Goal: Task Accomplishment & Management: Complete application form

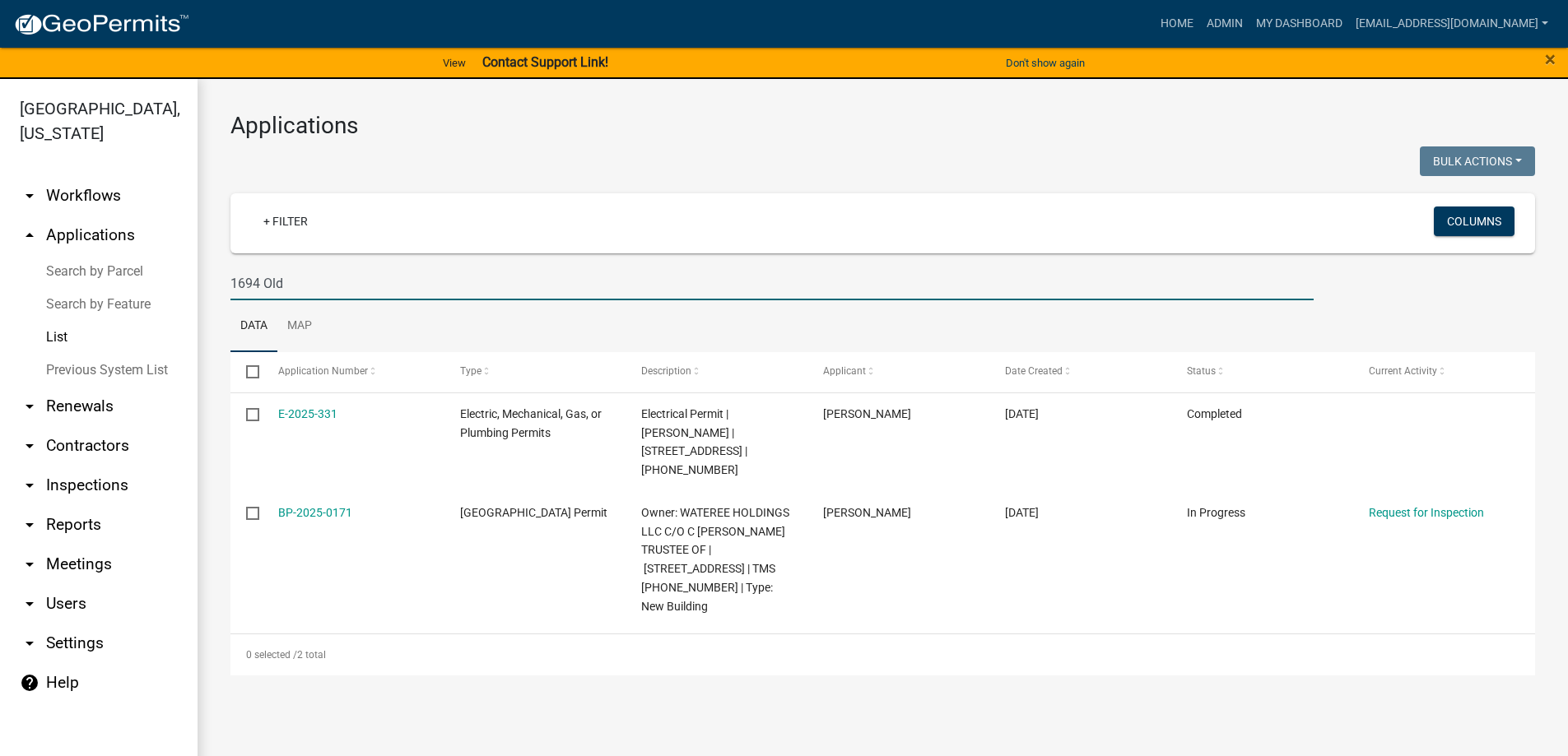
drag, startPoint x: 317, startPoint y: 281, endPoint x: 0, endPoint y: 266, distance: 317.4
click at [0, 272] on div "Abbeville County, South Carolina arrow_drop_down Workflows List arrow_drop_up A…" at bounding box center [784, 427] width 1568 height 697
type input "77"
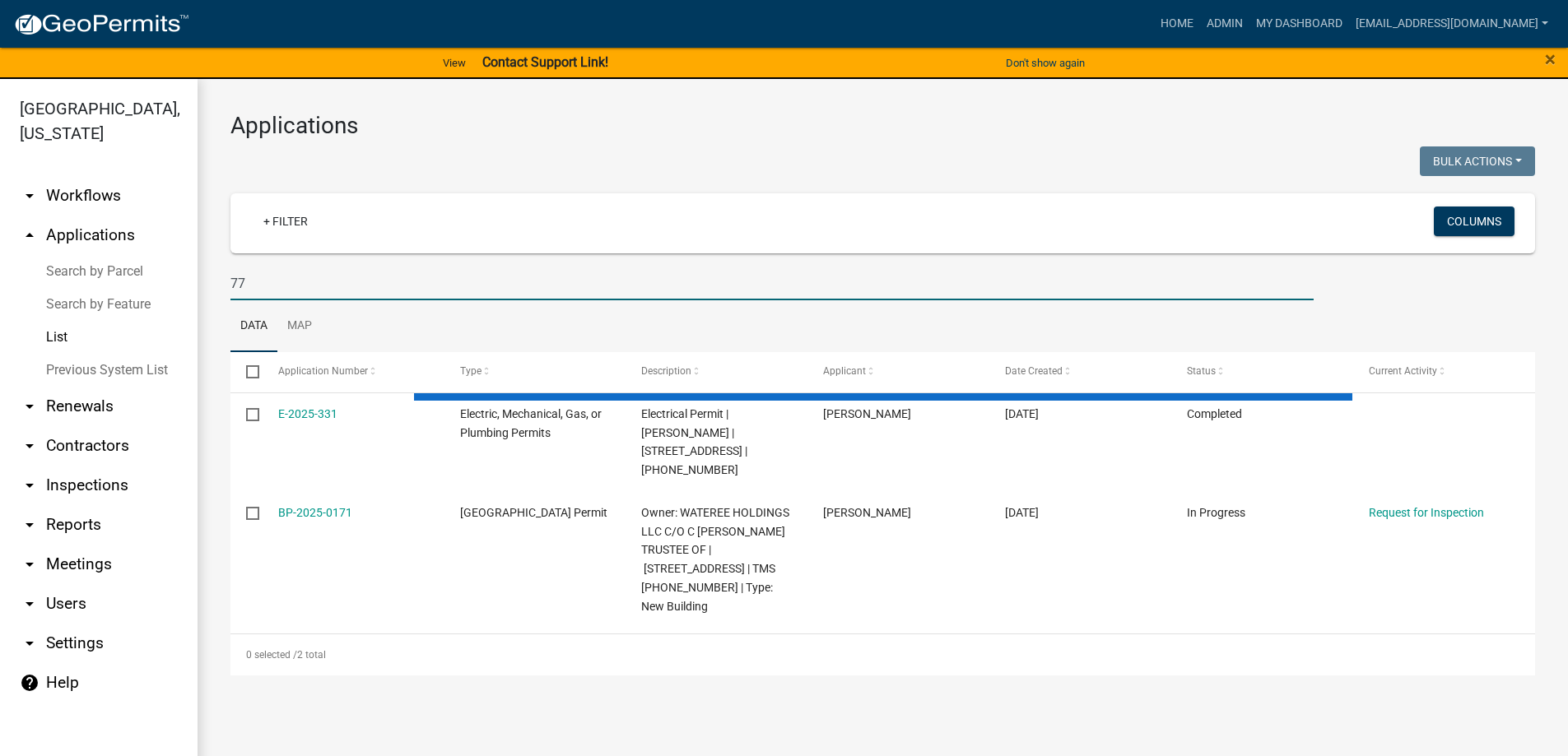
select select "3: 100"
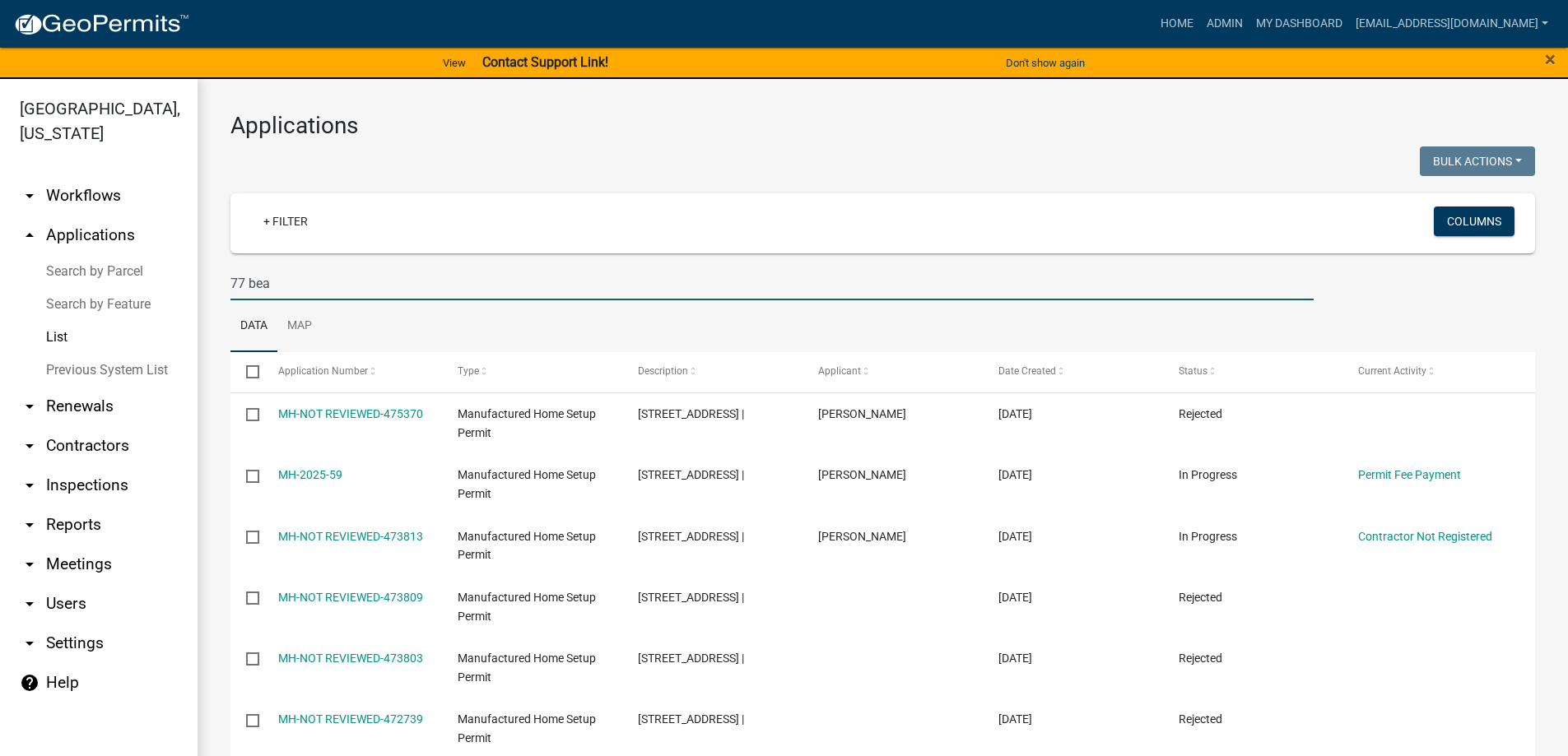
drag, startPoint x: 319, startPoint y: 288, endPoint x: 52, endPoint y: 281, distance: 267.1
click at [52, 281] on div "Abbeville County, South Carolina arrow_drop_down Workflows List arrow_drop_up A…" at bounding box center [784, 427] width 1568 height 697
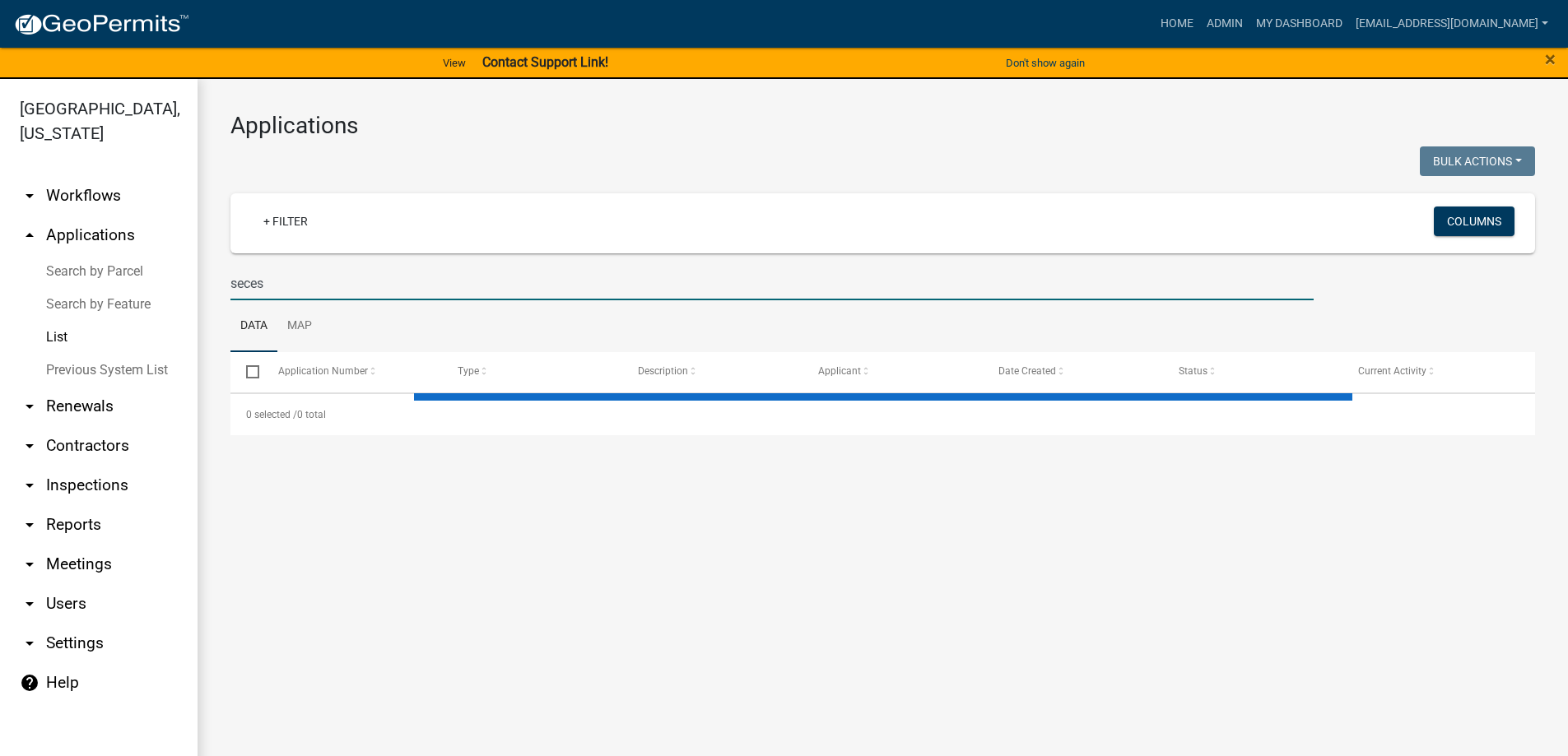
type input "secess"
select select "3: 100"
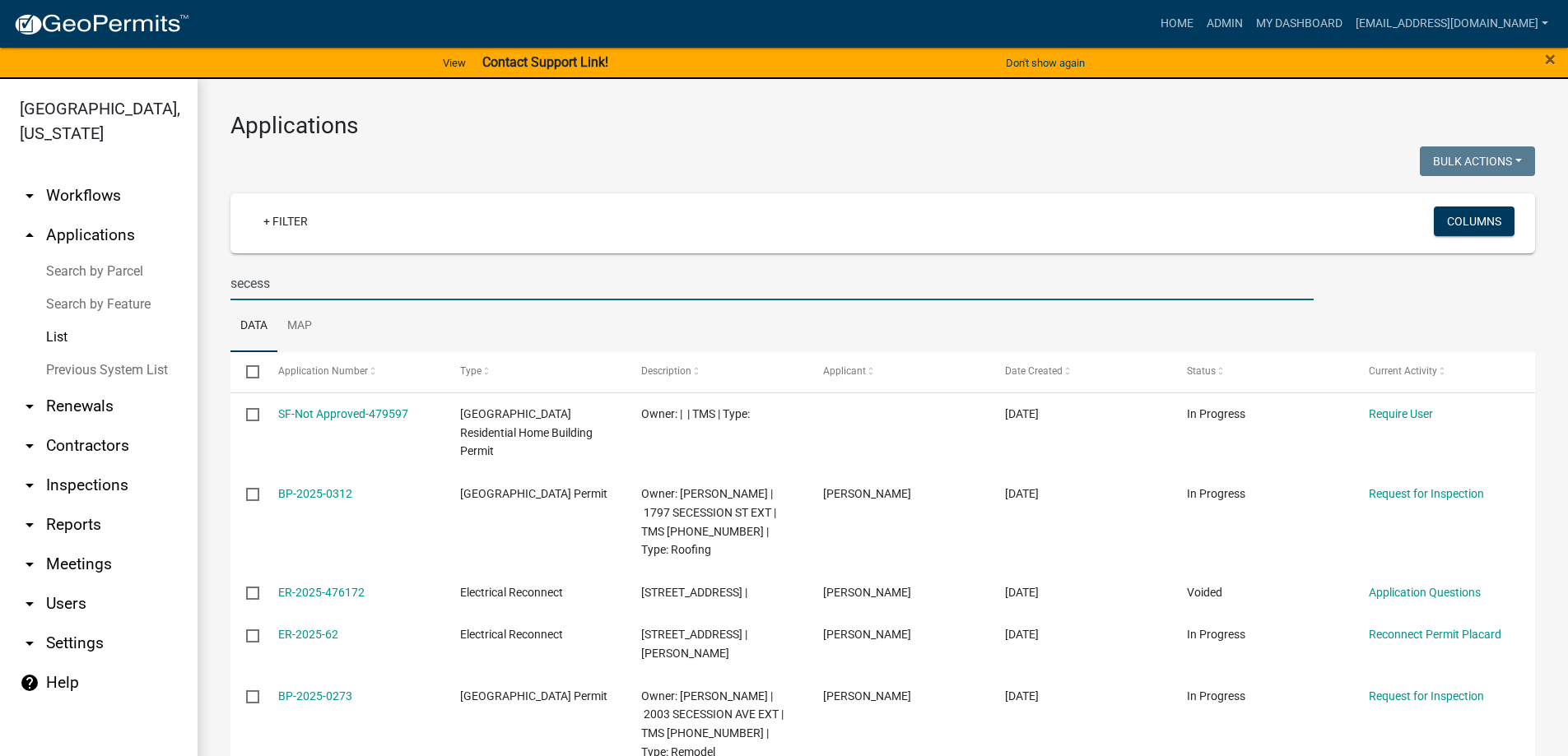
drag, startPoint x: 282, startPoint y: 294, endPoint x: 90, endPoint y: 284, distance: 192.3
click at [92, 284] on div "Abbeville County, South Carolina arrow_drop_down Workflows List arrow_drop_up A…" at bounding box center [784, 427] width 1568 height 697
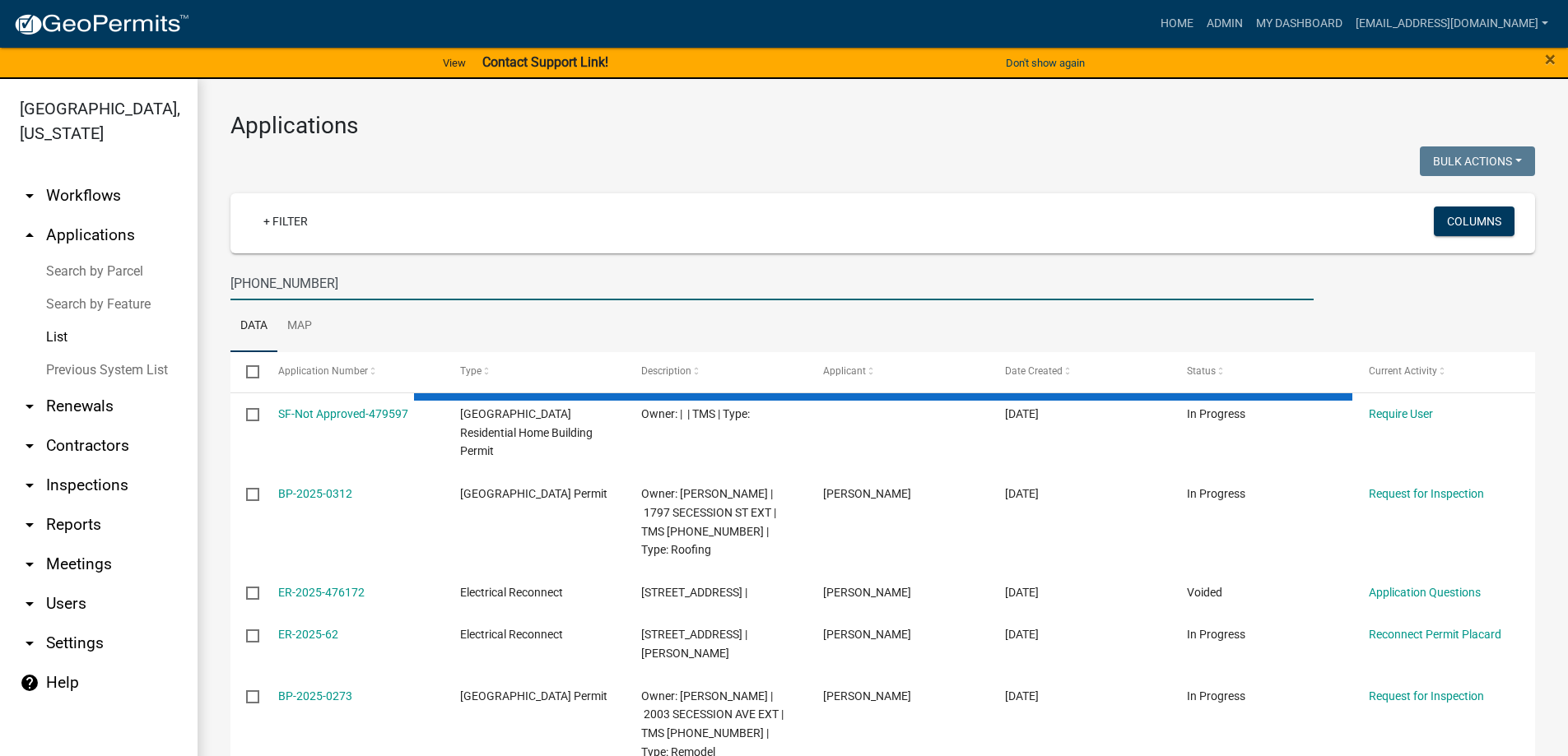
type input "054-00-00-650"
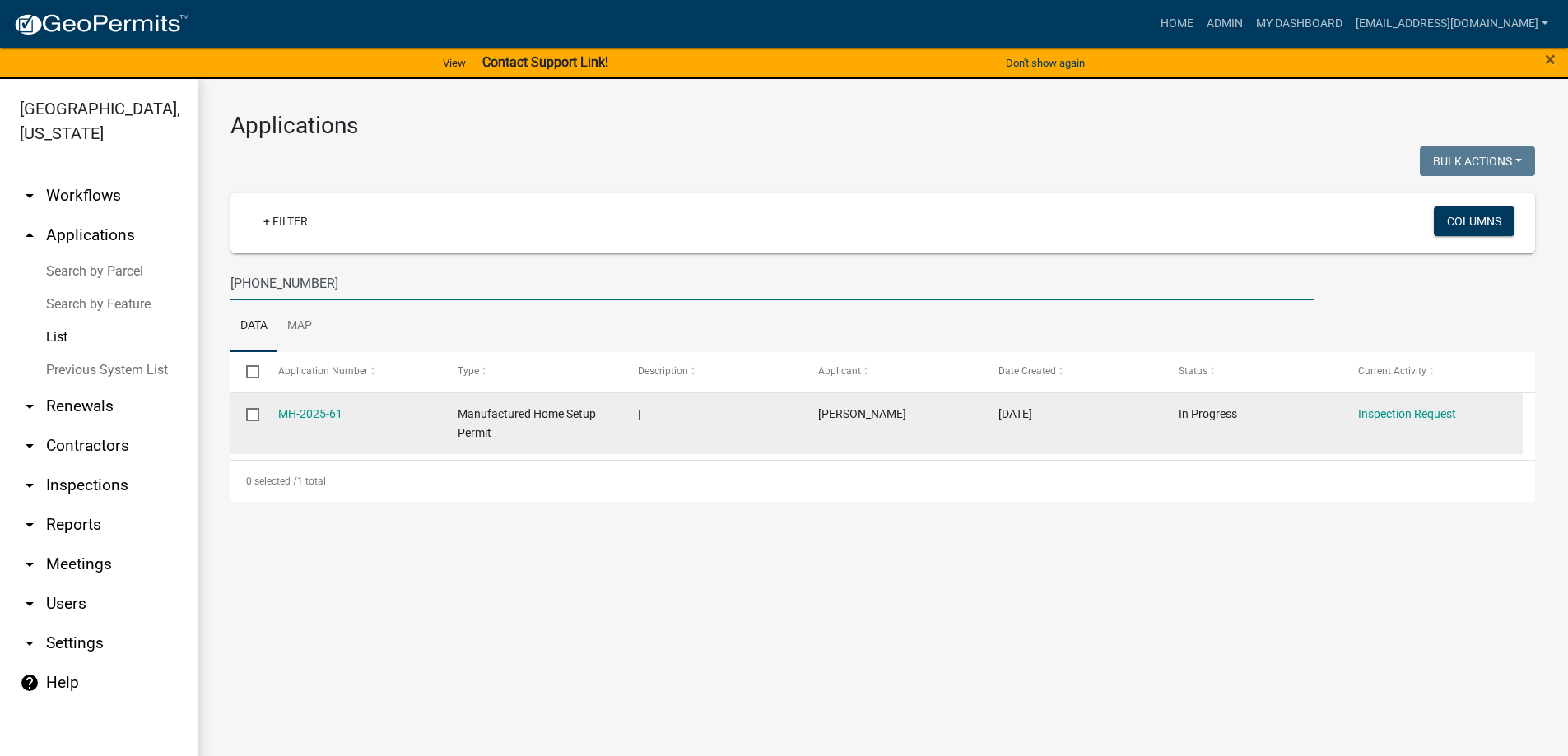
click at [275, 419] on datatable-body-cell "MH-2025-61" at bounding box center [352, 424] width 181 height 61
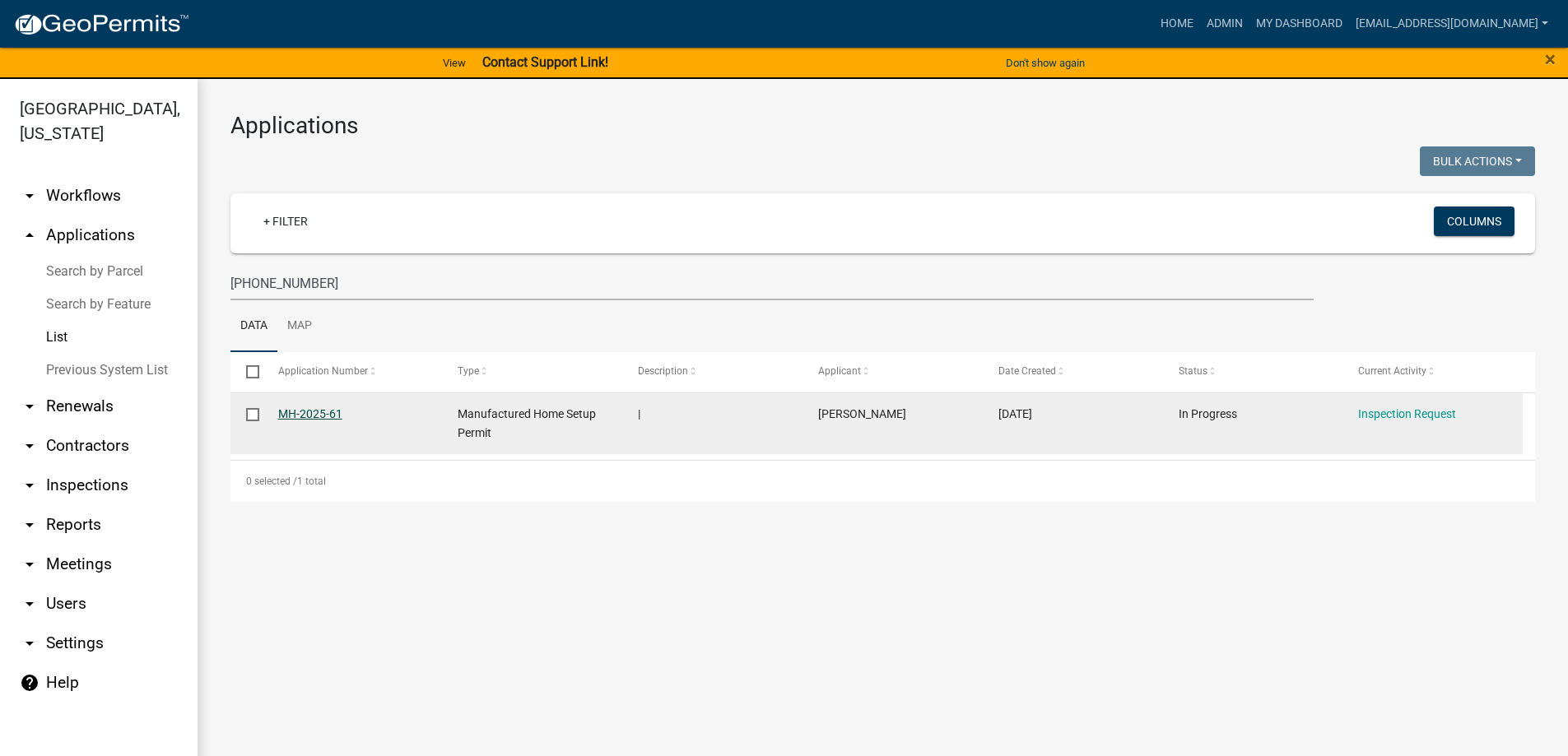
click at [292, 416] on link "MH-2025-61" at bounding box center [310, 414] width 64 height 13
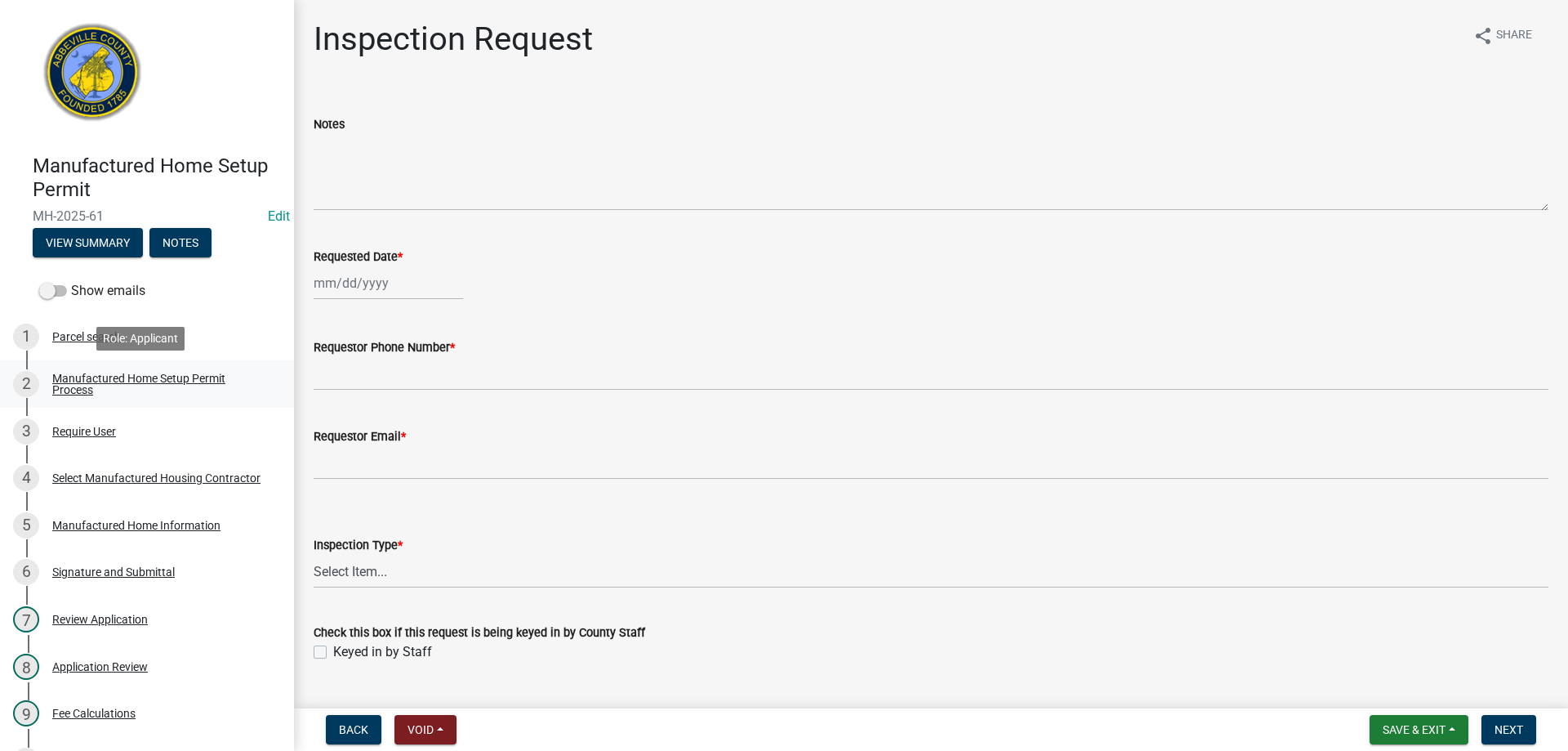
click at [95, 379] on div "Manufactured Home Setup Permit Process" at bounding box center [160, 384] width 216 height 23
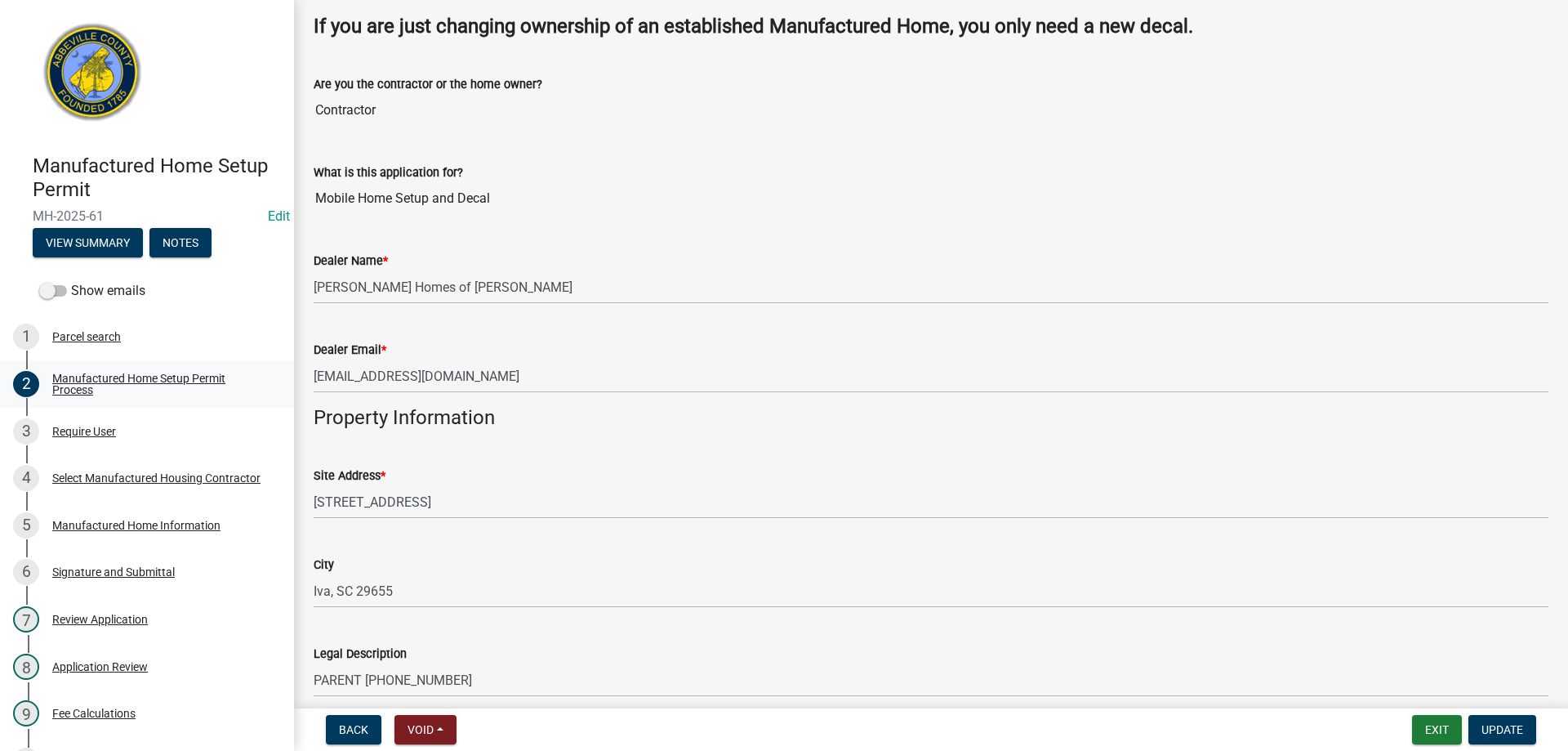
scroll to position [490, 0]
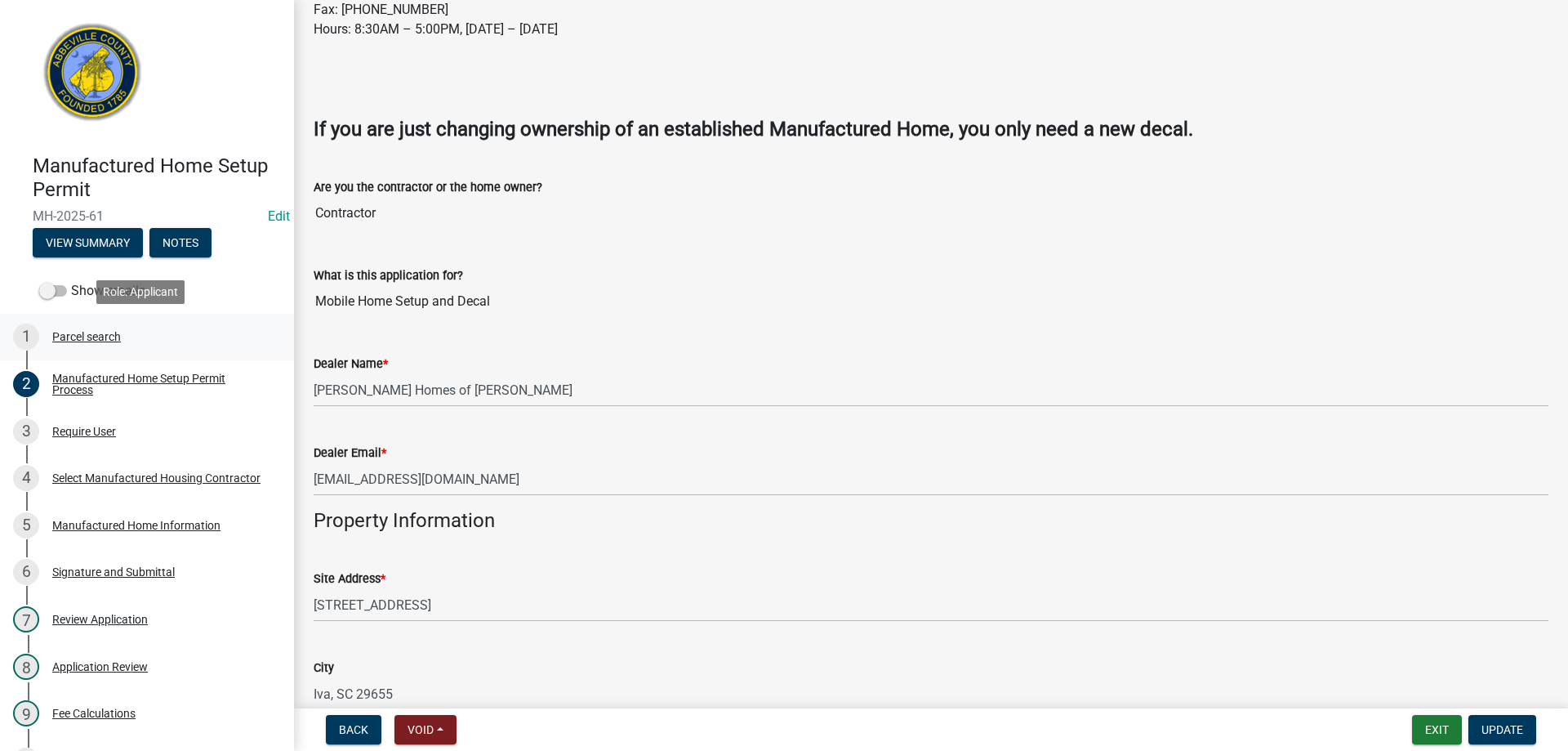
click at [77, 334] on div "Parcel search" at bounding box center [86, 336] width 68 height 12
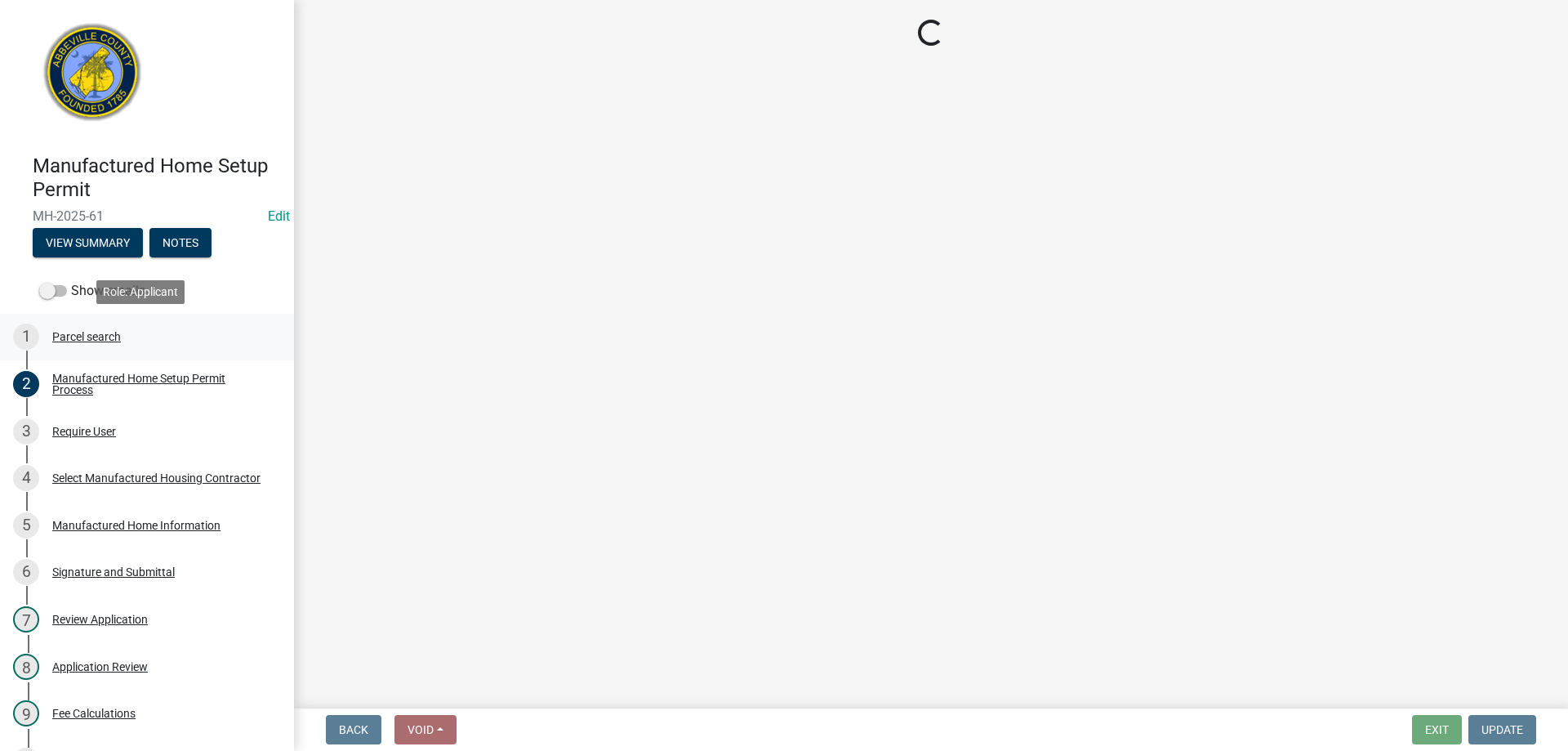
scroll to position [0, 0]
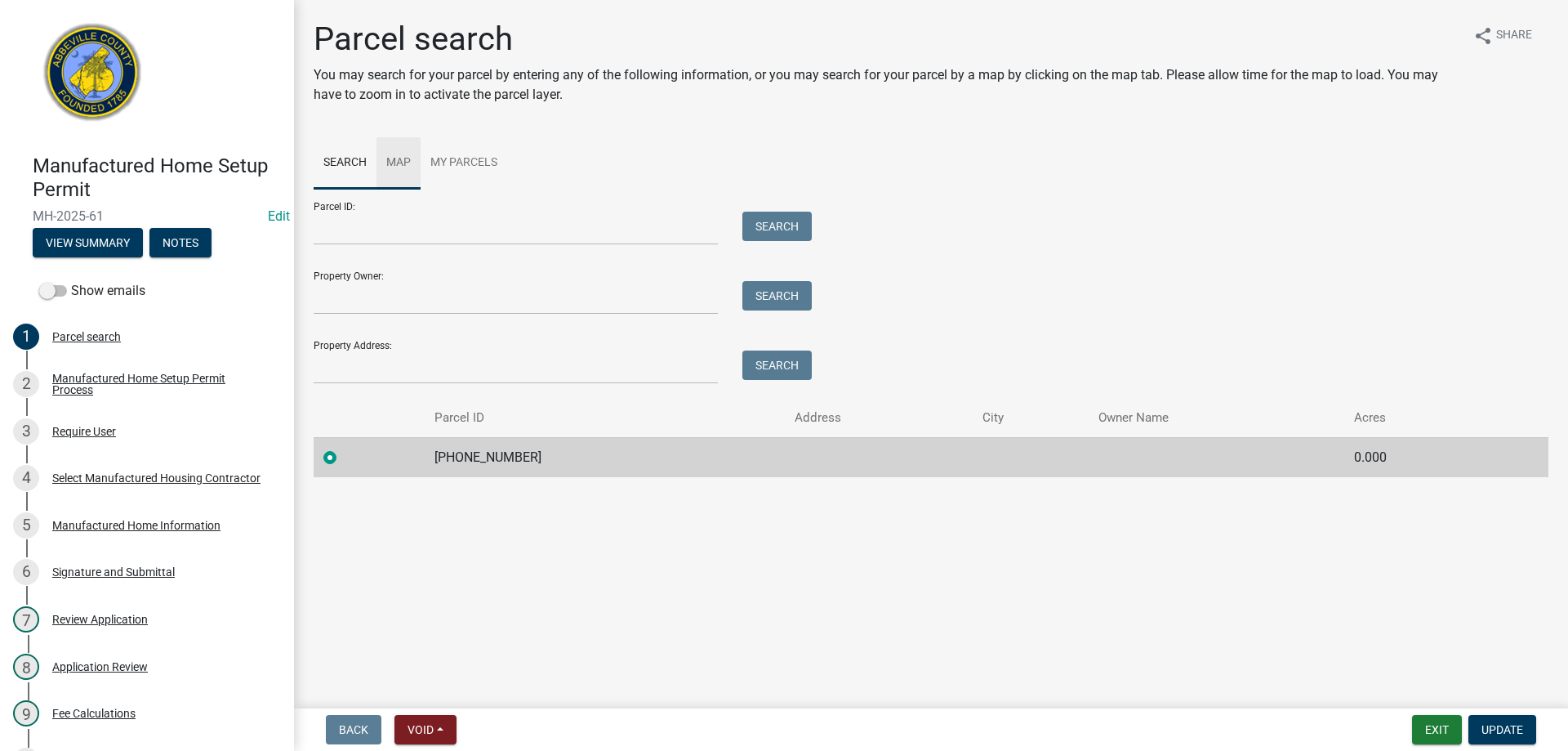
click at [412, 162] on link "Map" at bounding box center [398, 163] width 44 height 52
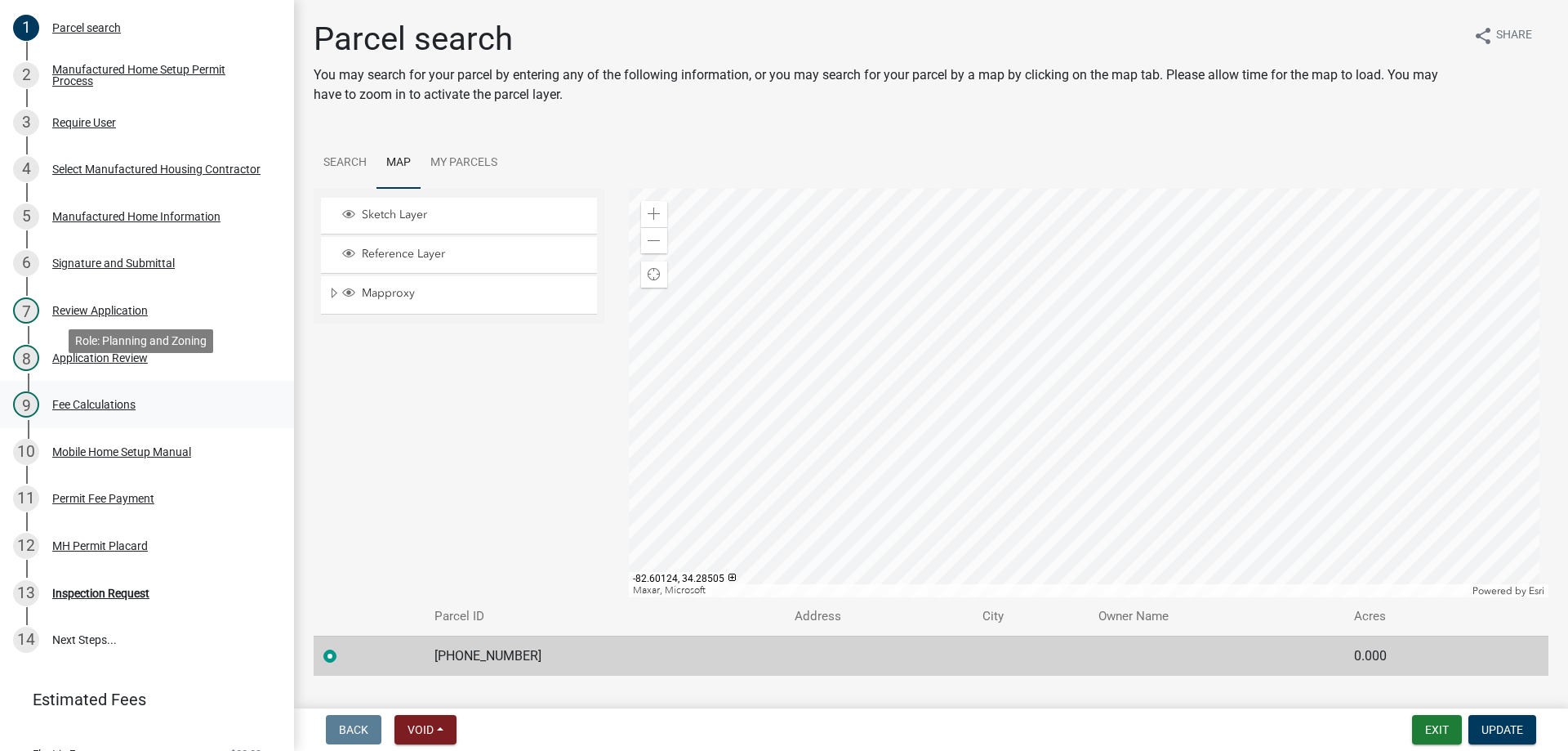
scroll to position [327, 0]
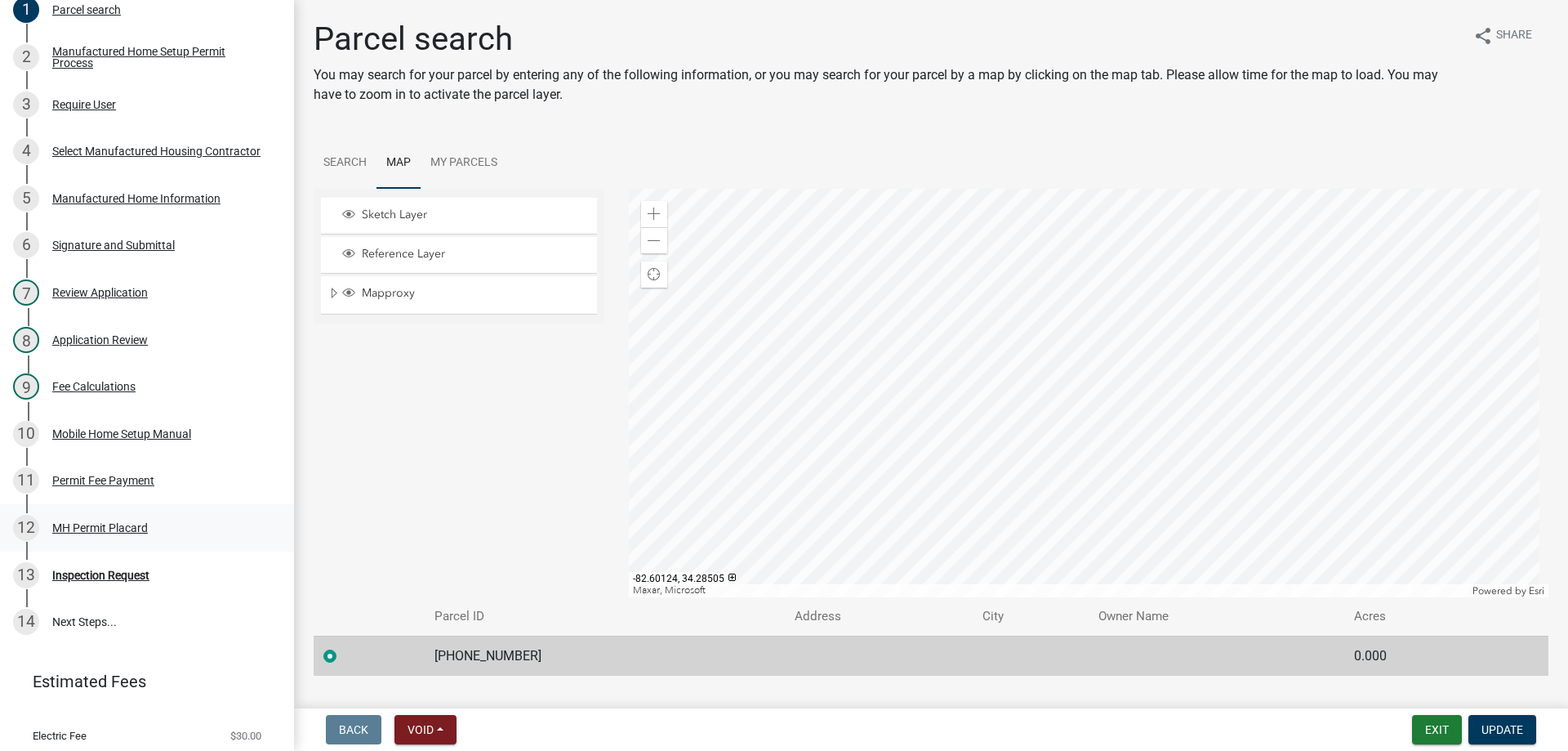
click at [85, 522] on div "MH Permit Placard" at bounding box center [100, 527] width 96 height 12
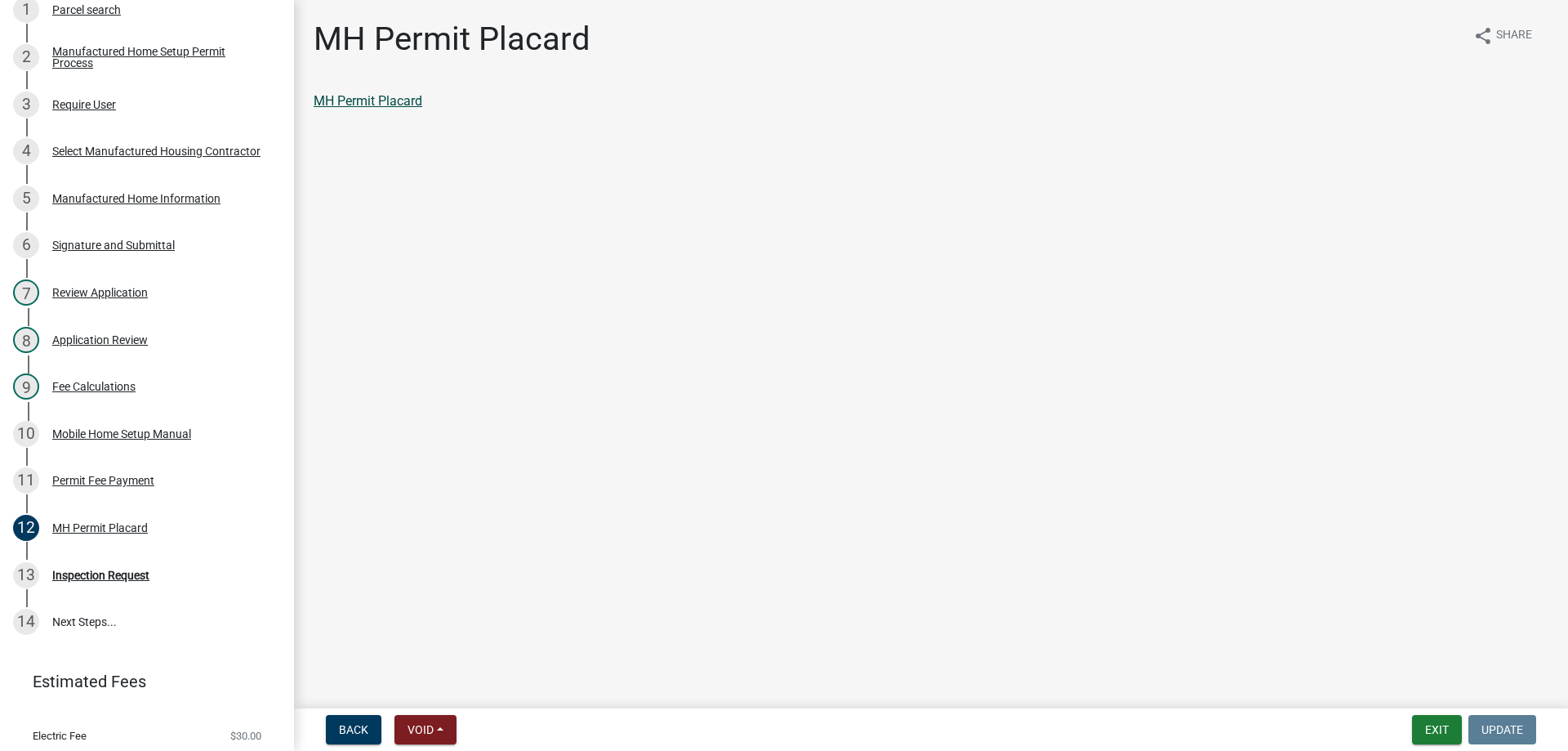
click at [393, 106] on link "MH Permit Placard" at bounding box center [367, 100] width 108 height 15
click at [97, 475] on div "Permit Fee Payment" at bounding box center [103, 480] width 102 height 12
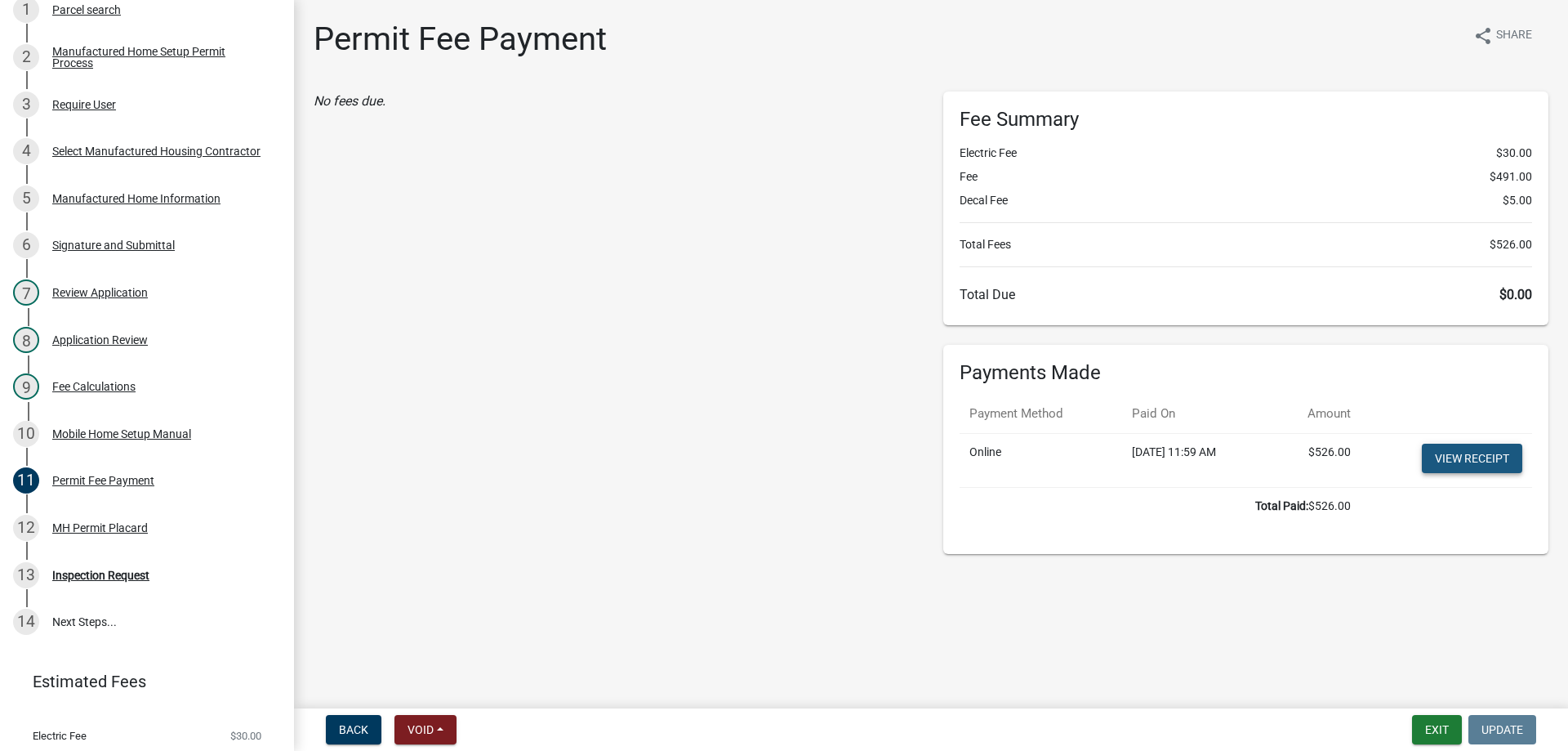
click at [1474, 451] on link "View receipt" at bounding box center [1472, 458] width 100 height 29
click at [1438, 720] on button "Exit" at bounding box center [1438, 729] width 50 height 29
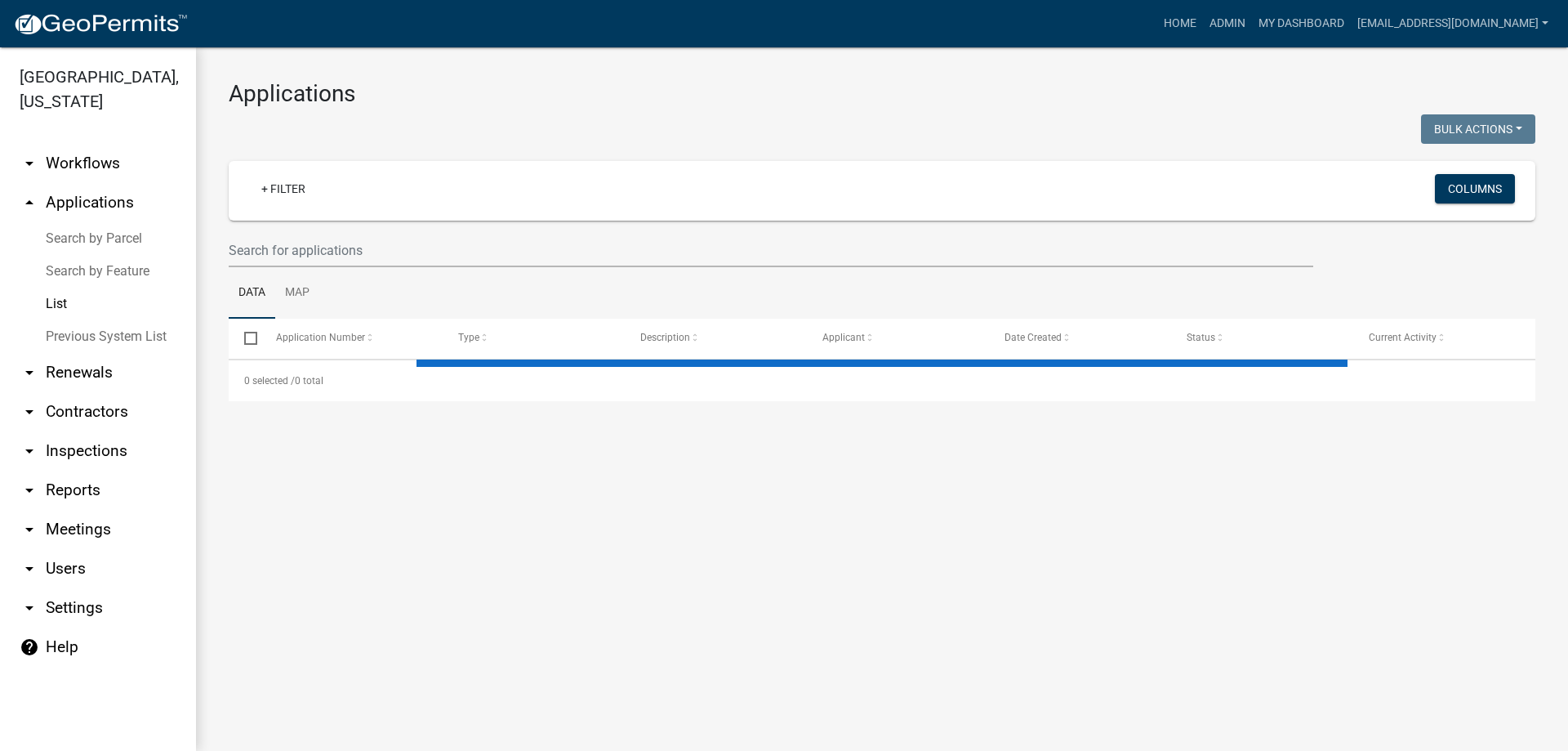
select select "3: 100"
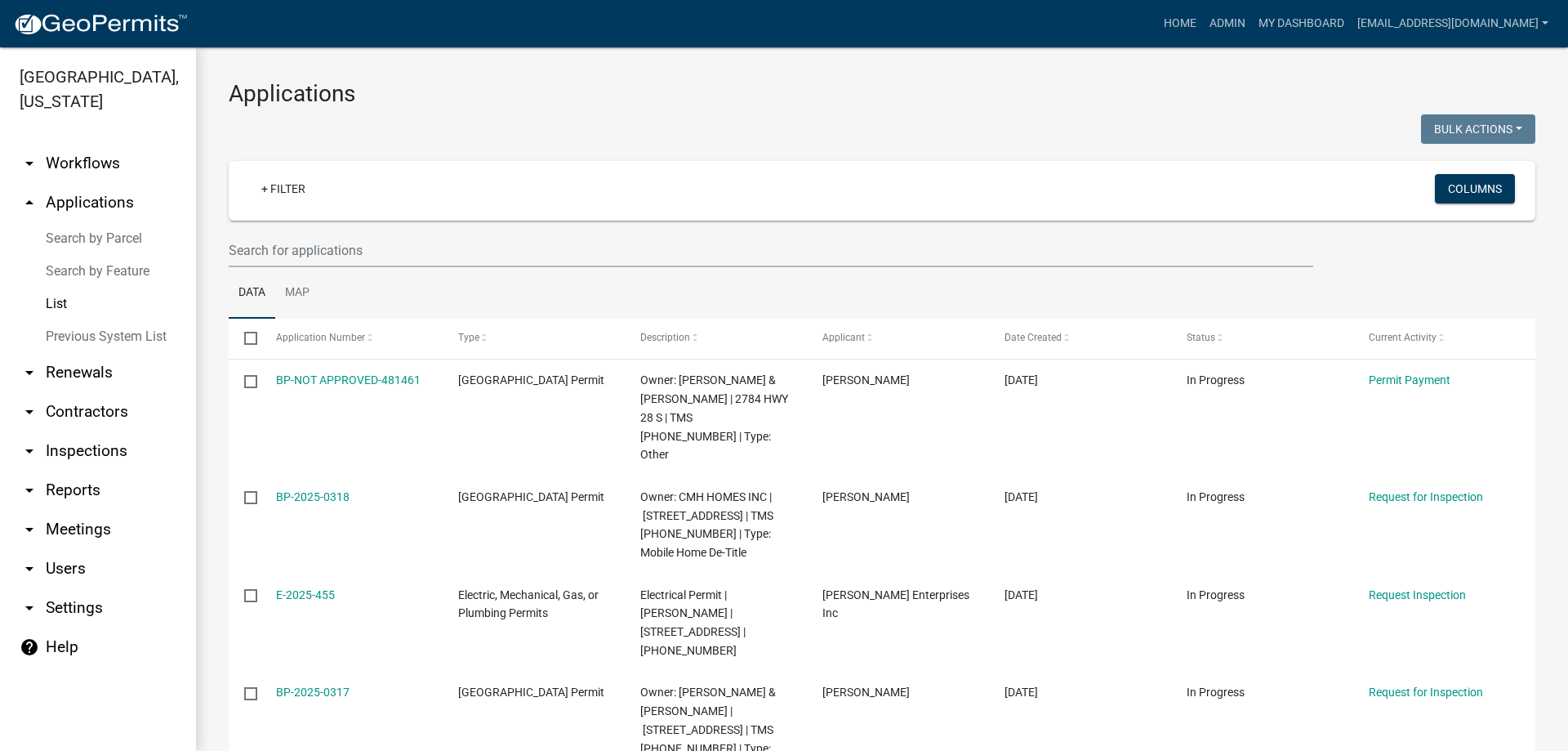
select select "3: 100"
click at [378, 249] on input "text" at bounding box center [771, 250] width 1084 height 34
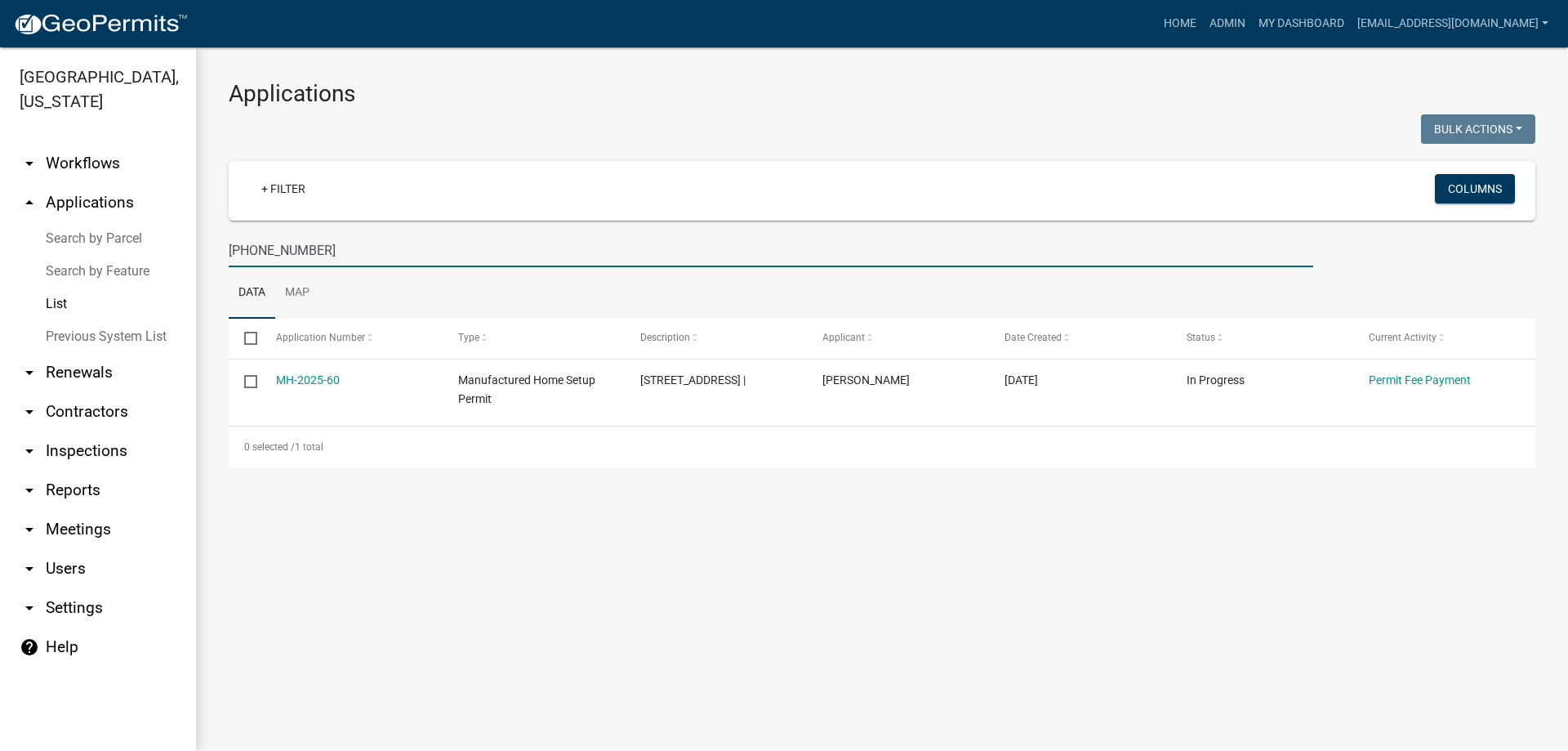
drag, startPoint x: 336, startPoint y: 252, endPoint x: -139, endPoint y: 230, distance: 475.5
click at [0, 230] on html "Internet Explorer does NOT work with GeoPermits. Get a new browser for more sec…" at bounding box center [784, 376] width 1568 height 751
type input "0"
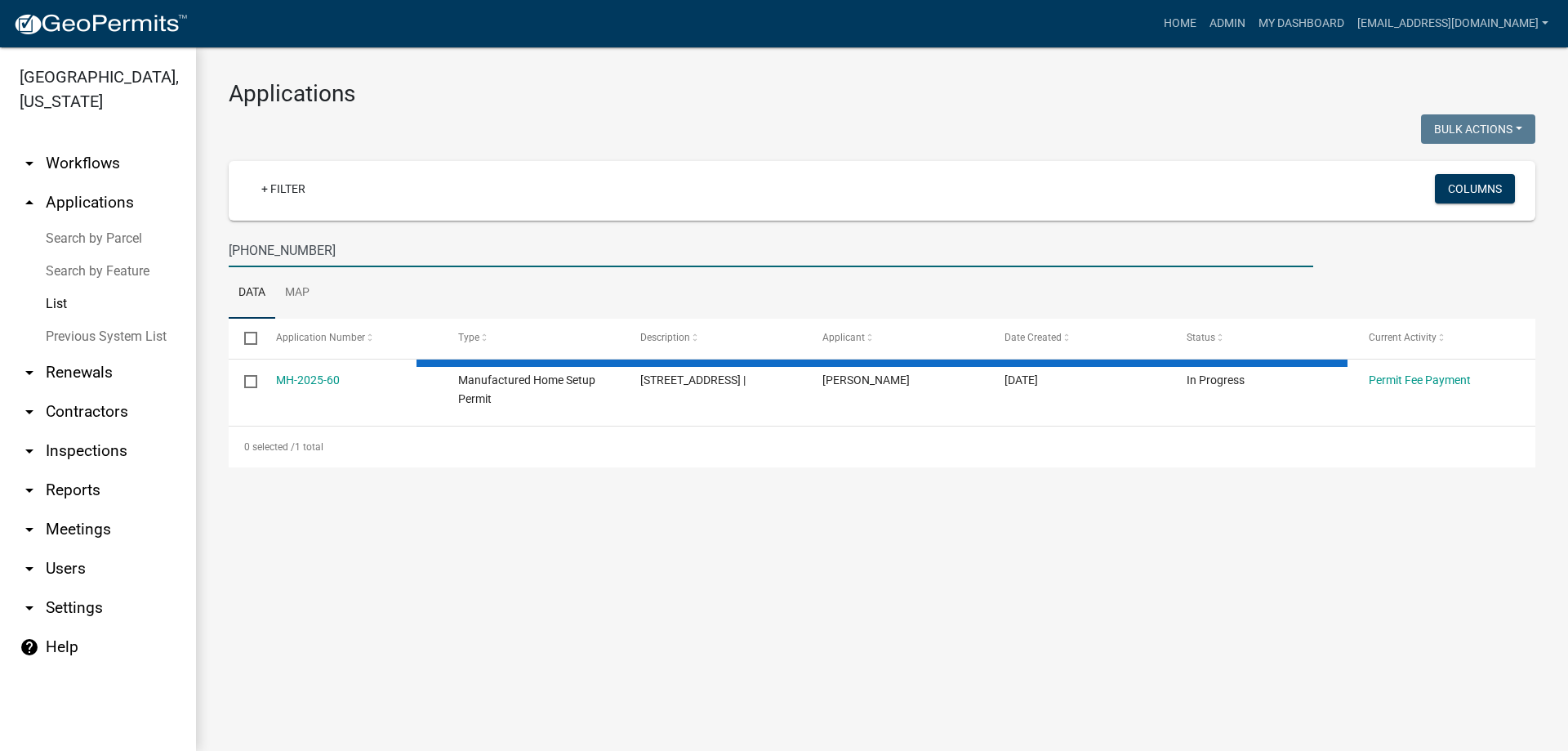
type input "101-00-00-031"
select select "3: 100"
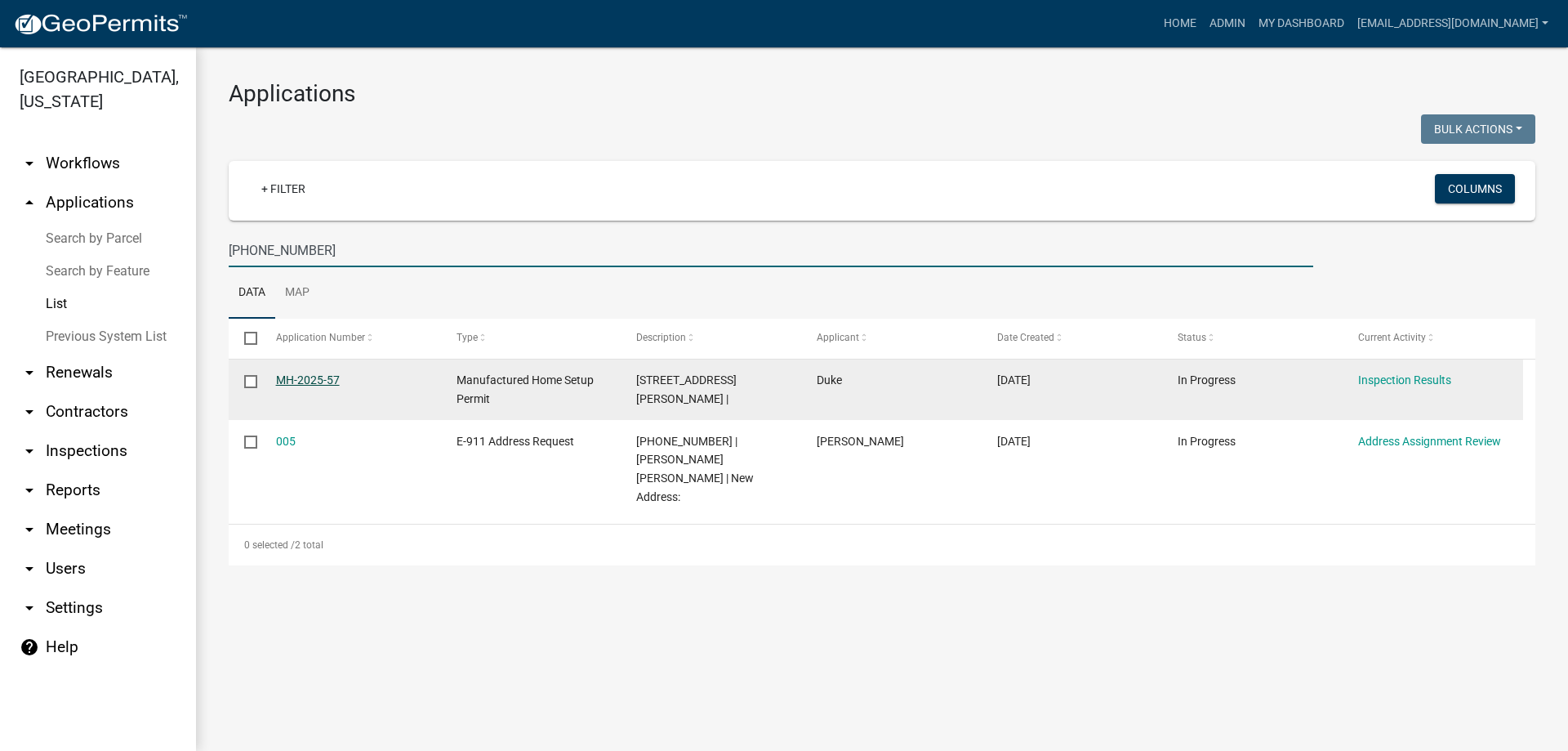
click at [320, 377] on link "MH-2025-57" at bounding box center [308, 380] width 64 height 13
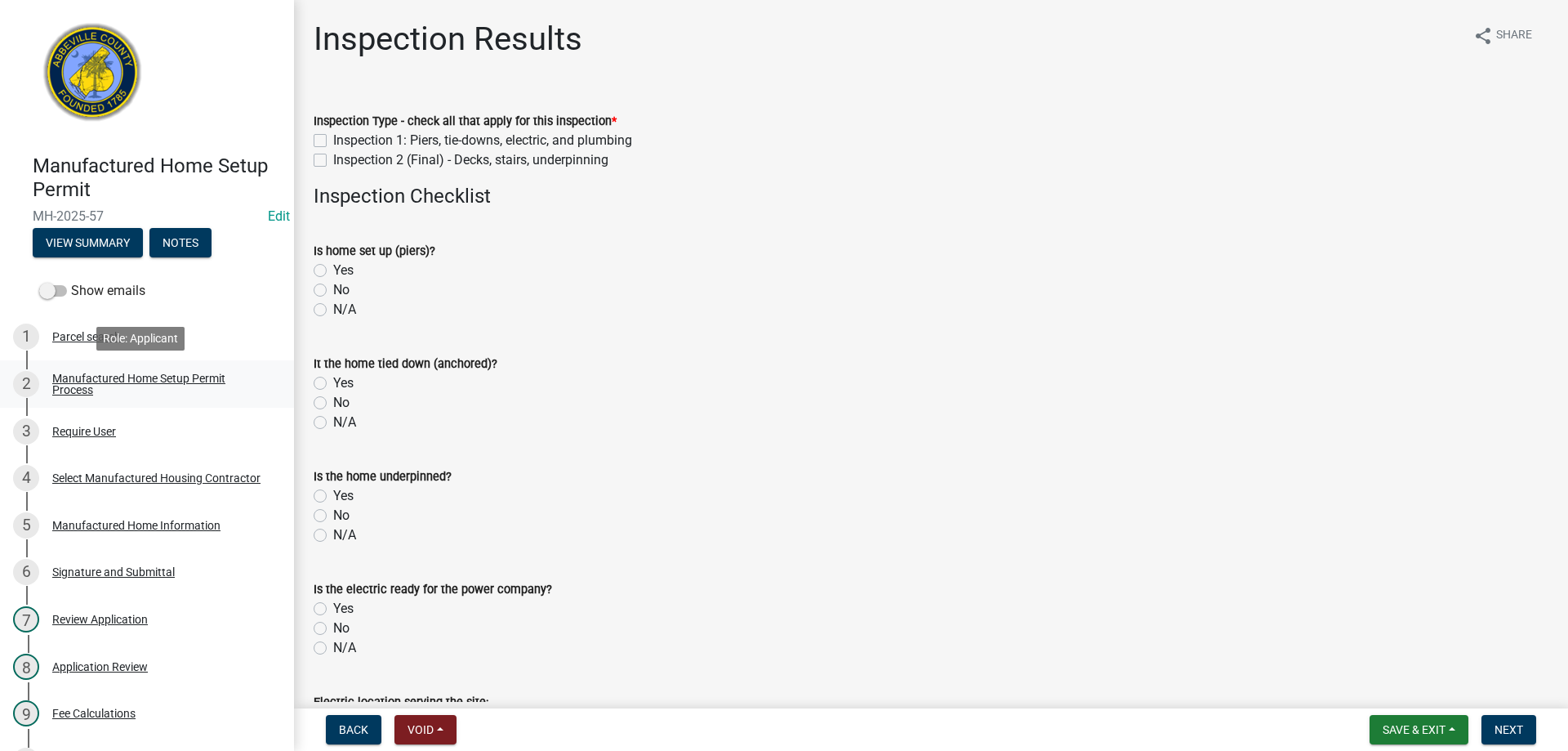
click at [67, 387] on div "Manufactured Home Setup Permit Process" at bounding box center [160, 384] width 216 height 23
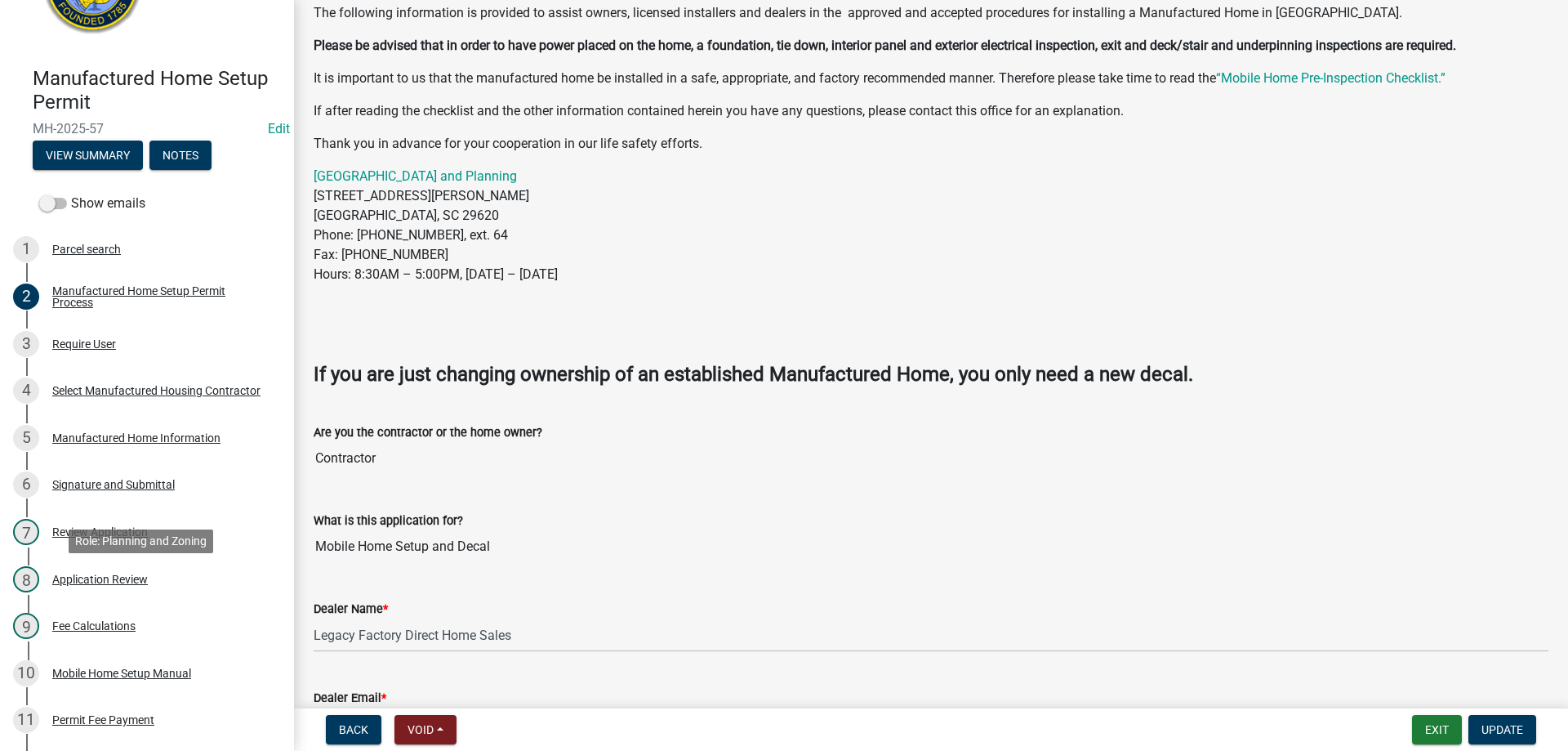
scroll to position [490, 0]
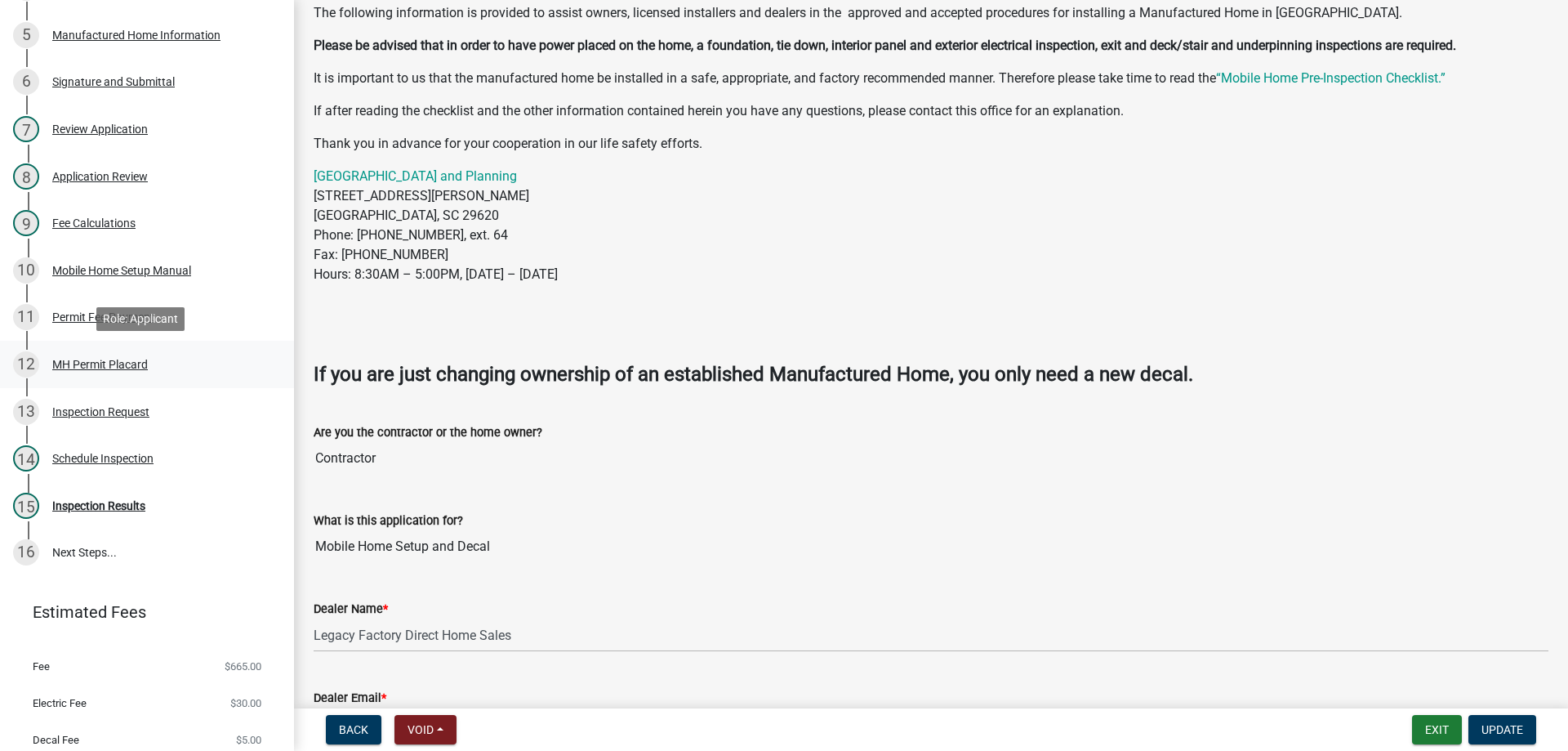
click at [80, 361] on div "MH Permit Placard" at bounding box center [100, 364] width 96 height 12
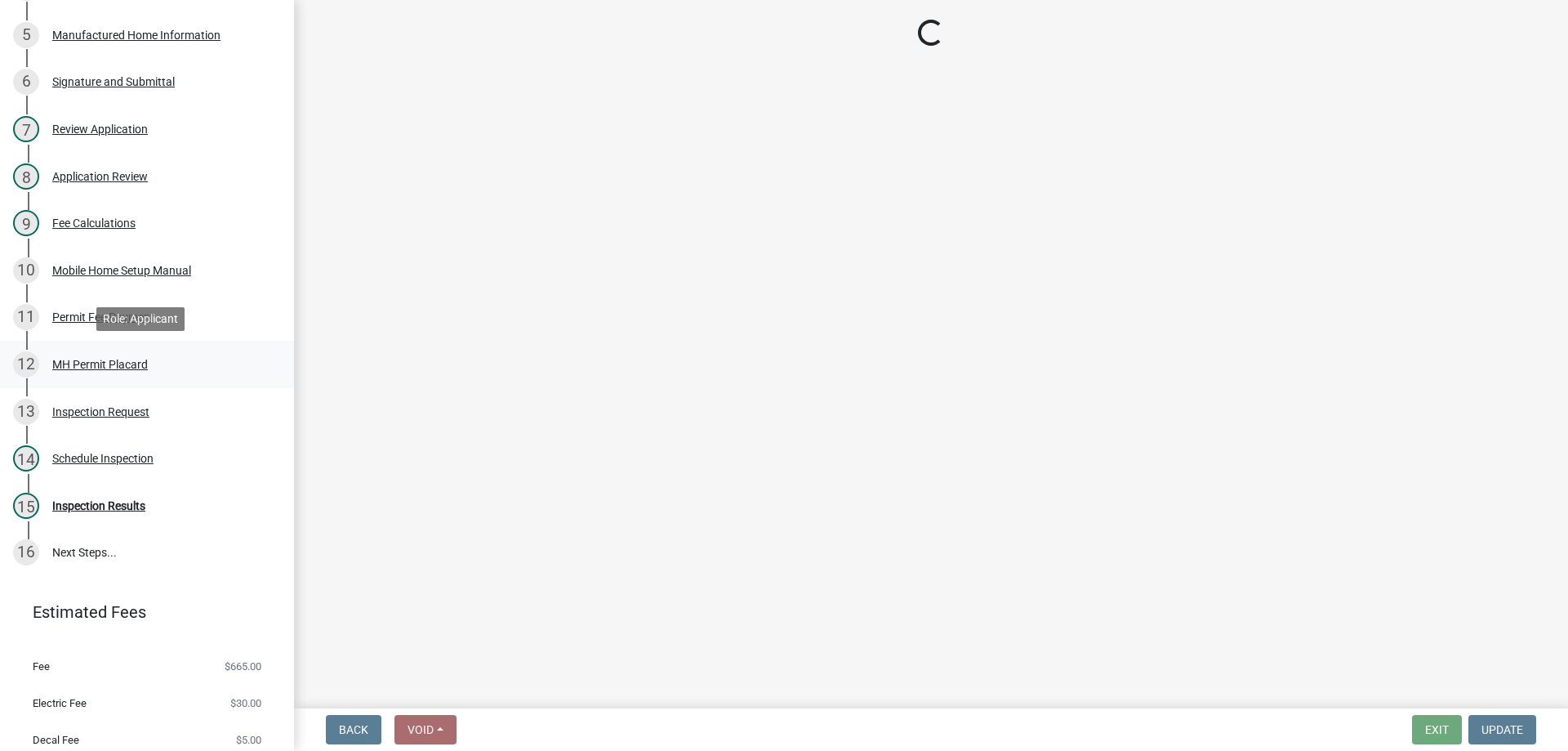
scroll to position [0, 0]
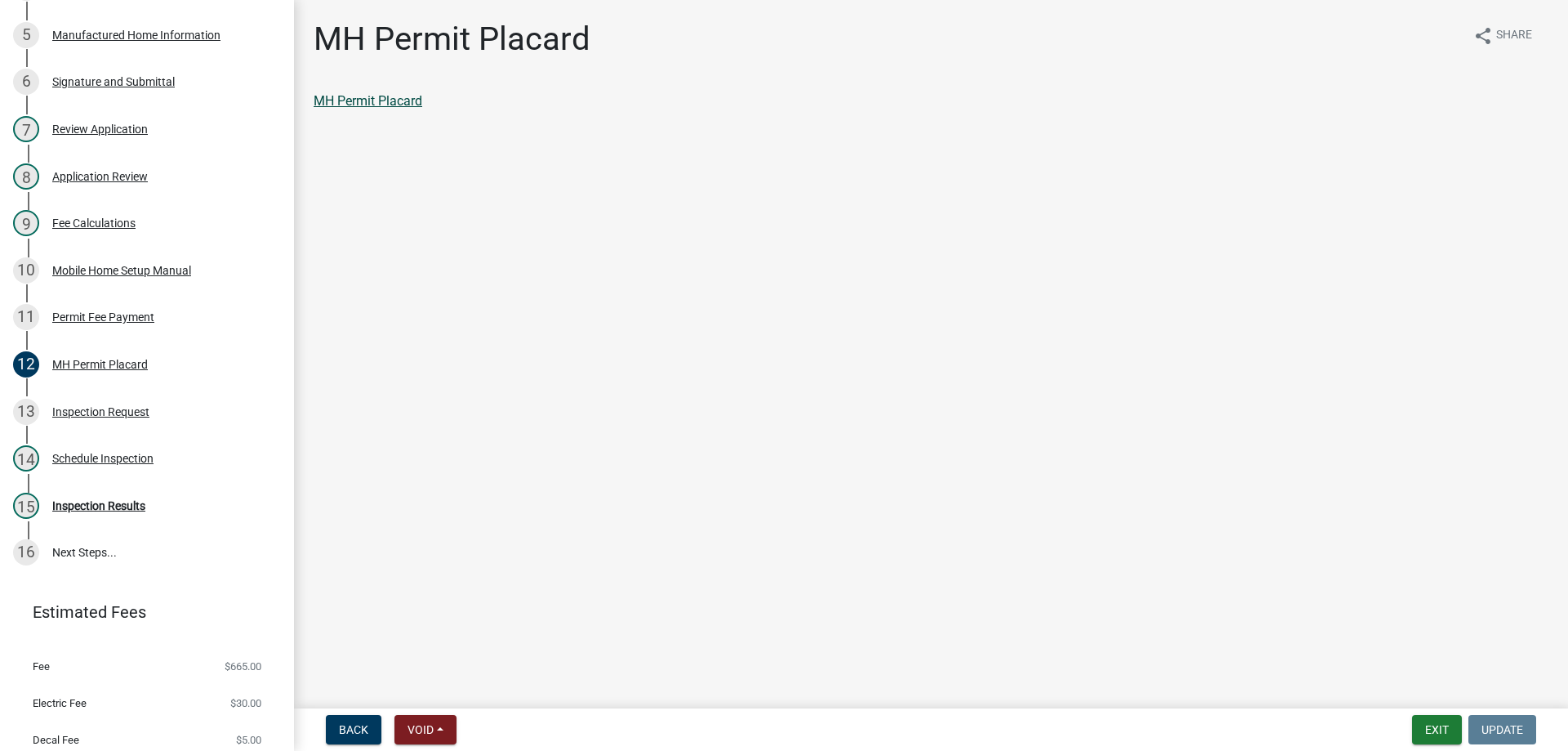
click at [345, 107] on link "MH Permit Placard" at bounding box center [367, 100] width 108 height 15
click at [81, 309] on div "11 Permit Fee Payment" at bounding box center [140, 316] width 255 height 26
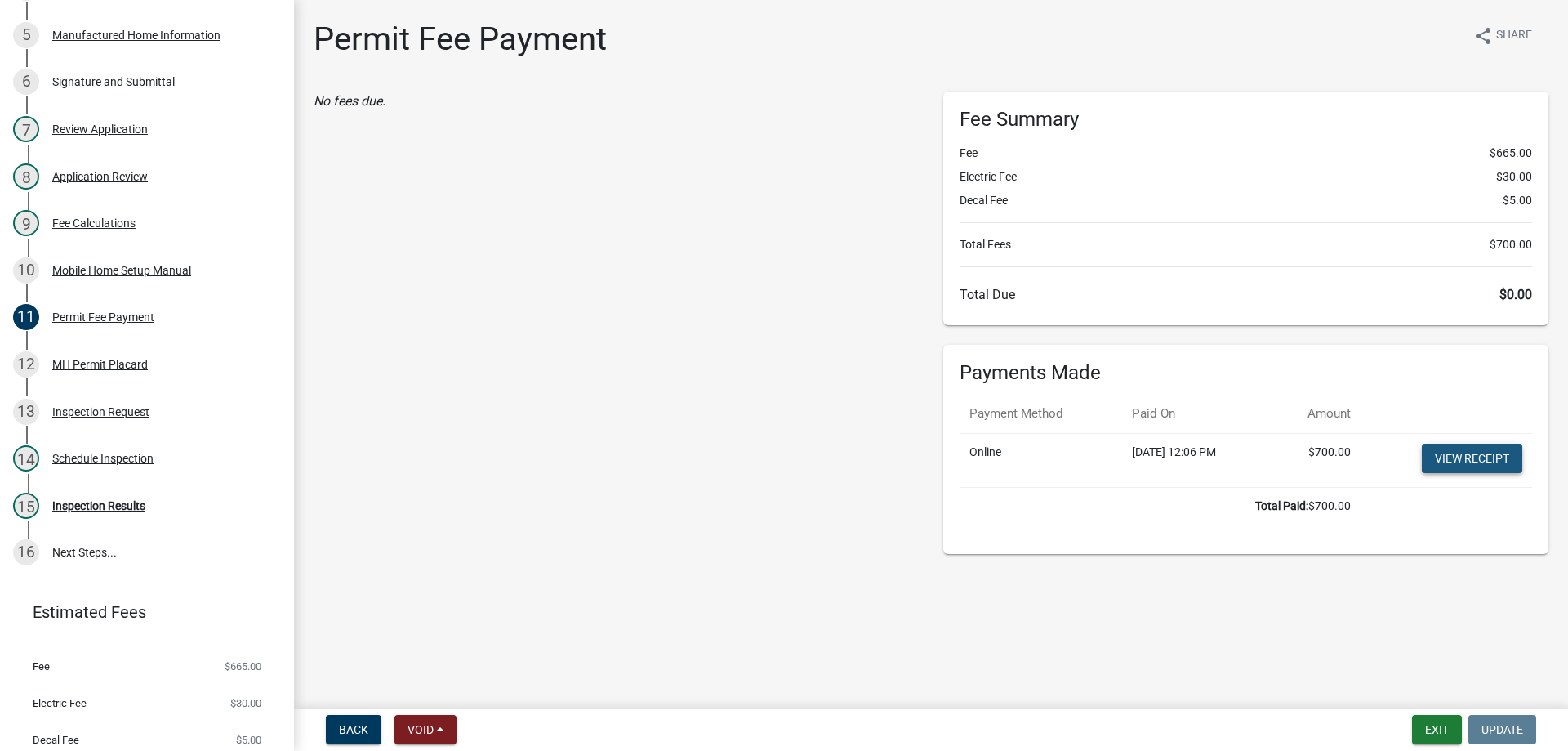
click at [1454, 455] on link "View receipt" at bounding box center [1472, 458] width 100 height 29
click at [87, 268] on div "Mobile Home Setup Manual" at bounding box center [122, 270] width 138 height 12
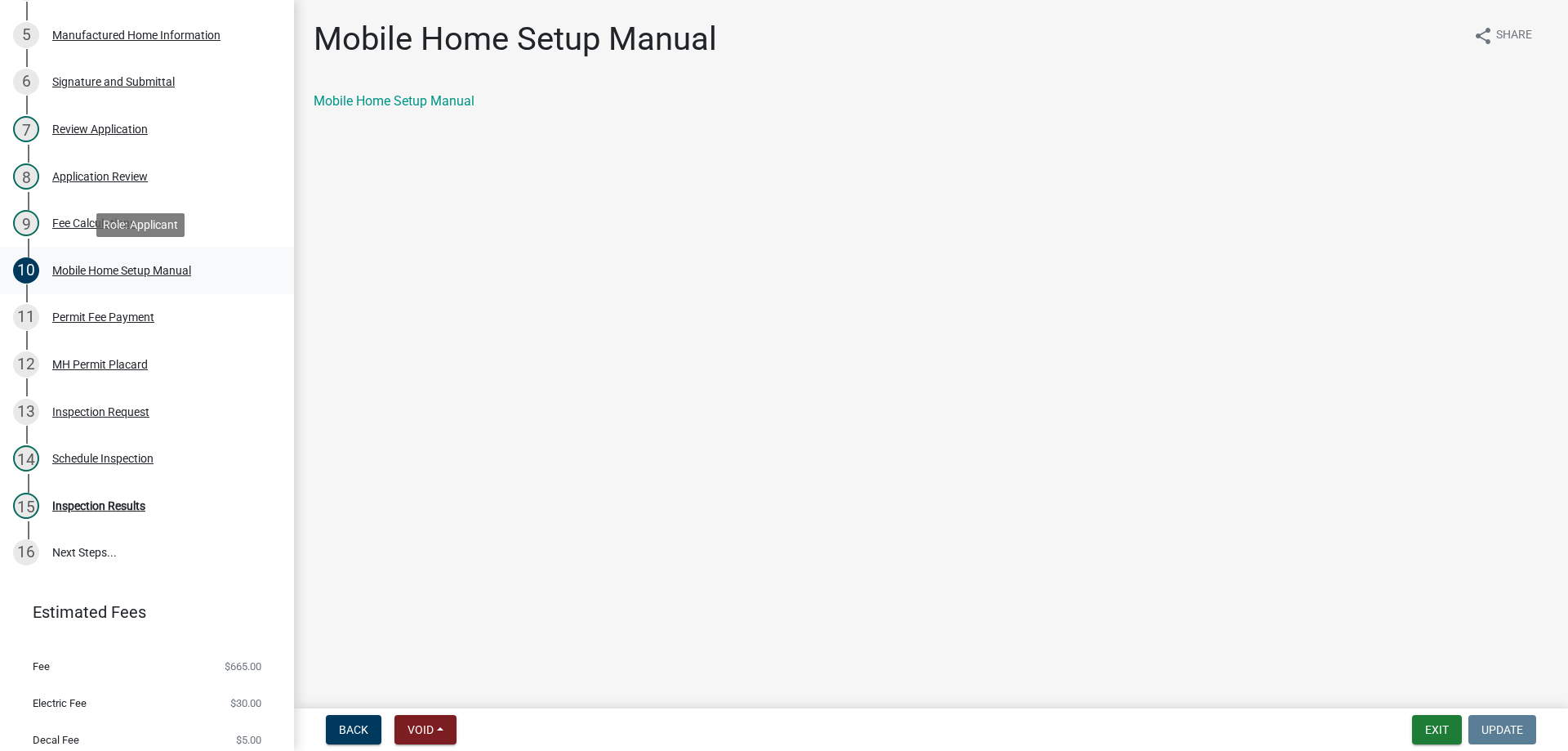
click at [78, 267] on div "Mobile Home Setup Manual" at bounding box center [122, 270] width 138 height 12
click at [98, 172] on div "Application Review" at bounding box center [100, 176] width 96 height 12
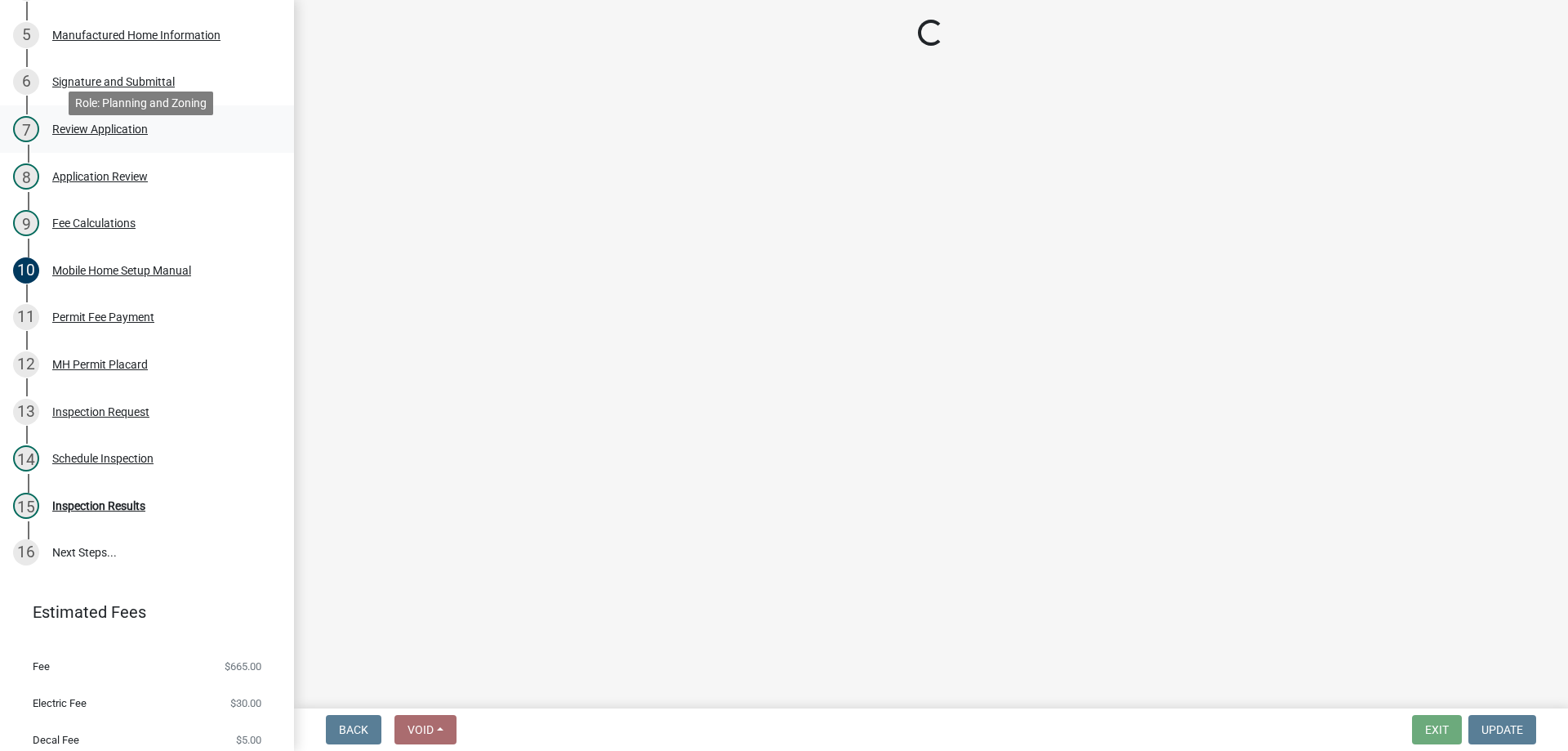
scroll to position [408, 0]
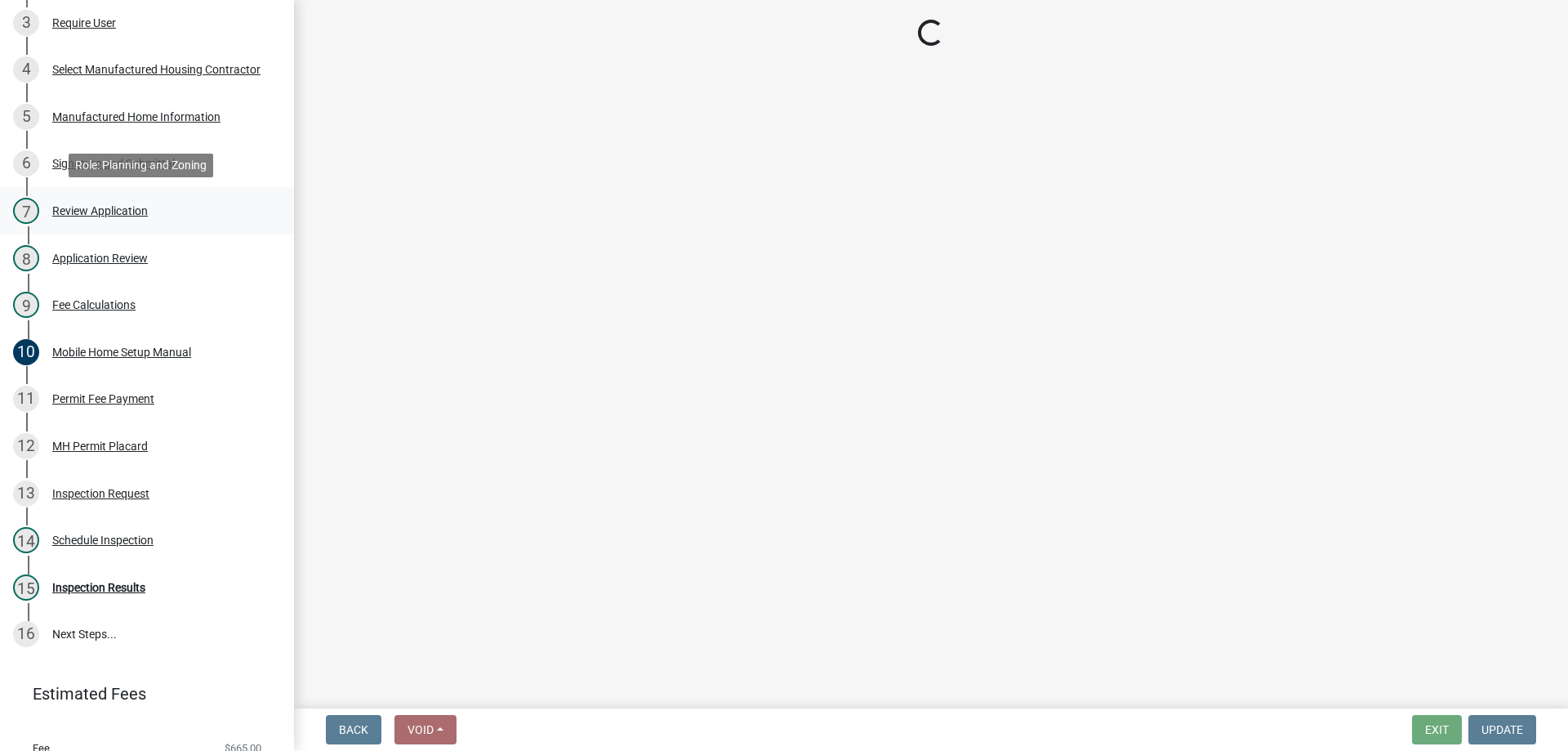
select select "7dbb6562-68e9-4426-b76f-3971908d03d5"
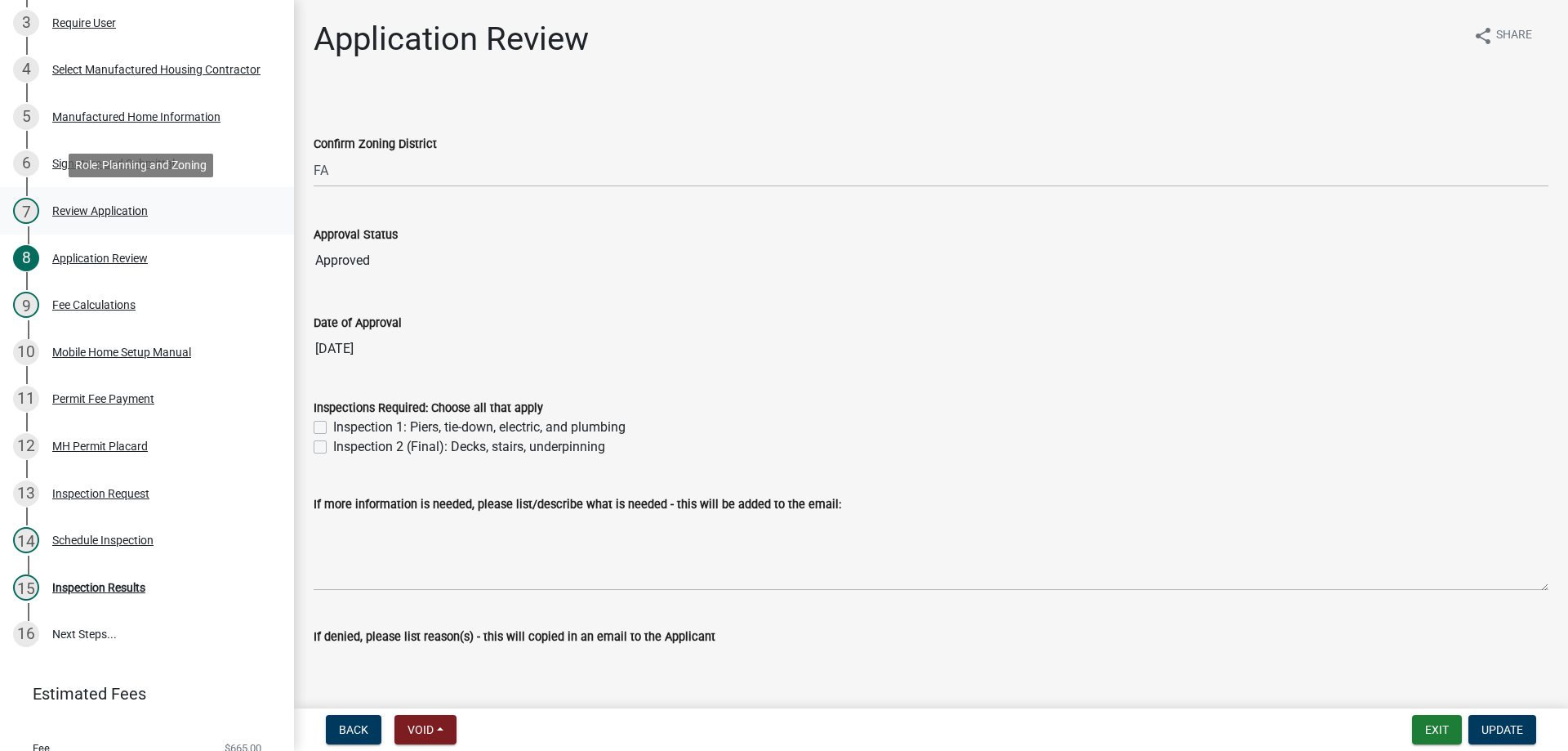
click at [104, 210] on div "Review Application" at bounding box center [100, 210] width 96 height 12
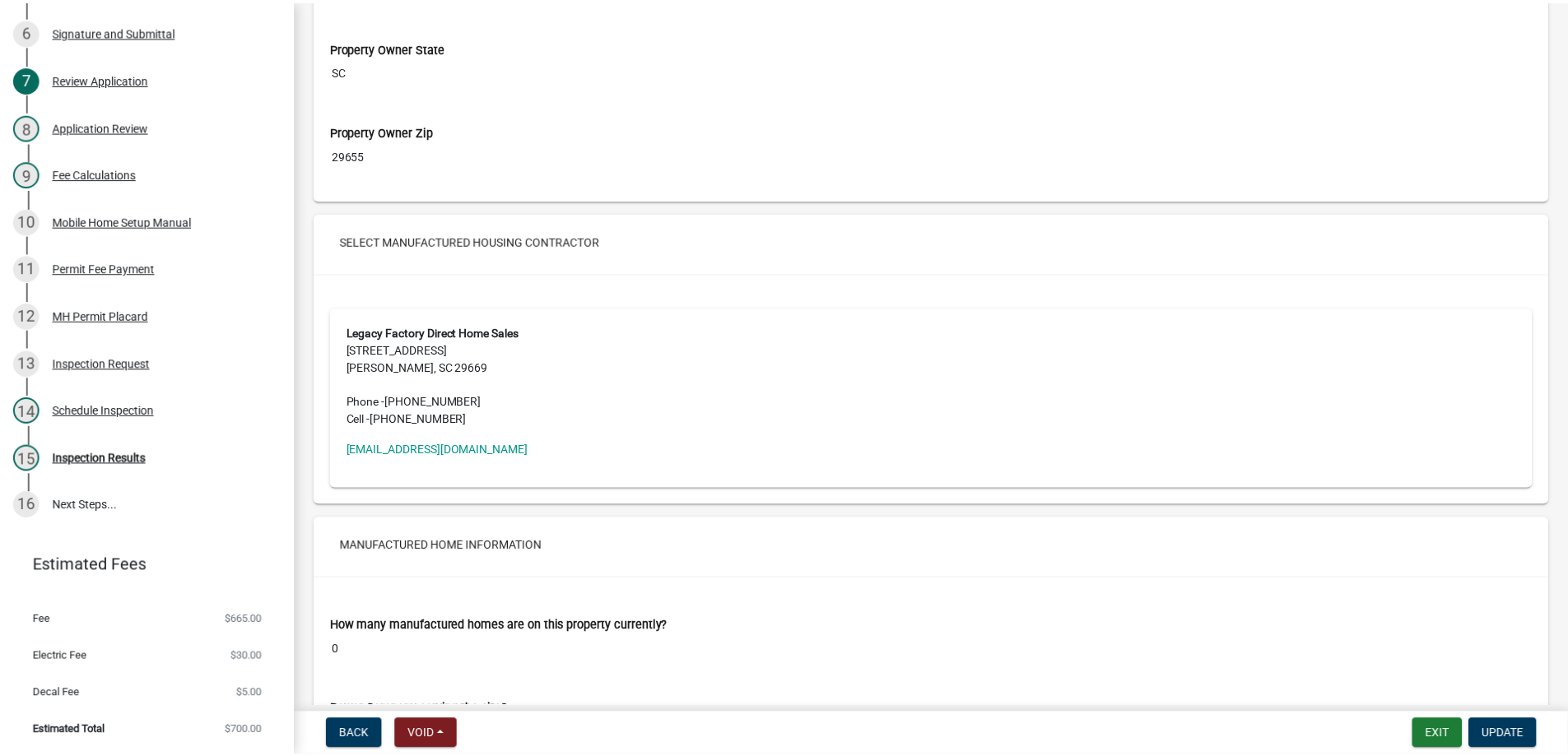
scroll to position [1974, 0]
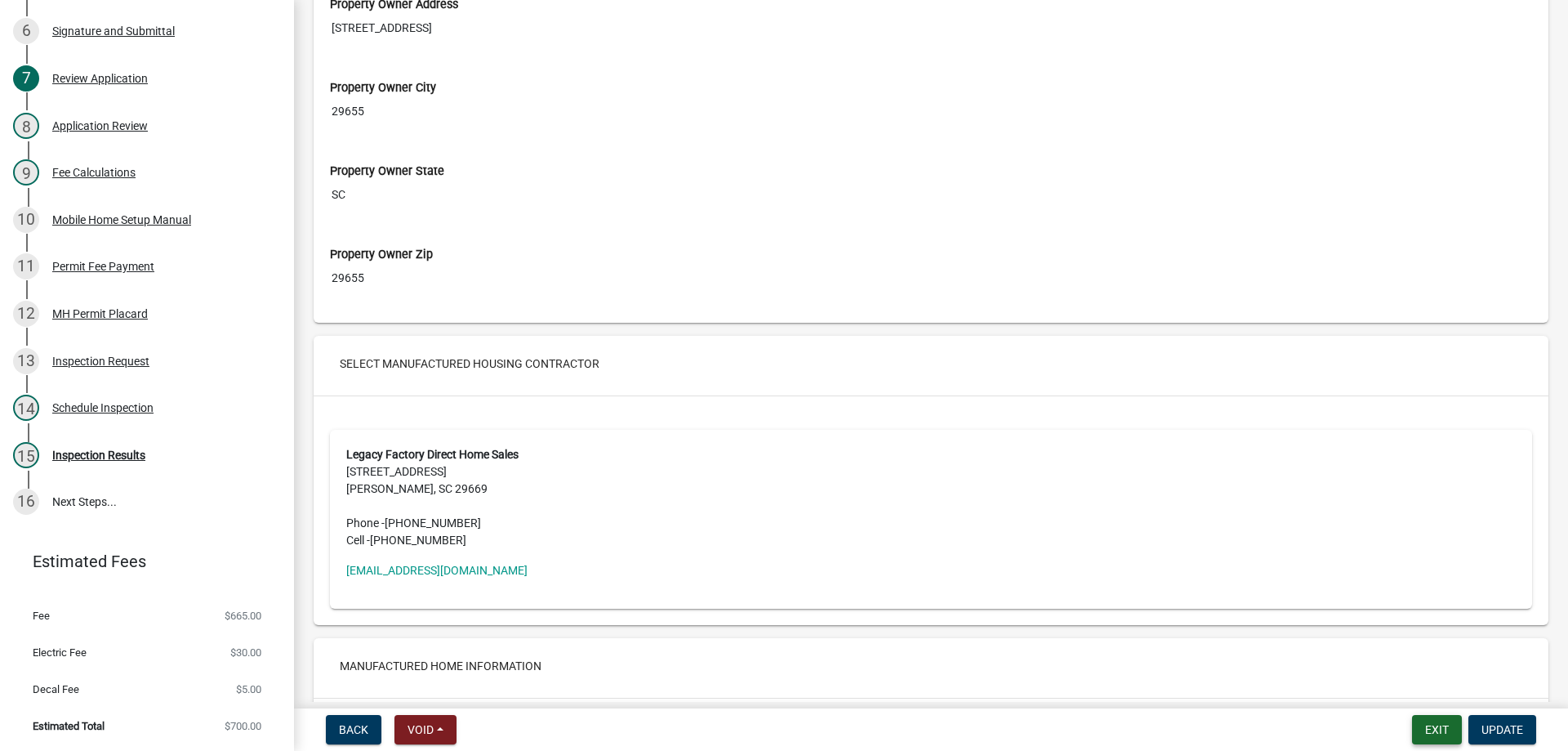
drag, startPoint x: 1413, startPoint y: 726, endPoint x: 1385, endPoint y: 712, distance: 31.3
click at [1413, 726] on form "Exit Update" at bounding box center [1477, 729] width 130 height 29
click at [1414, 729] on button "Exit" at bounding box center [1438, 729] width 50 height 29
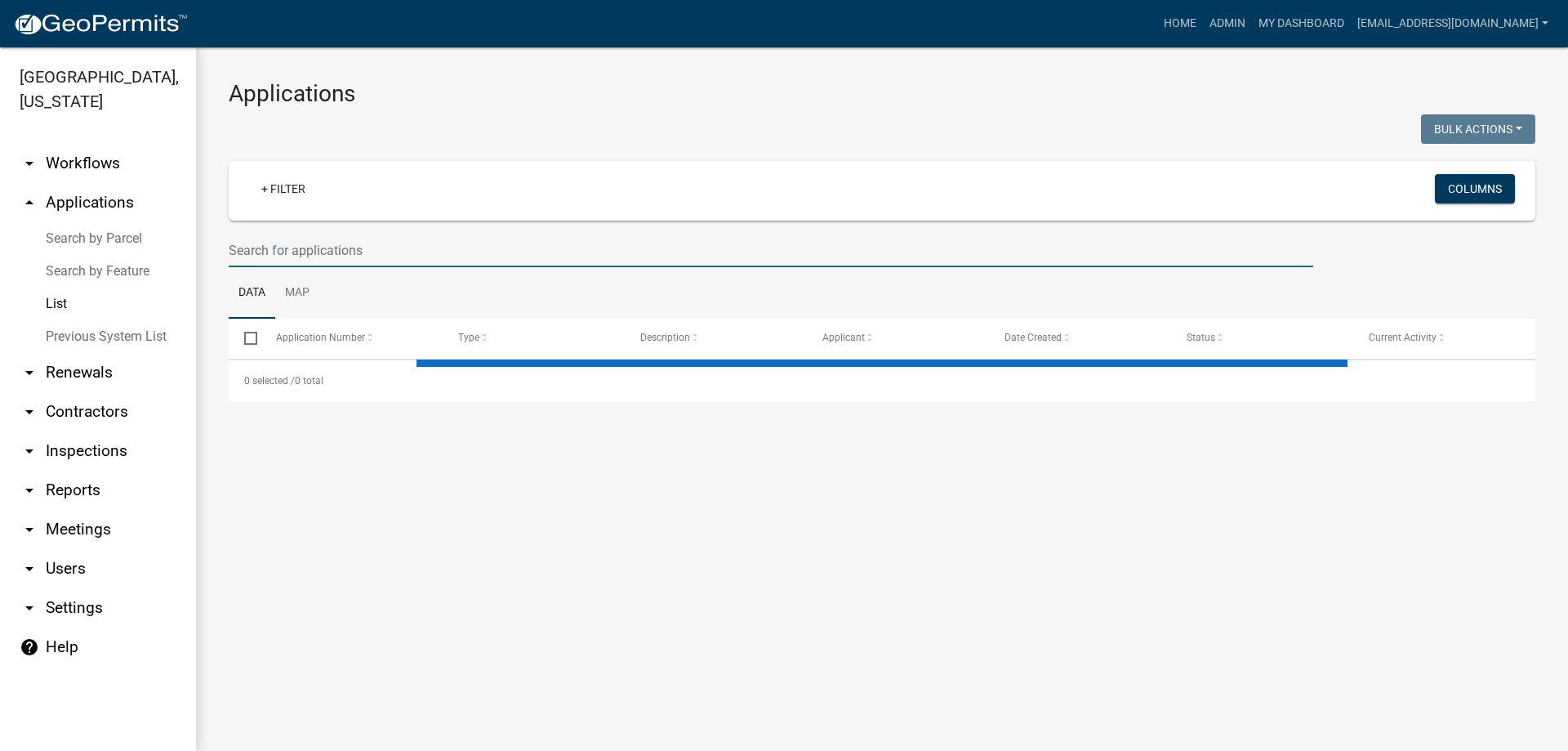
click at [357, 247] on input "text" at bounding box center [771, 250] width 1084 height 34
select select "3: 100"
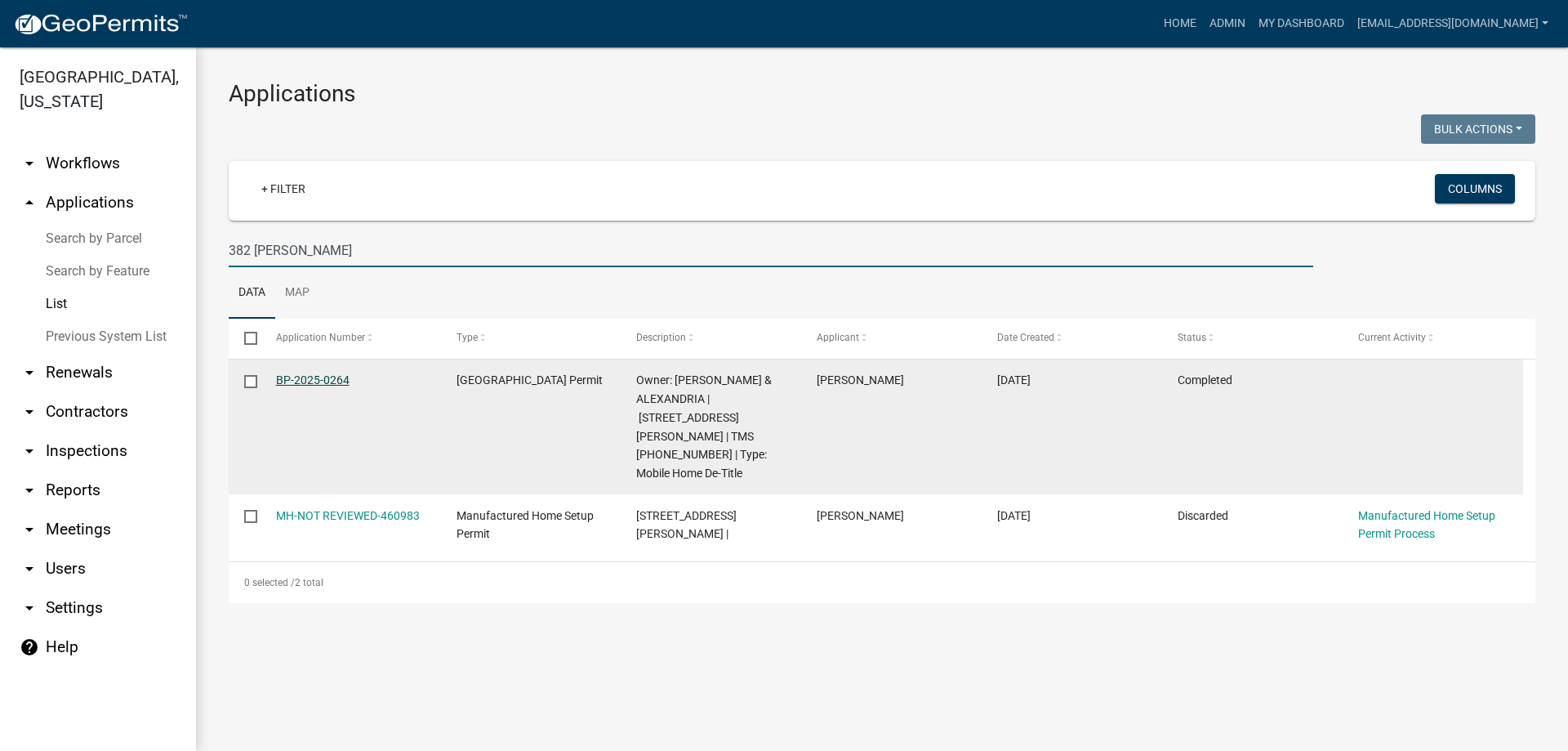
type input "382 brock"
click at [293, 378] on link "BP-2025-0264" at bounding box center [312, 380] width 74 height 13
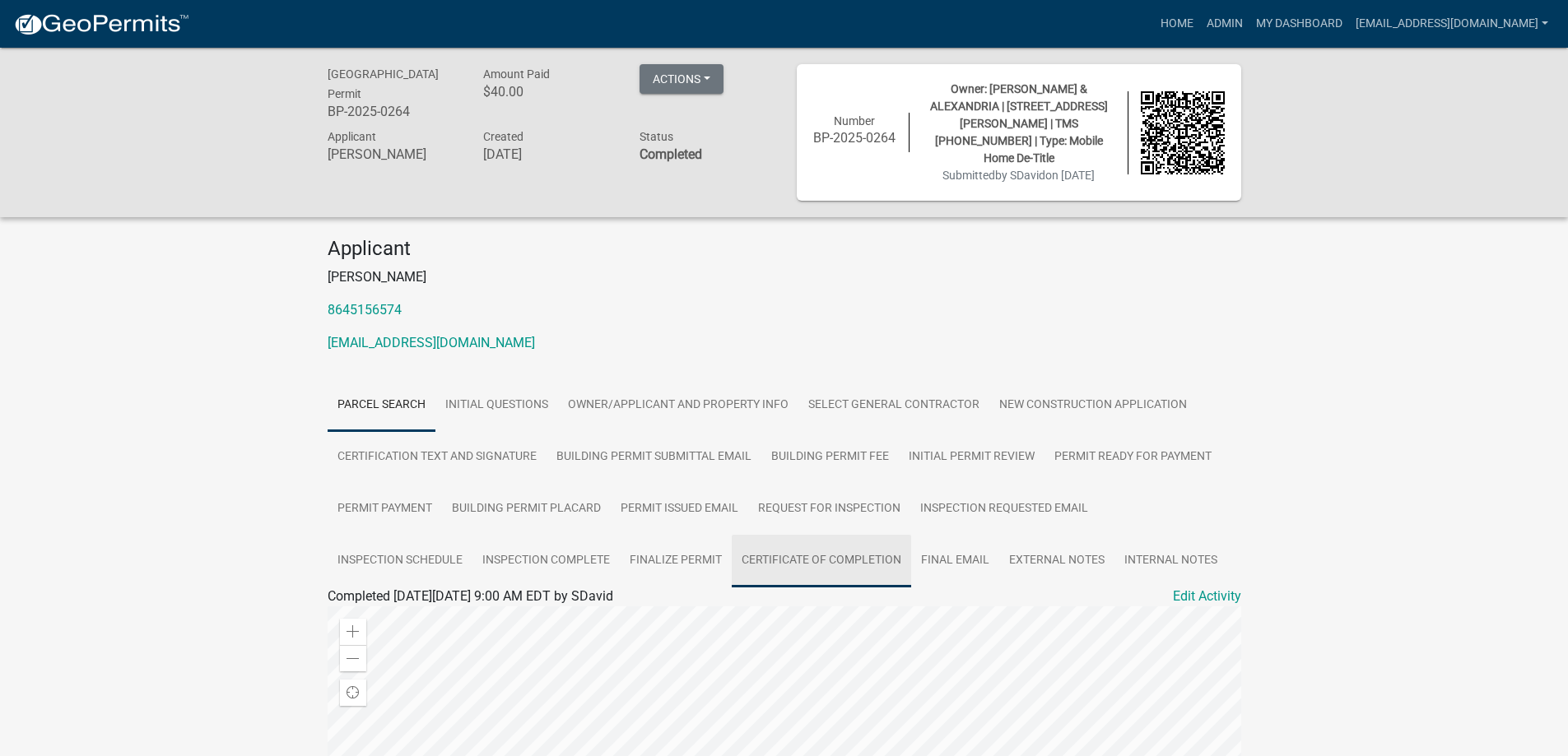
click at [841, 550] on link "Certificate of Completion" at bounding box center [821, 560] width 180 height 53
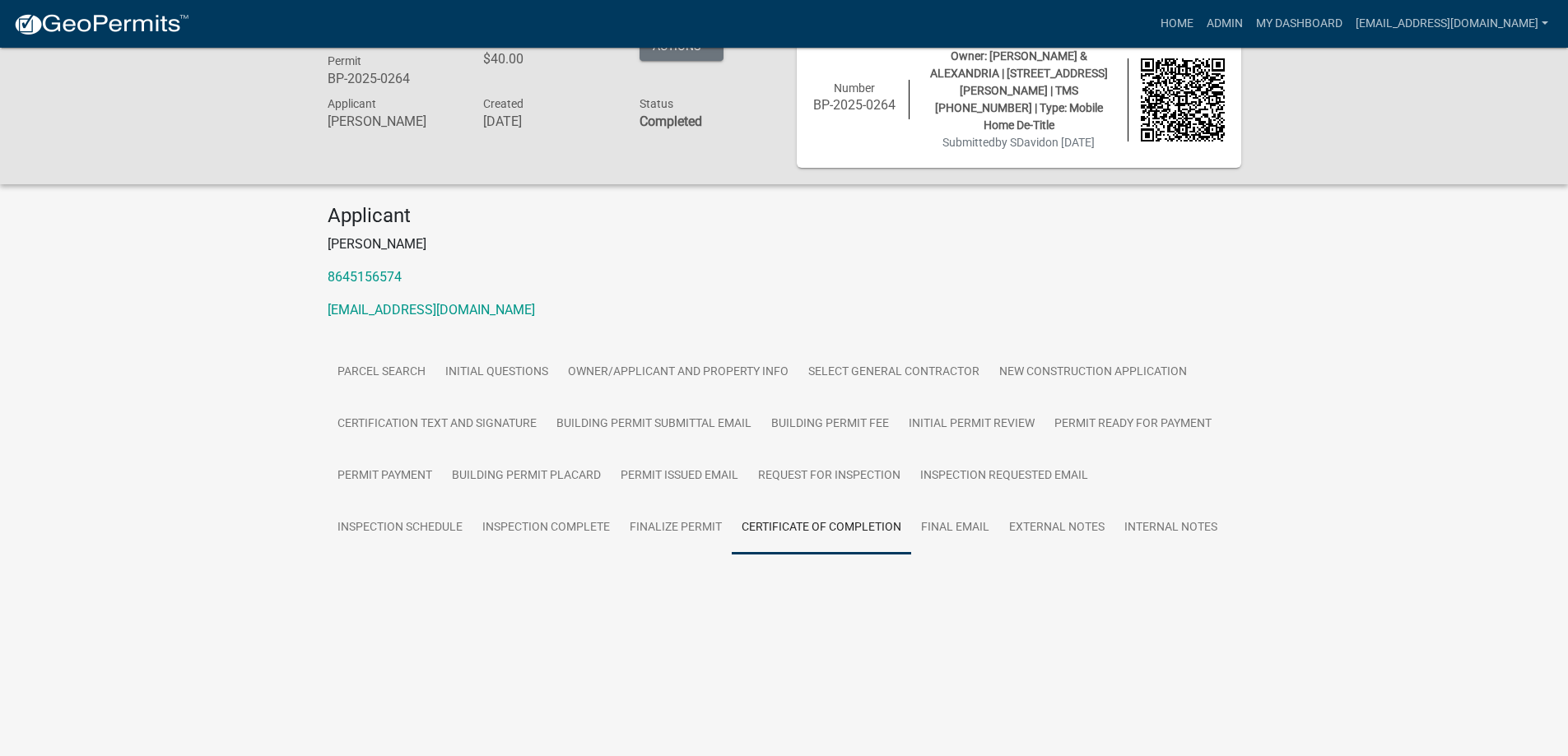
scroll to position [47, 0]
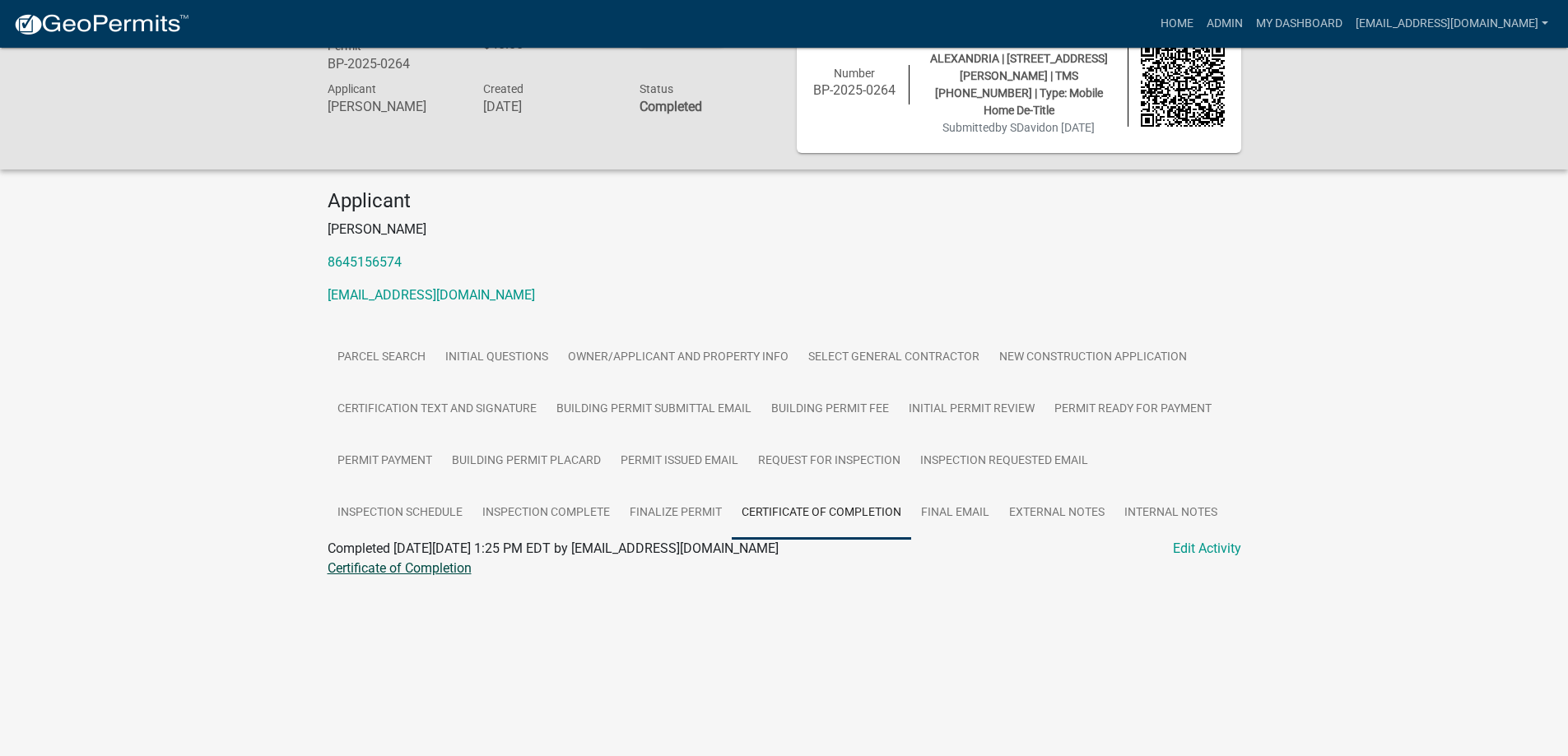
click at [430, 560] on link "Certificate of Completion" at bounding box center [399, 567] width 144 height 15
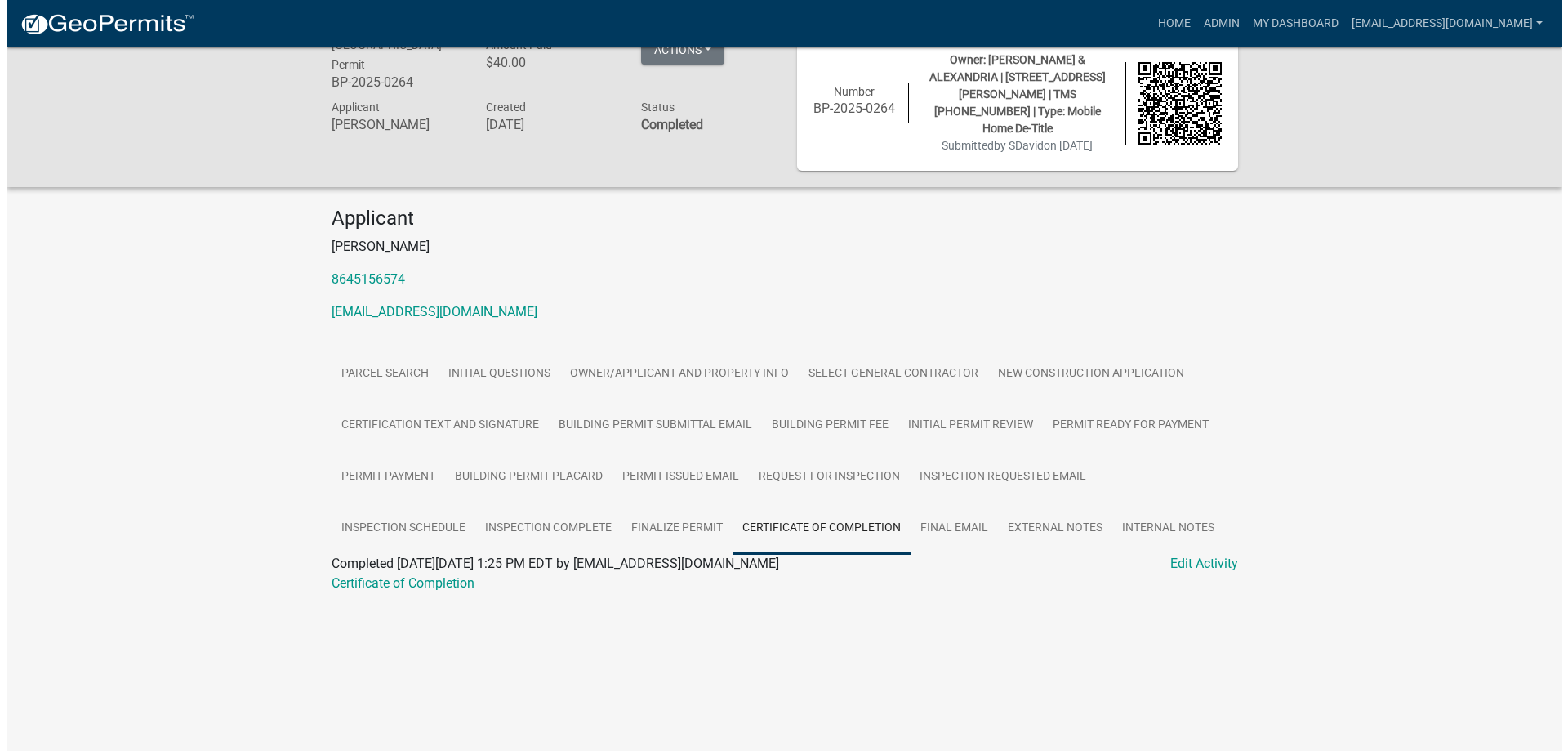
scroll to position [0, 0]
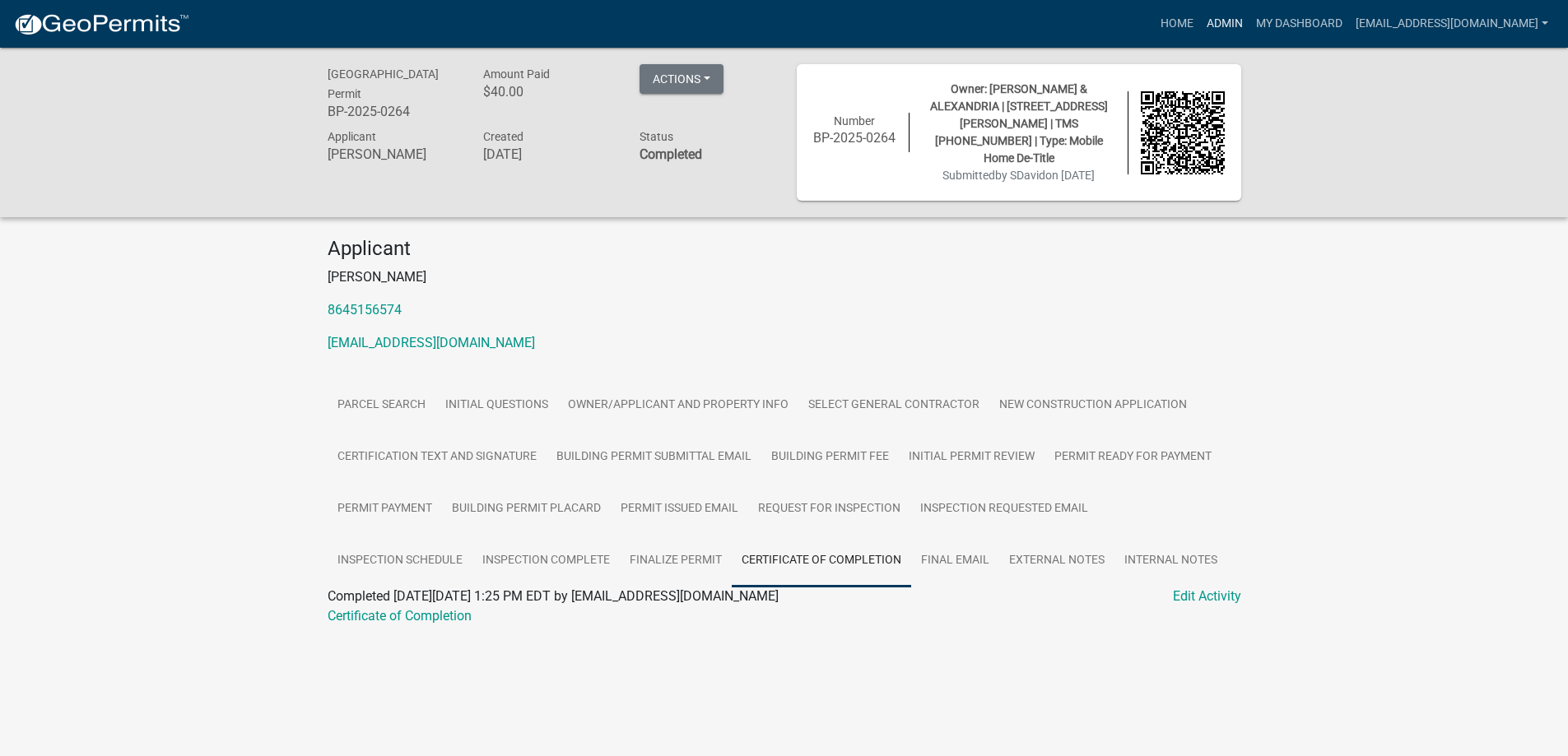
click at [1200, 26] on link "Admin" at bounding box center [1224, 23] width 49 height 31
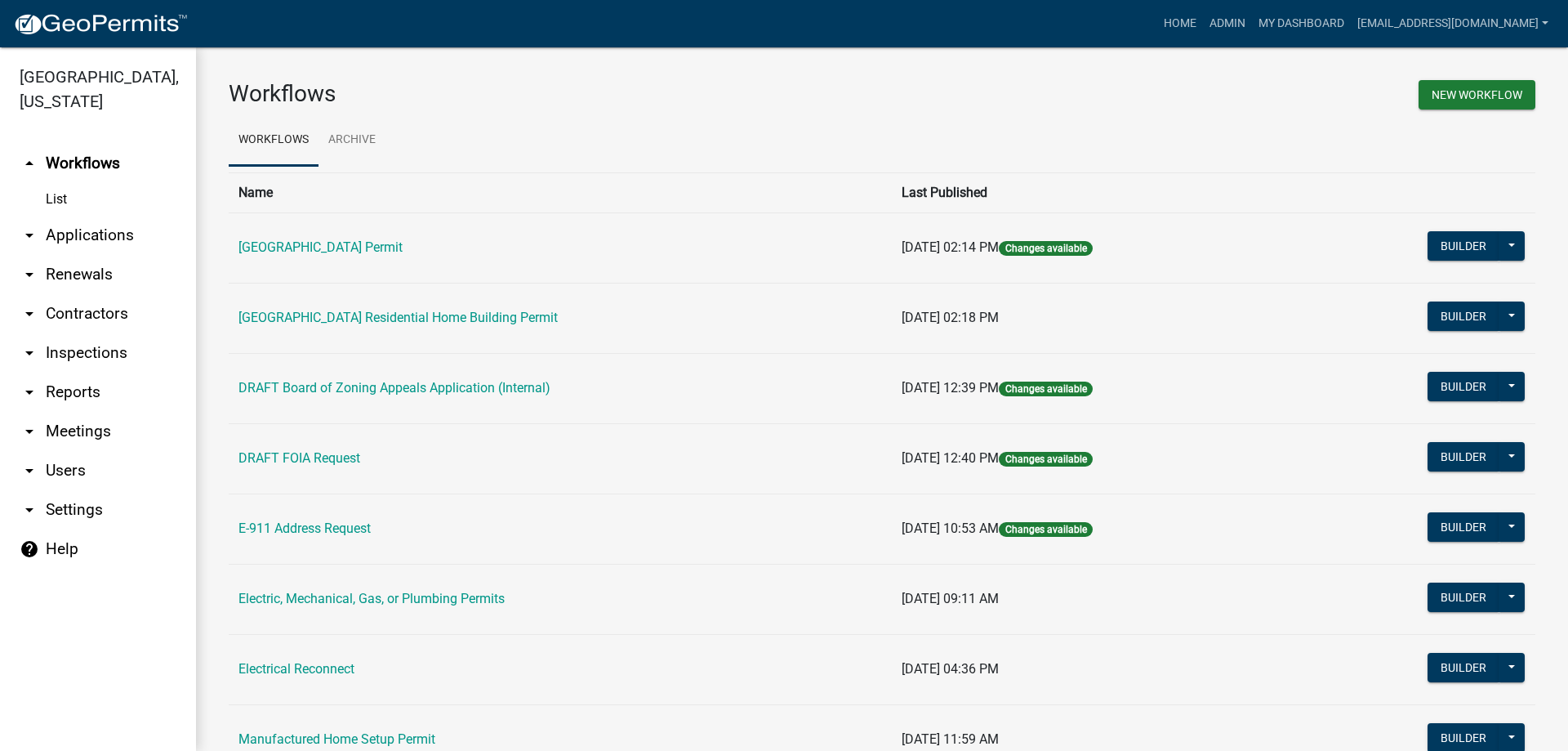
click at [74, 234] on link "arrow_drop_down Applications" at bounding box center [98, 235] width 196 height 39
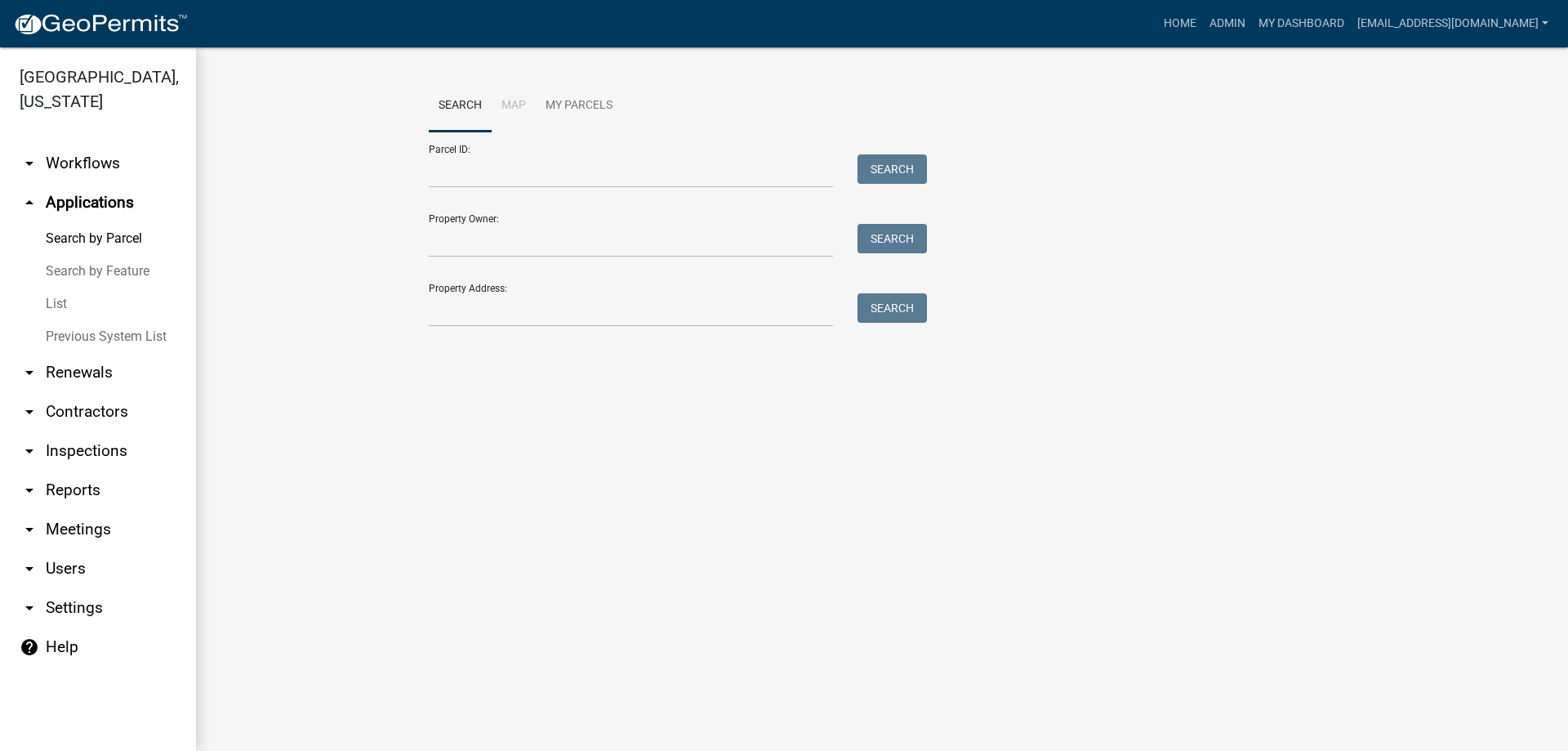
click at [48, 301] on link "List" at bounding box center [98, 304] width 196 height 33
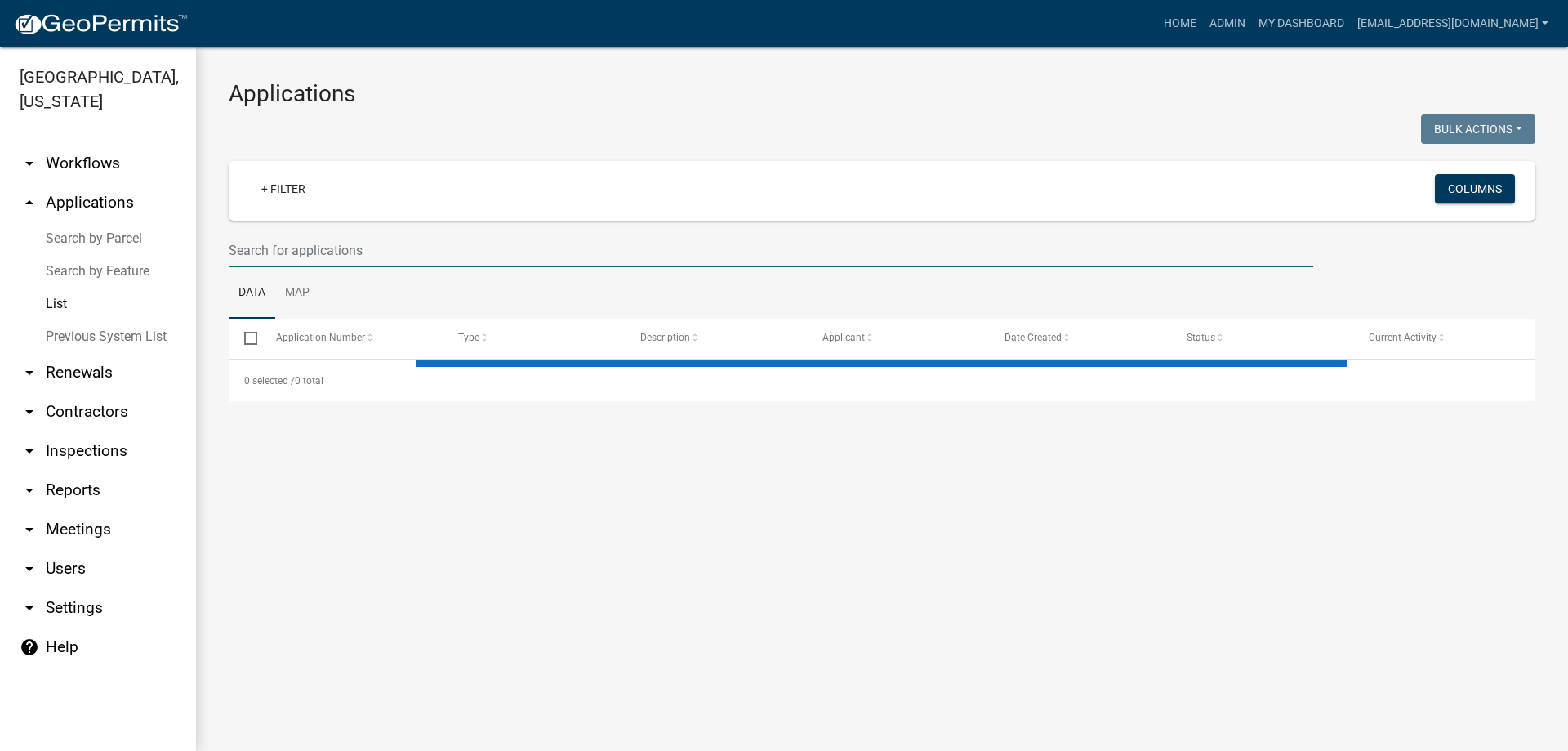
click at [364, 254] on input "text" at bounding box center [771, 250] width 1084 height 34
select select "3: 100"
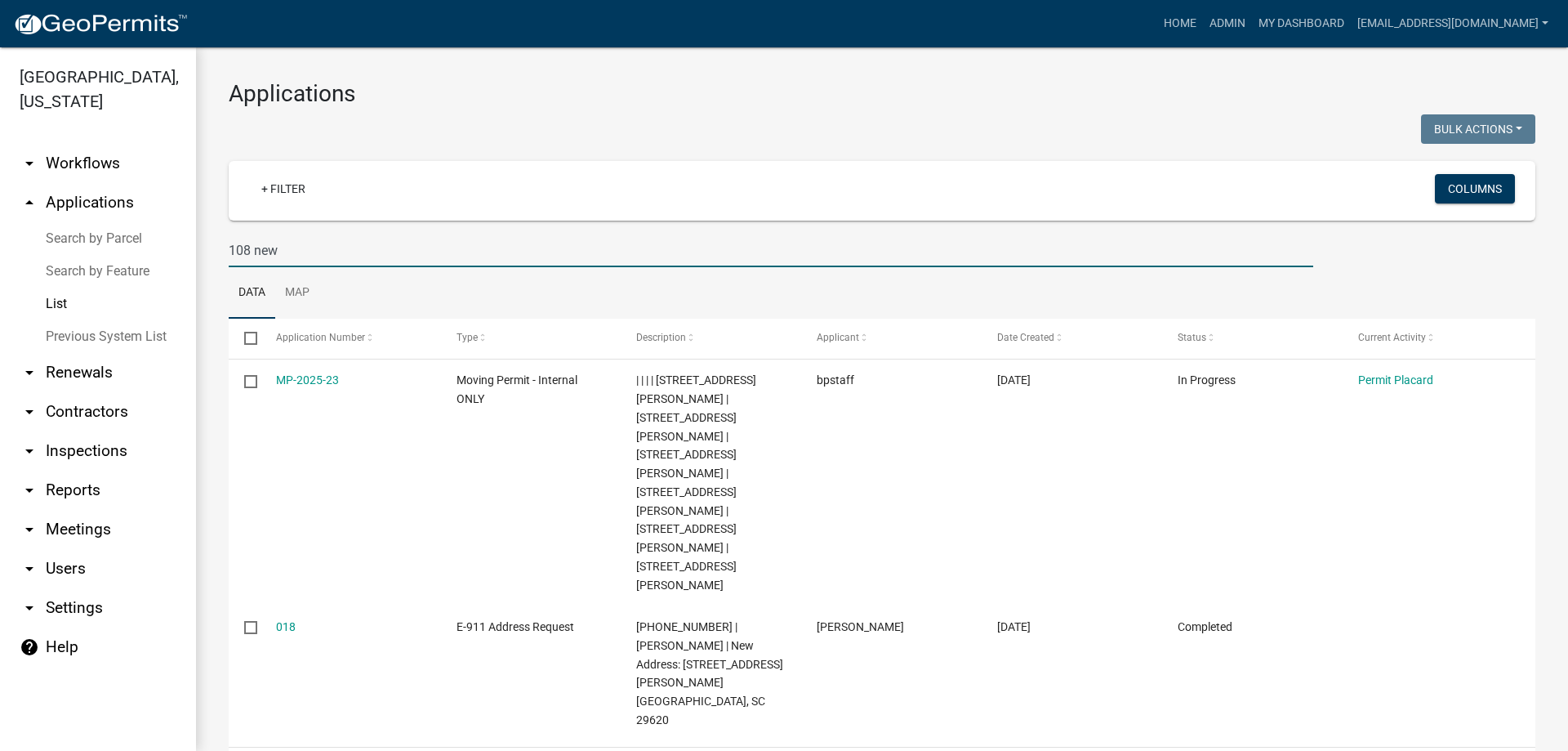
drag, startPoint x: 284, startPoint y: 246, endPoint x: 37, endPoint y: 232, distance: 247.4
click at [66, 237] on div "Abbeville County, South Carolina arrow_drop_down Workflows List arrow_drop_up A…" at bounding box center [784, 399] width 1568 height 704
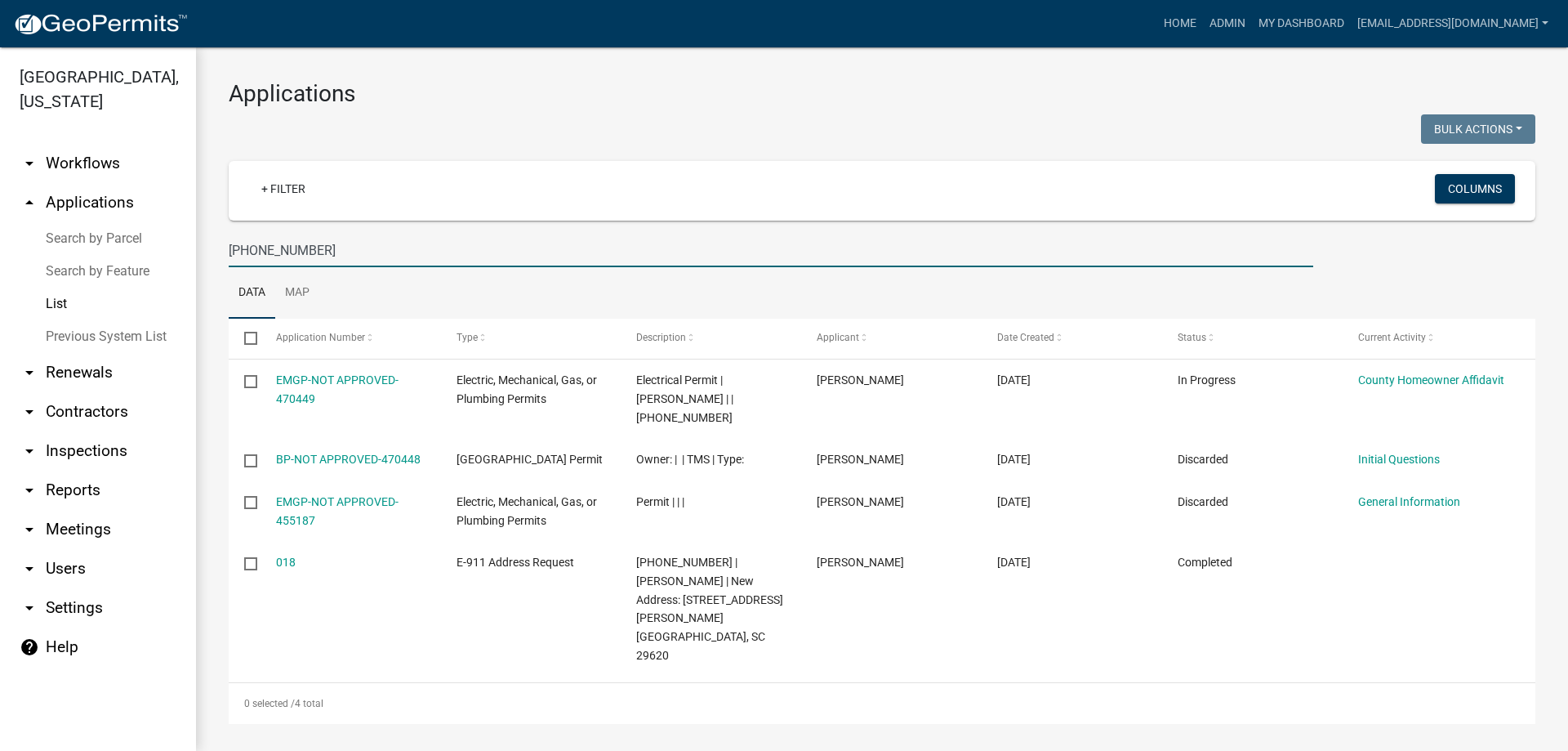
drag, startPoint x: 350, startPoint y: 244, endPoint x: 32, endPoint y: 209, distance: 319.9
click at [36, 216] on div "Abbeville County, South Carolina arrow_drop_down Workflows List arrow_drop_up A…" at bounding box center [784, 399] width 1568 height 704
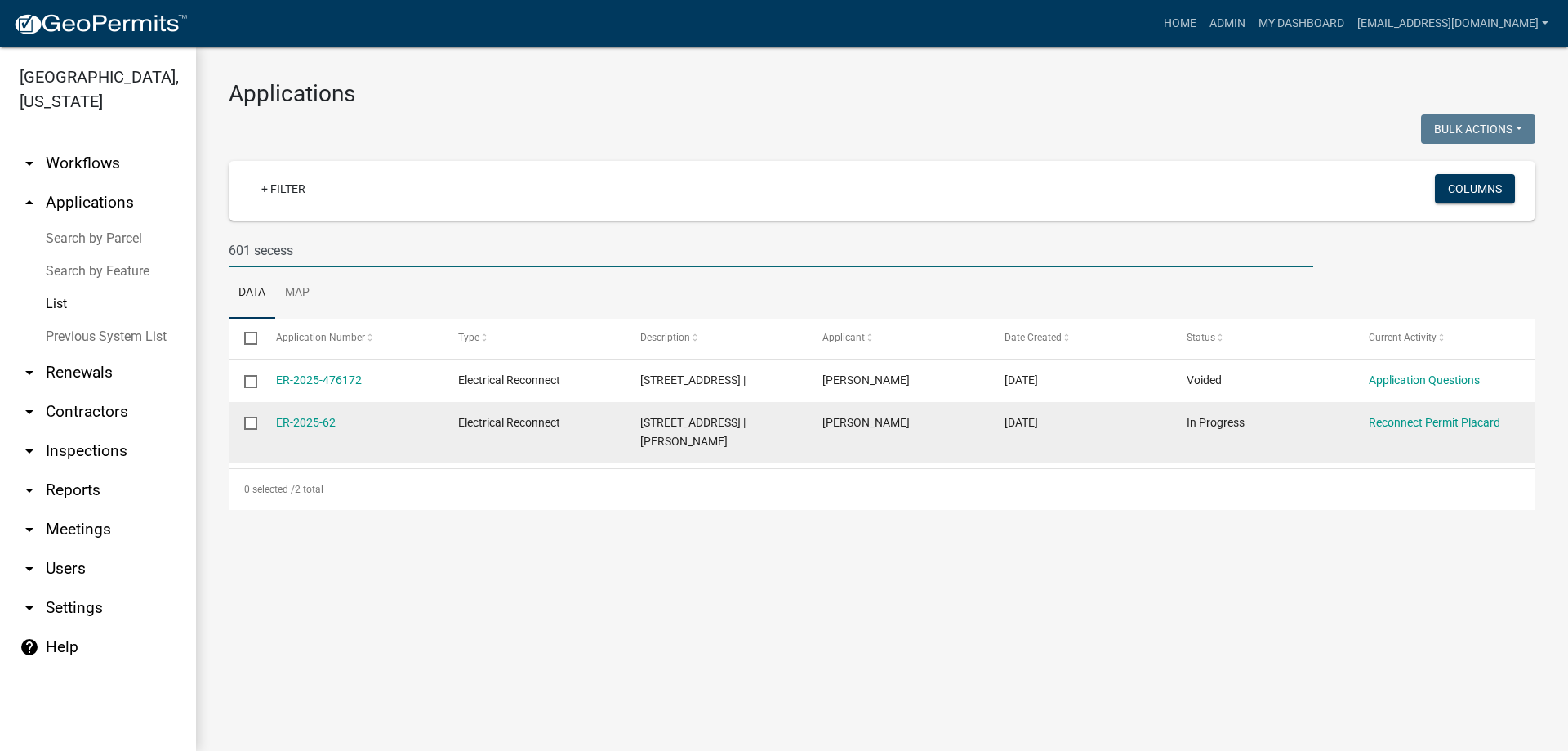
type input "601 secess"
click at [284, 430] on div "ER-2025-62" at bounding box center [351, 423] width 151 height 19
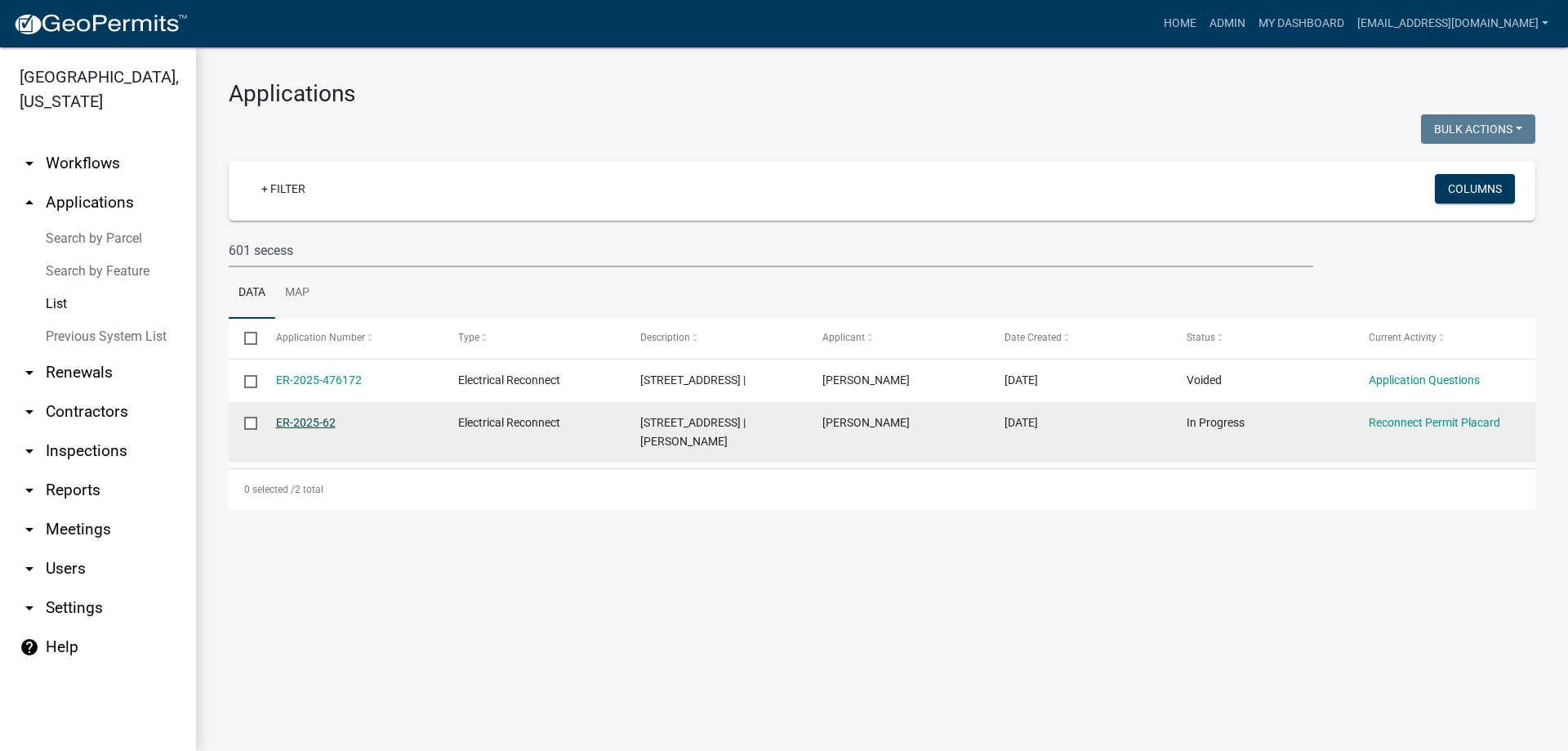
click at [282, 426] on link "ER-2025-62" at bounding box center [305, 423] width 59 height 13
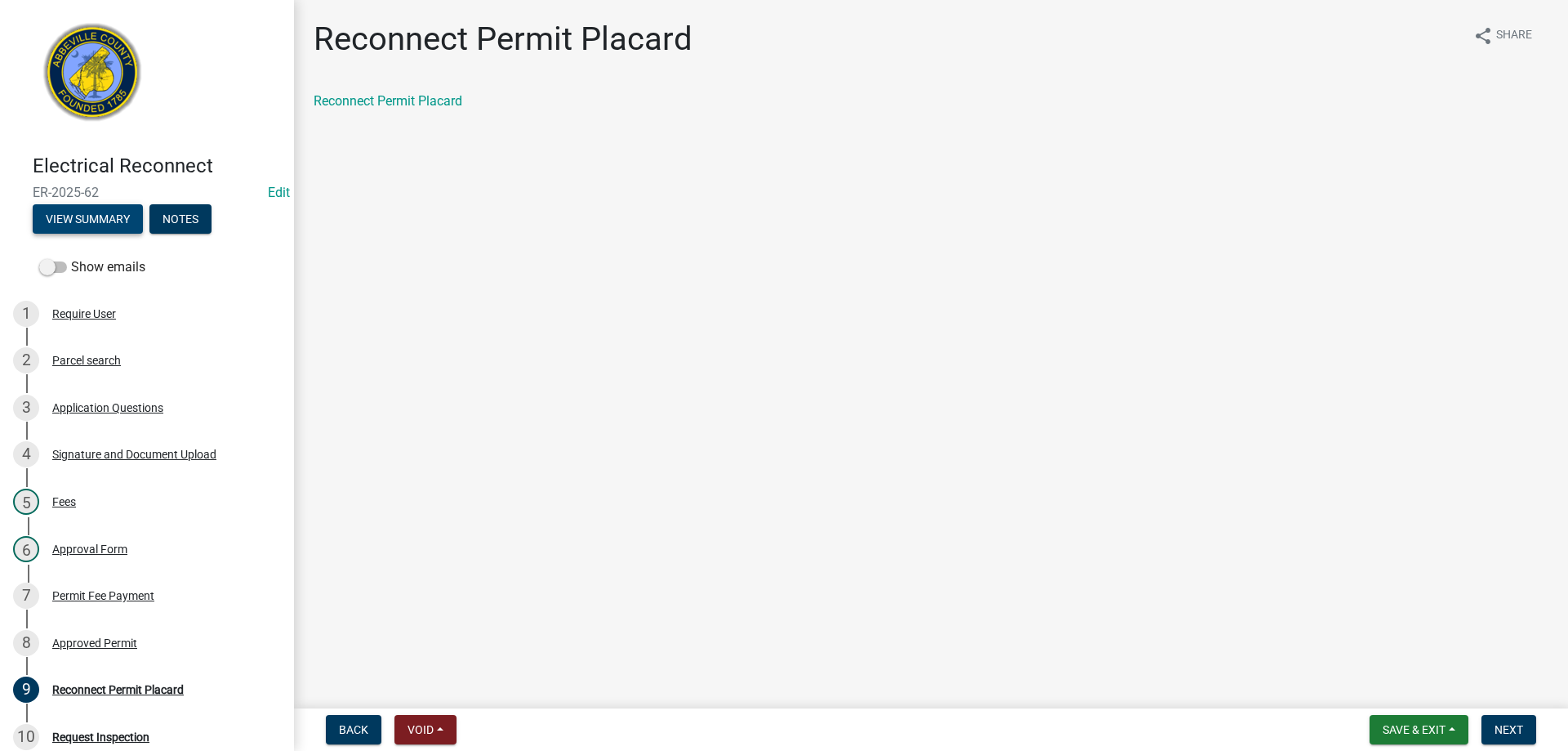
click at [83, 216] on button "View Summary" at bounding box center [88, 218] width 110 height 29
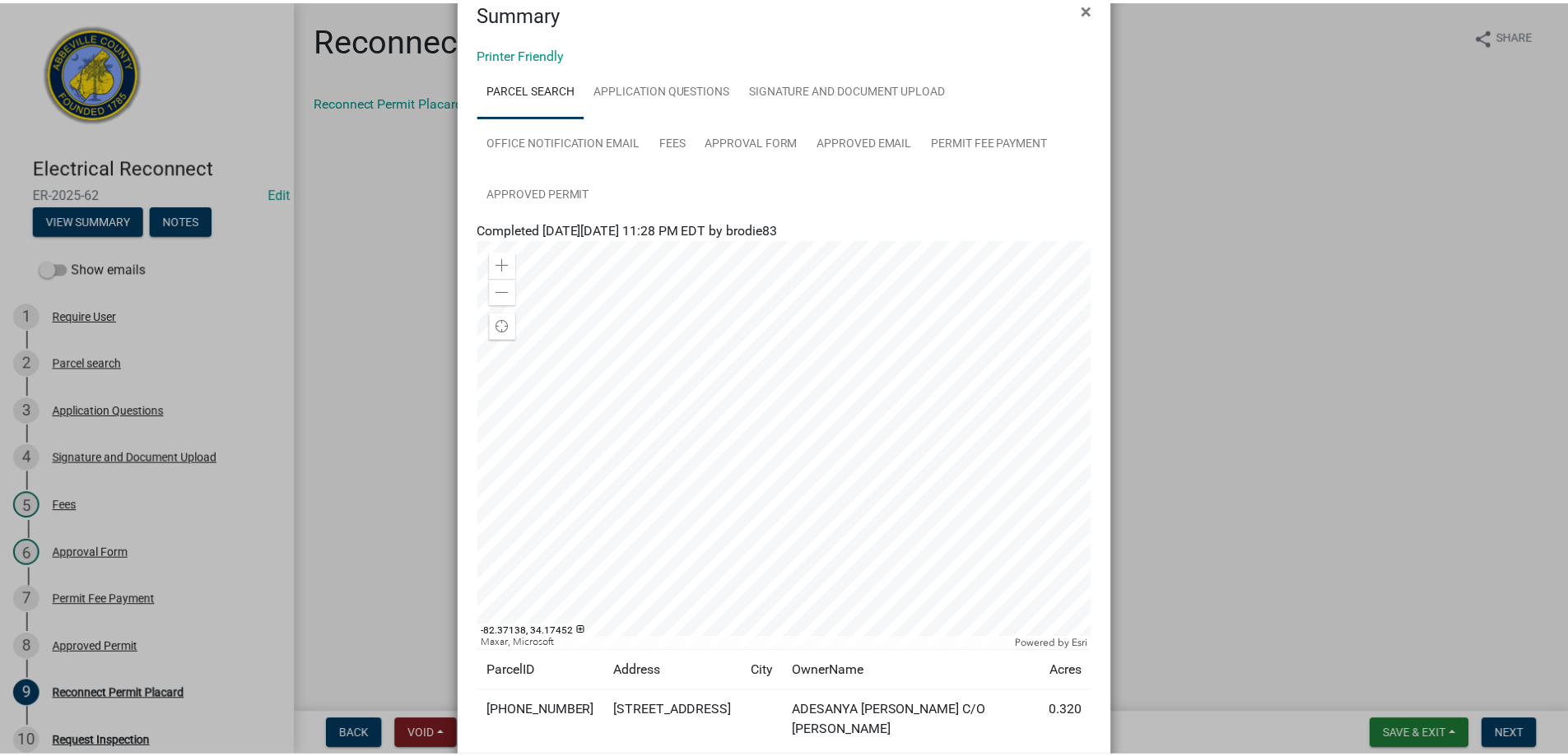
scroll to position [164, 0]
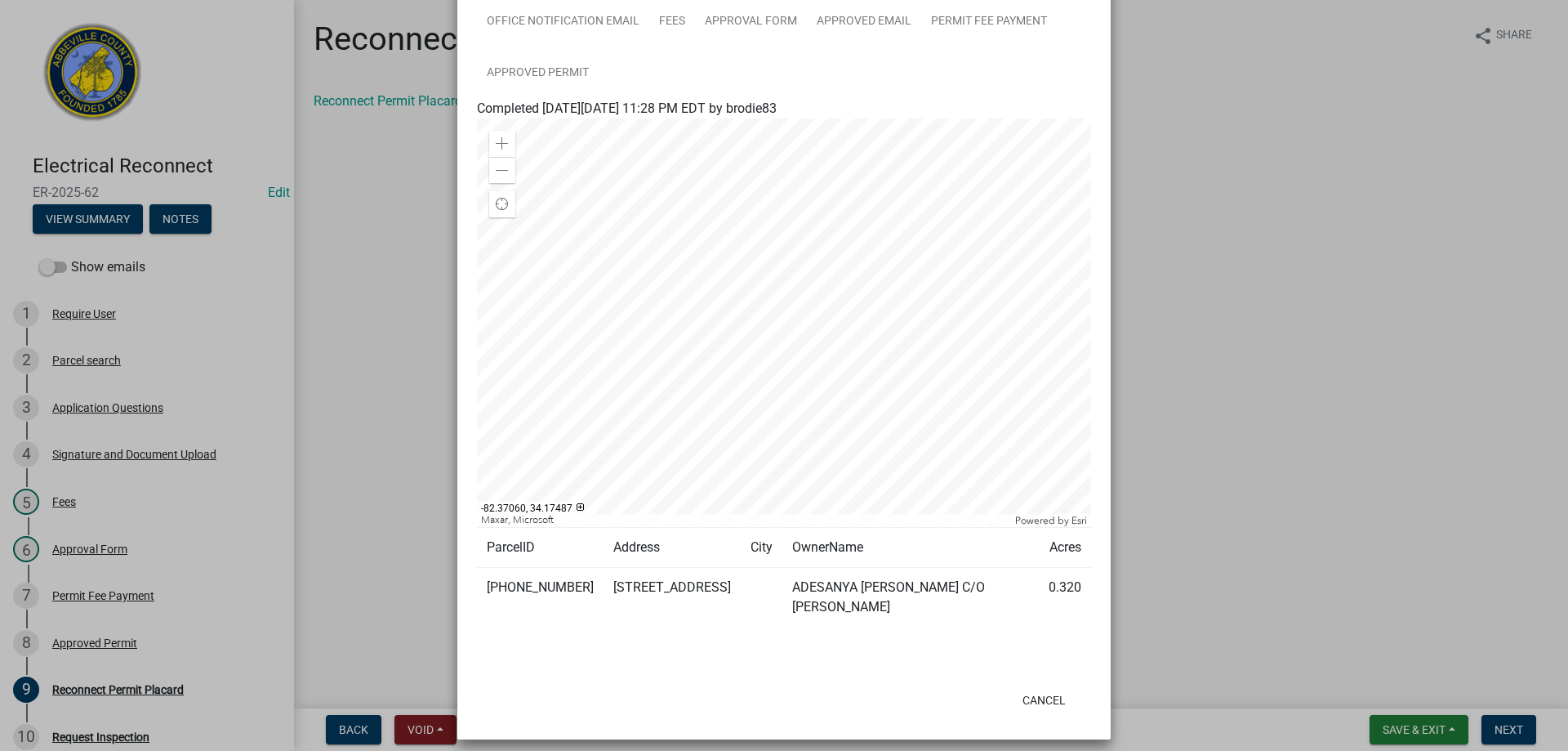
click at [1227, 352] on ngb-modal-window "Summary × Printer Friendly Parcel search Application Questions Signature and Do…" at bounding box center [784, 376] width 1568 height 751
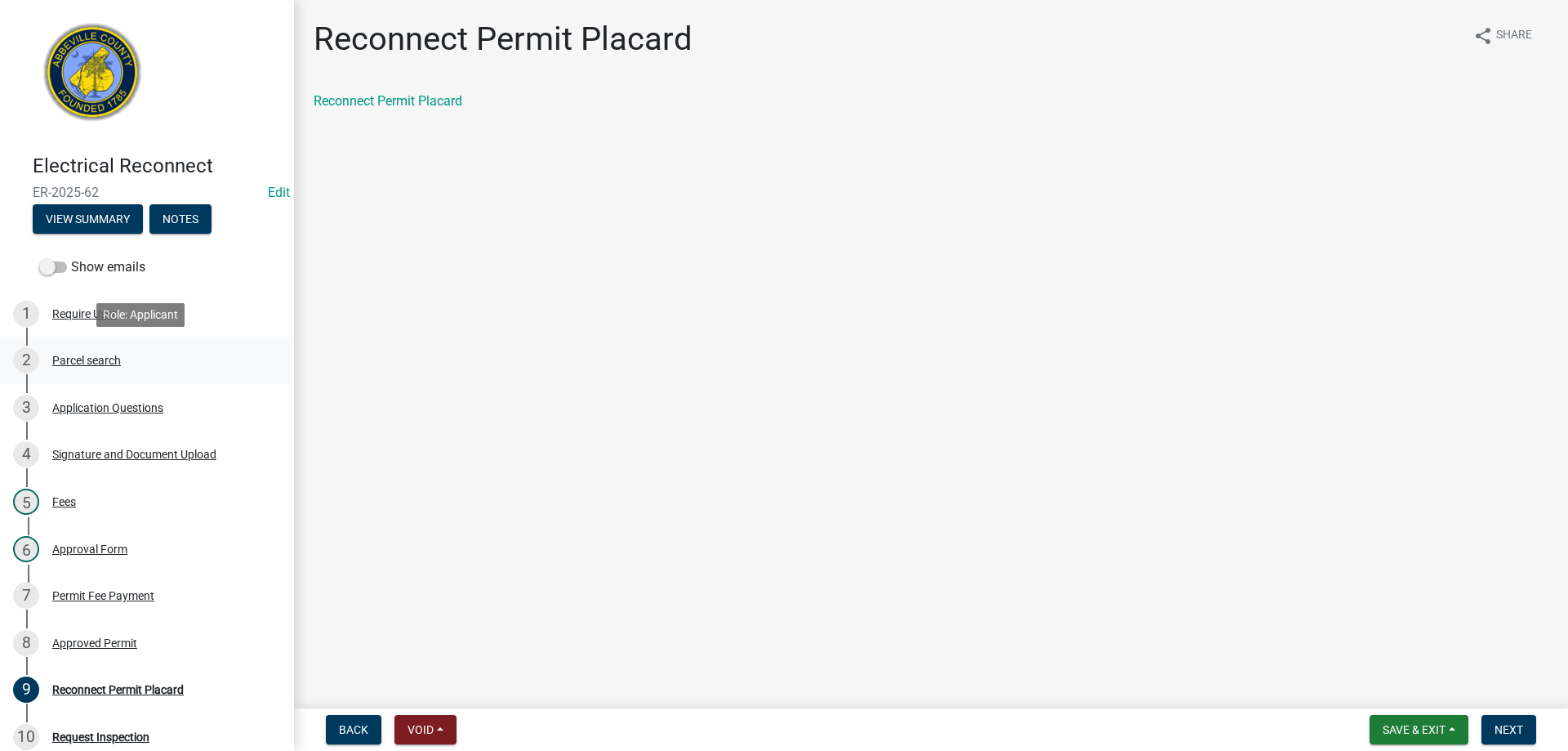
click at [68, 365] on div "Parcel search" at bounding box center [86, 360] width 68 height 12
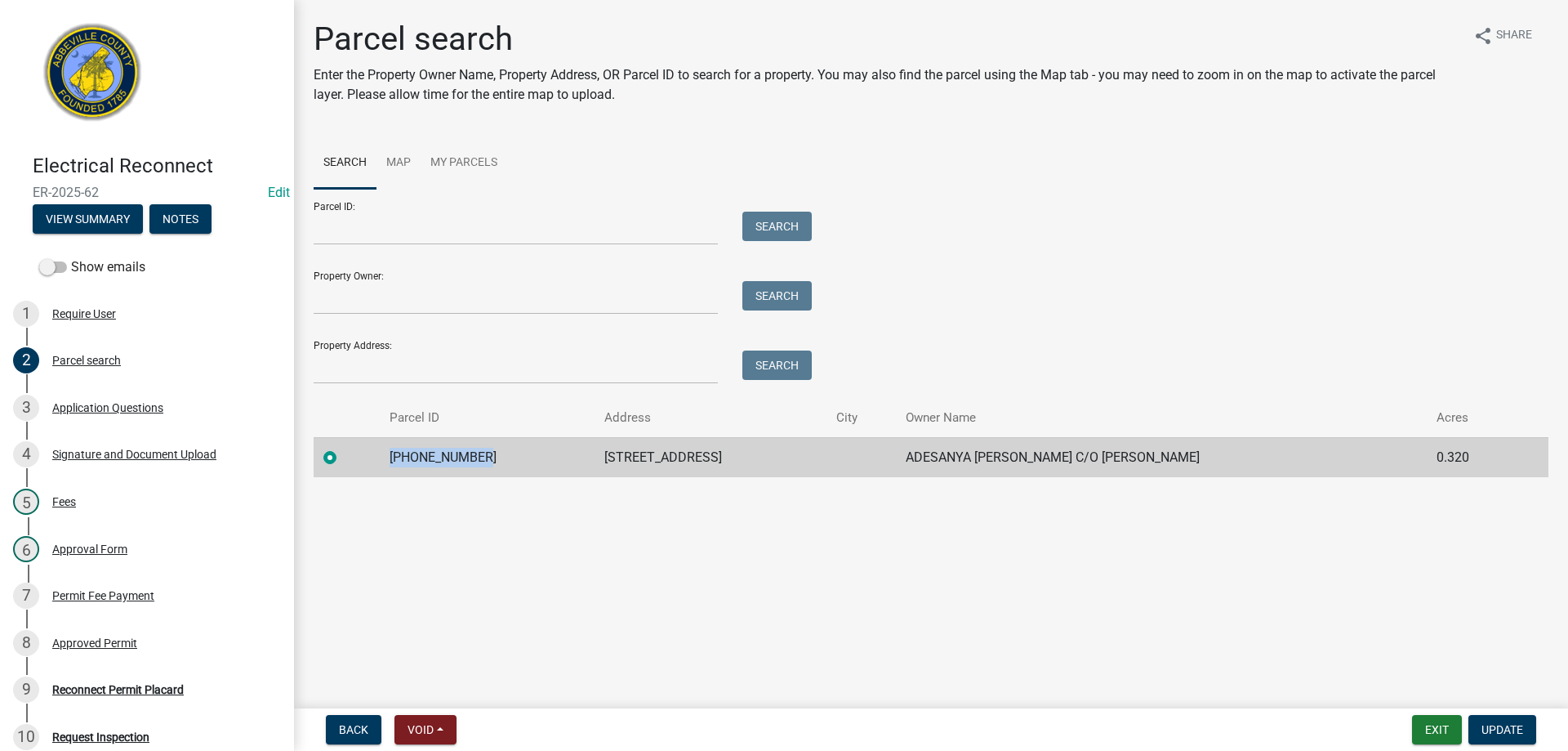
drag, startPoint x: 472, startPoint y: 452, endPoint x: 392, endPoint y: 447, distance: 80.2
click at [392, 447] on td "122-02-01-017" at bounding box center [486, 456] width 214 height 40
copy td "122-02-01-017"
click at [96, 354] on div "Parcel search" at bounding box center [86, 360] width 68 height 12
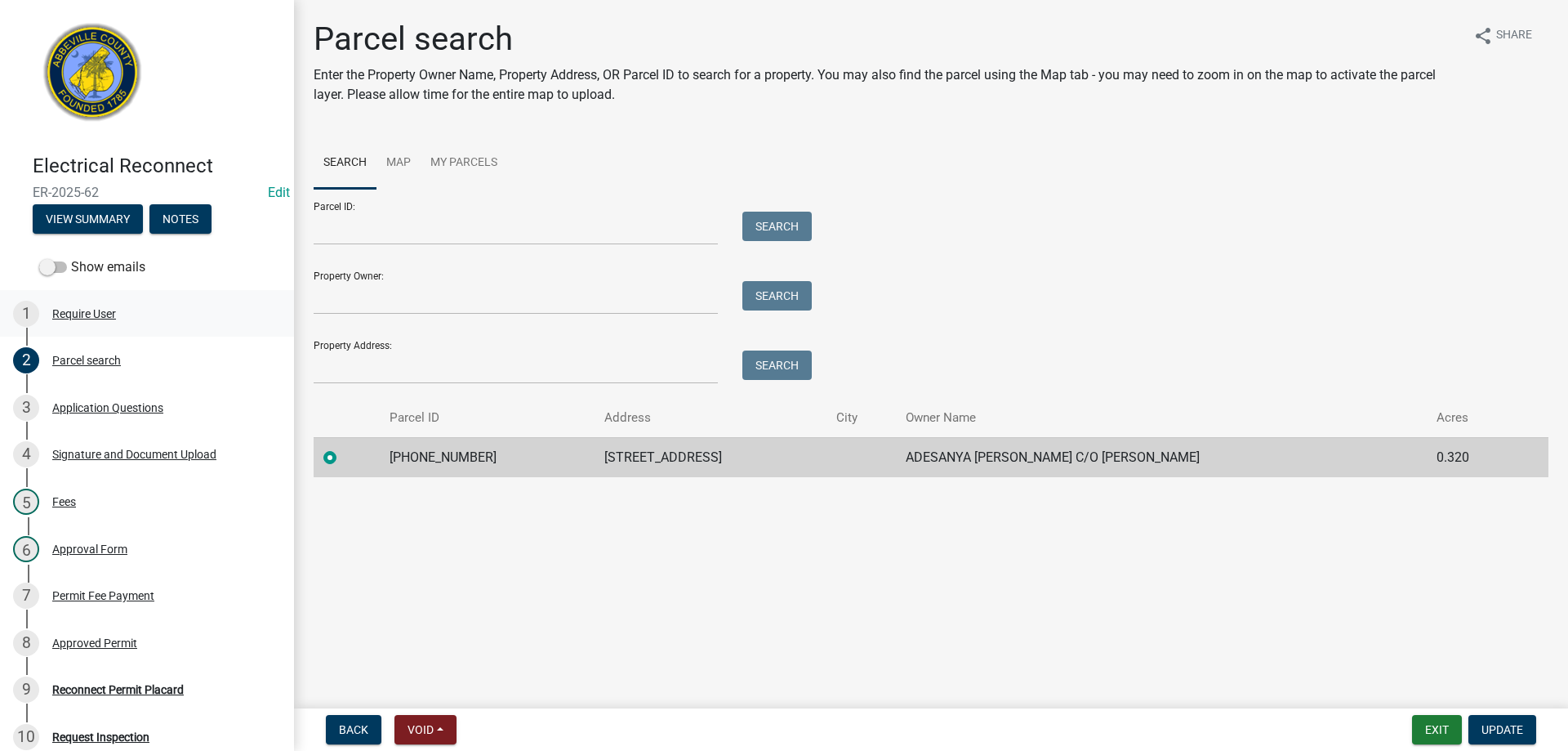
click at [96, 316] on div "Require User" at bounding box center [84, 313] width 64 height 12
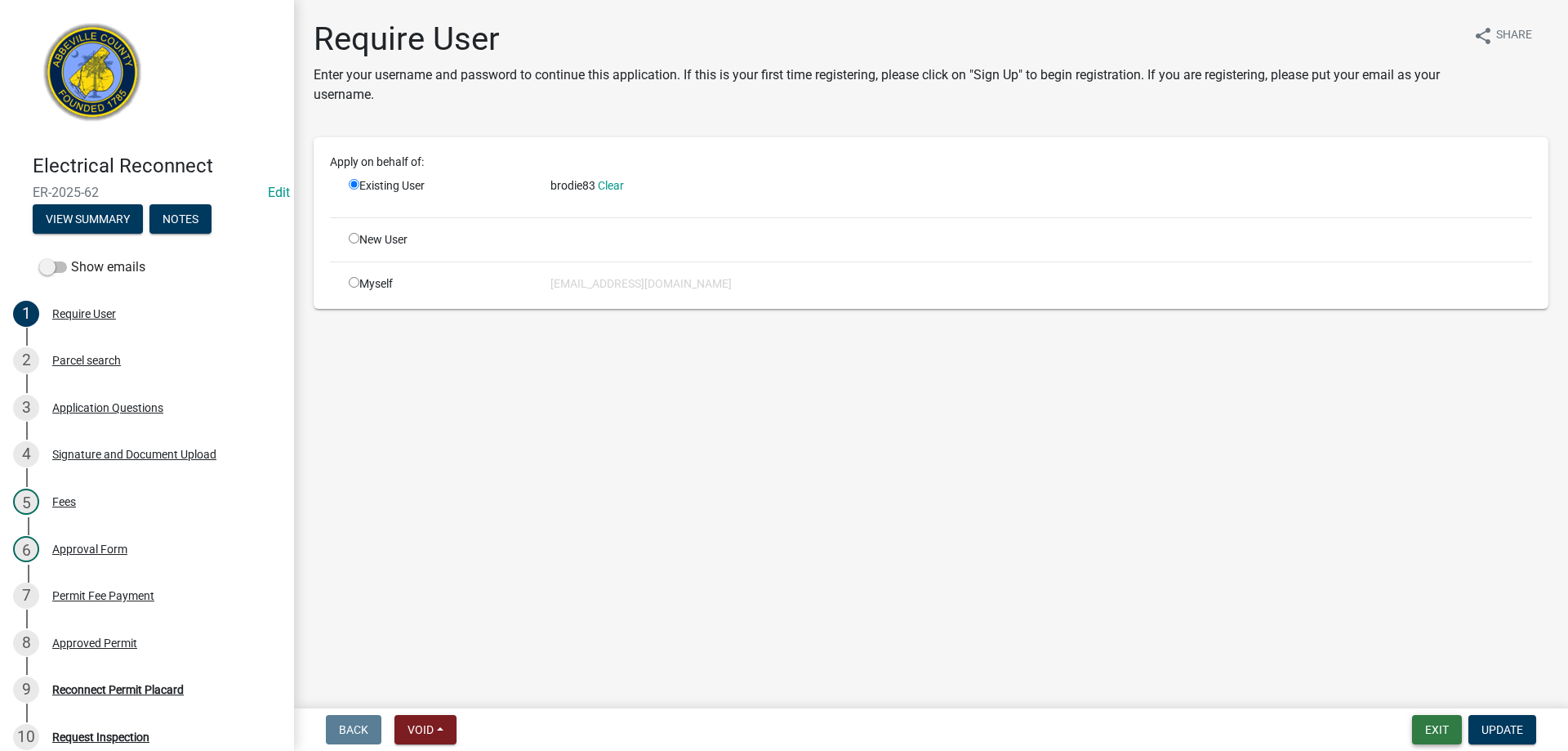
click at [1426, 729] on button "Exit" at bounding box center [1438, 729] width 50 height 29
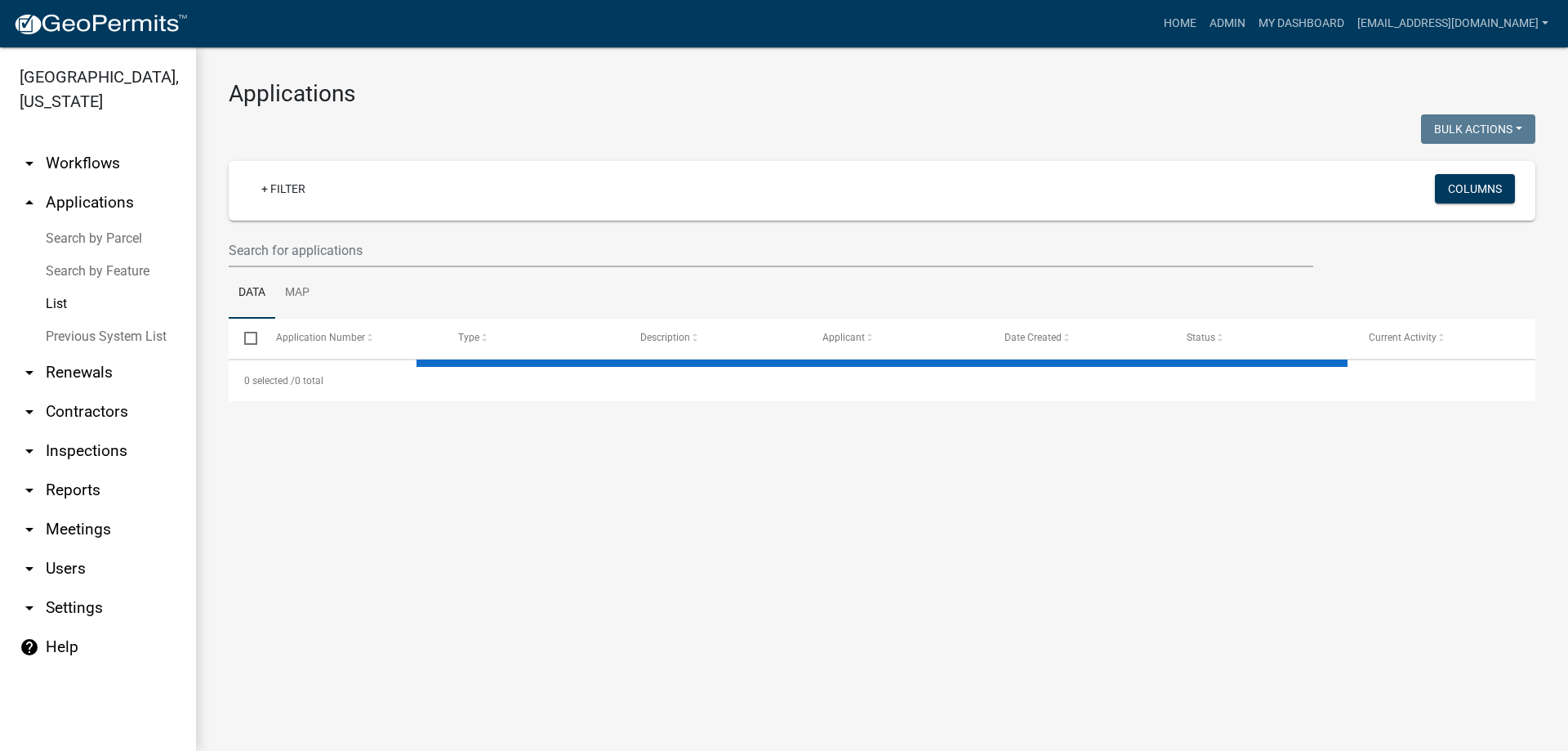
select select "3: 100"
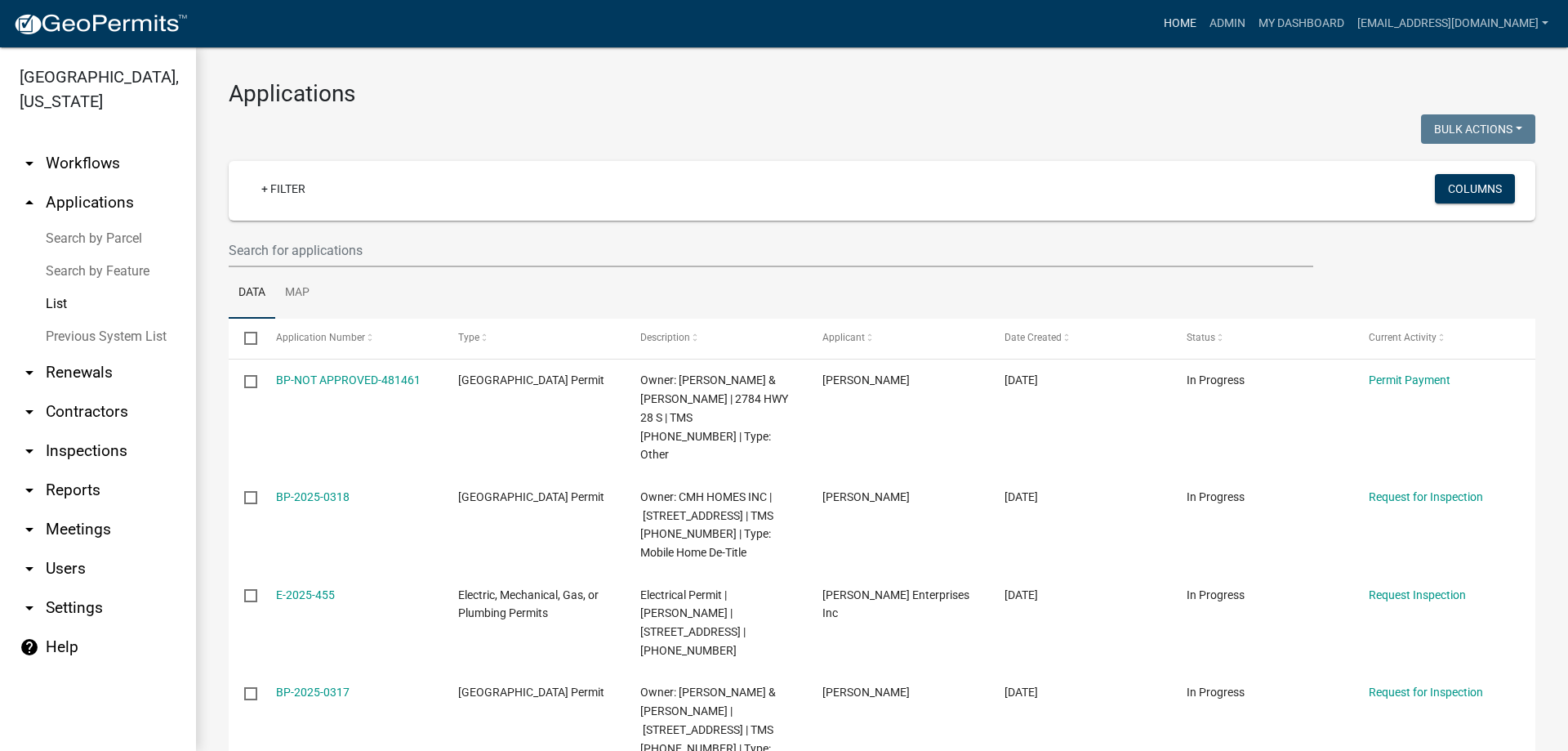
click at [1157, 26] on link "Home" at bounding box center [1180, 23] width 46 height 31
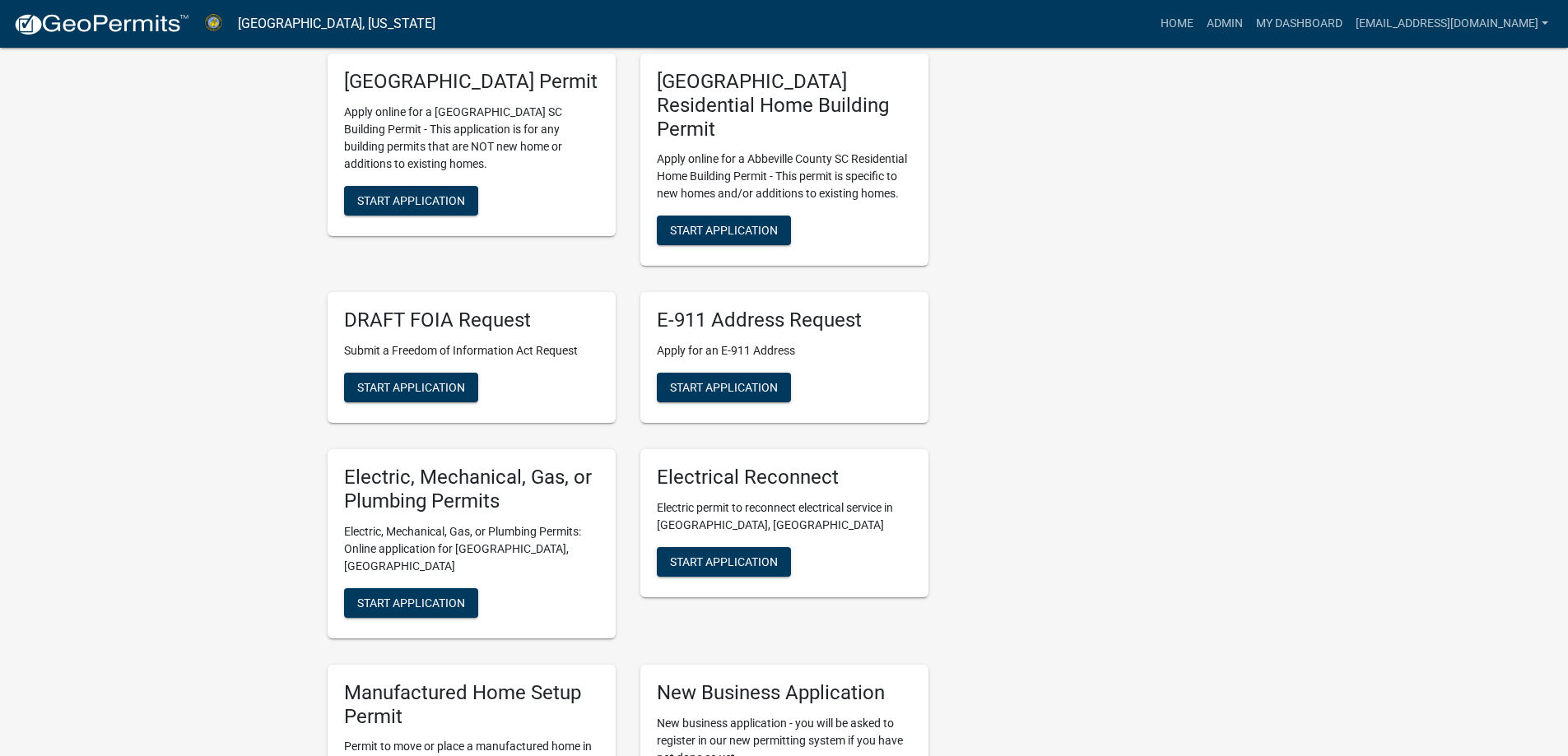
scroll to position [822, 0]
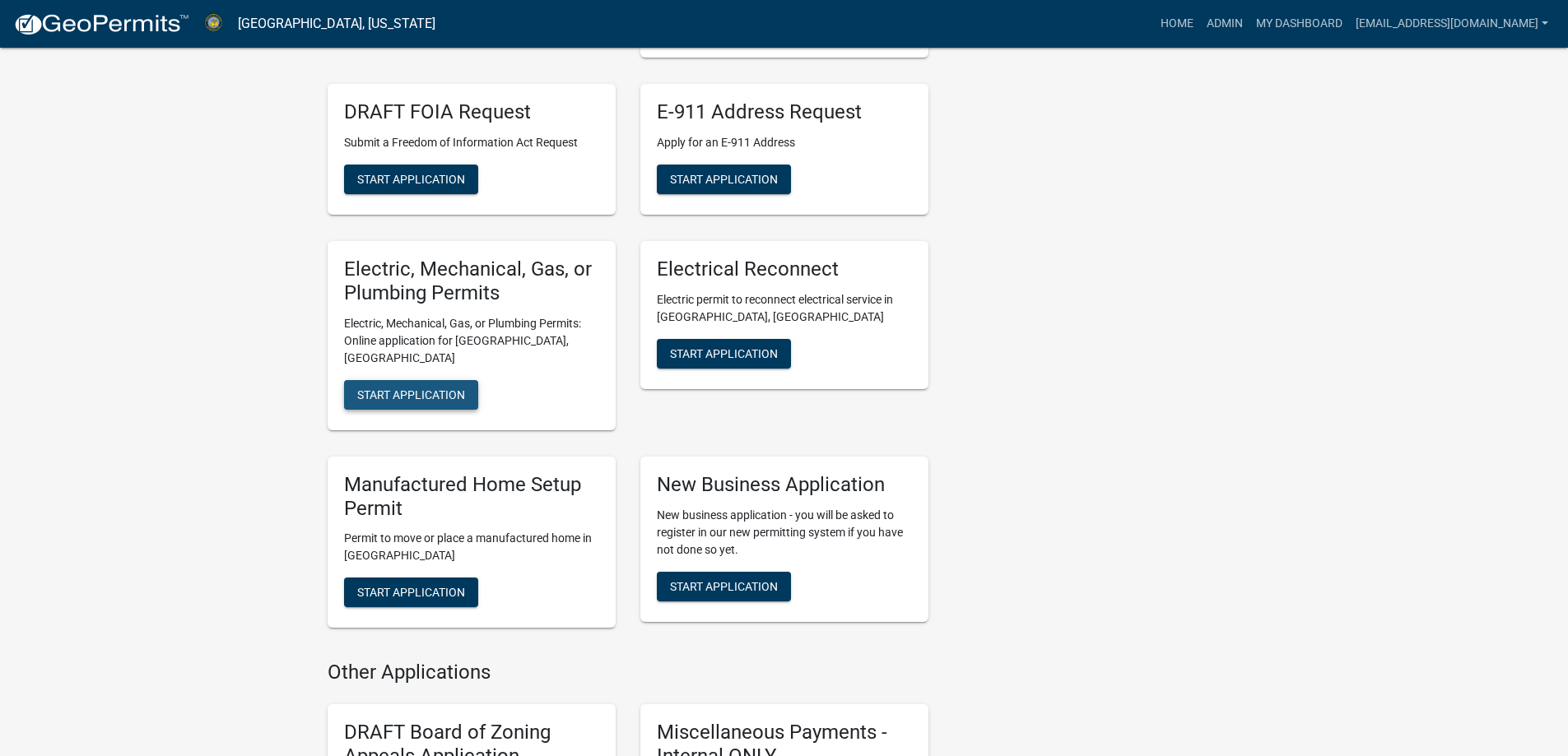
click at [409, 388] on span "Start Application" at bounding box center [410, 394] width 108 height 13
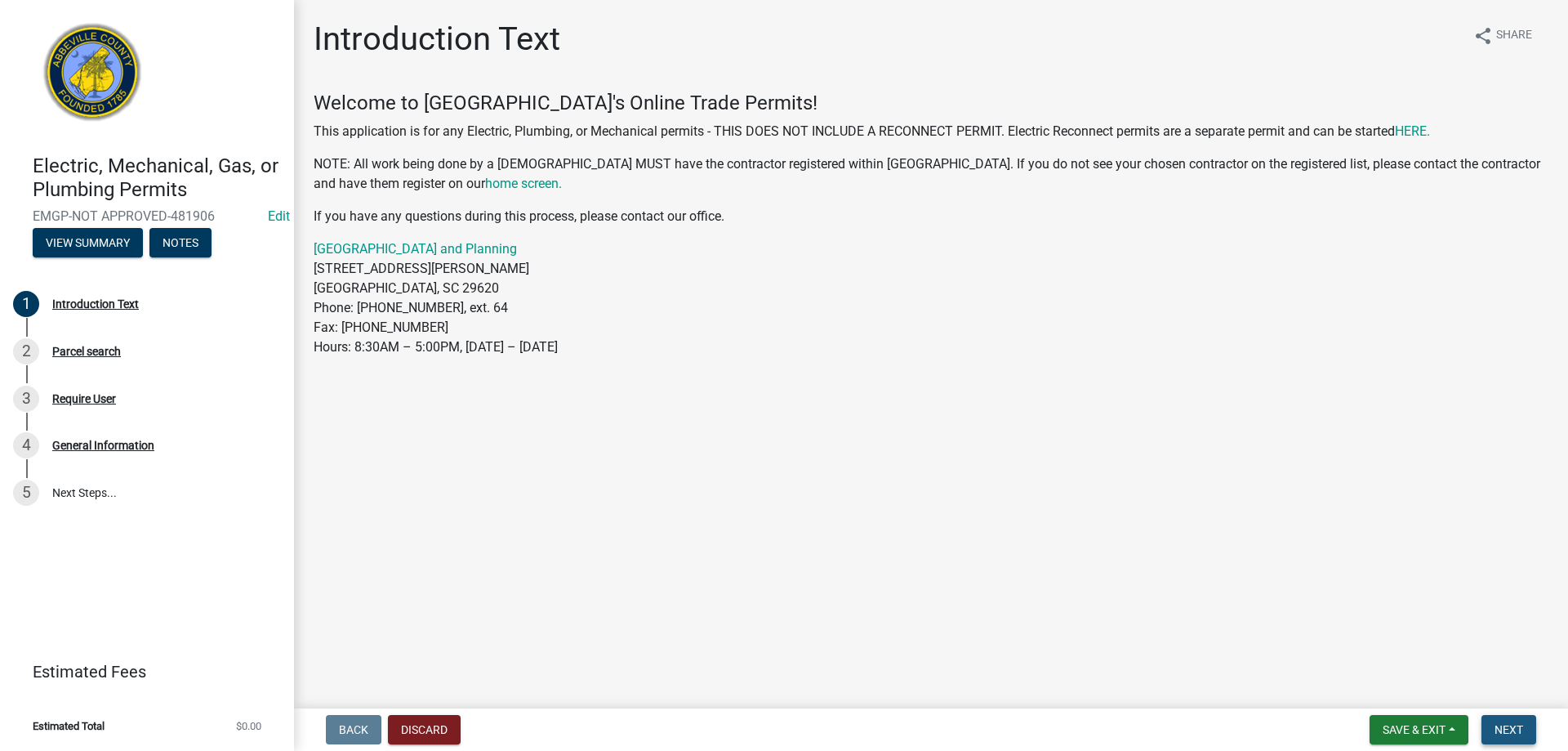
click at [1507, 733] on span "Next" at bounding box center [1509, 730] width 28 height 13
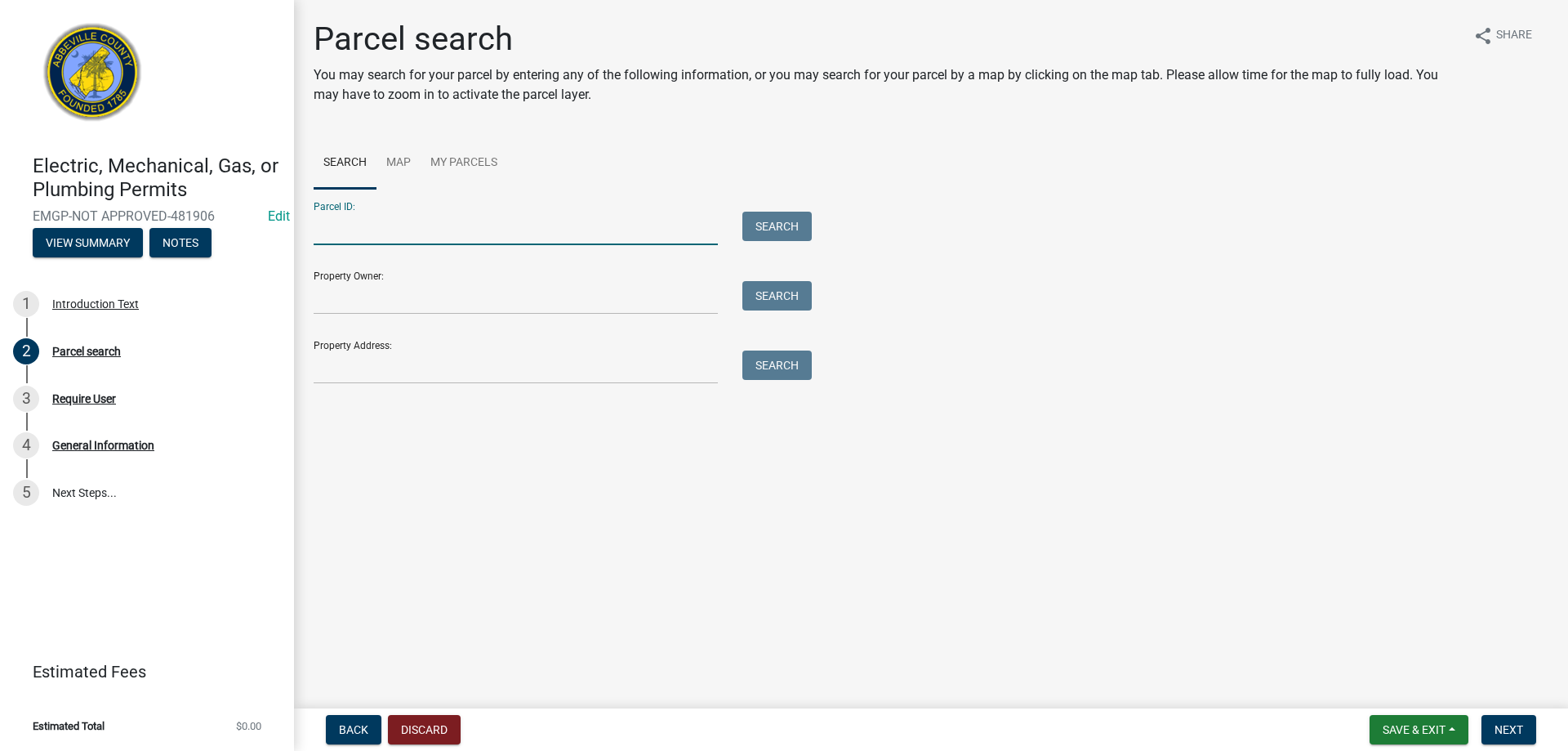
paste input "122-02-01-017"
type input "122-02-01-017"
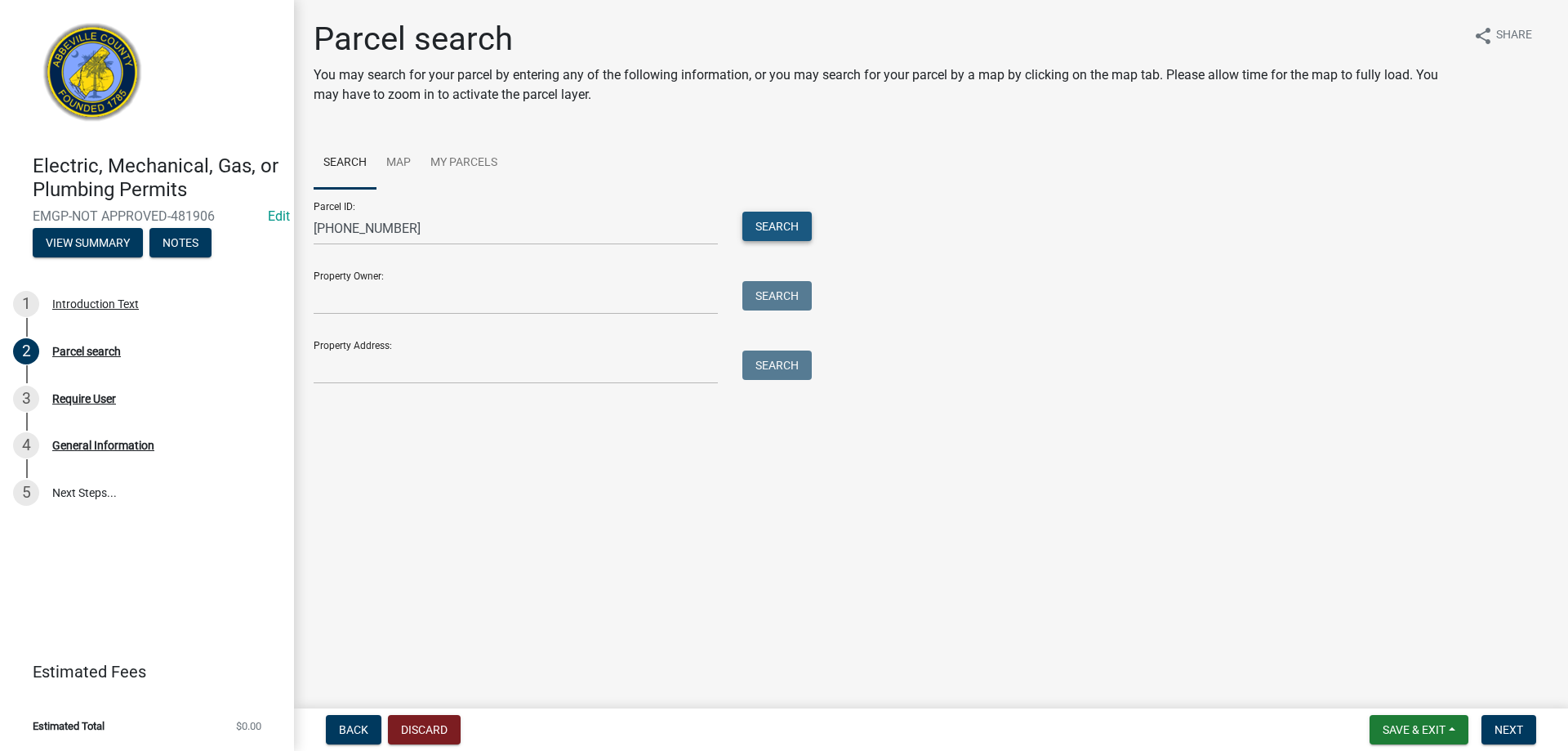
click at [752, 225] on button "Search" at bounding box center [777, 225] width 69 height 29
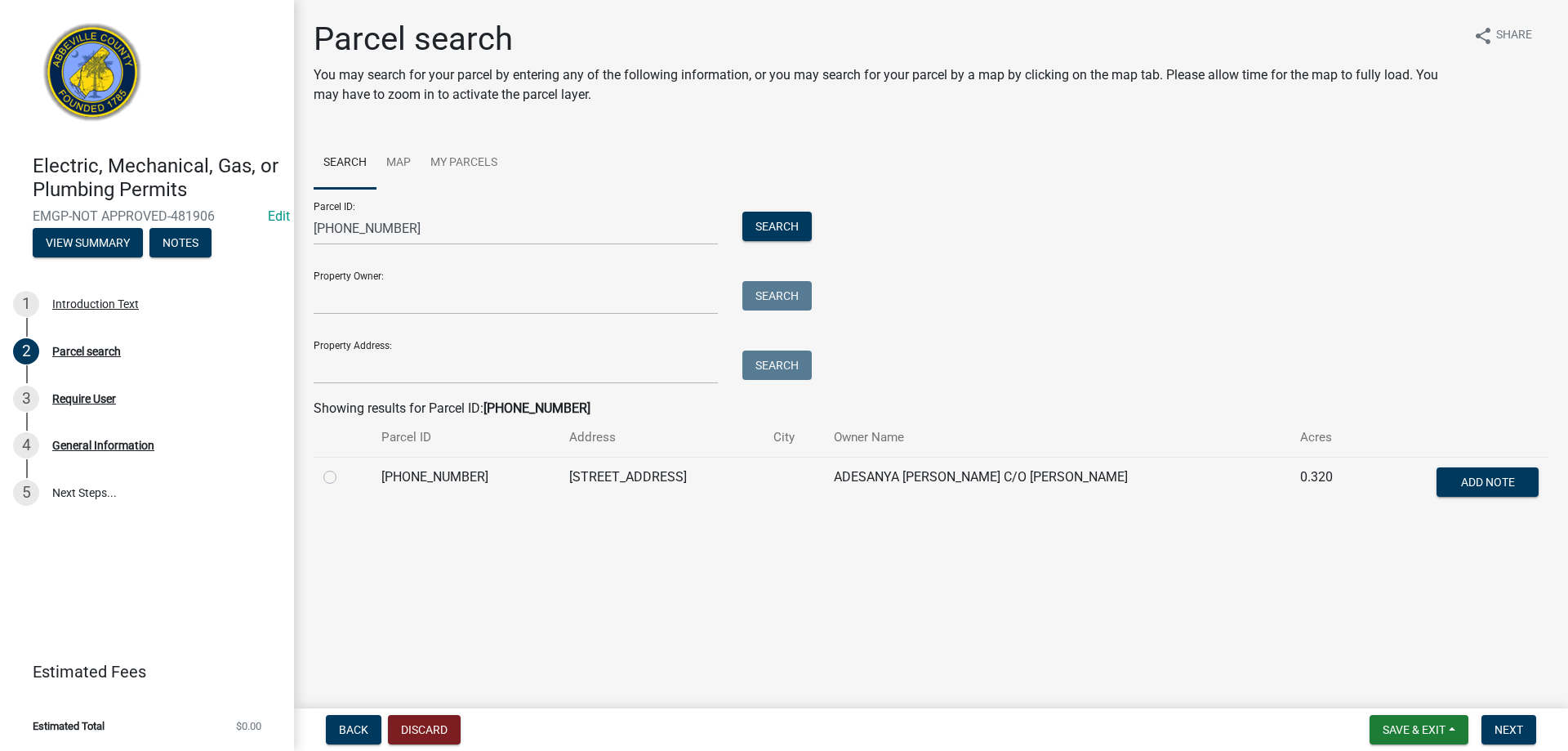
click at [343, 468] on label at bounding box center [343, 468] width 0 height 0
click at [343, 476] on input "radio" at bounding box center [349, 473] width 11 height 11
radio input "true"
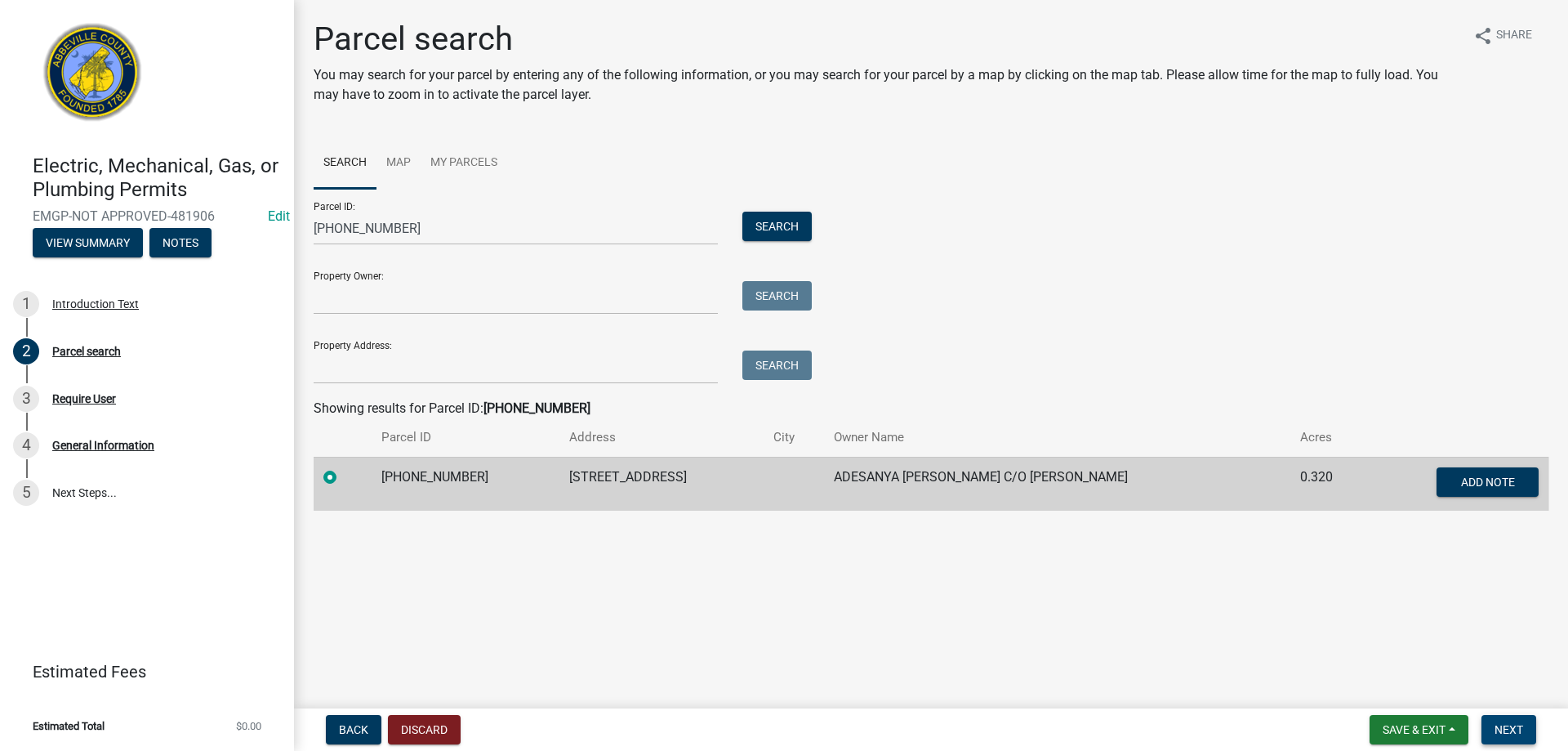
click at [1508, 739] on button "Next" at bounding box center [1509, 729] width 55 height 29
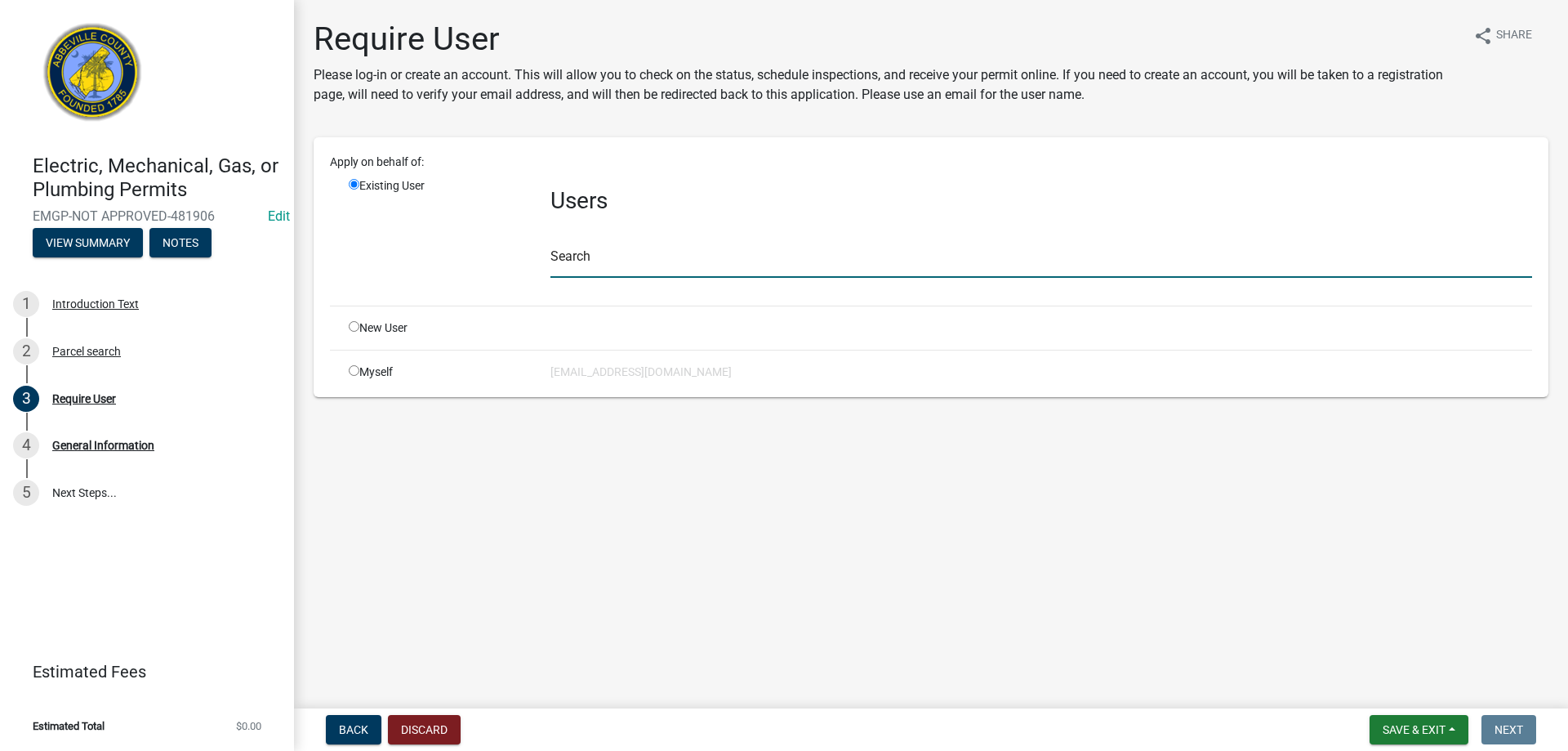
click at [666, 251] on input "text" at bounding box center [1041, 261] width 981 height 34
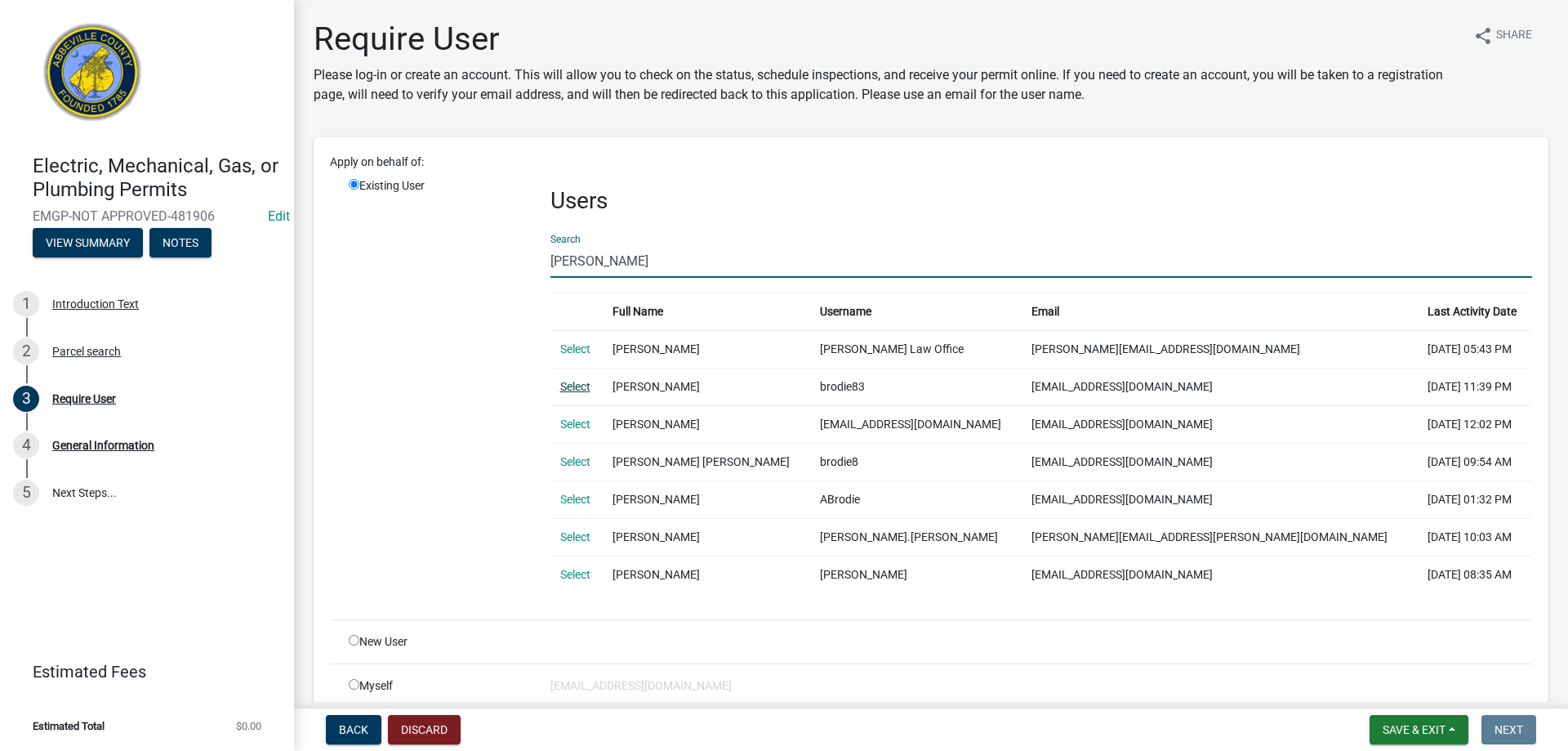
type input "brodie"
click at [568, 388] on link "Select" at bounding box center [575, 386] width 30 height 13
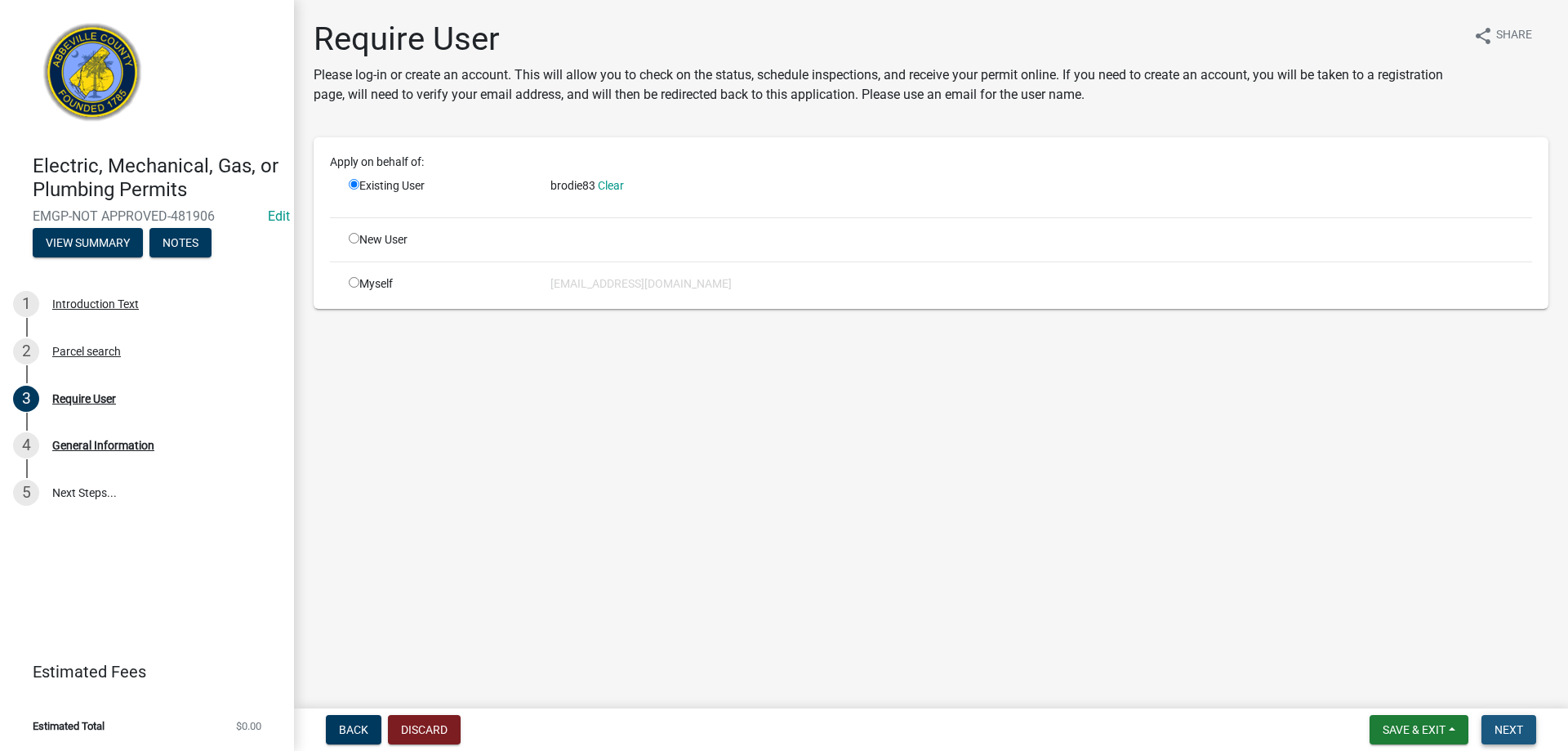
click at [1508, 727] on span "Next" at bounding box center [1509, 730] width 28 height 13
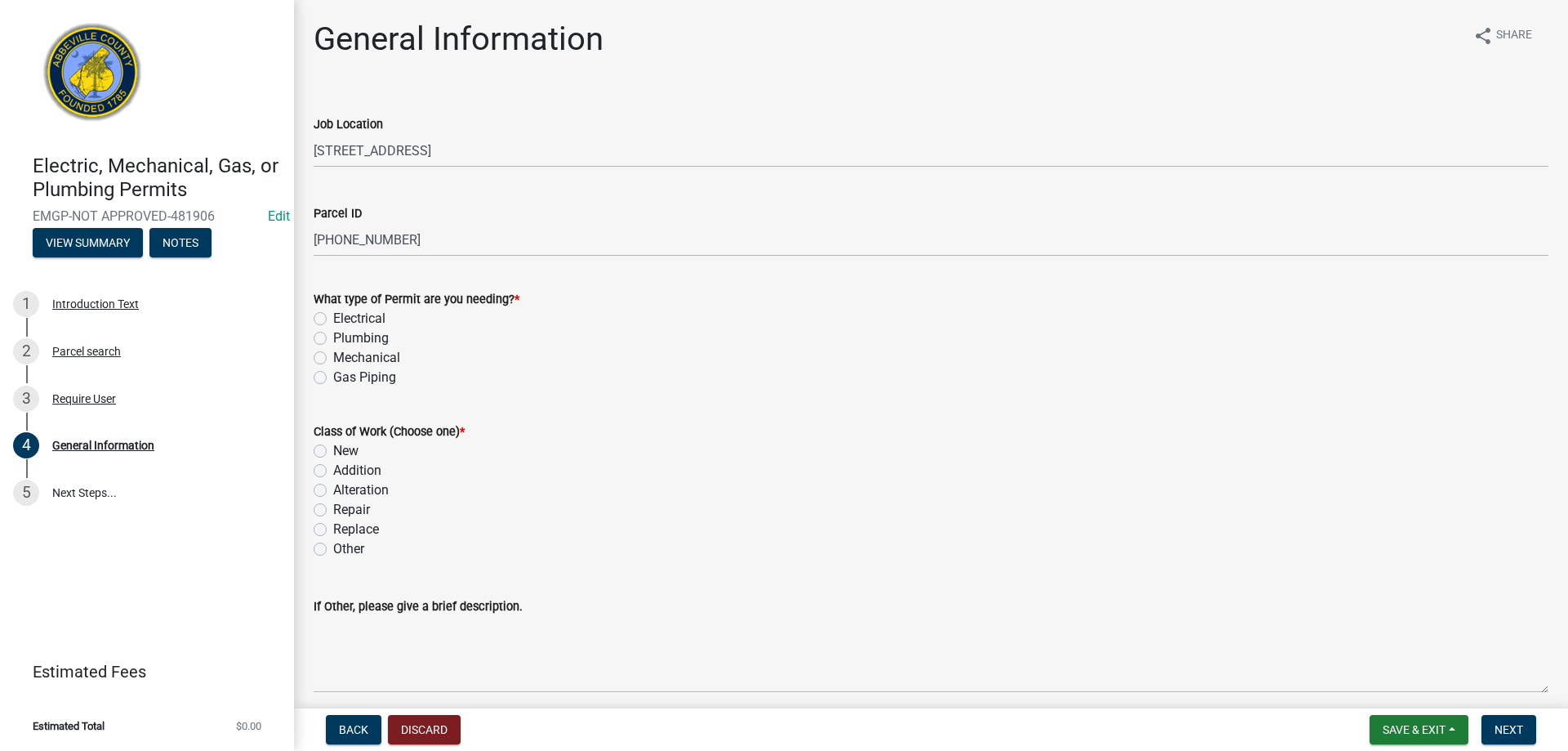
click at [334, 319] on label "Electrical" at bounding box center [359, 319] width 52 height 20
click at [334, 319] on input "Electrical" at bounding box center [339, 314] width 11 height 11
radio input "true"
click at [334, 509] on label "Repair" at bounding box center [351, 510] width 36 height 20
click at [334, 509] on input "Repair" at bounding box center [339, 505] width 11 height 11
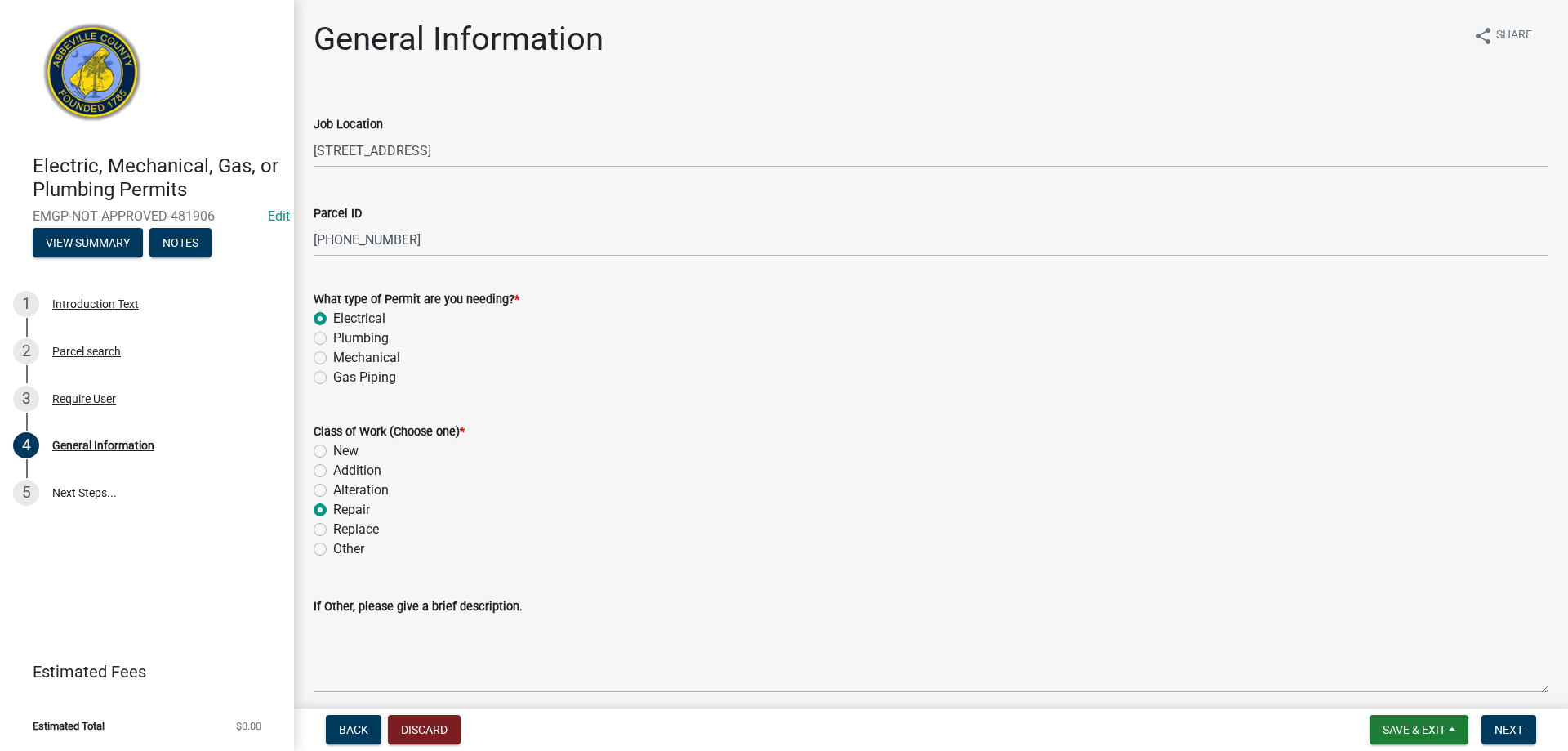
radio input "true"
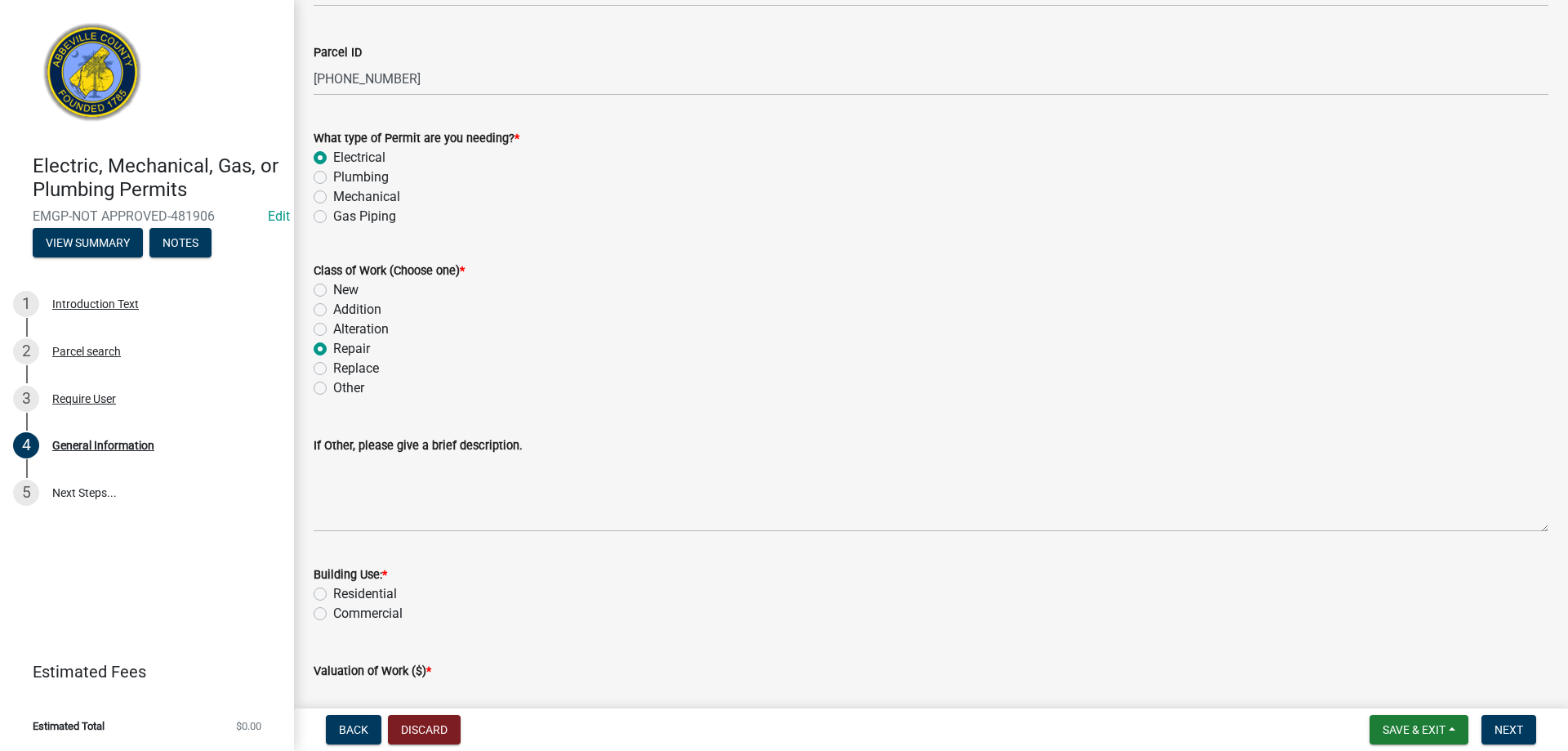
scroll to position [327, 0]
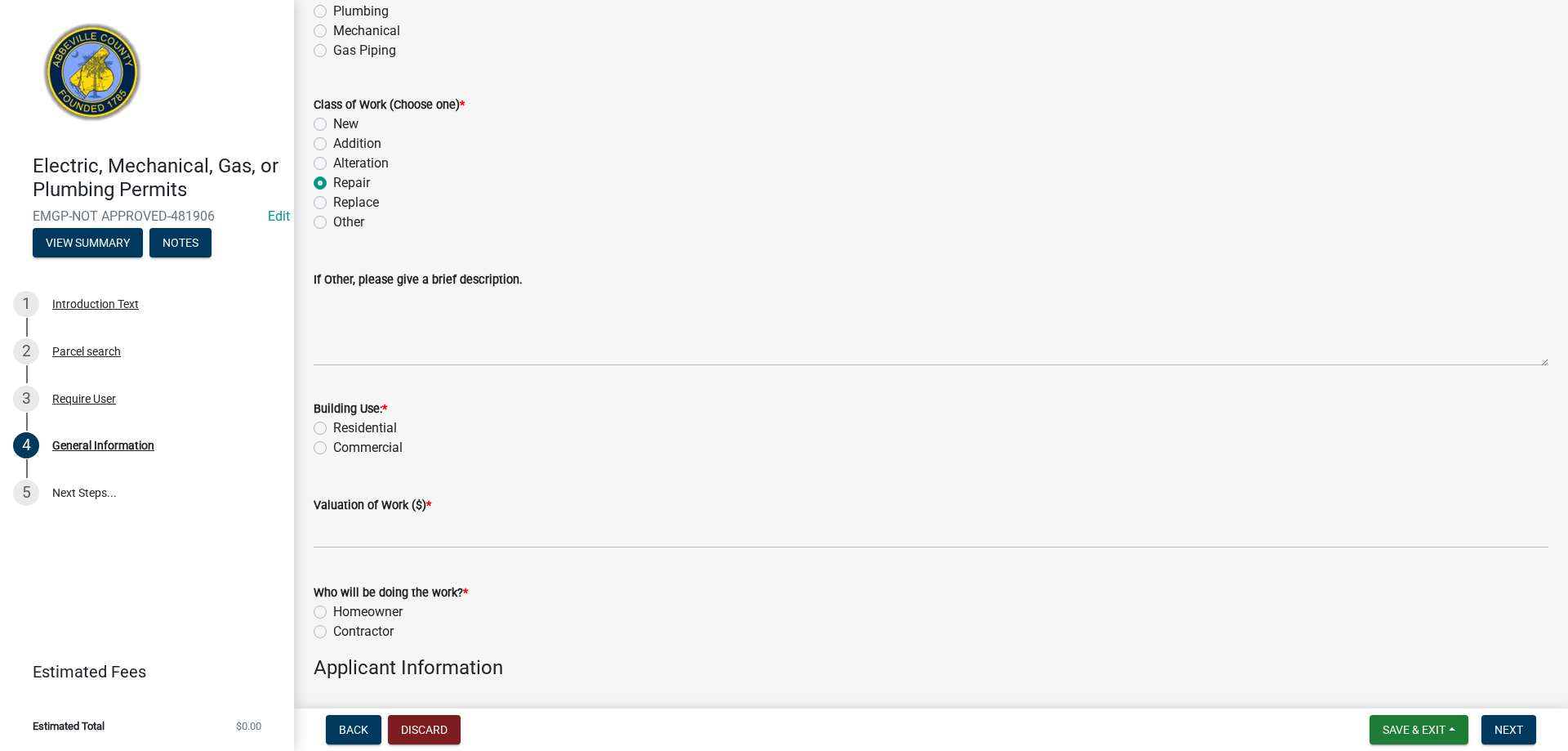
click at [334, 429] on label "Residential" at bounding box center [366, 428] width 64 height 20
click at [334, 429] on input "Residential" at bounding box center [339, 423] width 11 height 11
radio input "true"
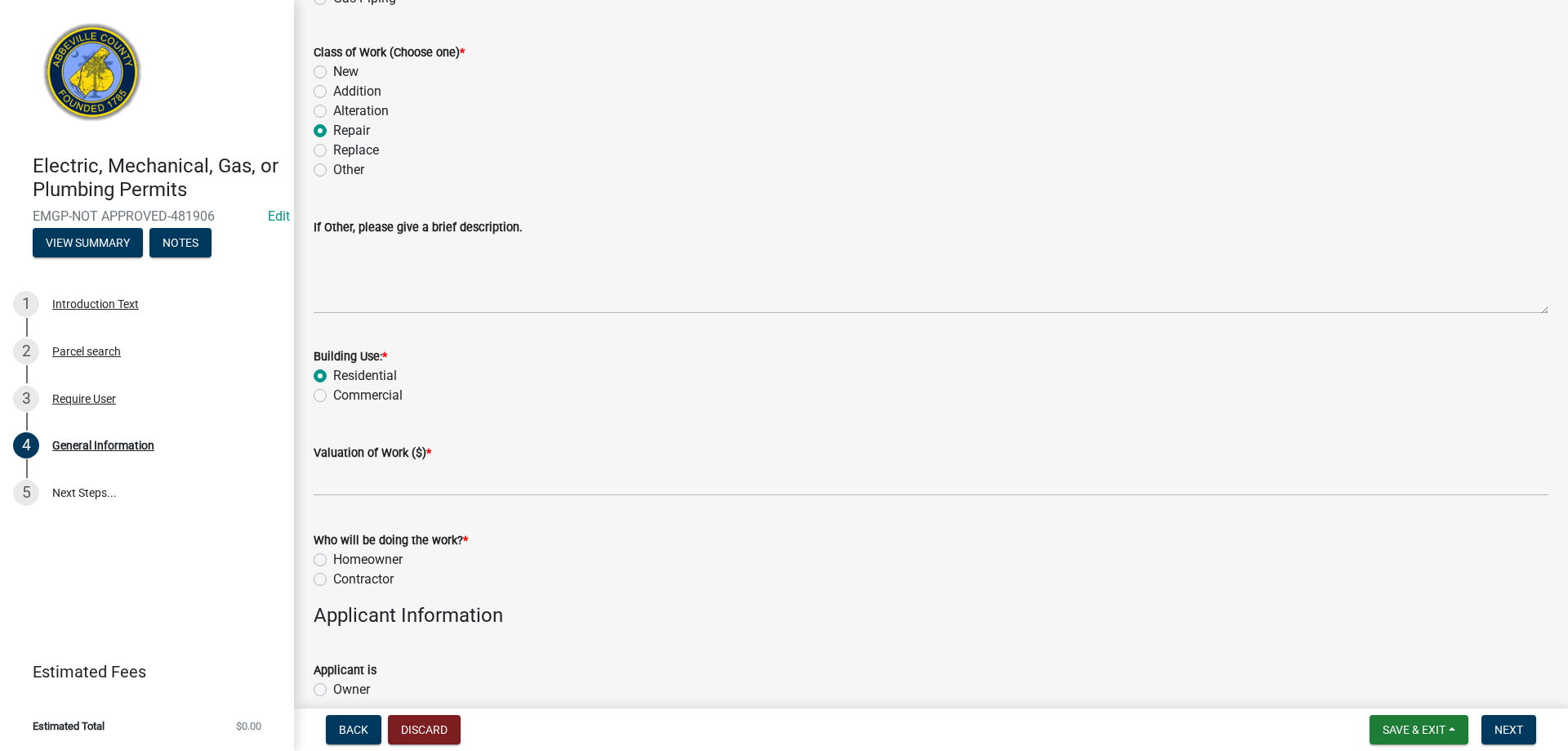
scroll to position [490, 0]
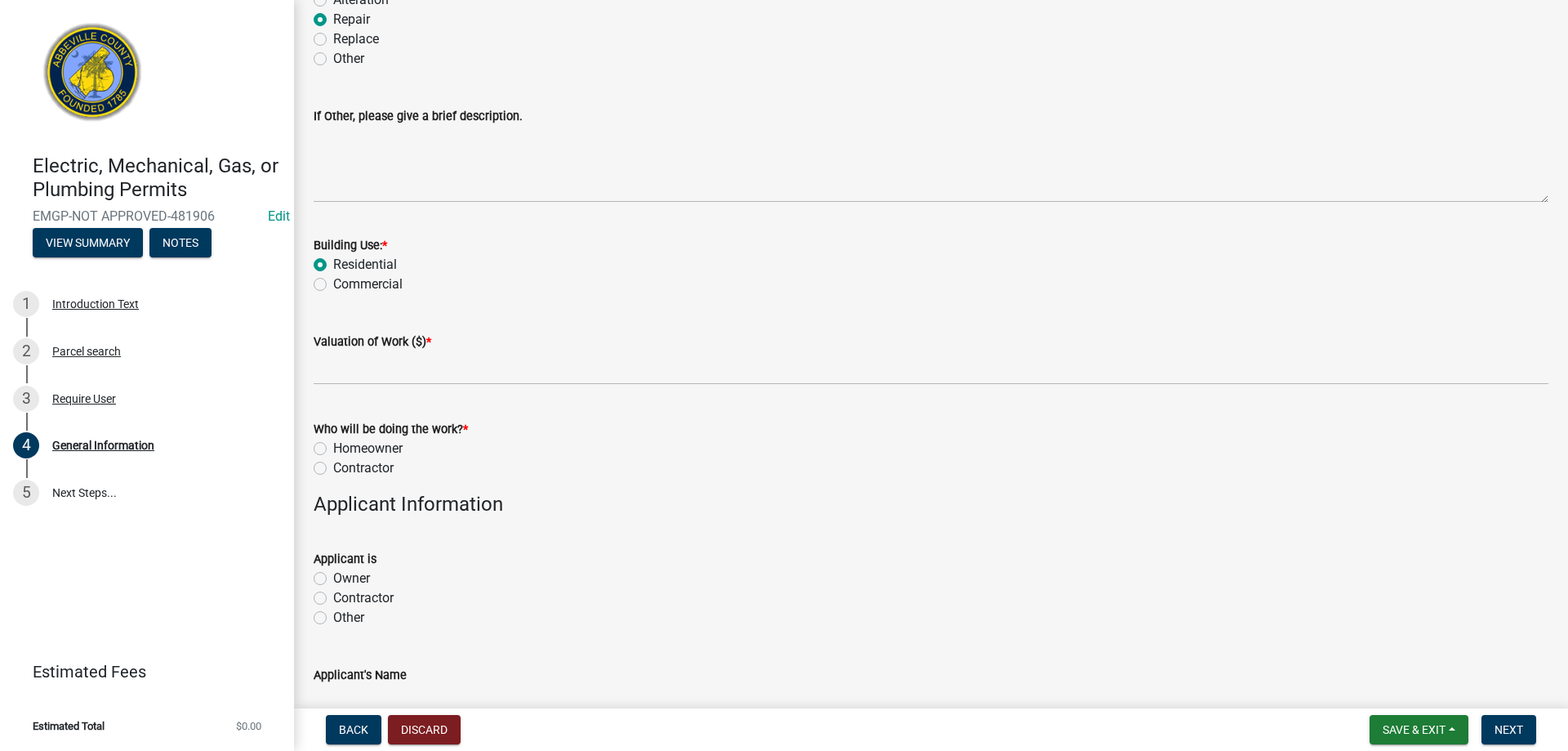
click at [334, 447] on label "Homeowner" at bounding box center [368, 448] width 69 height 20
click at [334, 447] on input "Homeowner" at bounding box center [339, 444] width 11 height 11
radio input "true"
click at [334, 576] on label "Owner" at bounding box center [351, 579] width 36 height 20
click at [334, 576] on input "Owner" at bounding box center [339, 574] width 11 height 11
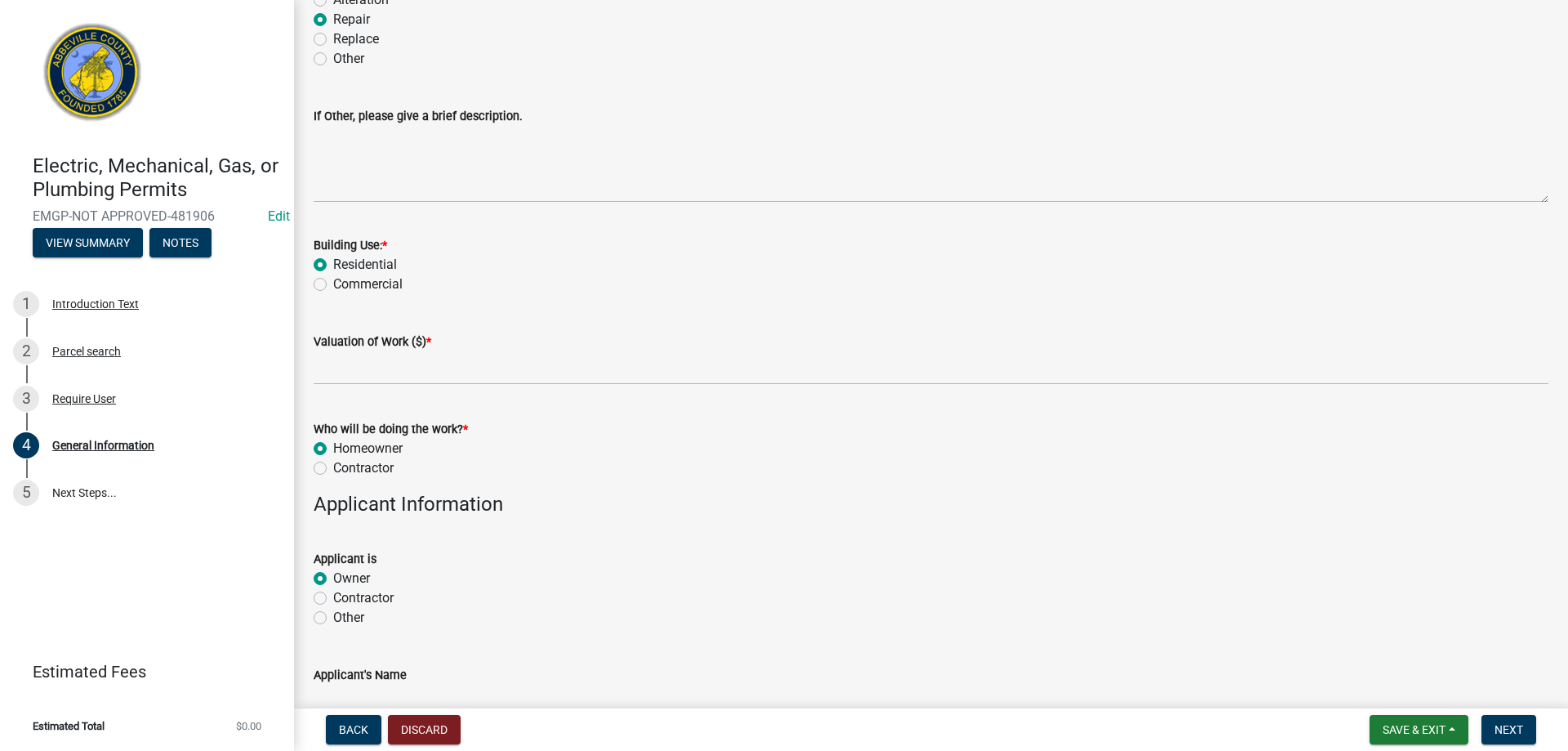
radio input "true"
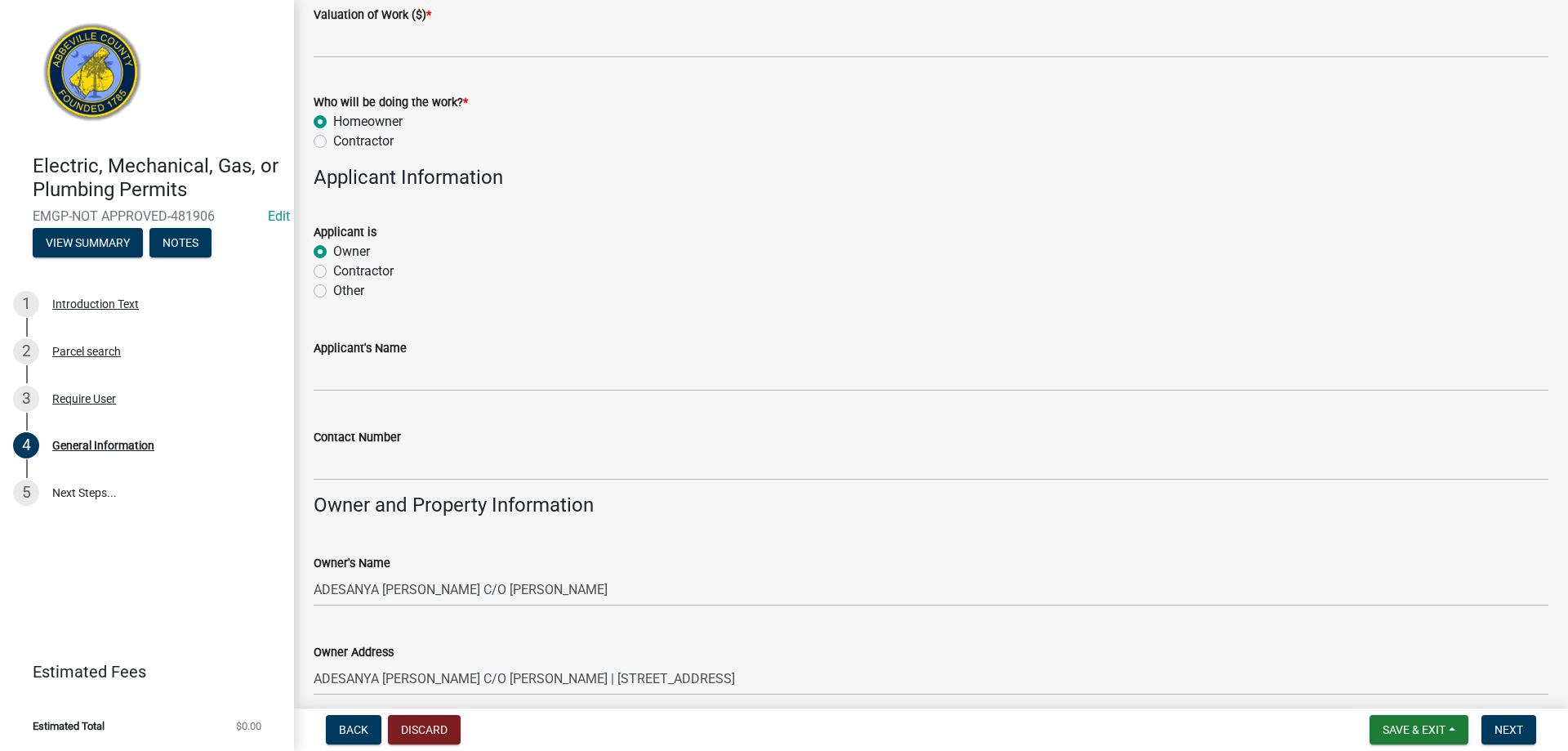
scroll to position [899, 0]
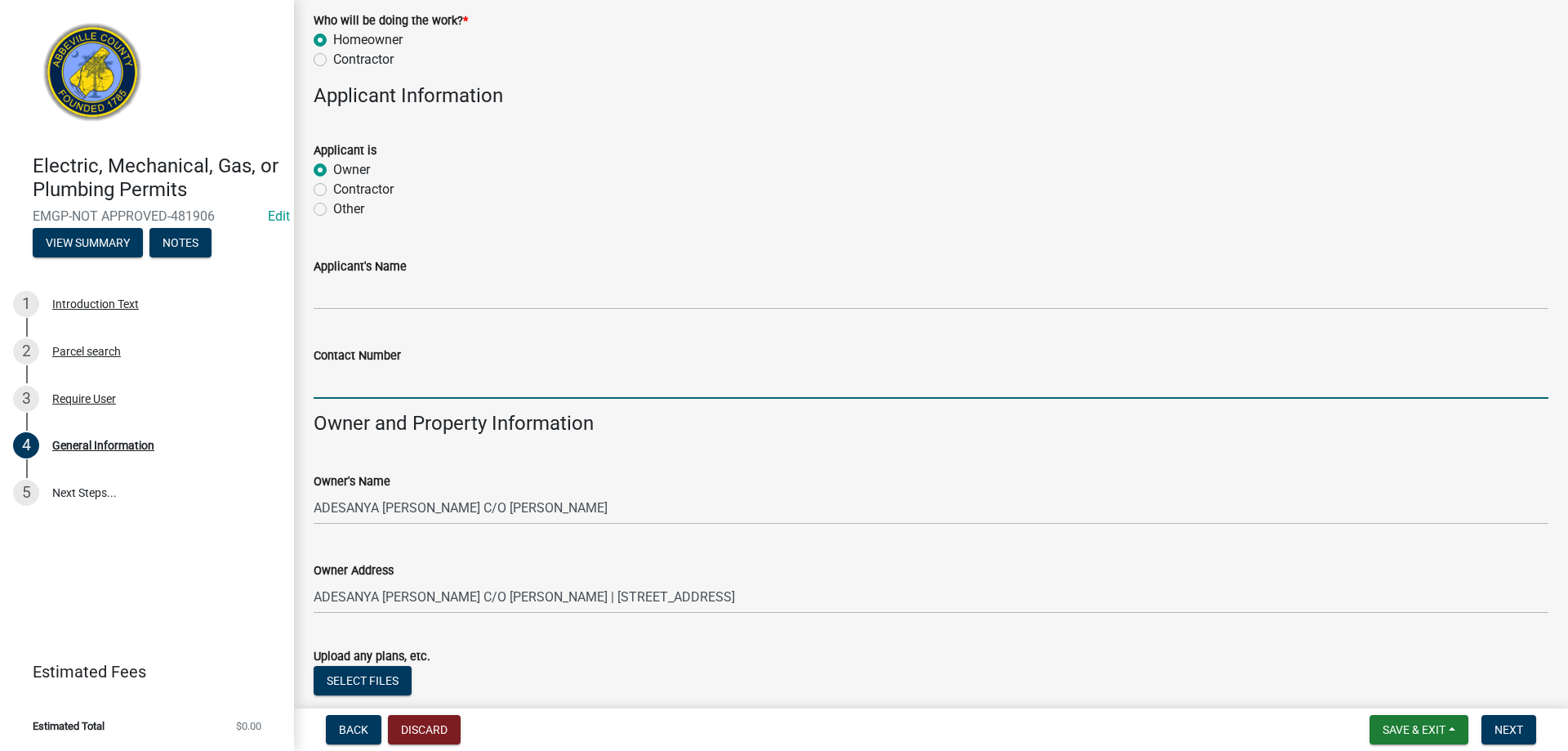
click at [324, 383] on input "Contact Number" at bounding box center [931, 382] width 1235 height 34
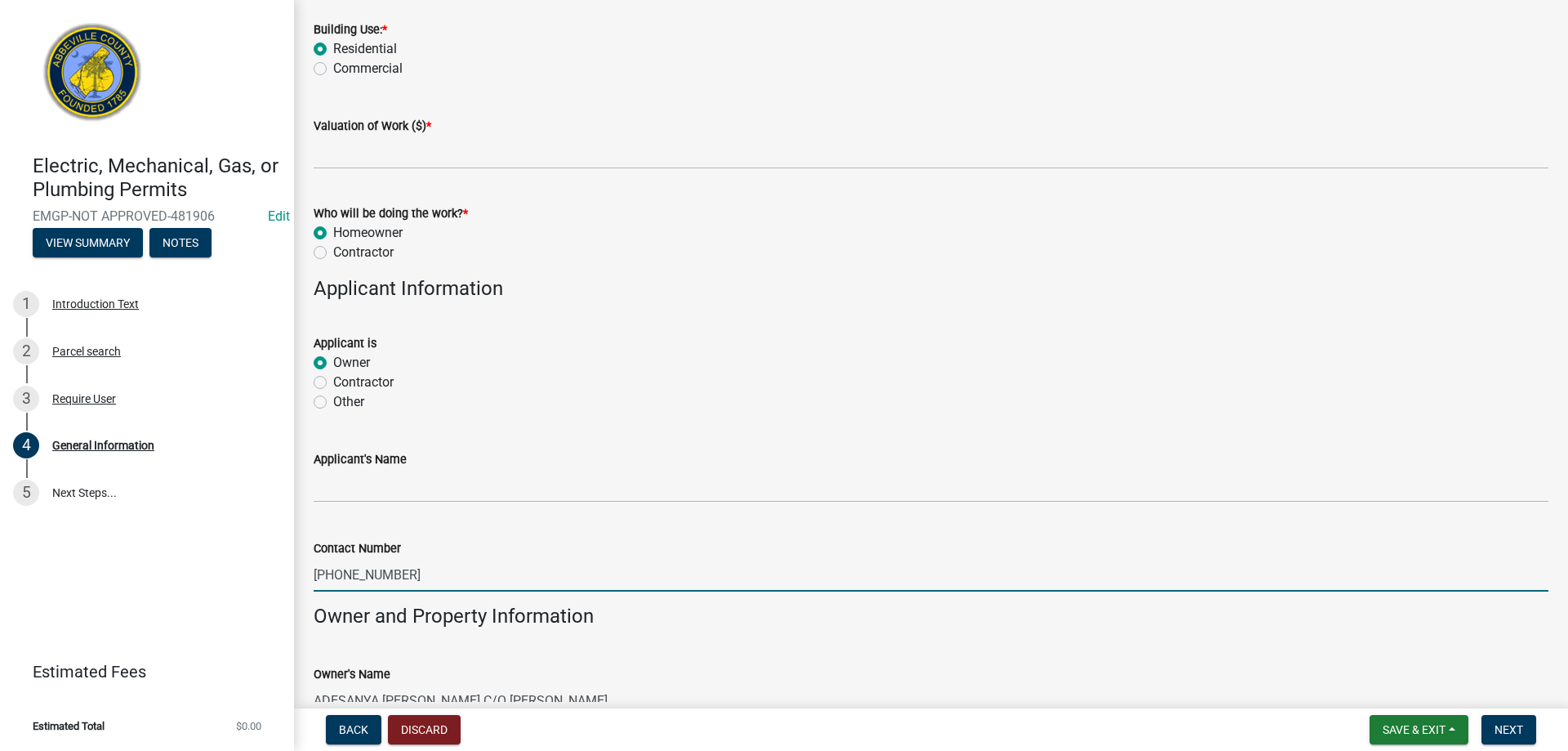
scroll to position [599, 0]
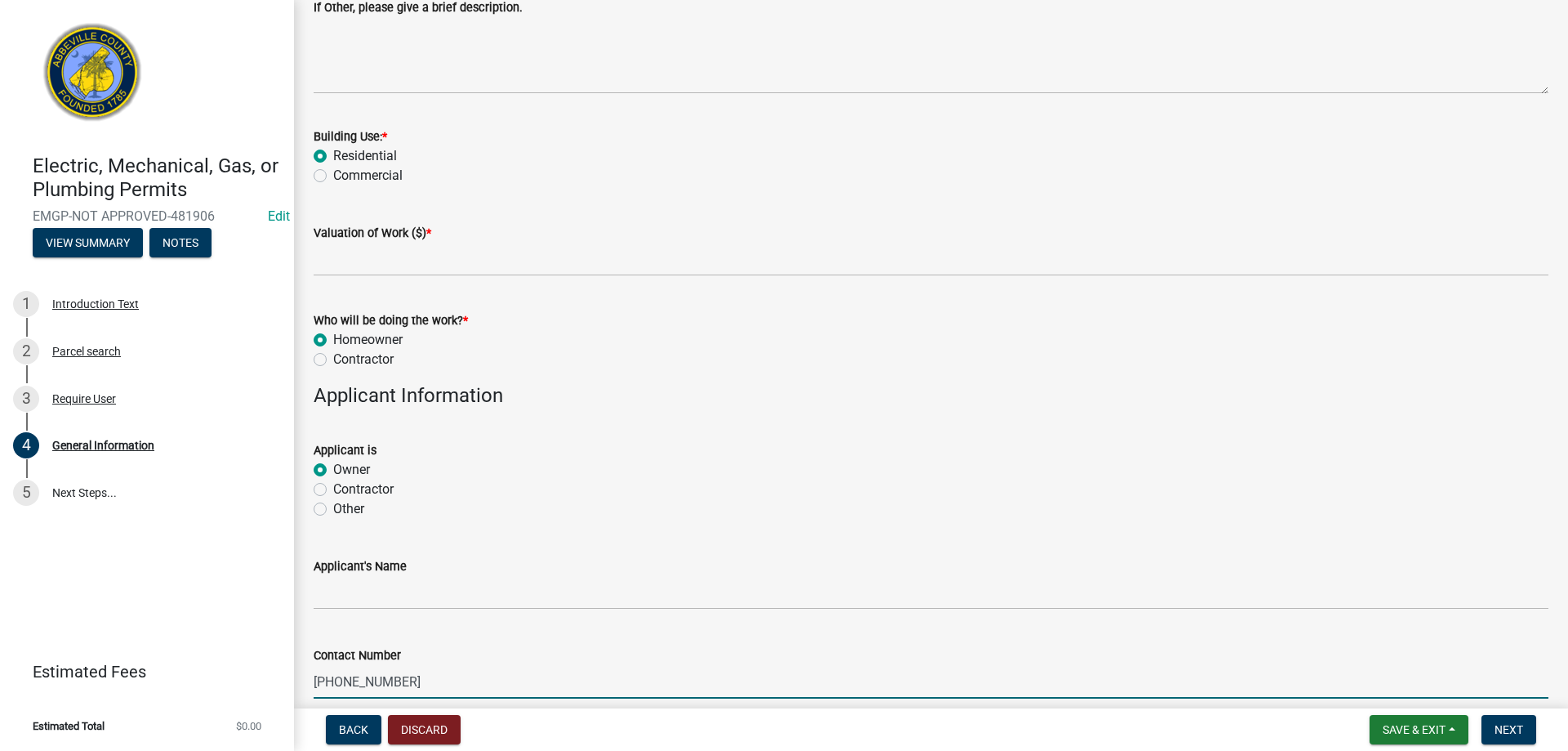
type input "818-726-5140"
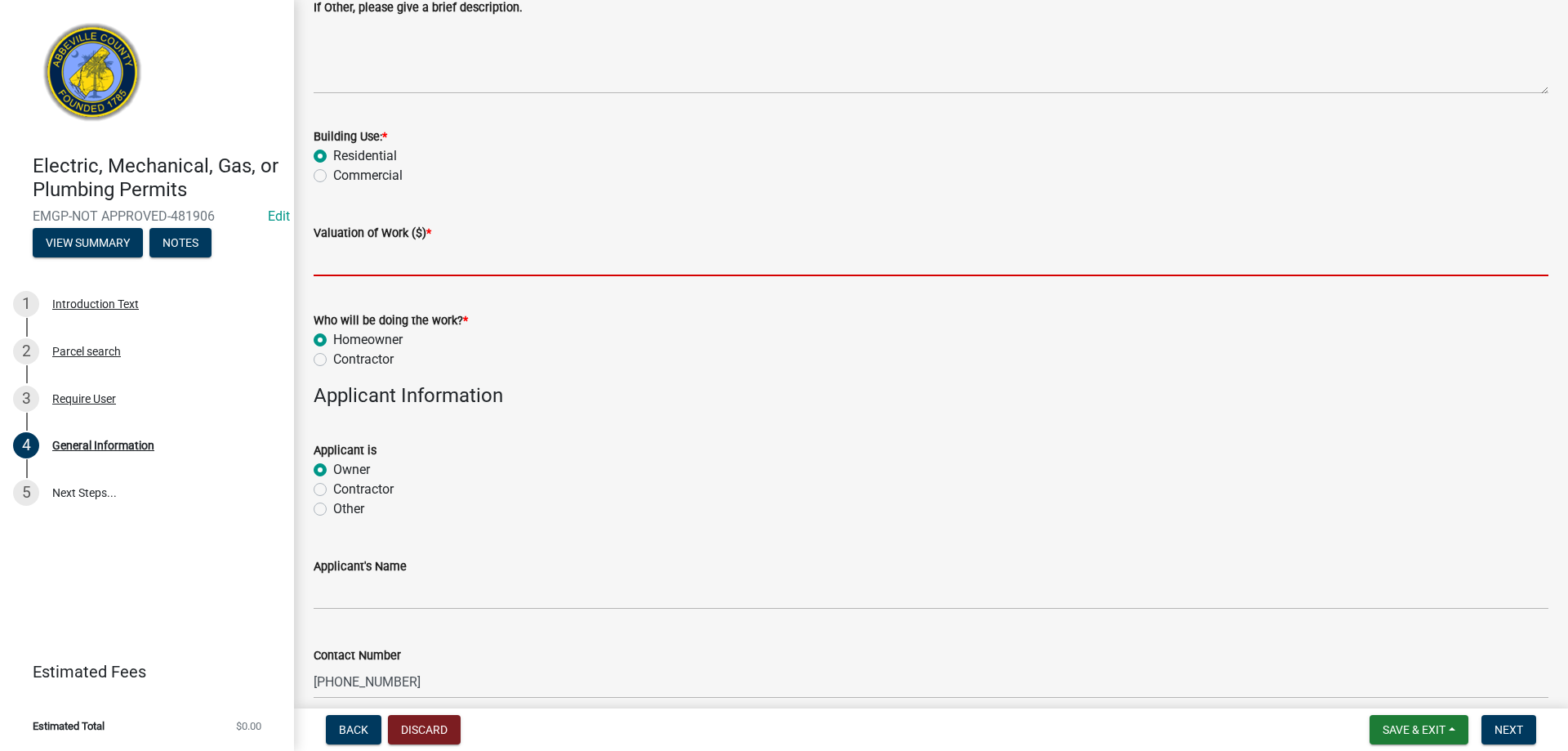
click at [351, 250] on input "text" at bounding box center [931, 259] width 1235 height 34
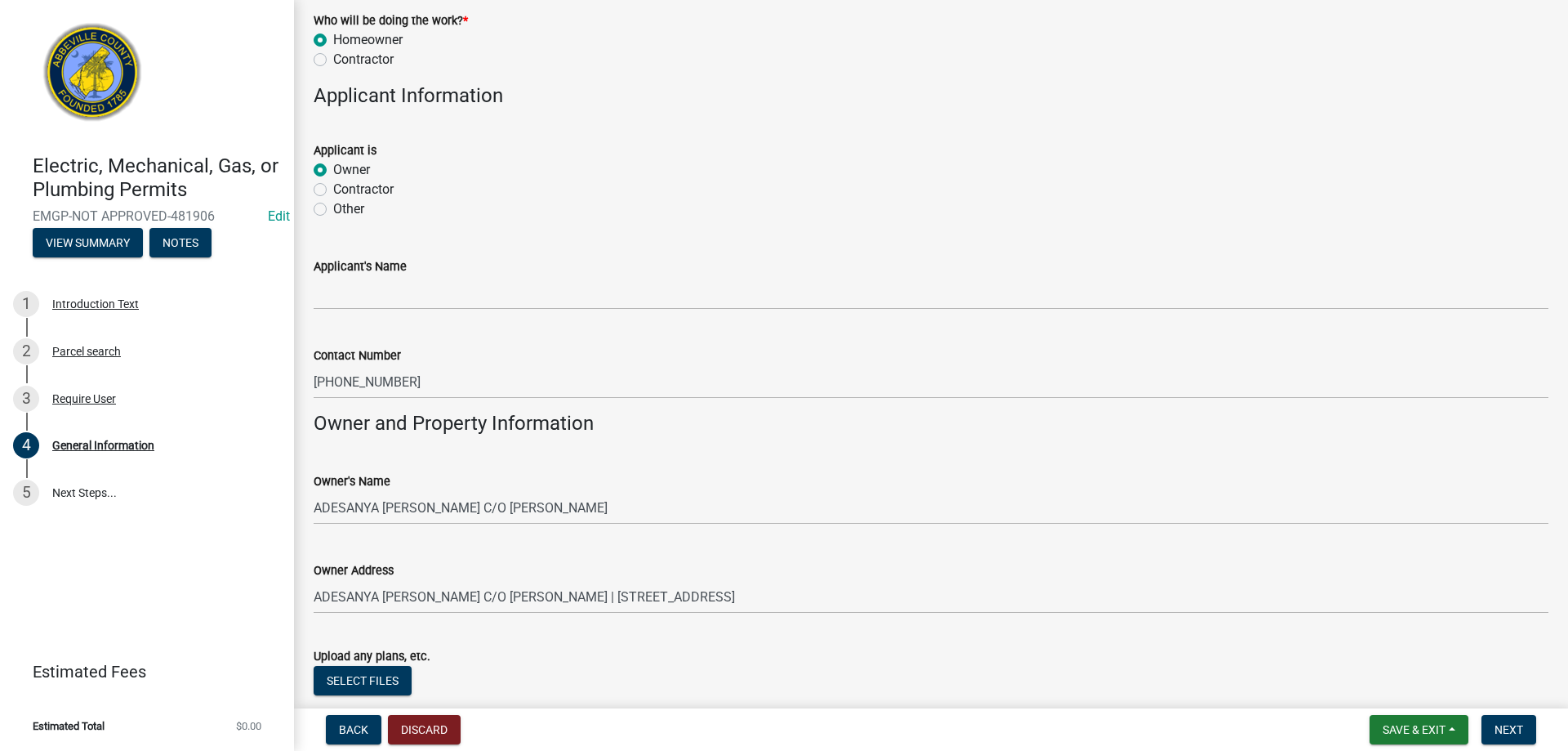
scroll to position [1008, 0]
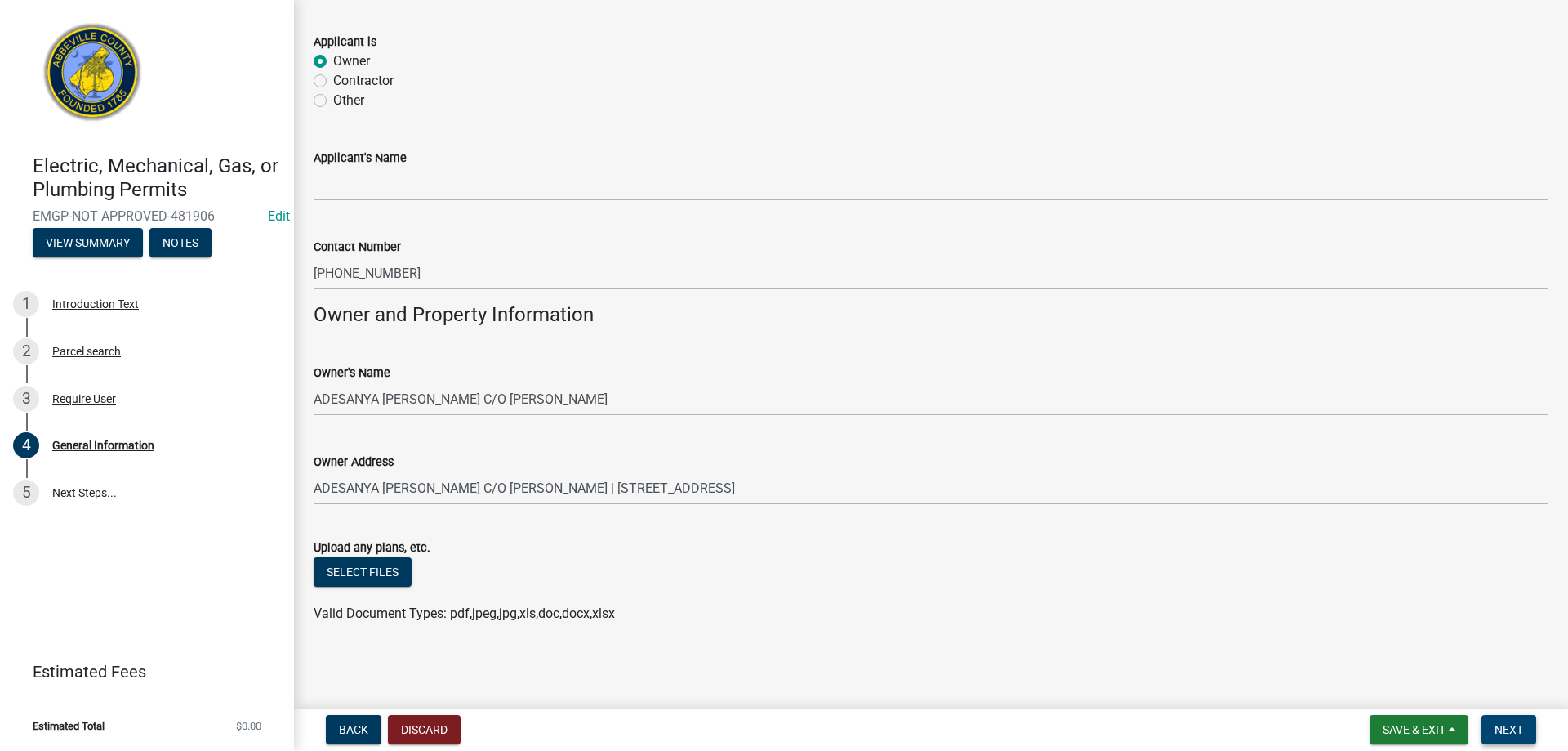
type input "500"
click at [1522, 722] on button "Next" at bounding box center [1509, 729] width 55 height 29
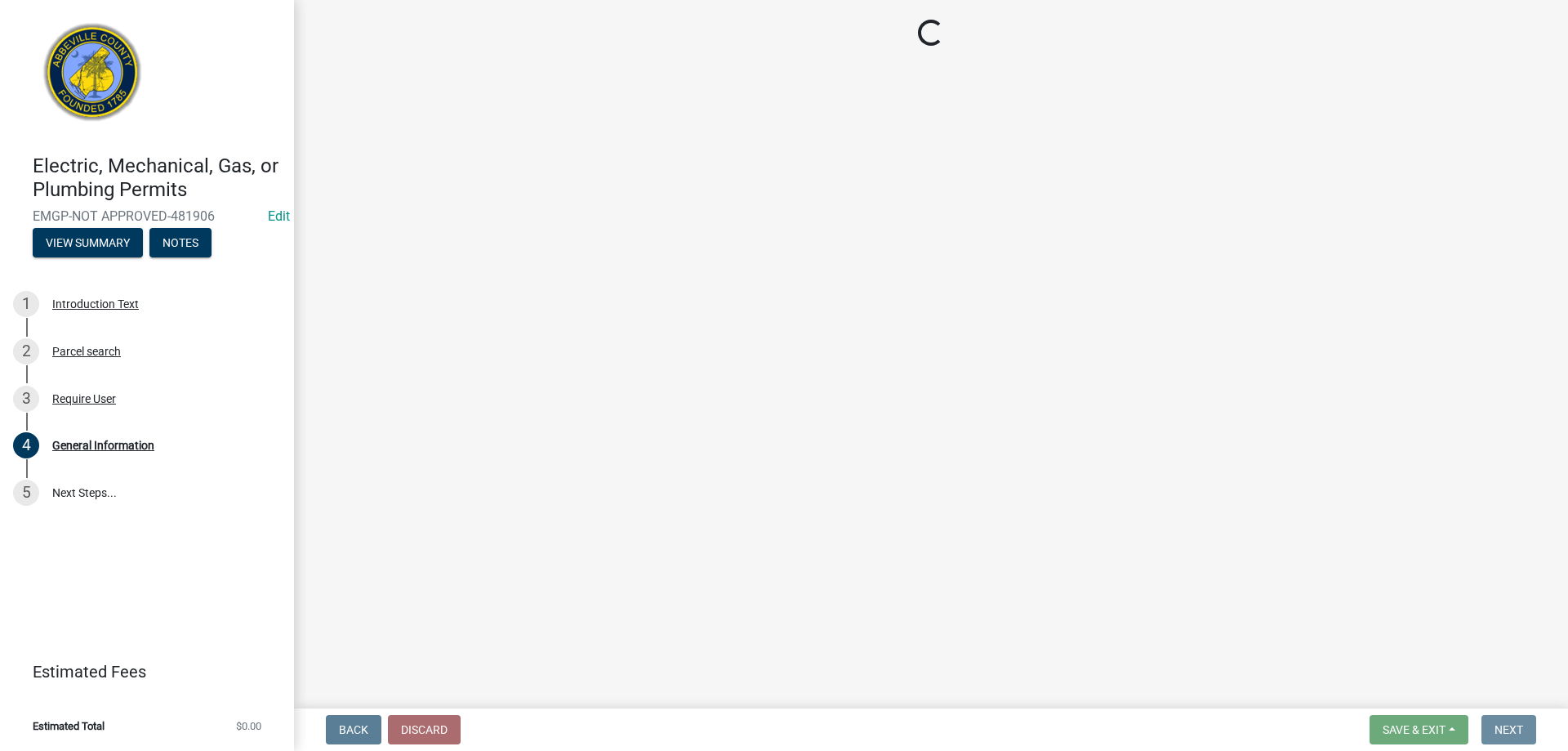
scroll to position [0, 0]
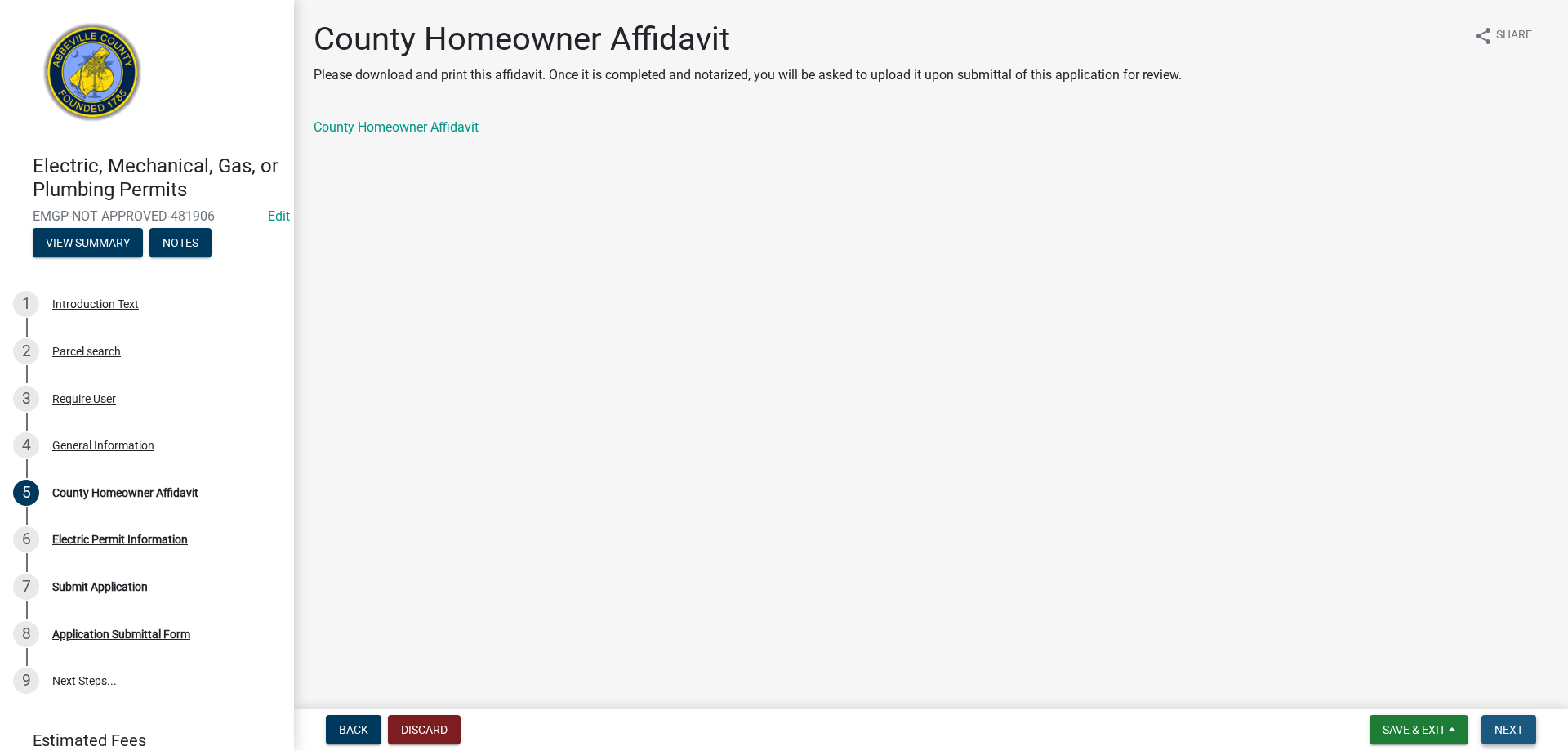
click at [1505, 724] on span "Next" at bounding box center [1509, 730] width 28 height 13
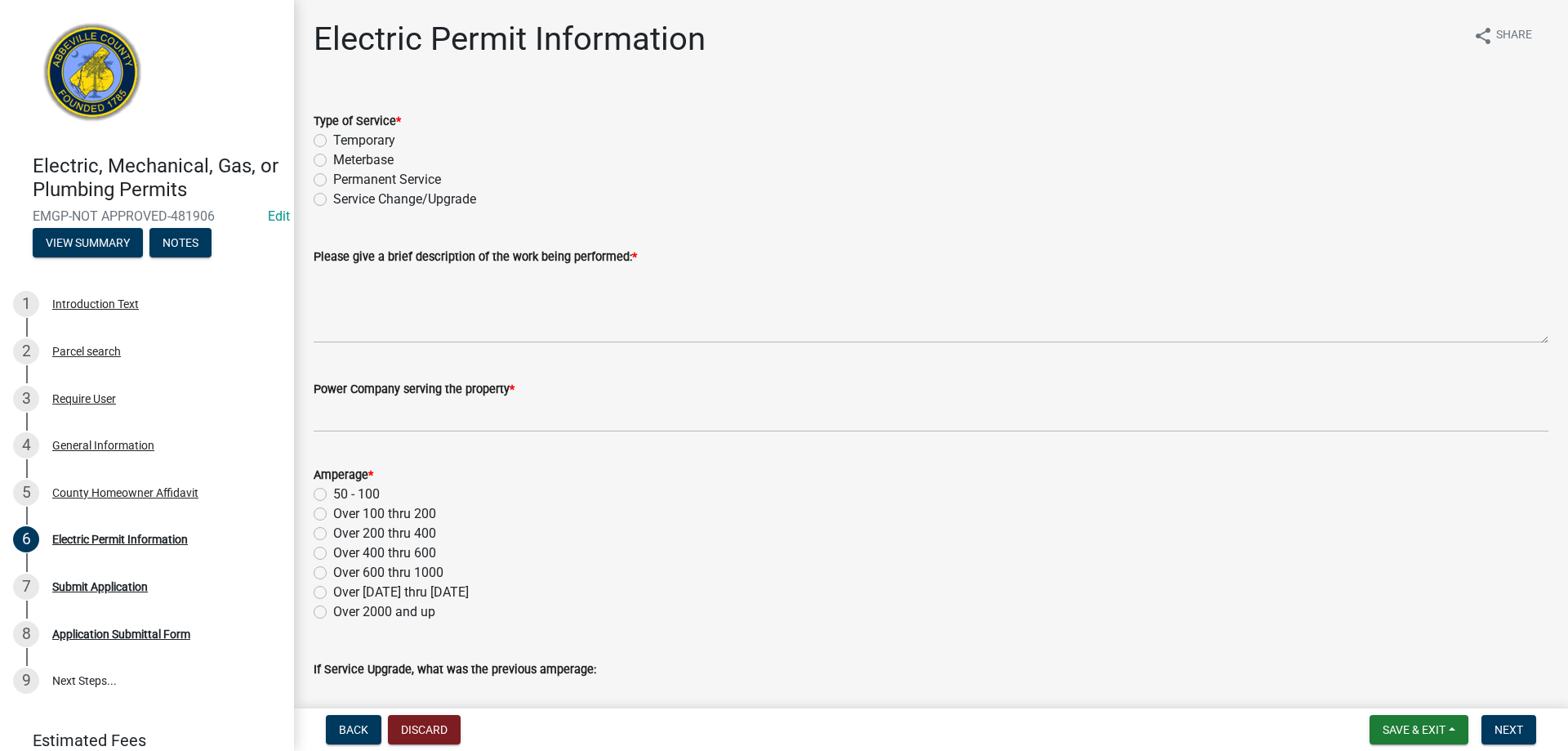
click at [327, 195] on div "Service Change/Upgrade" at bounding box center [931, 200] width 1235 height 20
click at [334, 194] on label "Service Change/Upgrade" at bounding box center [405, 200] width 143 height 20
click at [334, 194] on input "Service Change/Upgrade" at bounding box center [339, 195] width 11 height 11
radio input "true"
click at [334, 202] on label "Service Change/Upgrade" at bounding box center [405, 200] width 143 height 20
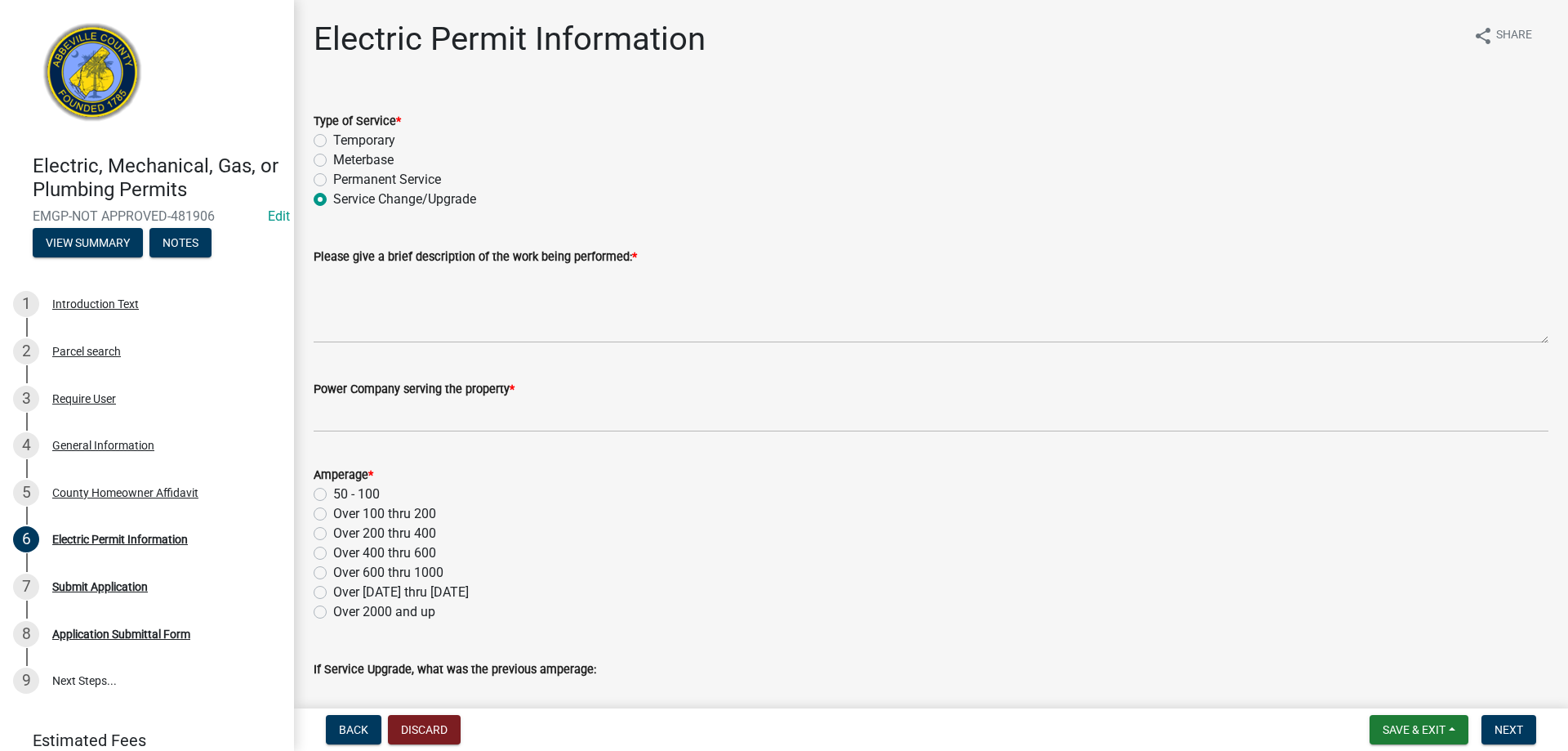
click at [334, 201] on input "Service Change/Upgrade" at bounding box center [339, 195] width 11 height 11
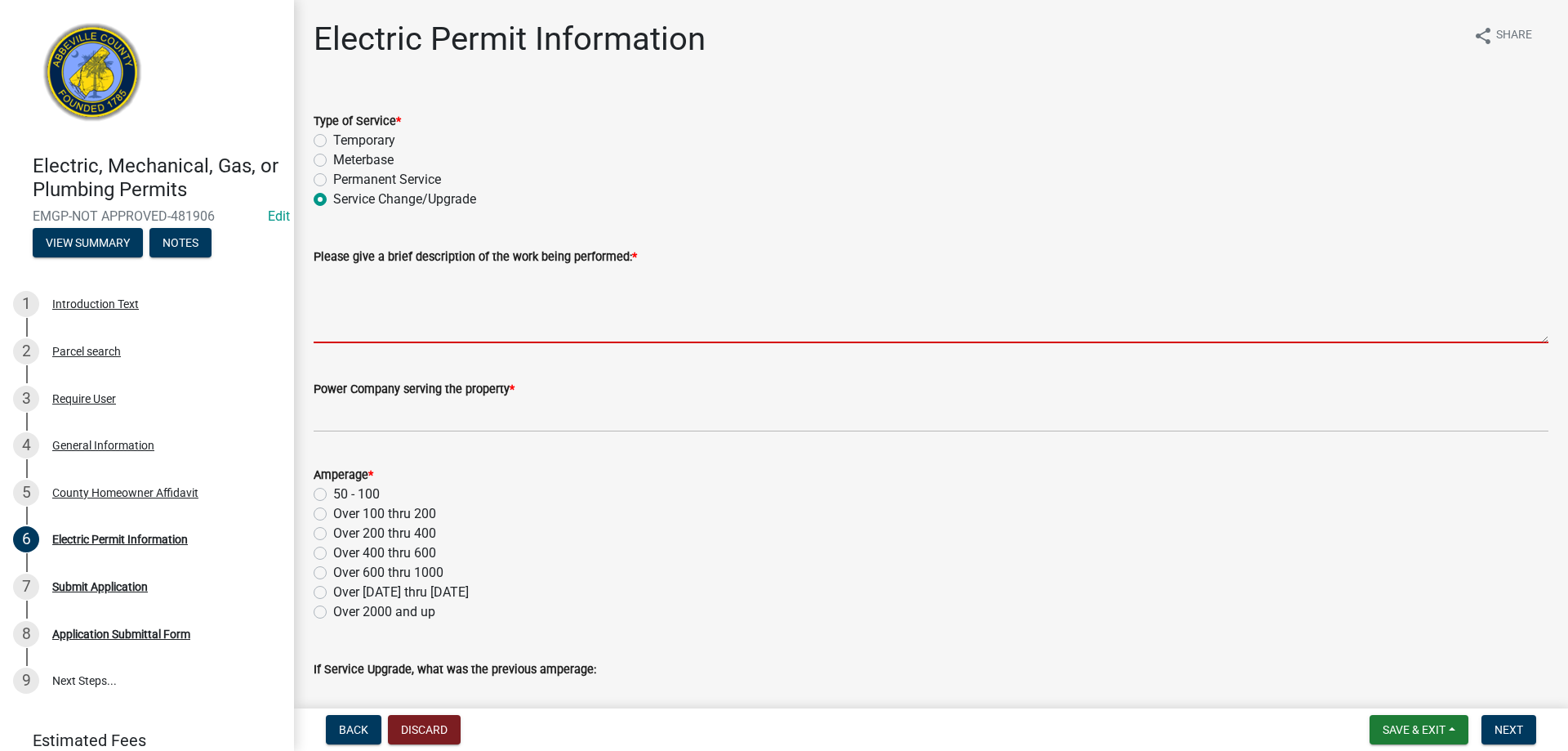
click at [337, 296] on textarea "Please give a brief description of the work being performed: *" at bounding box center [931, 304] width 1235 height 77
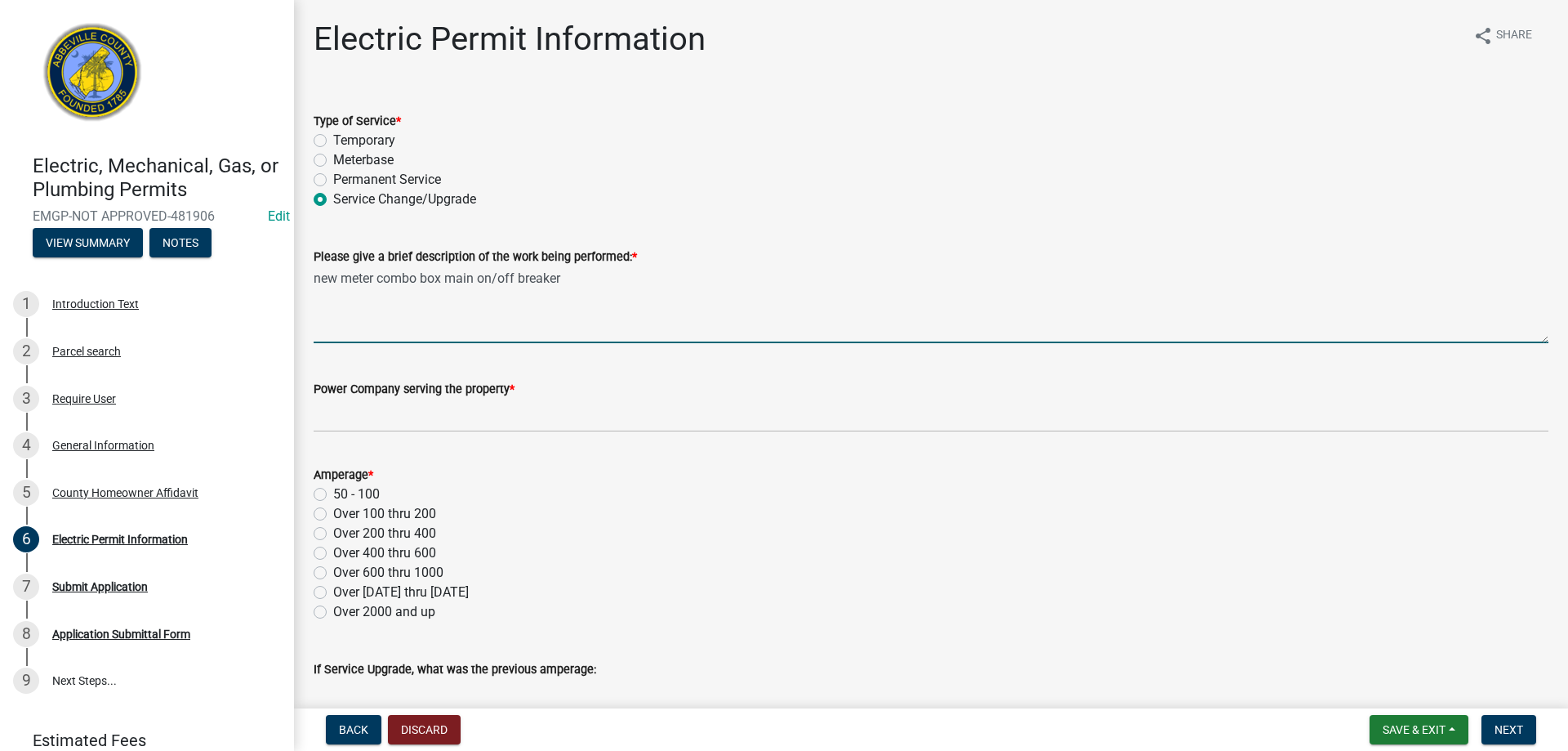
type textarea "new meter combo box main on/off breaker"
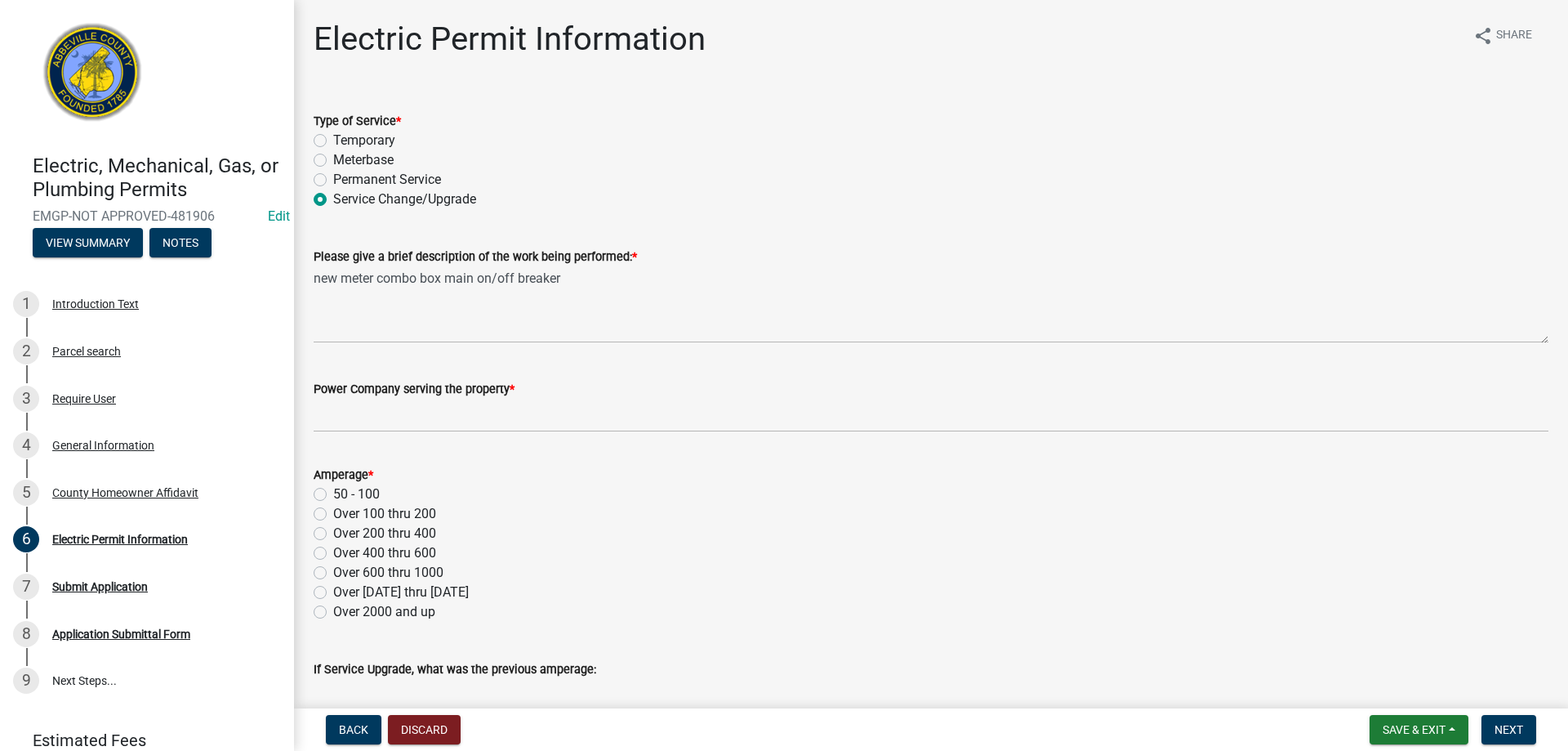
click at [391, 433] on wm-data-entity-input "Power Company serving the property *" at bounding box center [931, 400] width 1235 height 89
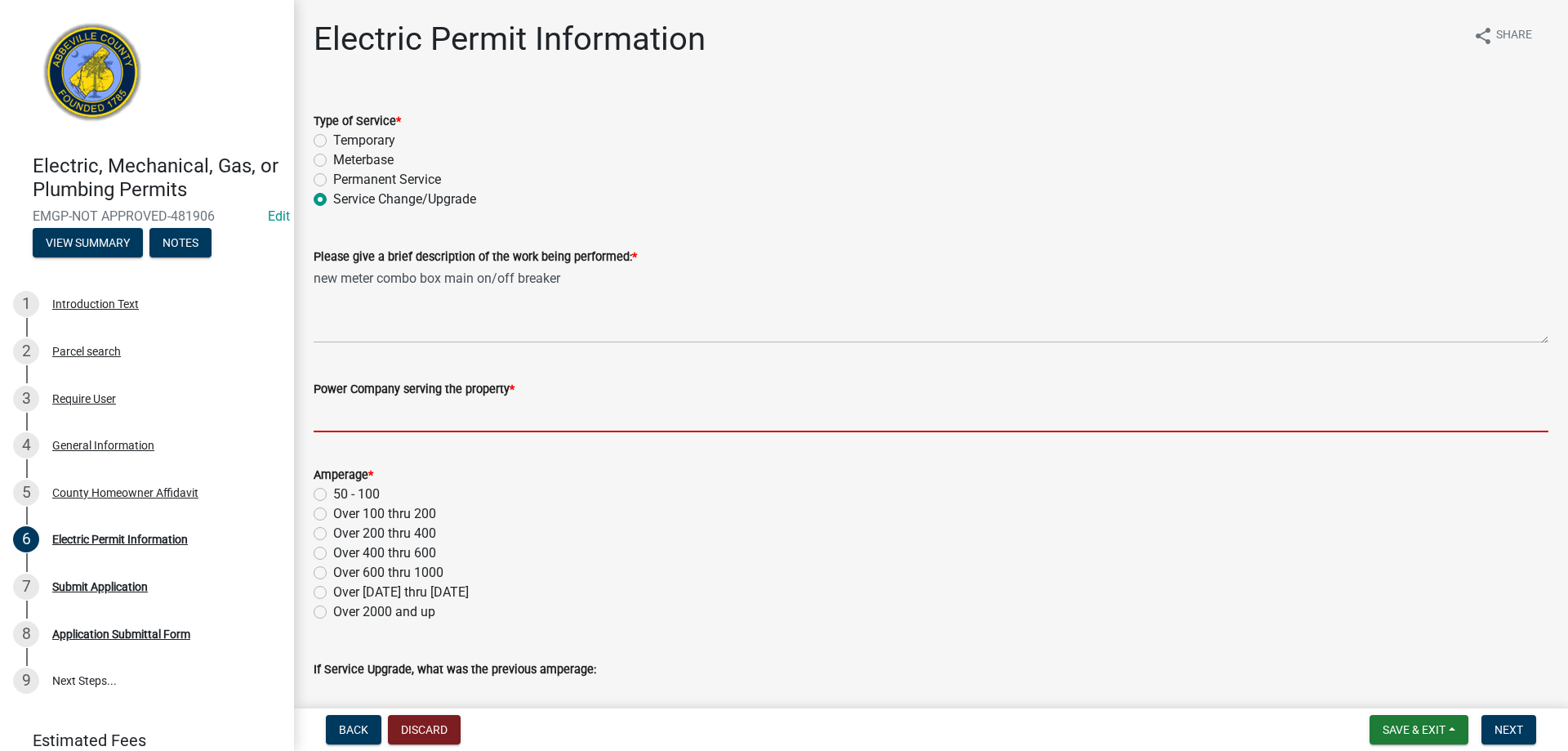
click at [395, 425] on input "Power Company serving the property *" at bounding box center [931, 415] width 1235 height 34
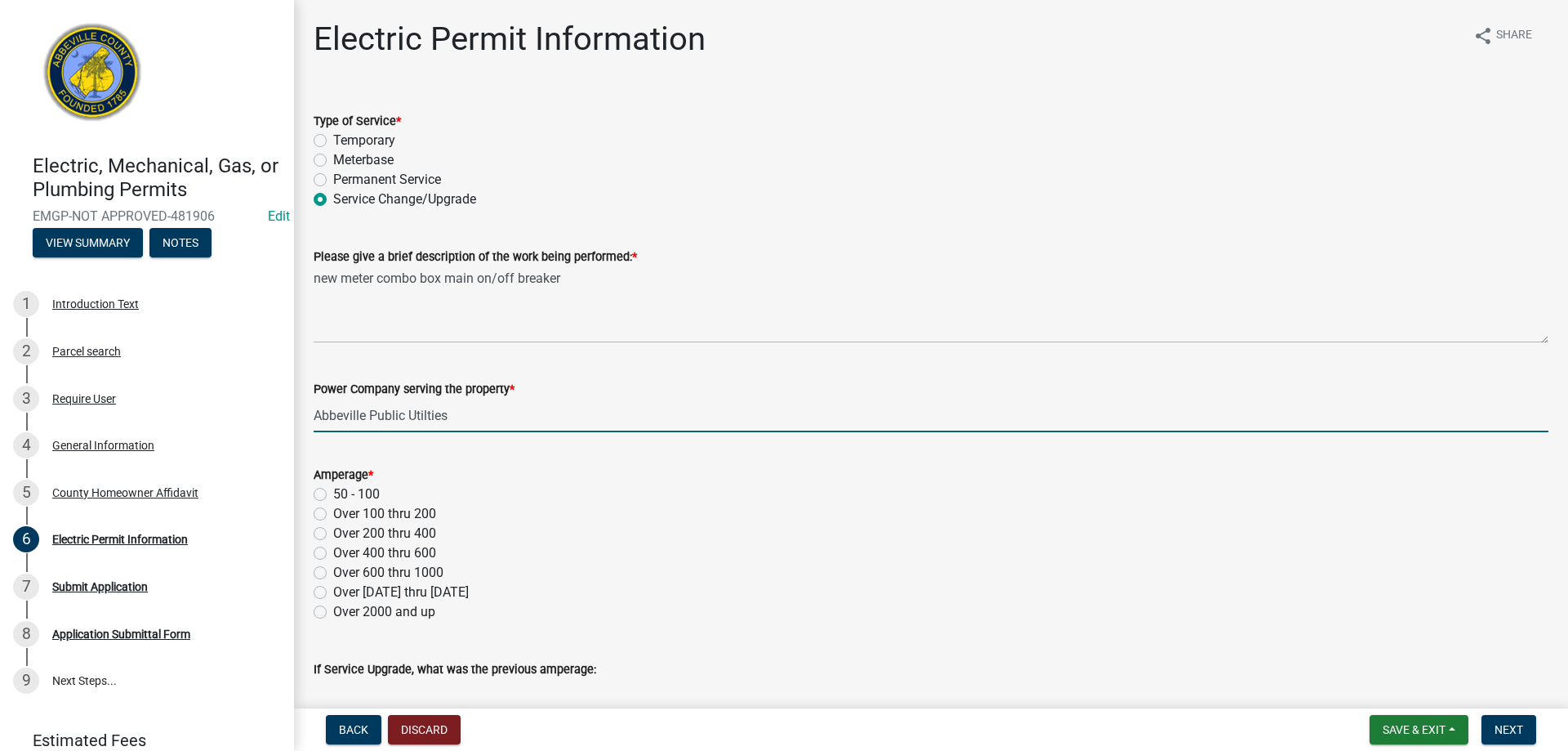
drag, startPoint x: 473, startPoint y: 417, endPoint x: 416, endPoint y: 419, distance: 57.0
click at [416, 419] on input "Abbeville Public Utilties" at bounding box center [931, 415] width 1235 height 34
type input "Abbeville Public Utilities"
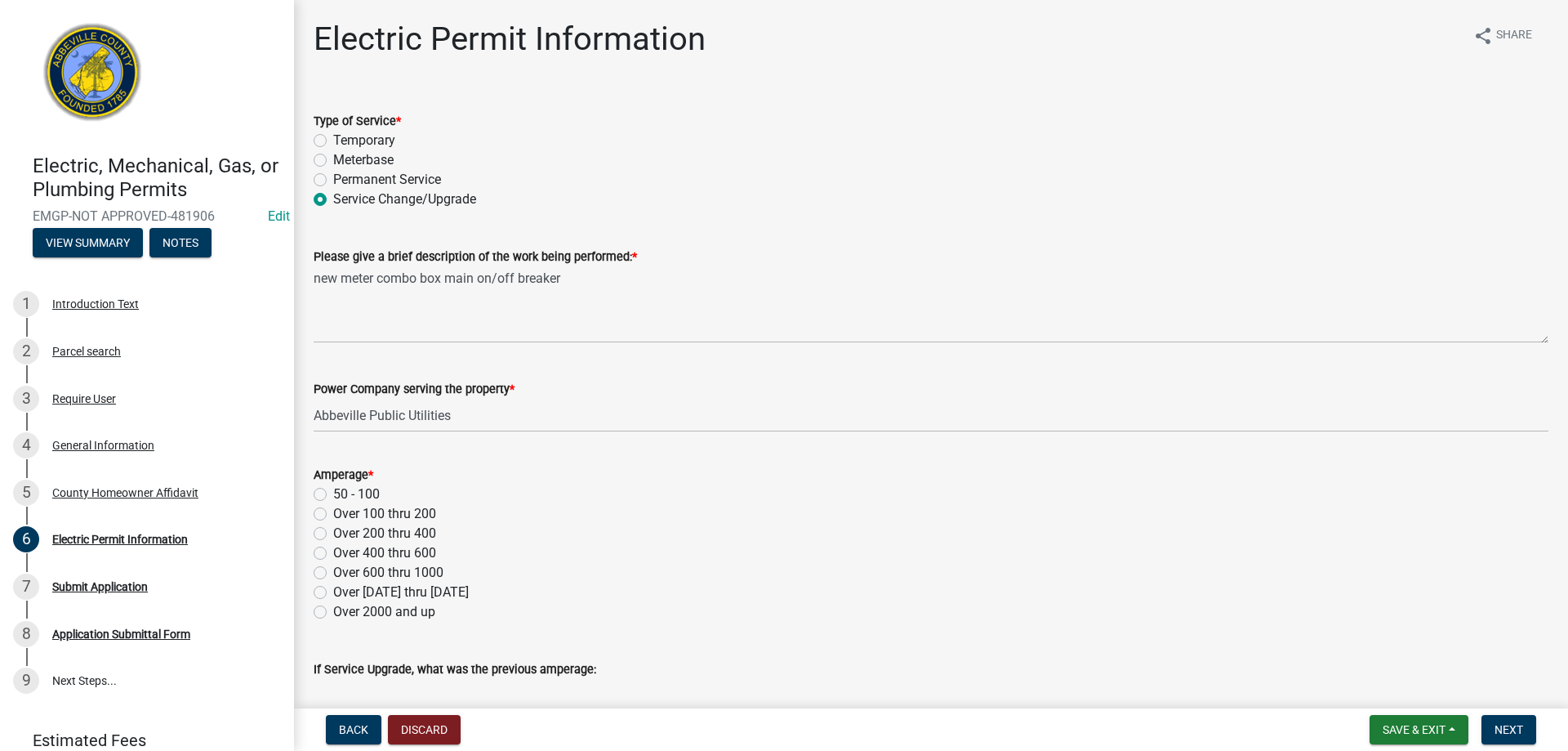
drag, startPoint x: 505, startPoint y: 509, endPoint x: 414, endPoint y: 526, distance: 92.6
click at [503, 510] on div "Over 100 thru 200" at bounding box center [931, 514] width 1235 height 20
click at [334, 508] on label "Over 100 thru 200" at bounding box center [385, 514] width 103 height 20
click at [334, 508] on input "Over 100 thru 200" at bounding box center [339, 510] width 11 height 11
radio input "true"
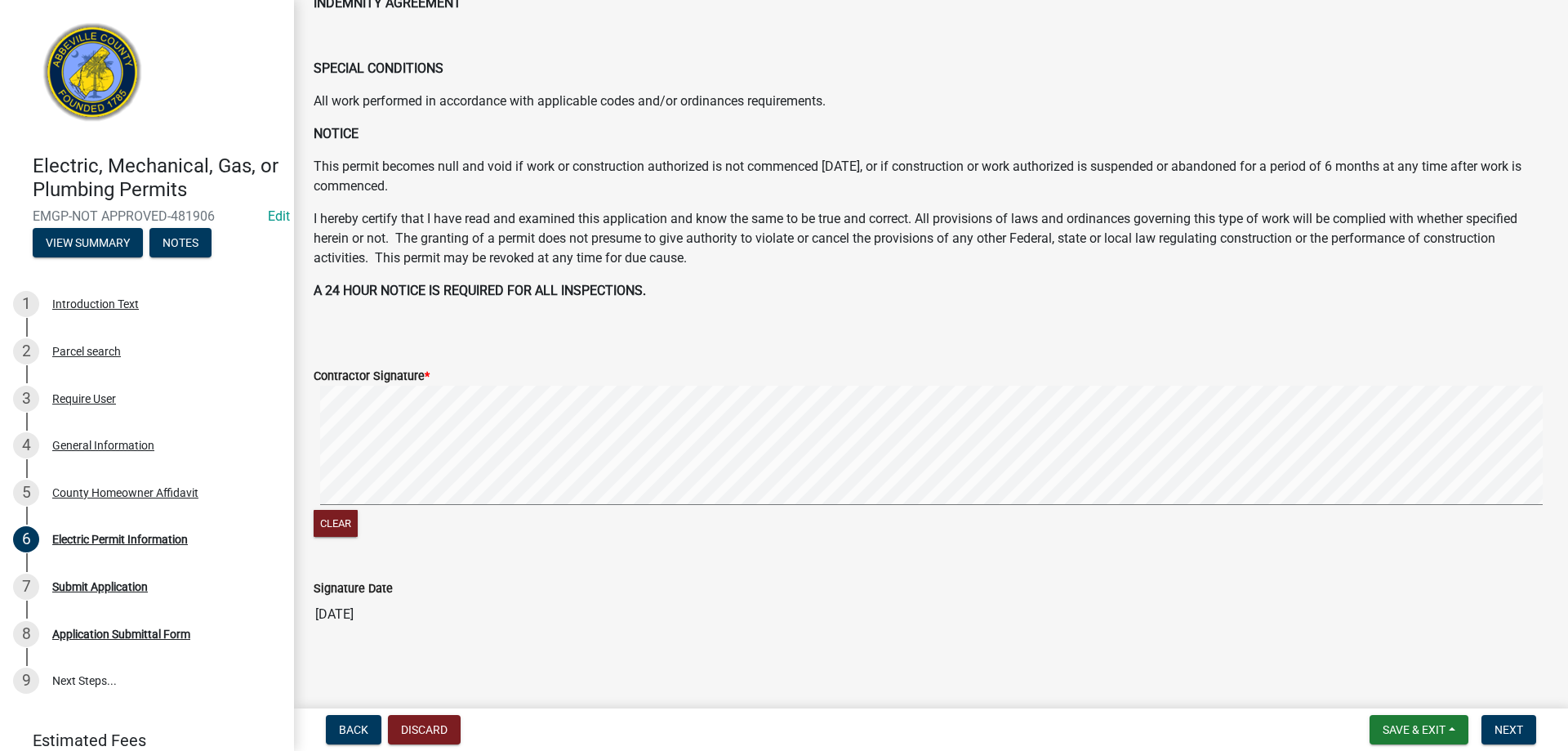
scroll to position [735, 0]
click at [1506, 730] on span "Next" at bounding box center [1509, 730] width 28 height 13
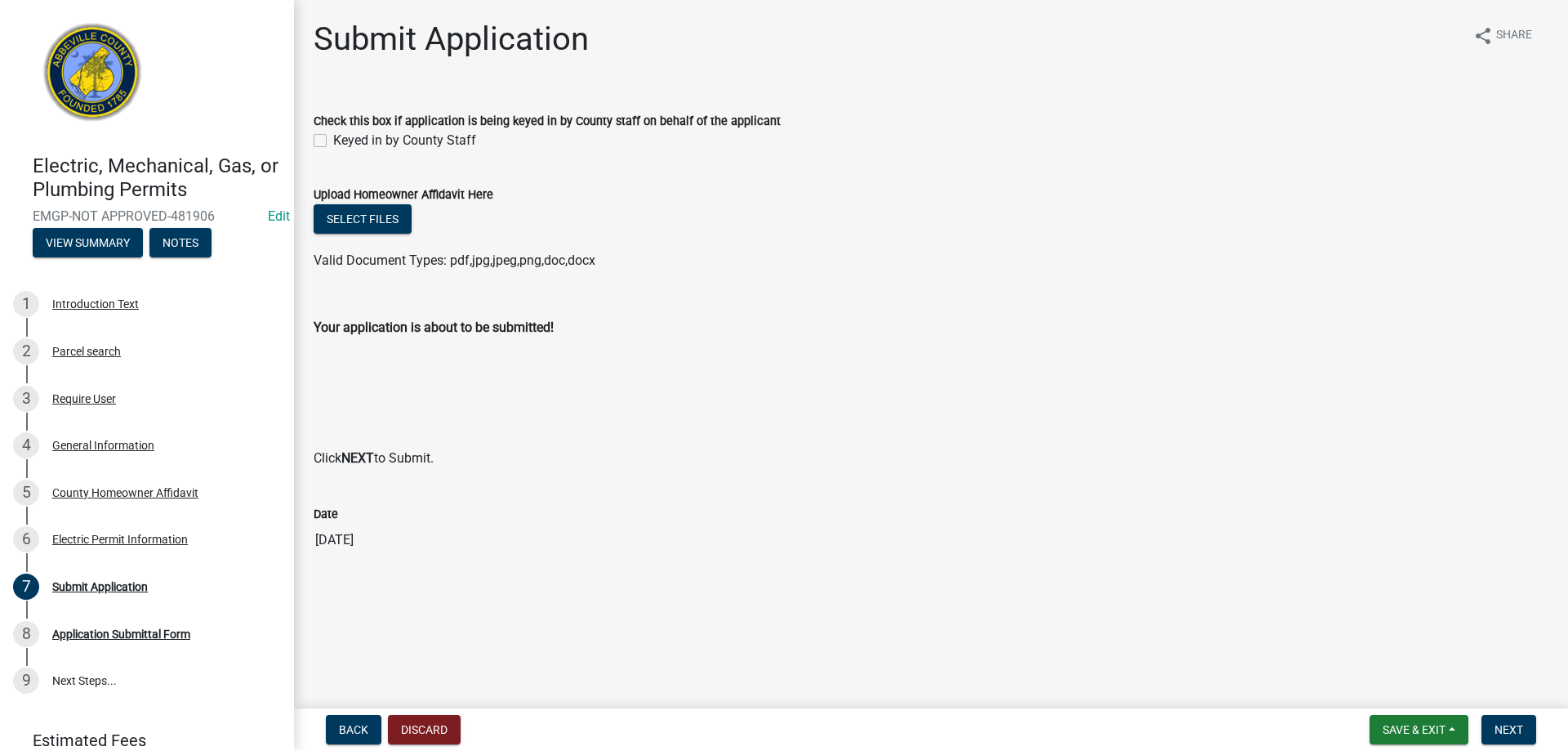
click at [334, 140] on label "Keyed in by County Staff" at bounding box center [405, 140] width 143 height 20
click at [334, 140] on input "Keyed in by County Staff" at bounding box center [339, 136] width 11 height 11
checkbox input "true"
click at [1506, 729] on span "Next" at bounding box center [1509, 730] width 28 height 13
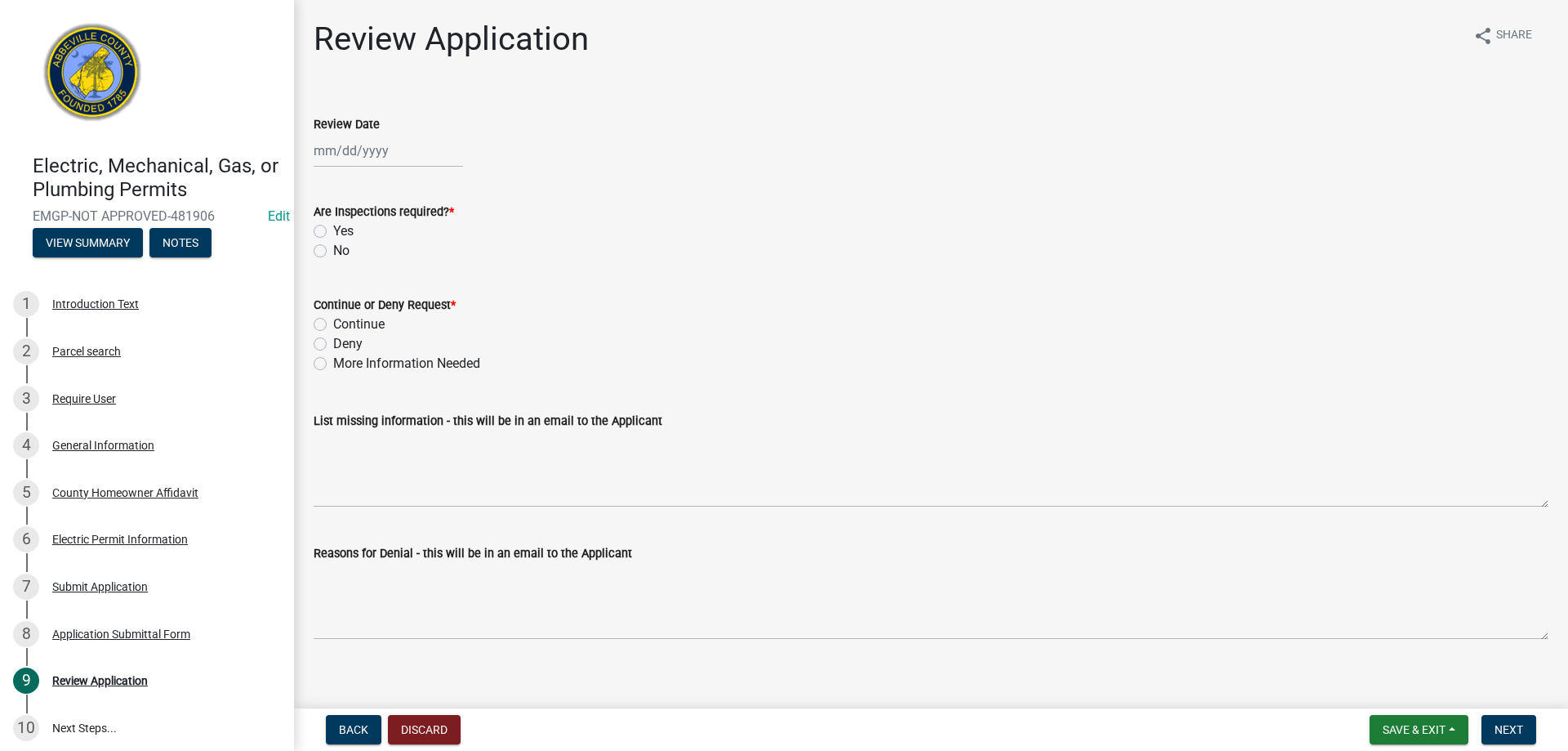
select select "9"
select select "2025"
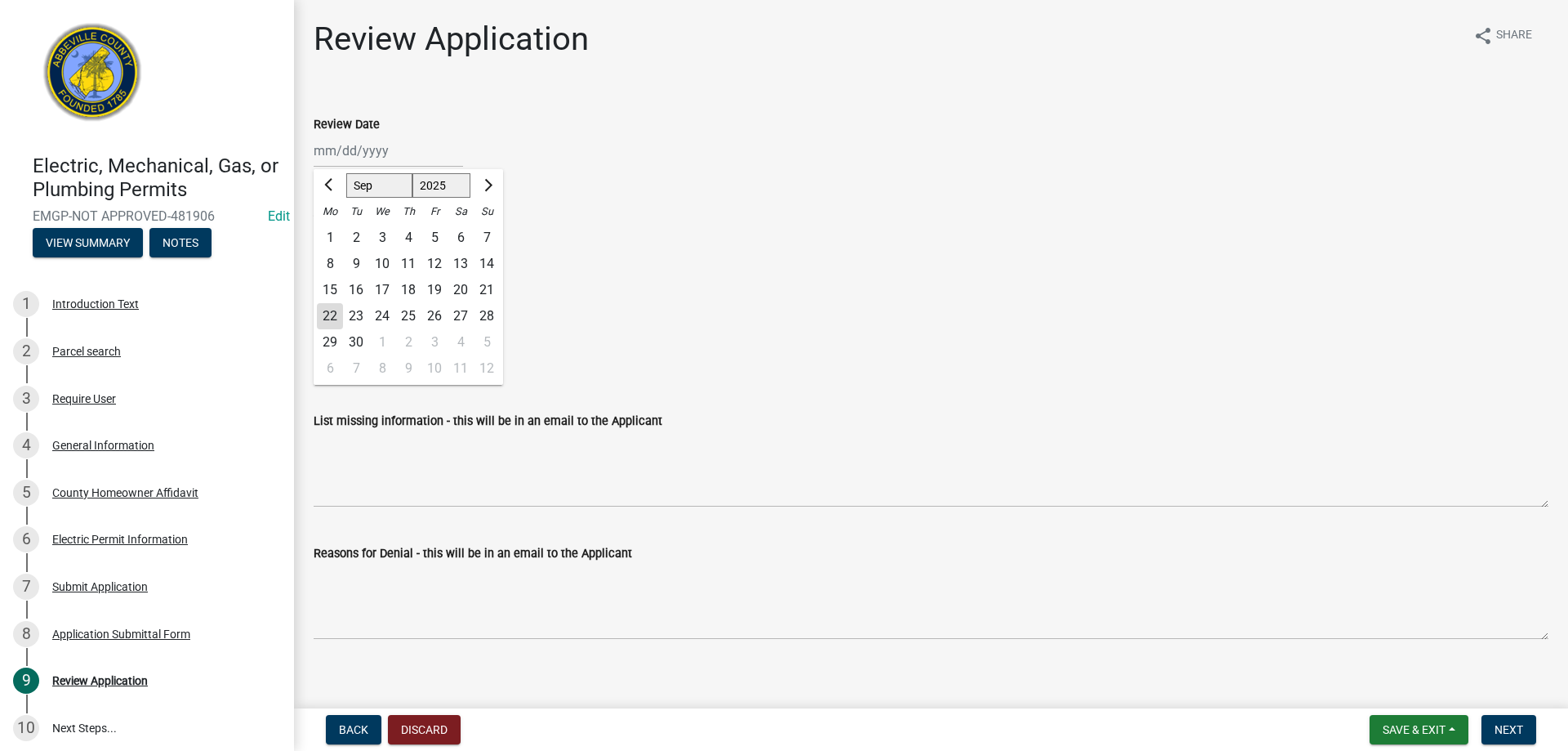
click at [376, 158] on div "Jan Feb Mar Apr May Jun Jul Aug Sep Oct Nov Dec 1525 1526 1527 1528 1529 1530 1…" at bounding box center [388, 151] width 149 height 34
click at [329, 313] on div "22" at bounding box center [329, 316] width 26 height 26
type input "[DATE]"
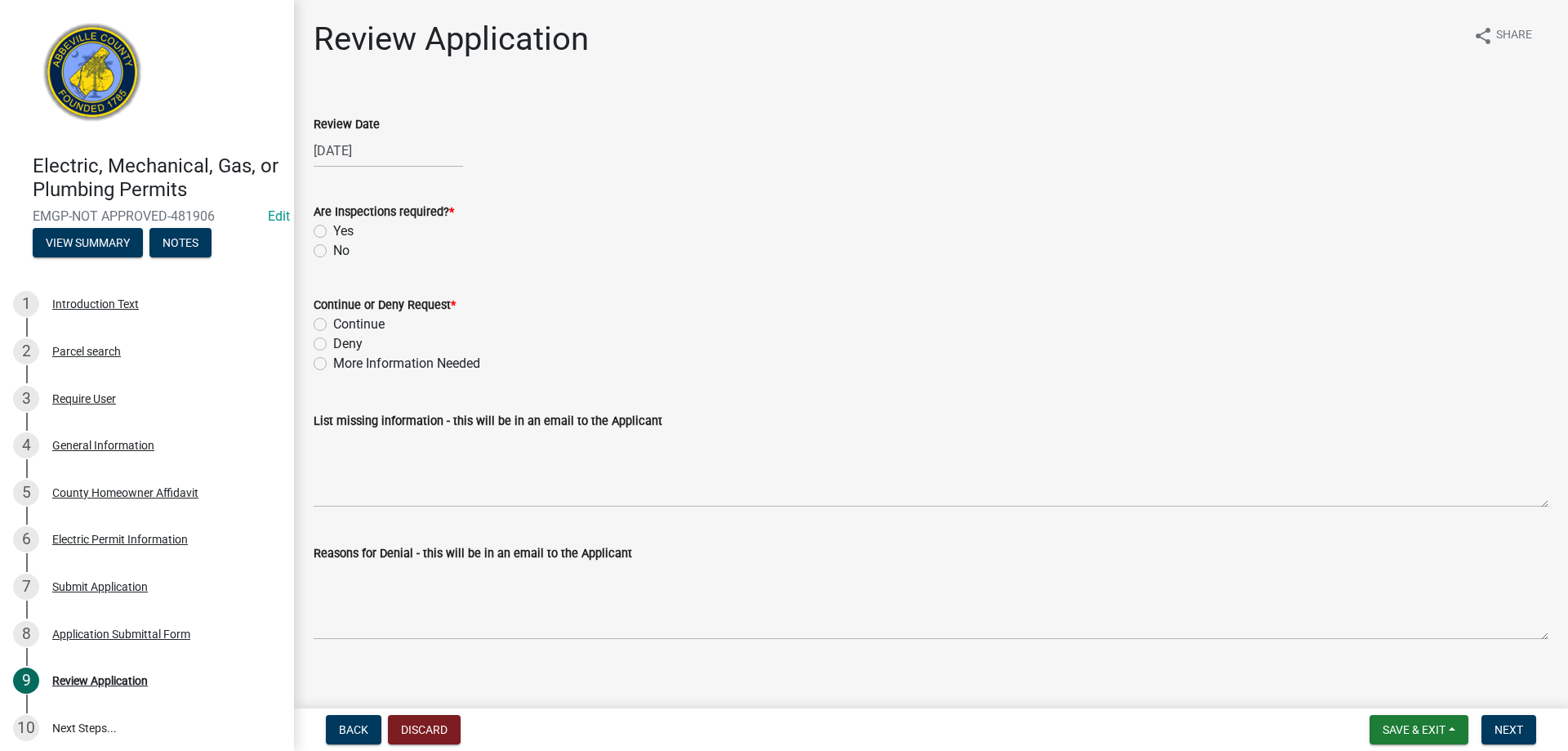
click at [334, 227] on label "Yes" at bounding box center [343, 231] width 20 height 20
click at [334, 227] on input "Yes" at bounding box center [339, 226] width 11 height 11
radio input "true"
click at [334, 327] on label "Continue" at bounding box center [359, 324] width 51 height 20
click at [334, 325] on input "Continue" at bounding box center [339, 320] width 11 height 11
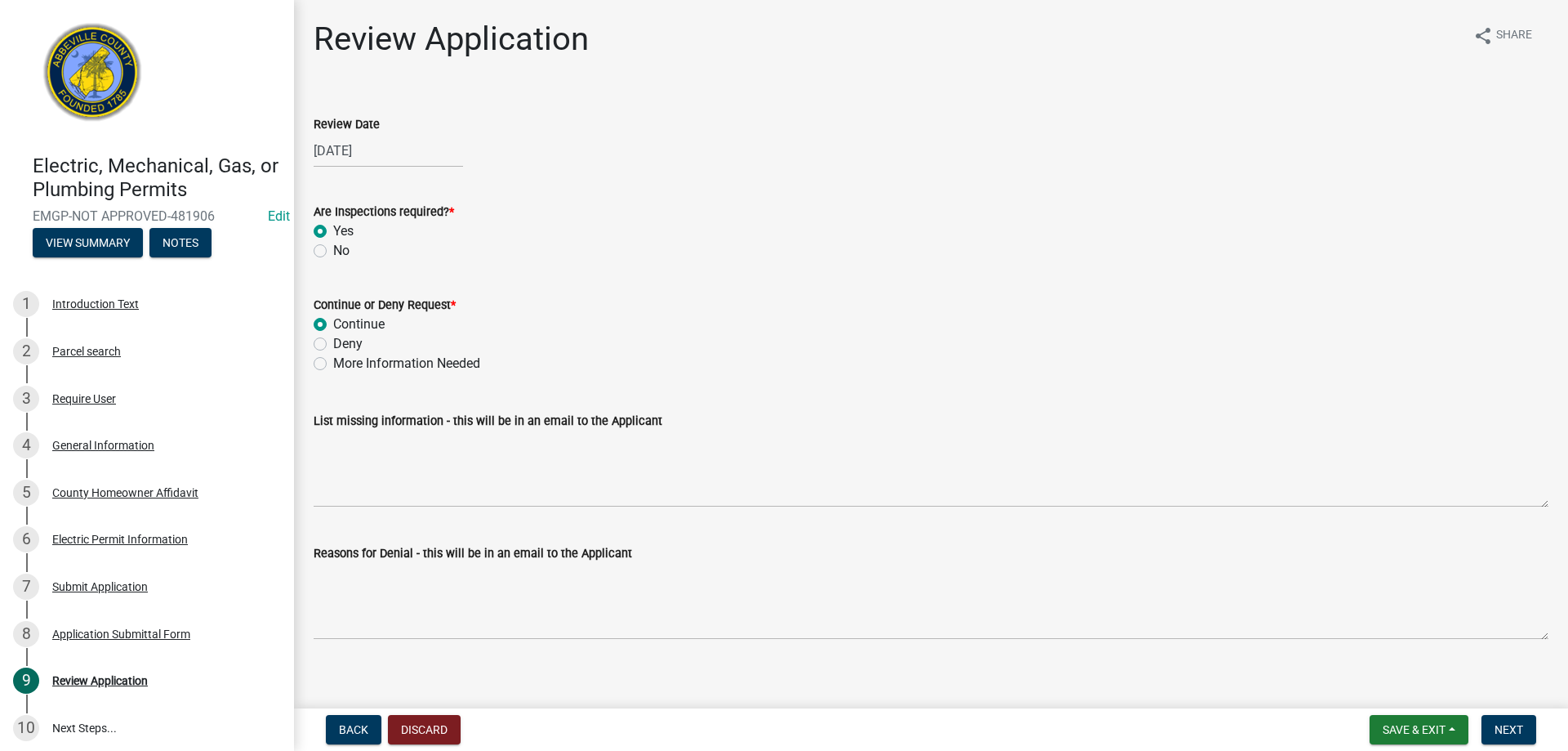
radio input "true"
click at [1513, 734] on span "Next" at bounding box center [1509, 730] width 28 height 13
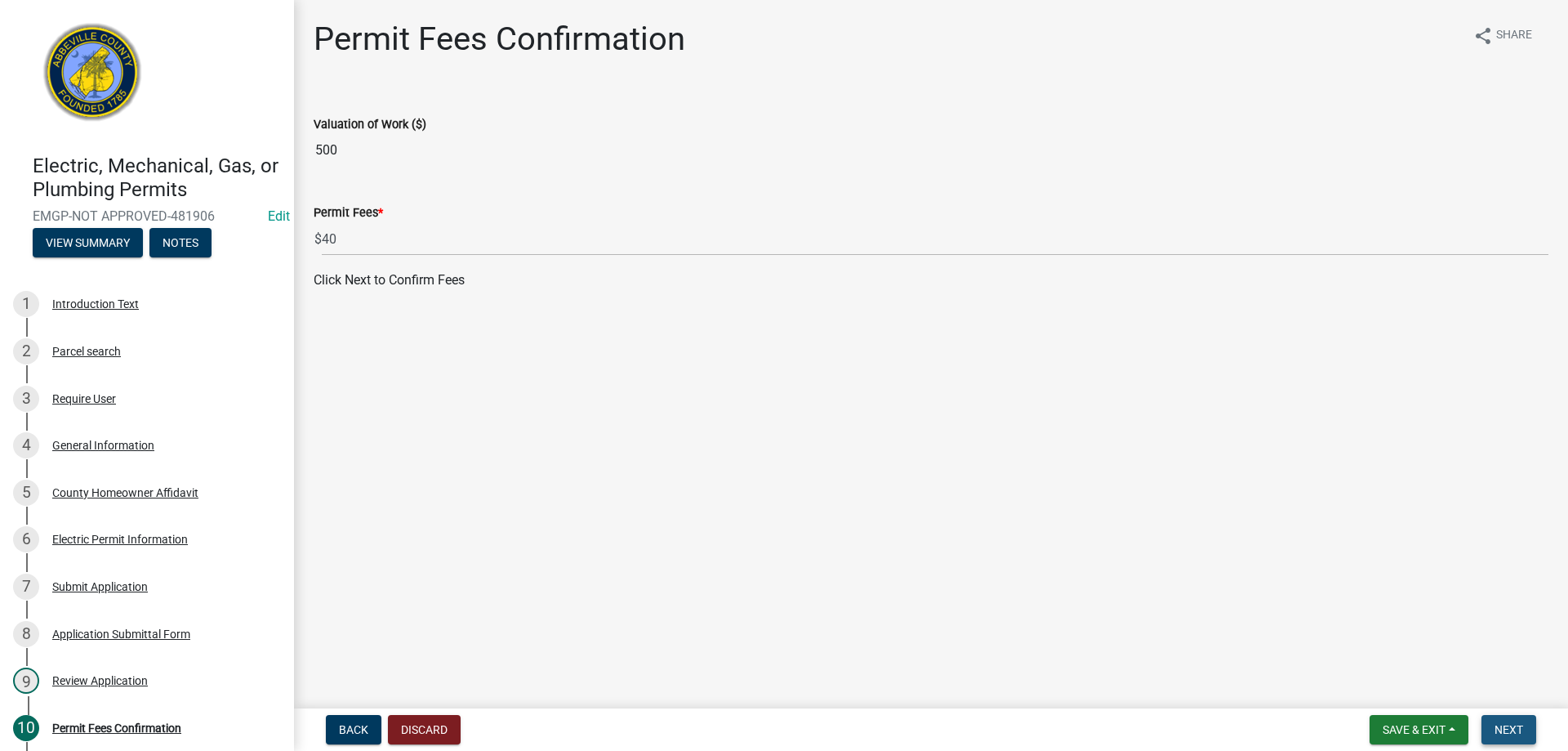
click at [1501, 738] on button "Next" at bounding box center [1509, 729] width 55 height 29
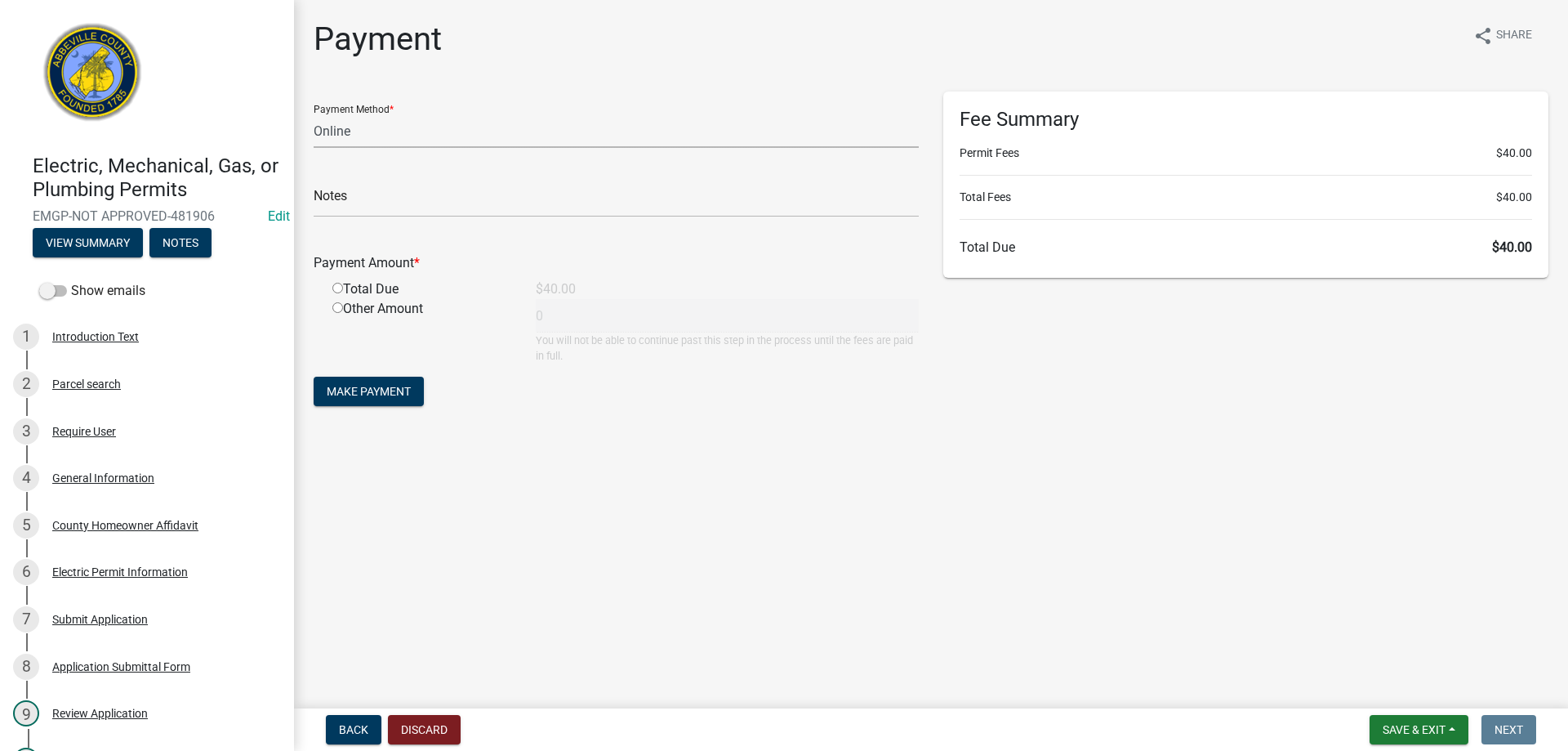
click at [406, 140] on select "Credit Card POS Check Cash Online" at bounding box center [616, 131] width 605 height 34
select select "0: 2"
click at [313, 115] on select "Credit Card POS Check Cash Online" at bounding box center [616, 131] width 605 height 34
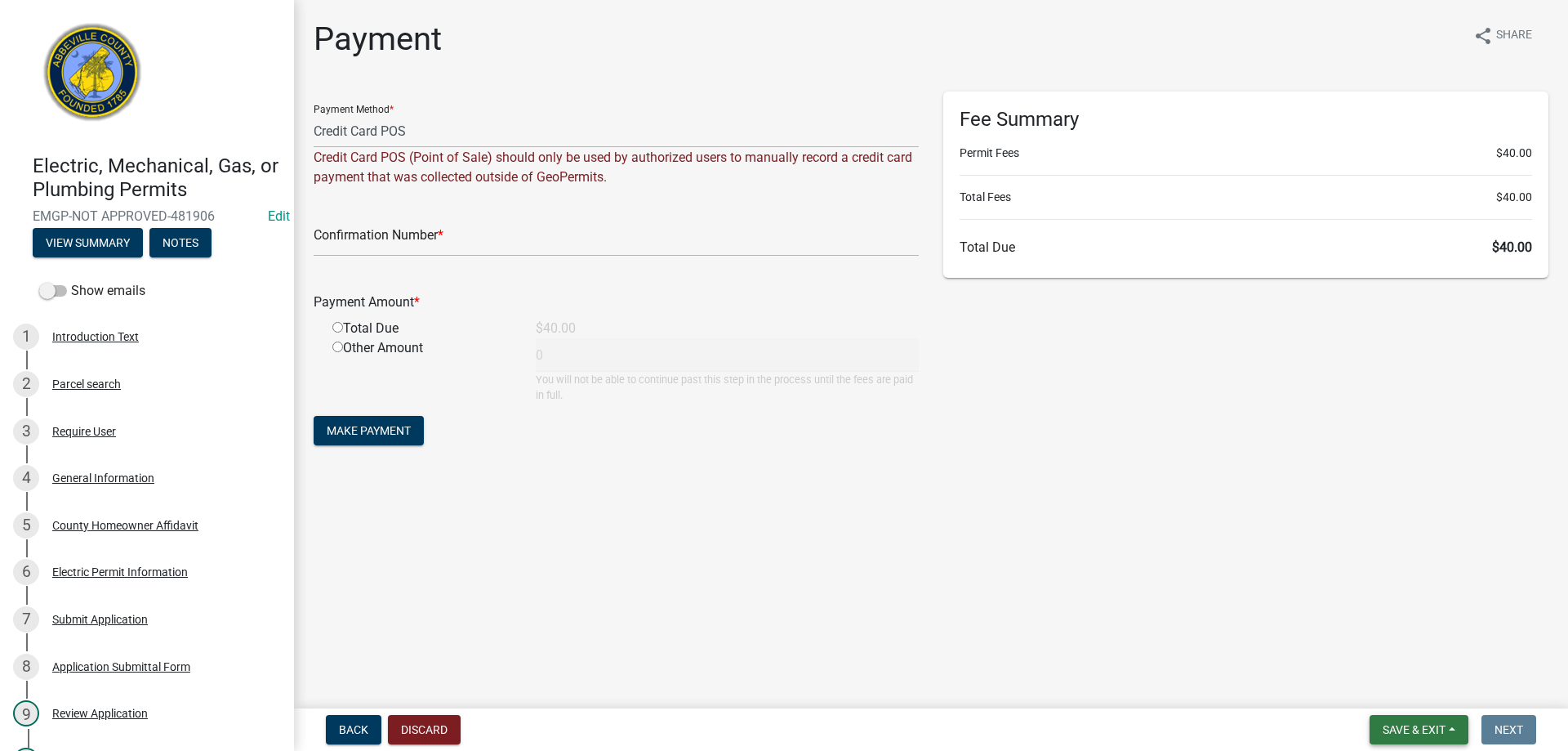
click at [1412, 735] on span "Save & Exit" at bounding box center [1414, 730] width 63 height 13
click at [453, 125] on select "Credit Card POS Check Cash Online" at bounding box center [616, 131] width 605 height 34
click at [470, 104] on div "Payment Method * Credit Card POS Check Cash Online Credit Card POS (Point of Sa…" at bounding box center [616, 139] width 605 height 96
click at [353, 724] on span "Back" at bounding box center [353, 730] width 29 height 13
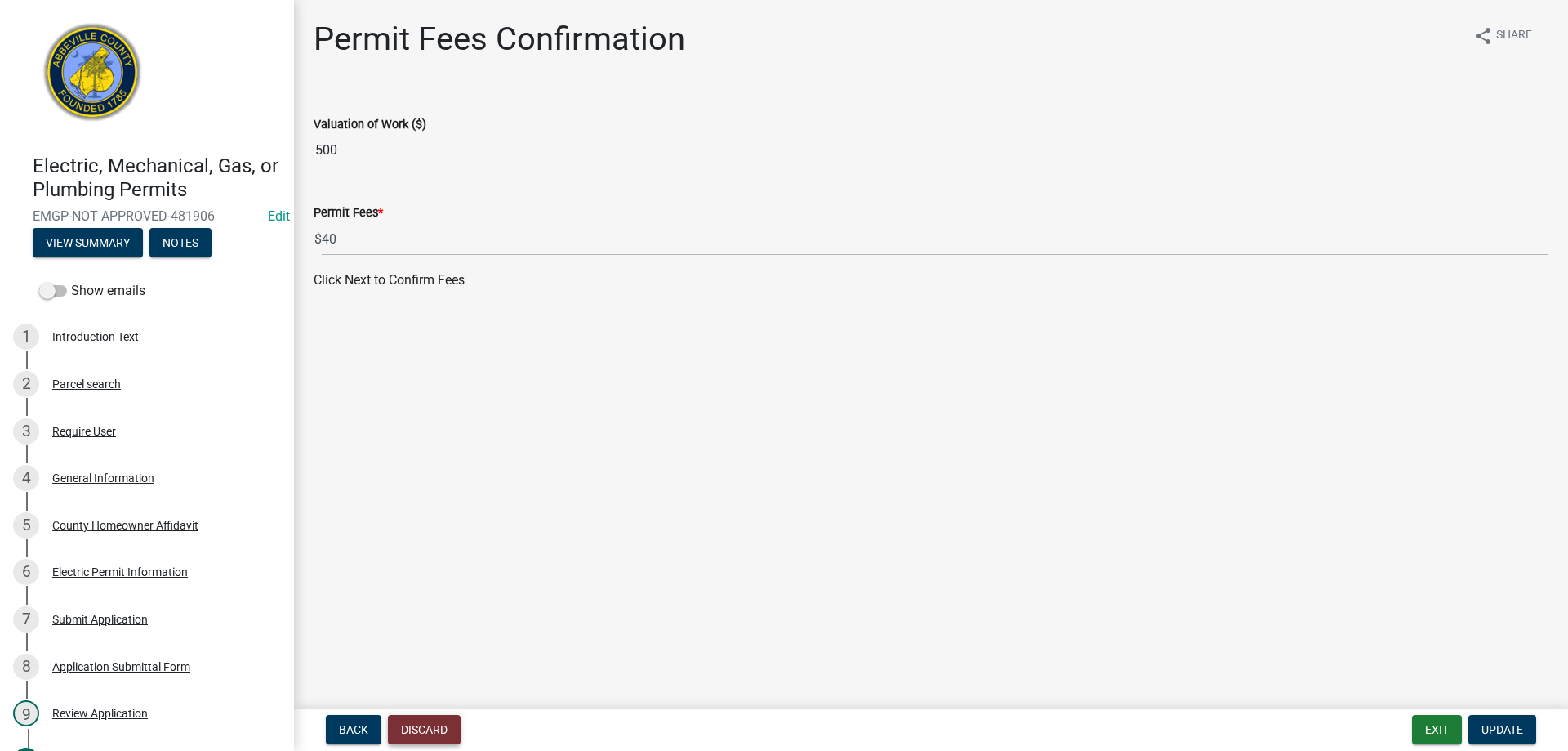
click at [401, 727] on button "Discard" at bounding box center [424, 729] width 73 height 29
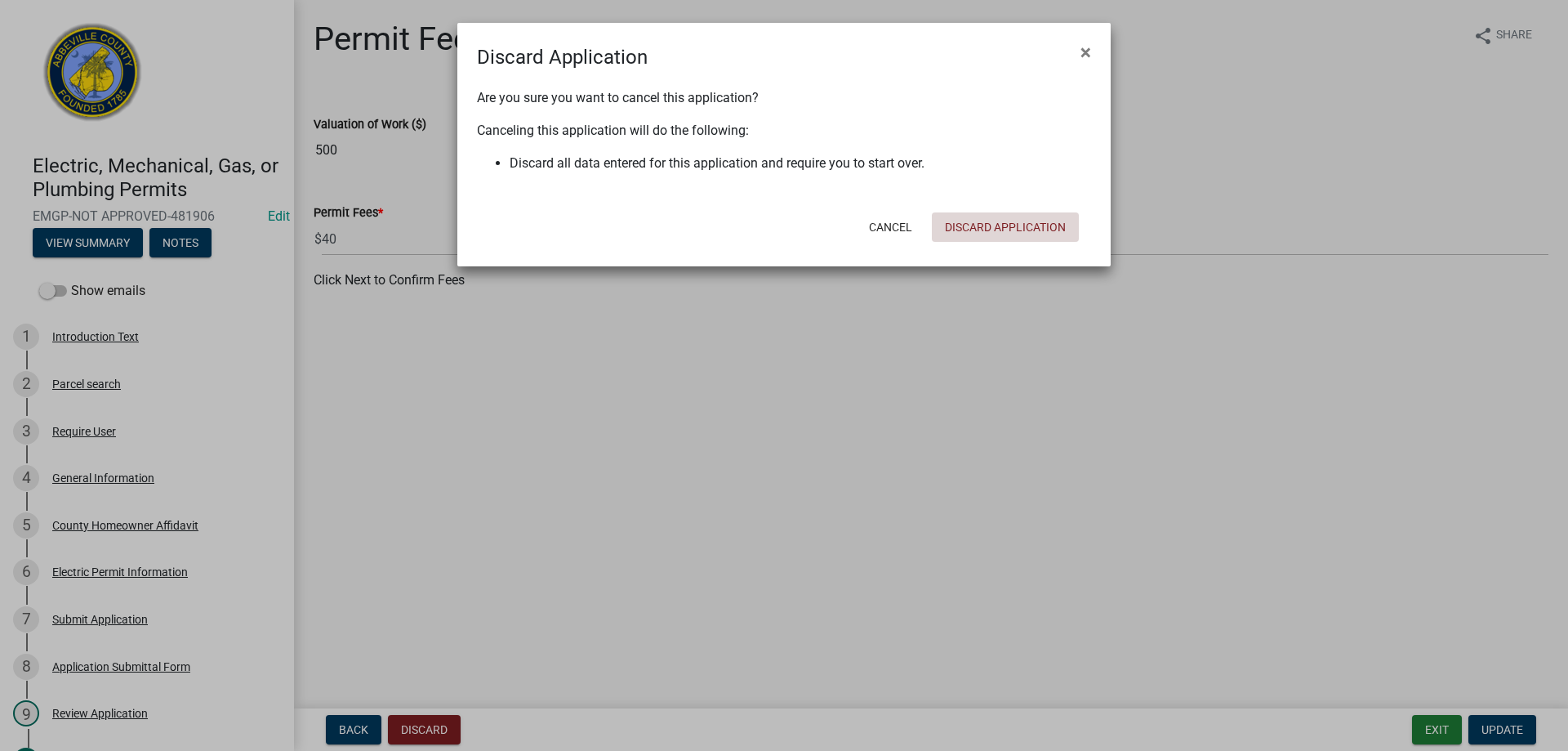
click at [1007, 229] on button "Discard Application" at bounding box center [1005, 226] width 147 height 29
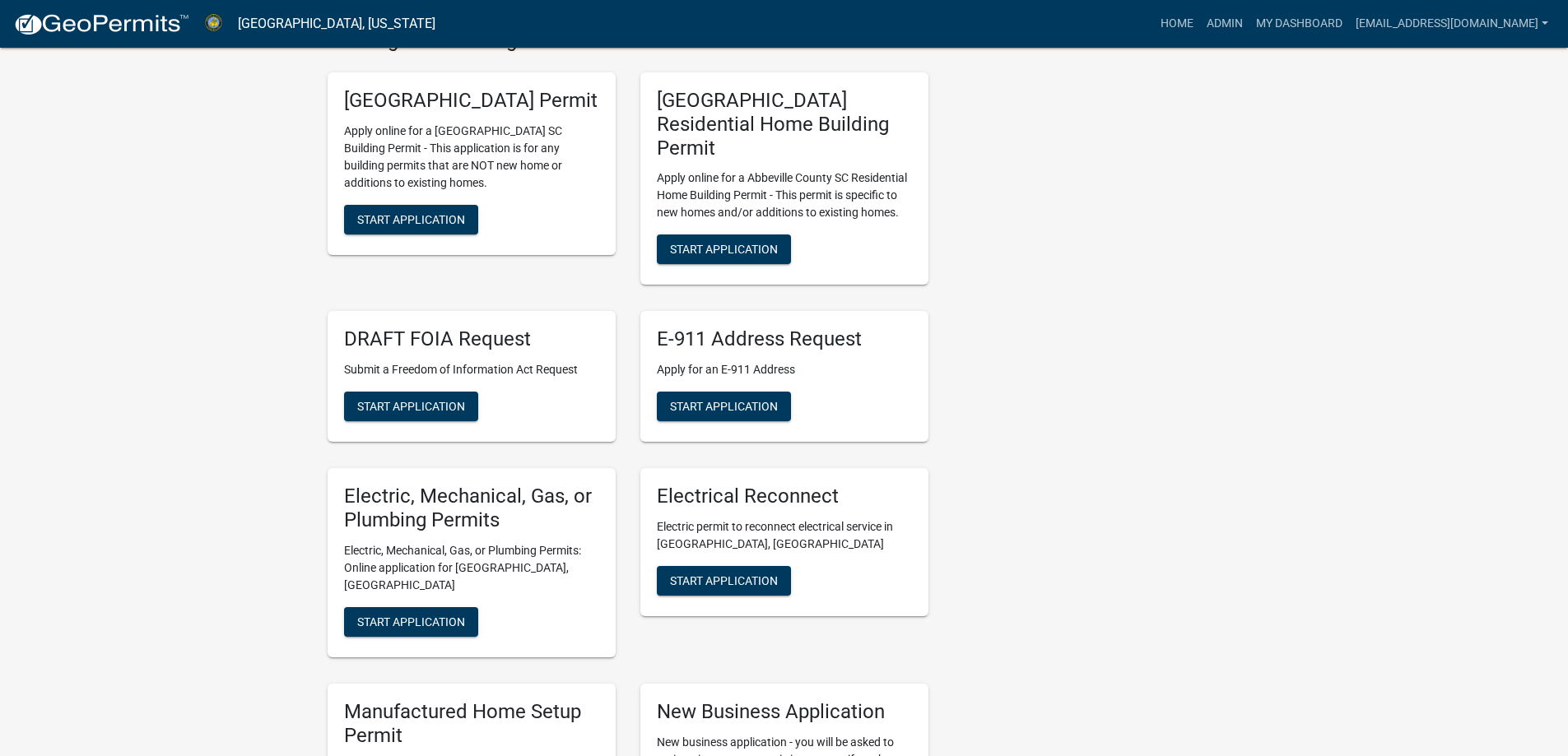
scroll to position [575, 0]
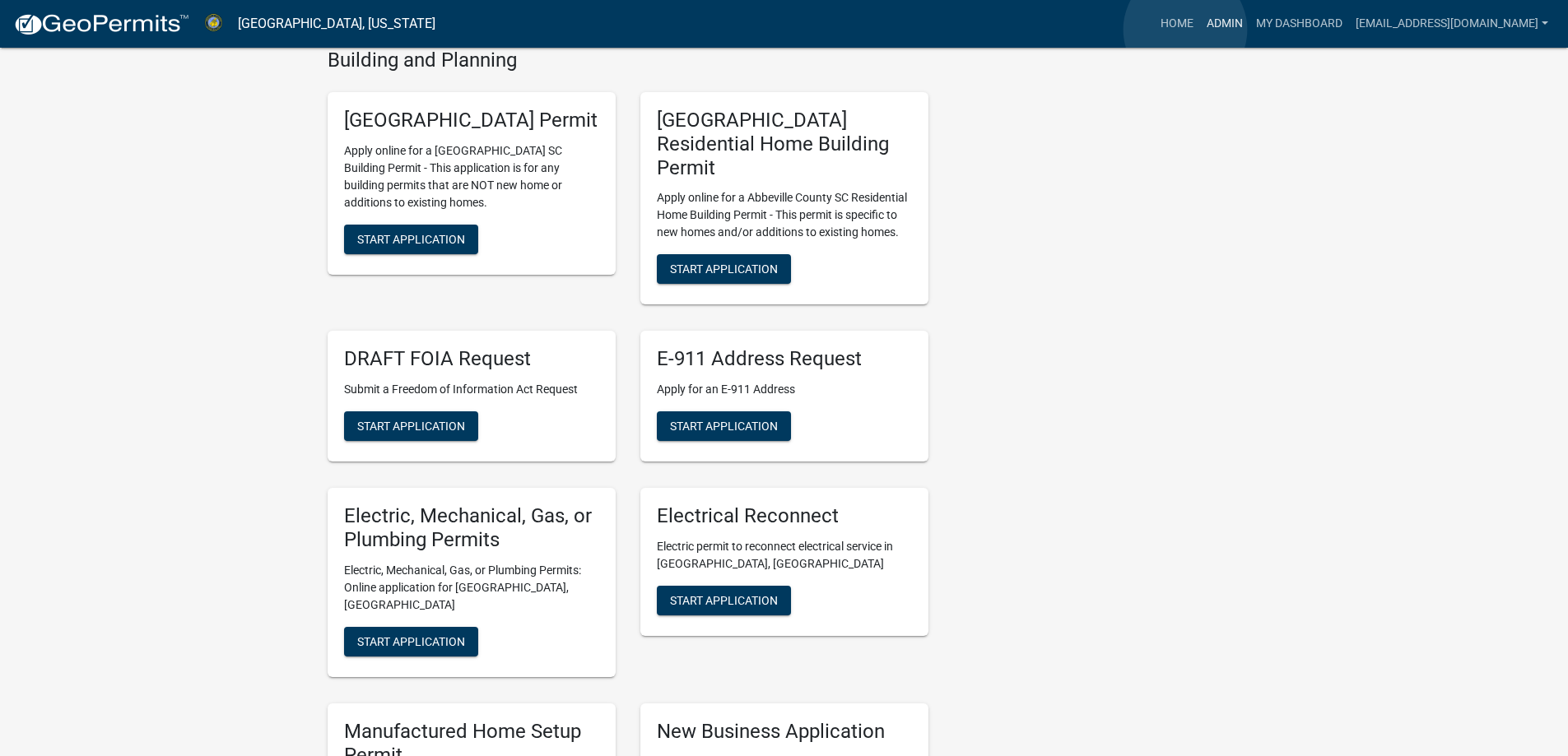
click at [1200, 29] on link "Admin" at bounding box center [1224, 23] width 49 height 31
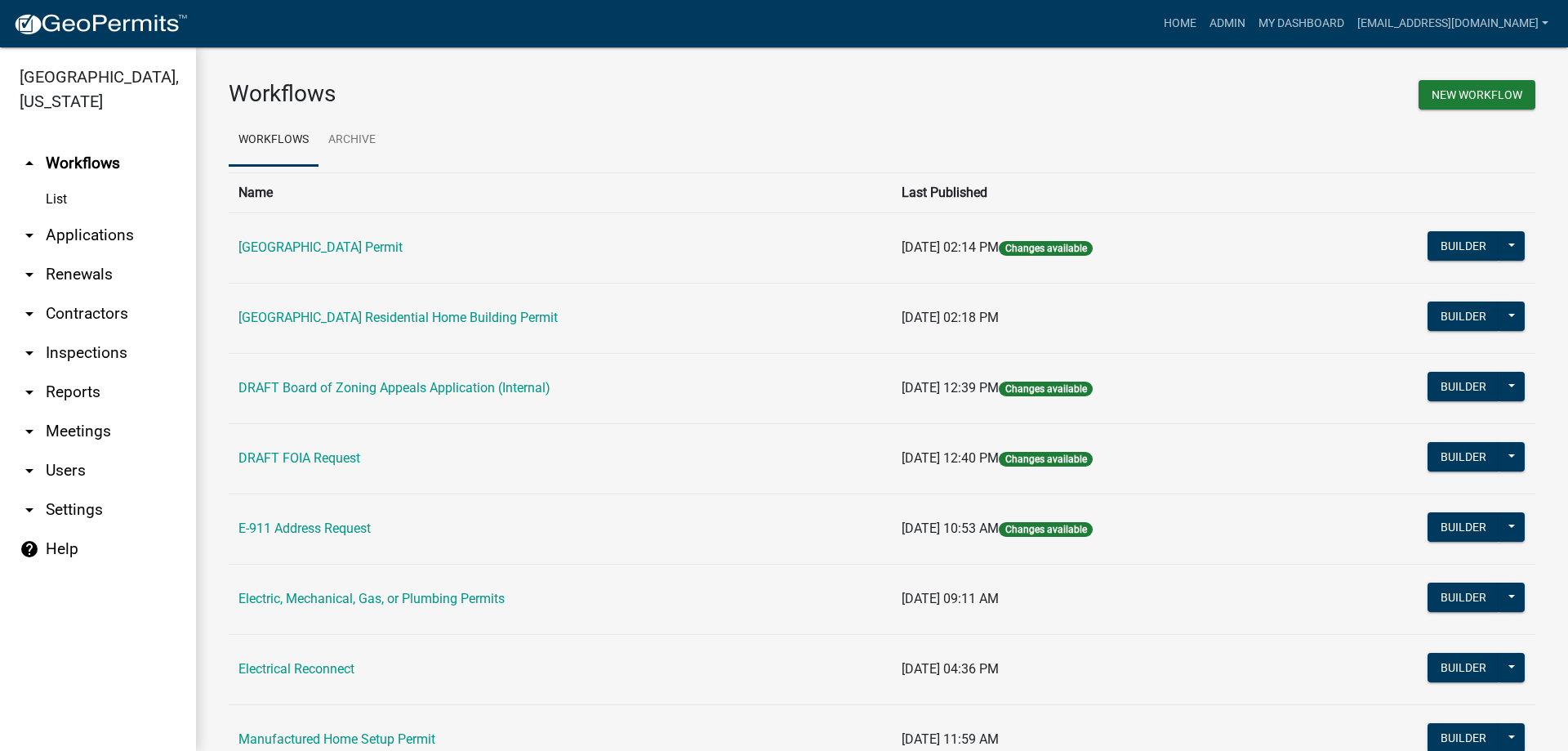
click at [131, 241] on link "arrow_drop_down Applications" at bounding box center [98, 235] width 196 height 39
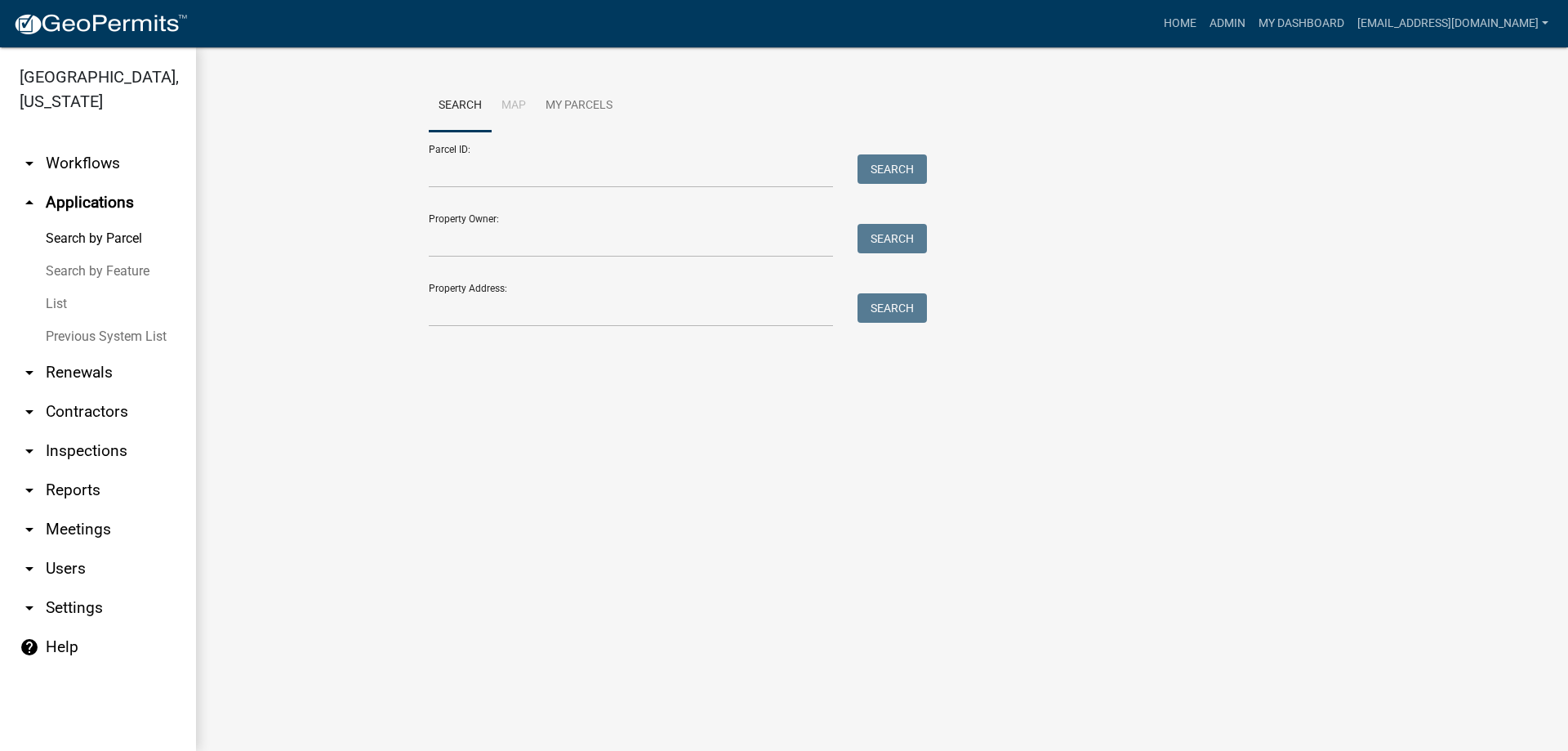
click at [76, 342] on link "Previous System List" at bounding box center [98, 336] width 196 height 33
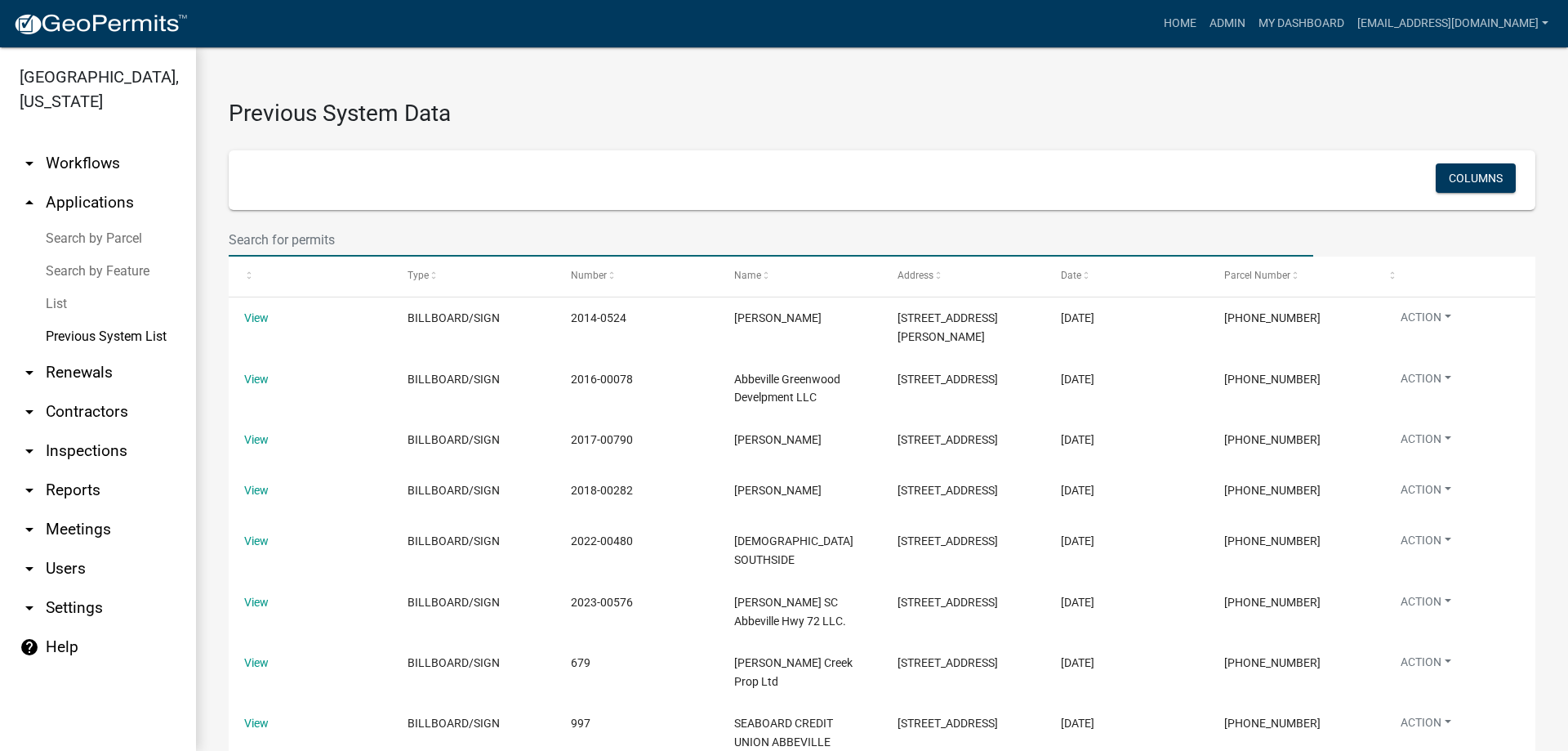
click at [345, 234] on input "text" at bounding box center [771, 240] width 1084 height 34
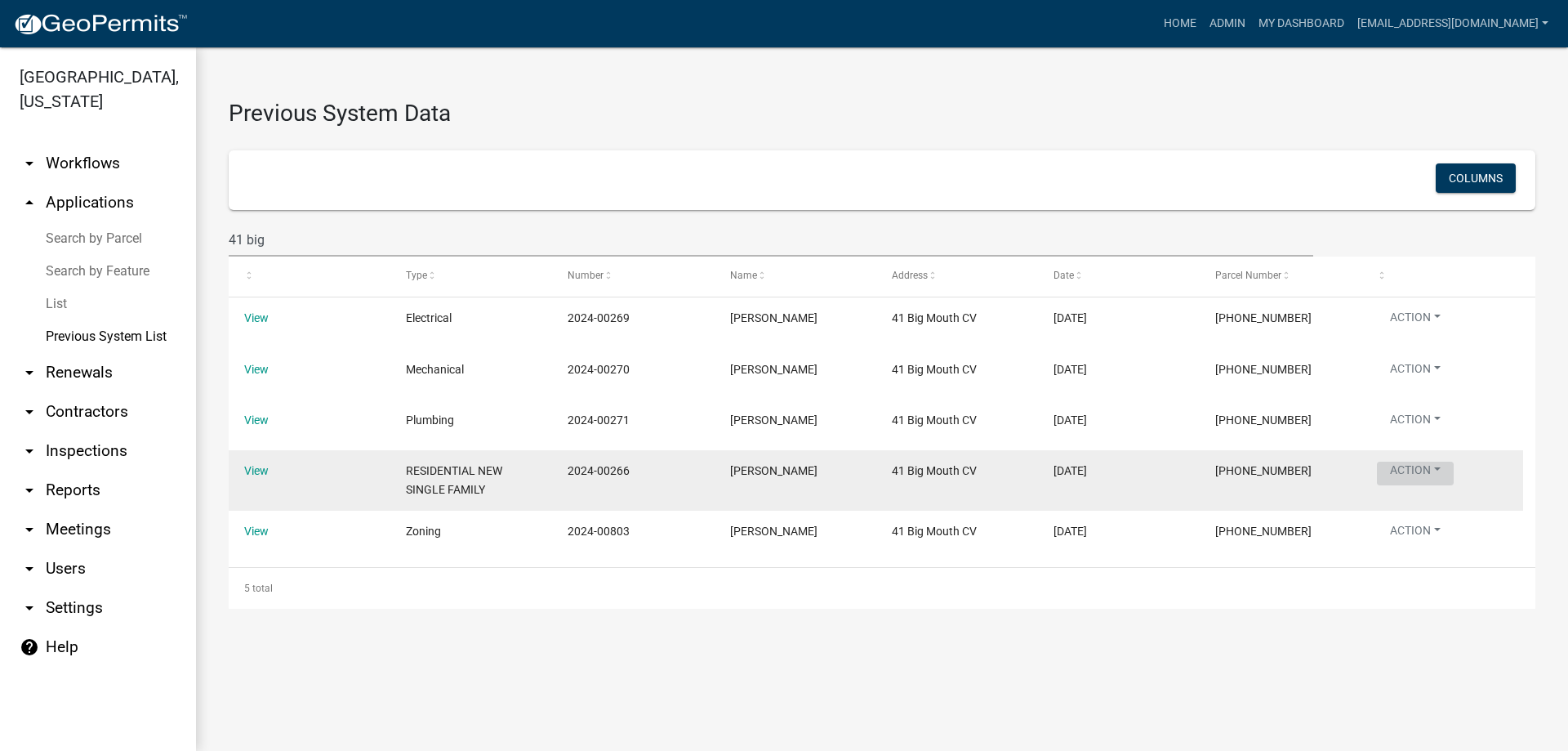
click at [1447, 470] on button "Action" at bounding box center [1415, 473] width 77 height 24
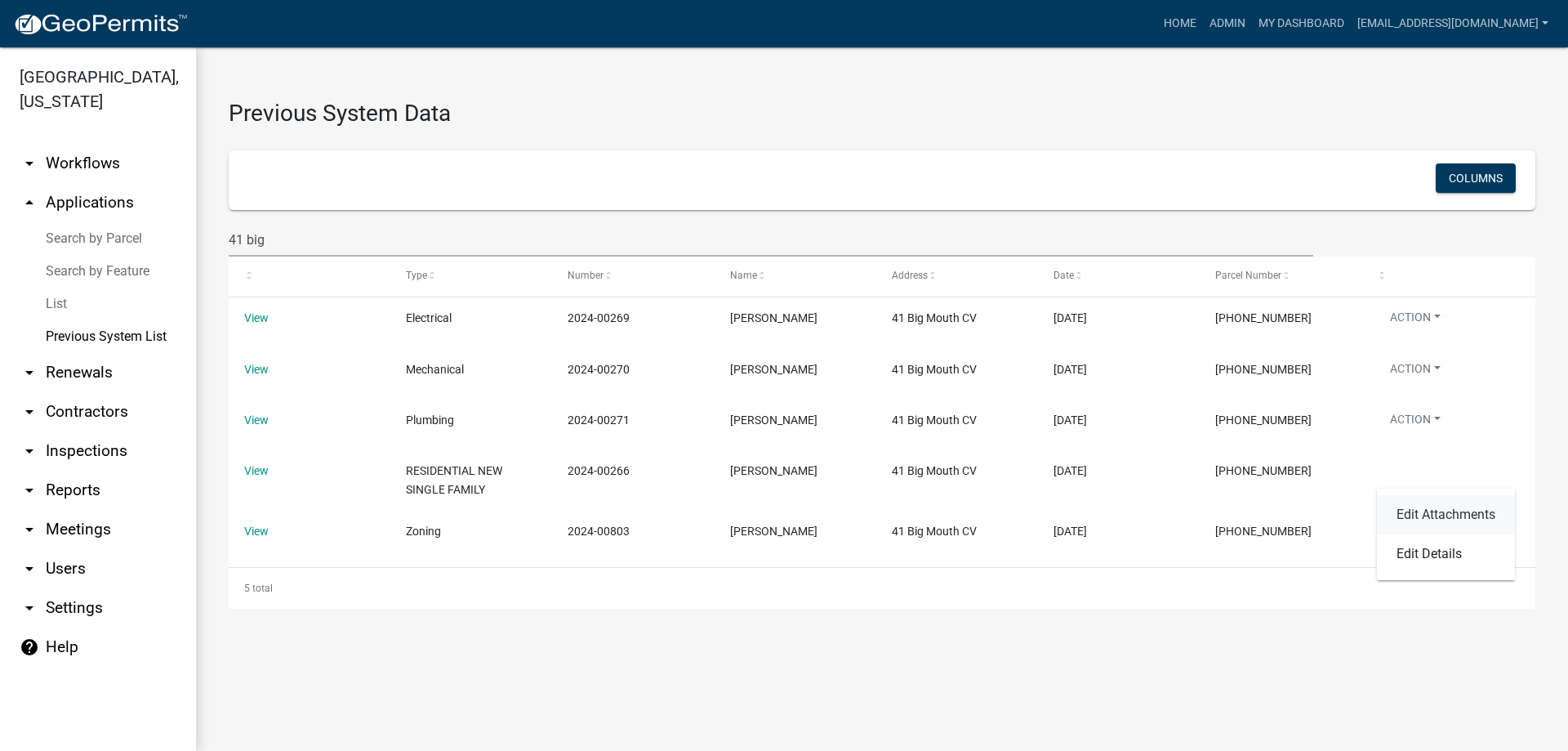
click at [1433, 512] on link "Edit Attachments" at bounding box center [1446, 515] width 138 height 39
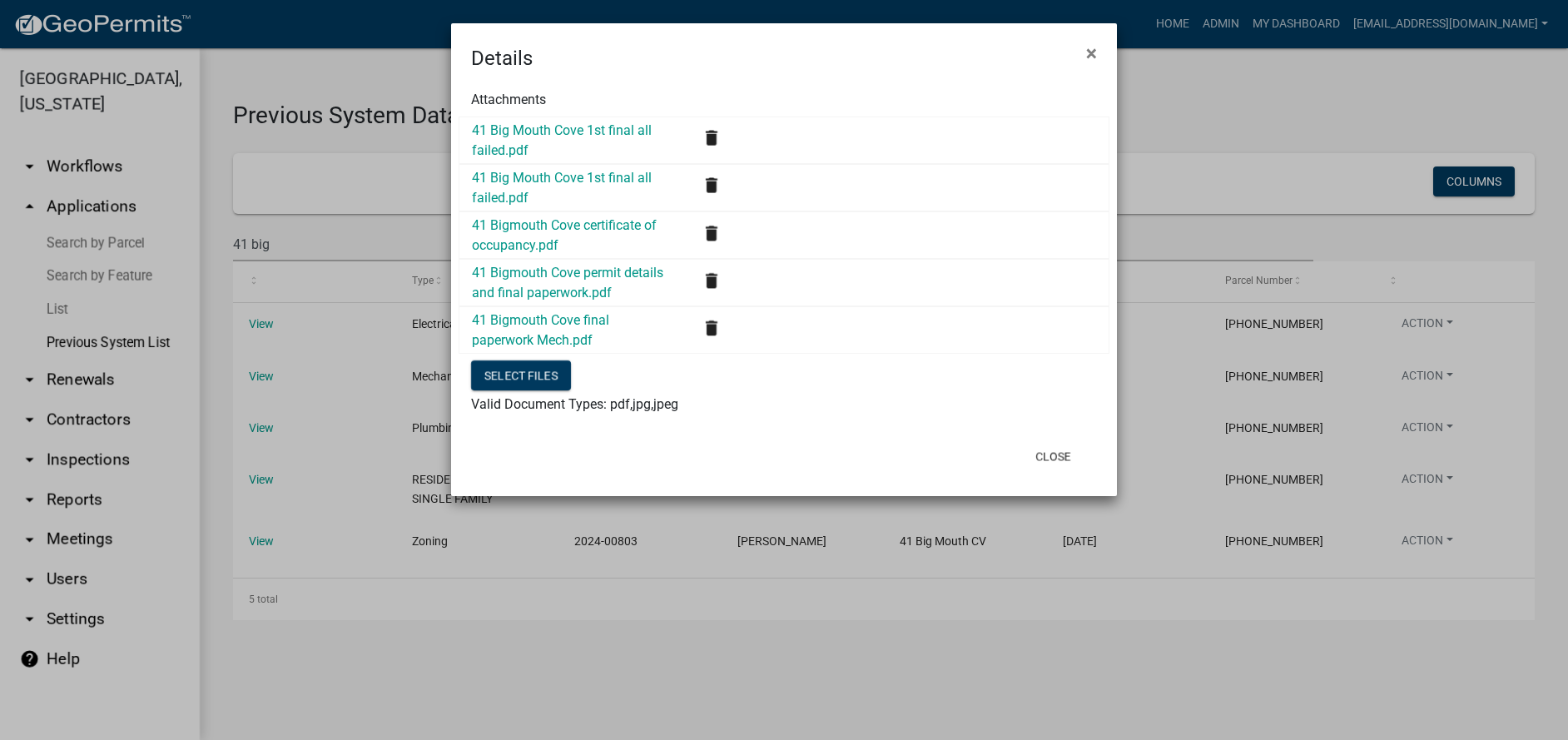
click at [759, 453] on div "Close" at bounding box center [893, 456] width 411 height 43
drag, startPoint x: 948, startPoint y: 77, endPoint x: 955, endPoint y: 44, distance: 33.7
click at [955, 44] on form "Details × Attachments 41 Big Mouth Cove 1st final all failed.pdf delete 41 Big …" at bounding box center [784, 252] width 666 height 458
click at [1088, 57] on span "×" at bounding box center [1091, 53] width 11 height 24
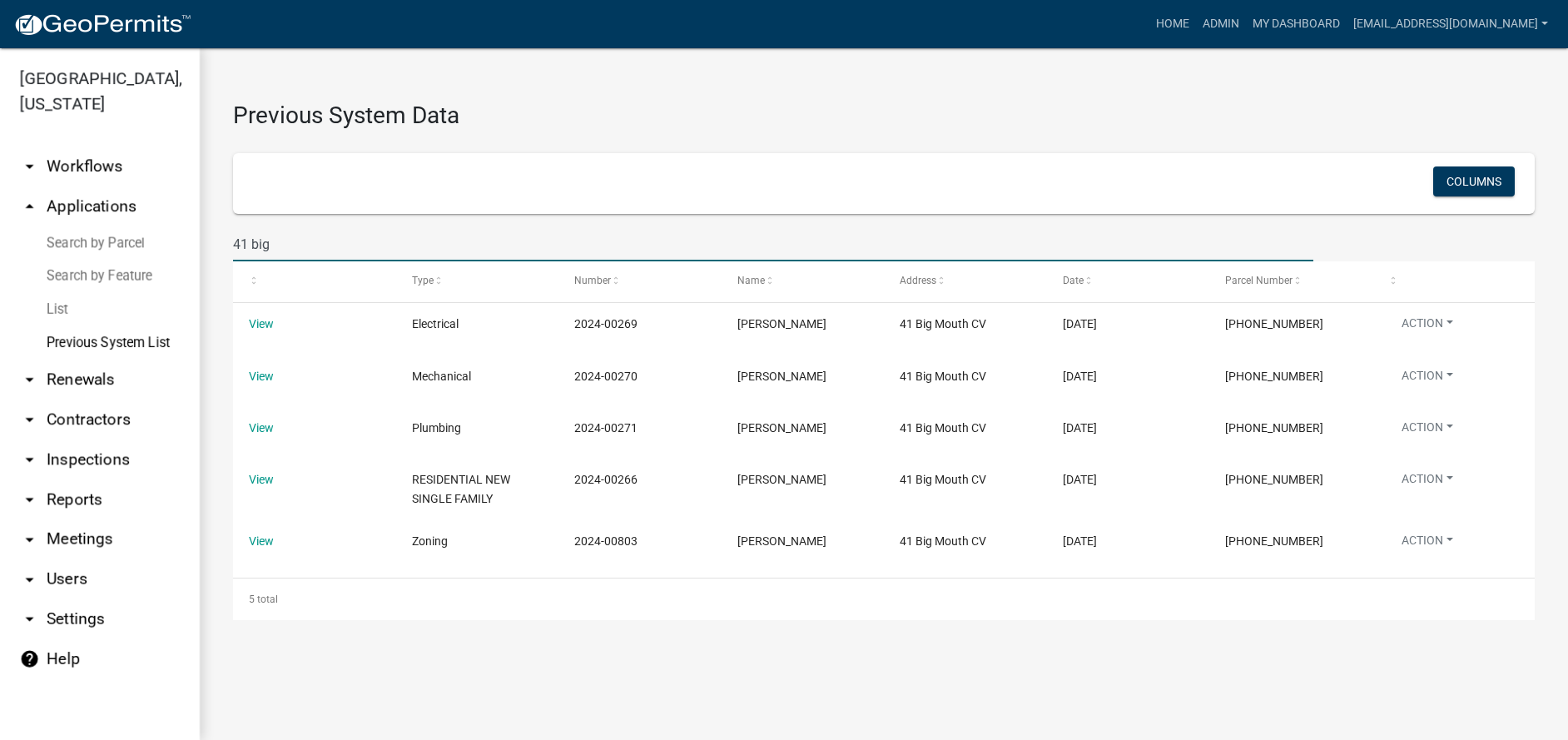
drag, startPoint x: 265, startPoint y: 244, endPoint x: 26, endPoint y: 223, distance: 239.9
click at [33, 223] on div "Abbeville County, South Carolina arrow_drop_down Workflows List arrow_drop_up A…" at bounding box center [784, 394] width 1568 height 692
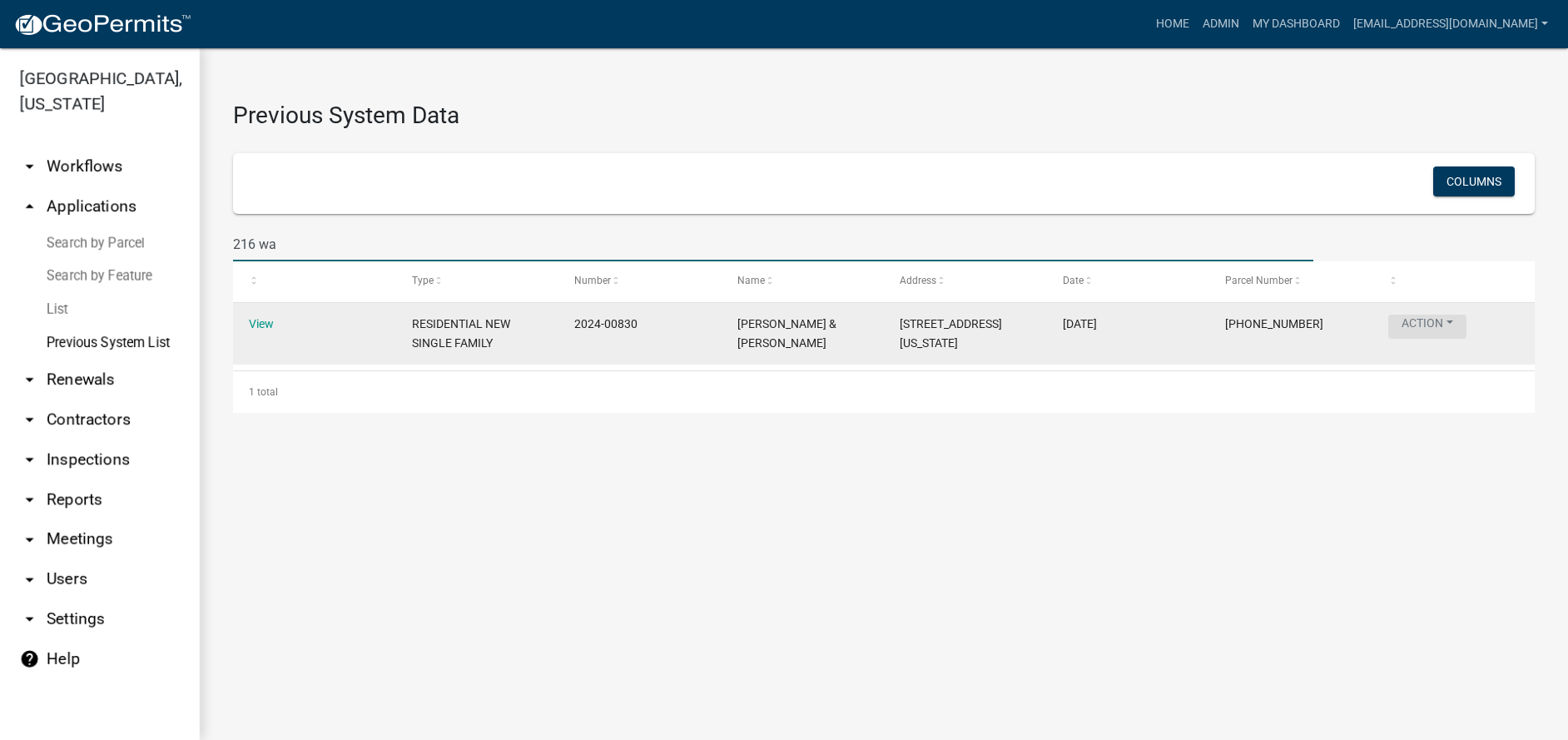
type input "216 wa"
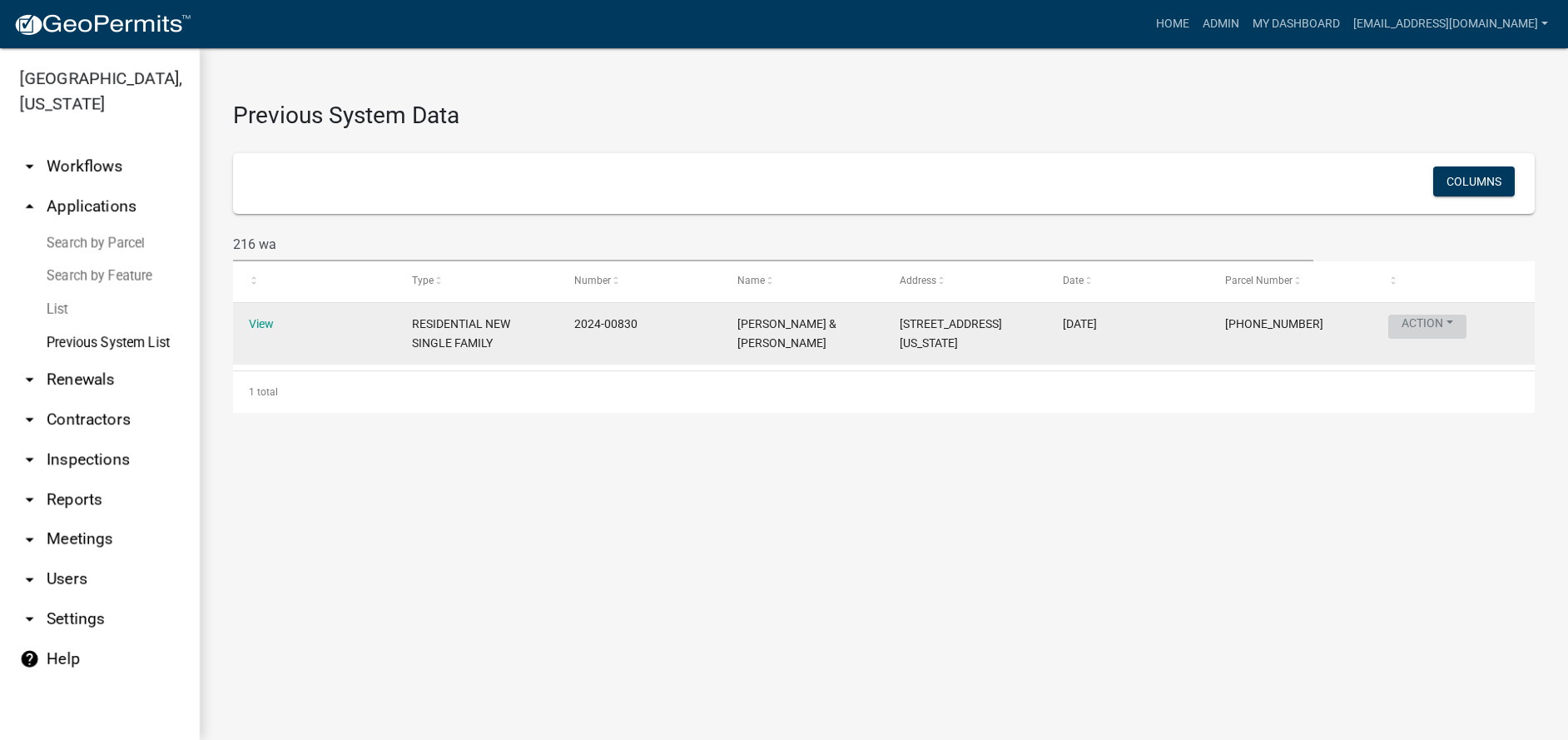
click at [1429, 327] on button "Action" at bounding box center [1427, 327] width 79 height 24
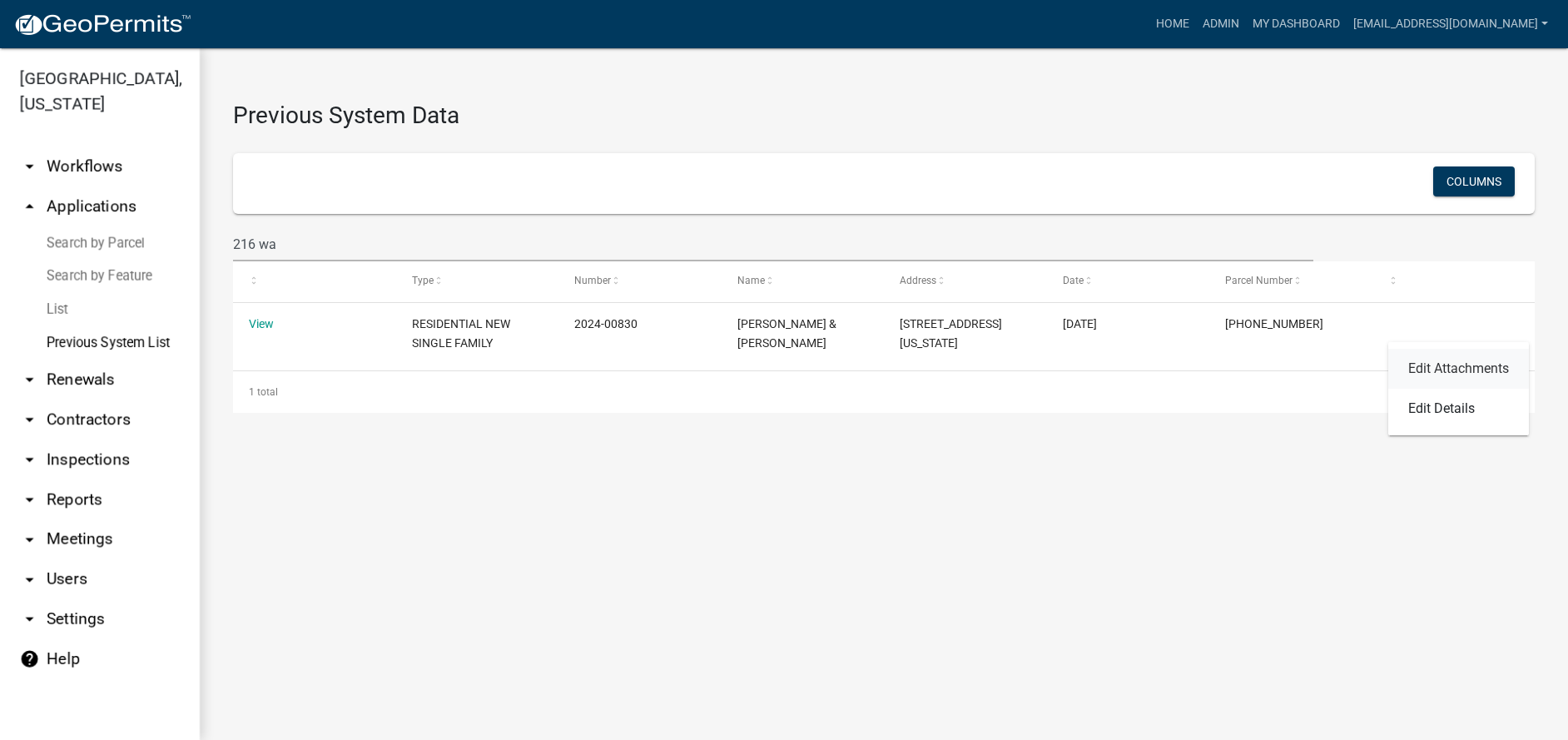
click at [1437, 363] on link "Edit Attachments" at bounding box center [1459, 369] width 141 height 40
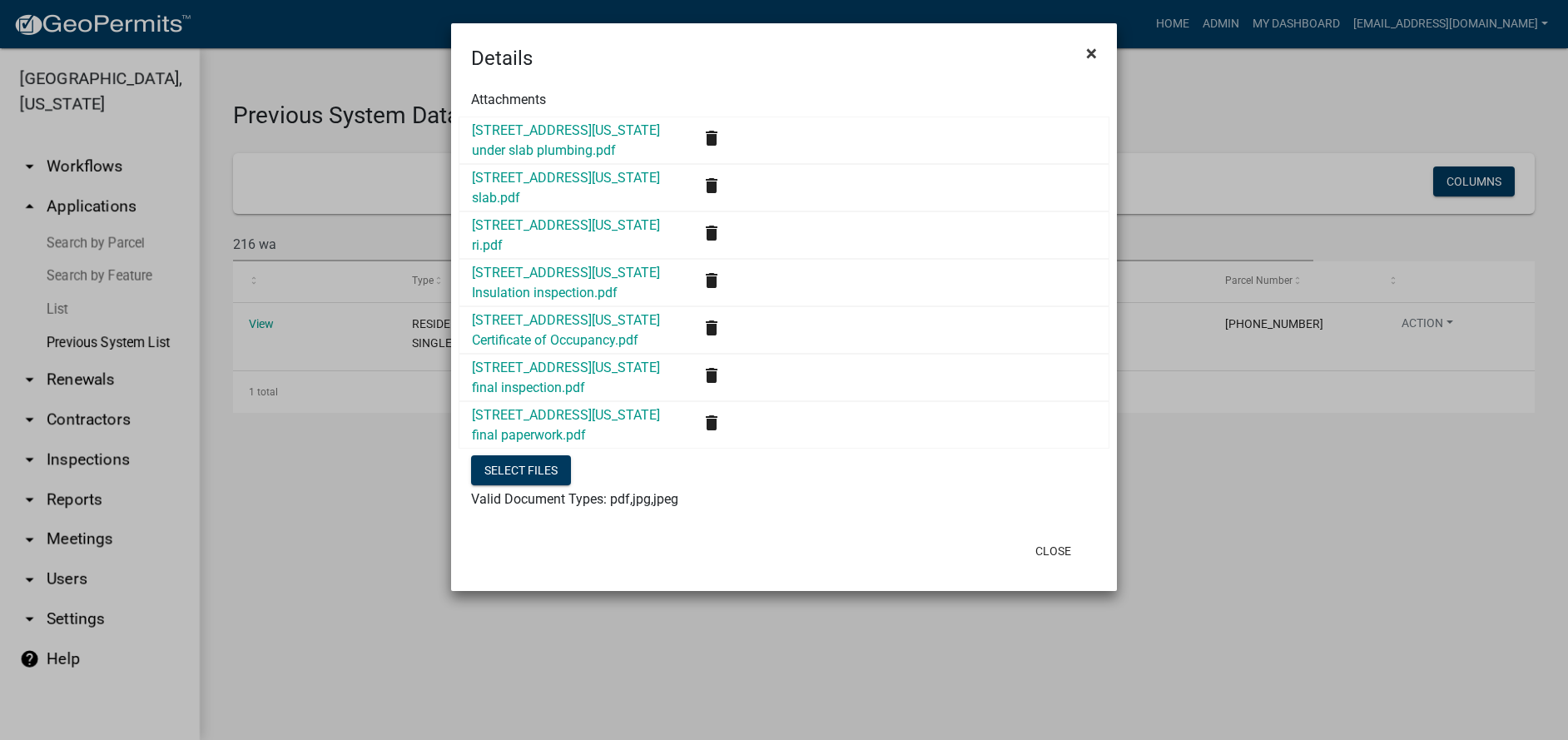
click at [1092, 54] on span "×" at bounding box center [1091, 53] width 11 height 24
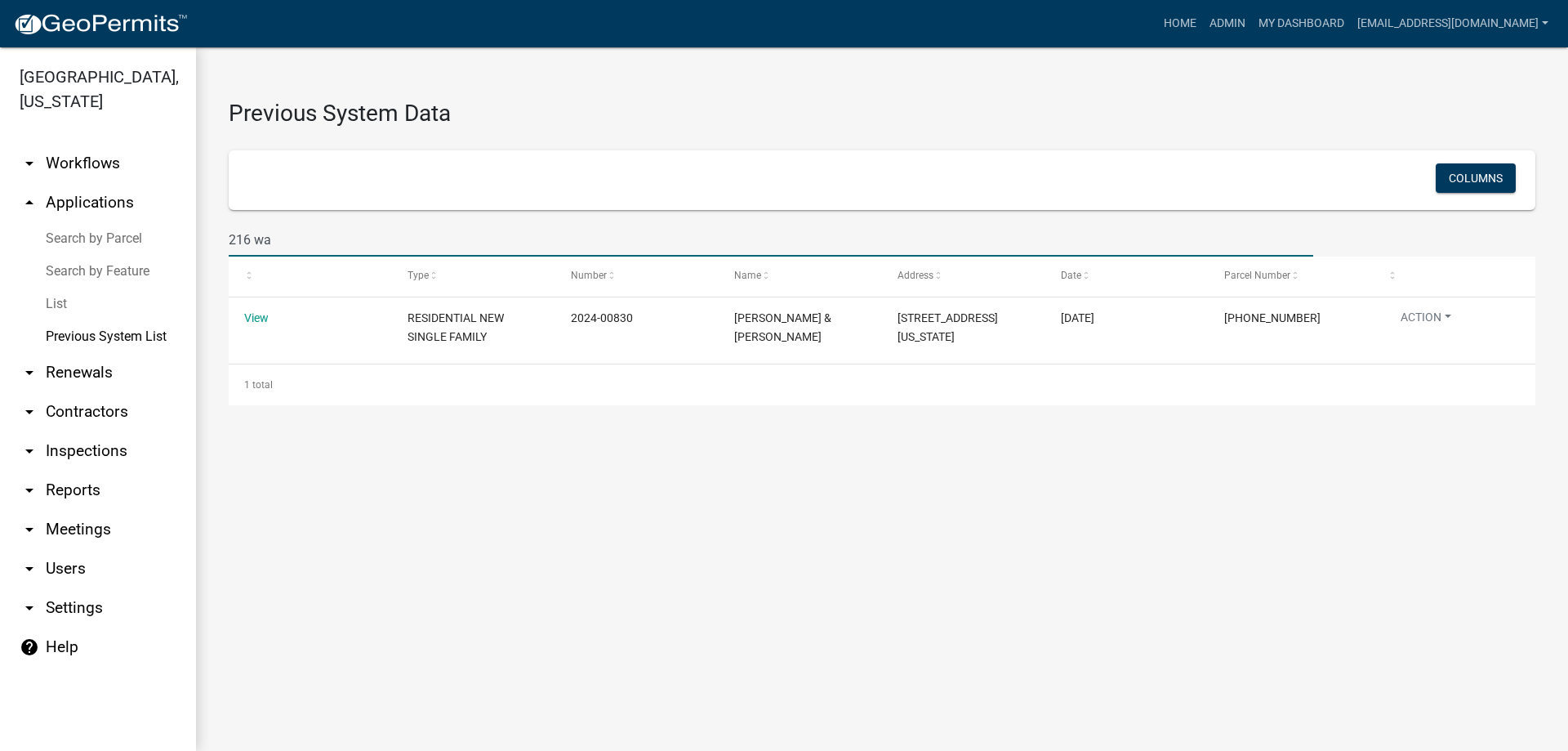
drag, startPoint x: 295, startPoint y: 246, endPoint x: 77, endPoint y: 238, distance: 218.1
click at [77, 238] on div "Abbeville County, South Carolina arrow_drop_down Workflows List arrow_drop_up A…" at bounding box center [784, 399] width 1568 height 704
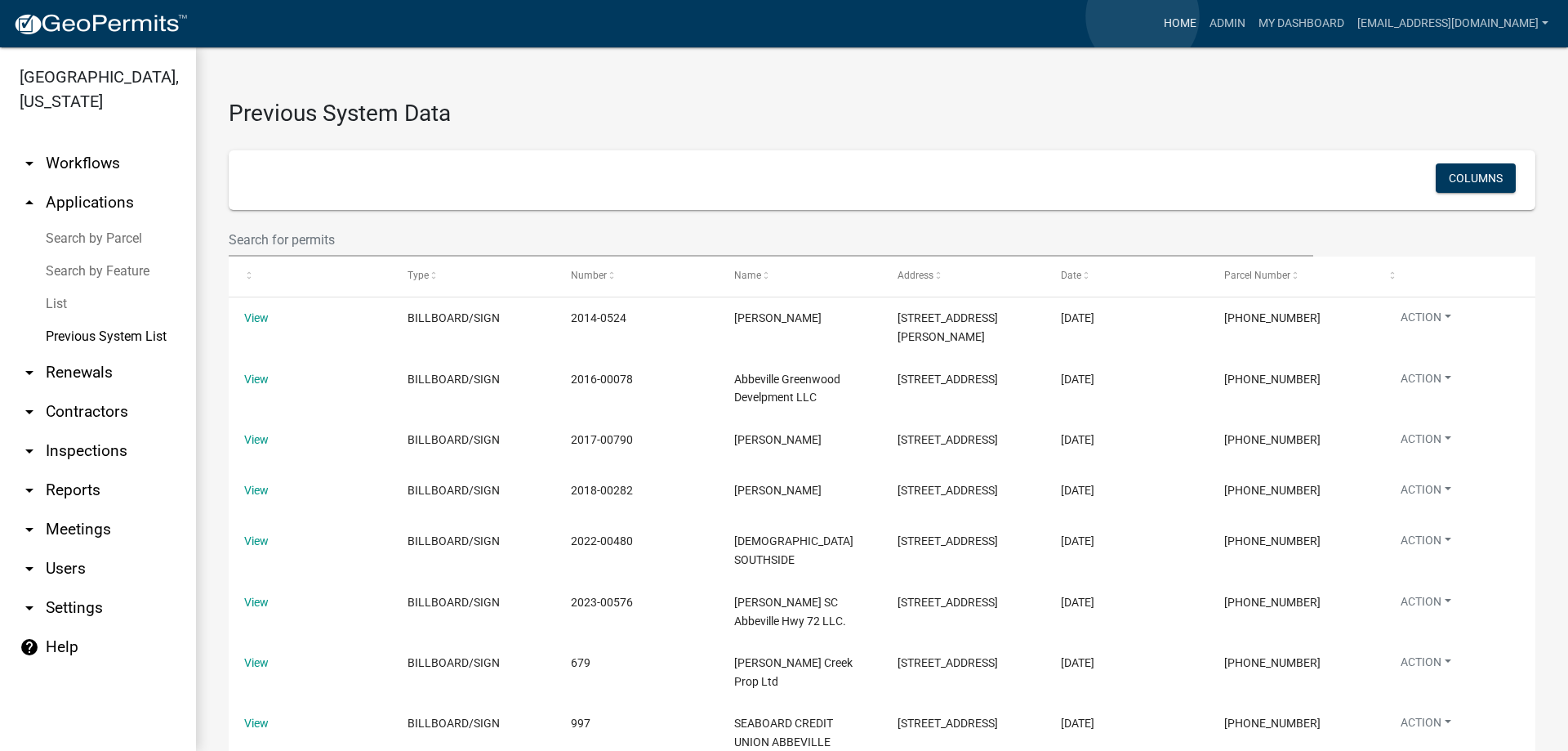
click at [1157, 16] on link "Home" at bounding box center [1180, 23] width 46 height 31
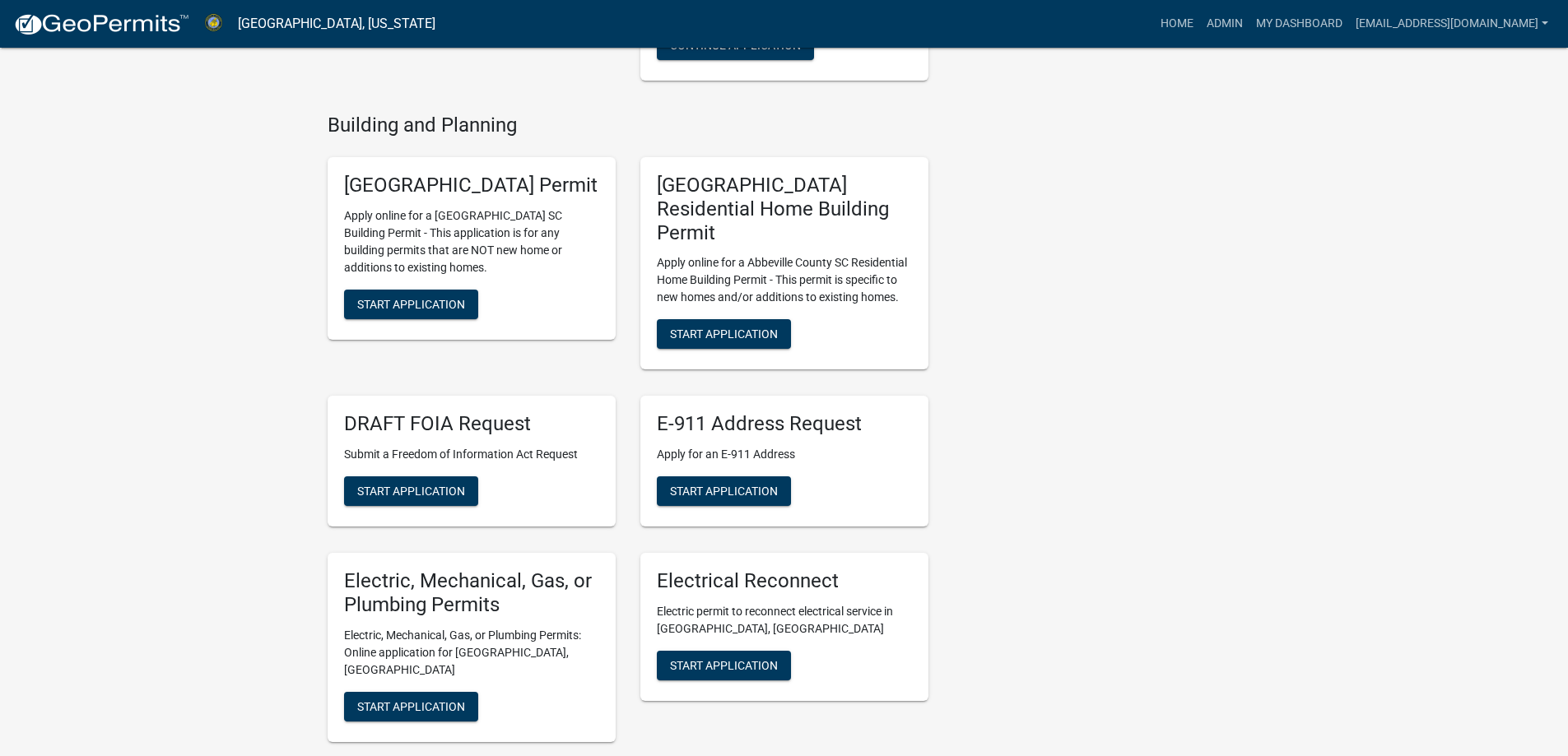
scroll to position [493, 0]
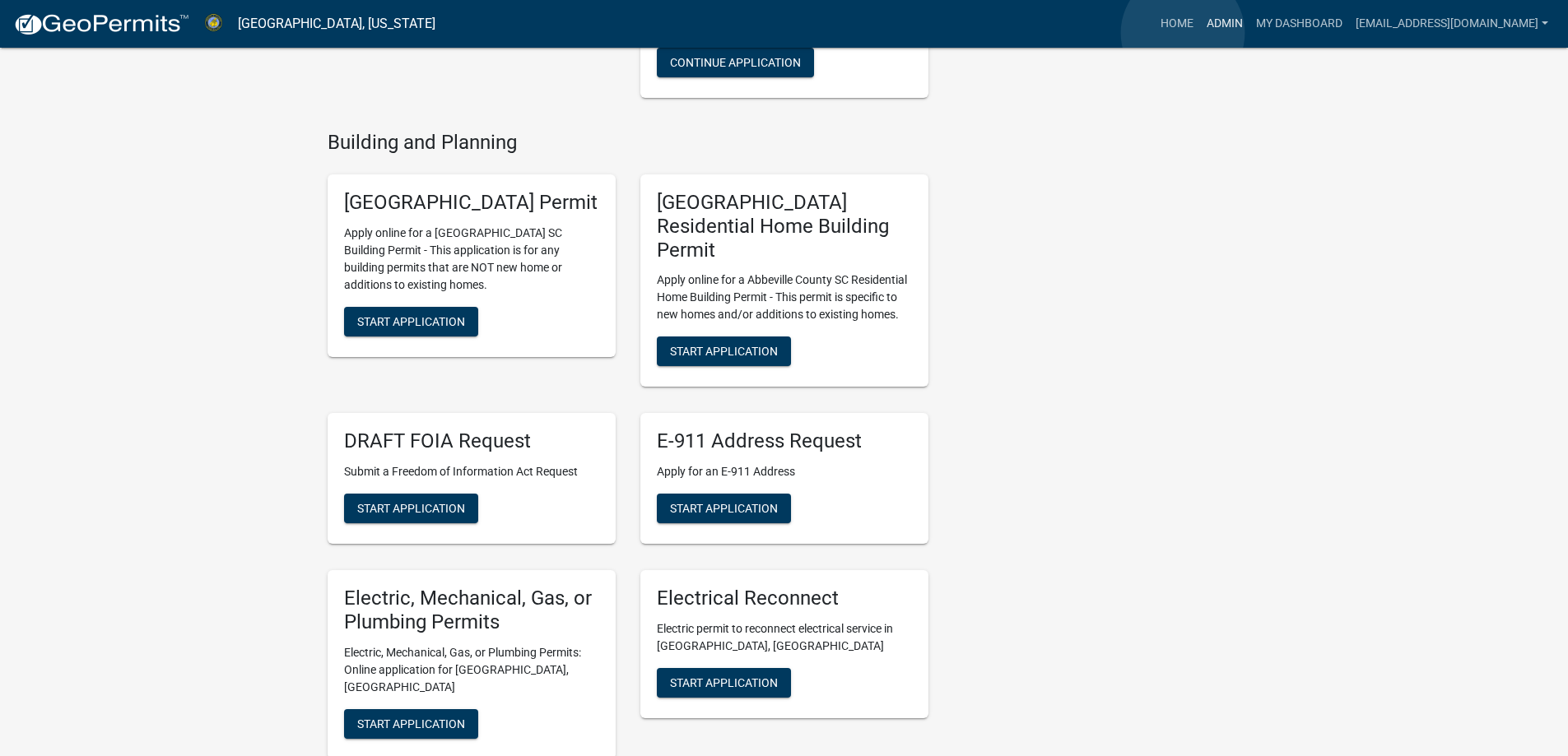
click at [1200, 33] on link "Admin" at bounding box center [1224, 23] width 49 height 31
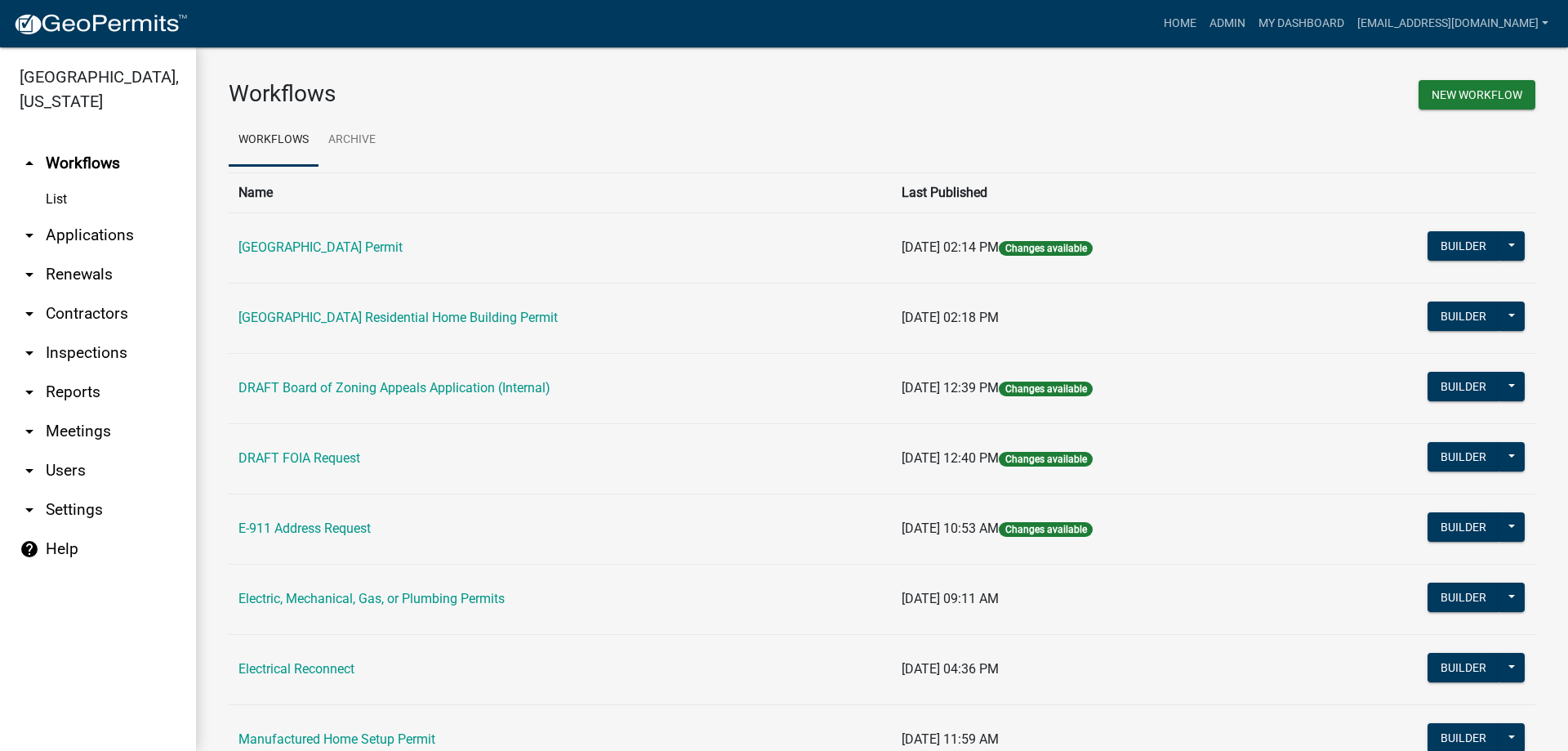
click at [52, 241] on link "arrow_drop_down Applications" at bounding box center [98, 235] width 196 height 39
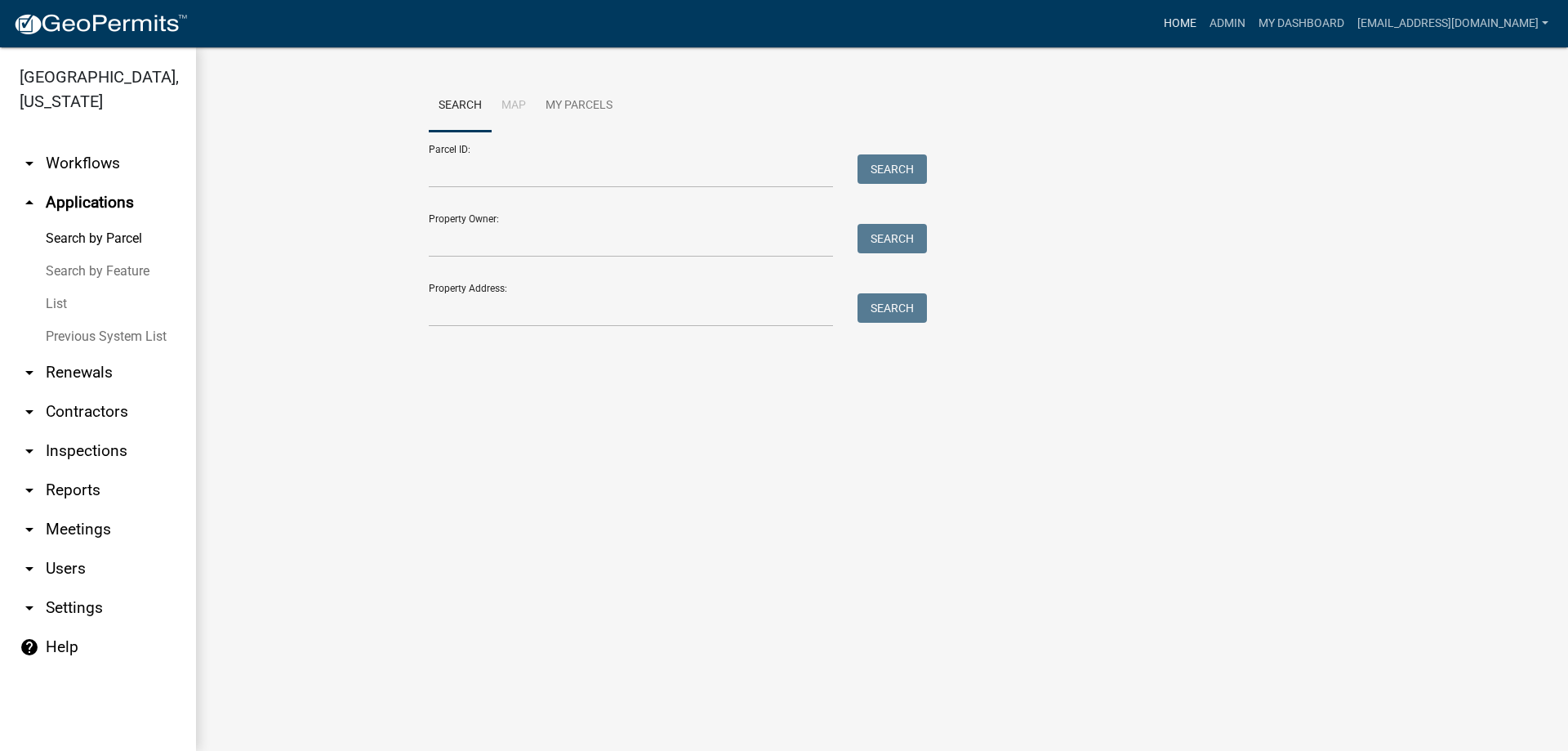
click at [1157, 27] on link "Home" at bounding box center [1180, 23] width 46 height 31
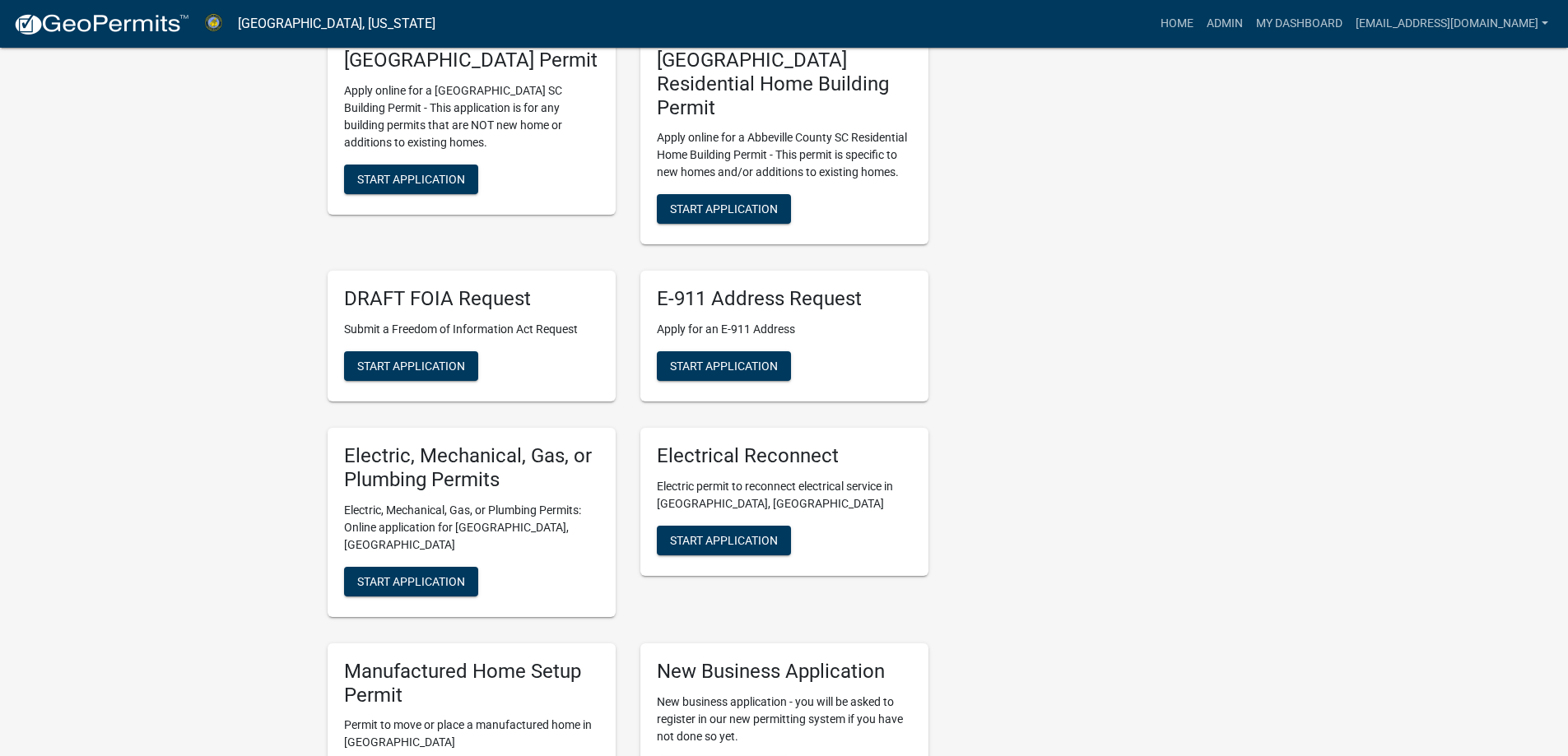
scroll to position [658, 0]
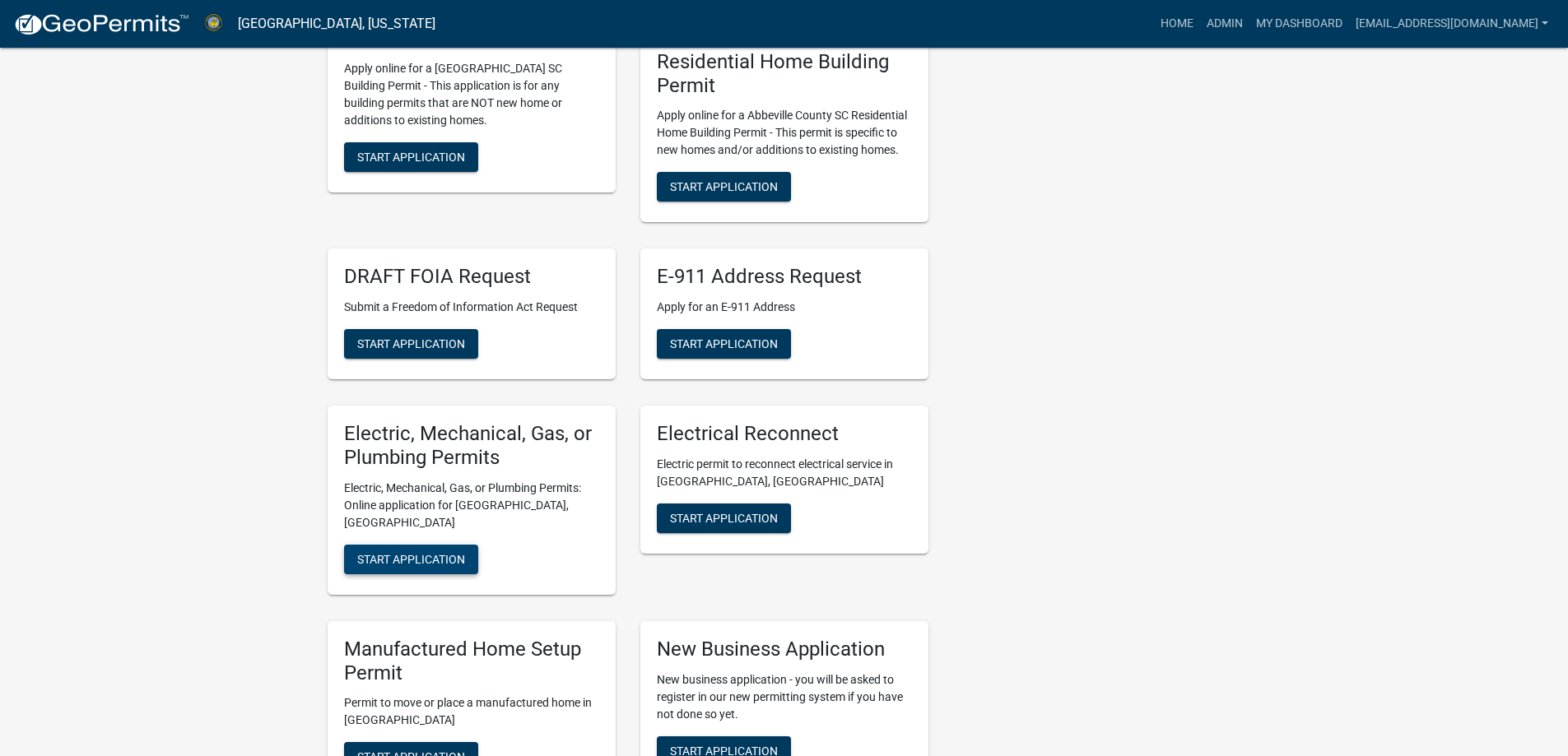
click at [429, 552] on span "Start Application" at bounding box center [410, 559] width 108 height 13
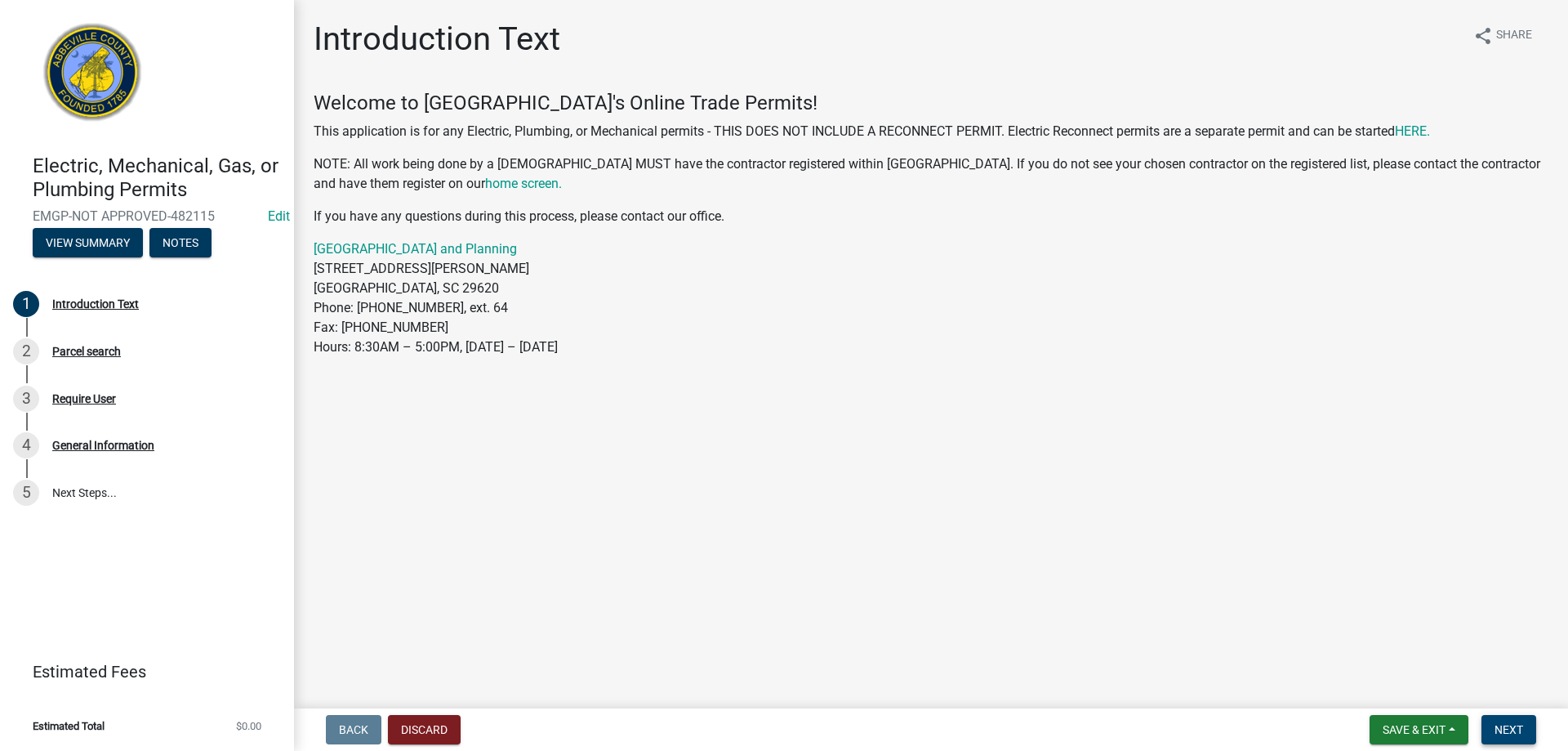
click at [1493, 731] on button "Next" at bounding box center [1509, 729] width 55 height 29
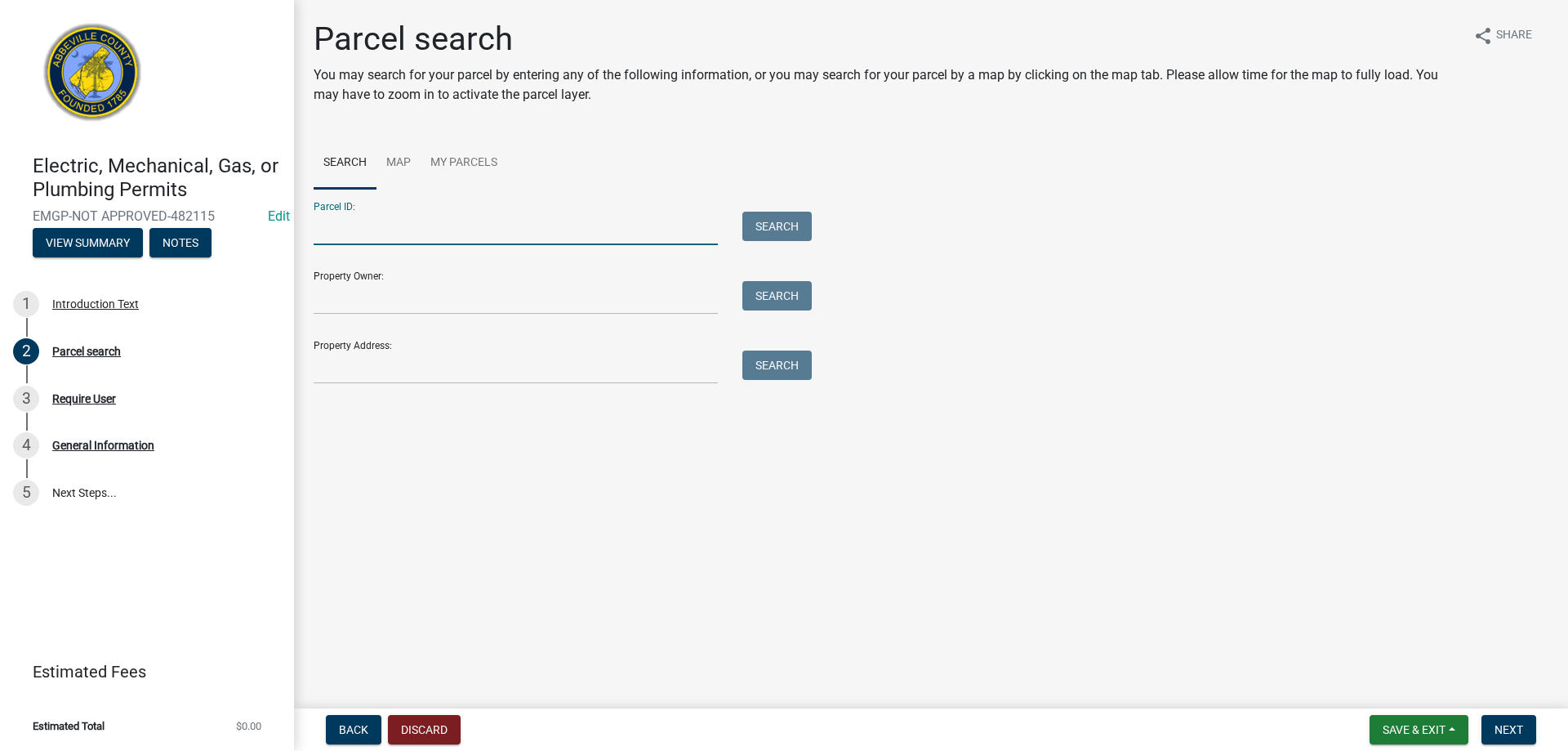
click at [470, 231] on input "Parcel ID:" at bounding box center [516, 228] width 405 height 34
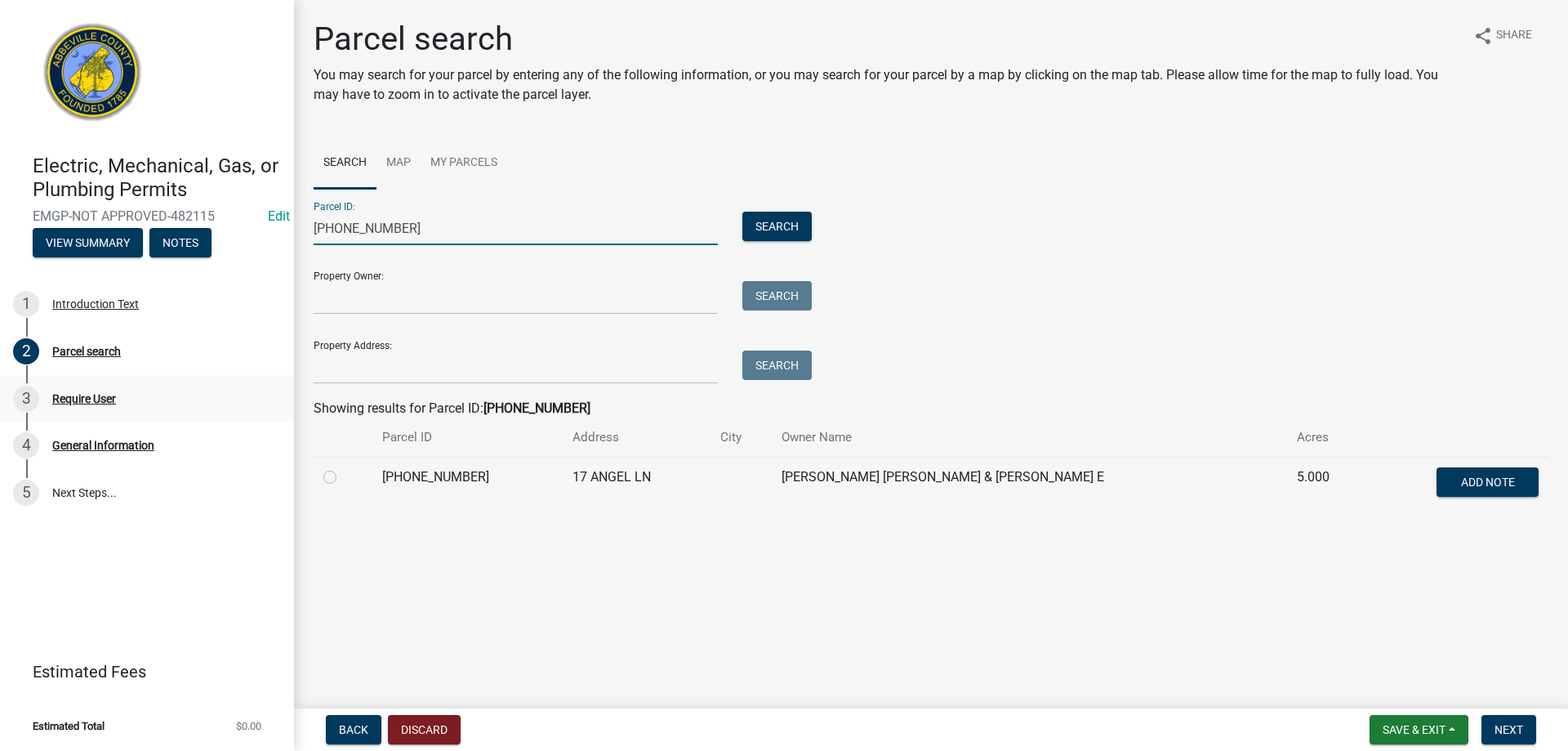
type input "174-00-00-023"
click at [343, 468] on label at bounding box center [343, 468] width 0 height 0
click at [343, 478] on input "radio" at bounding box center [349, 473] width 11 height 11
radio input "true"
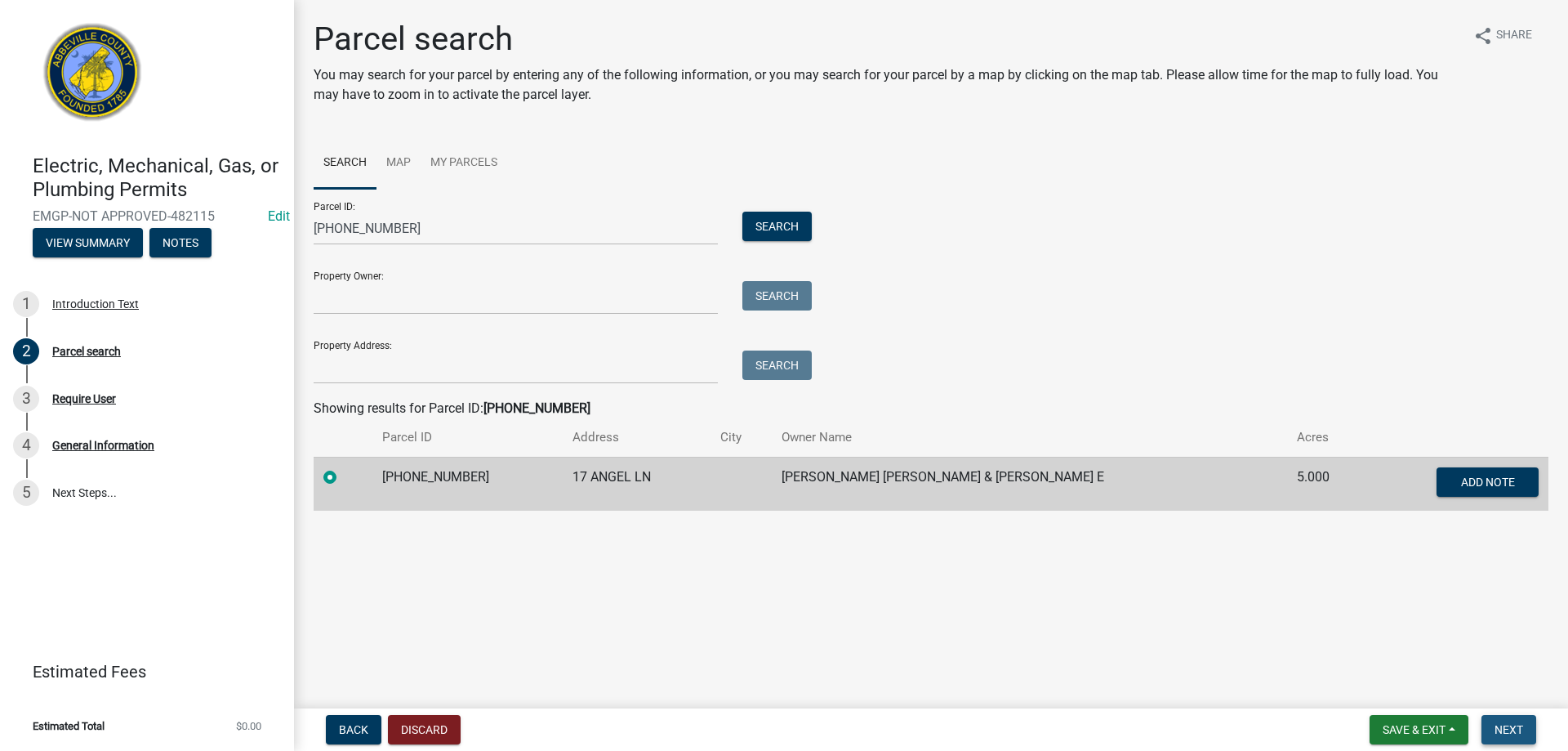
click at [1505, 733] on span "Next" at bounding box center [1509, 730] width 28 height 13
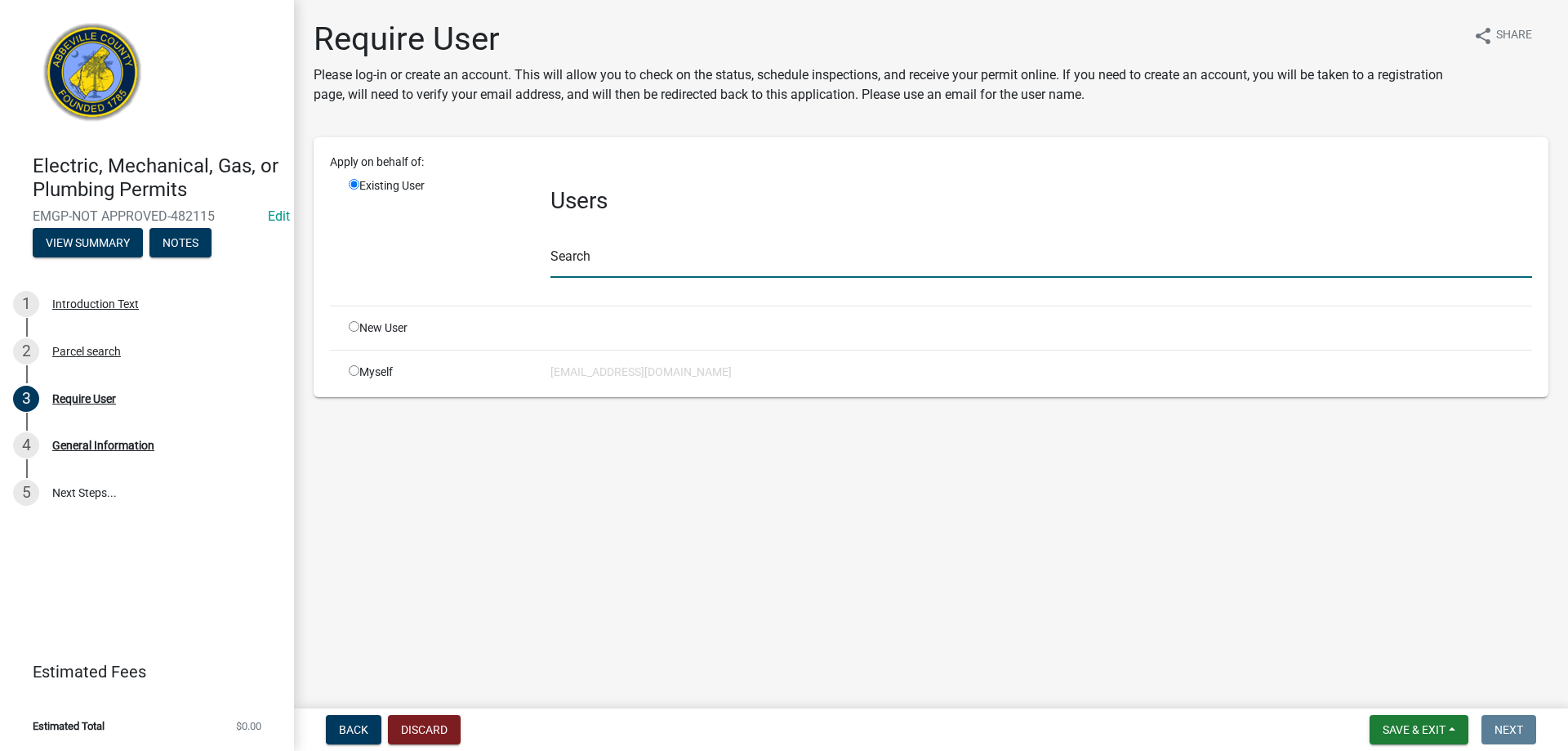
click at [603, 256] on input "text" at bounding box center [1041, 261] width 981 height 34
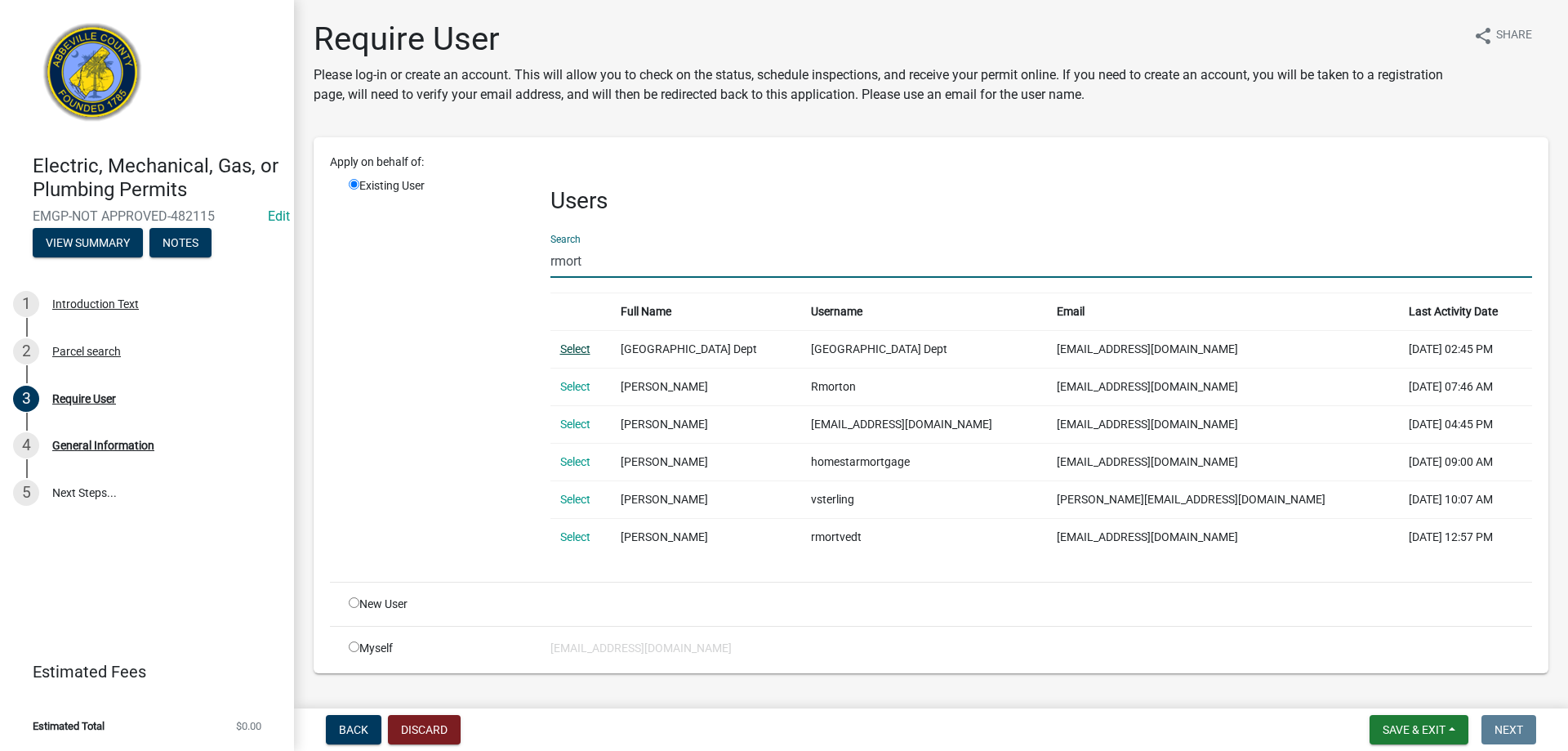
type input "rmort"
click at [351, 645] on input "radio" at bounding box center [354, 647] width 11 height 11
radio input "true"
radio input "false"
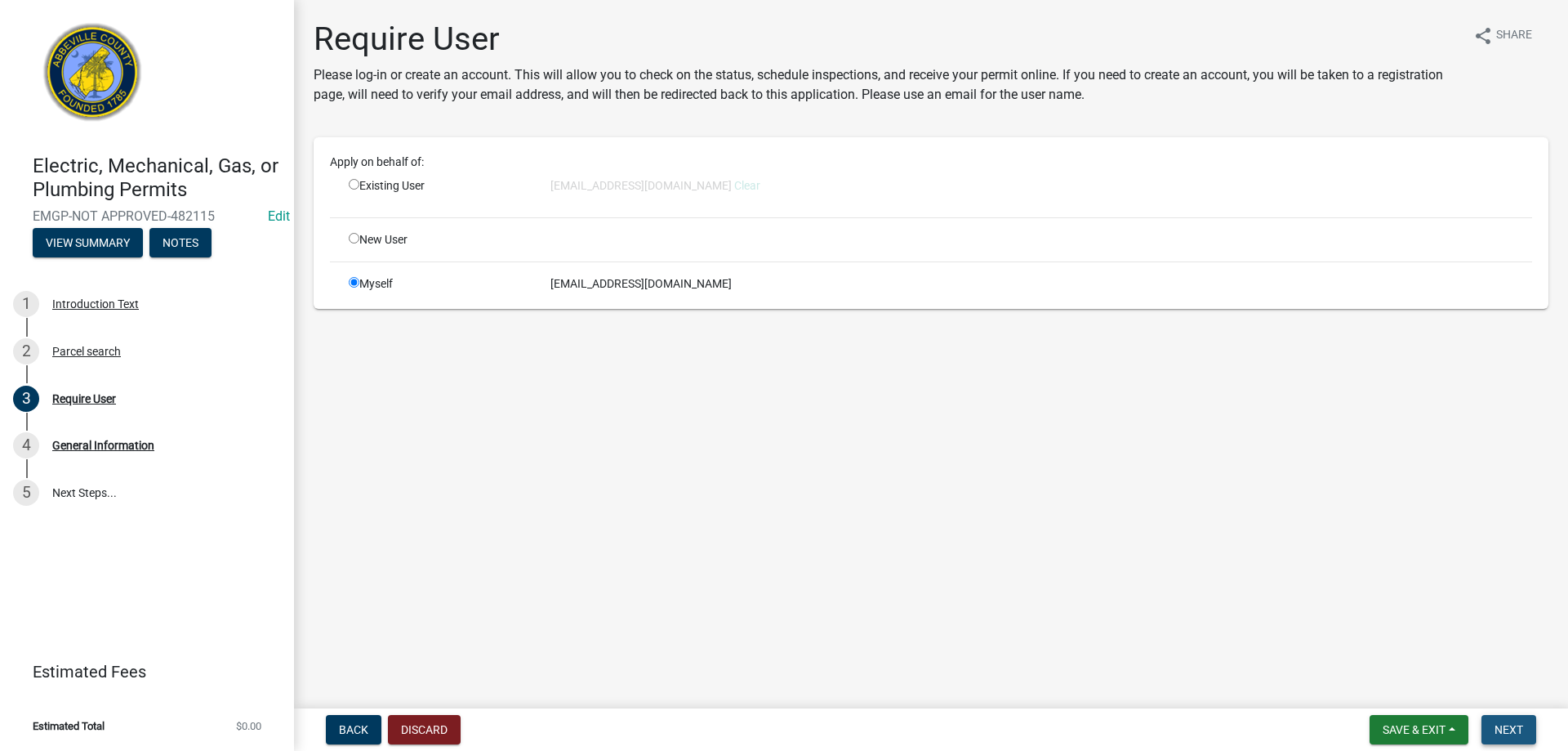
click at [1507, 729] on span "Next" at bounding box center [1509, 730] width 28 height 13
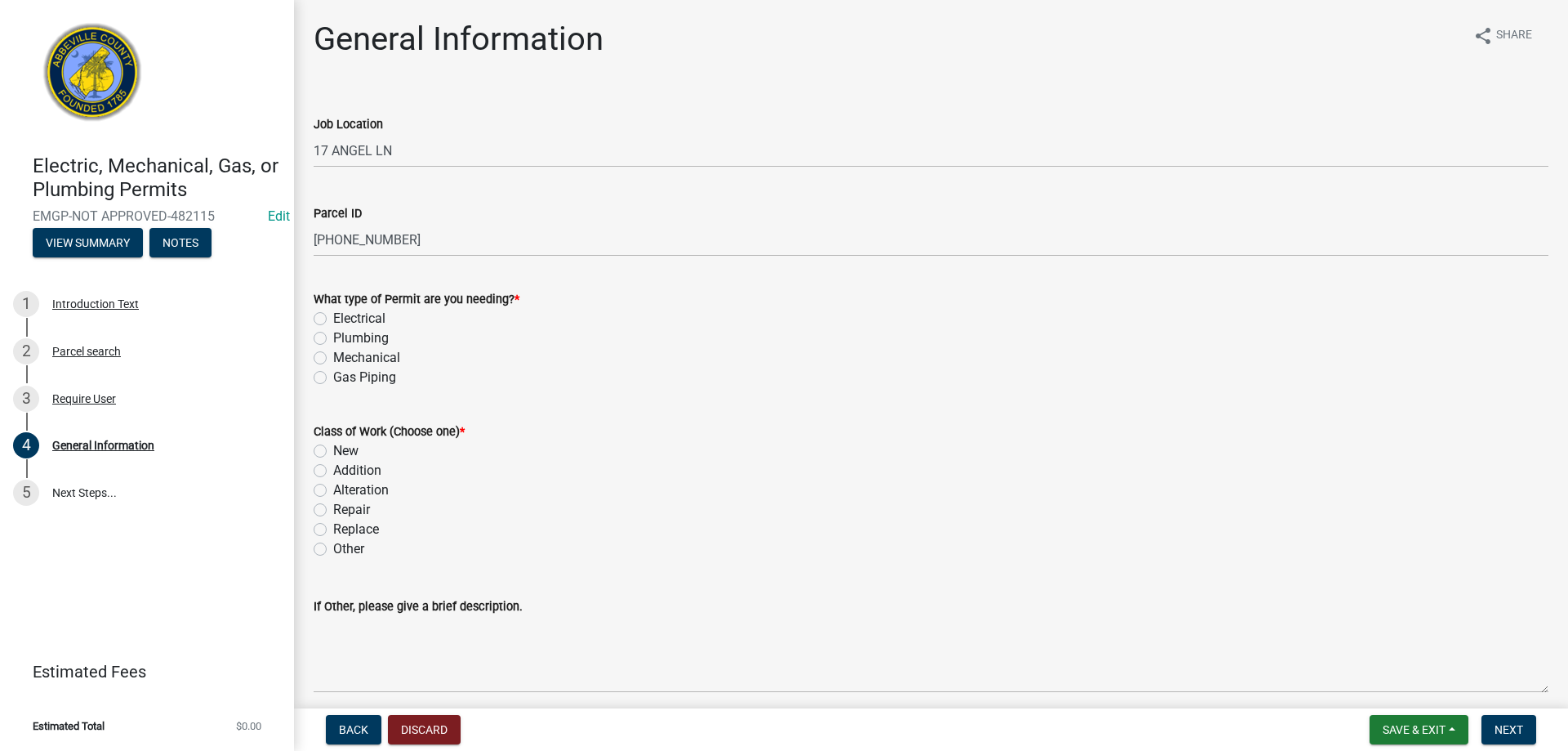
click at [312, 319] on div "What type of Permit are you needing? * Electrical Plumbing Mechanical Gas Piping" at bounding box center [931, 328] width 1259 height 118
click at [322, 305] on label "What type of Permit are you needing? *" at bounding box center [416, 299] width 206 height 12
click at [334, 316] on label "Electrical" at bounding box center [359, 319] width 52 height 20
click at [334, 316] on input "Electrical" at bounding box center [339, 314] width 11 height 11
radio input "true"
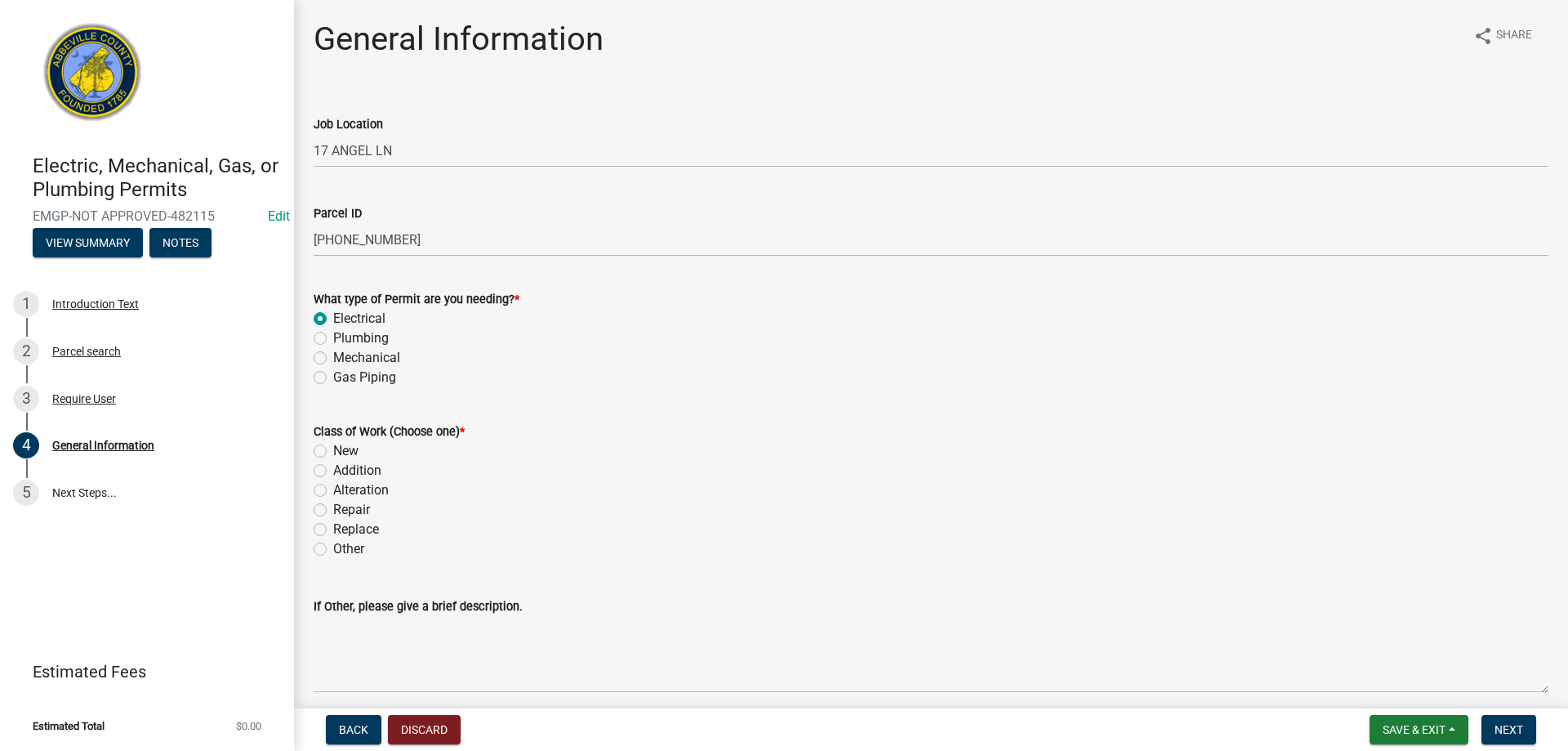
click at [329, 441] on div "New" at bounding box center [931, 451] width 1235 height 20
click at [326, 452] on div "New" at bounding box center [931, 451] width 1235 height 20
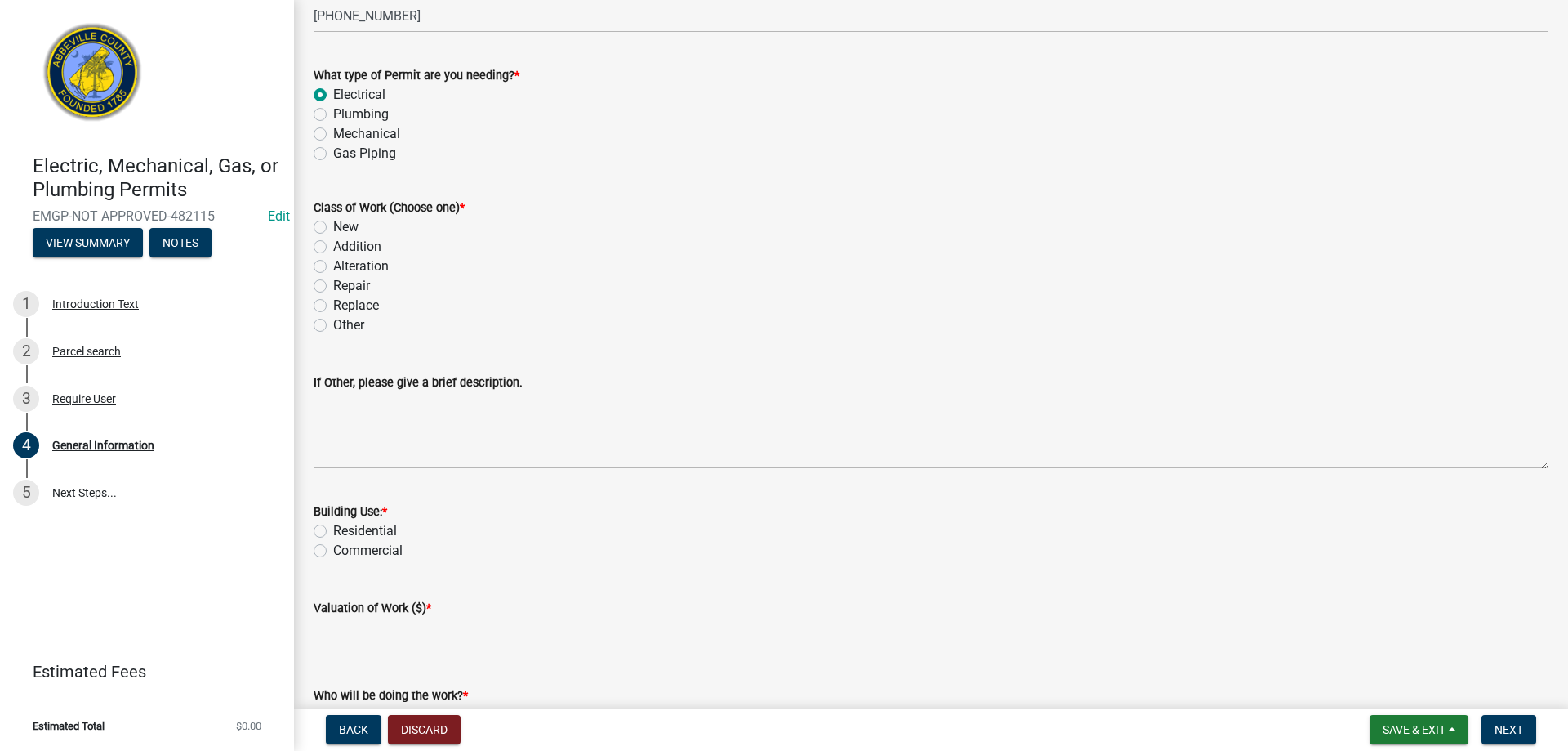
scroll to position [245, 0]
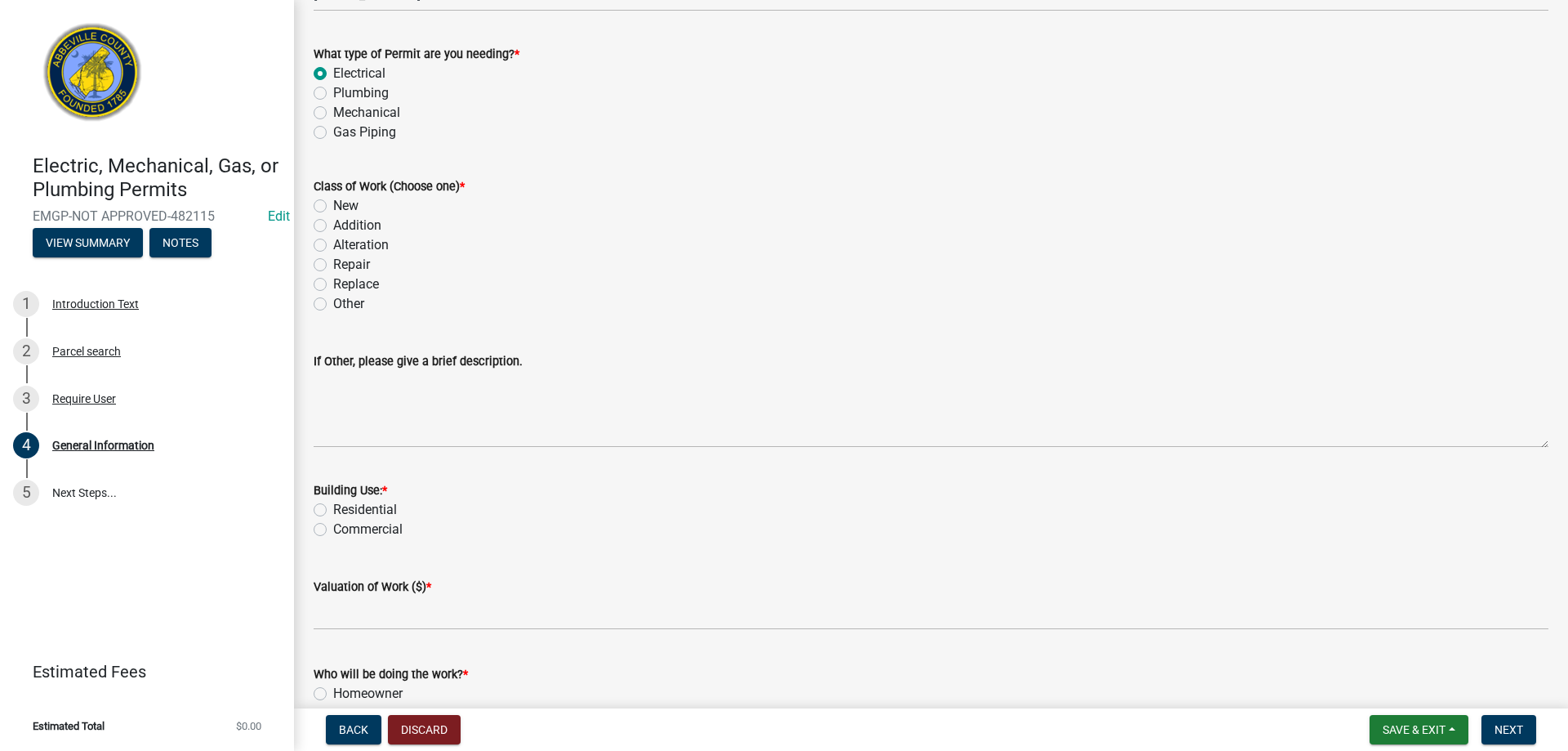
click at [334, 200] on label "New" at bounding box center [346, 206] width 26 height 20
click at [334, 200] on input "New" at bounding box center [339, 202] width 11 height 11
radio input "true"
click at [334, 506] on label "Residential" at bounding box center [366, 510] width 64 height 20
click at [334, 506] on input "Residential" at bounding box center [339, 505] width 11 height 11
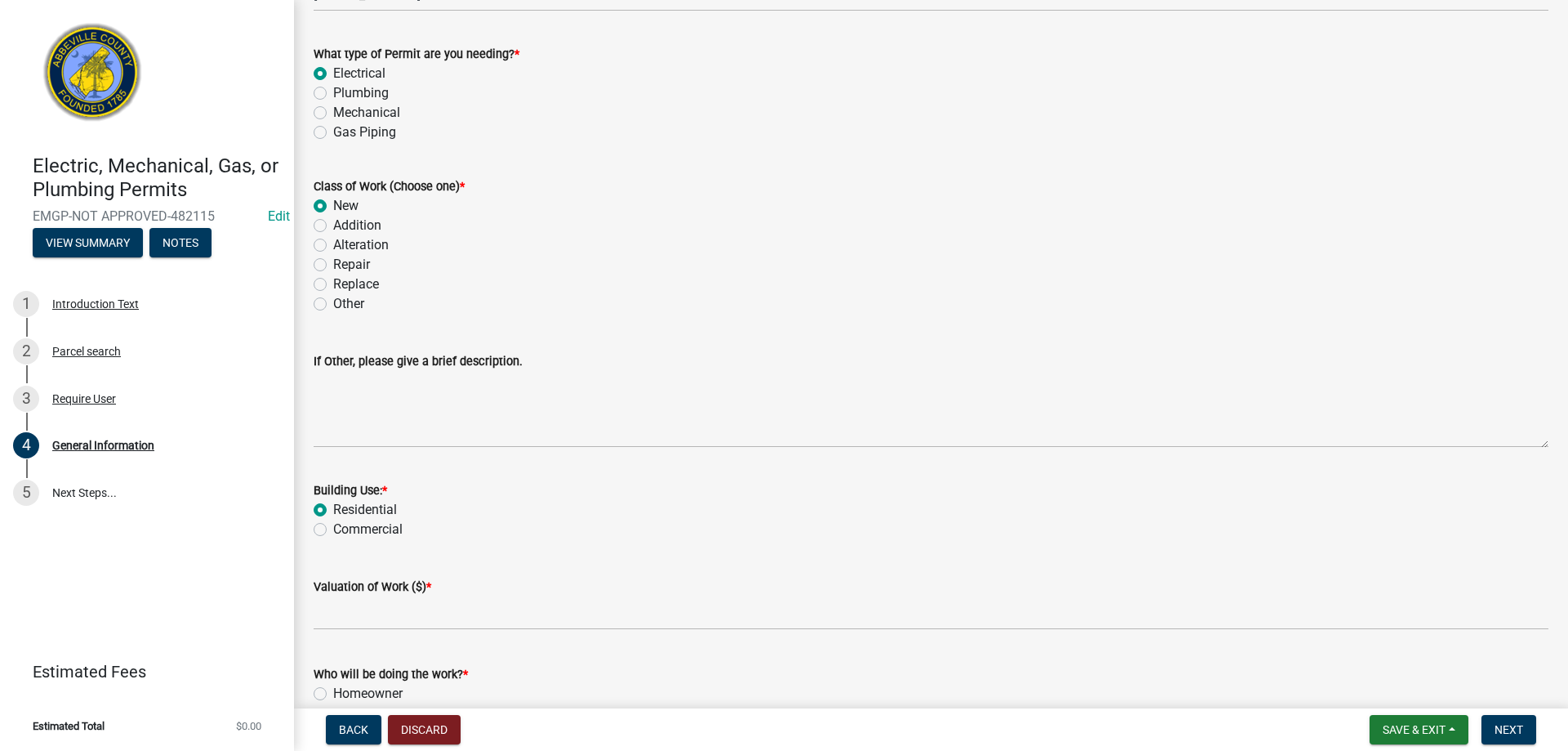
radio input "true"
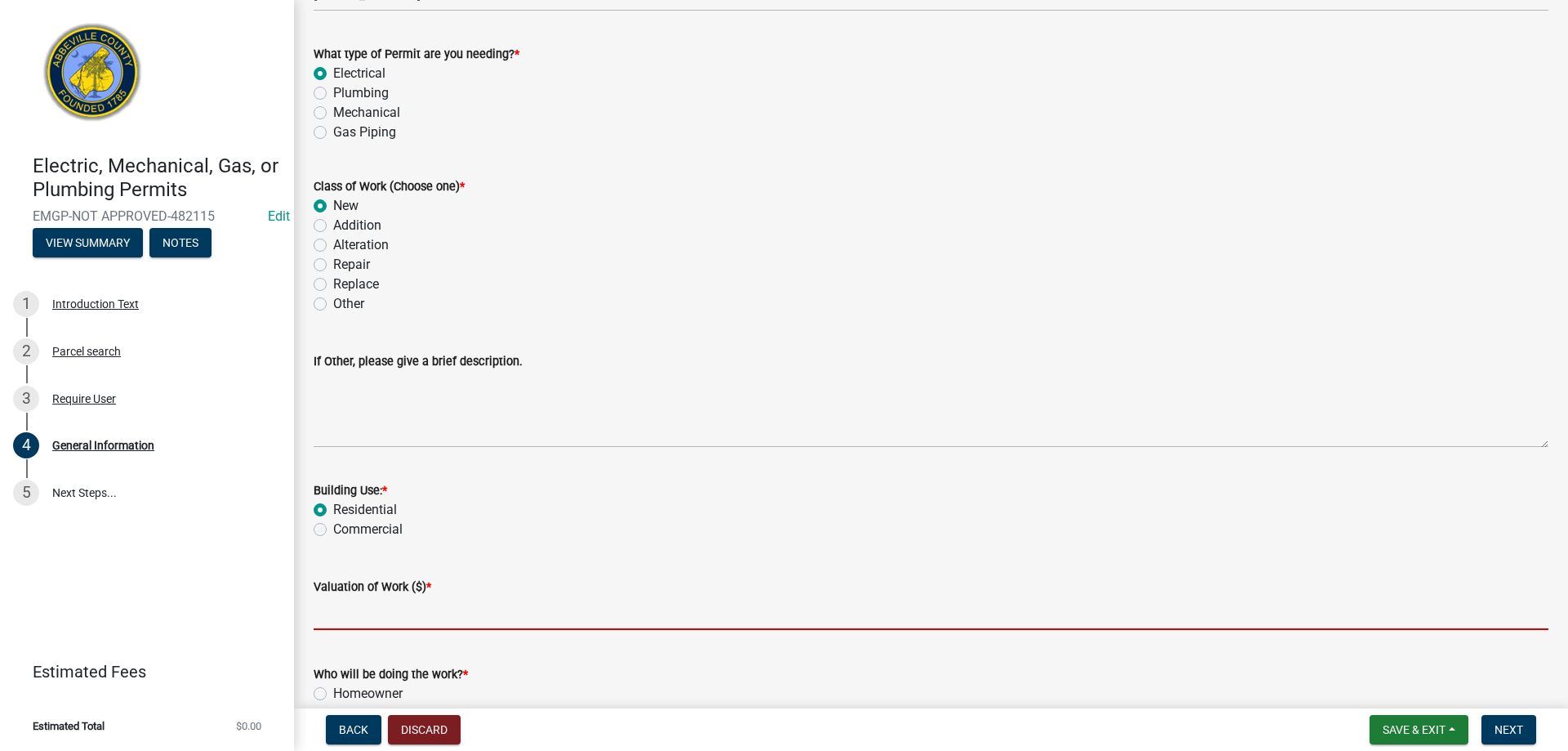
click at [338, 621] on input "text" at bounding box center [931, 613] width 1235 height 34
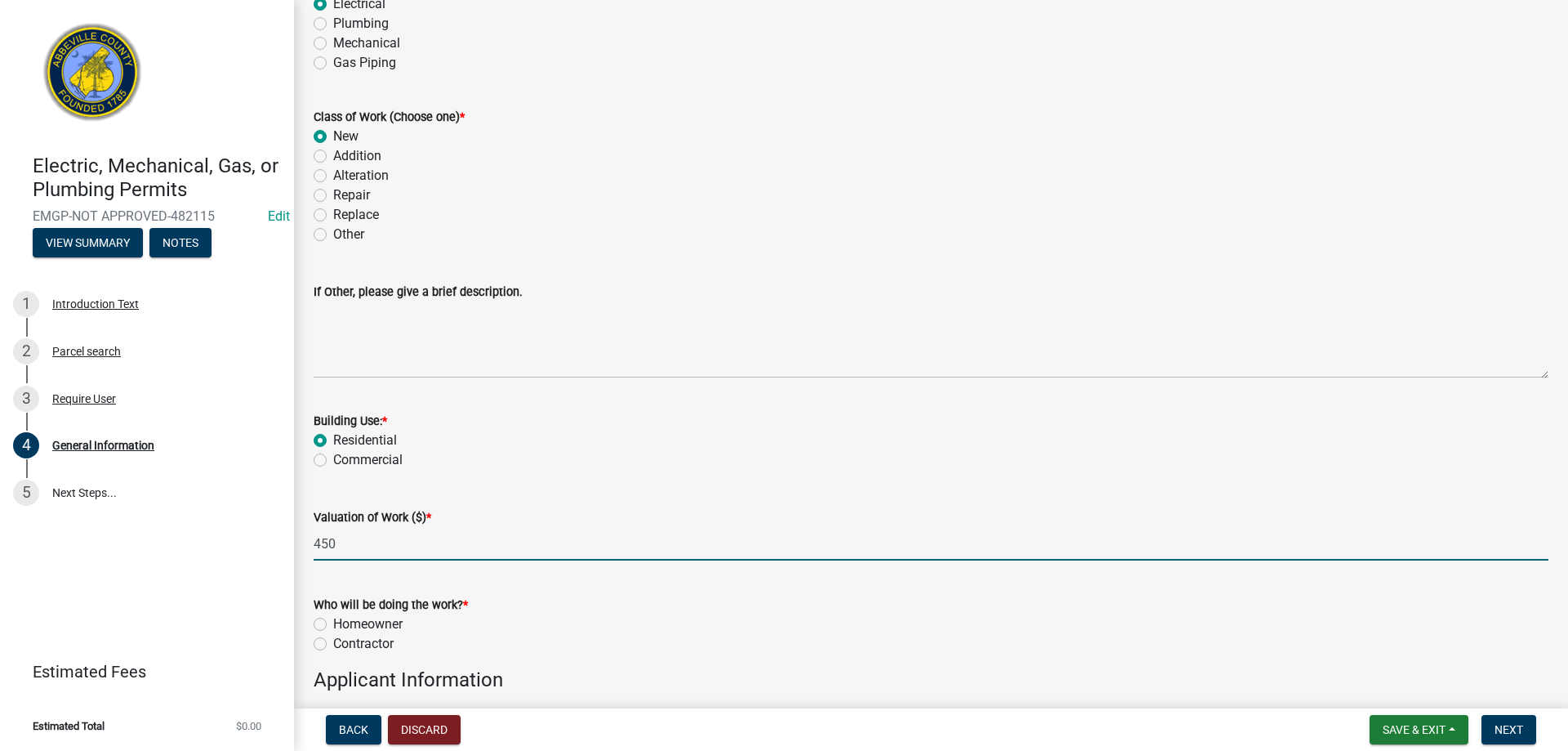
scroll to position [408, 0]
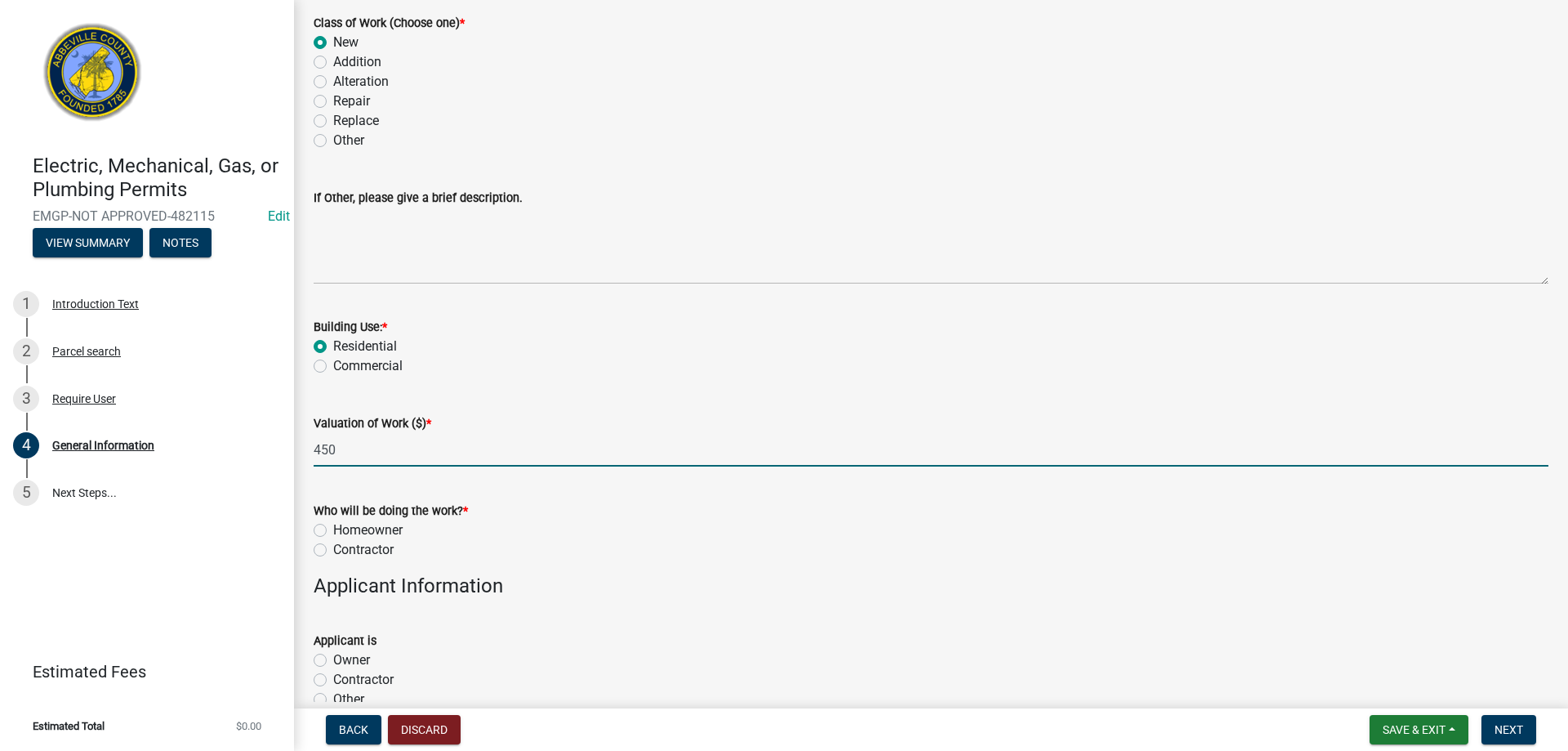
type input "450"
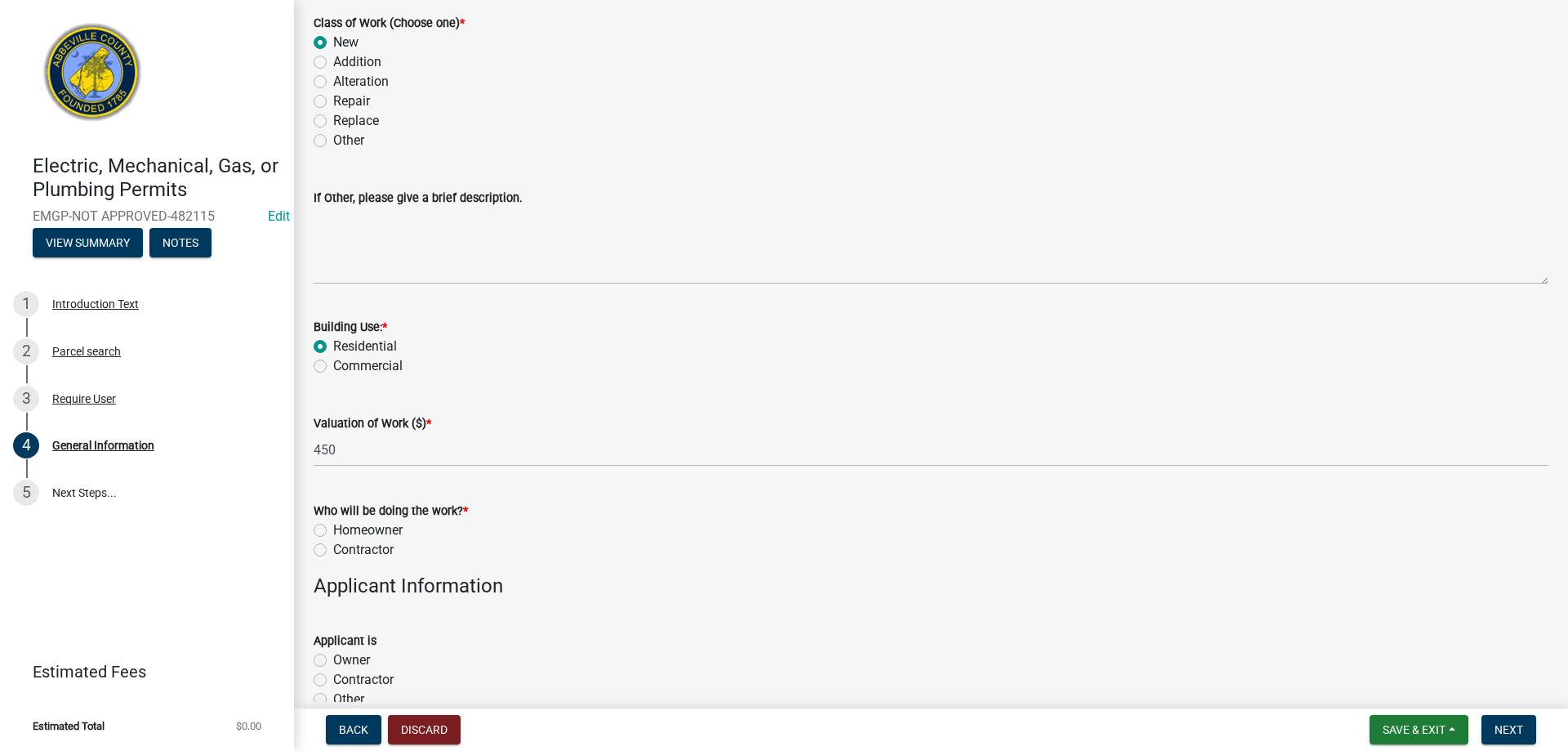
click at [319, 520] on div "Homeowner" at bounding box center [931, 530] width 1235 height 20
click at [319, 538] on div "Homeowner" at bounding box center [931, 530] width 1235 height 20
click at [334, 531] on label "Homeowner" at bounding box center [368, 530] width 69 height 20
click at [334, 531] on input "Homeowner" at bounding box center [339, 526] width 11 height 11
radio input "true"
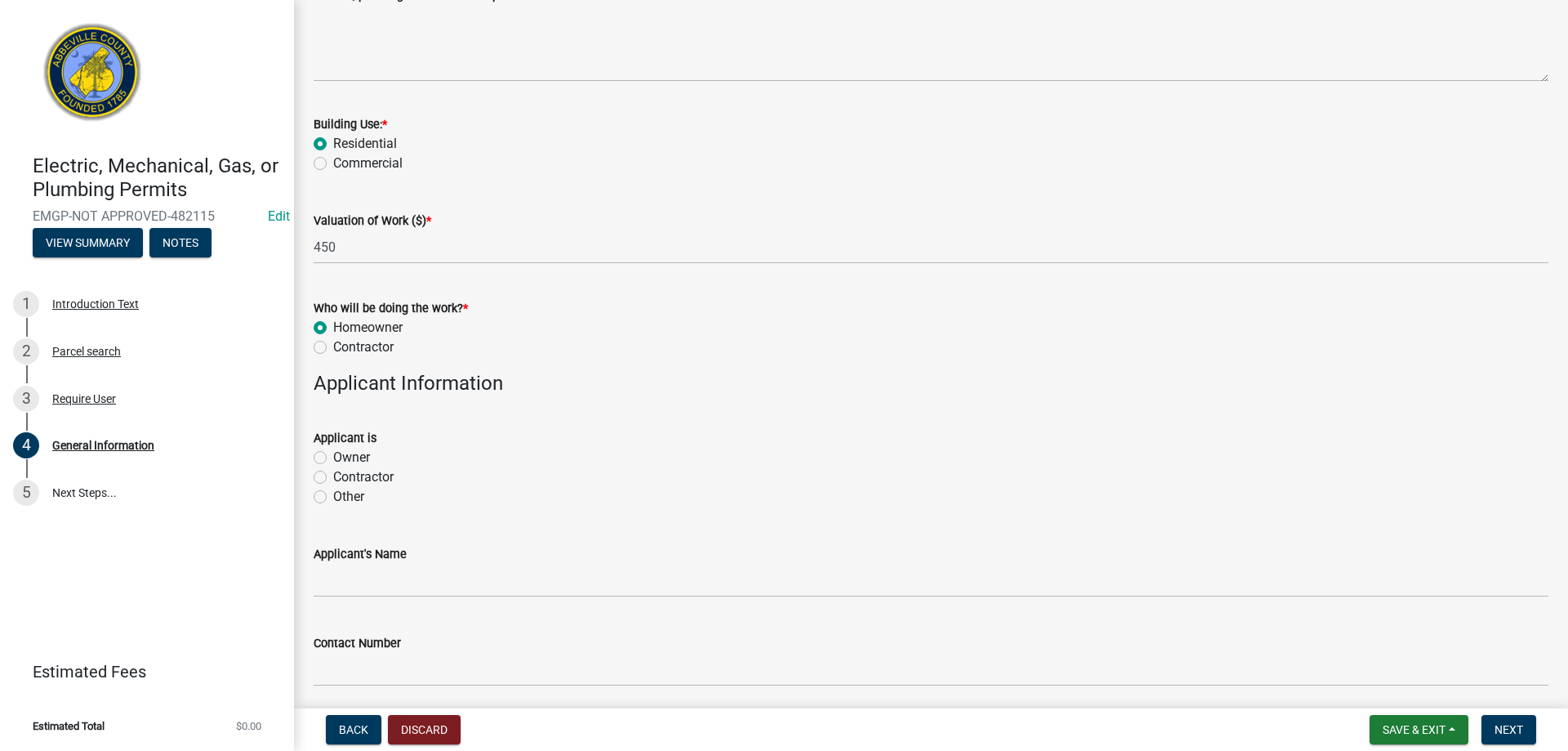
scroll to position [653, 0]
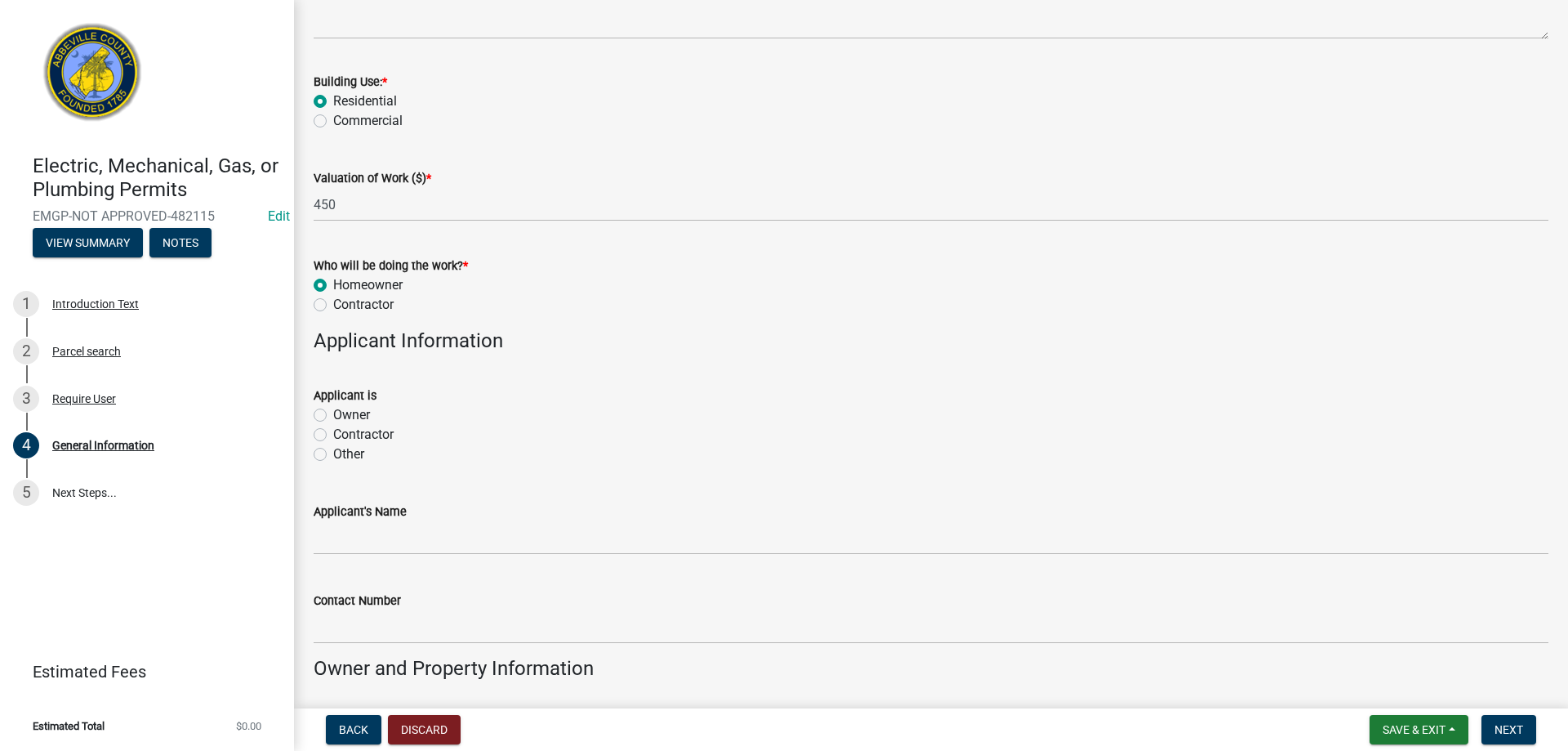
click at [334, 416] on label "Owner" at bounding box center [351, 415] width 36 height 20
click at [334, 416] on input "Owner" at bounding box center [339, 411] width 11 height 11
radio input "true"
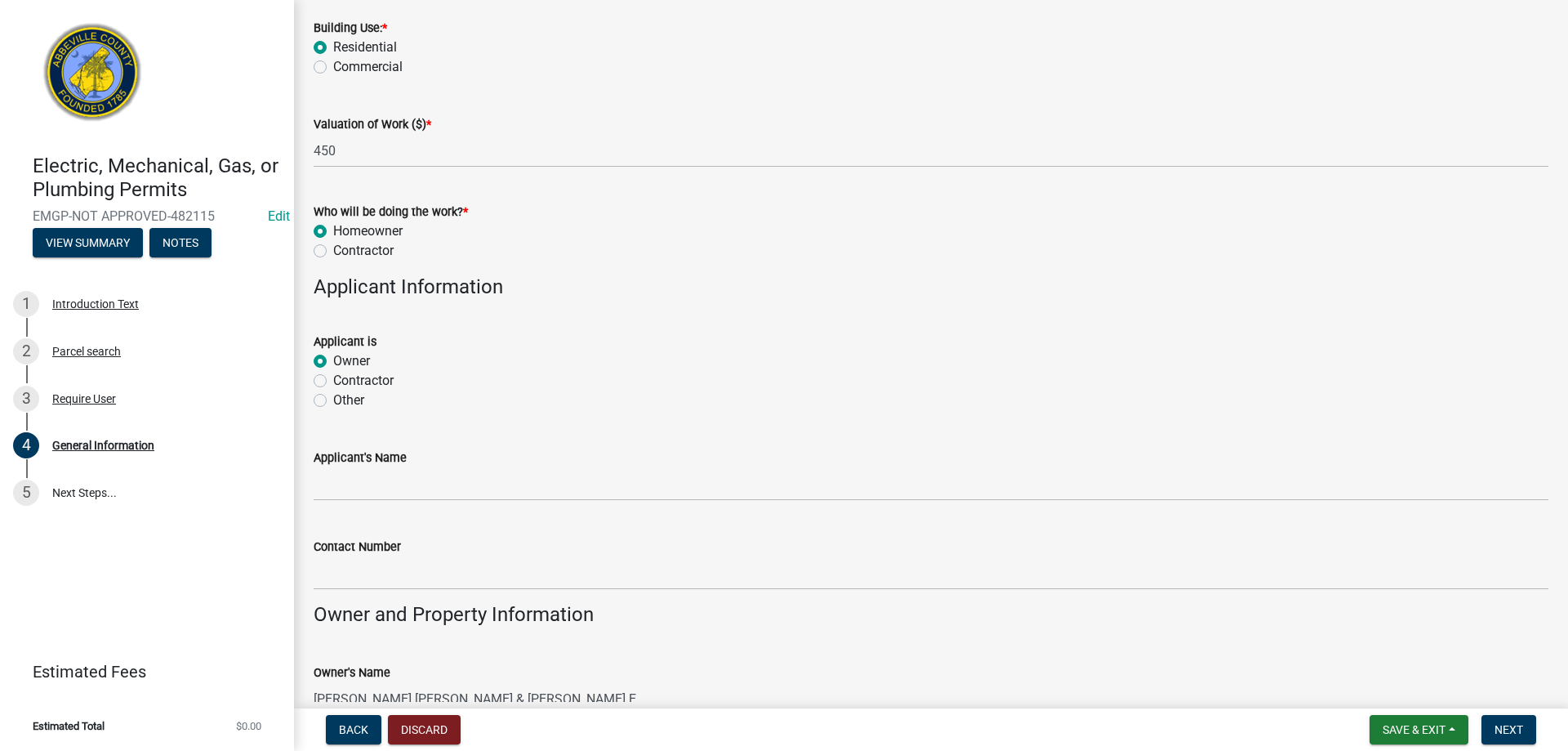
scroll to position [735, 0]
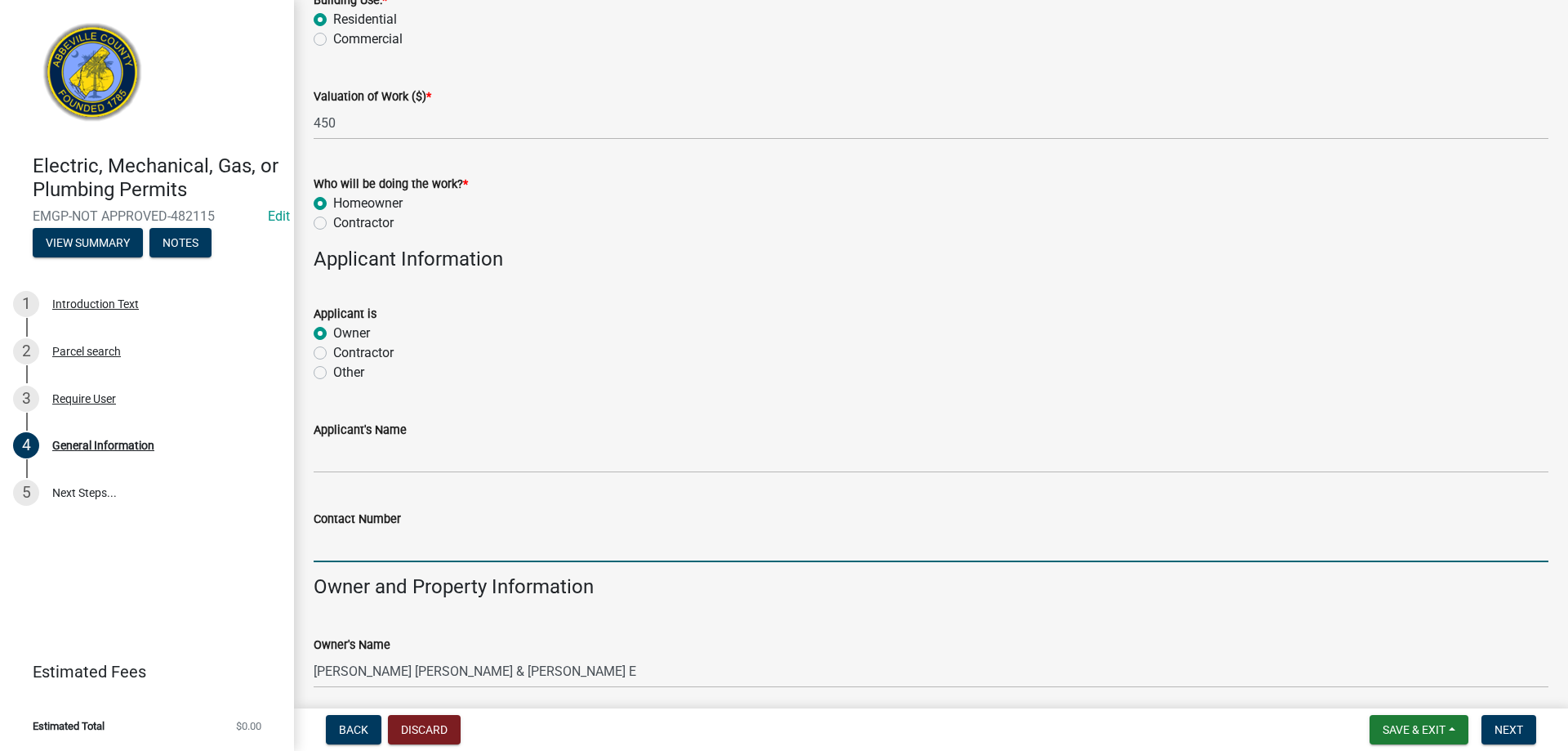
click at [408, 542] on input "Contact Number" at bounding box center [931, 546] width 1235 height 34
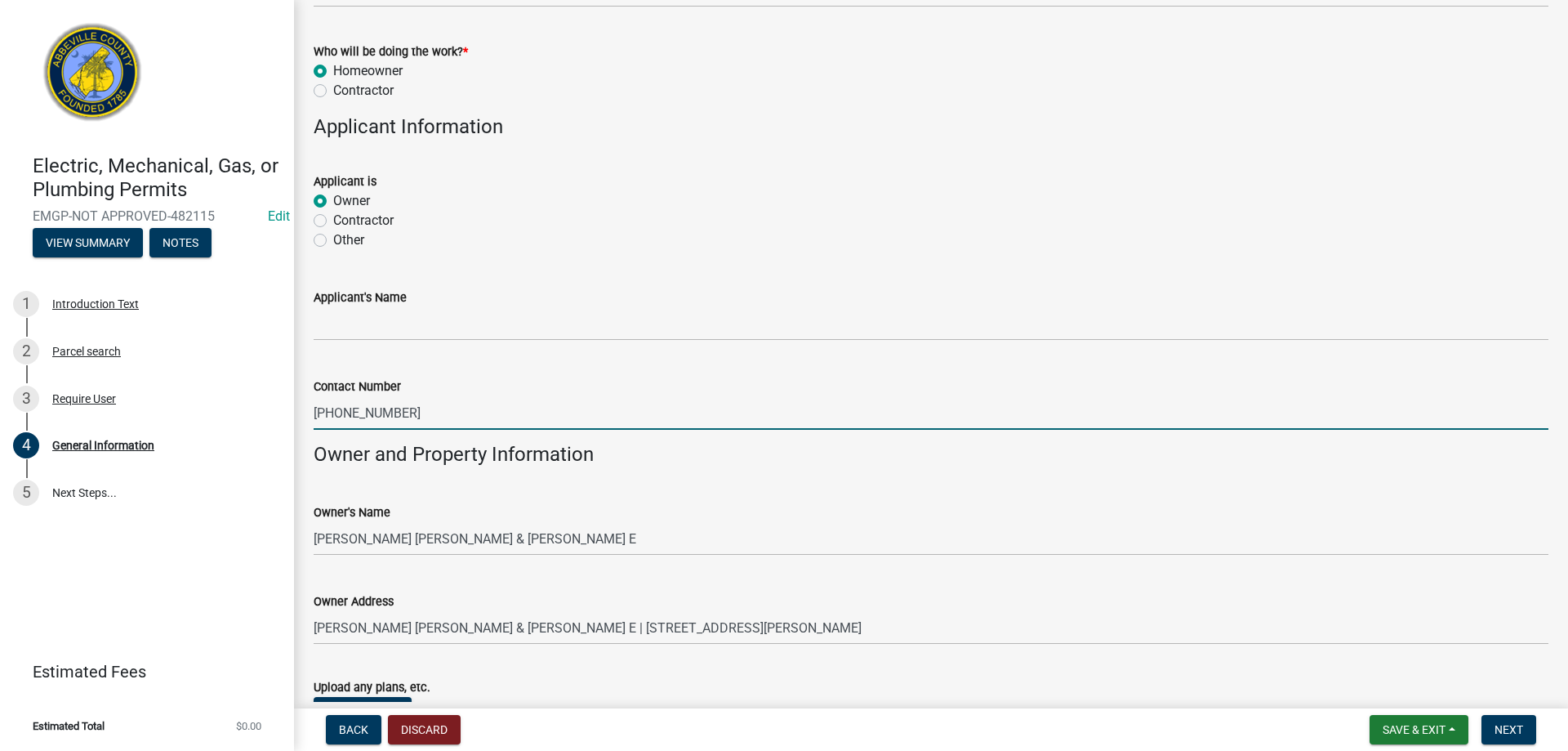
scroll to position [1008, 0]
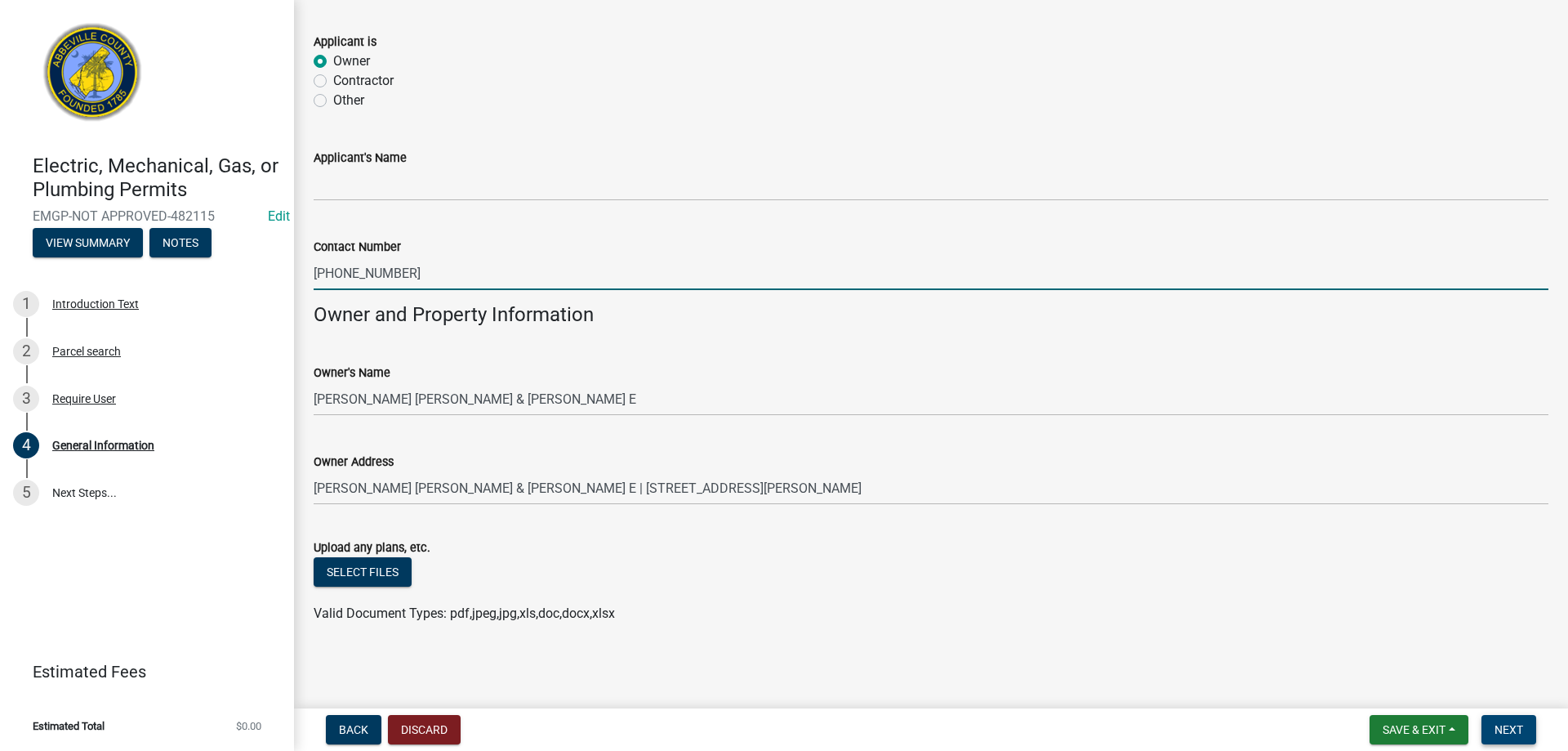
type input "864-378-6251"
click at [1489, 729] on button "Next" at bounding box center [1509, 729] width 55 height 29
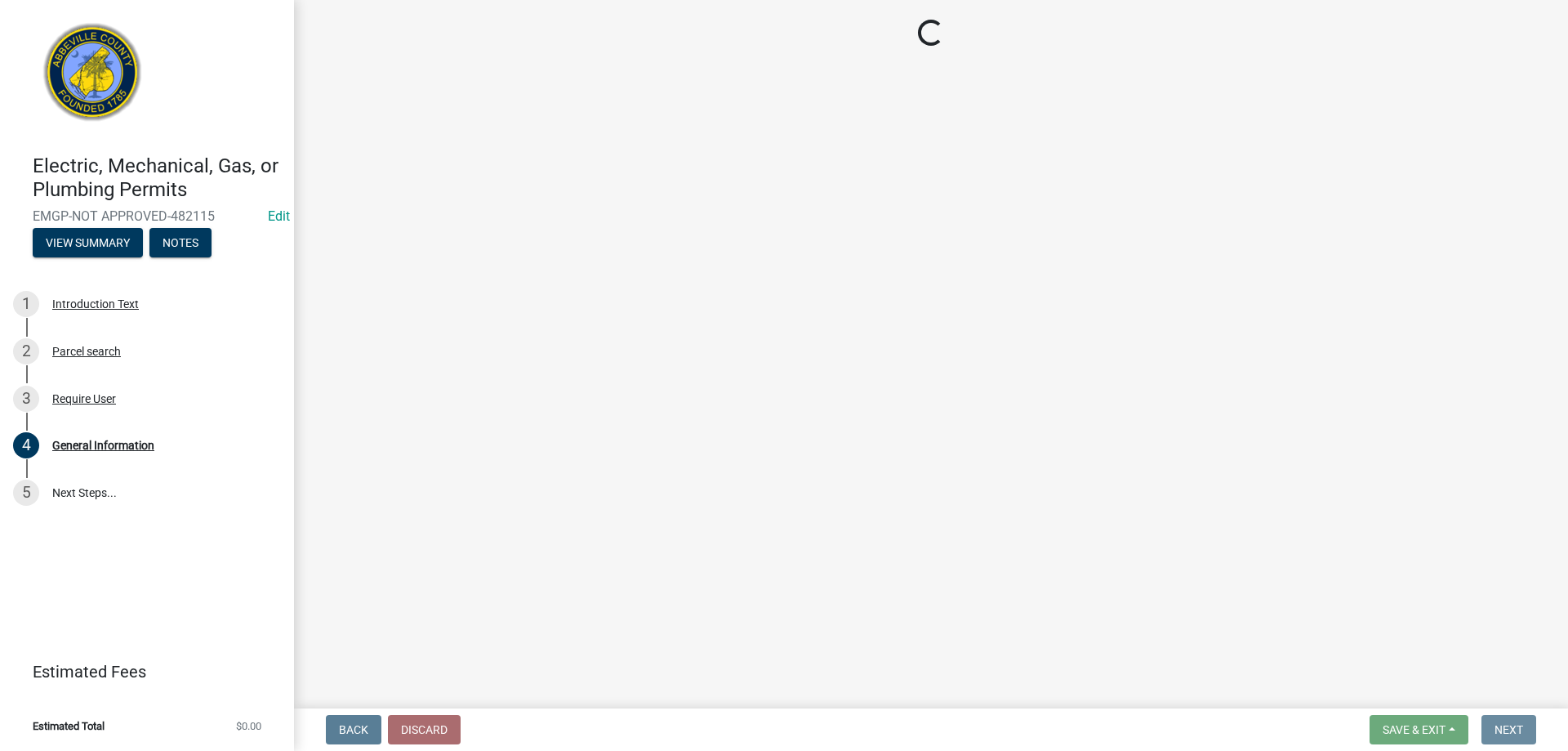
scroll to position [0, 0]
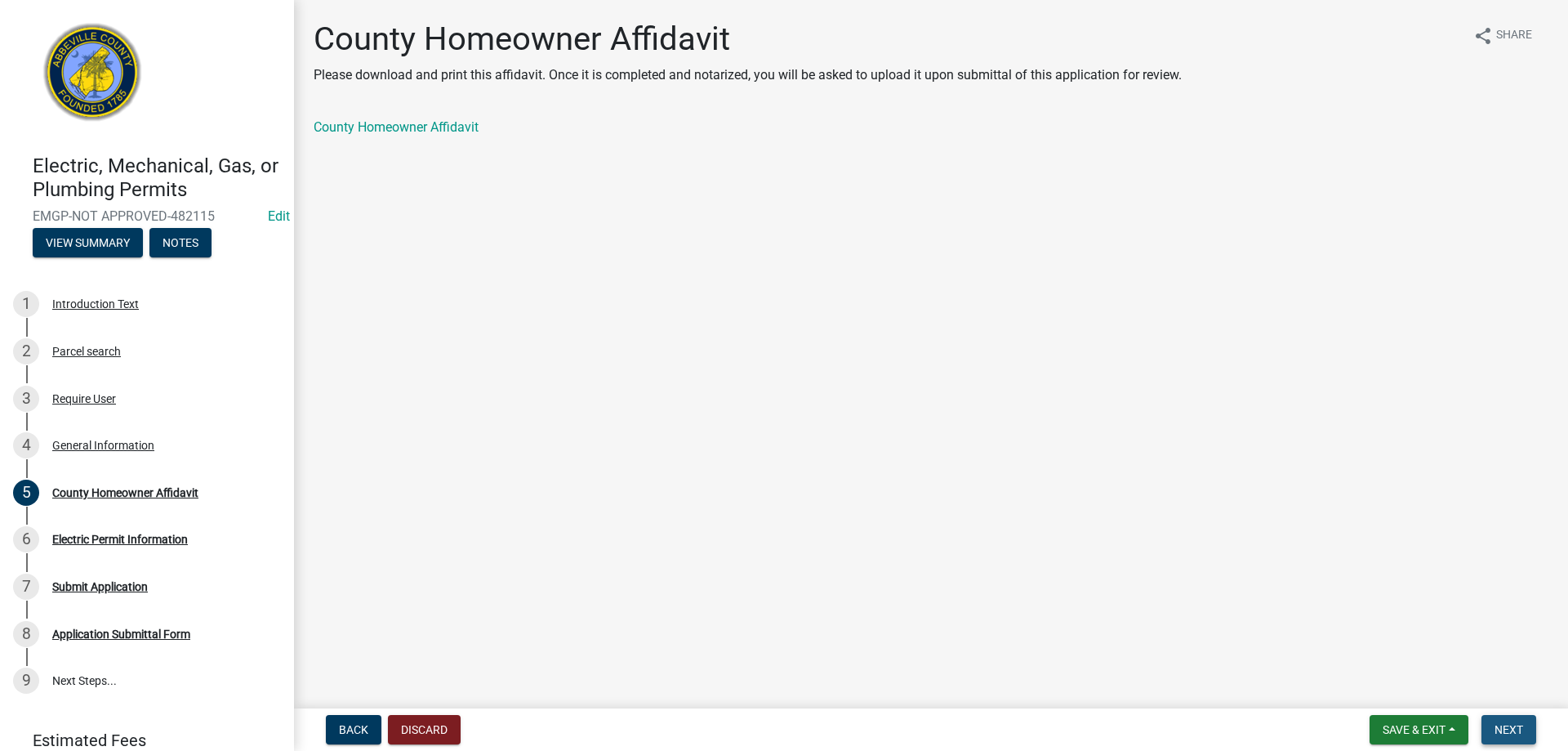
click at [1536, 735] on button "Next" at bounding box center [1509, 729] width 55 height 29
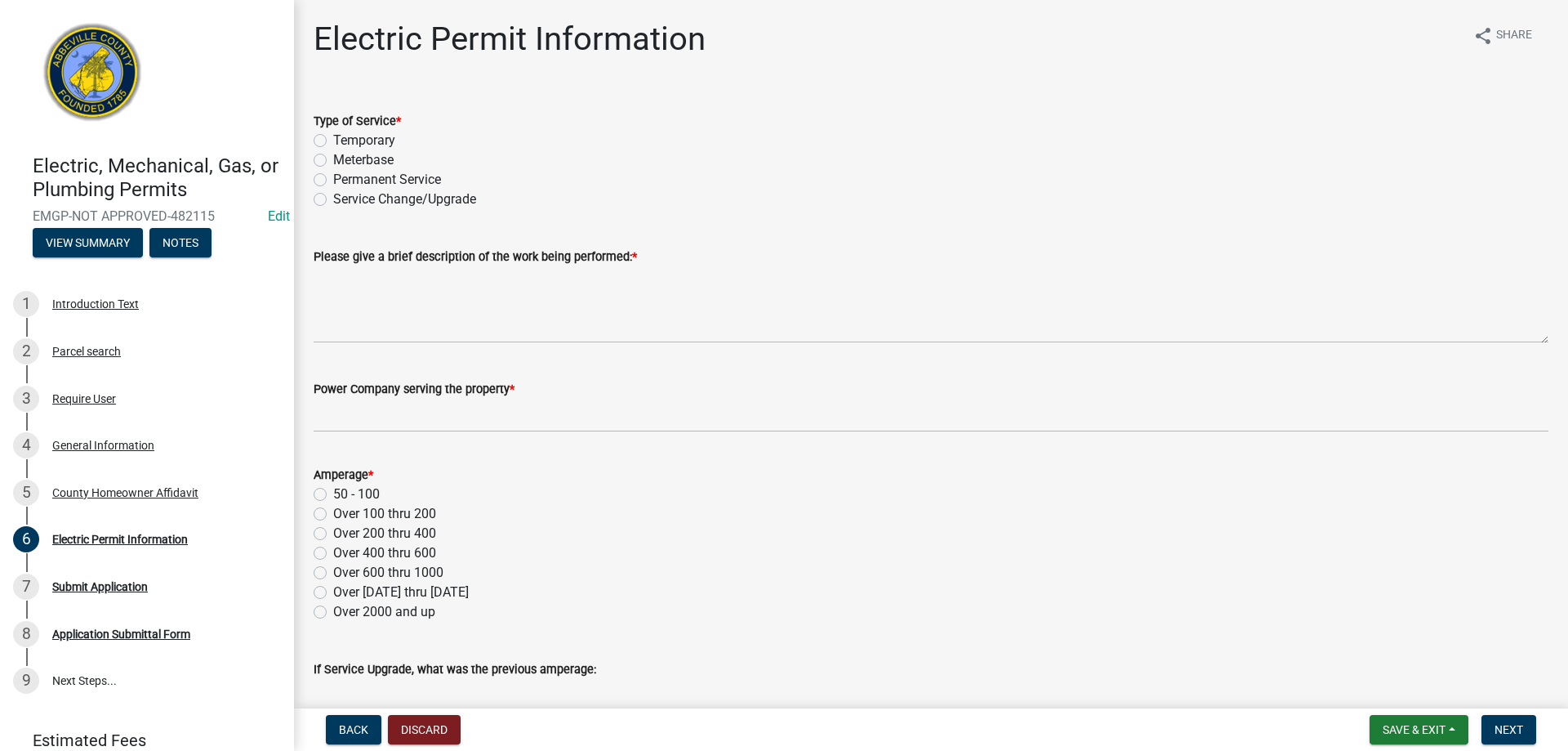
click at [334, 176] on label "Permanent Service" at bounding box center [388, 179] width 108 height 20
click at [334, 176] on input "Permanent Service" at bounding box center [339, 175] width 11 height 11
radio input "true"
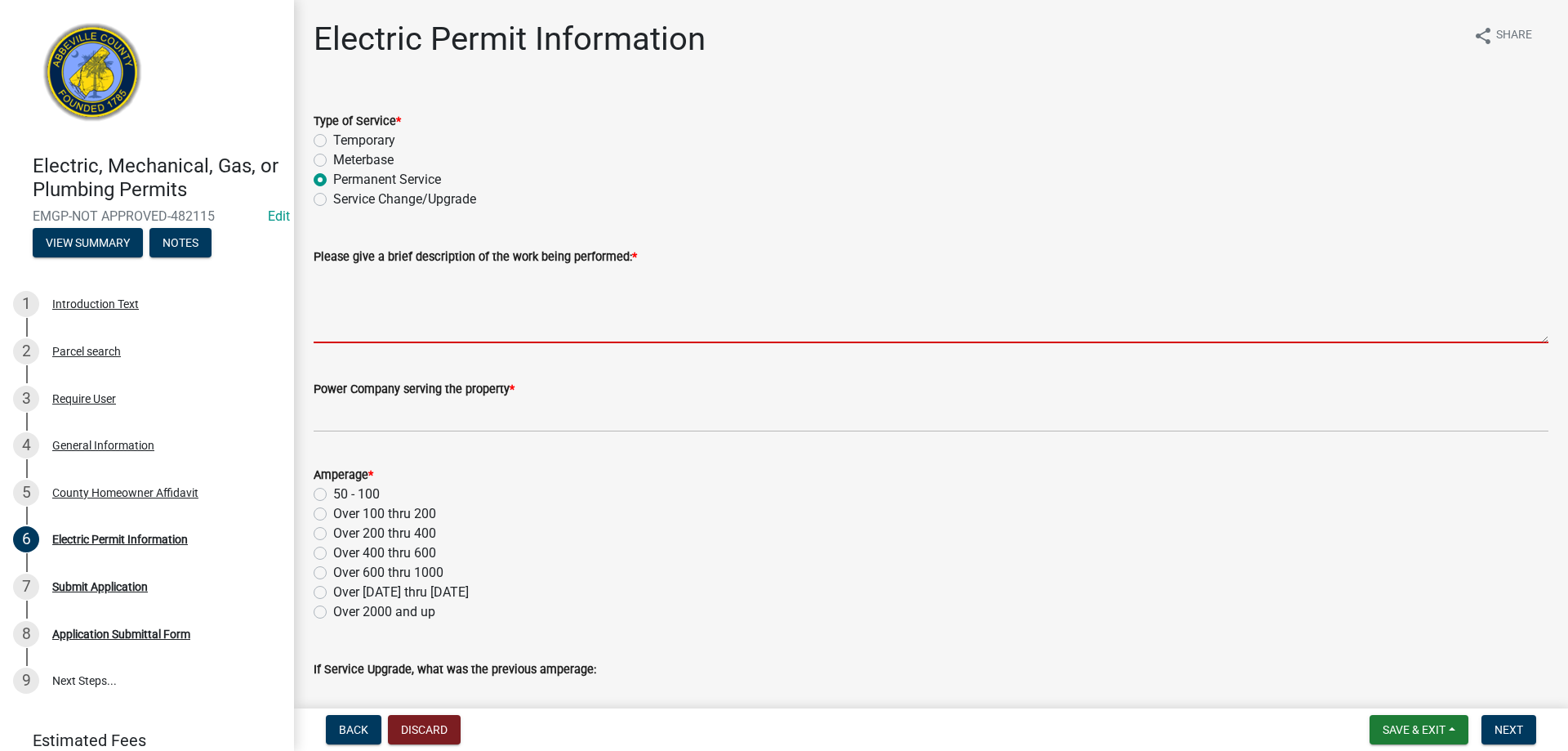
click at [333, 292] on textarea "Please give a brief description of the work being performed: *" at bounding box center [931, 304] width 1235 height 77
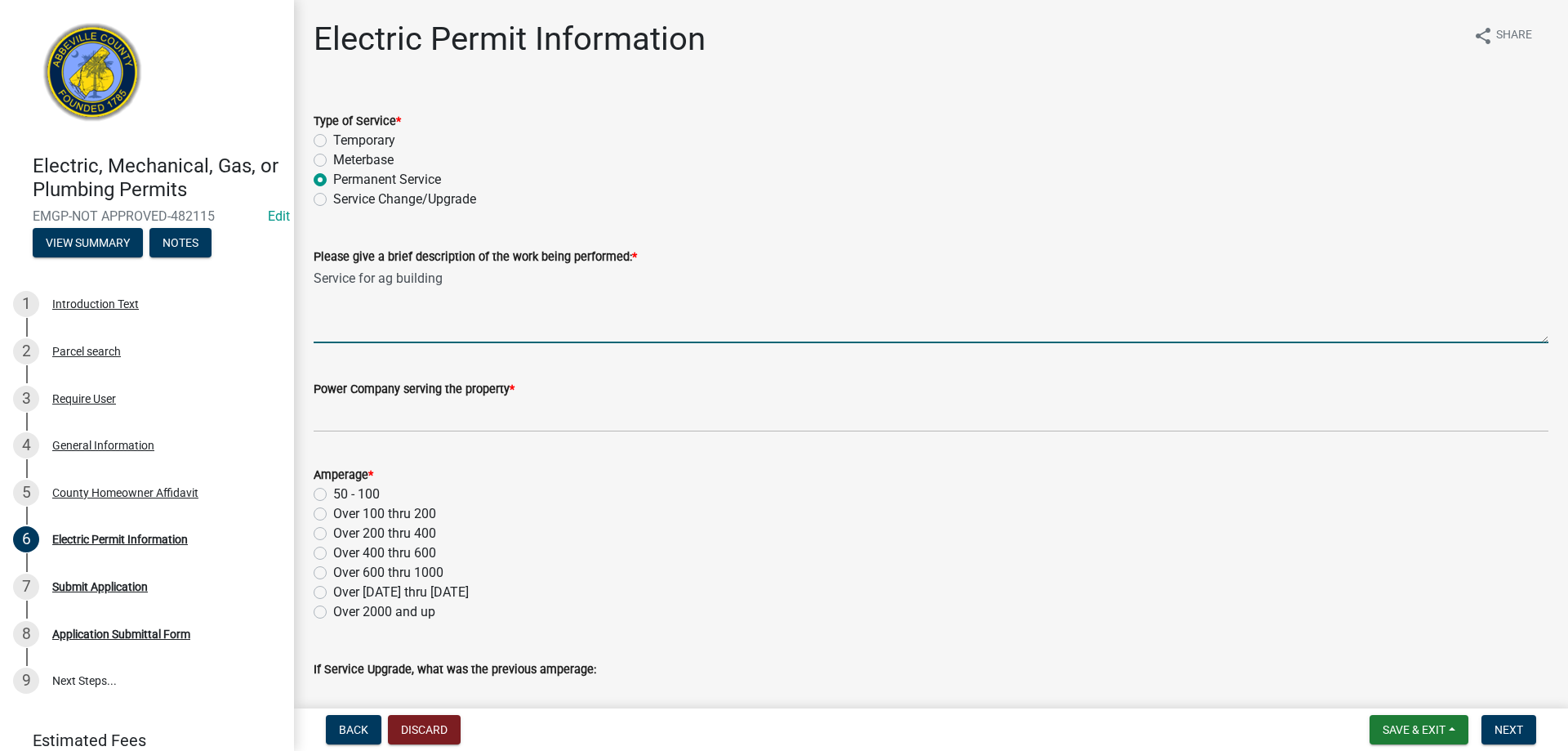
type textarea "Service for ag building"
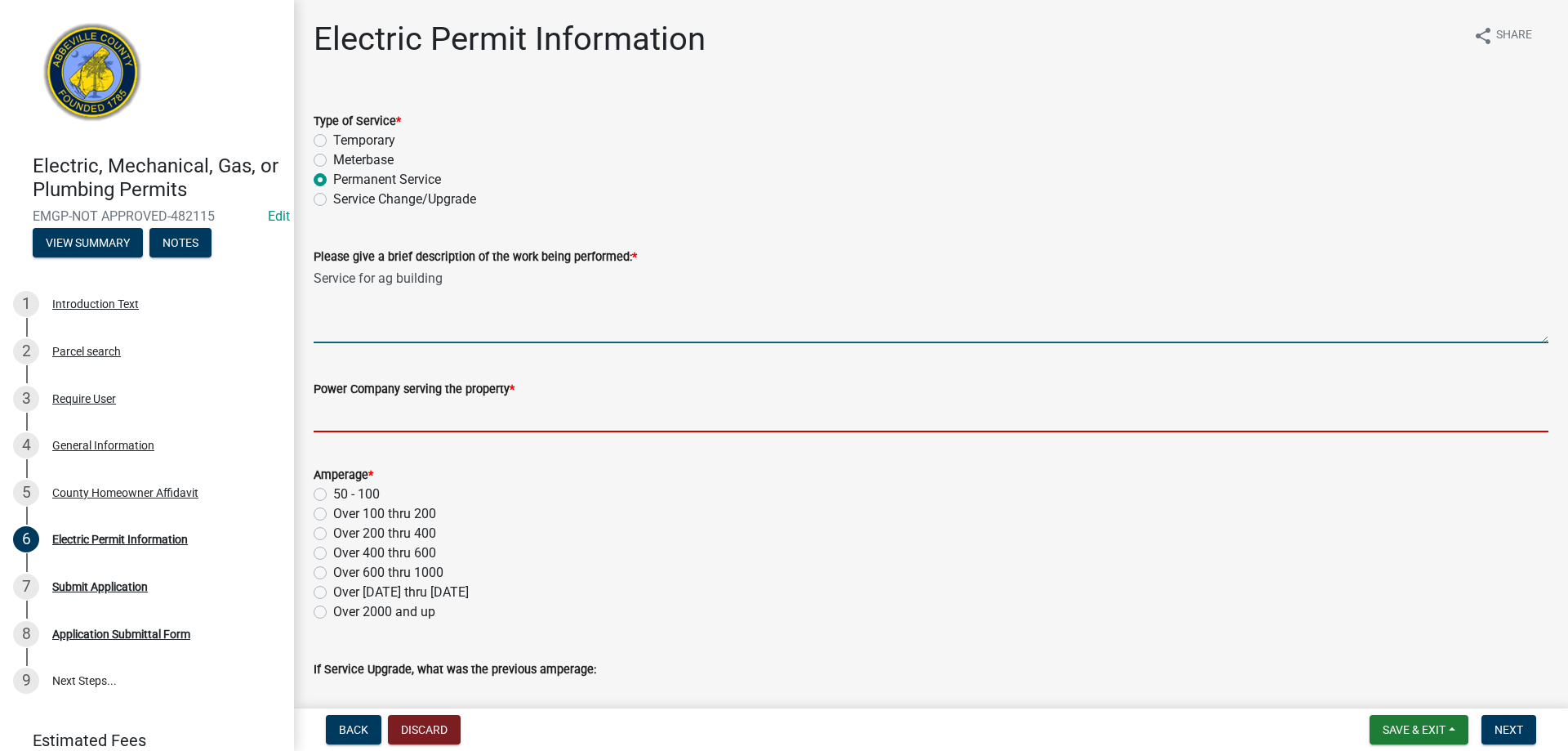
click at [358, 407] on input "Power Company serving the property *" at bounding box center [931, 415] width 1235 height 34
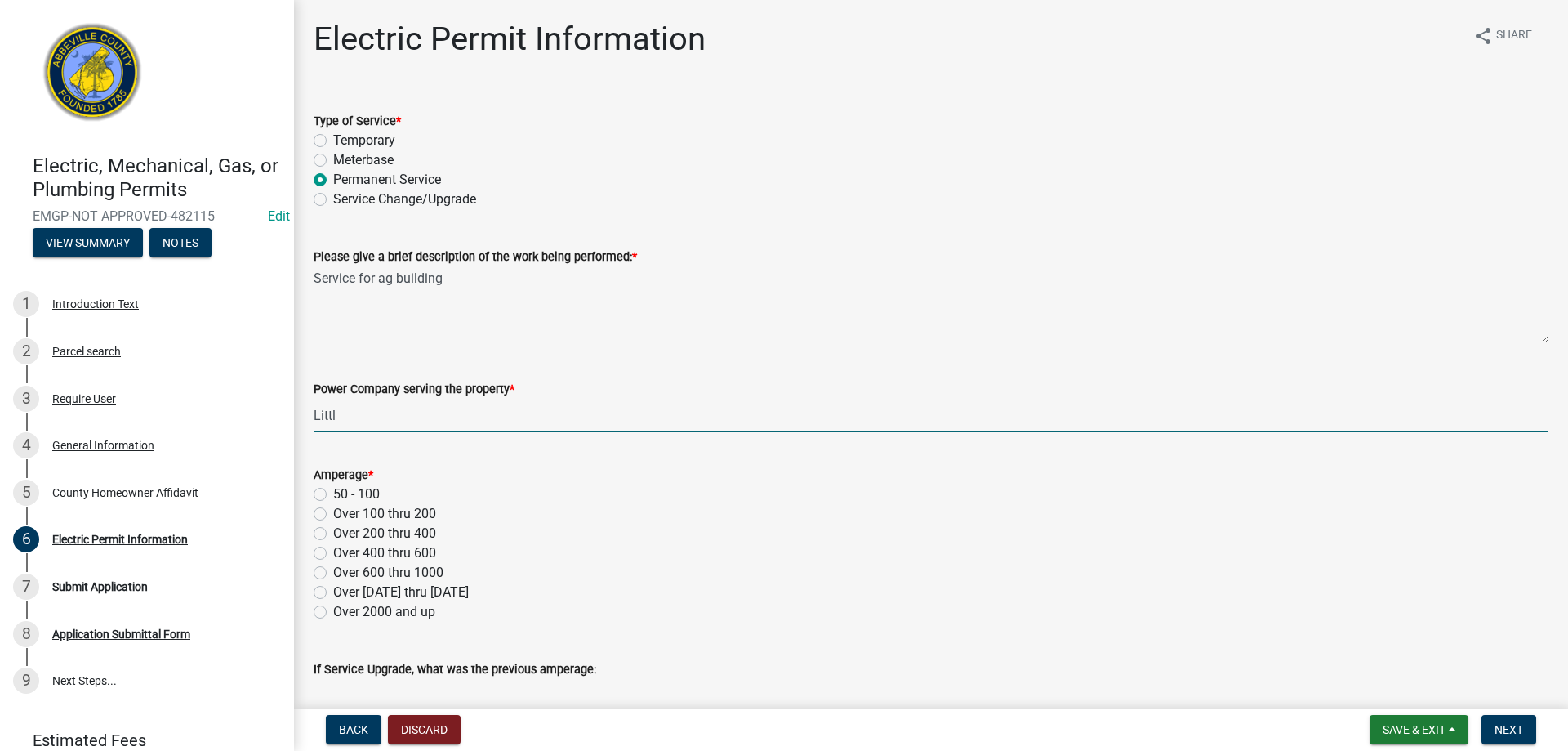
type input "Little River"
click at [313, 511] on div "Amperage * 50 - 100 Over 100 thru 200 Over 200 thru 400 Over 400 thru 600 Over …" at bounding box center [931, 534] width 1259 height 177
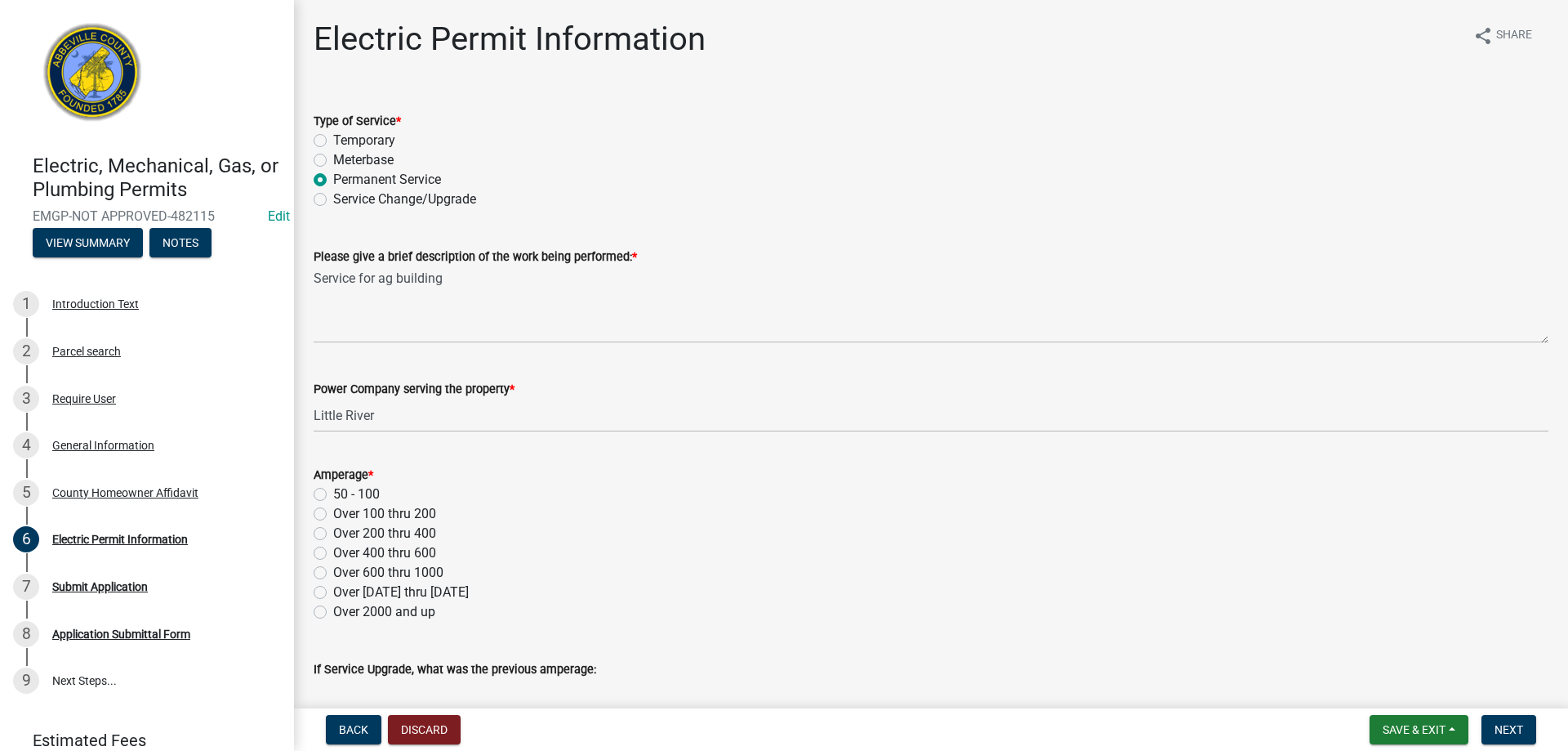
click at [334, 515] on label "Over 100 thru 200" at bounding box center [385, 514] width 103 height 20
click at [334, 515] on input "Over 100 thru 200" at bounding box center [339, 510] width 11 height 11
radio input "true"
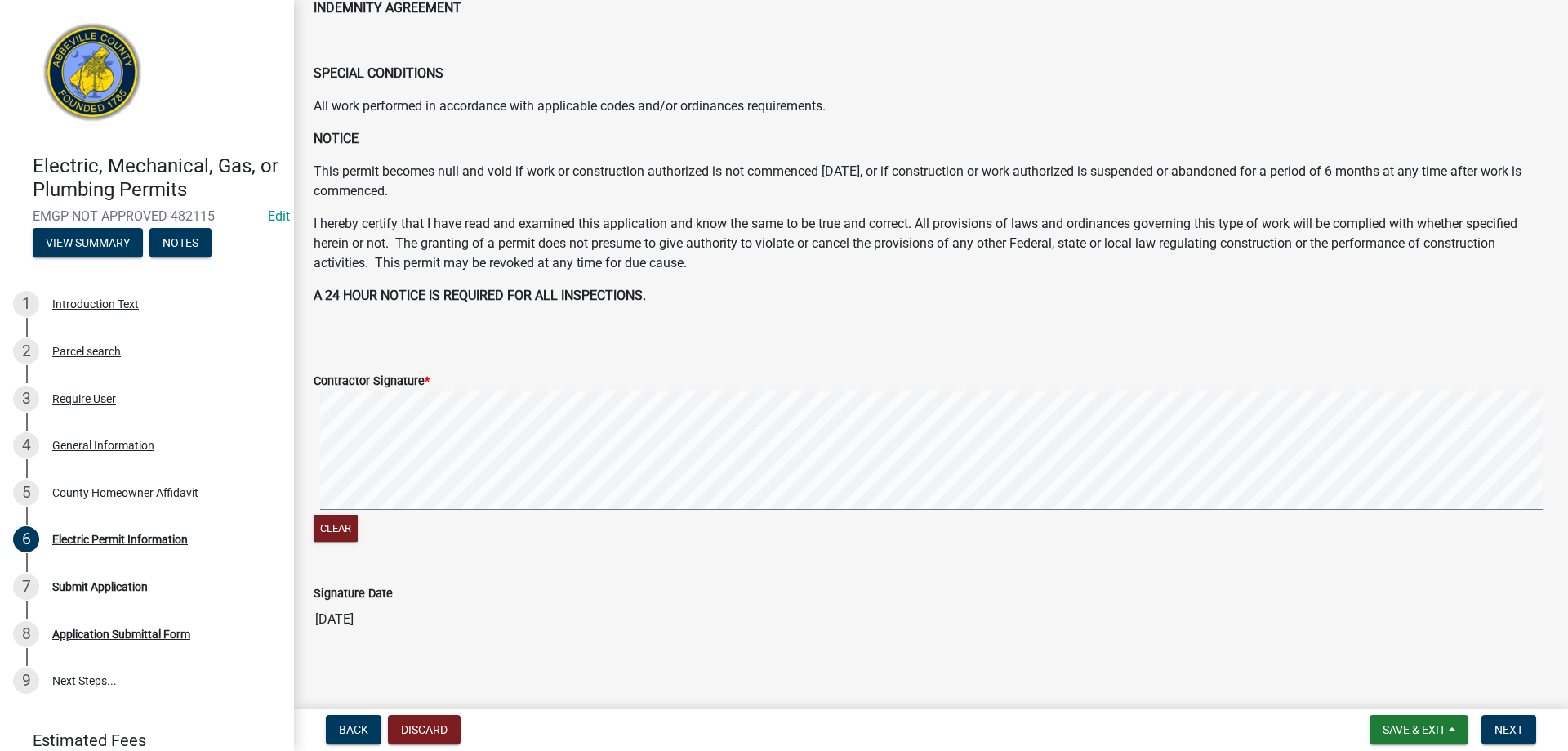
scroll to position [739, 0]
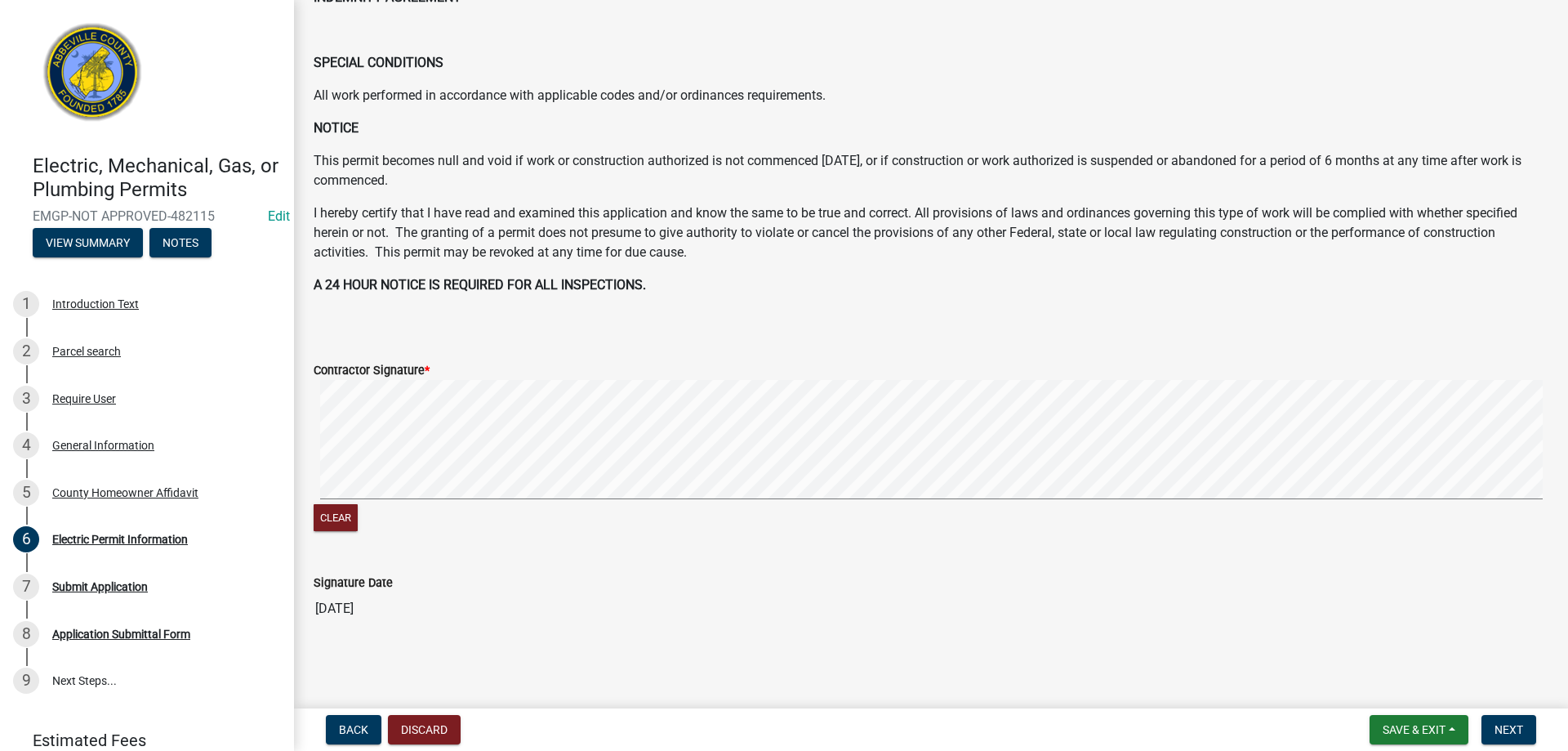
click at [942, 452] on div "Contractor Signature * Clear" at bounding box center [931, 438] width 1259 height 194
click at [1506, 737] on button "Next" at bounding box center [1509, 729] width 55 height 29
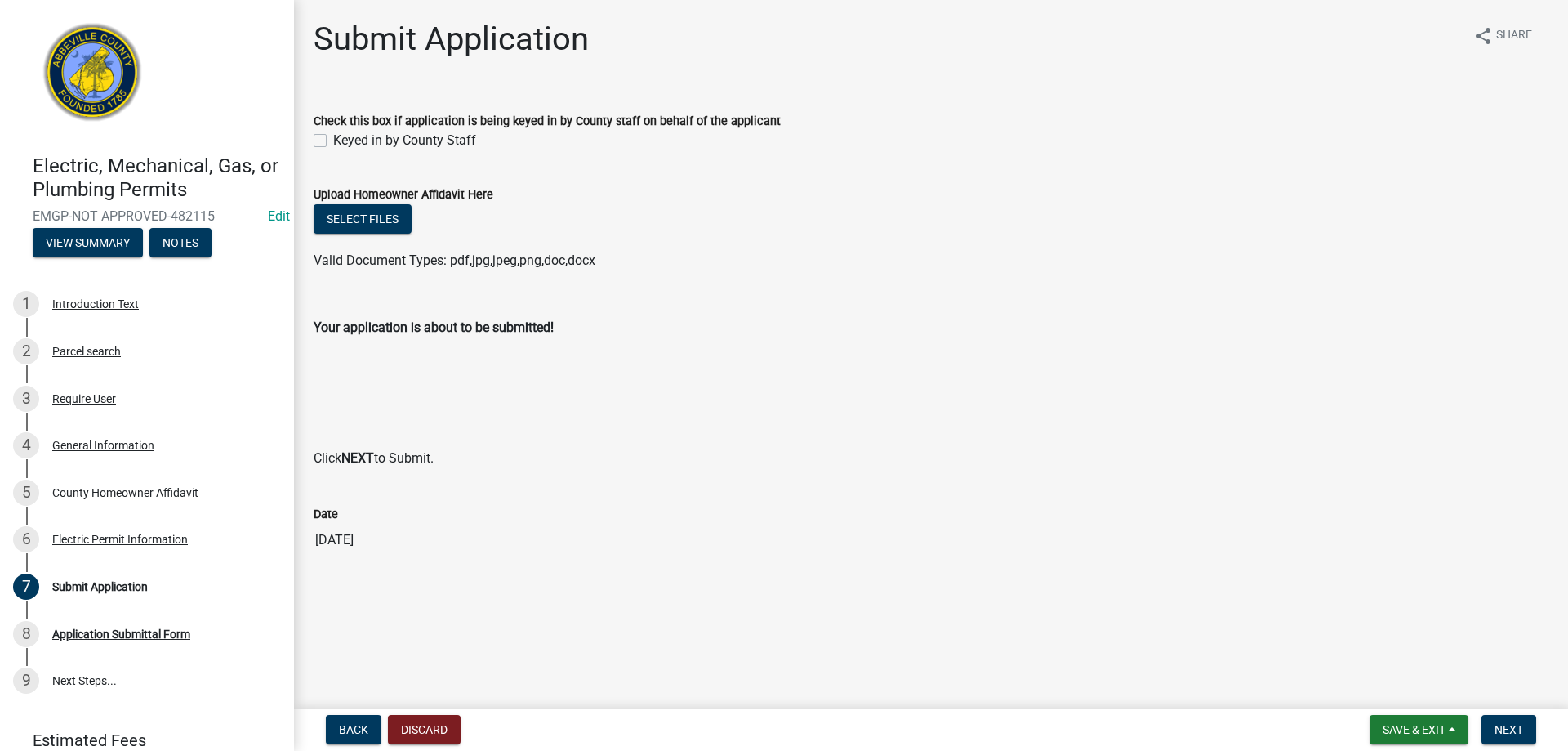
click at [334, 143] on label "Keyed in by County Staff" at bounding box center [405, 140] width 143 height 20
click at [334, 141] on input "Keyed in by County Staff" at bounding box center [339, 136] width 11 height 11
checkbox input "true"
click at [1492, 730] on button "Next" at bounding box center [1509, 729] width 55 height 29
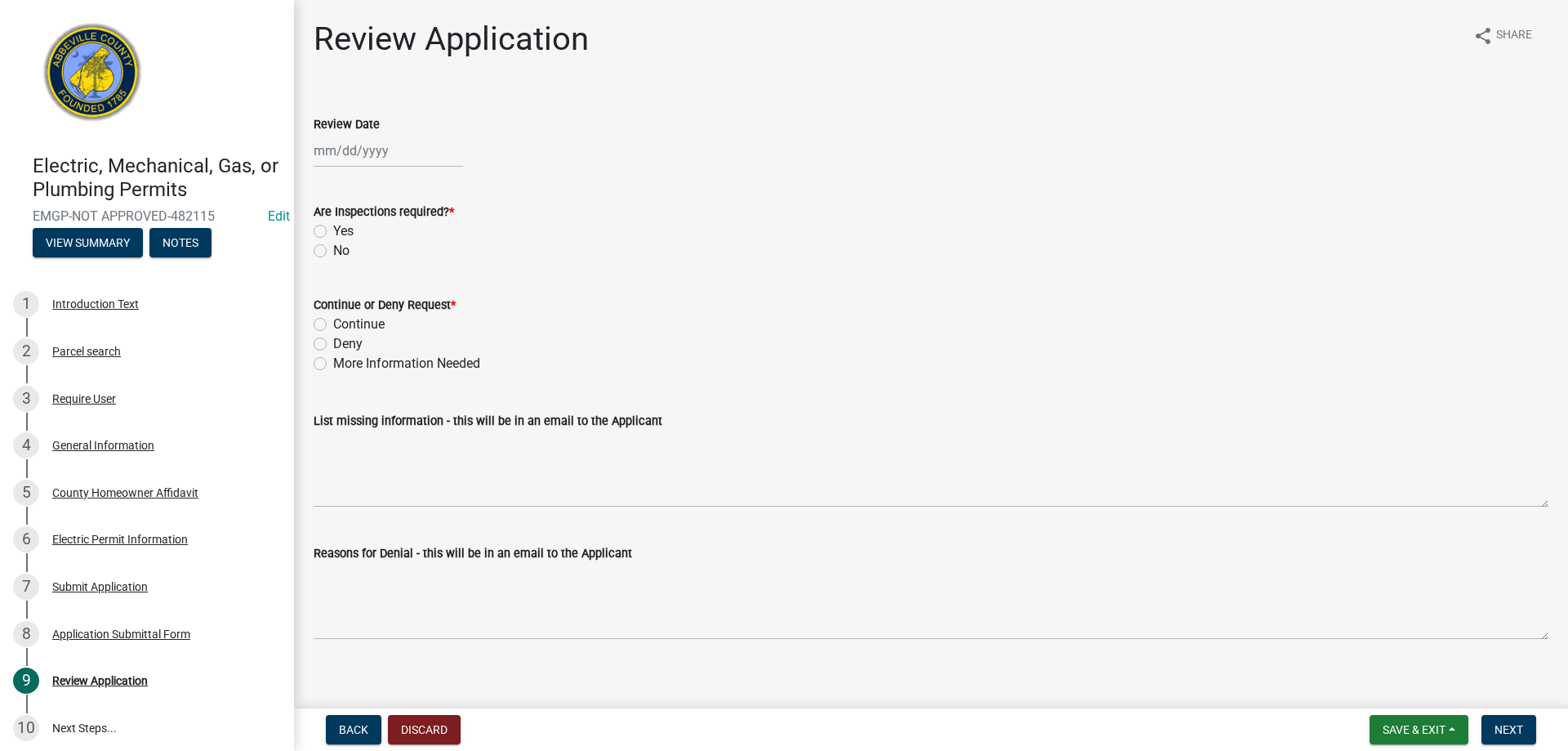
click at [359, 152] on div at bounding box center [388, 151] width 149 height 34
select select "9"
select select "2025"
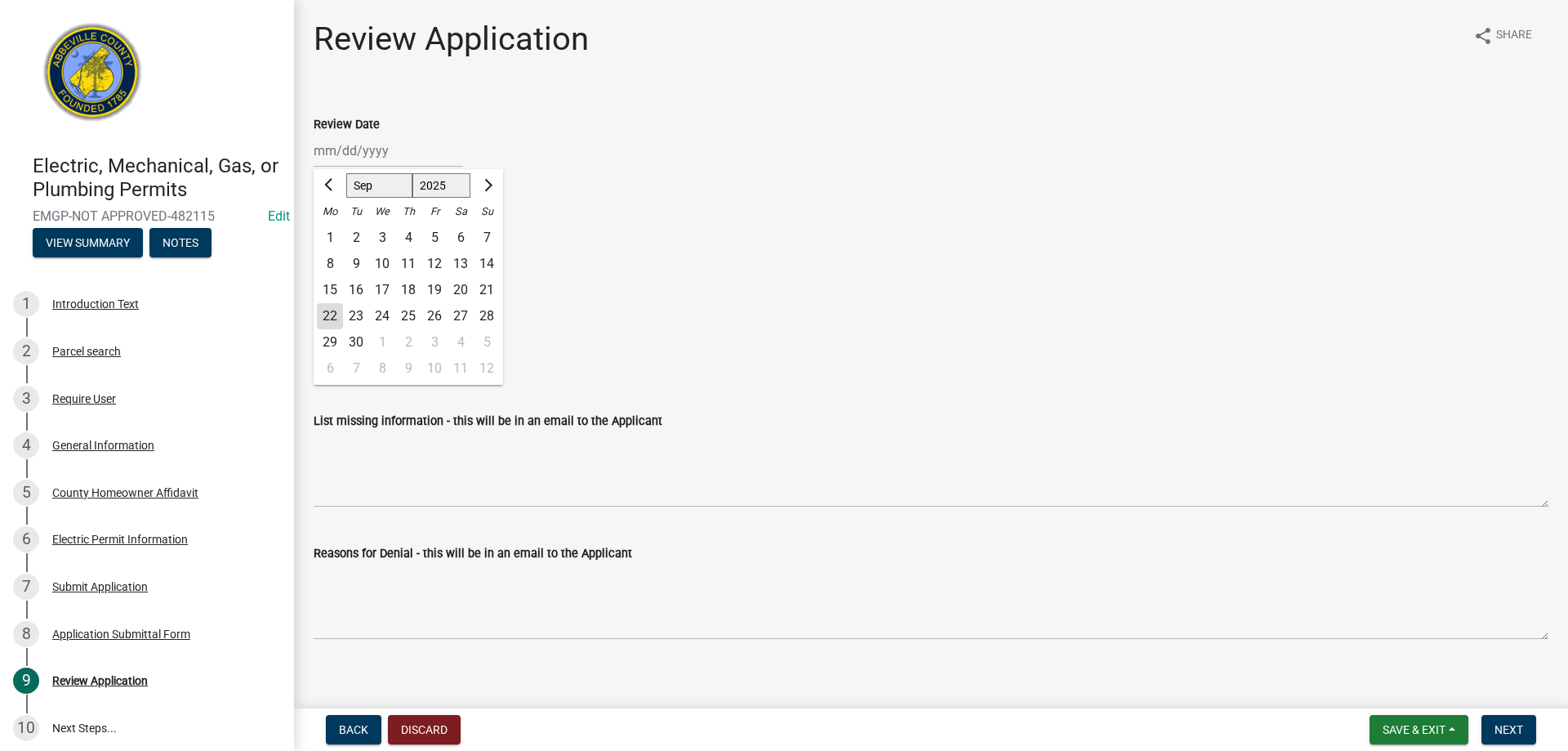
click at [334, 304] on div "22" at bounding box center [329, 316] width 26 height 26
type input "[DATE]"
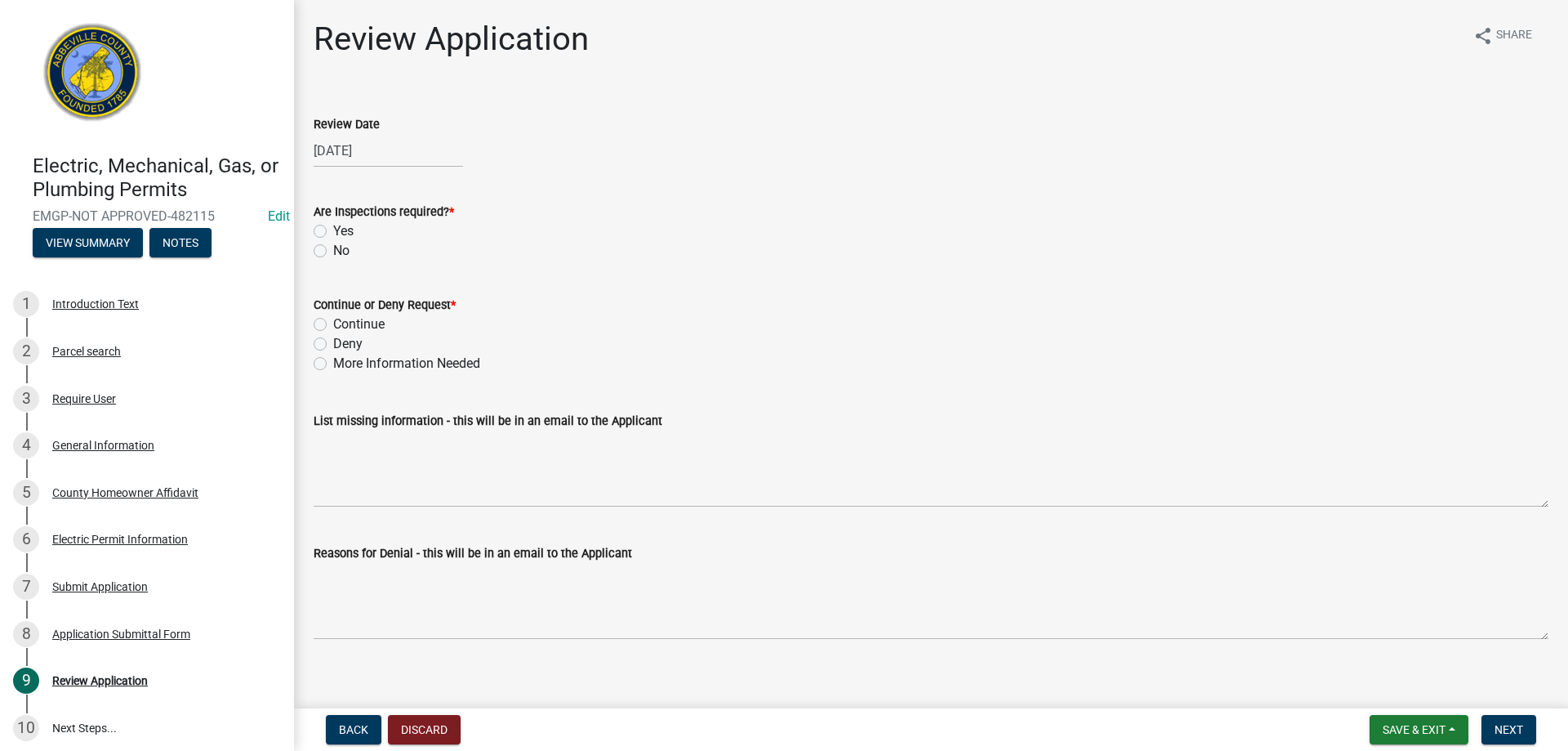
click at [334, 235] on label "Yes" at bounding box center [343, 231] width 20 height 20
click at [334, 232] on input "Yes" at bounding box center [339, 226] width 11 height 11
radio input "true"
click at [334, 320] on label "Continue" at bounding box center [359, 324] width 51 height 20
click at [334, 320] on input "Continue" at bounding box center [339, 320] width 11 height 11
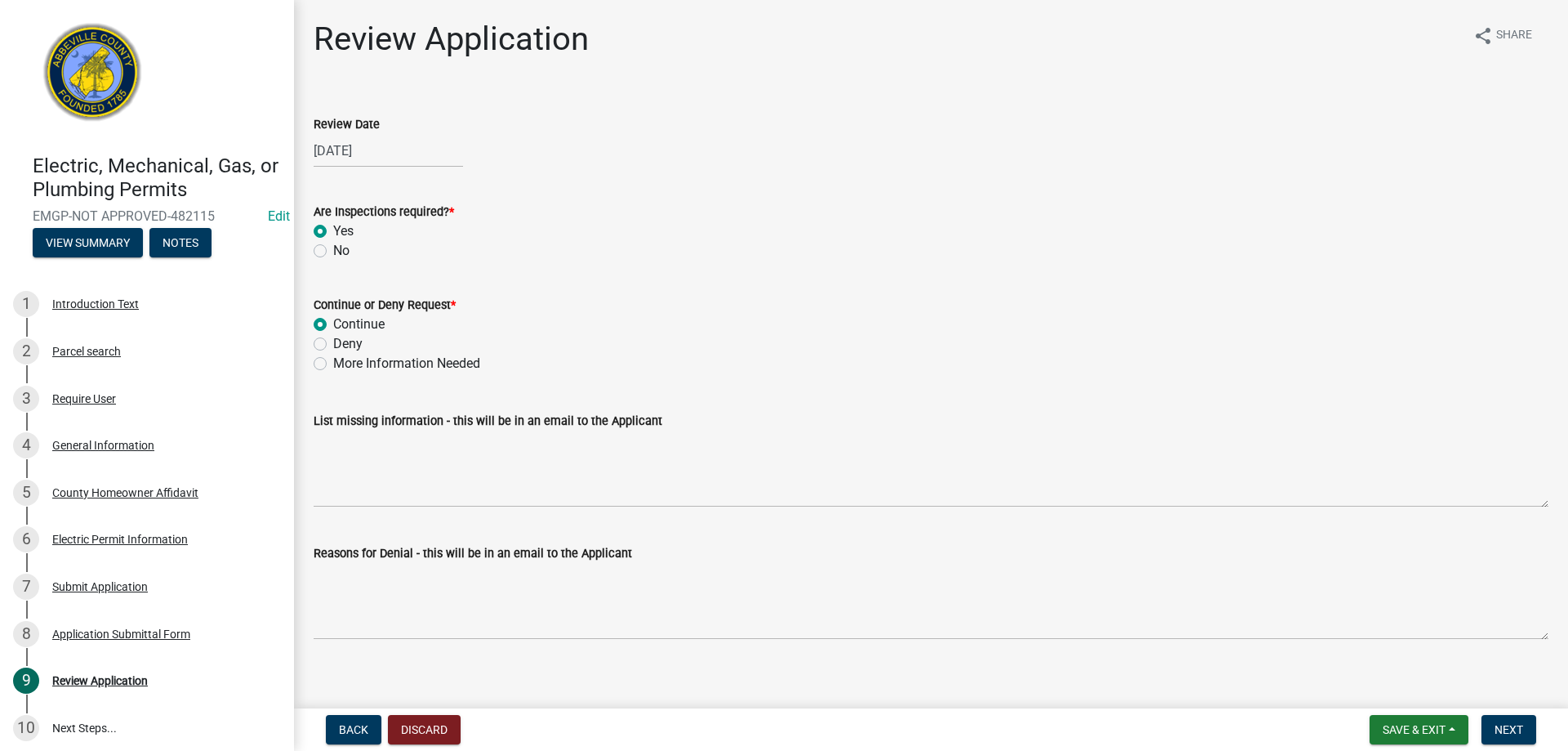
radio input "true"
click at [1507, 728] on span "Next" at bounding box center [1509, 730] width 28 height 13
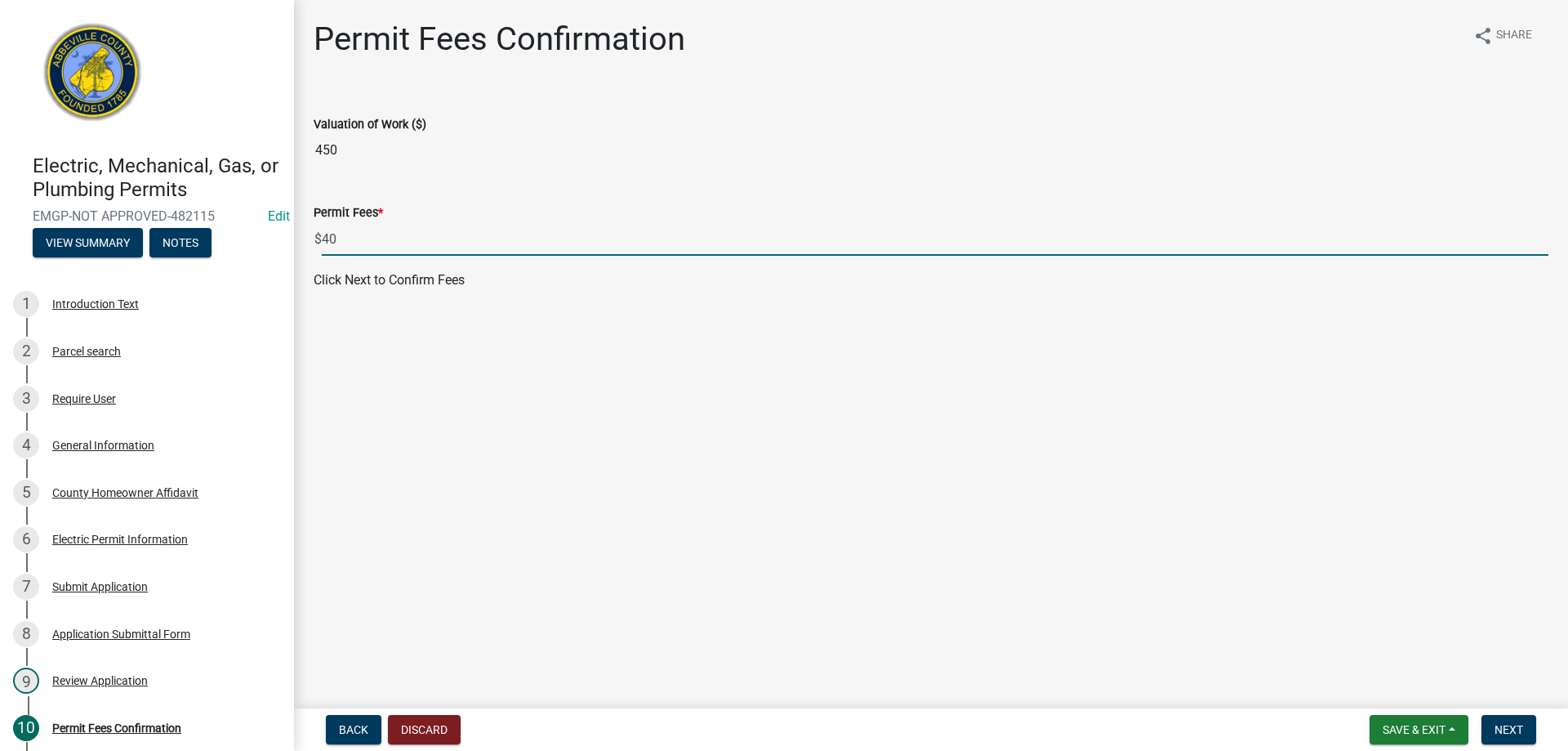
drag, startPoint x: 335, startPoint y: 235, endPoint x: 159, endPoint y: 222, distance: 176.5
click at [162, 224] on div "Electric, Mechanical, Gas, or Plumbing Permits EMGP-NOT APPROVED-482115 Edit Vi…" at bounding box center [784, 376] width 1568 height 751
type input "30"
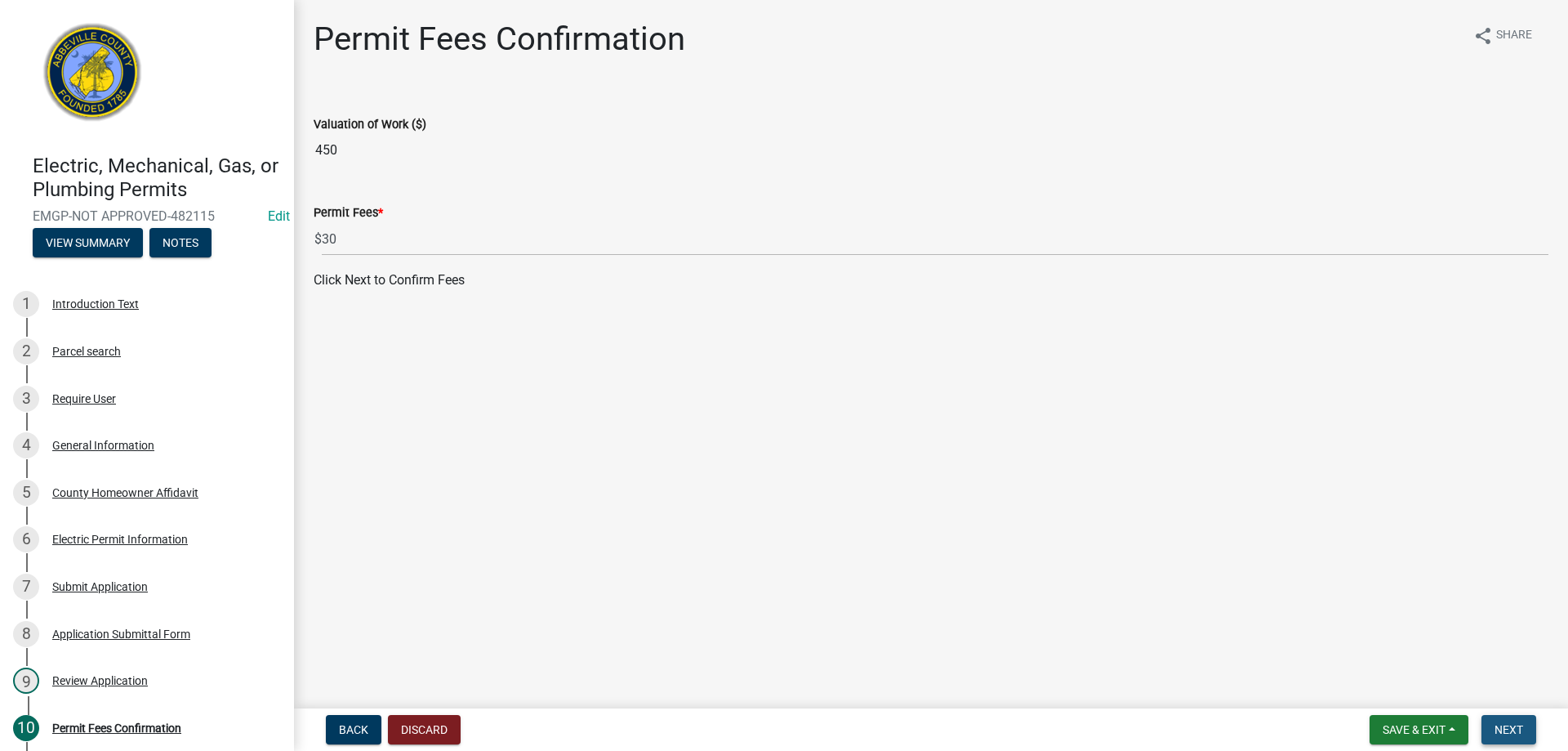
click at [1509, 735] on span "Next" at bounding box center [1509, 730] width 28 height 13
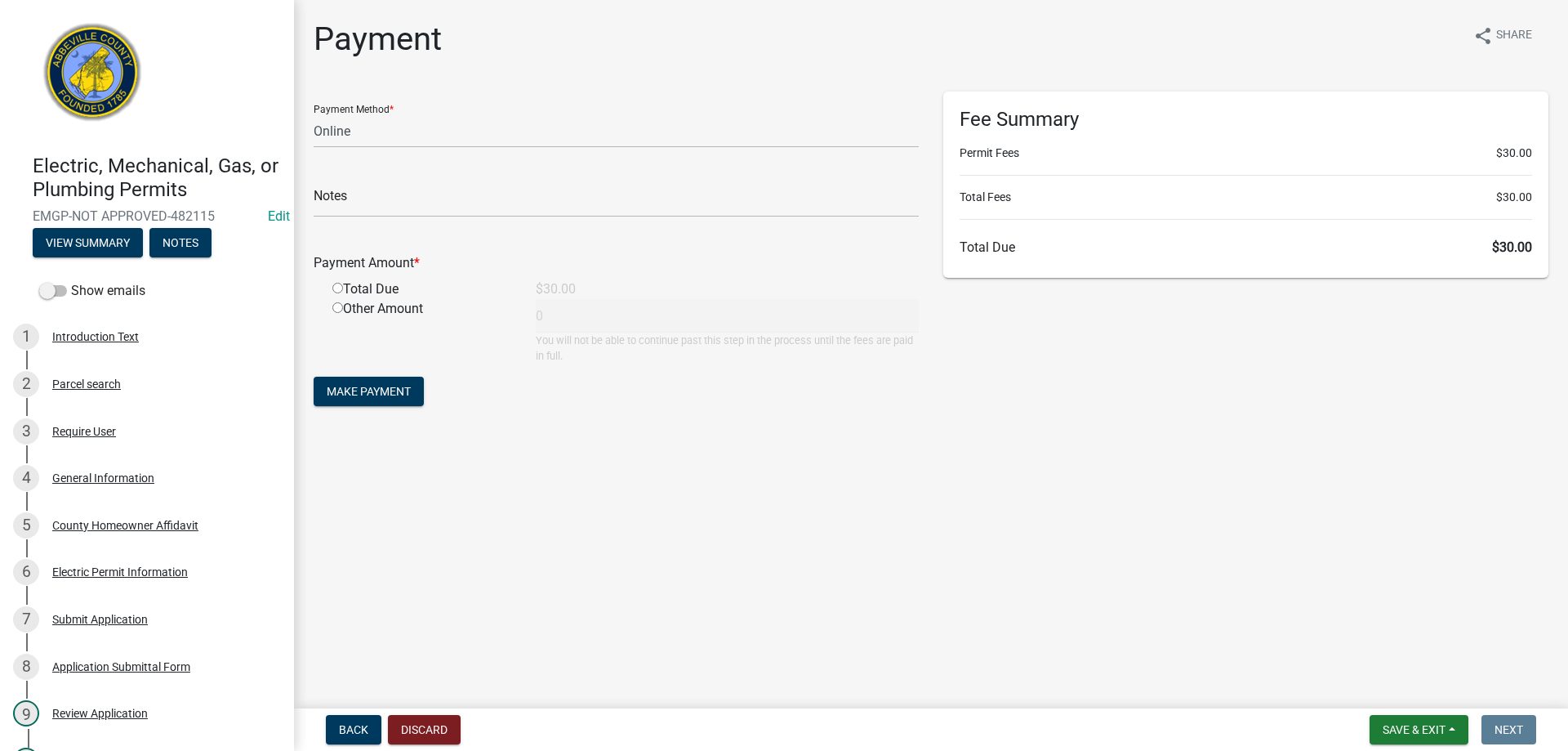
click at [298, 138] on div "Payment share Share Payment Method * Credit Card POS Check Cash Online Notes Pa…" at bounding box center [931, 229] width 1274 height 420
click at [329, 138] on select "Credit Card POS Check Cash Online" at bounding box center [616, 131] width 605 height 34
select select "1: 0"
click at [313, 115] on select "Credit Card POS Check Cash Online" at bounding box center [616, 131] width 605 height 34
click at [348, 211] on input "text" at bounding box center [616, 201] width 605 height 34
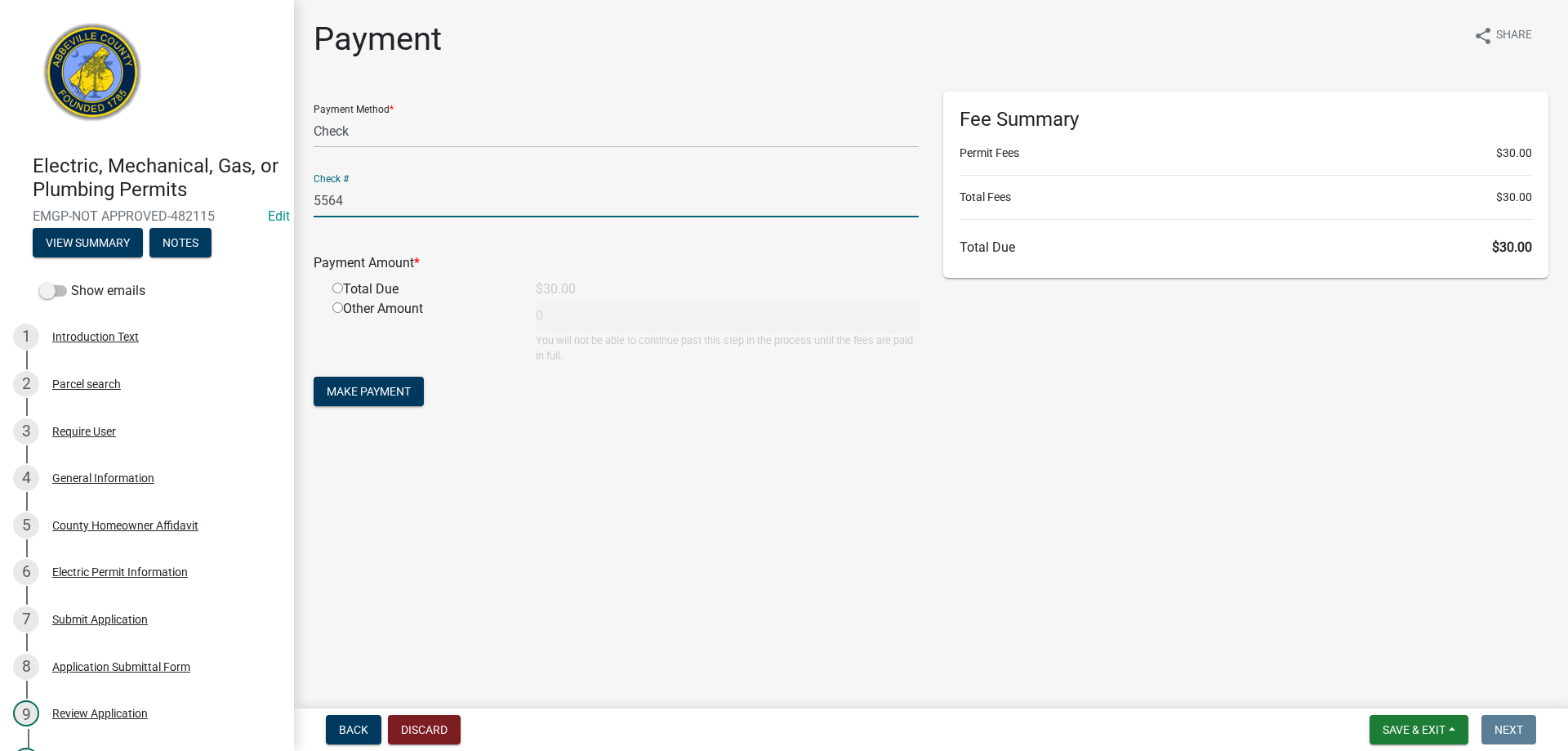
type input "5564"
click at [342, 286] on input "radio" at bounding box center [338, 288] width 11 height 11
radio input "true"
type input "30"
click at [383, 407] on form "Payment Method * Credit Card POS Check Cash Online Check # 5564 Payment Amount …" at bounding box center [616, 250] width 605 height 319
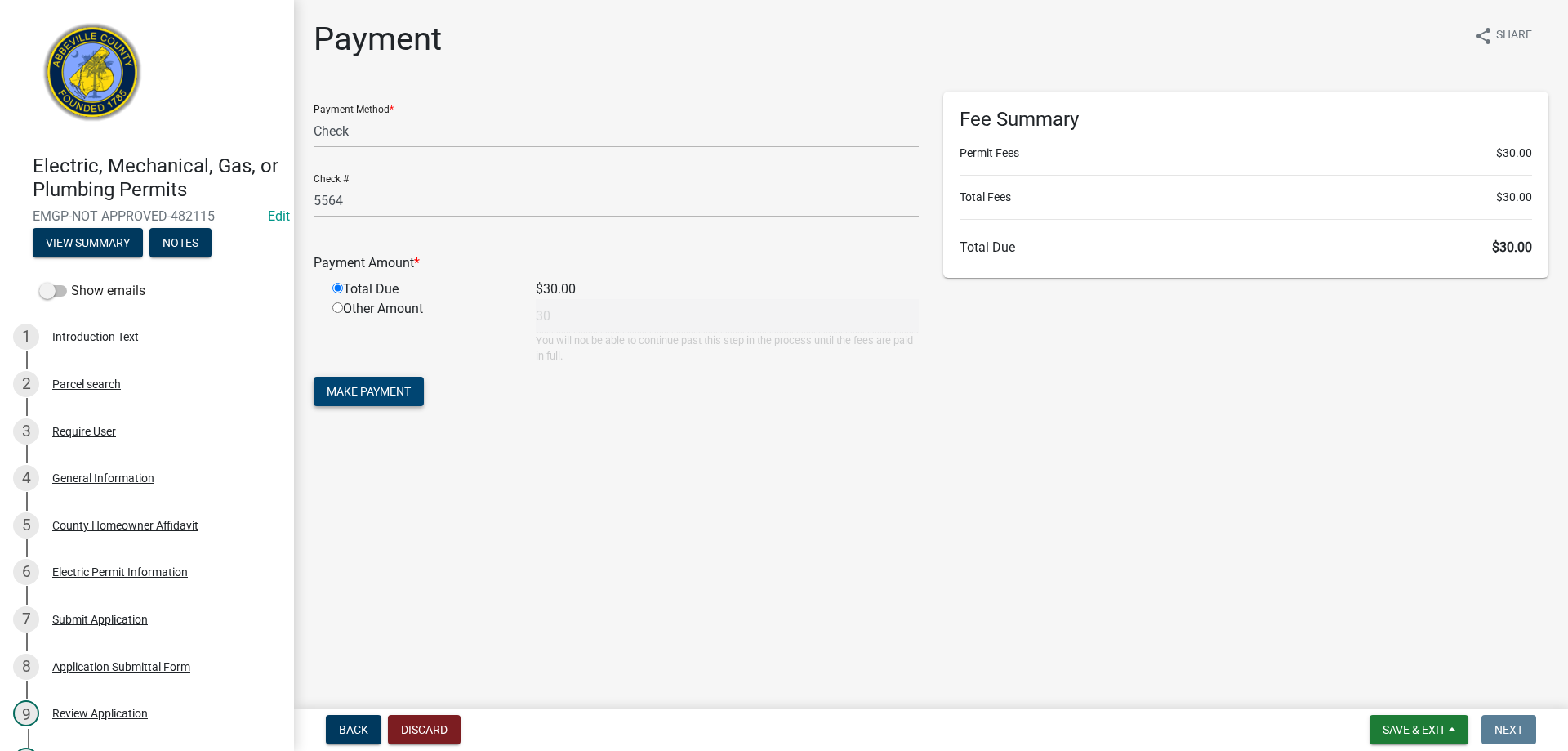
click at [383, 400] on button "Make Payment" at bounding box center [368, 391] width 110 height 29
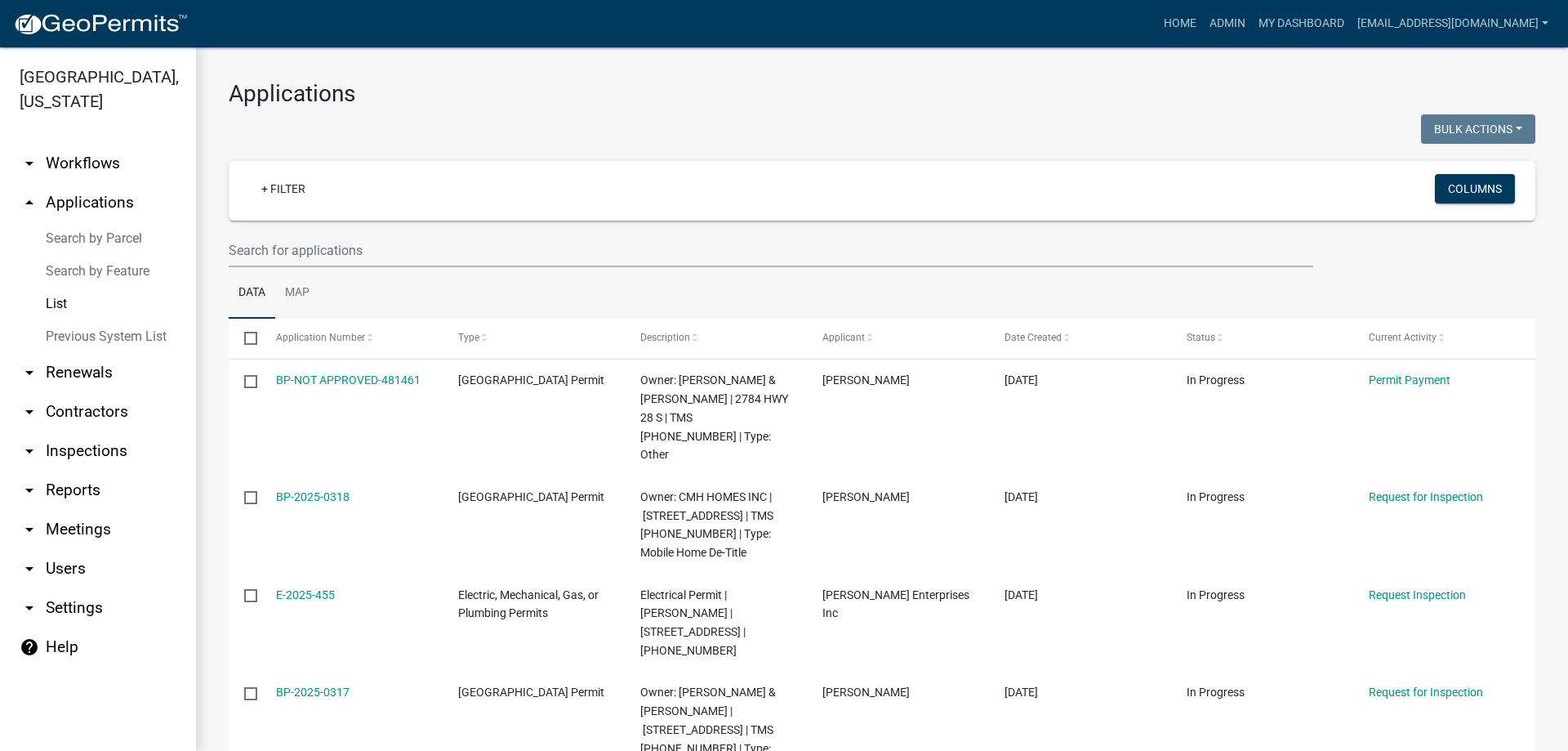
select select "3: 100"
click at [342, 237] on input "text" at bounding box center [771, 250] width 1084 height 34
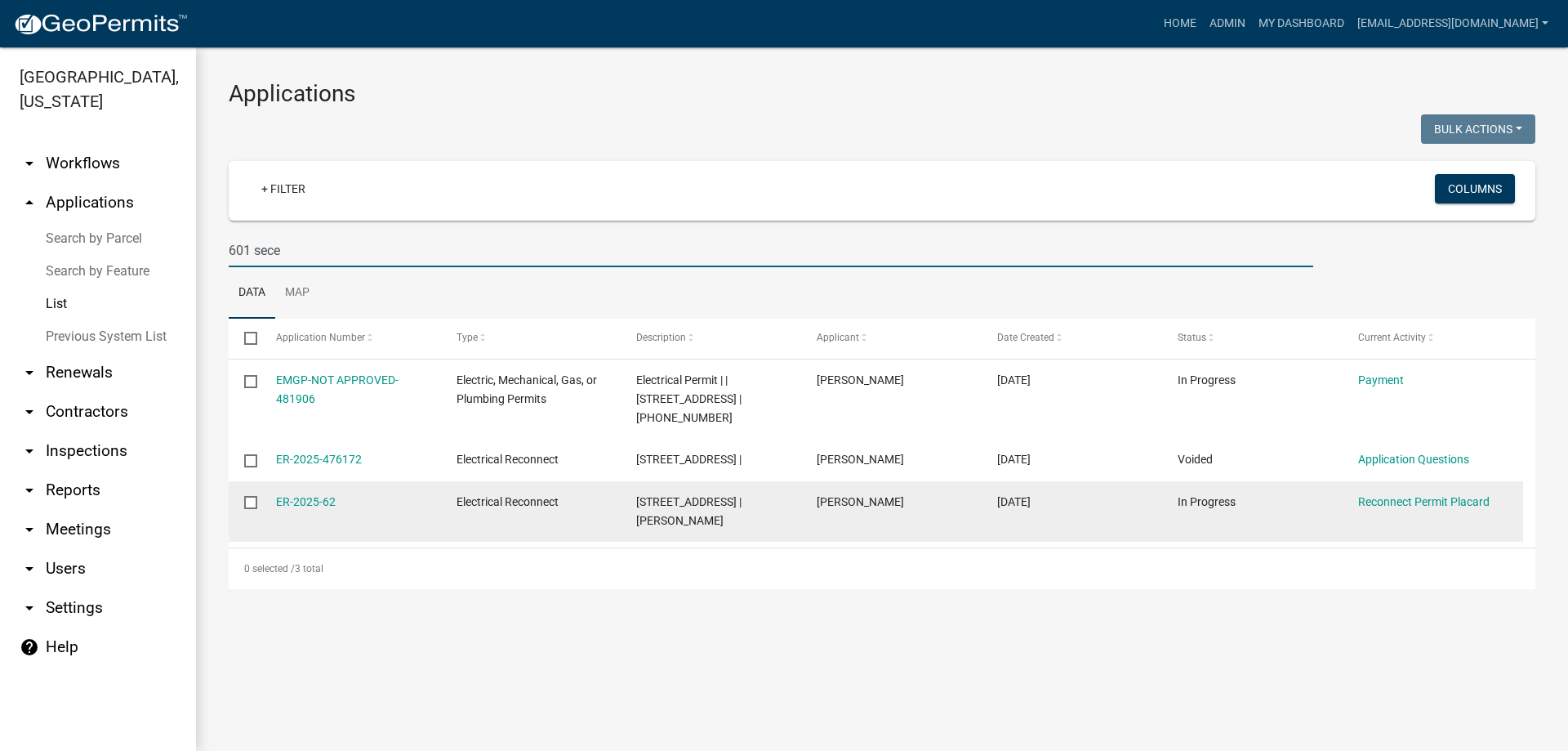
type input "601 sece"
click at [272, 500] on datatable-body-cell "ER-2025-62" at bounding box center [350, 511] width 180 height 60
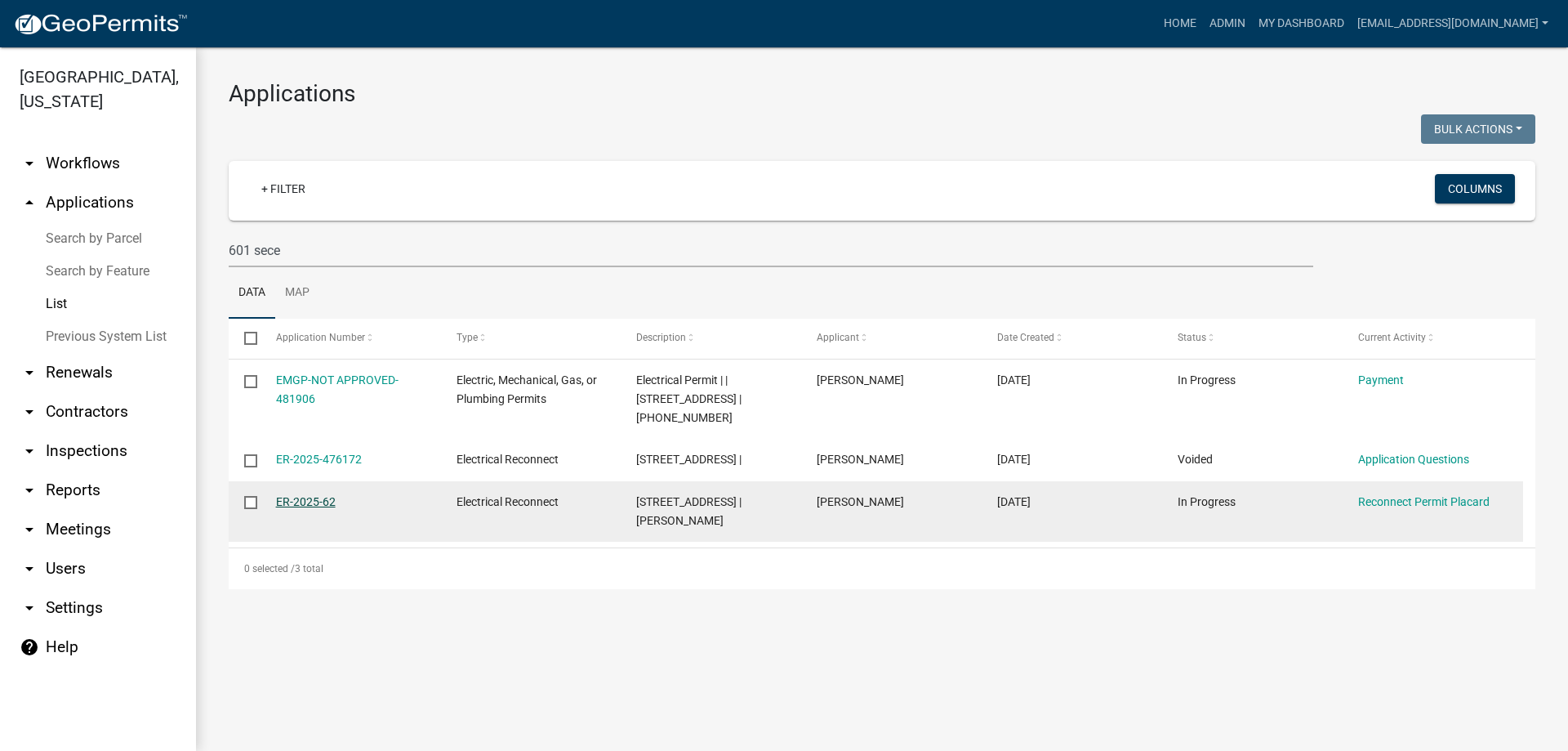
click at [283, 496] on link "ER-2025-62" at bounding box center [305, 502] width 59 height 13
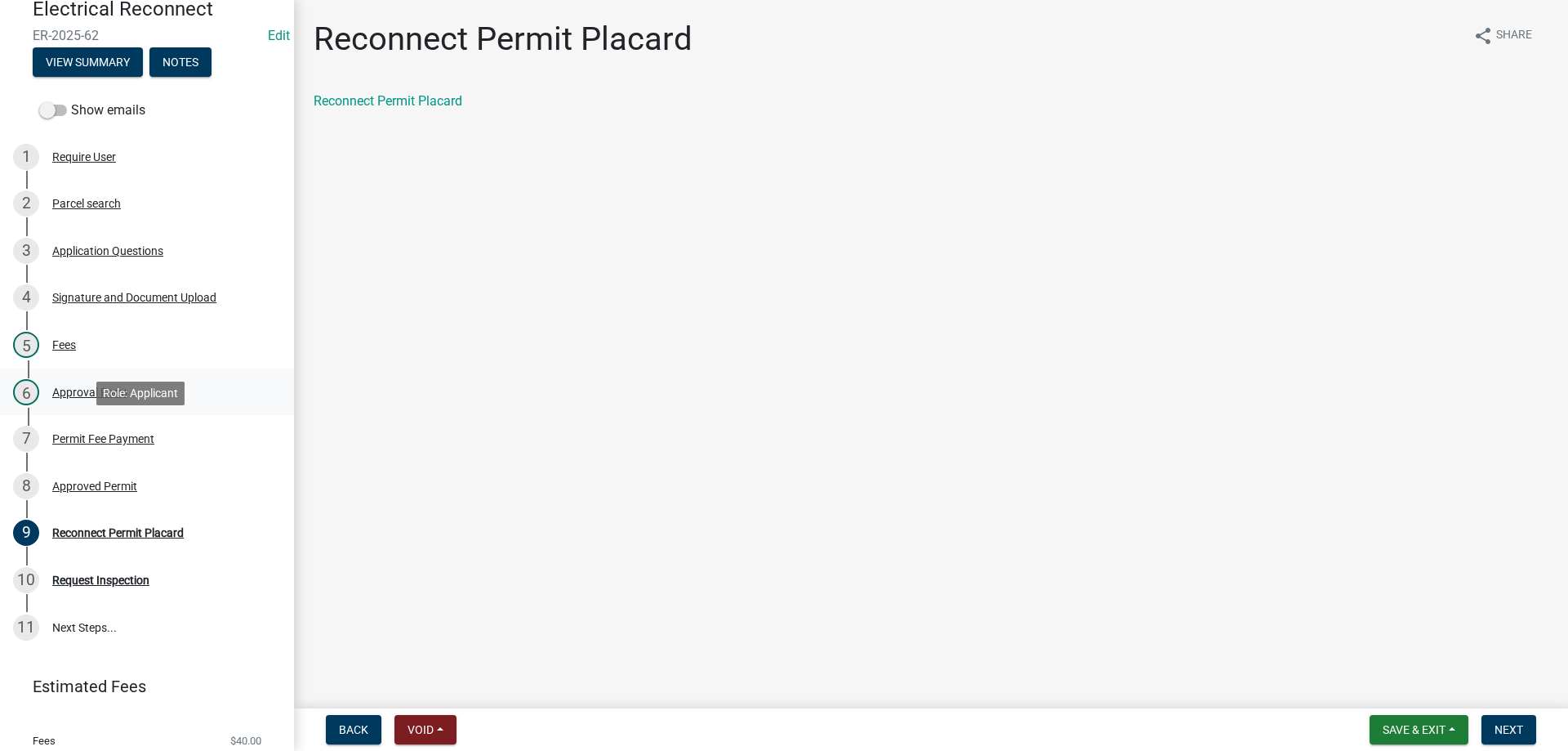
scroll to position [163, 0]
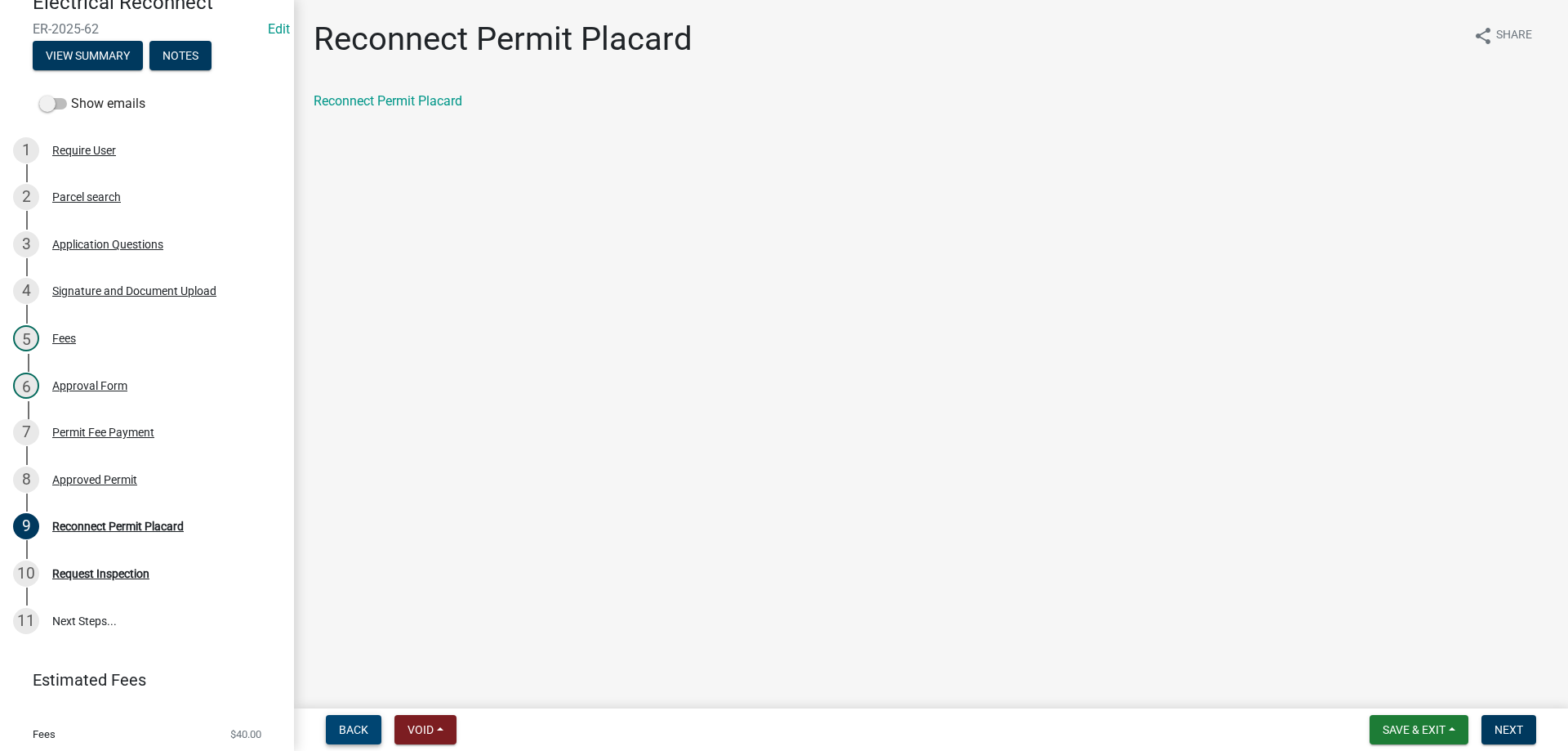
click at [359, 738] on button "Back" at bounding box center [353, 729] width 56 height 29
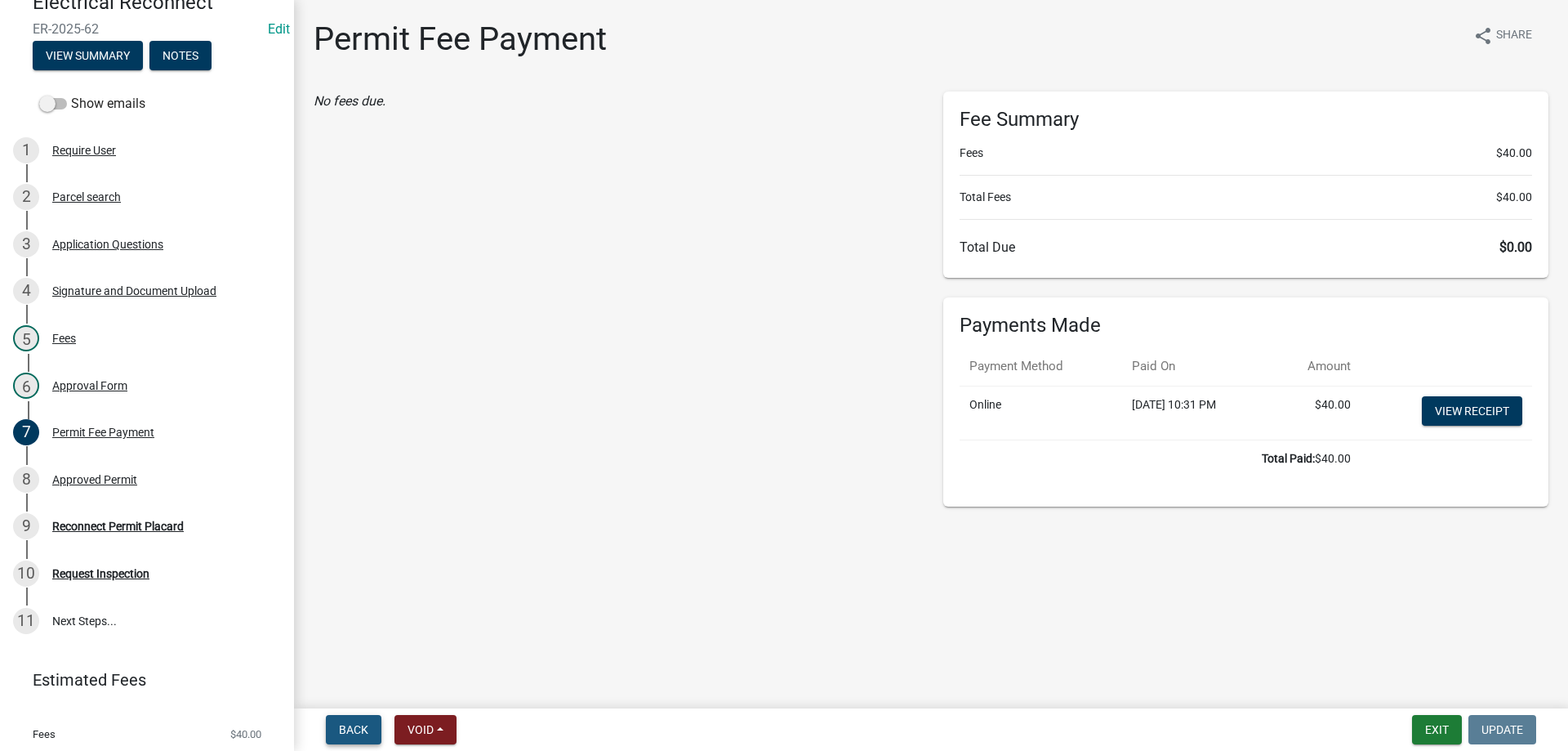
click at [349, 732] on span "Back" at bounding box center [353, 730] width 29 height 13
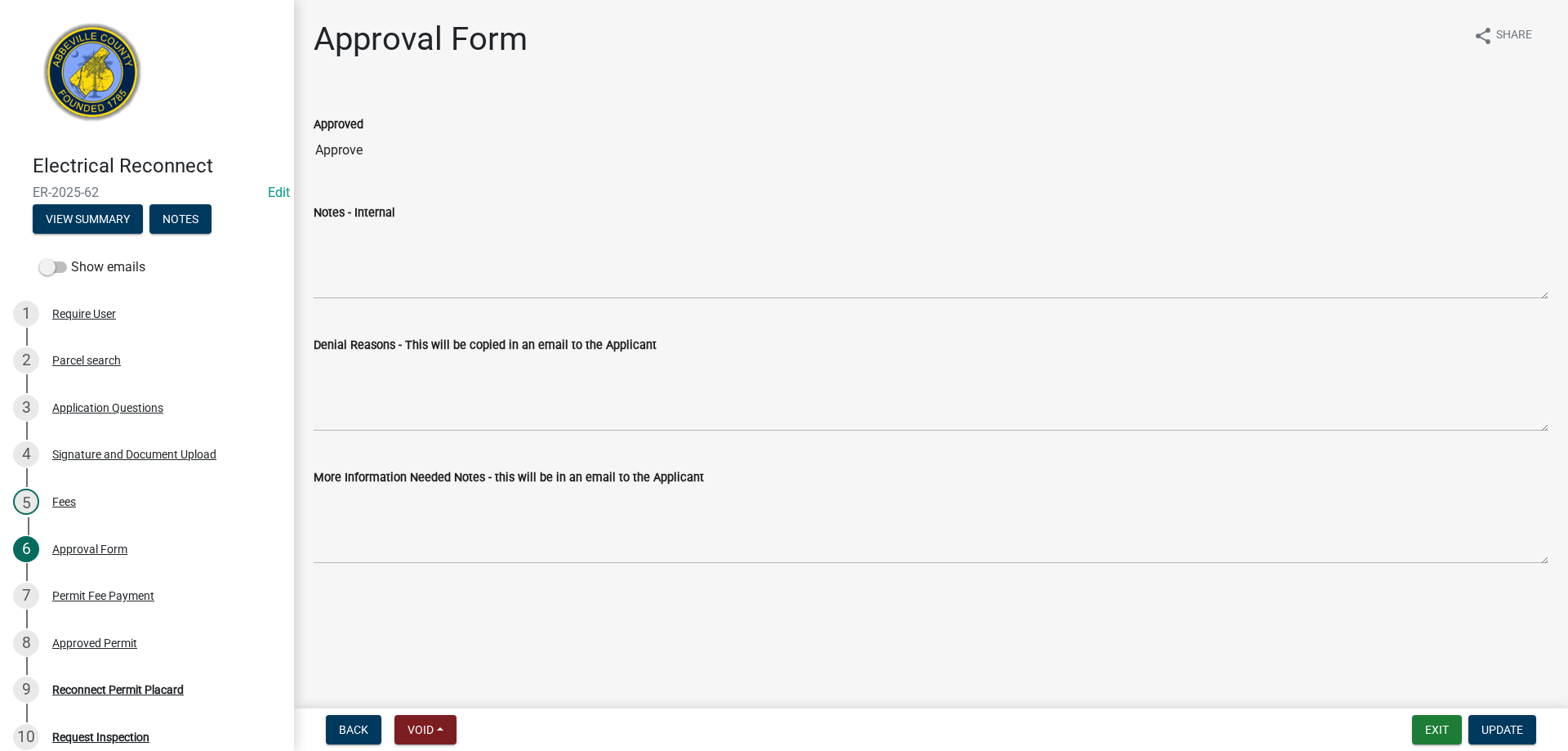
scroll to position [163, 0]
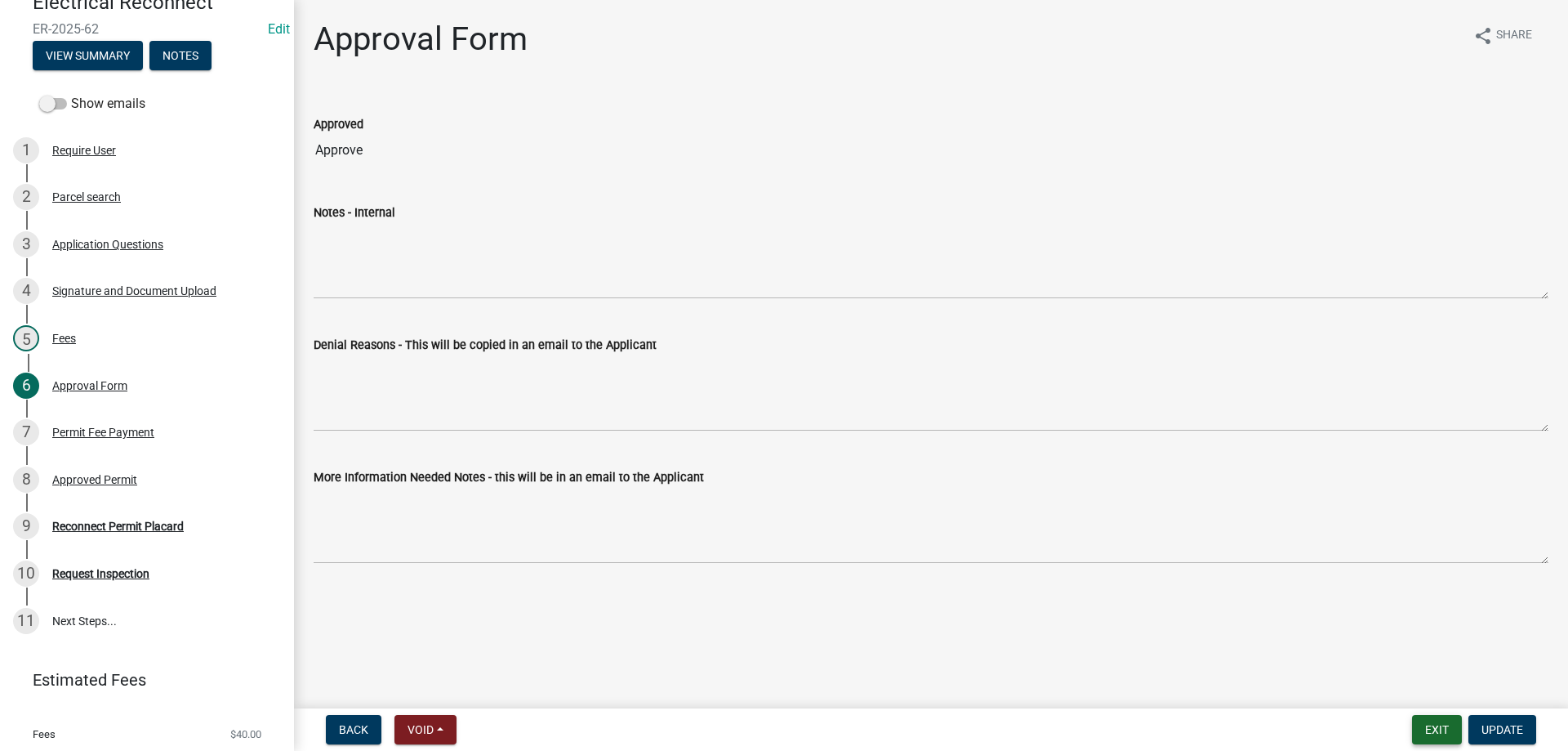
click at [1430, 727] on button "Exit" at bounding box center [1438, 729] width 50 height 29
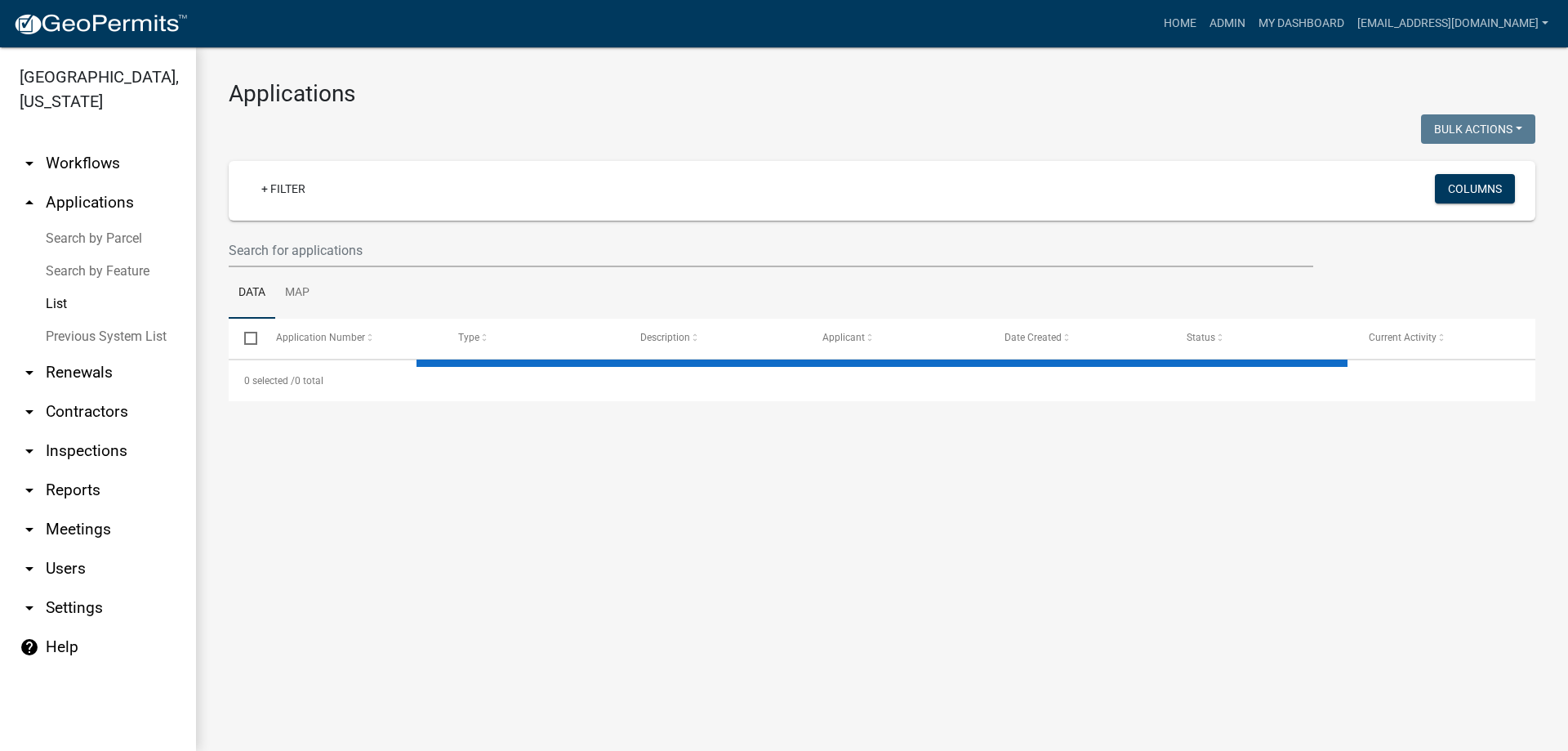
select select "3: 100"
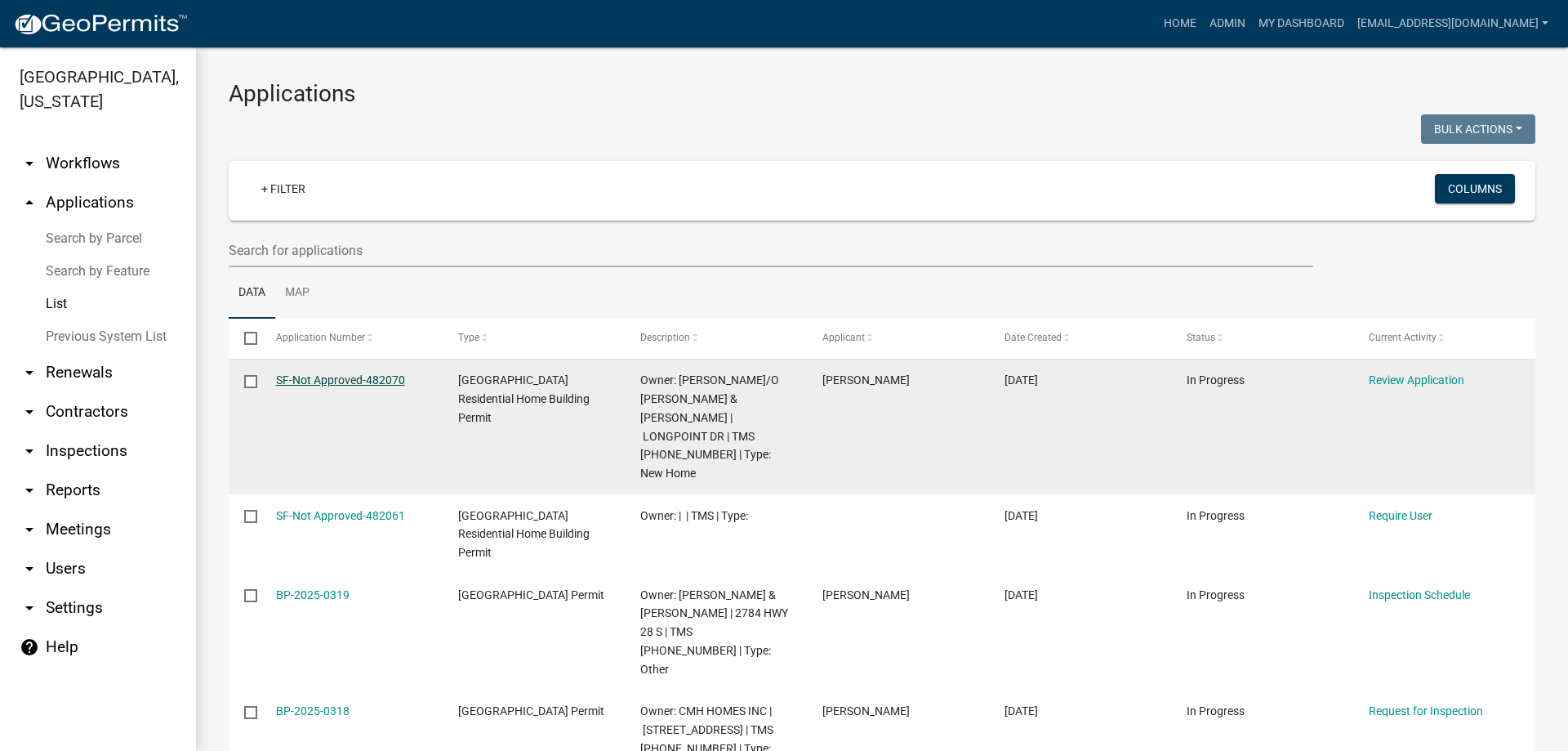
click at [322, 376] on link "SF-Not Approved-482070" at bounding box center [340, 380] width 129 height 13
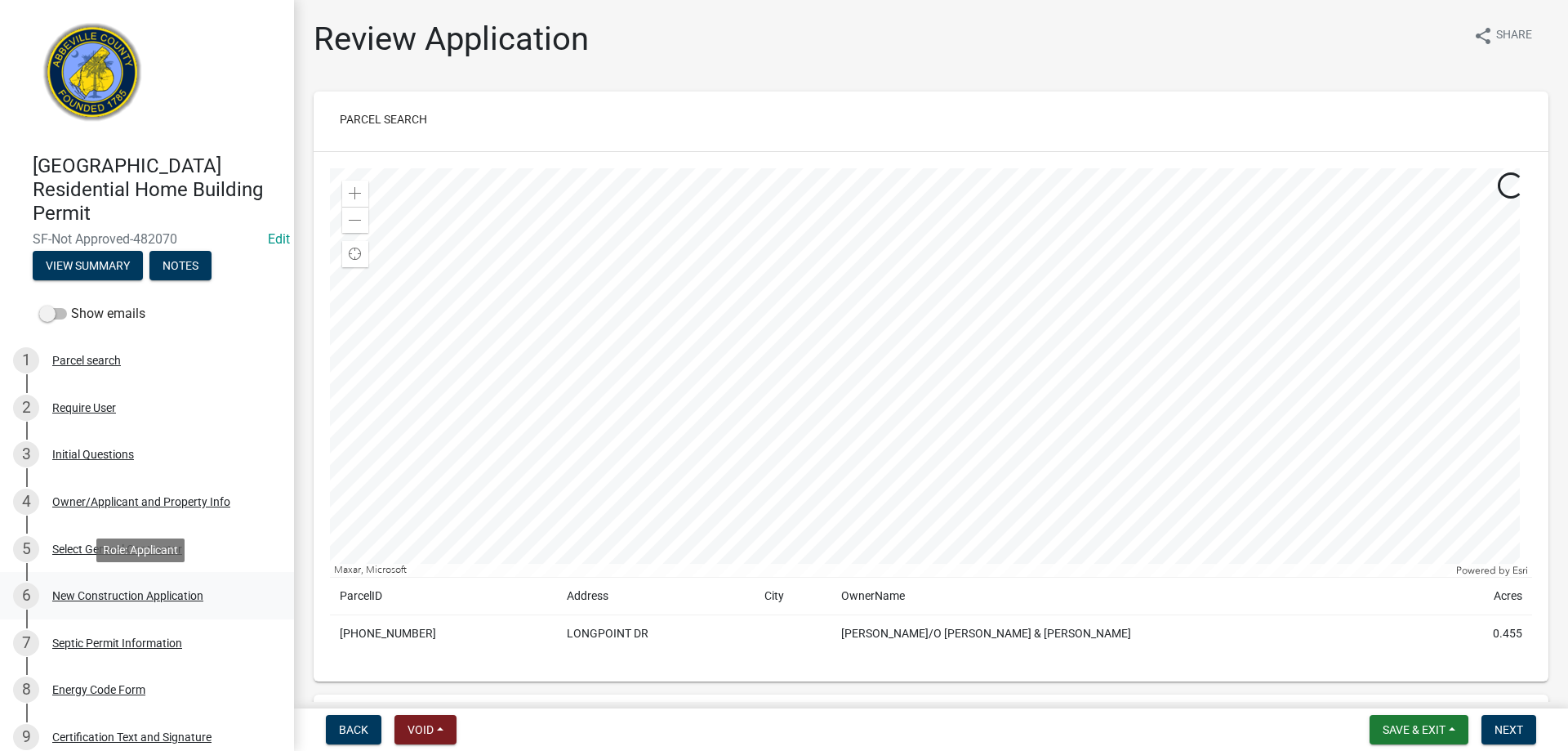
click at [127, 590] on div "New Construction Application" at bounding box center [128, 596] width 151 height 12
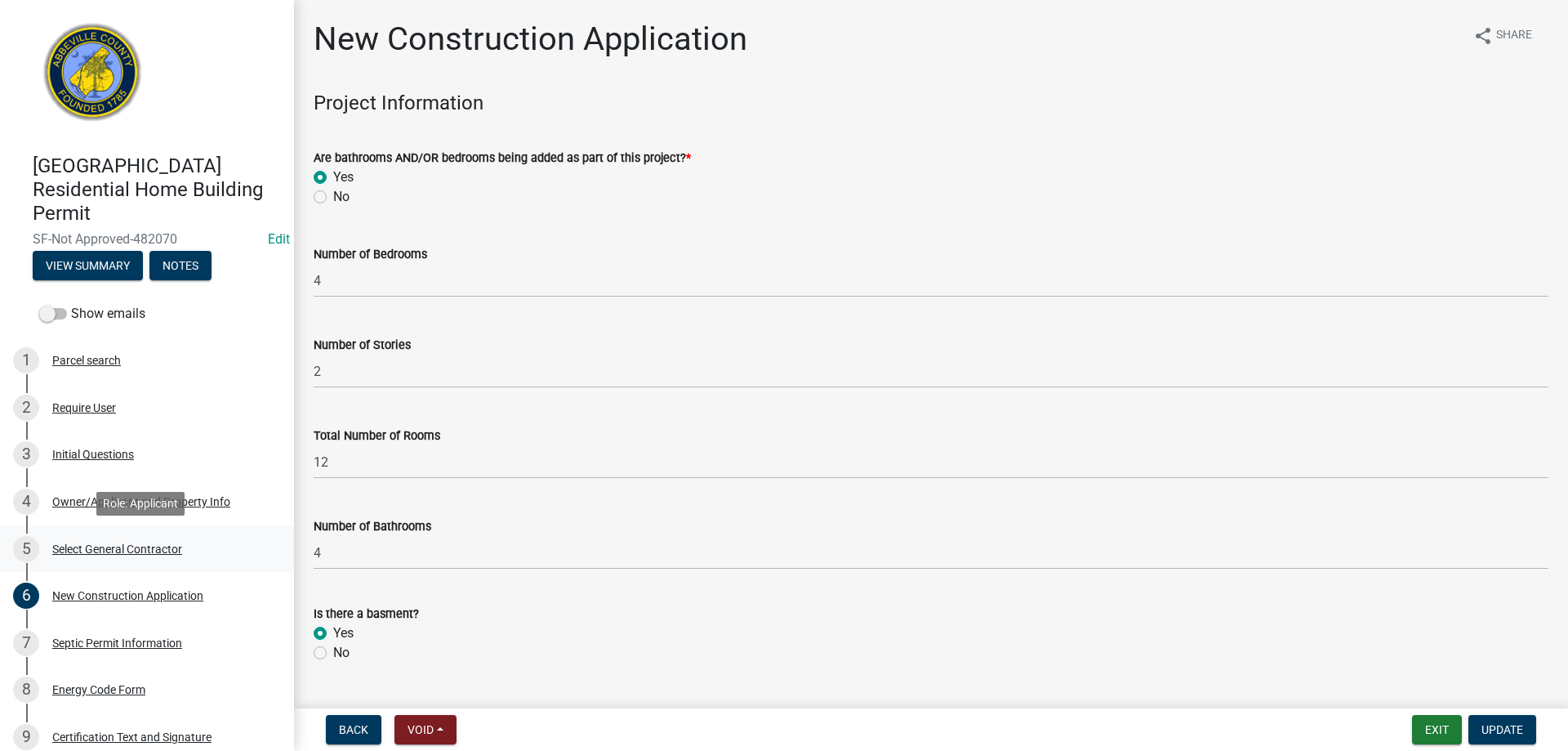
click at [67, 546] on div "Select General Contractor" at bounding box center [117, 549] width 130 height 12
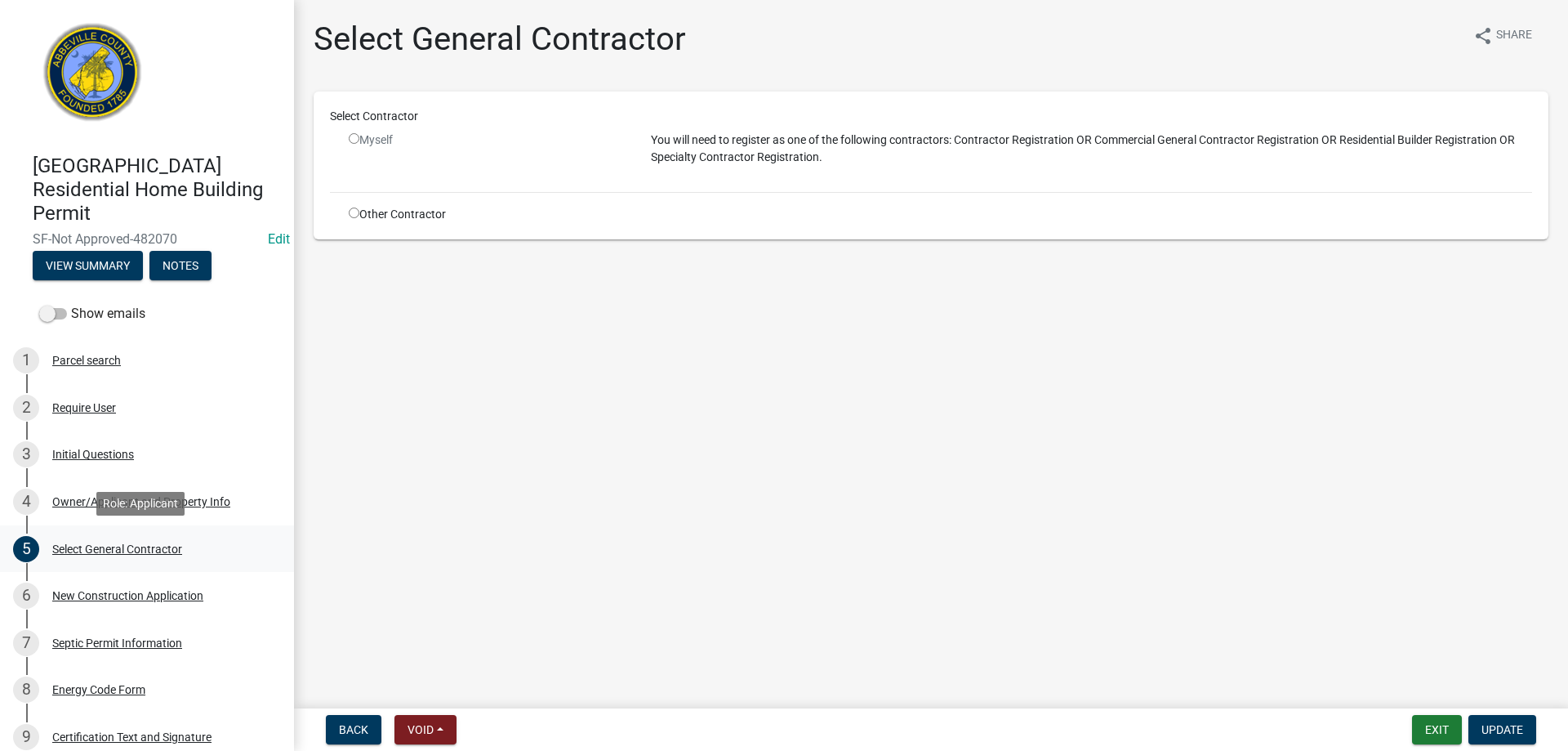
click at [74, 549] on div "Select General Contractor" at bounding box center [117, 549] width 130 height 12
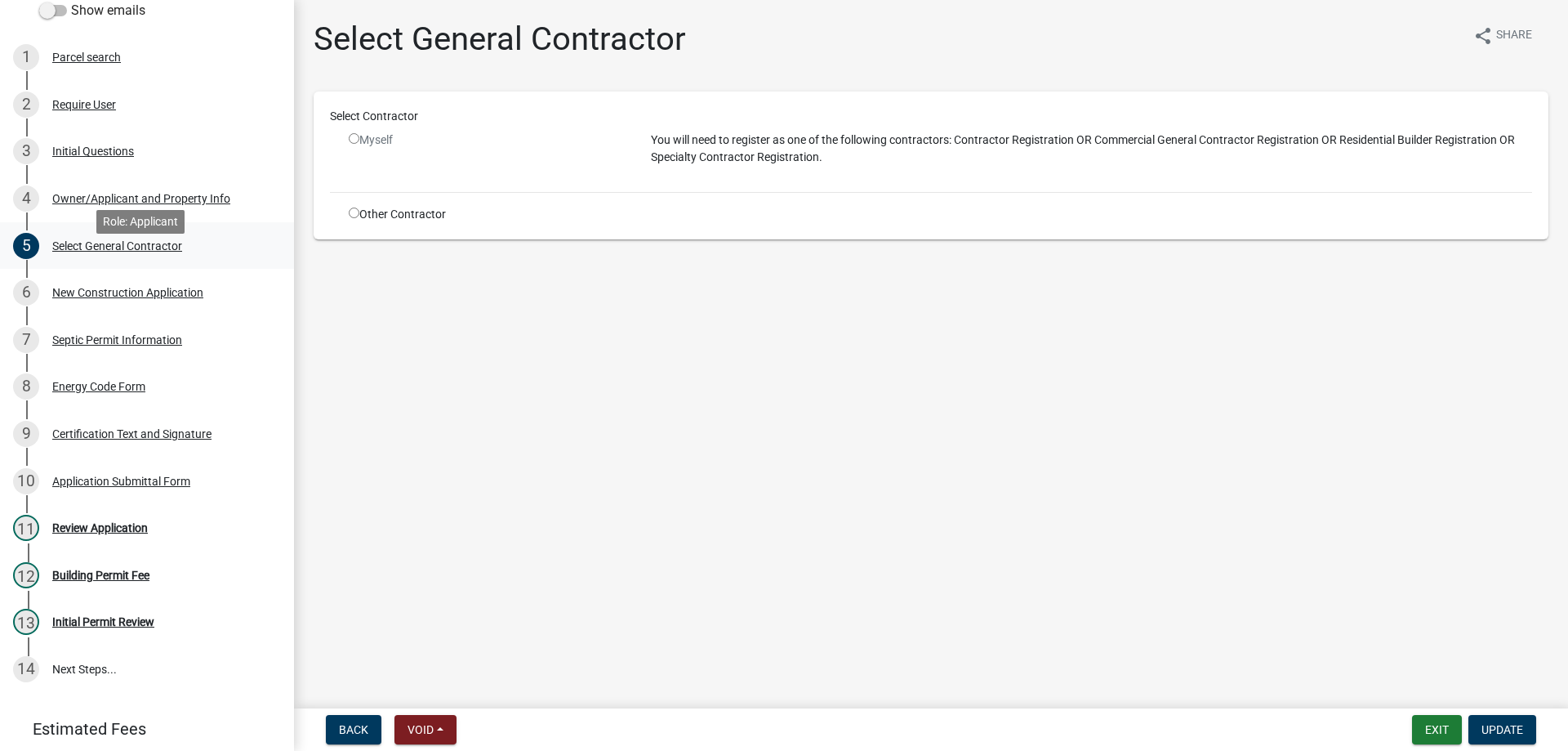
scroll to position [327, 0]
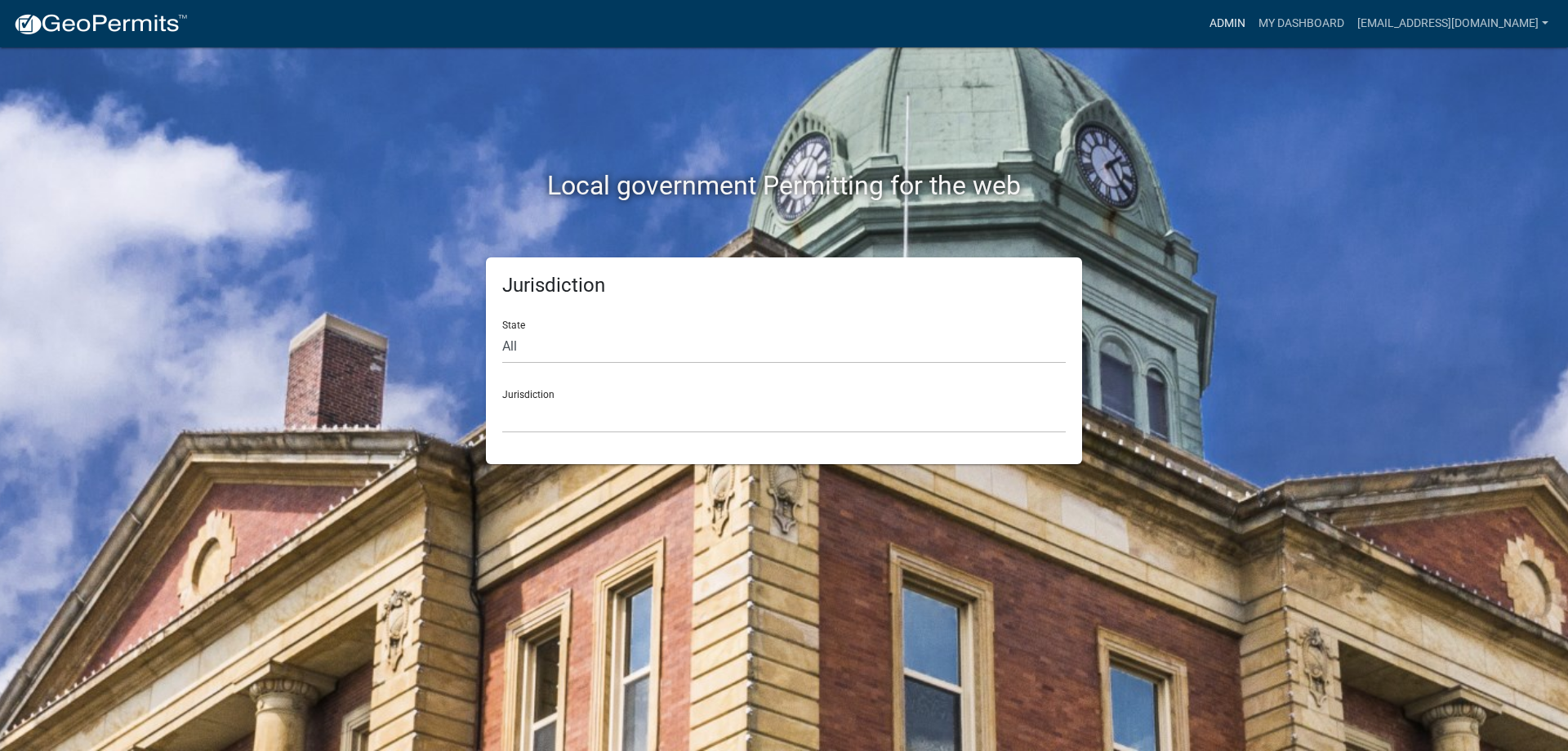
click at [1203, 31] on link "Admin" at bounding box center [1227, 23] width 49 height 31
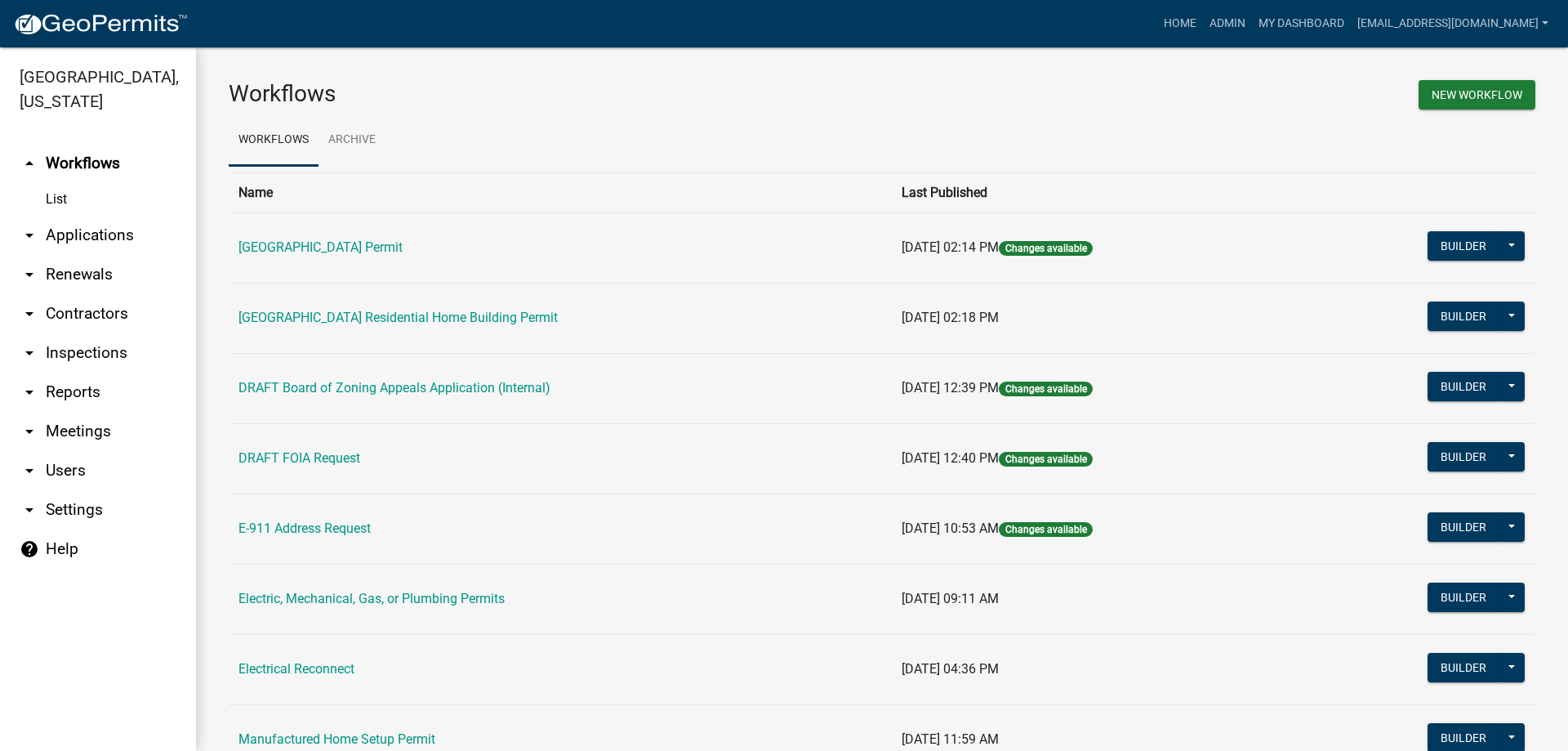
click at [79, 239] on link "arrow_drop_down Applications" at bounding box center [98, 235] width 196 height 39
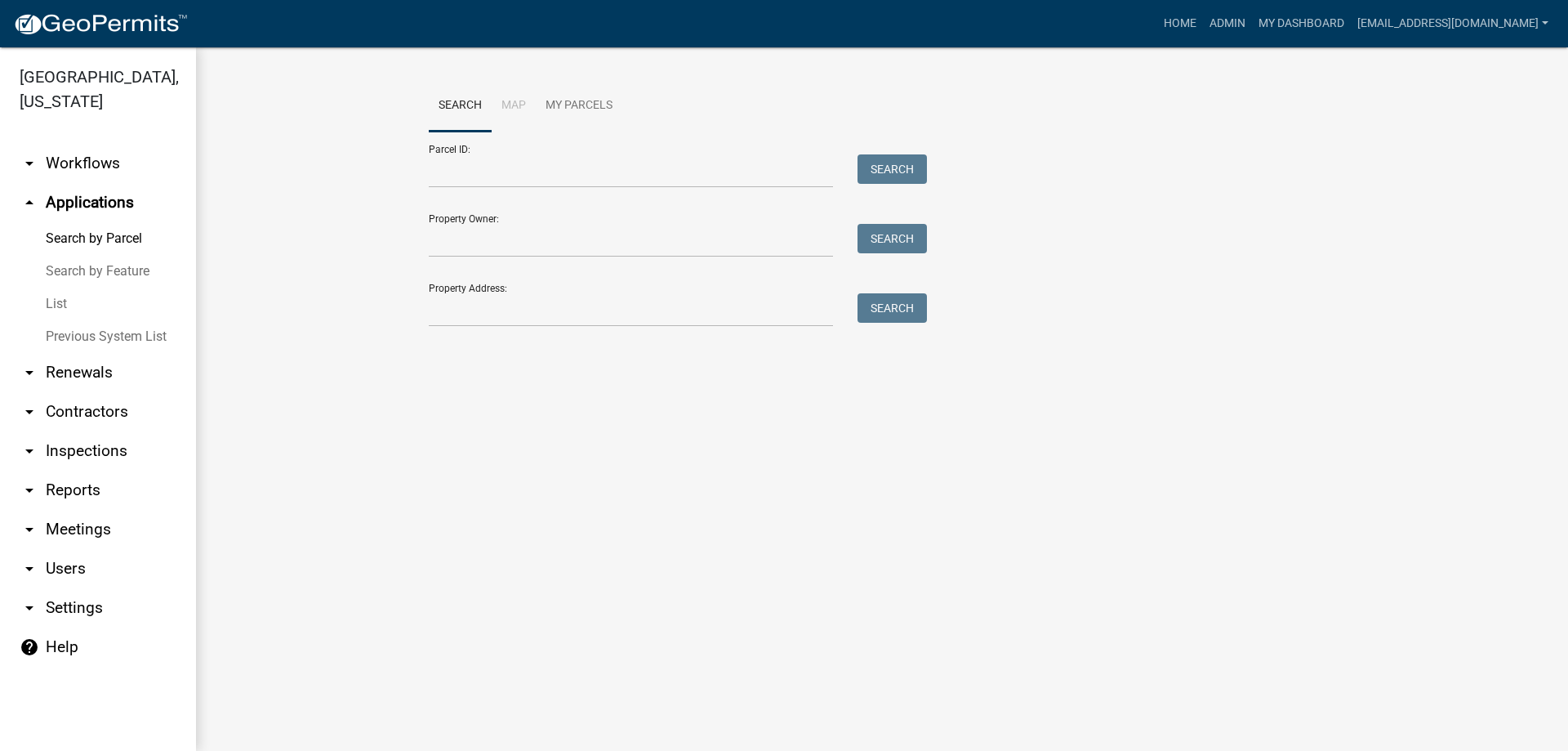
click at [71, 304] on link "List" at bounding box center [98, 304] width 196 height 33
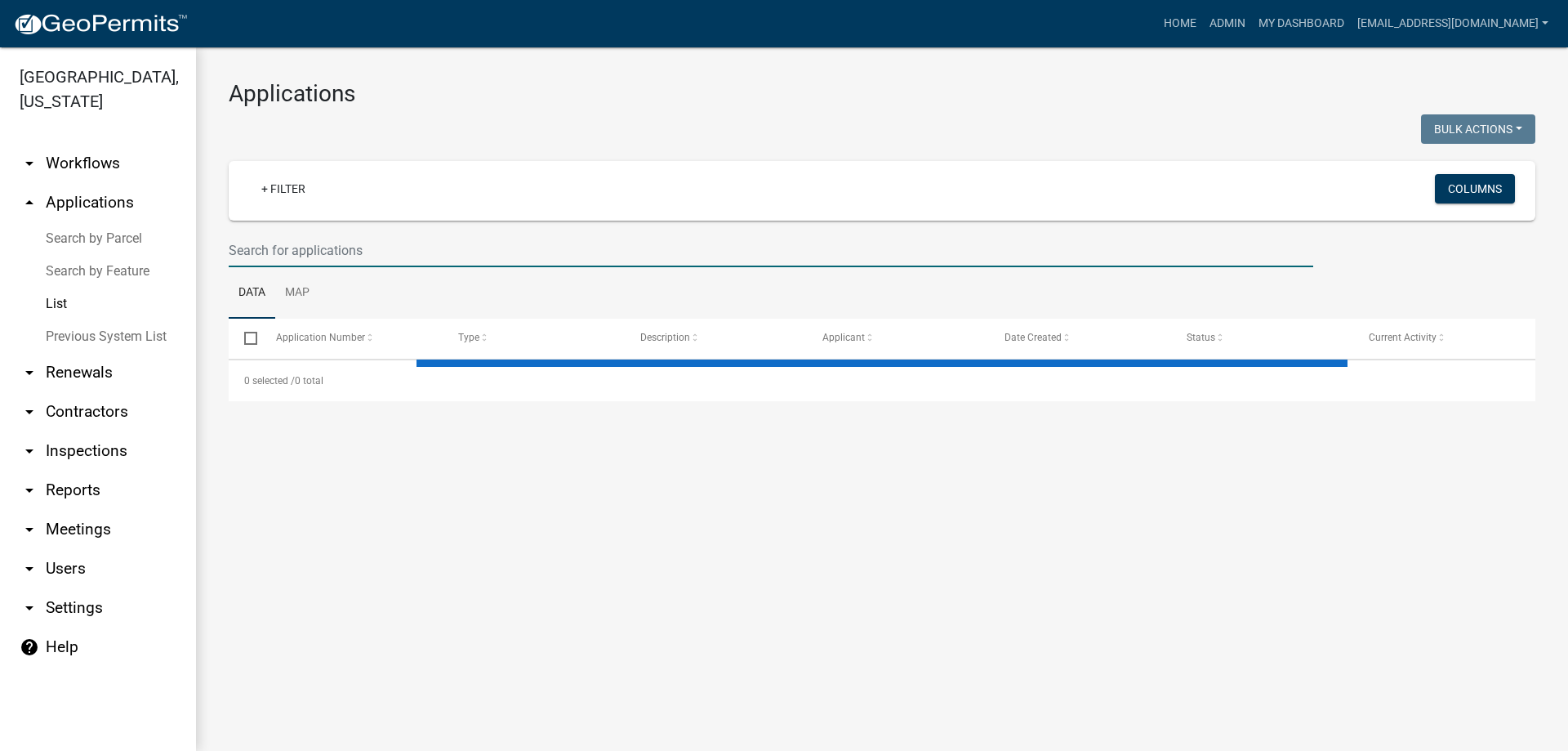
click at [288, 251] on input "text" at bounding box center [771, 250] width 1084 height 34
select select "3: 100"
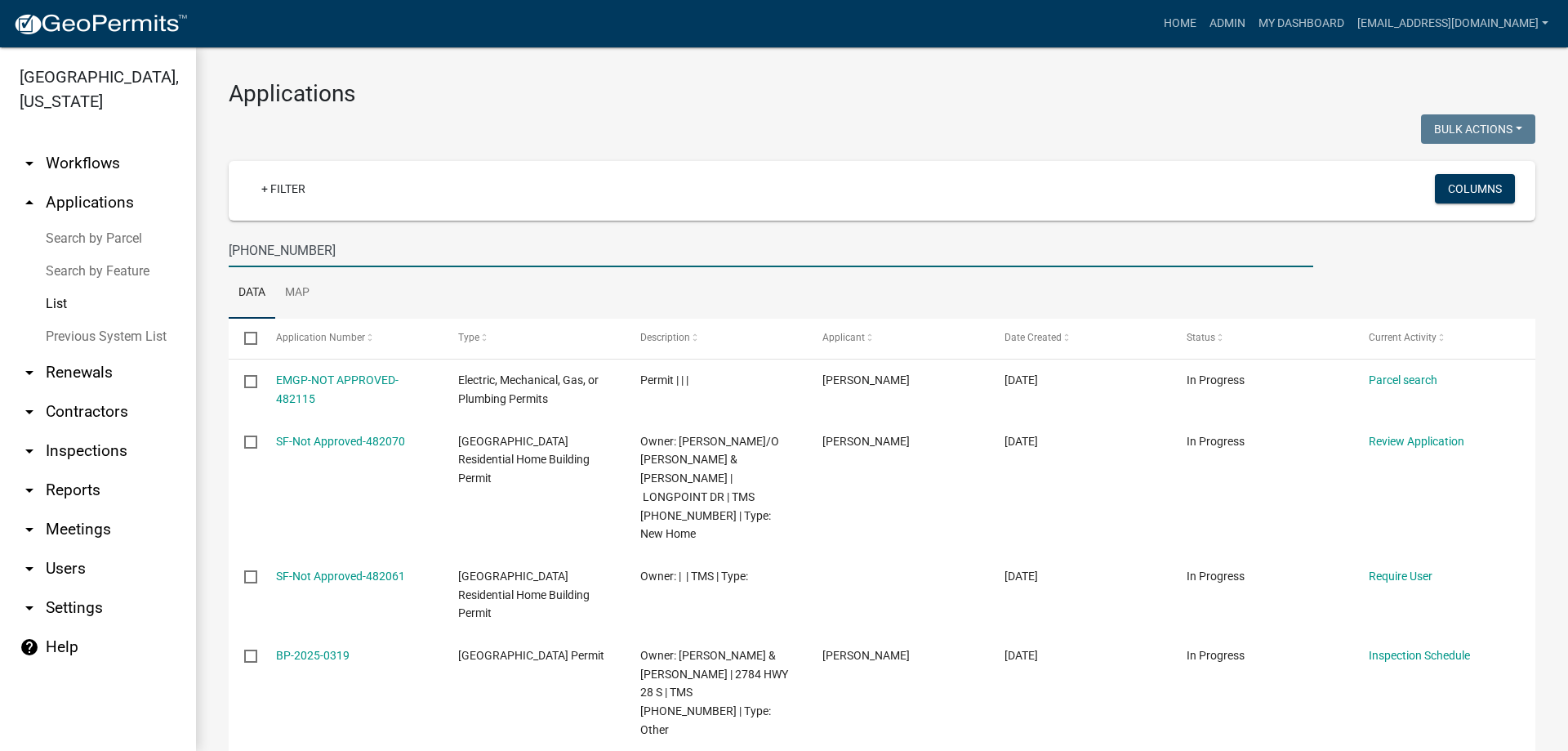
type input "[PHONE_NUMBER]"
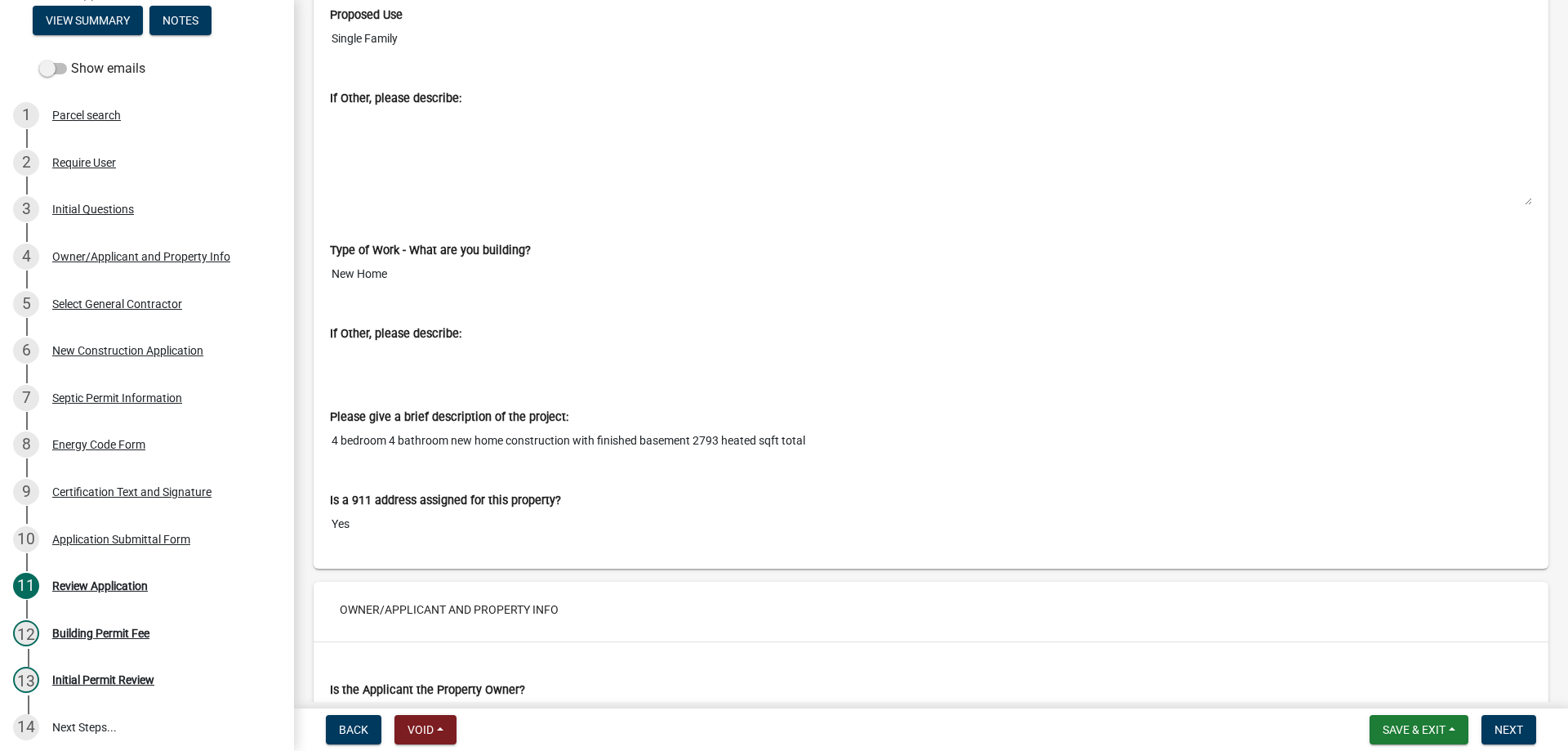
scroll to position [1063, 0]
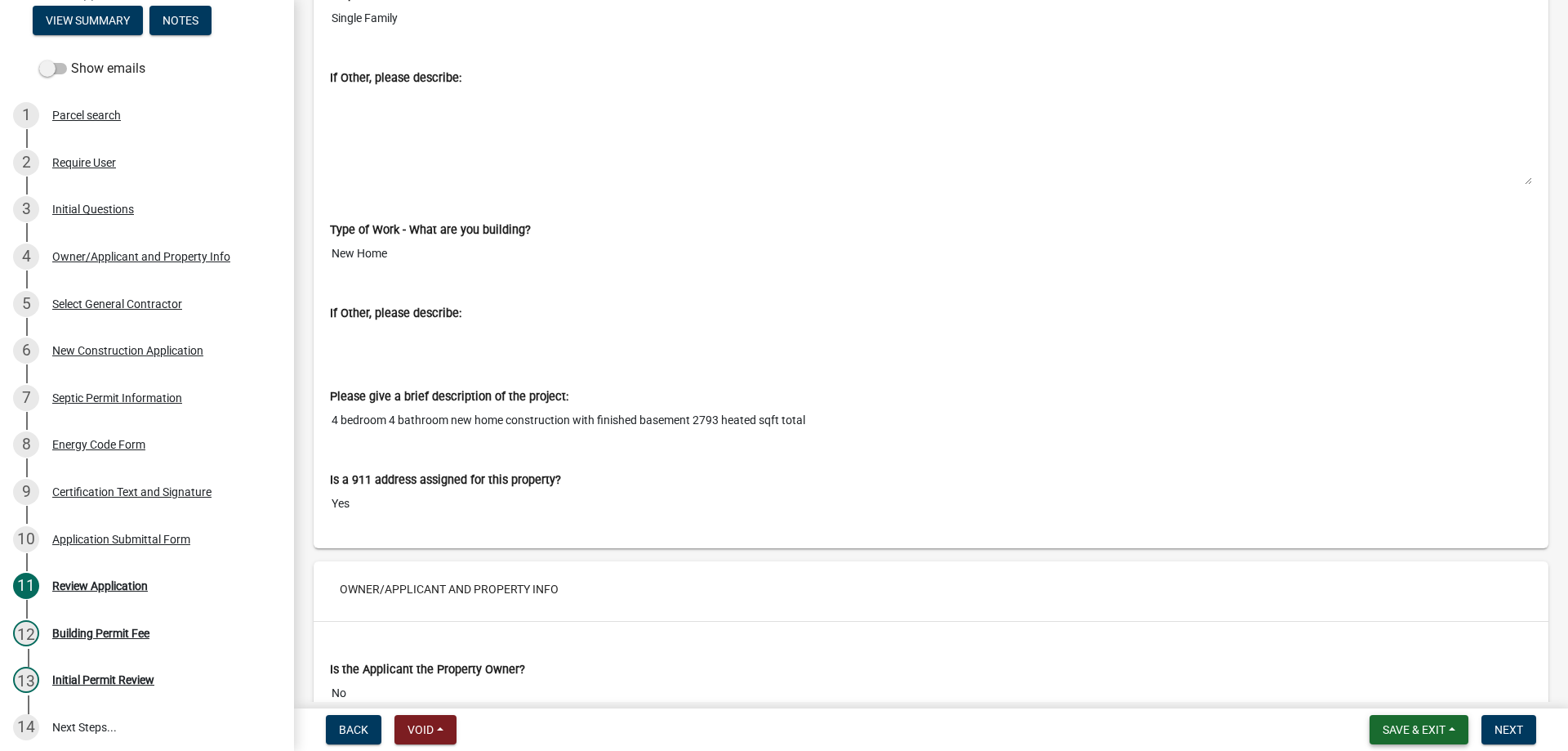
click at [1410, 737] on button "Save & Exit" at bounding box center [1419, 729] width 98 height 29
click at [1399, 692] on button "Save & Exit" at bounding box center [1403, 687] width 130 height 39
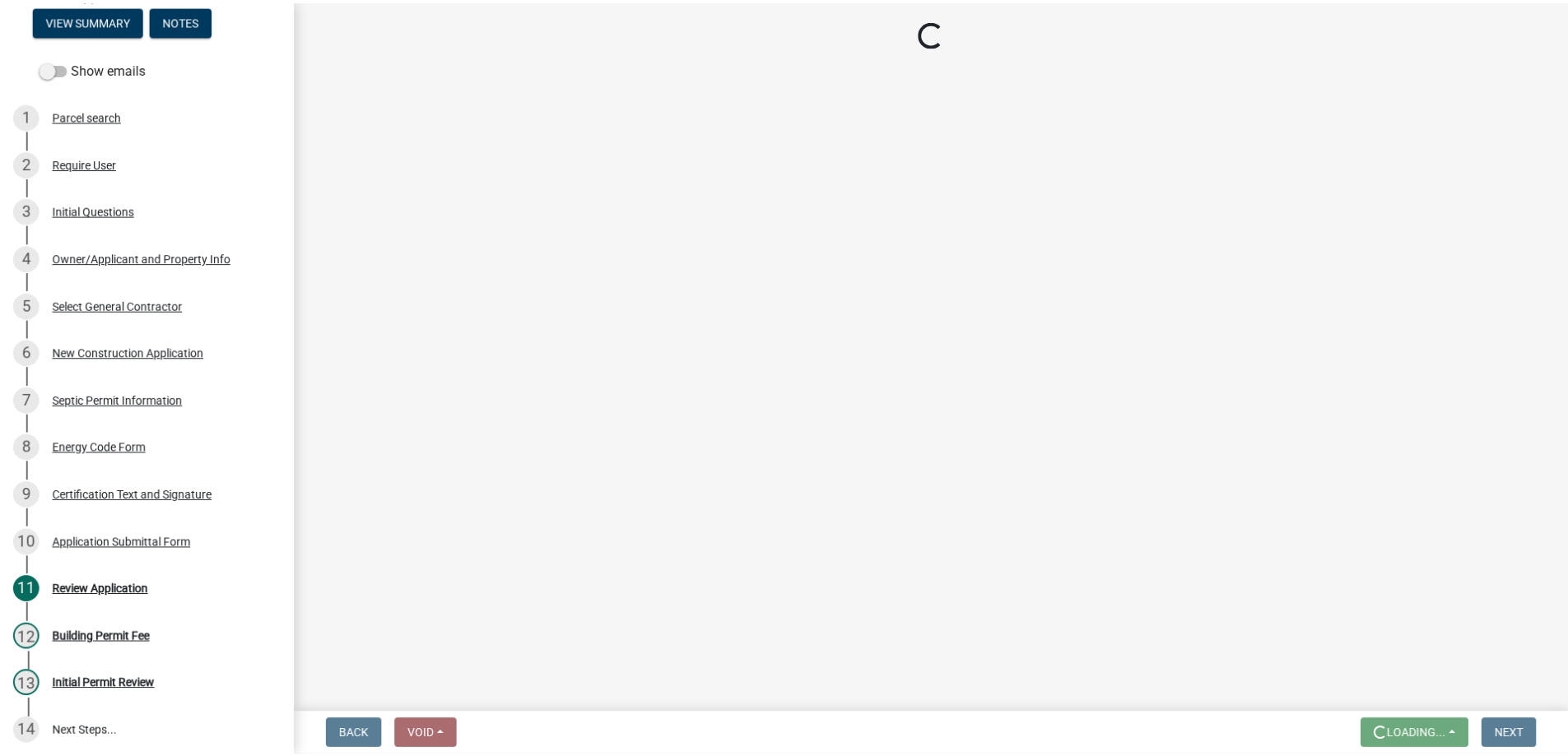
scroll to position [0, 0]
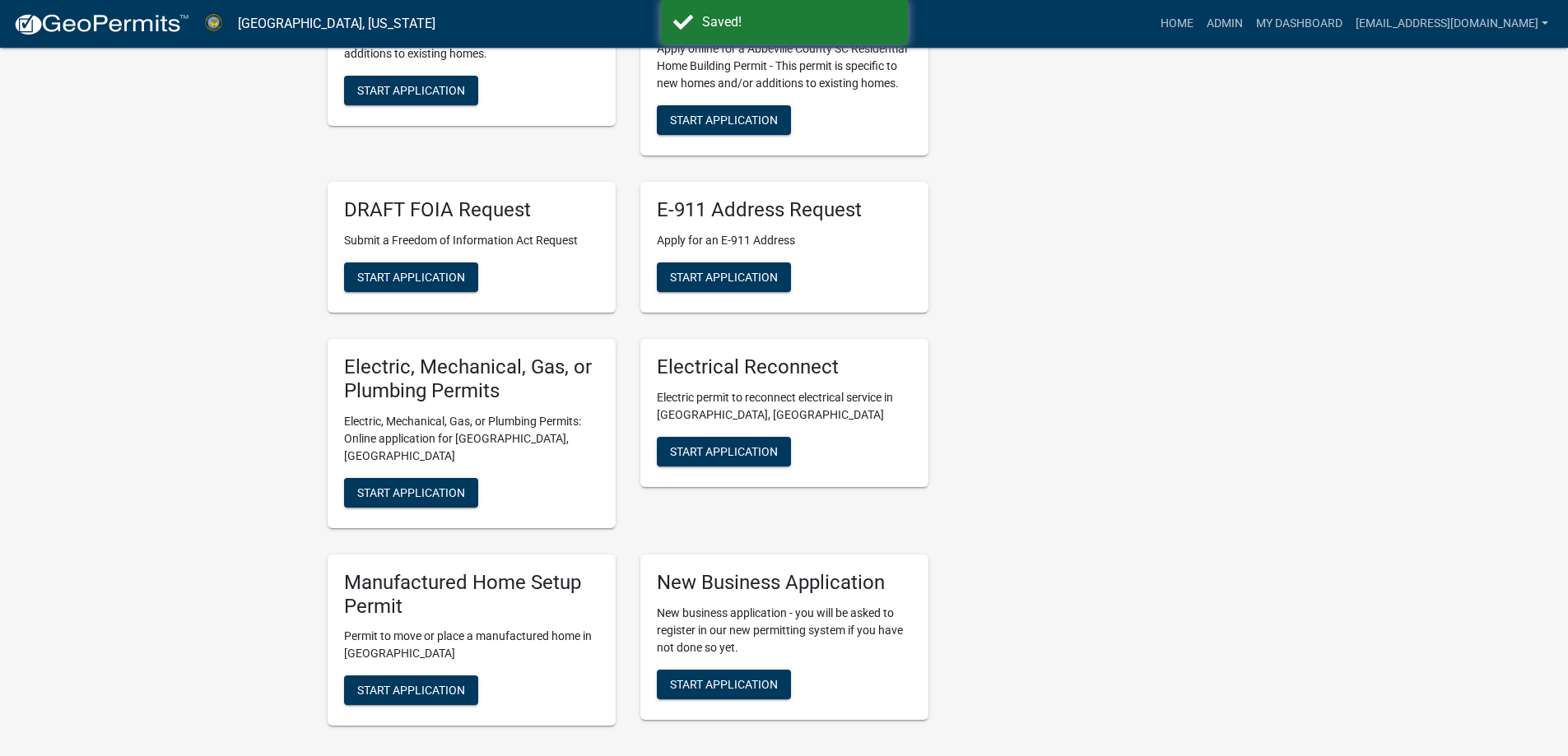
scroll to position [575, 0]
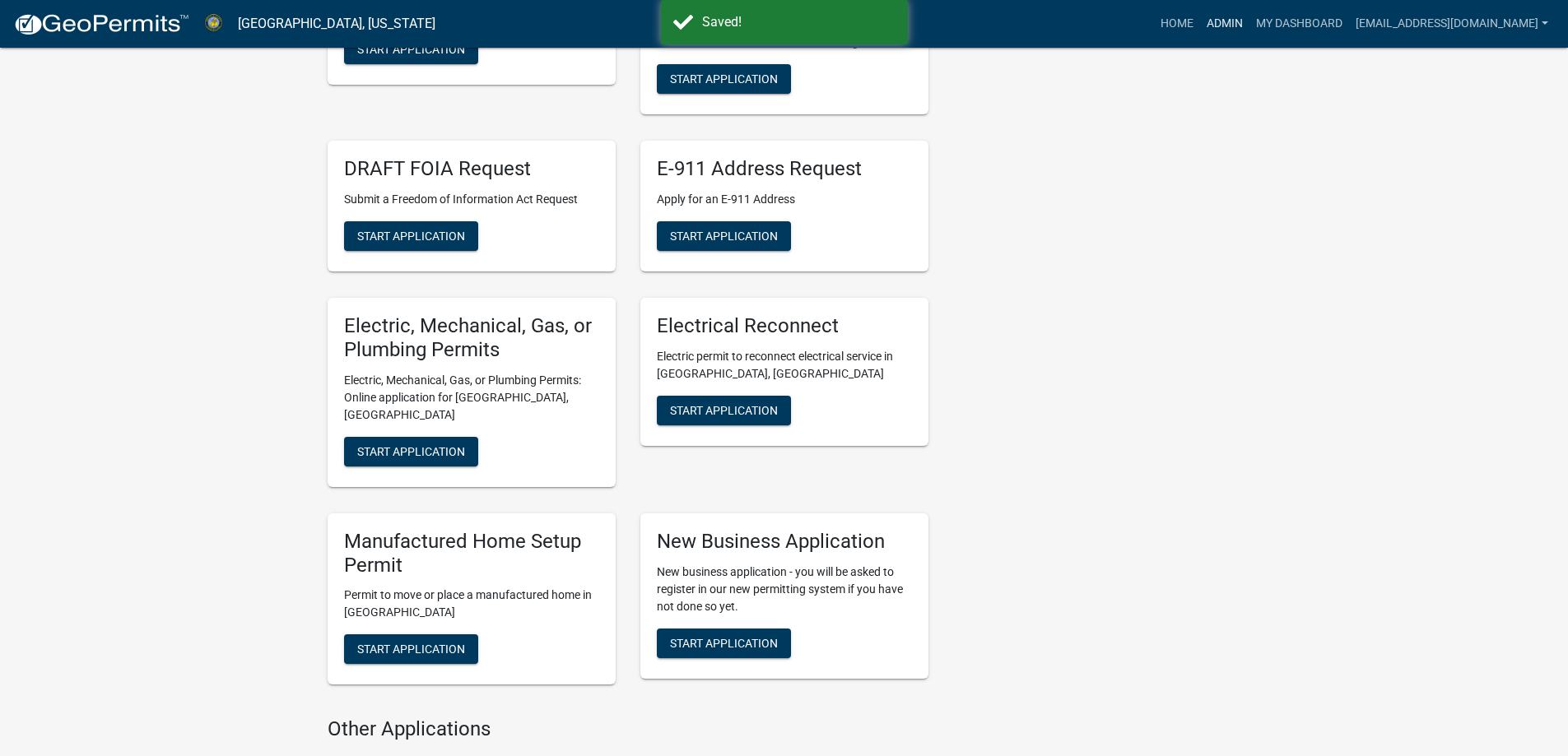
click at [1200, 26] on link "Admin" at bounding box center [1224, 23] width 49 height 31
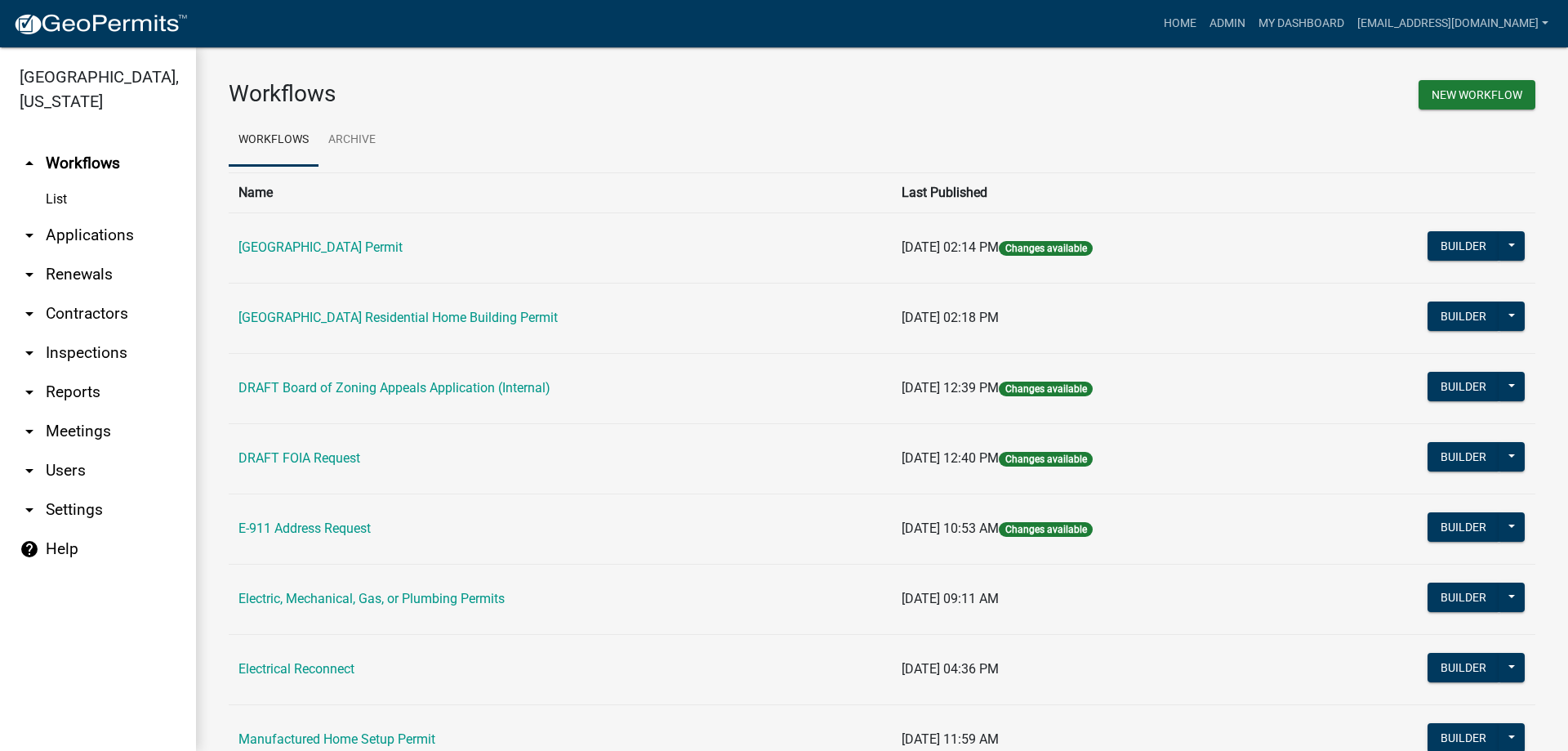
click at [95, 240] on link "arrow_drop_down Applications" at bounding box center [98, 235] width 196 height 39
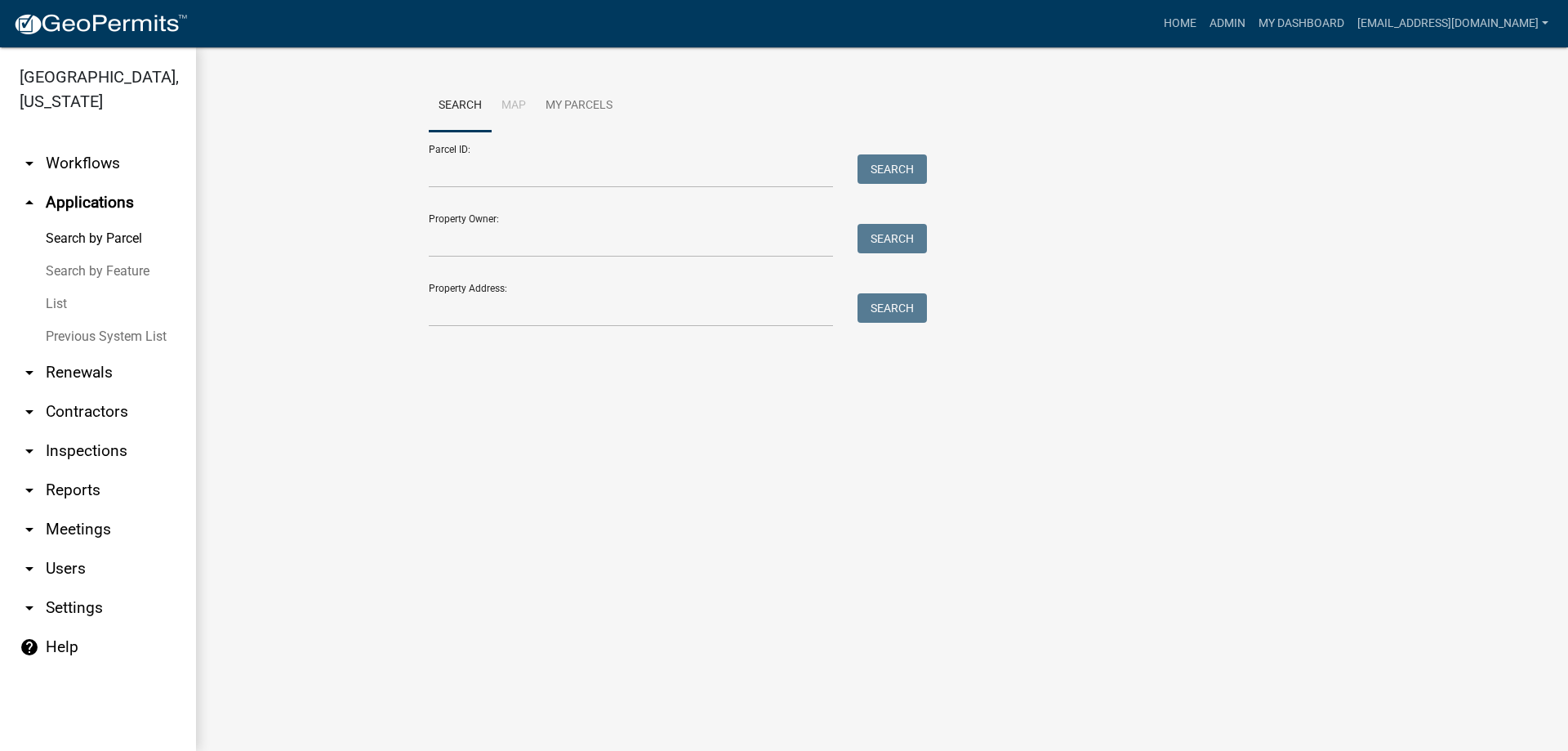
click at [46, 307] on link "List" at bounding box center [98, 304] width 196 height 33
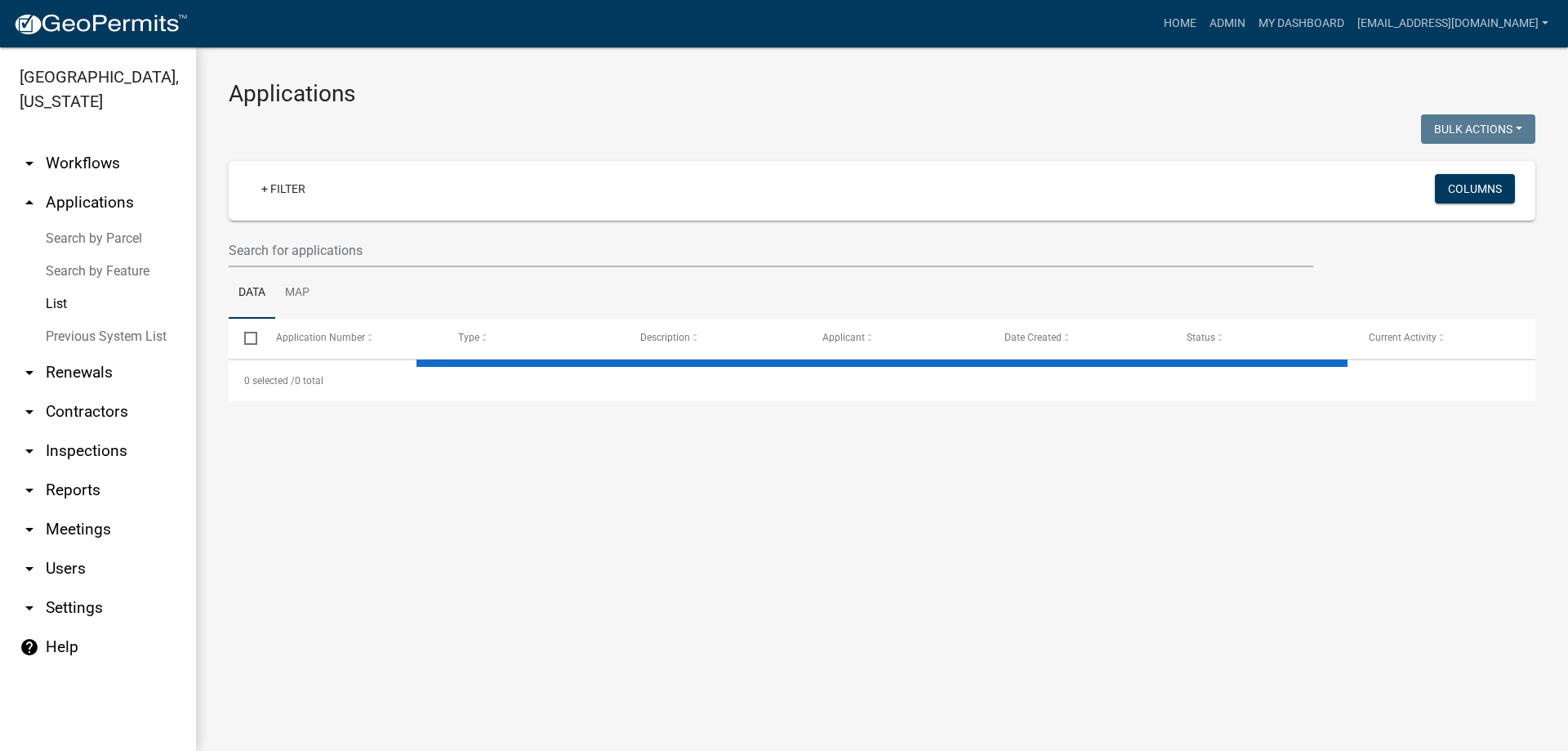
select select "3: 100"
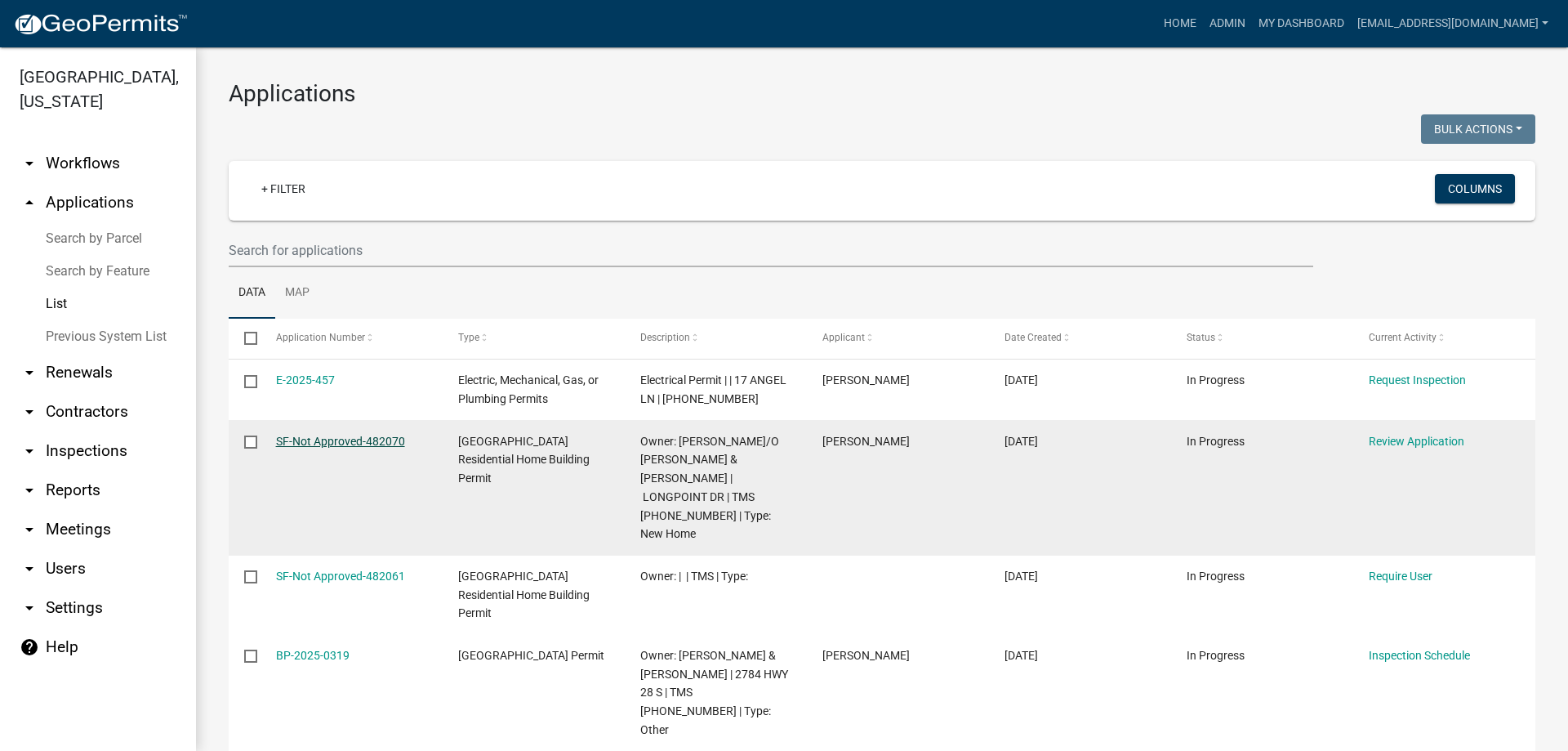
click at [334, 441] on link "SF-Not Approved-482070" at bounding box center [340, 441] width 129 height 13
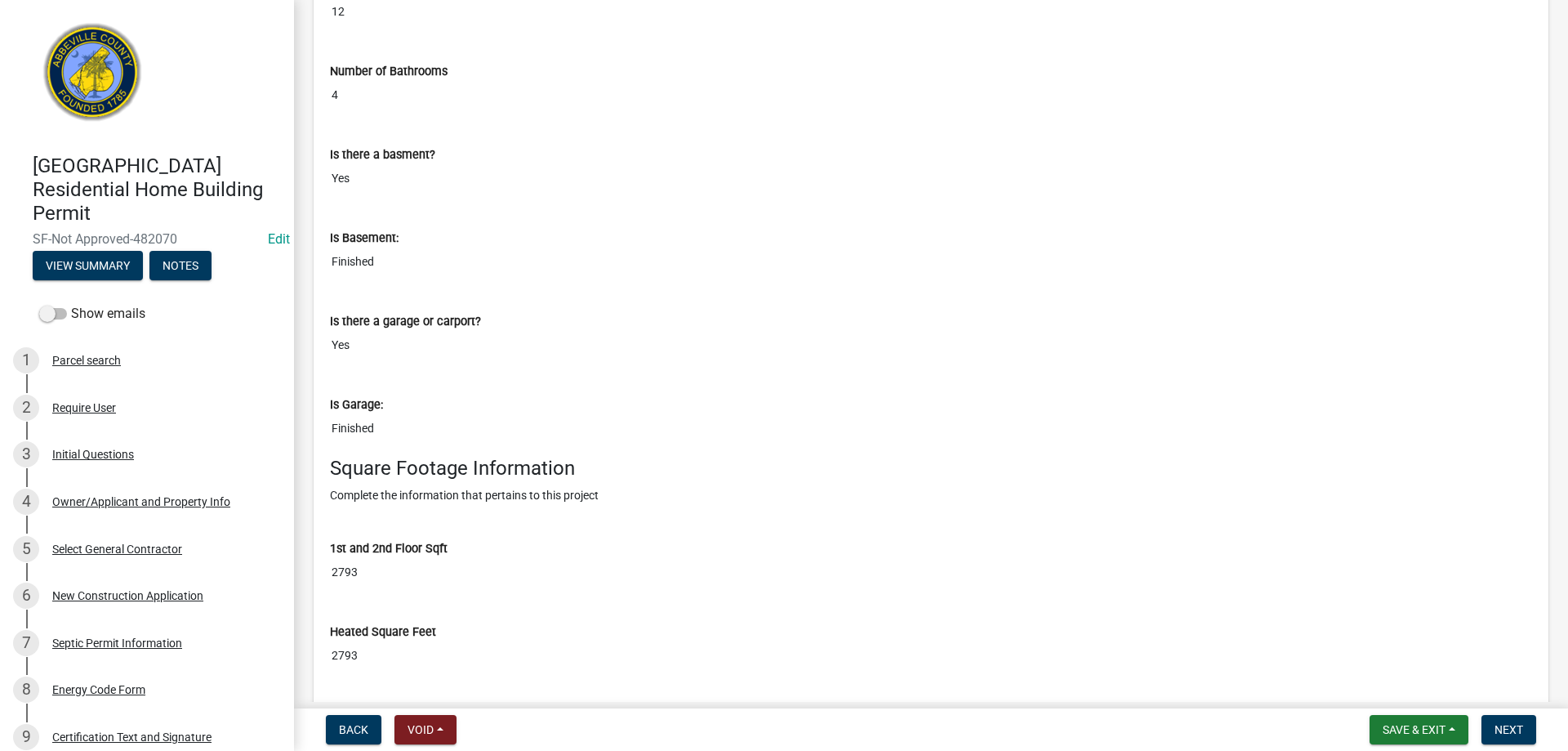
scroll to position [3514, 0]
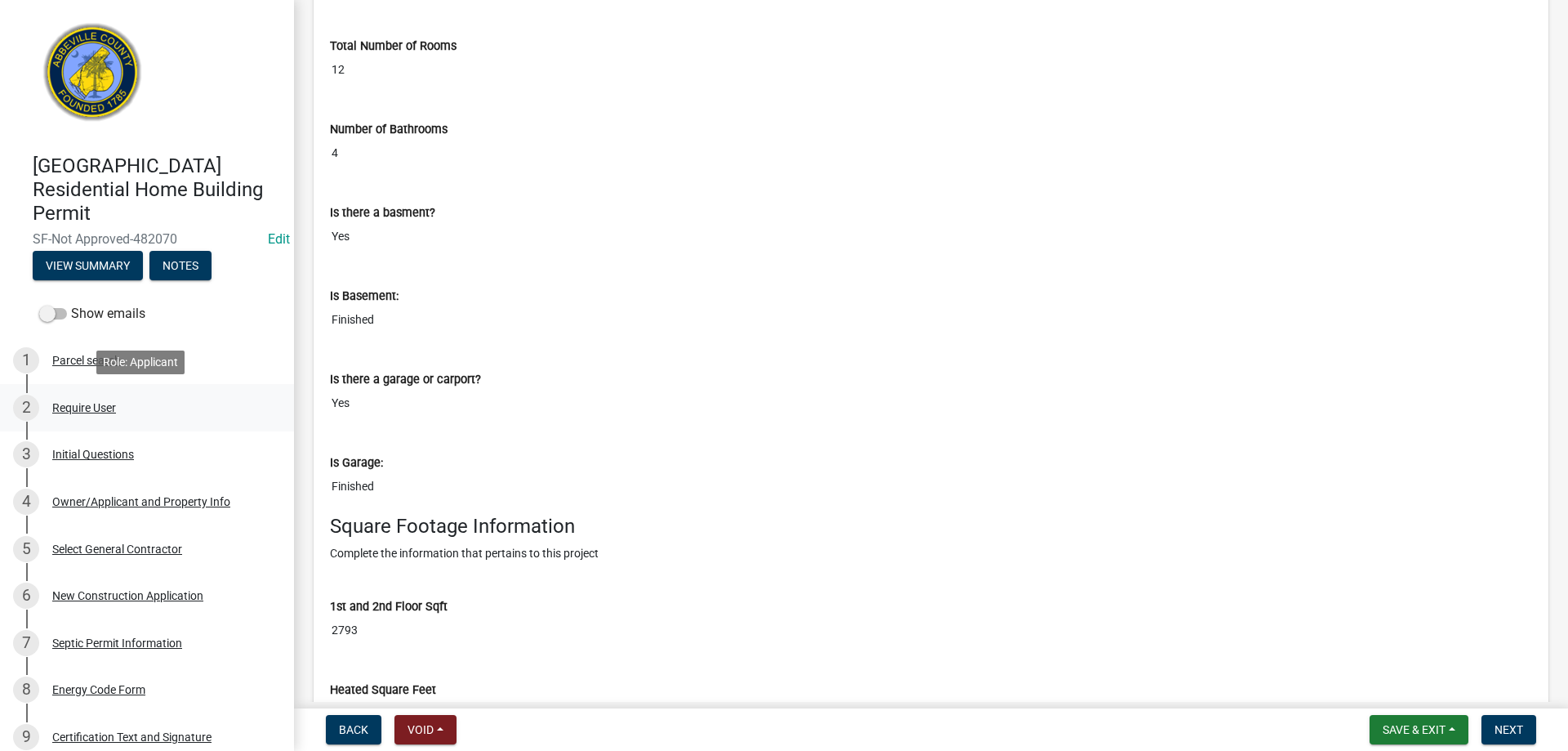
click at [99, 398] on div "2 Require User" at bounding box center [140, 407] width 255 height 26
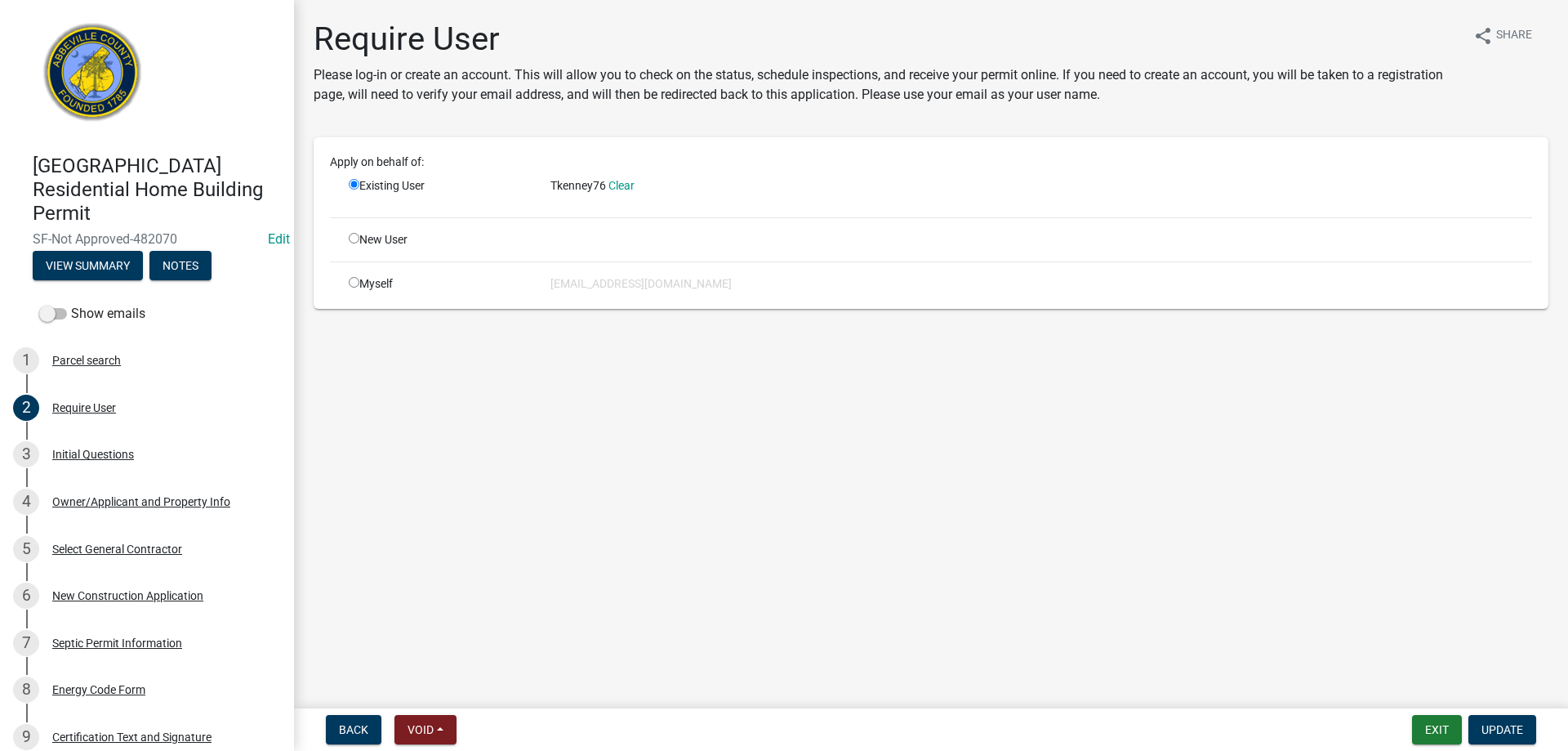
click at [576, 187] on span "Tkenney76" at bounding box center [578, 186] width 56 height 13
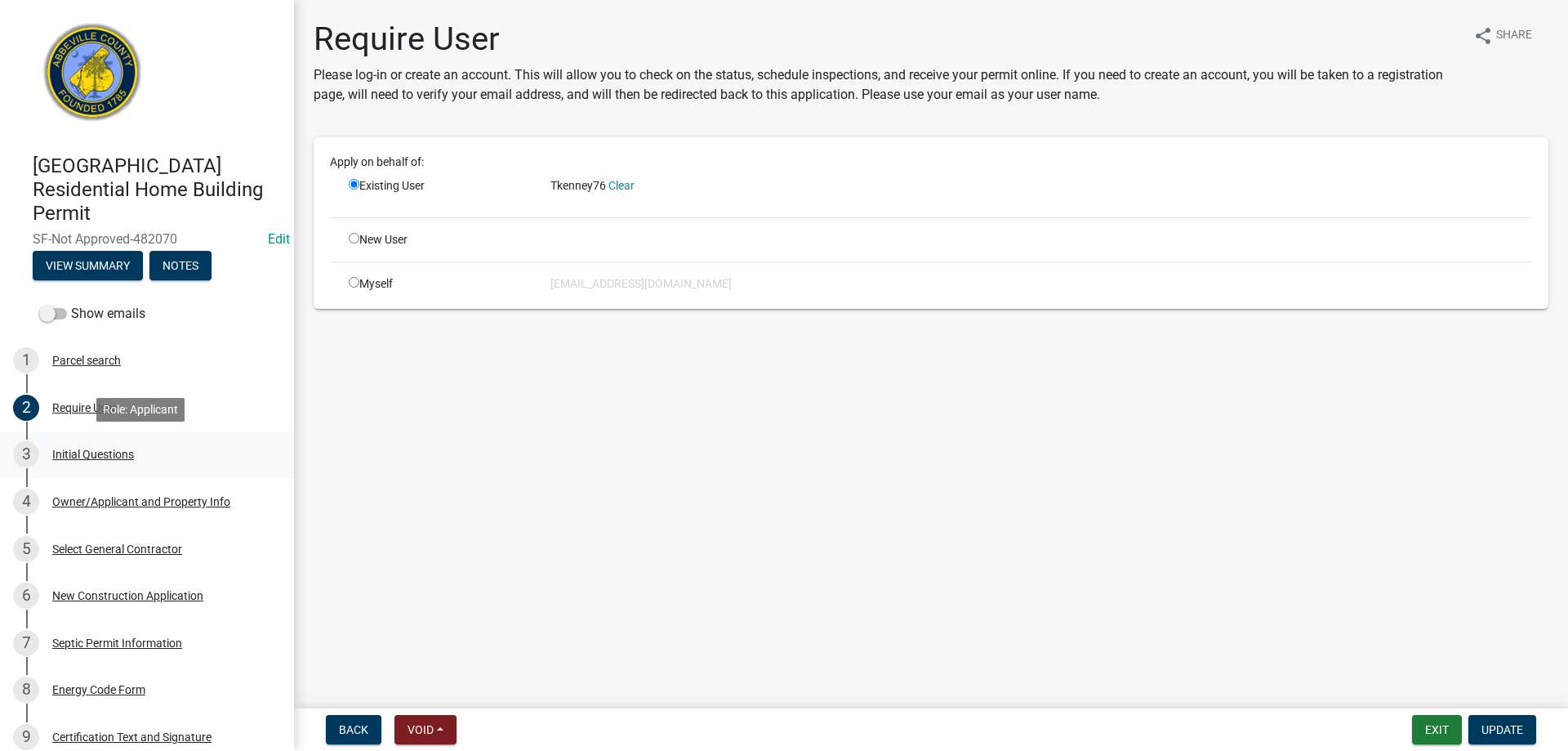
click at [65, 448] on div "Initial Questions" at bounding box center [93, 454] width 82 height 12
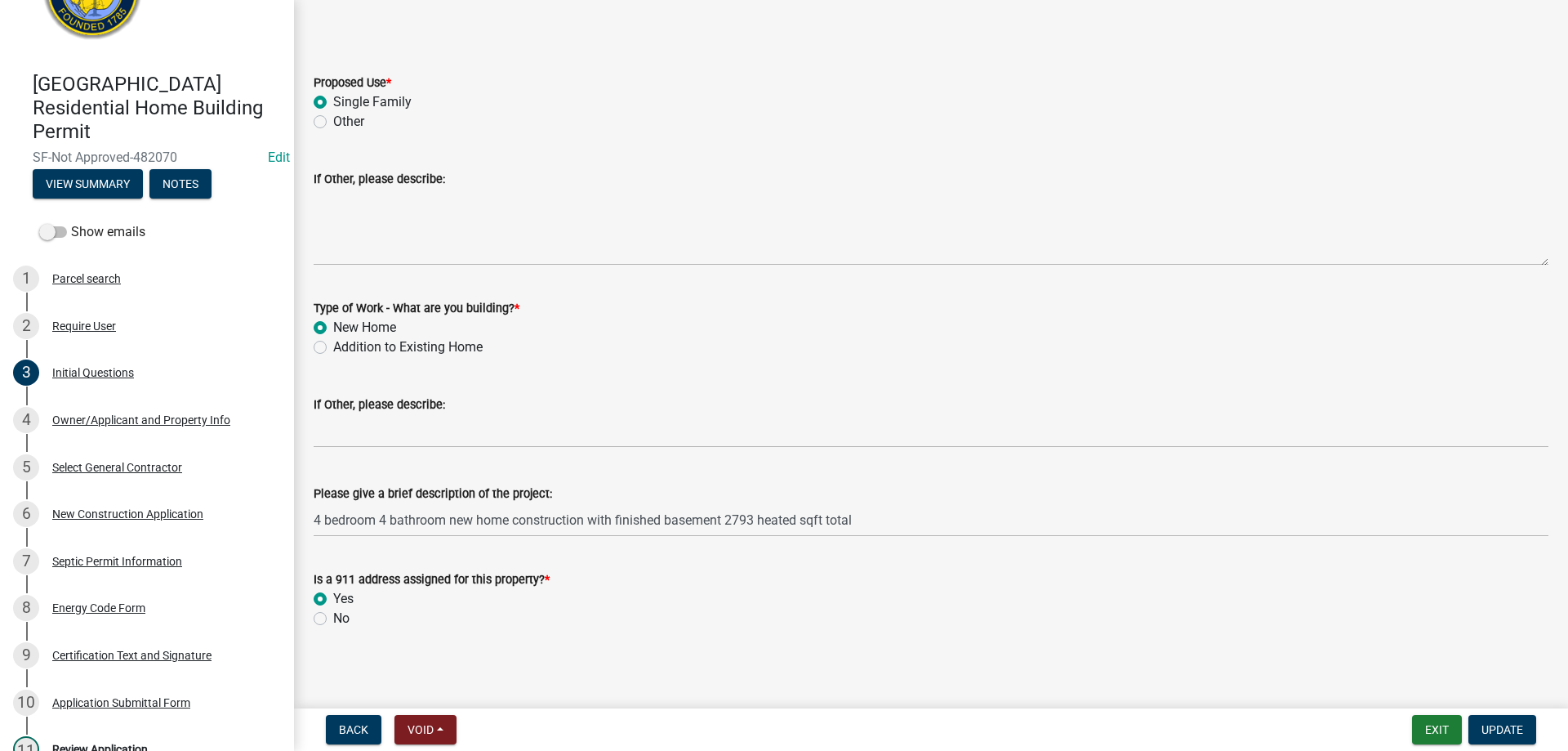
scroll to position [342, 0]
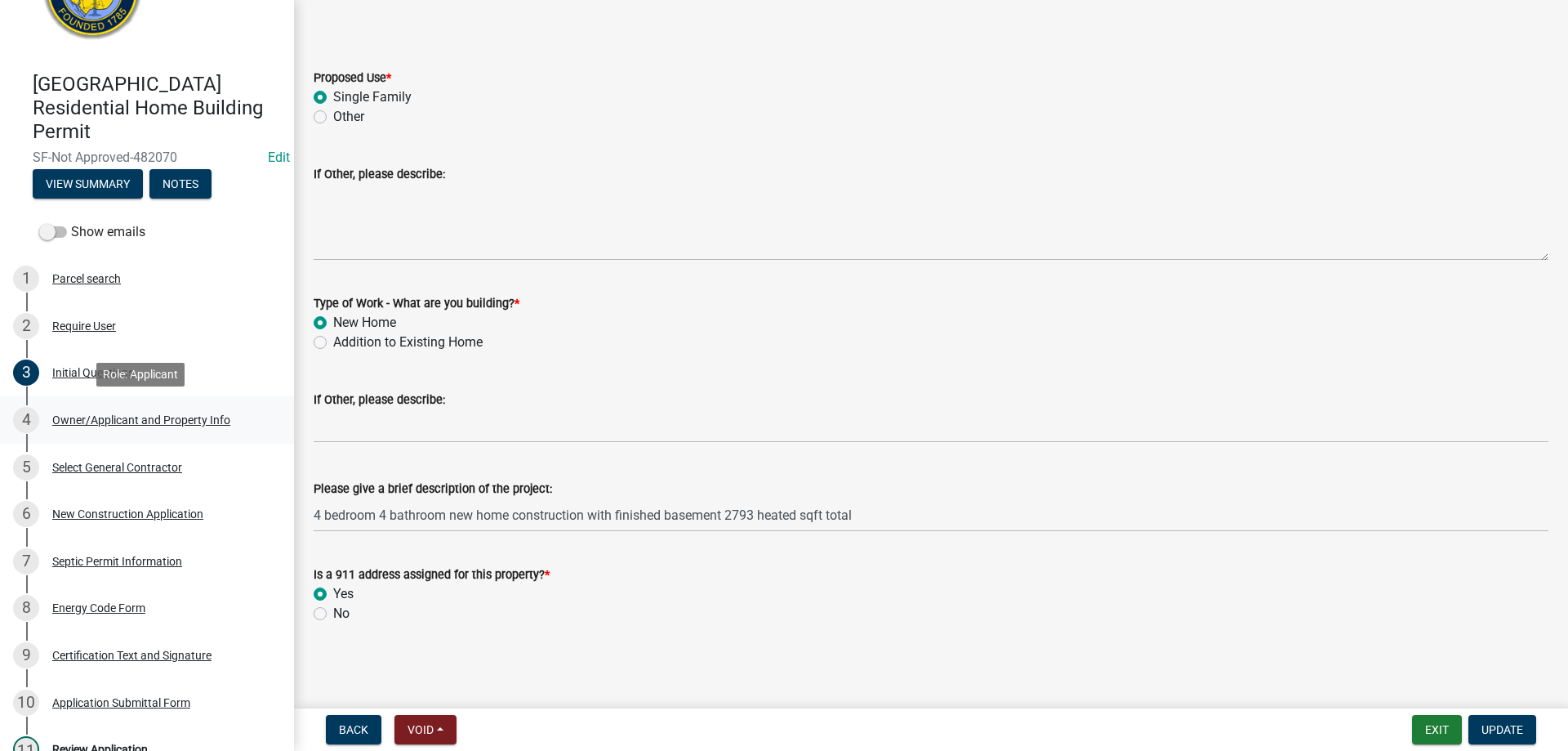
click at [56, 418] on div "Owner/Applicant and Property Info" at bounding box center [141, 420] width 178 height 12
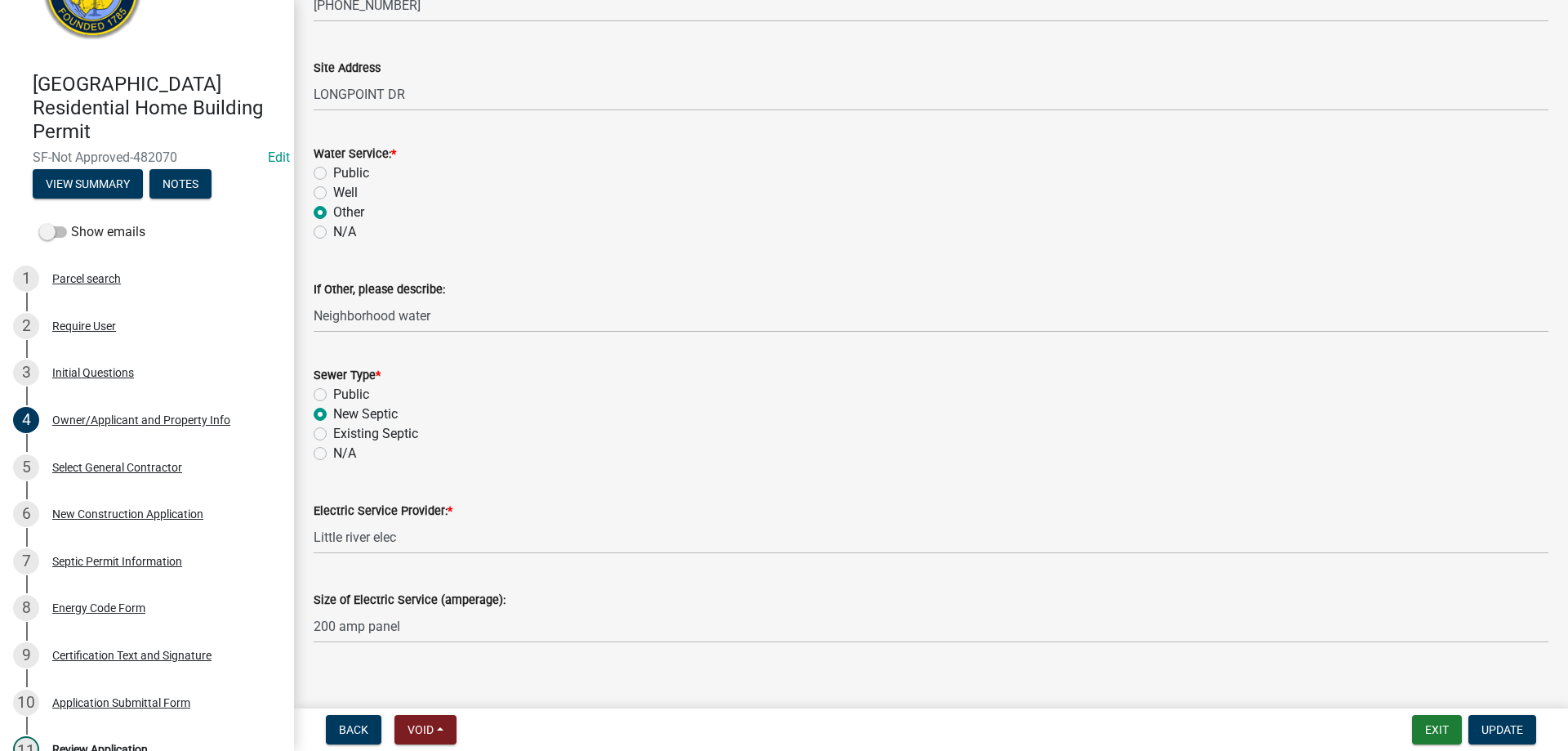
scroll to position [930, 0]
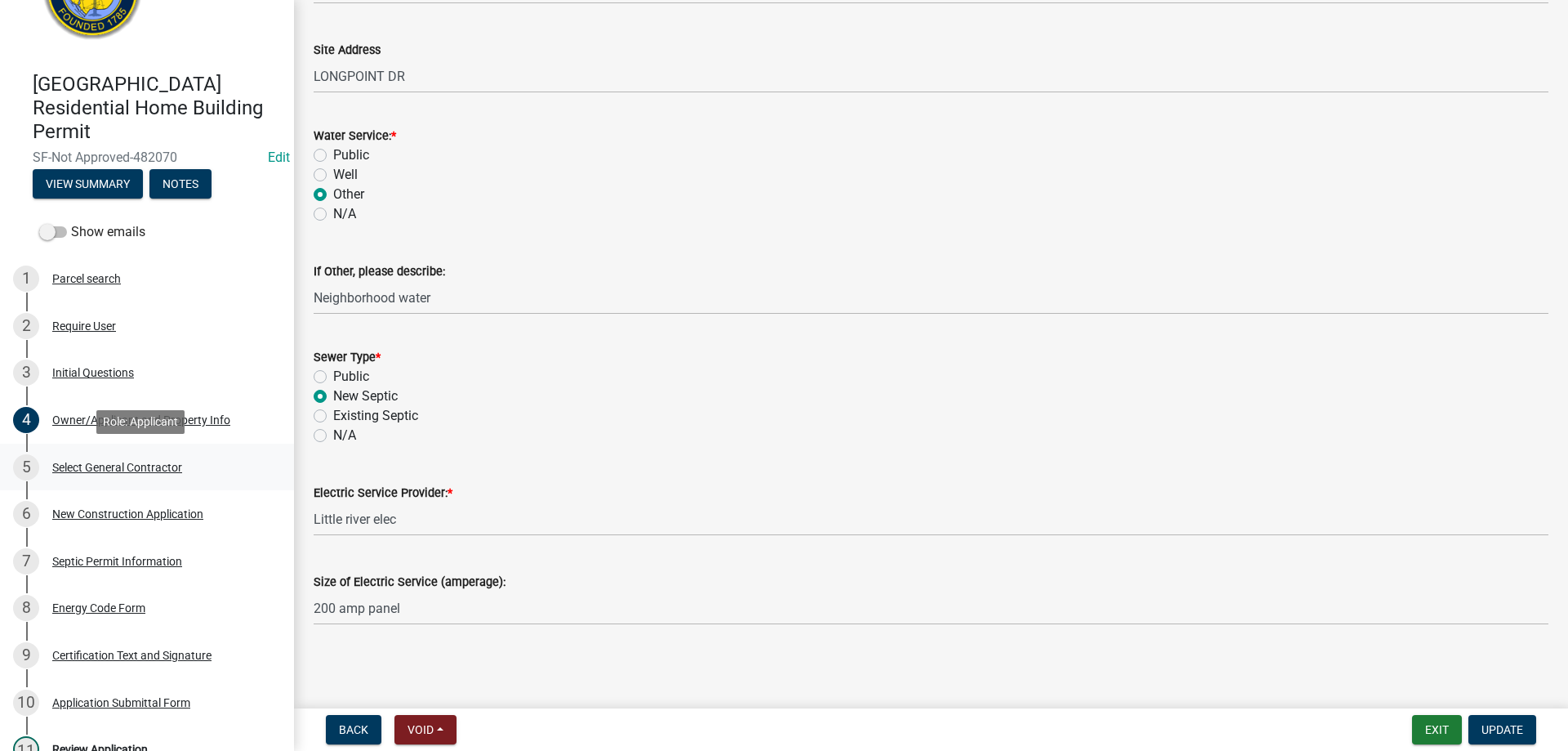
click at [47, 469] on div "5 Select General Contractor" at bounding box center [140, 467] width 255 height 26
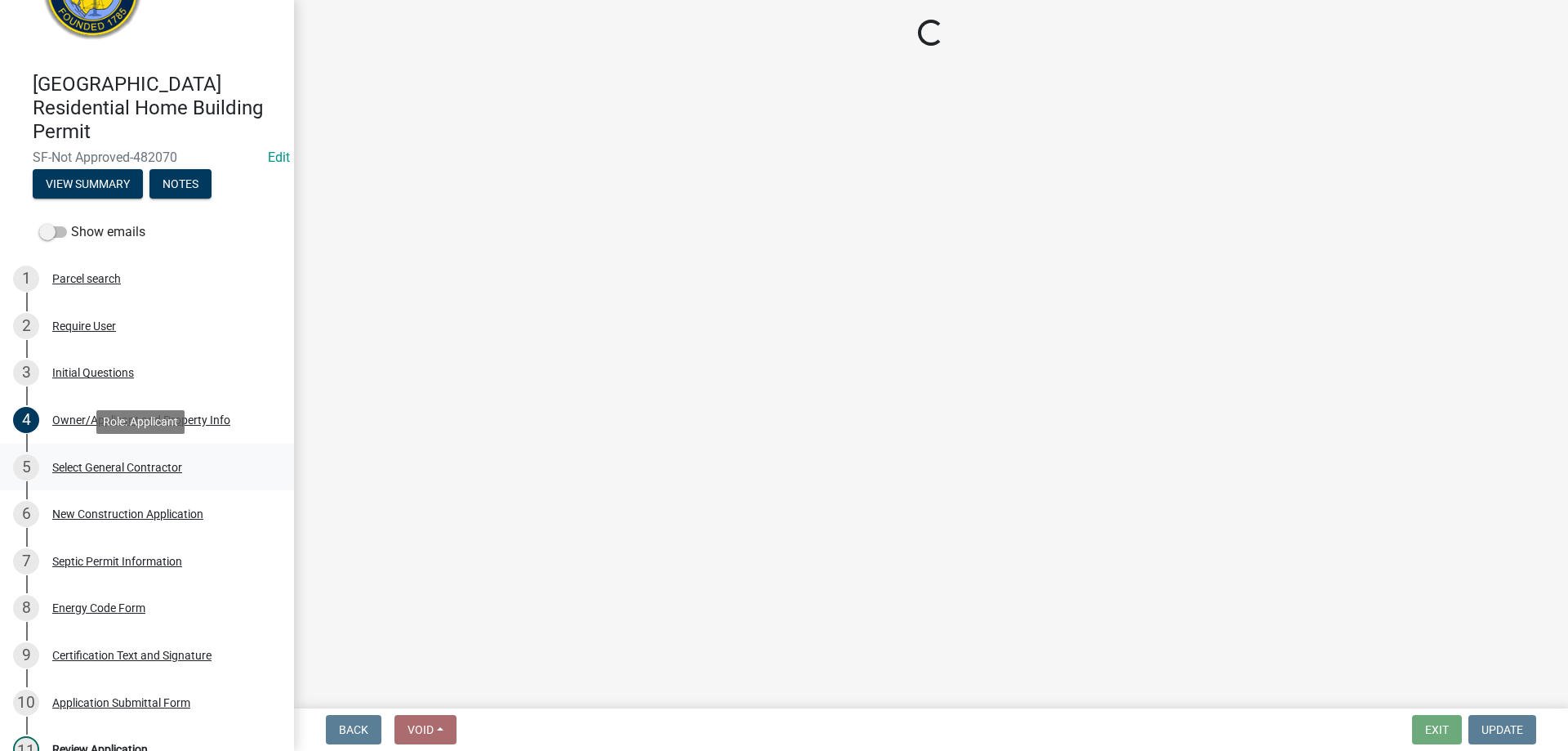
scroll to position [0, 0]
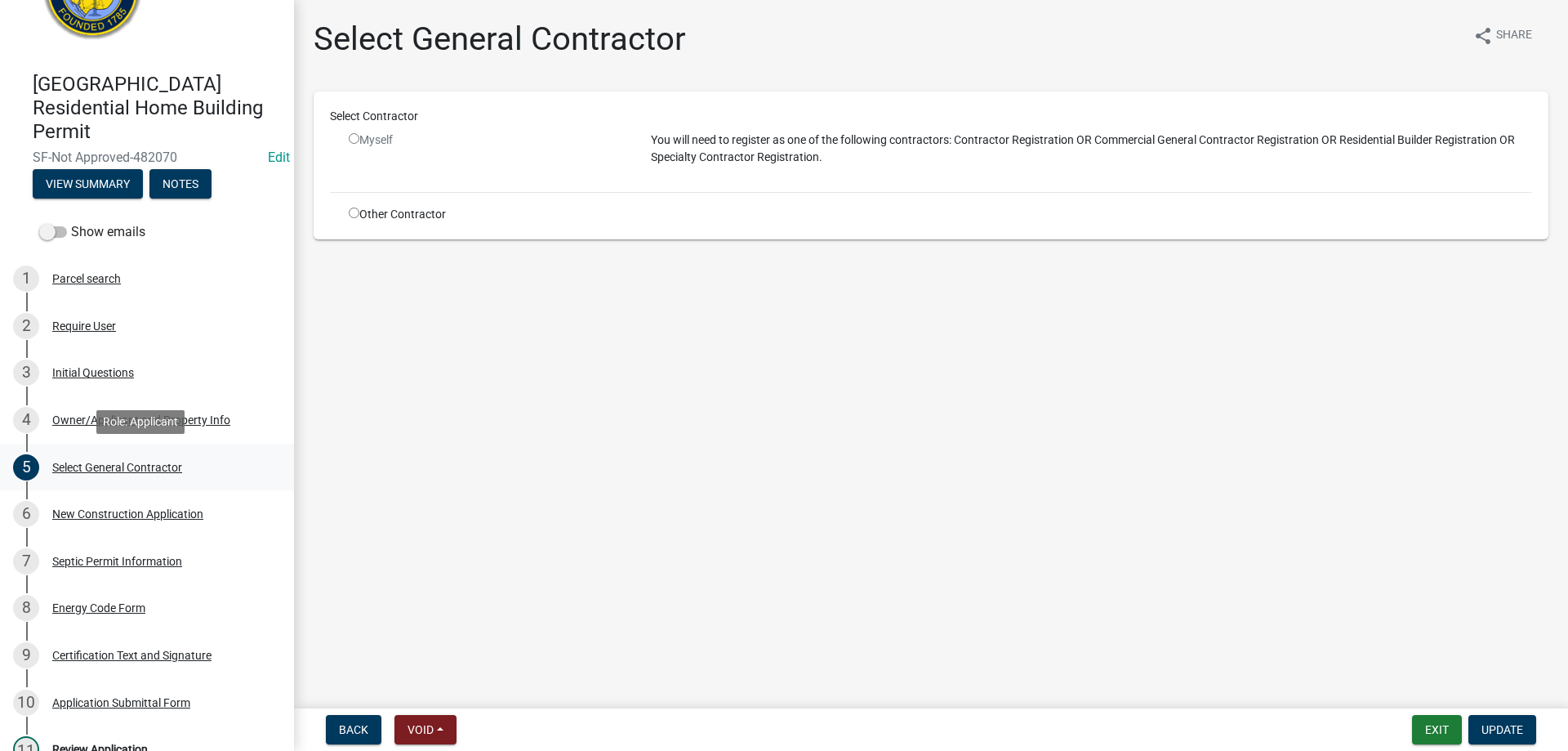
click at [81, 474] on div "5 Select General Contractor" at bounding box center [140, 467] width 255 height 26
click at [348, 217] on div "Other Contractor" at bounding box center [487, 214] width 303 height 17
click at [360, 211] on div "Other Contractor" at bounding box center [487, 214] width 303 height 17
click at [354, 214] on input "radio" at bounding box center [354, 213] width 11 height 11
radio input "true"
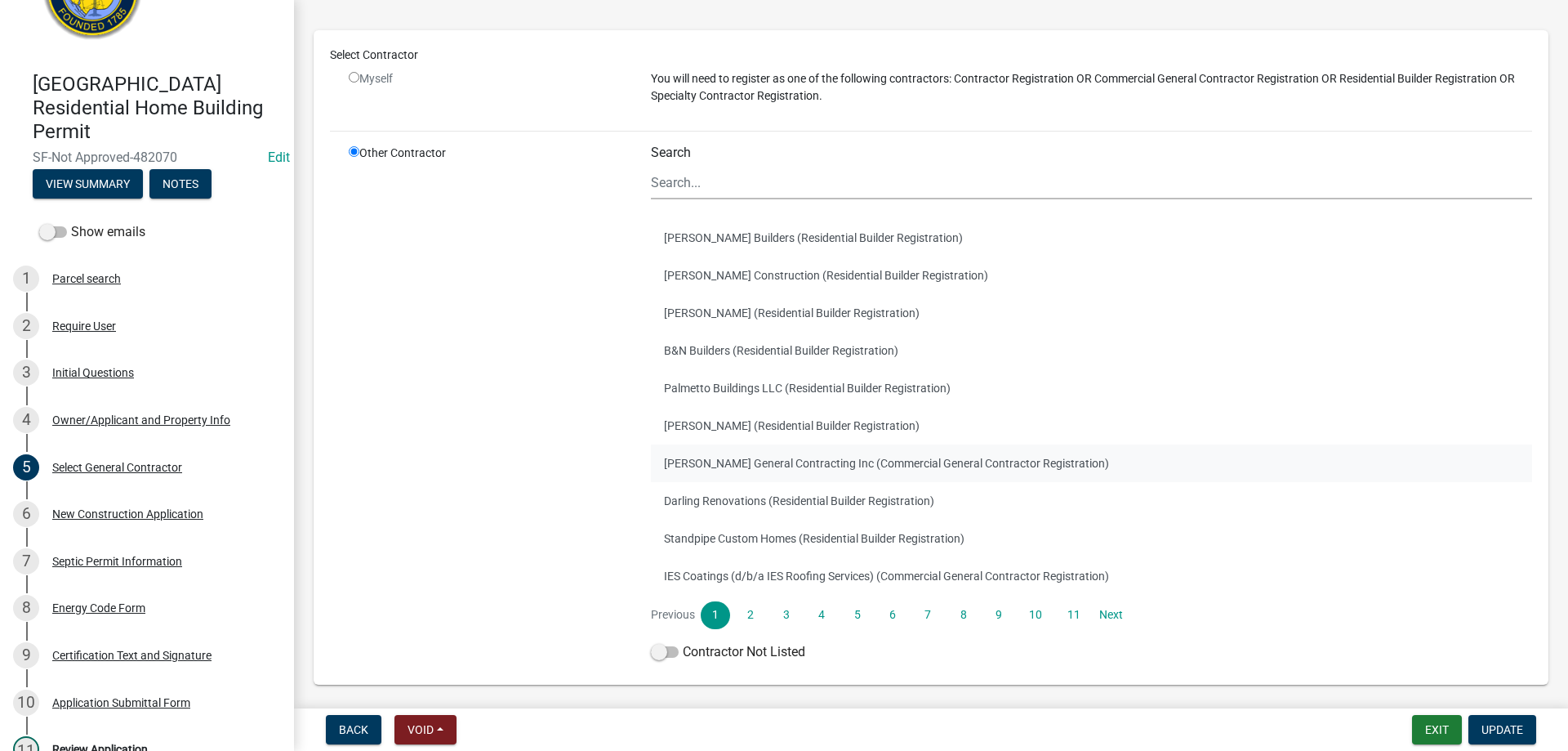
scroll to position [144, 0]
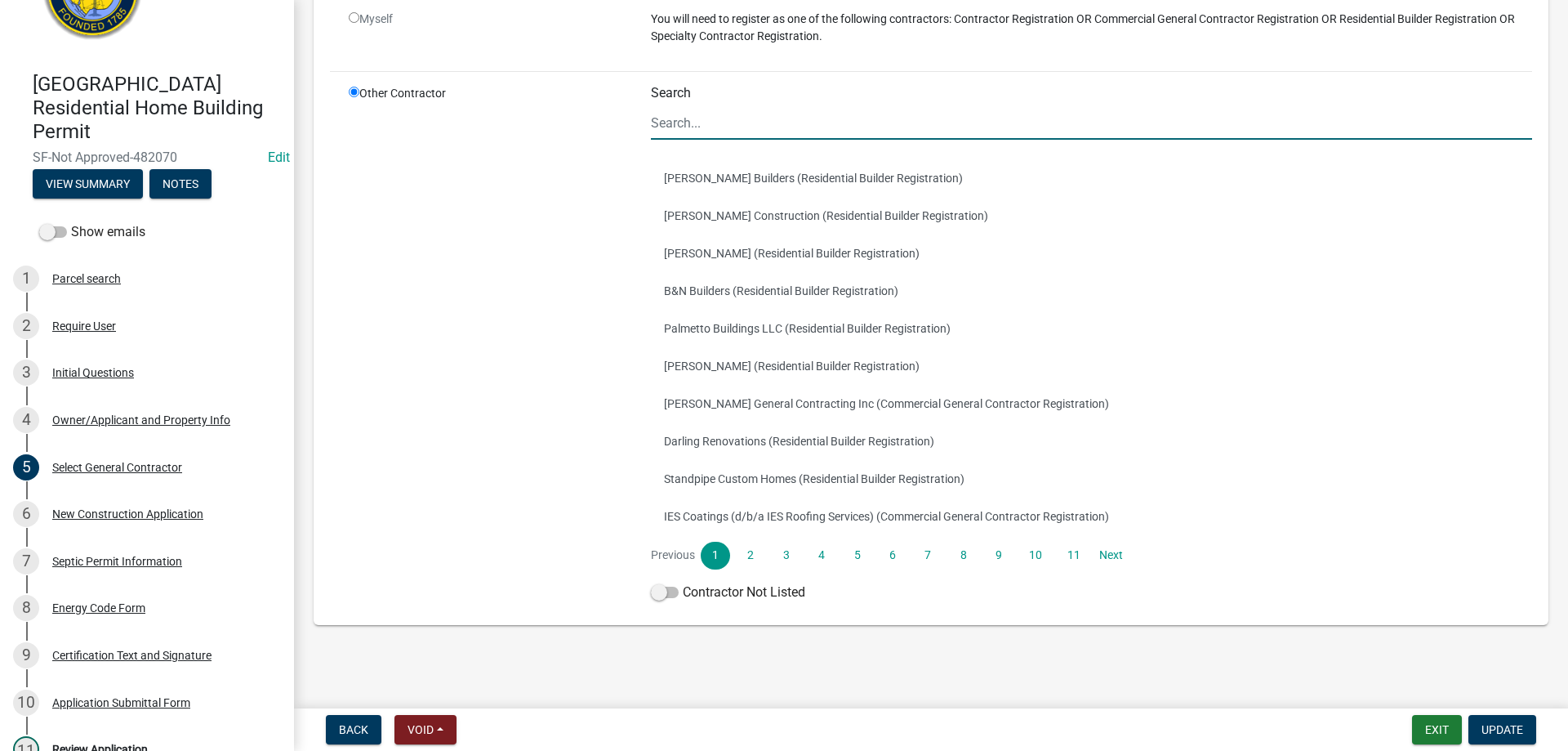
click at [742, 130] on input "Search" at bounding box center [1091, 123] width 881 height 34
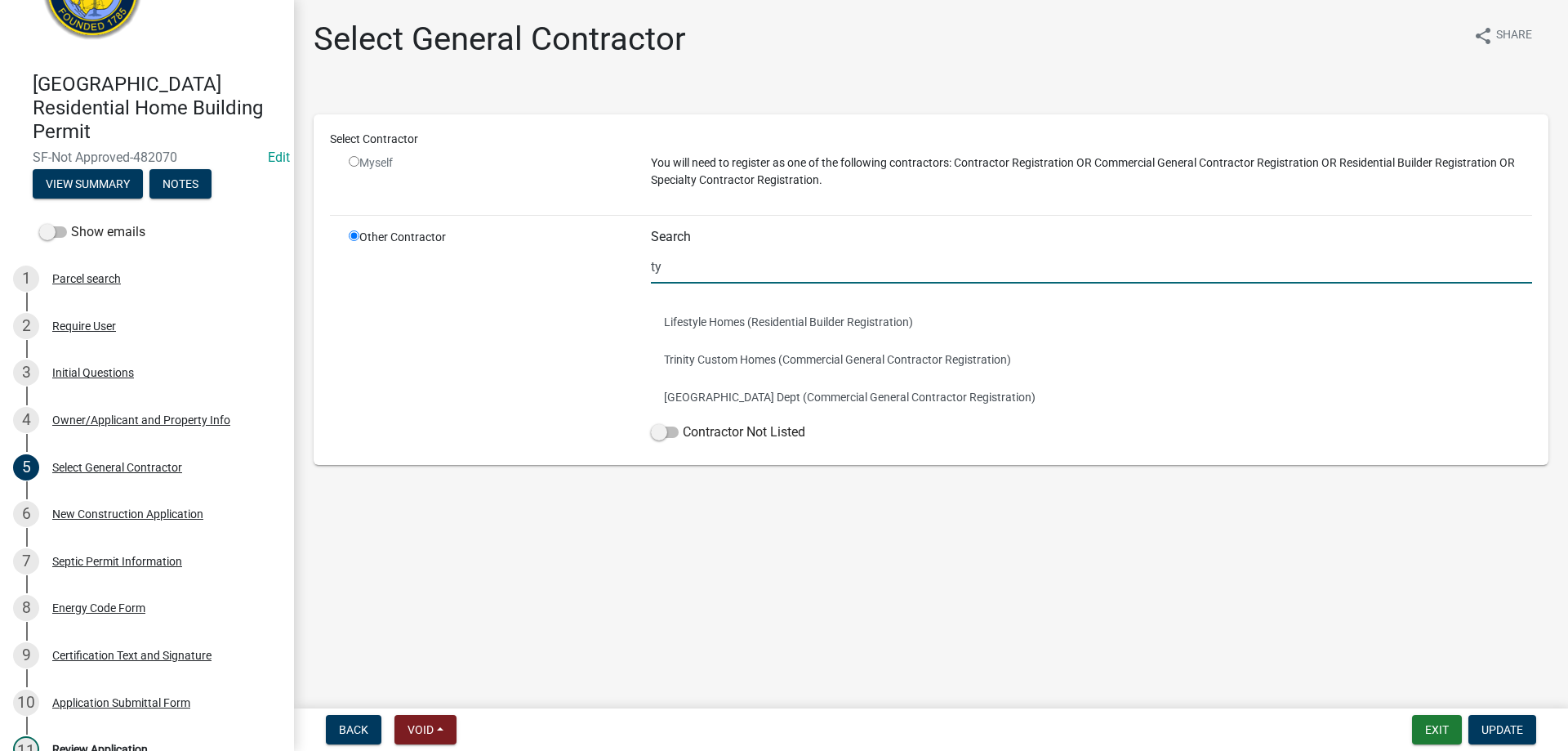
scroll to position [0, 0]
type input "ty"
click at [341, 237] on div "Other Contractor" at bounding box center [487, 339] width 303 height 220
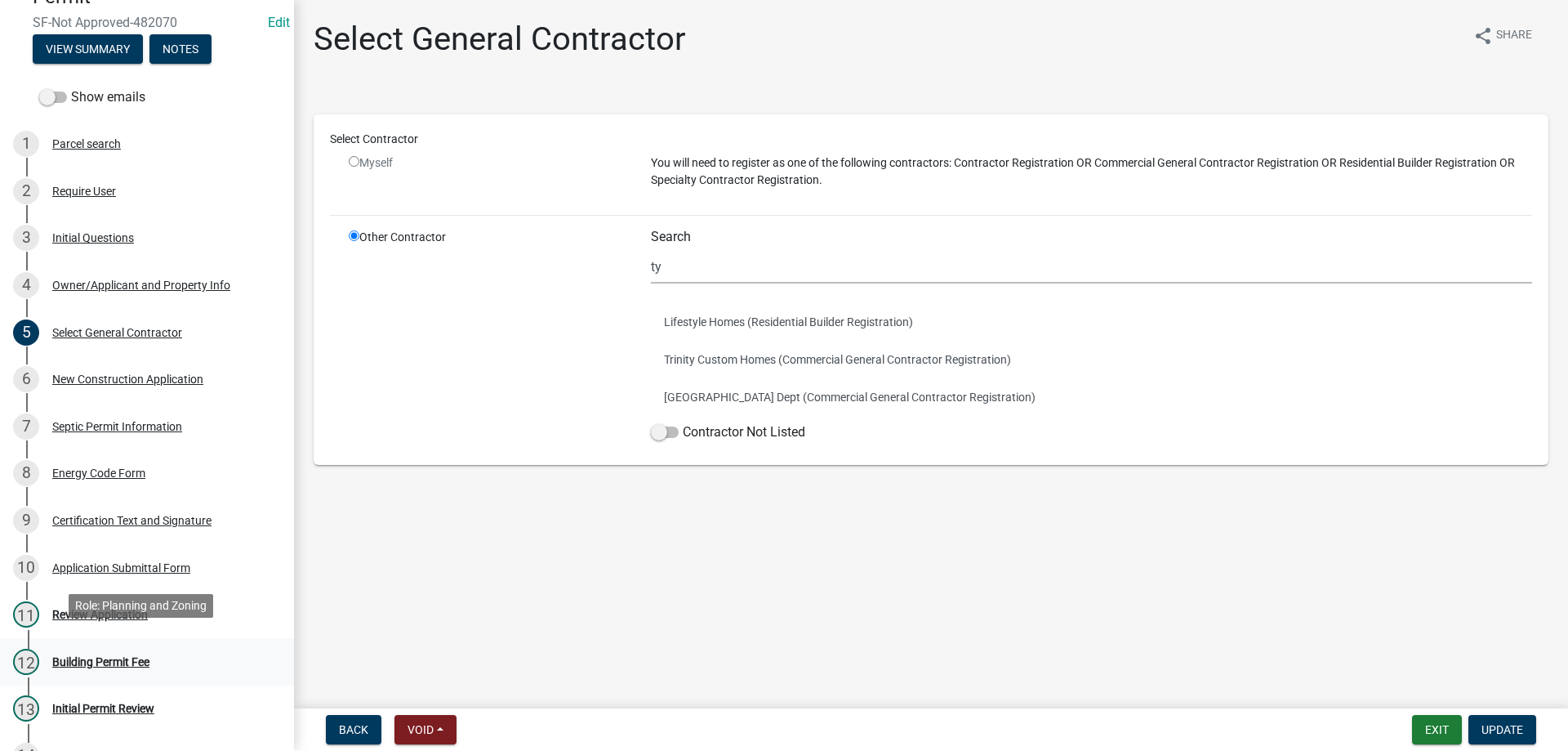
scroll to position [245, 0]
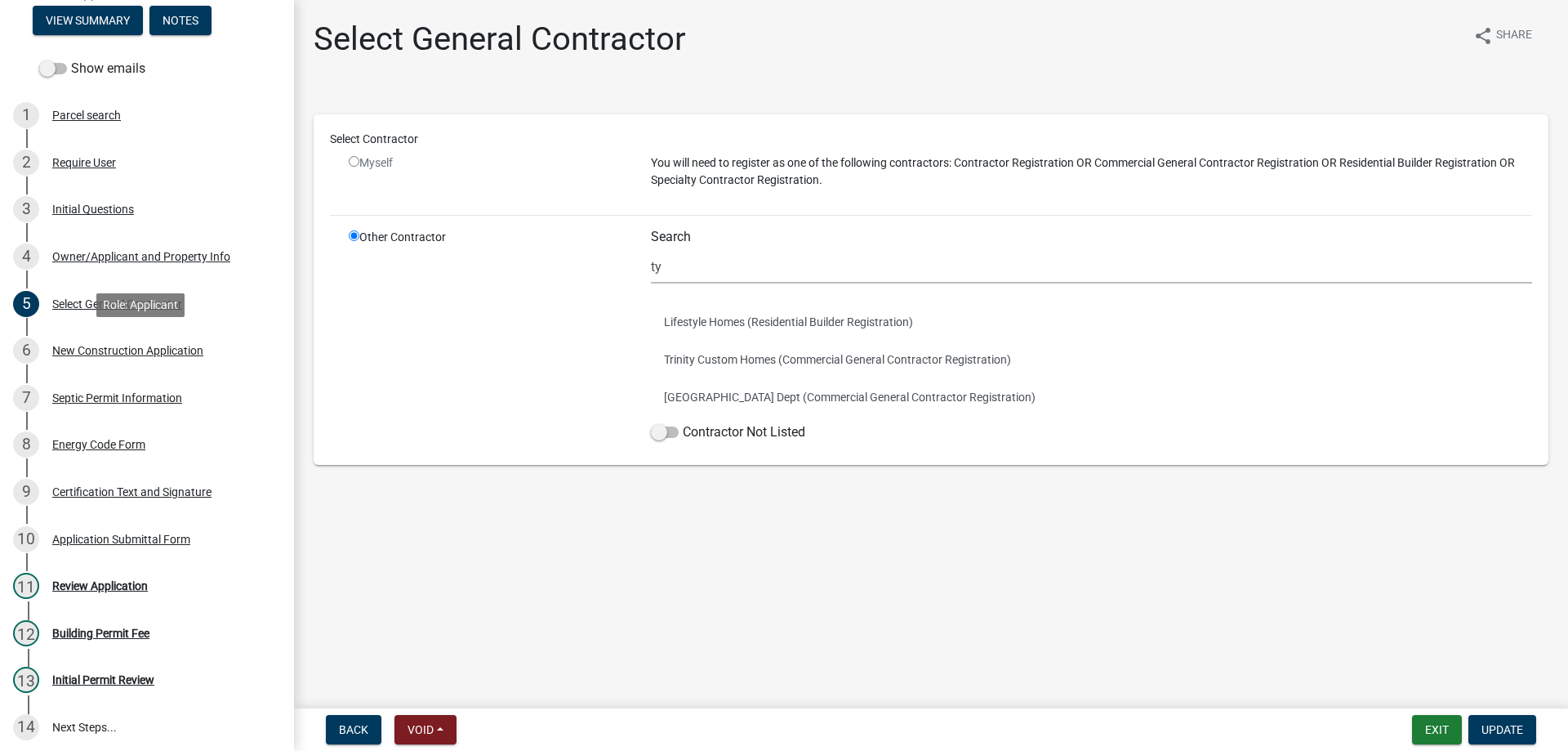
click at [99, 361] on div "6 New Construction Application" at bounding box center [140, 350] width 255 height 26
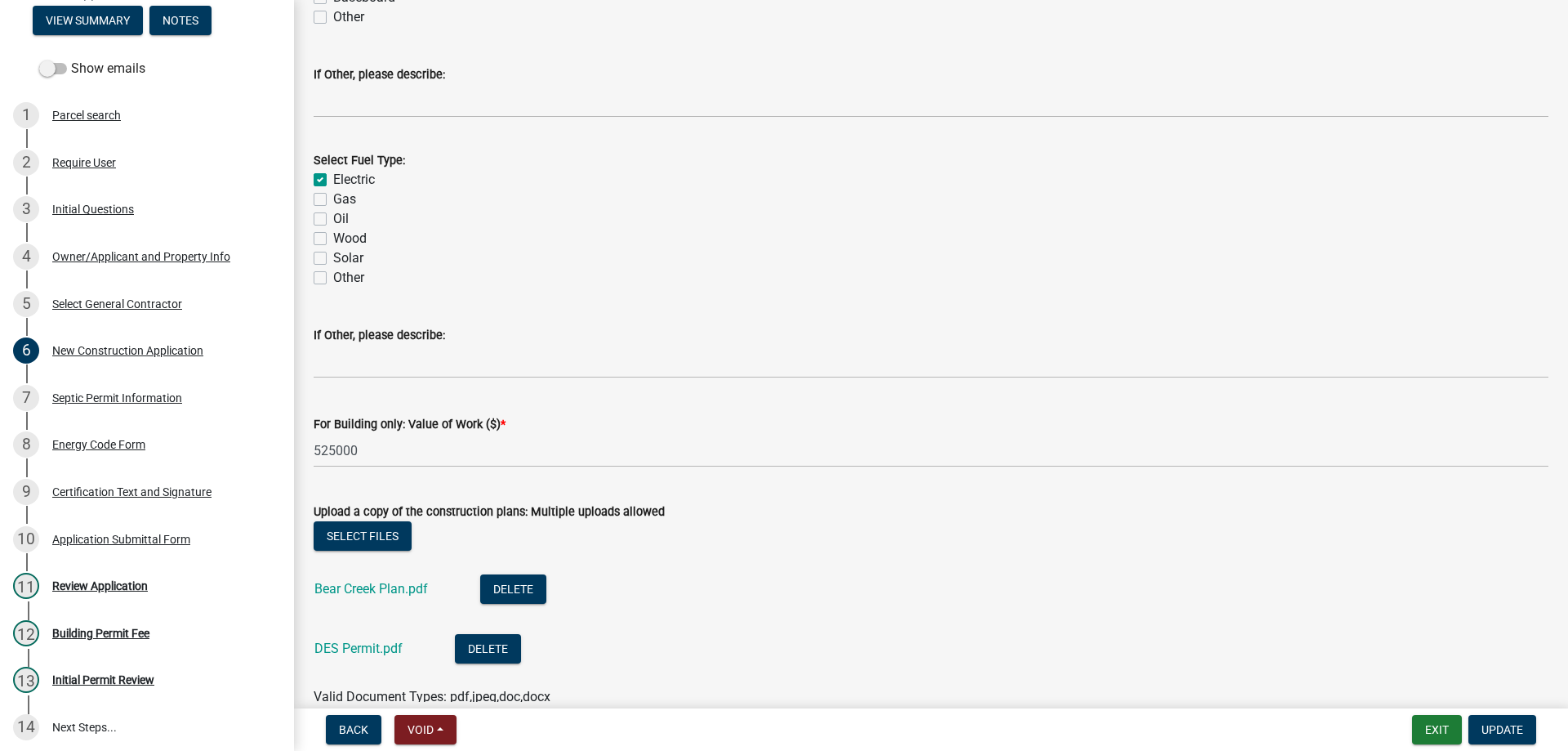
scroll to position [2779, 0]
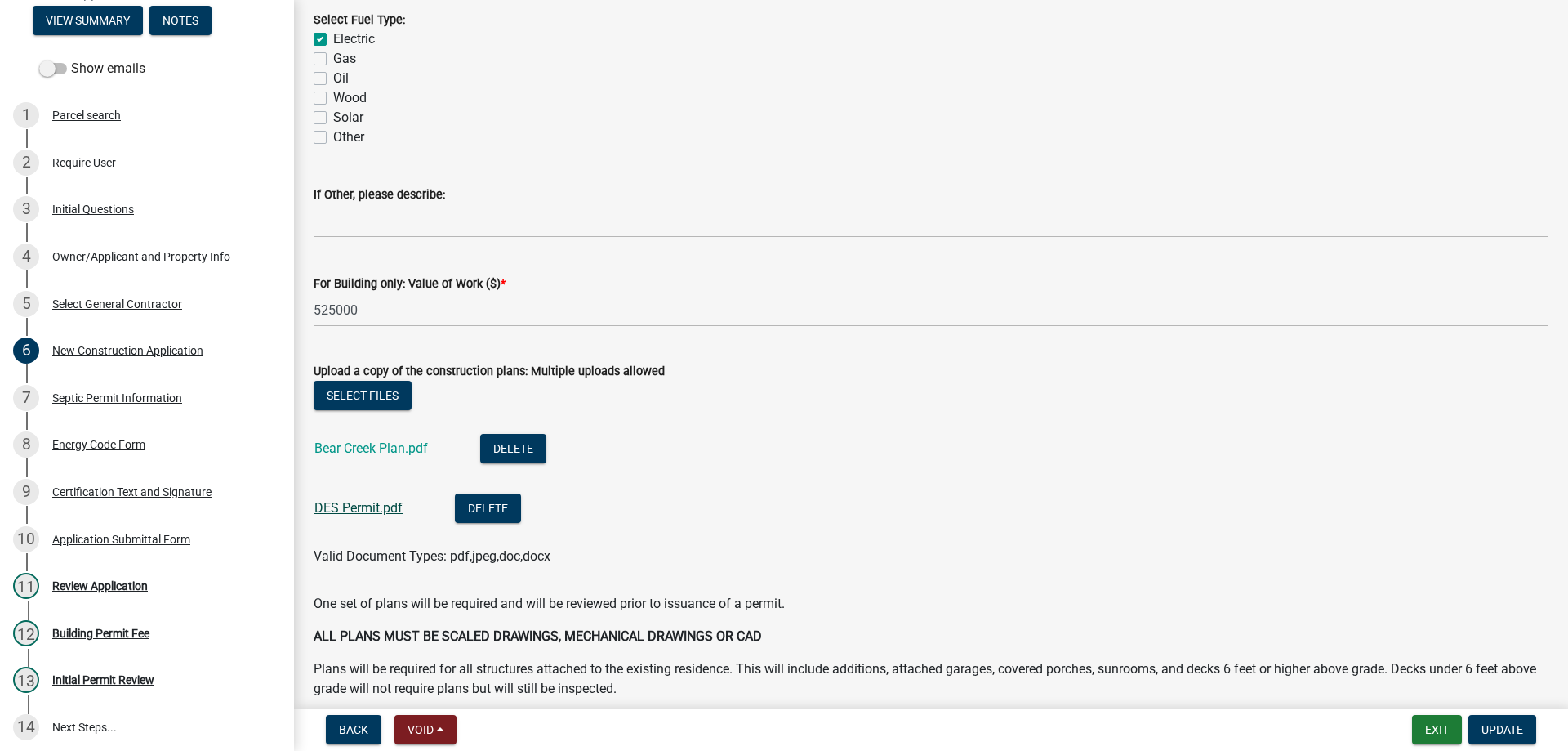
click at [380, 513] on link "DES Permit.pdf" at bounding box center [358, 507] width 88 height 15
click at [368, 449] on link "Bear Creek Plan.pdf" at bounding box center [371, 447] width 114 height 15
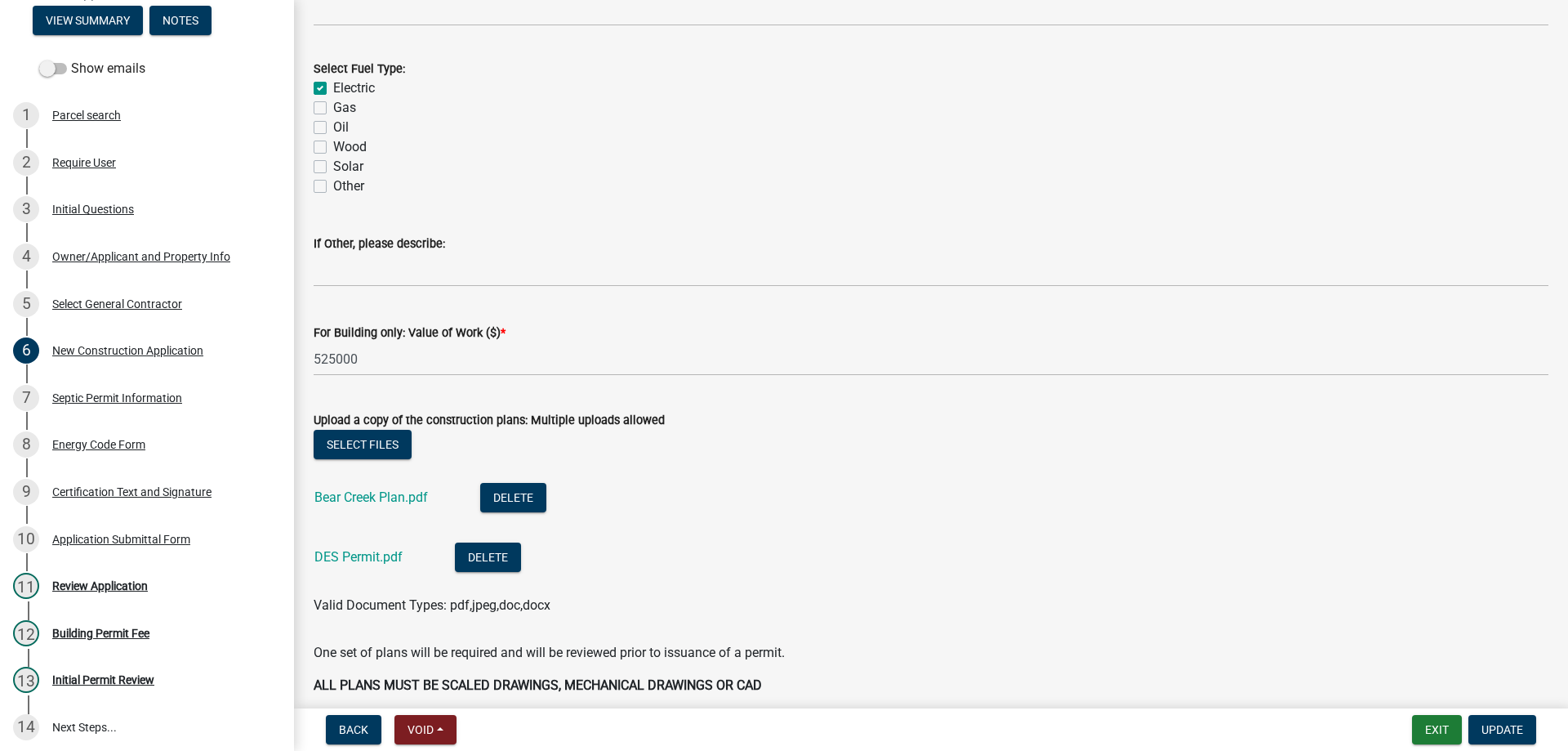
scroll to position [2721, 0]
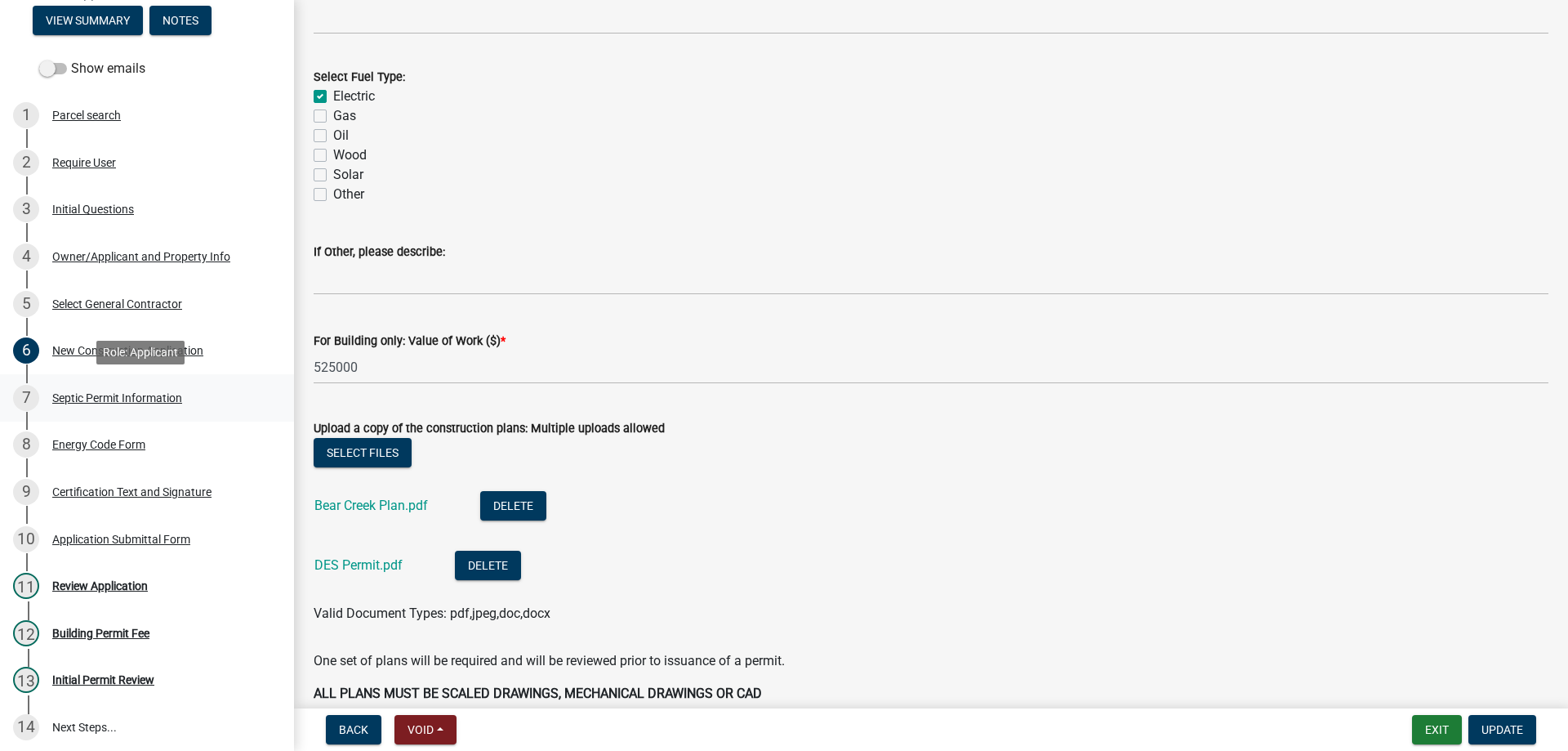
click at [124, 396] on div "Septic Permit Information" at bounding box center [117, 398] width 130 height 12
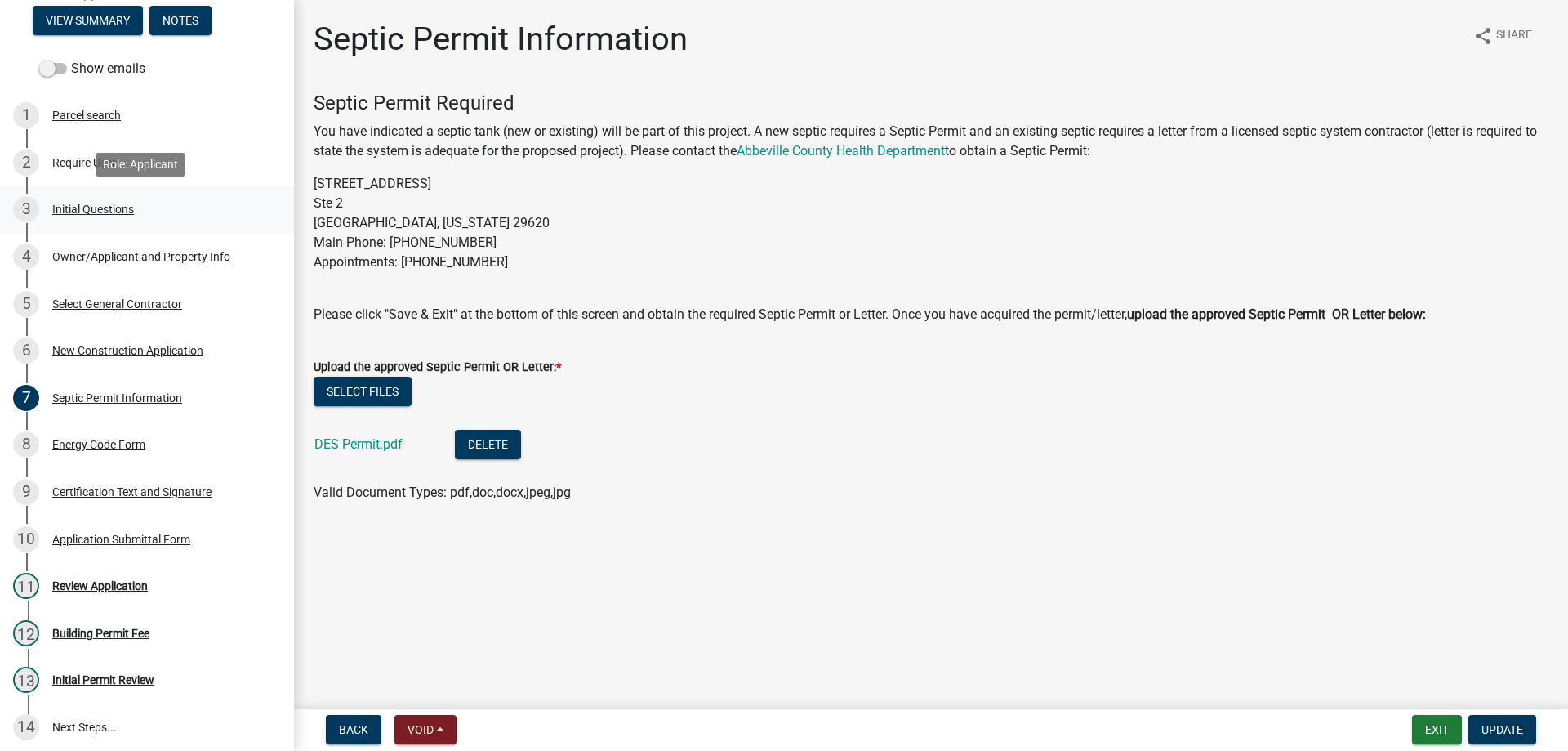
click at [106, 210] on div "Initial Questions" at bounding box center [93, 209] width 82 height 12
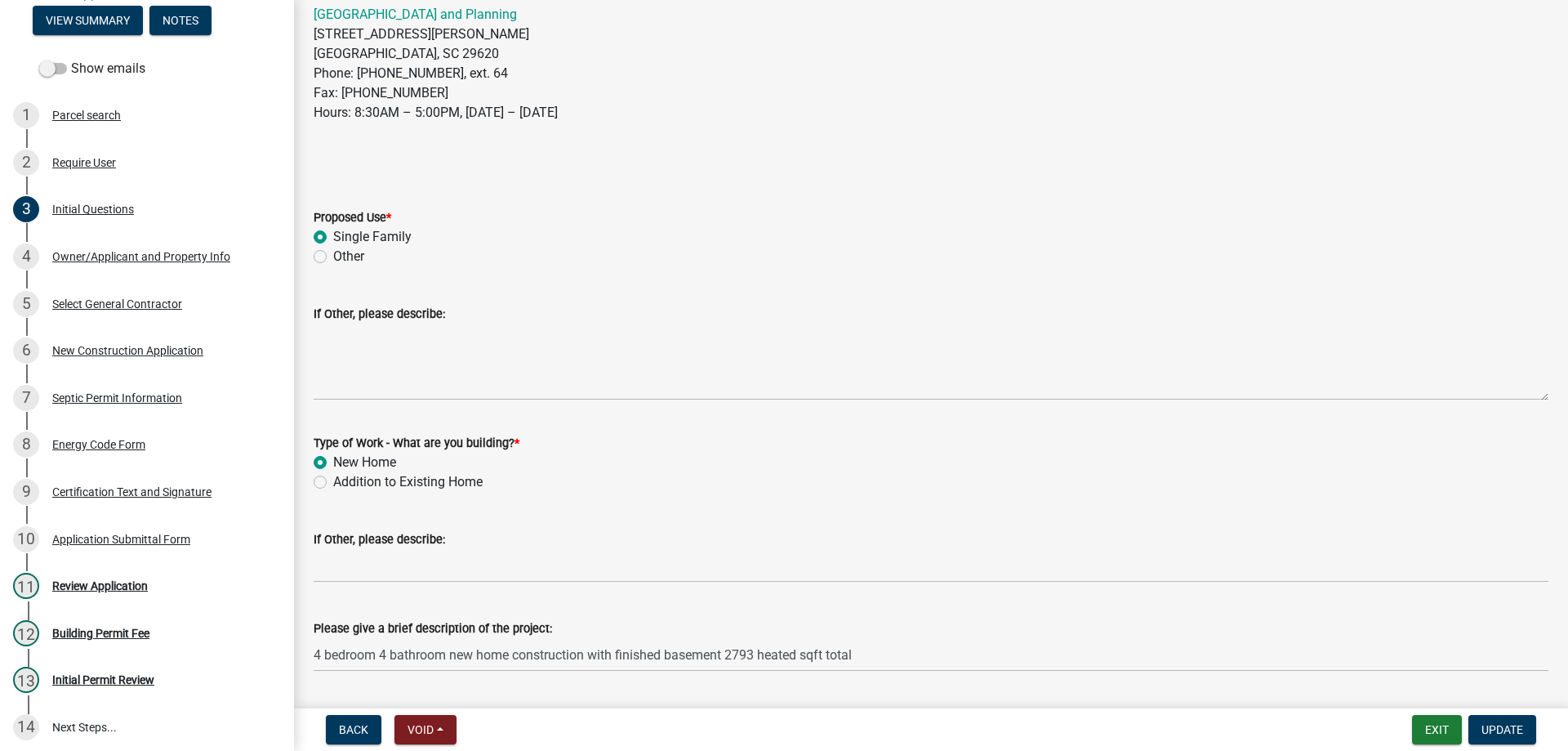
scroll to position [342, 0]
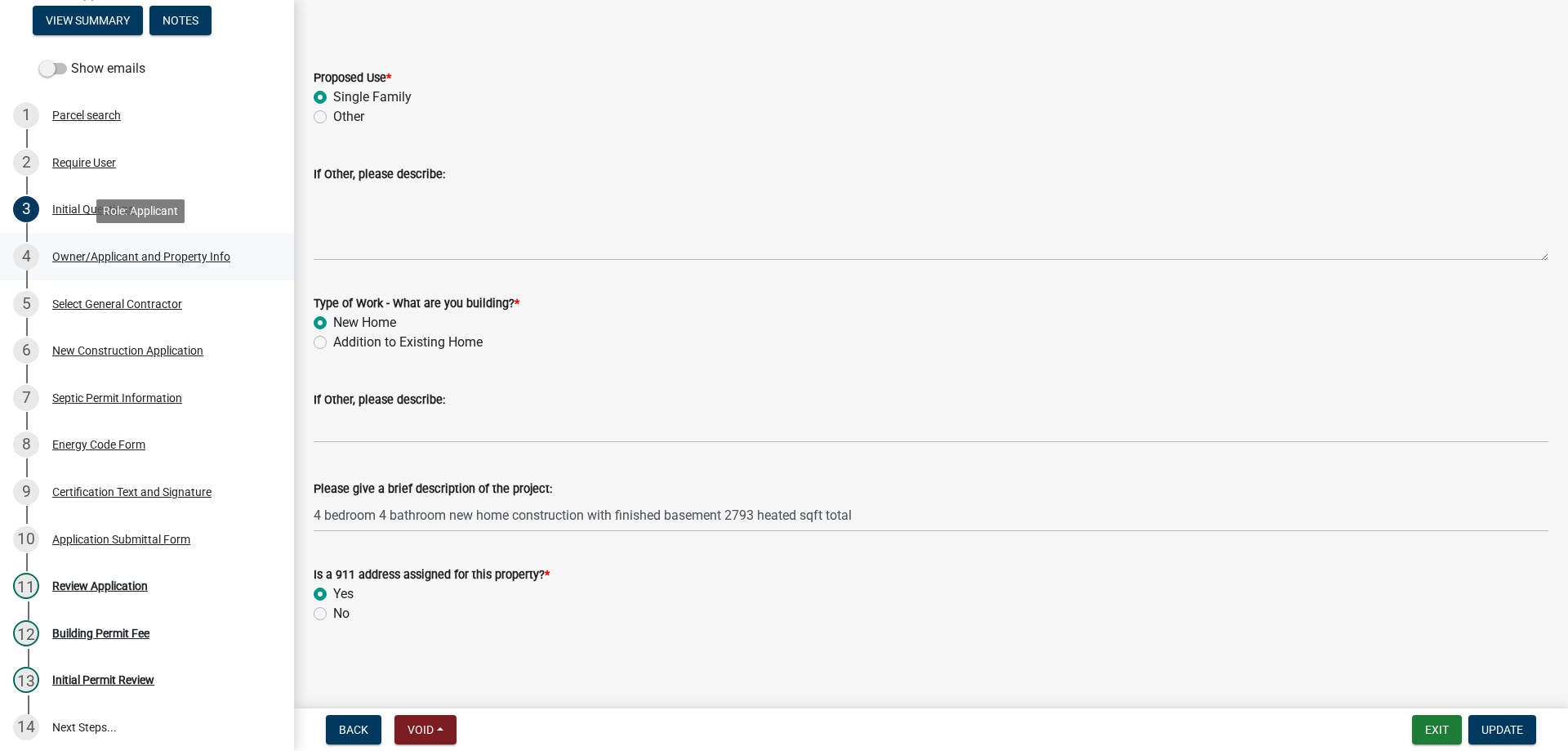
click at [87, 255] on div "Owner/Applicant and Property Info" at bounding box center [141, 257] width 178 height 12
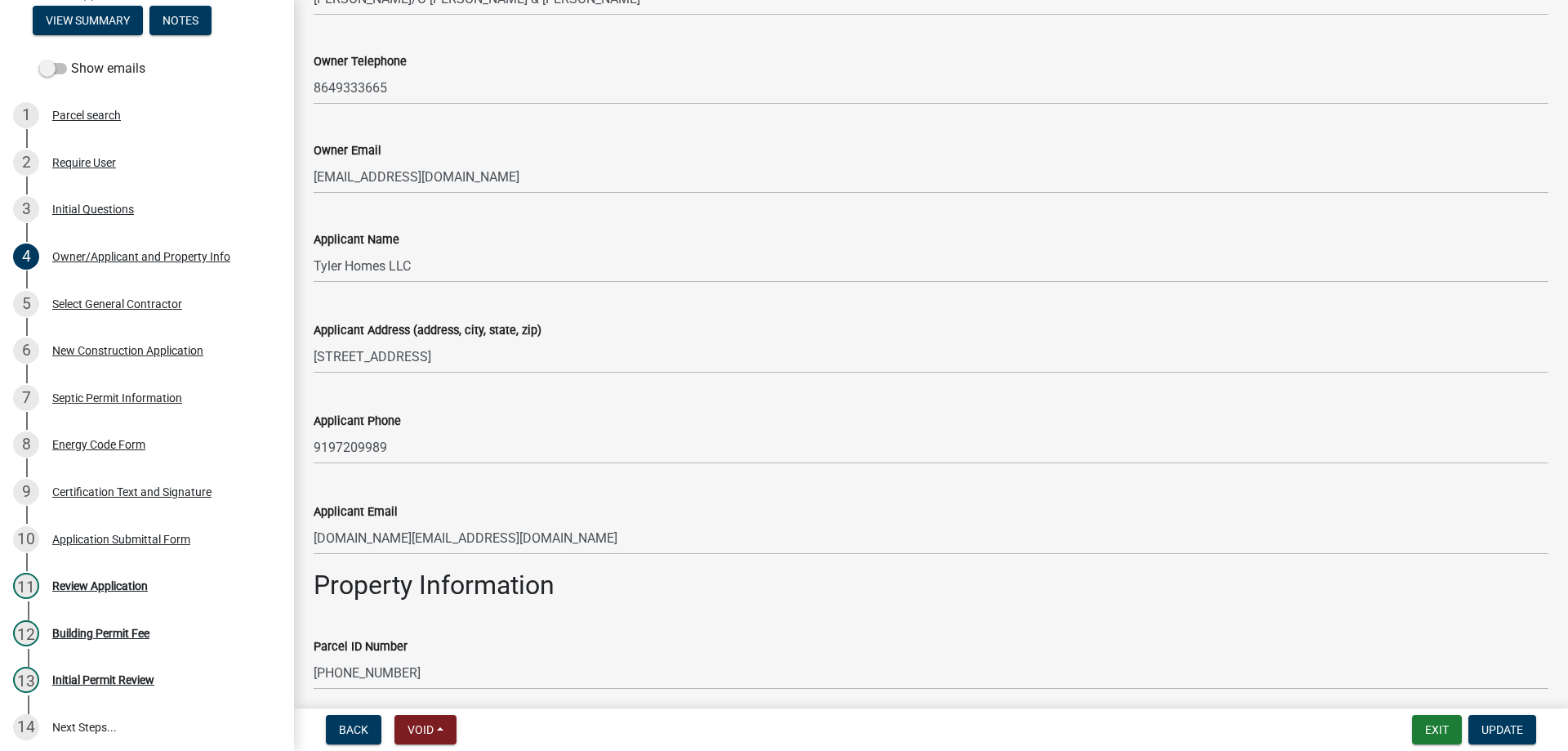
scroll to position [327, 0]
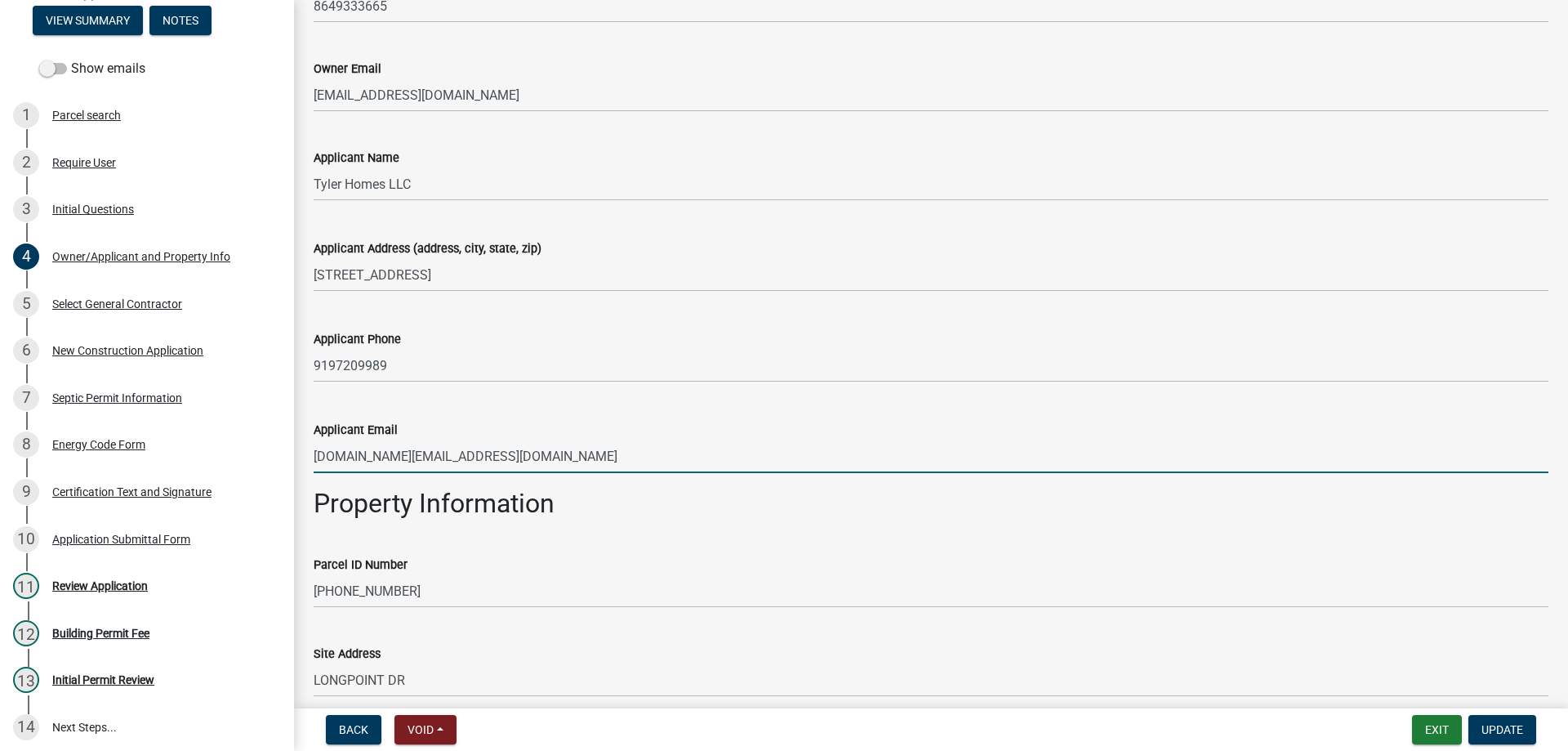
drag, startPoint x: 317, startPoint y: 455, endPoint x: 496, endPoint y: 457, distance: 179.0
click at [496, 457] on input "Tylerhomes.sc@yahoo.com" at bounding box center [931, 456] width 1235 height 34
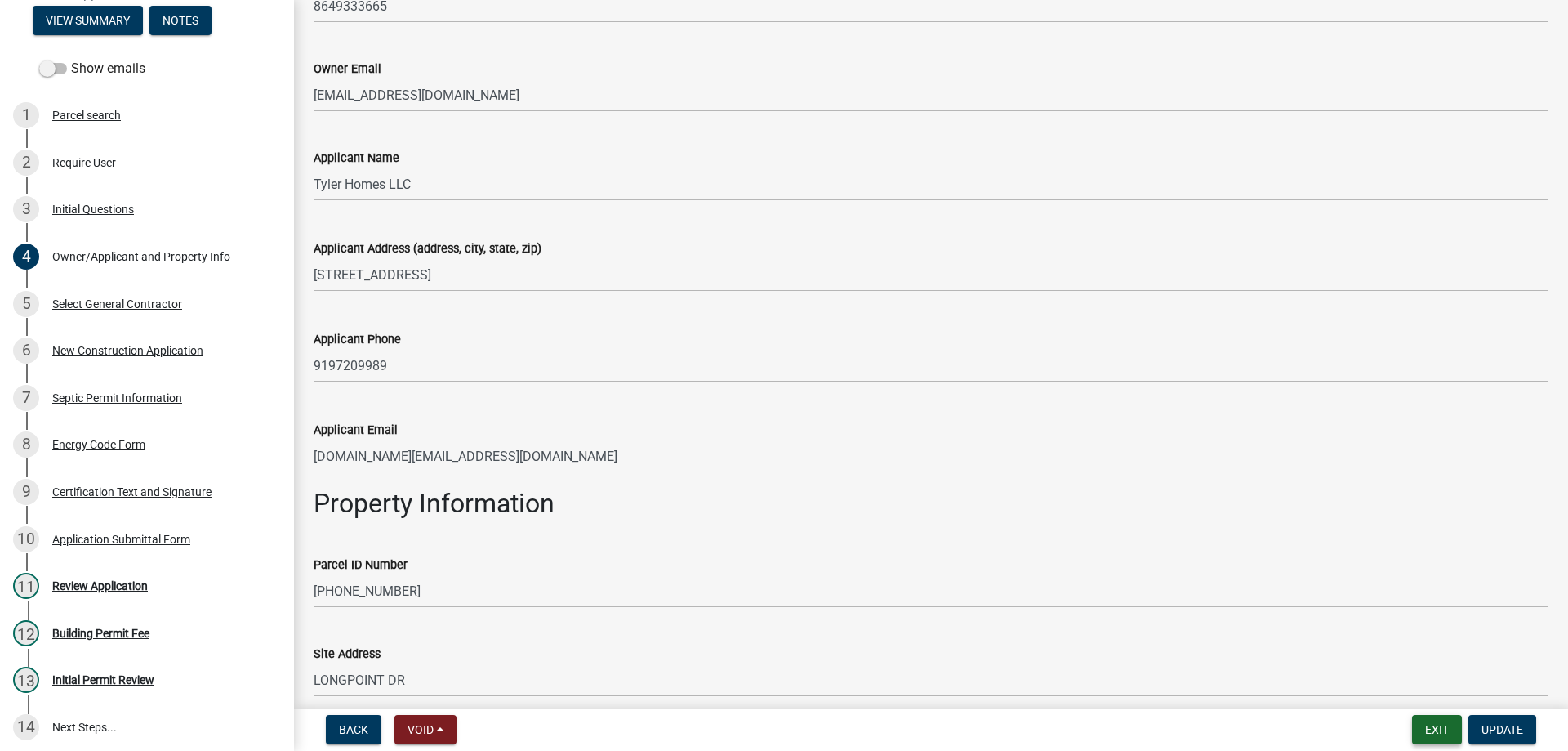
click at [1430, 721] on button "Exit" at bounding box center [1438, 729] width 50 height 29
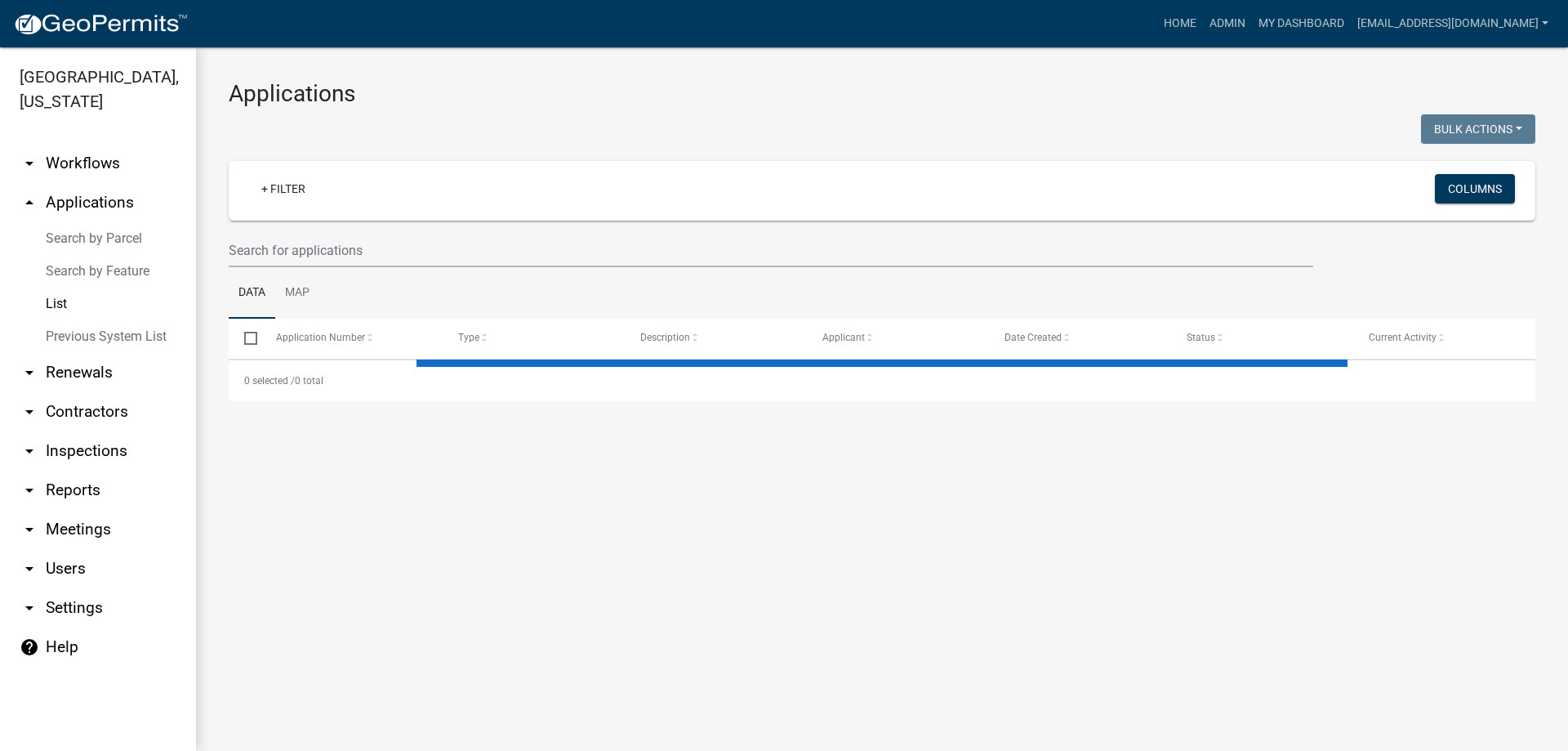
select select "3: 100"
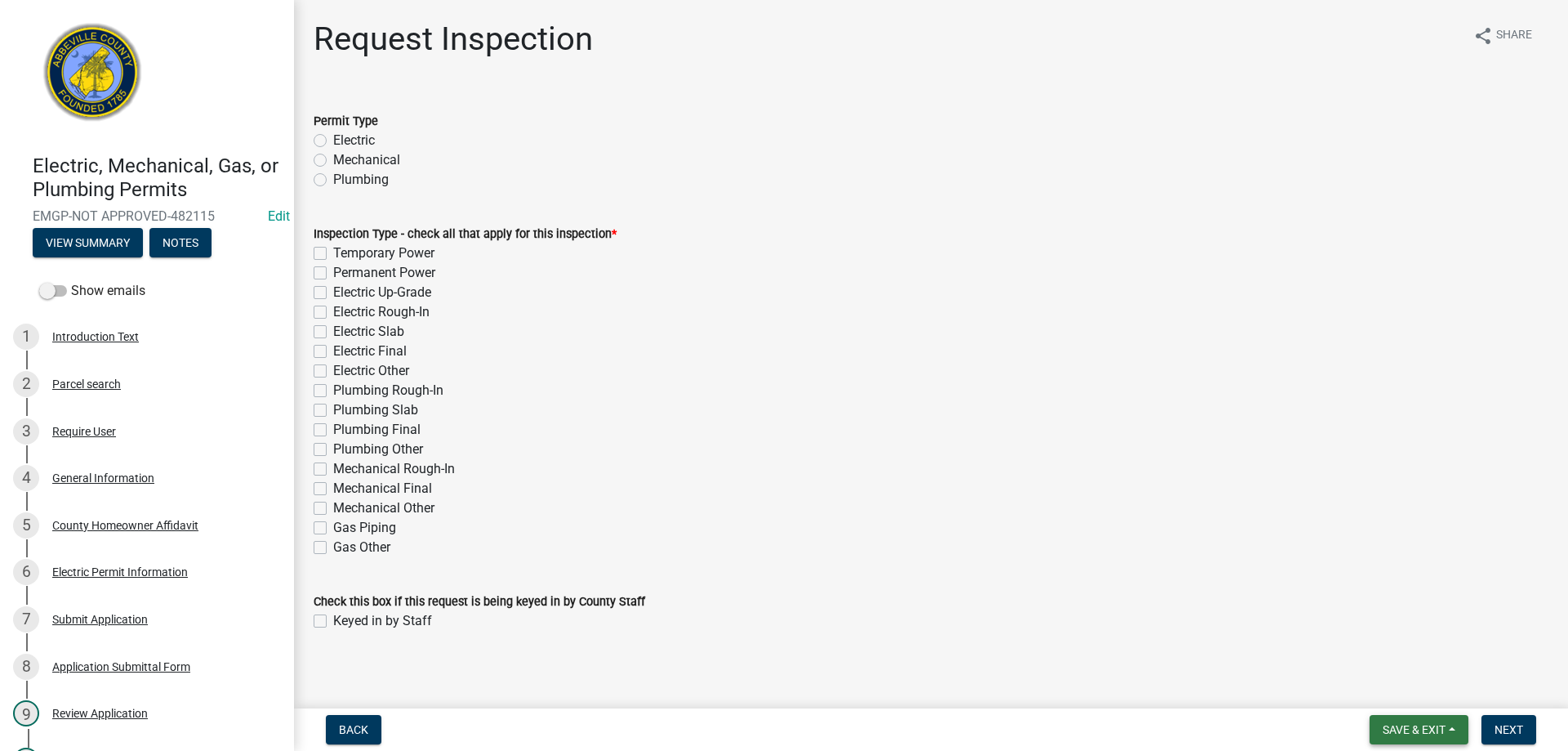
click at [1451, 739] on button "Save & Exit" at bounding box center [1419, 729] width 98 height 29
click at [1405, 692] on button "Save & Exit" at bounding box center [1403, 687] width 130 height 39
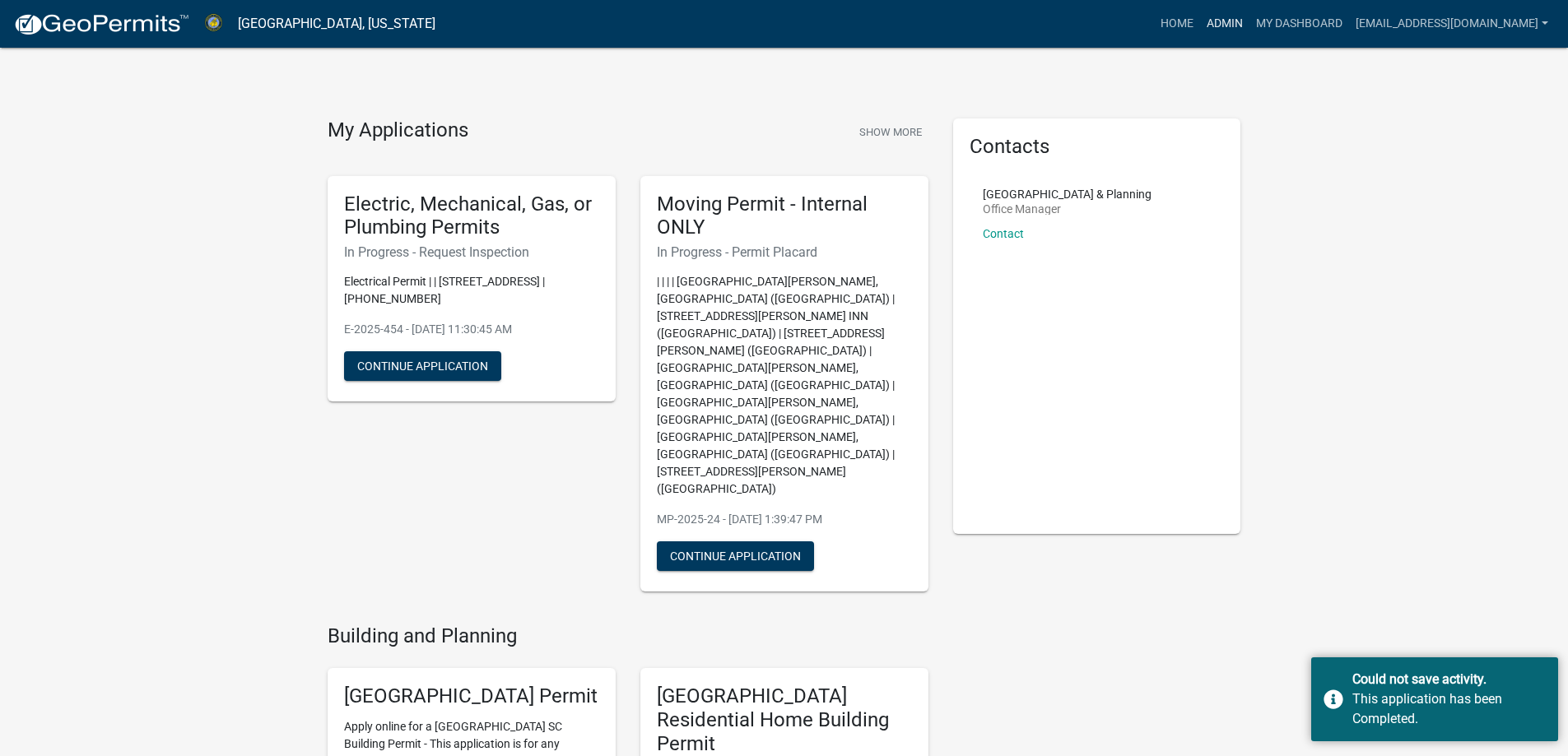
click at [1200, 26] on link "Admin" at bounding box center [1224, 23] width 49 height 31
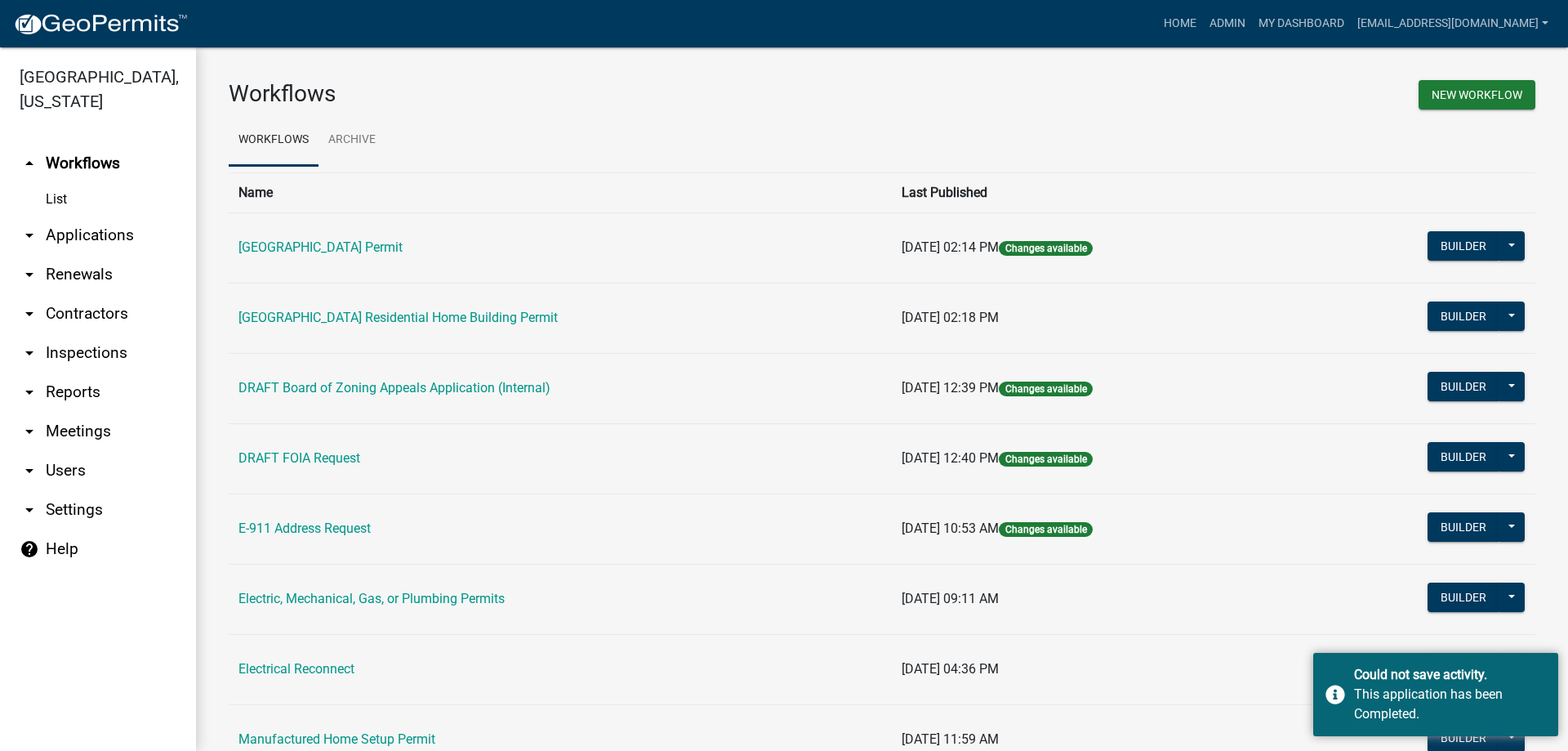
click at [52, 233] on link "arrow_drop_down Applications" at bounding box center [98, 235] width 196 height 39
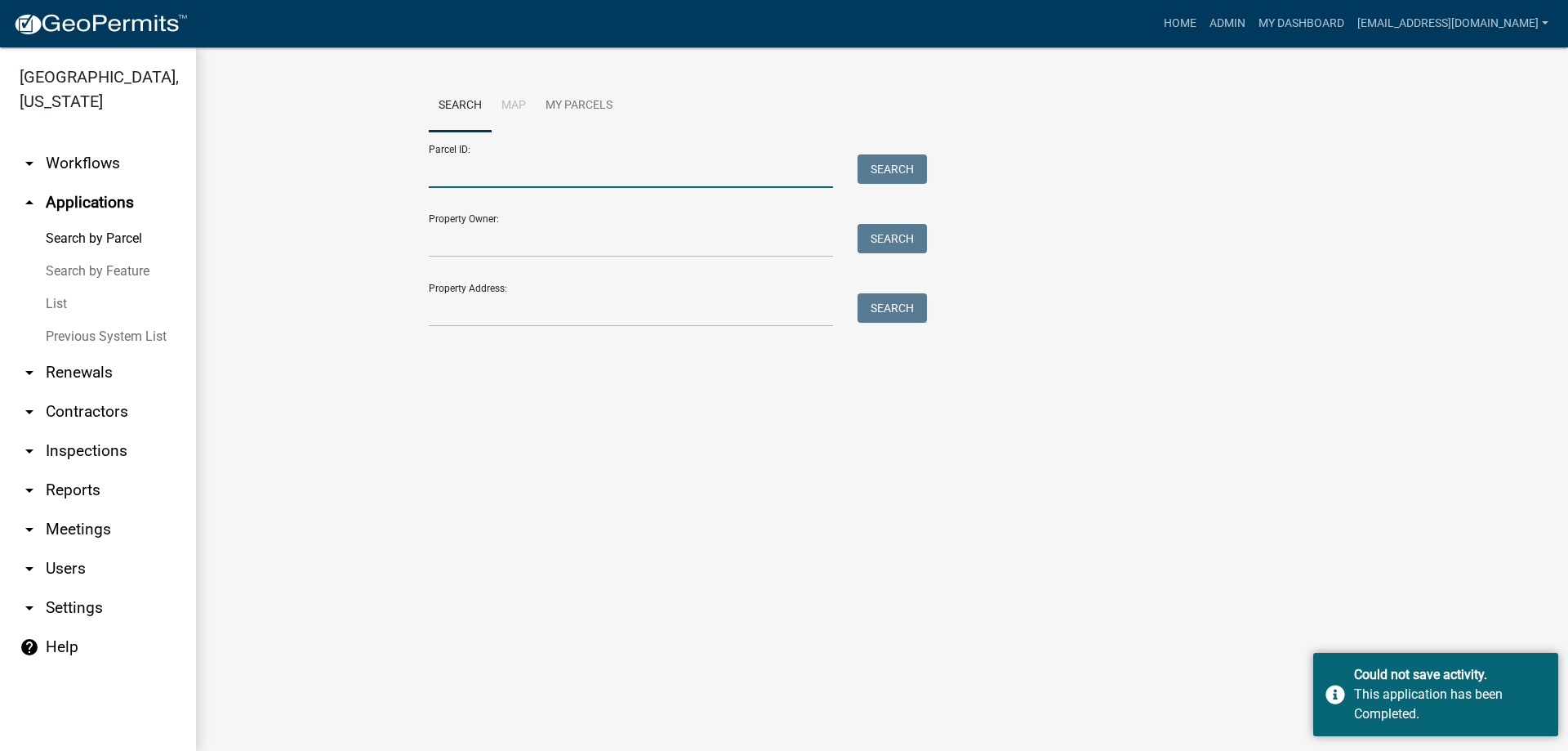
click at [469, 164] on input "Parcel ID:" at bounding box center [631, 171] width 405 height 34
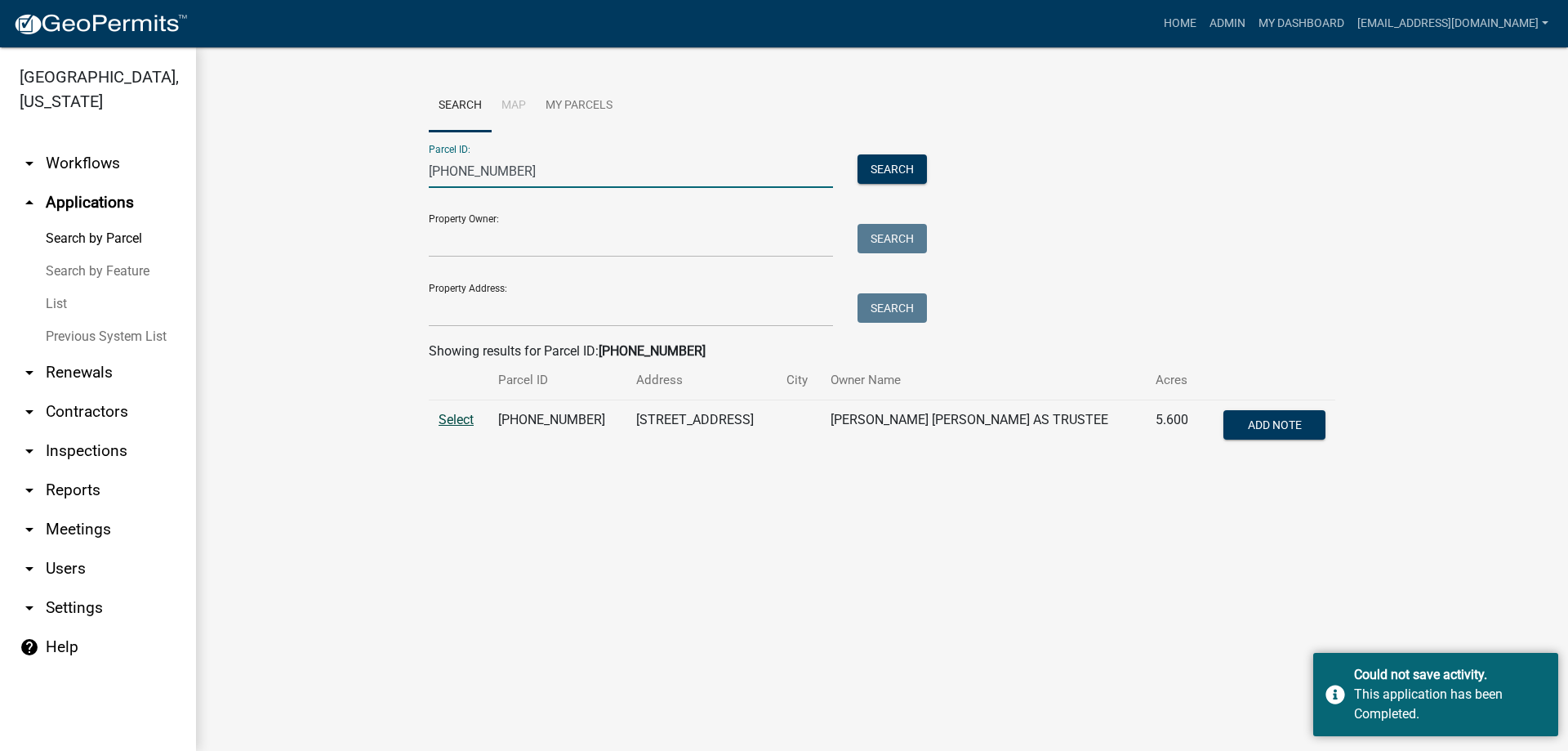
type input "[PHONE_NUMBER]"
click at [455, 412] on span "Select" at bounding box center [456, 419] width 35 height 15
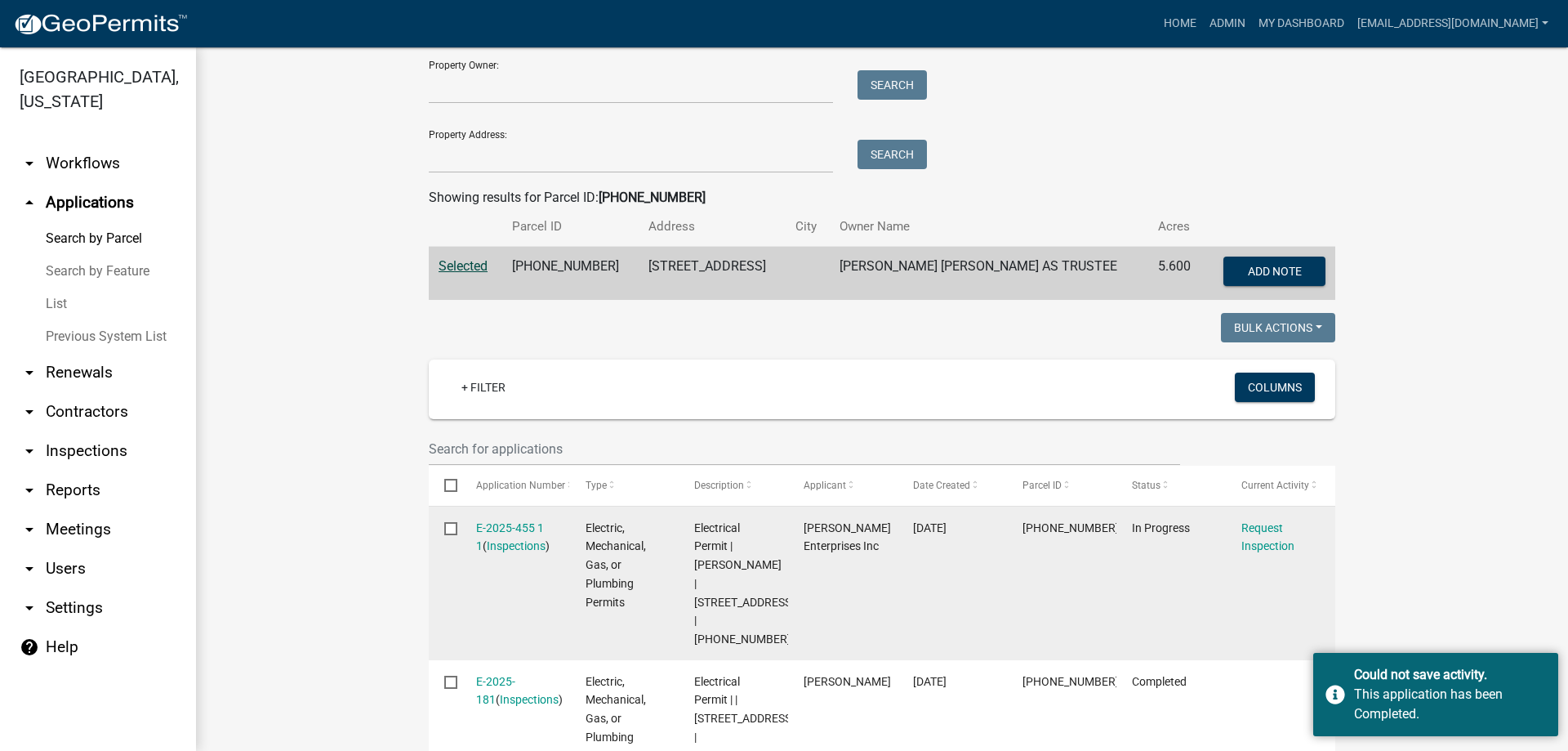
scroll to position [163, 0]
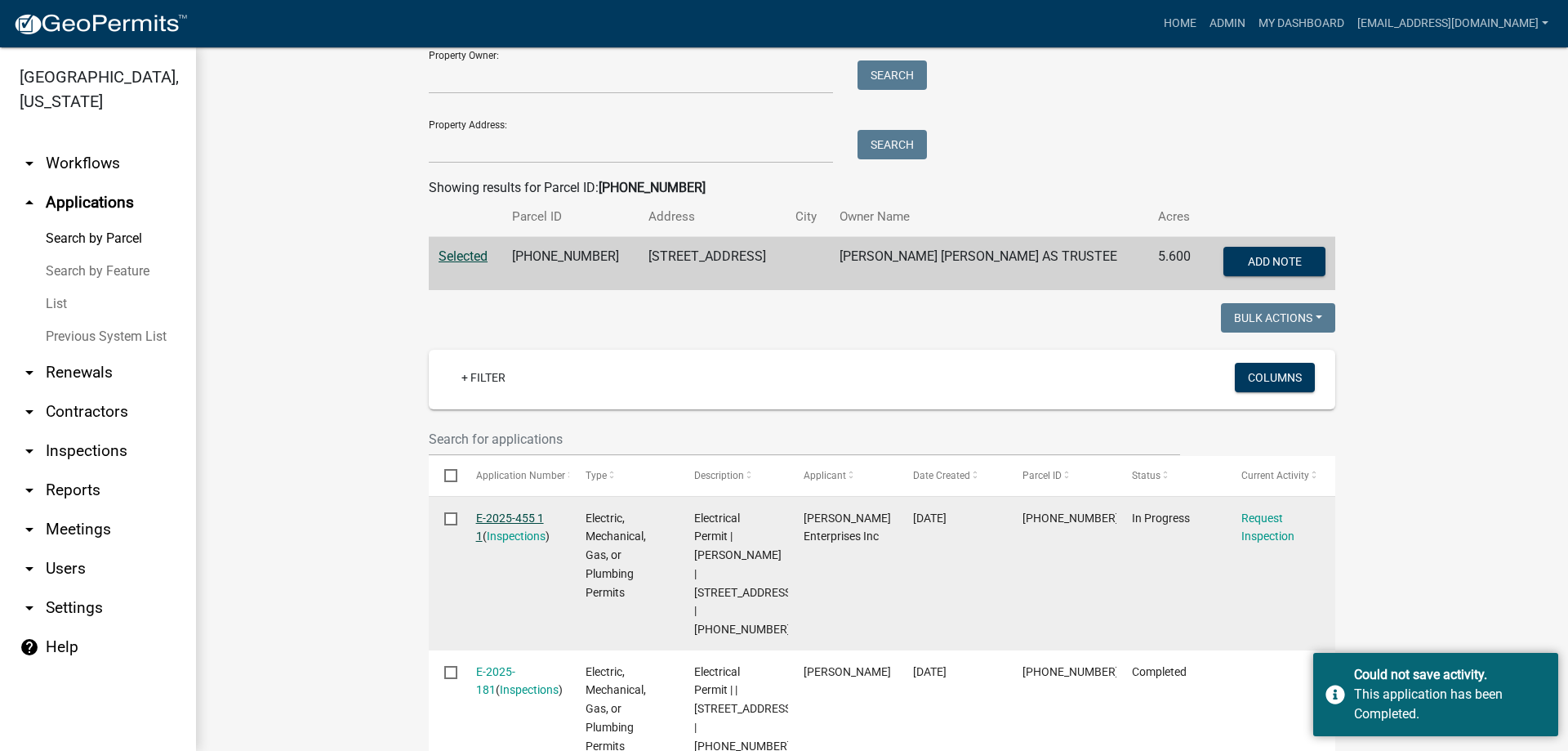
click at [486, 512] on link "E-2025-455 1 1" at bounding box center [510, 527] width 67 height 32
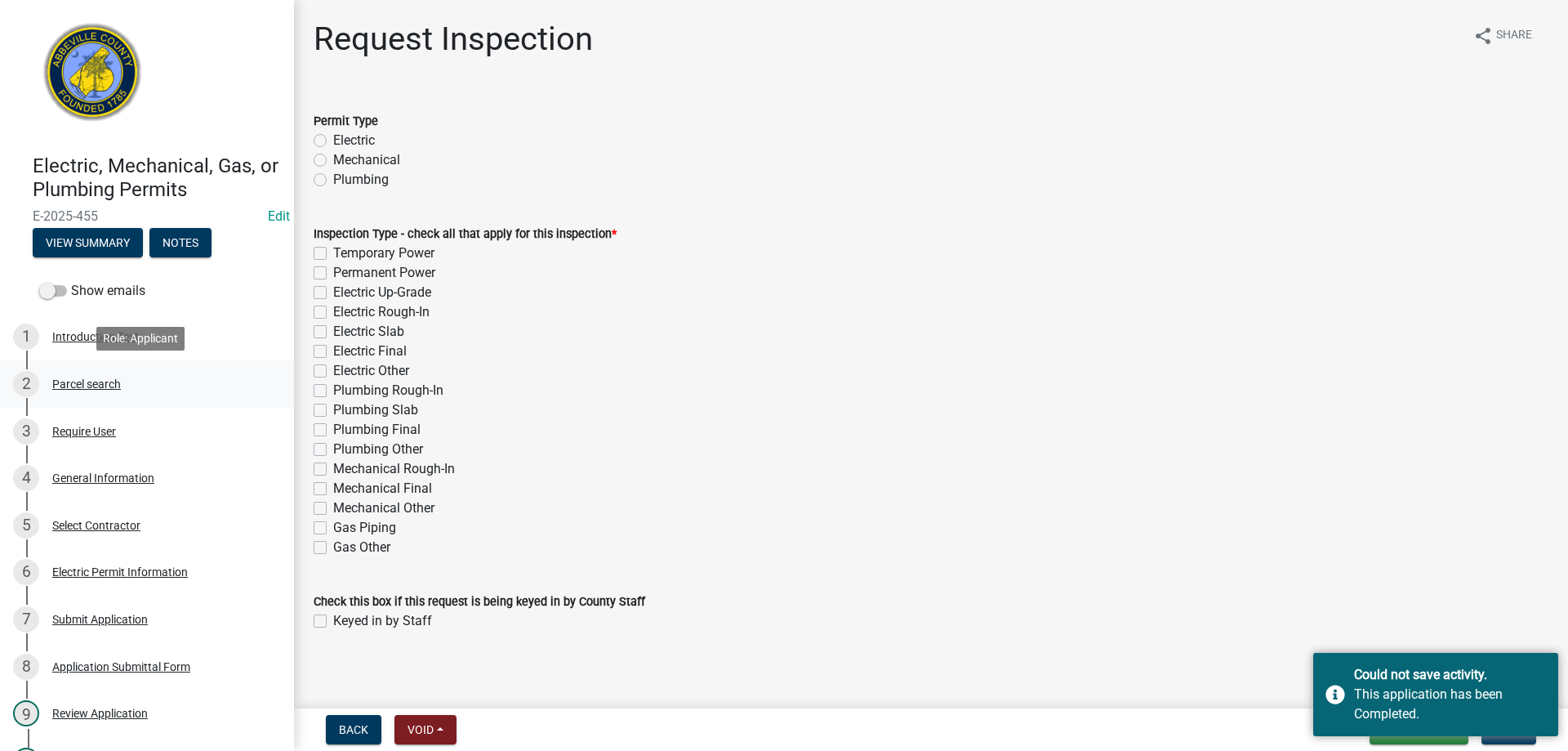
click at [93, 381] on div "Parcel search" at bounding box center [86, 383] width 68 height 12
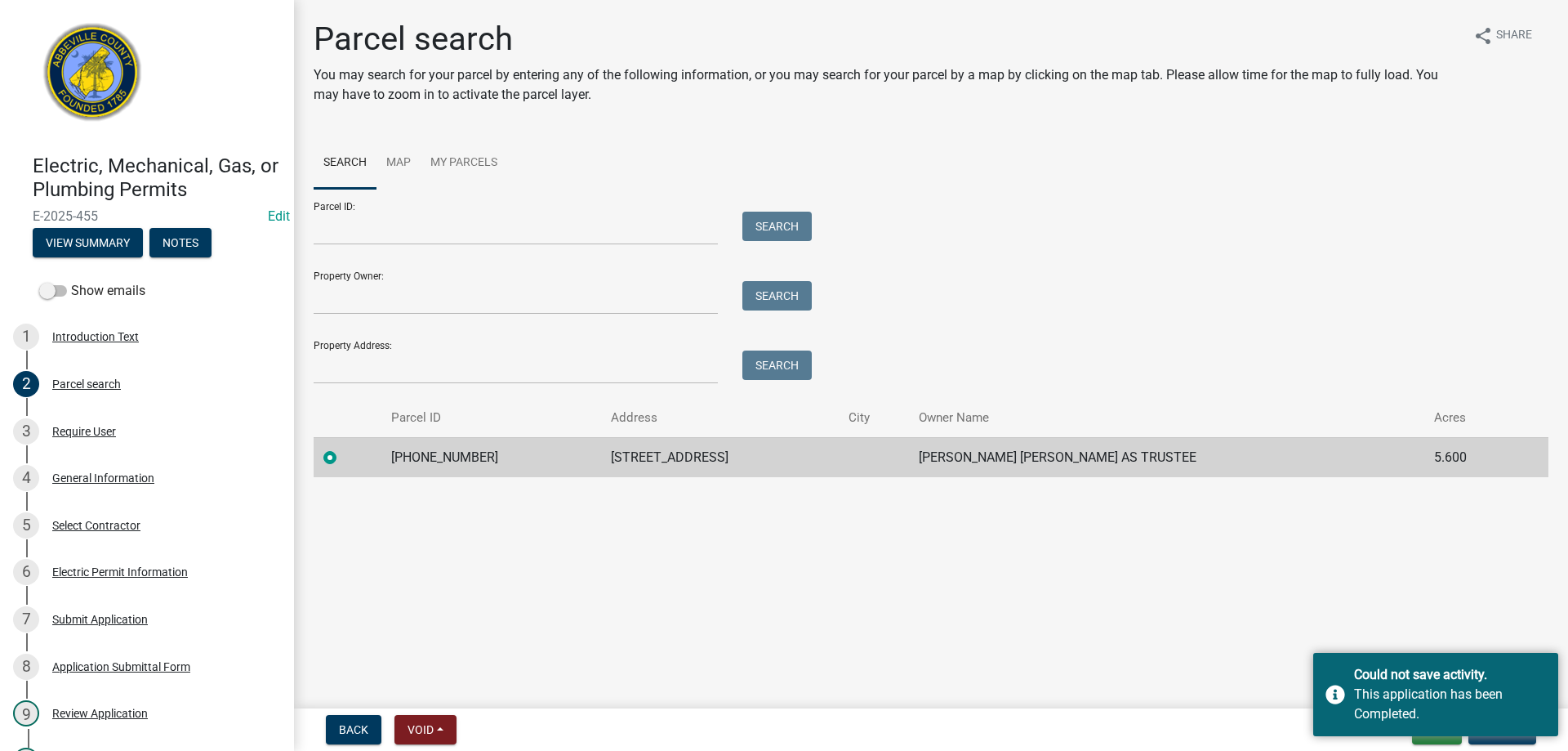
click at [1304, 581] on main "Parcel search You may search for your parcel by entering any of the following i…" at bounding box center [931, 351] width 1274 height 702
click at [62, 466] on div "4 General Information" at bounding box center [140, 478] width 255 height 26
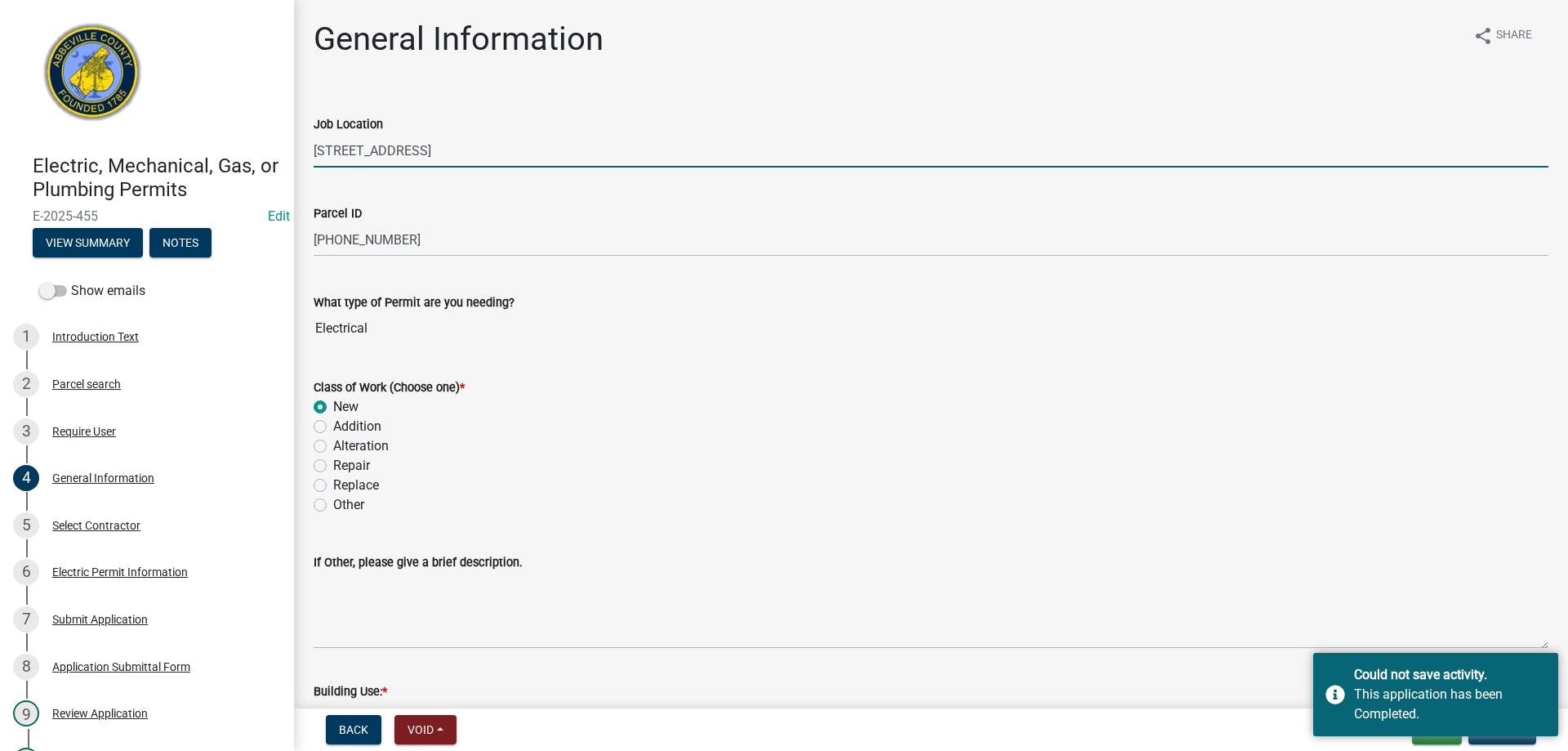
drag, startPoint x: 343, startPoint y: 154, endPoint x: 263, endPoint y: 152, distance: 80.0
click at [263, 152] on div "Electric, Mechanical, Gas, or Plumbing Permits E-2025-455 Edit View Summary Not…" at bounding box center [784, 376] width 1568 height 751
type input "[STREET_ADDRESS]"
click at [1358, 561] on div "If Other, please give a brief description." at bounding box center [931, 562] width 1235 height 20
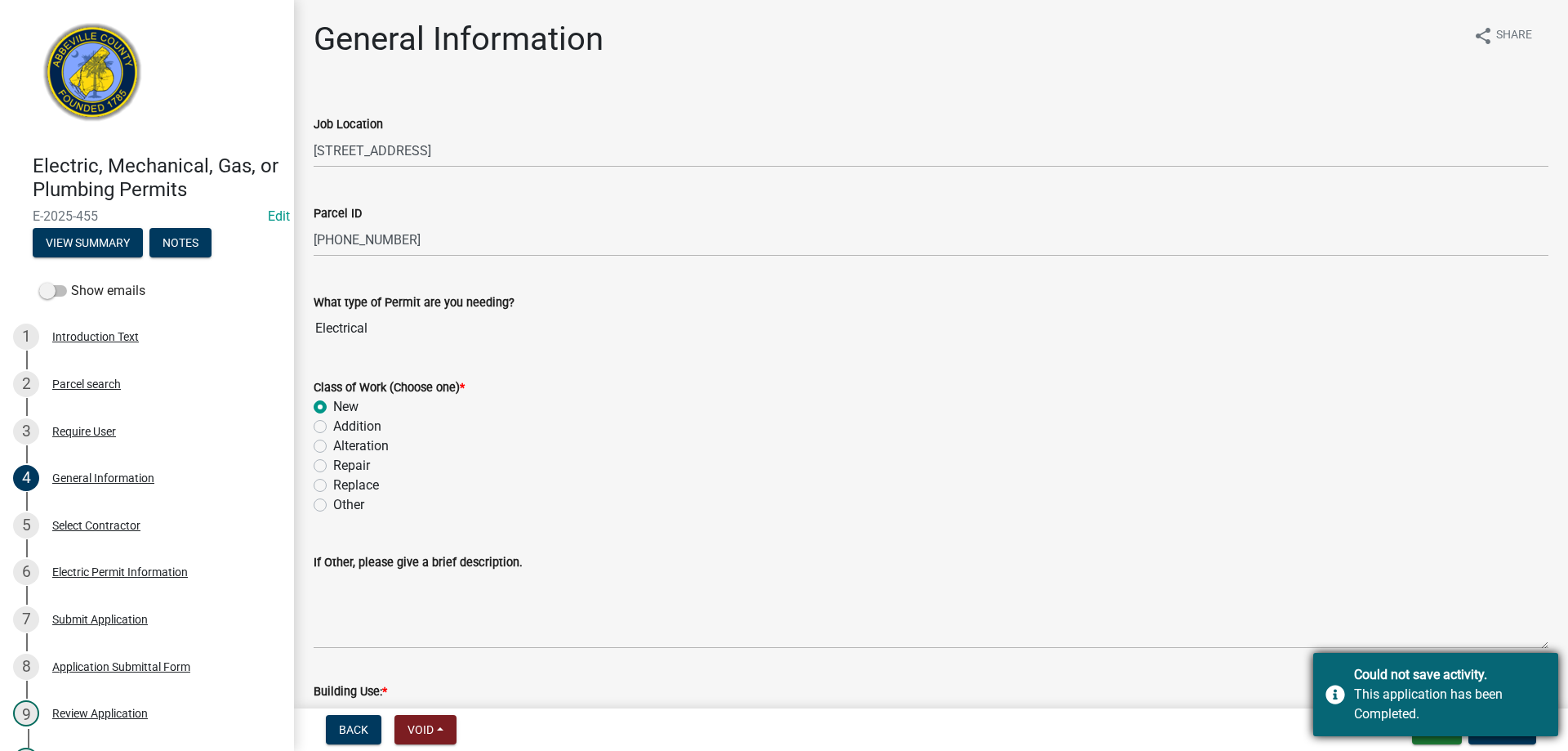
click at [1548, 668] on div "Could not save activity. This application has been Completed." at bounding box center [1436, 694] width 245 height 83
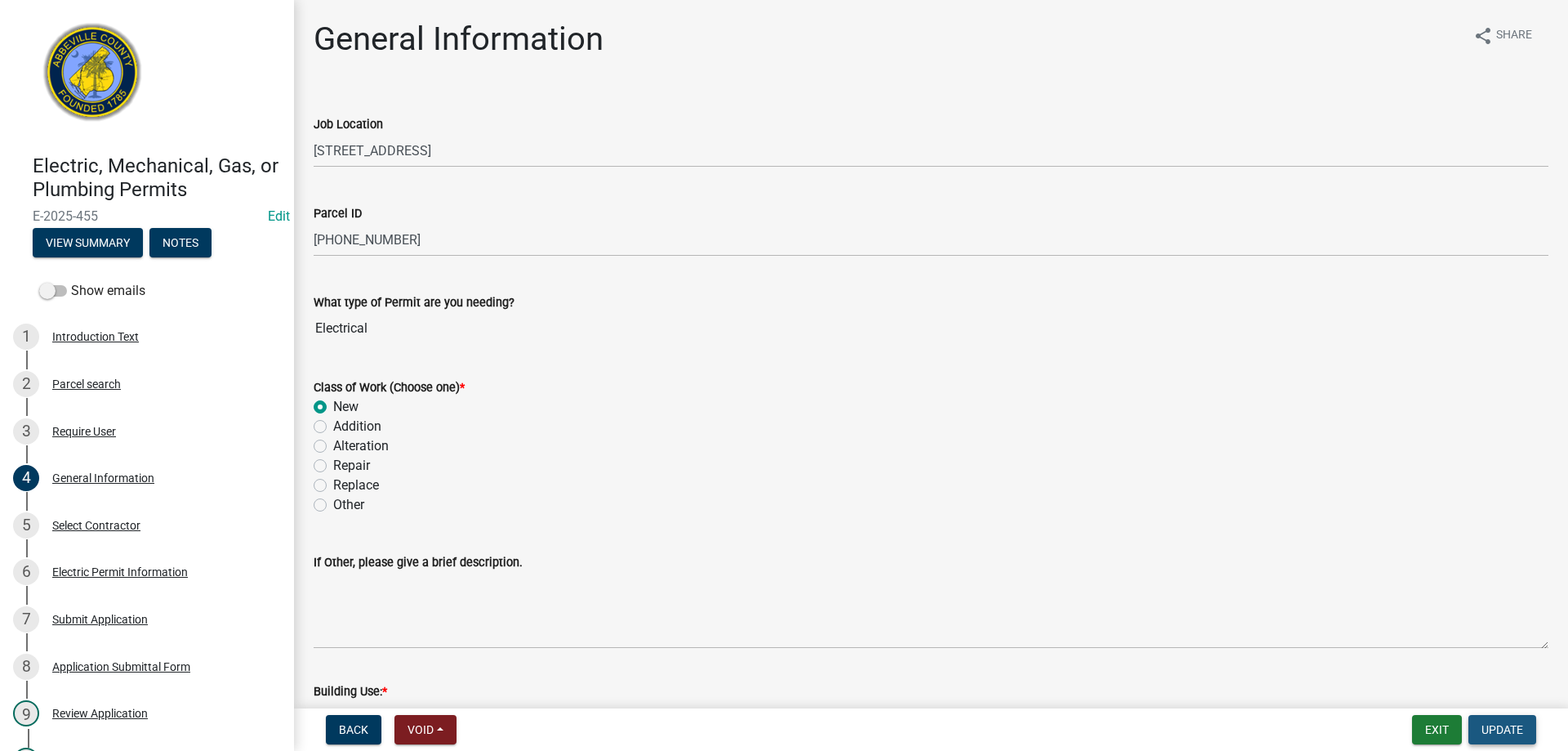
click at [1514, 729] on span "Update" at bounding box center [1502, 730] width 42 height 13
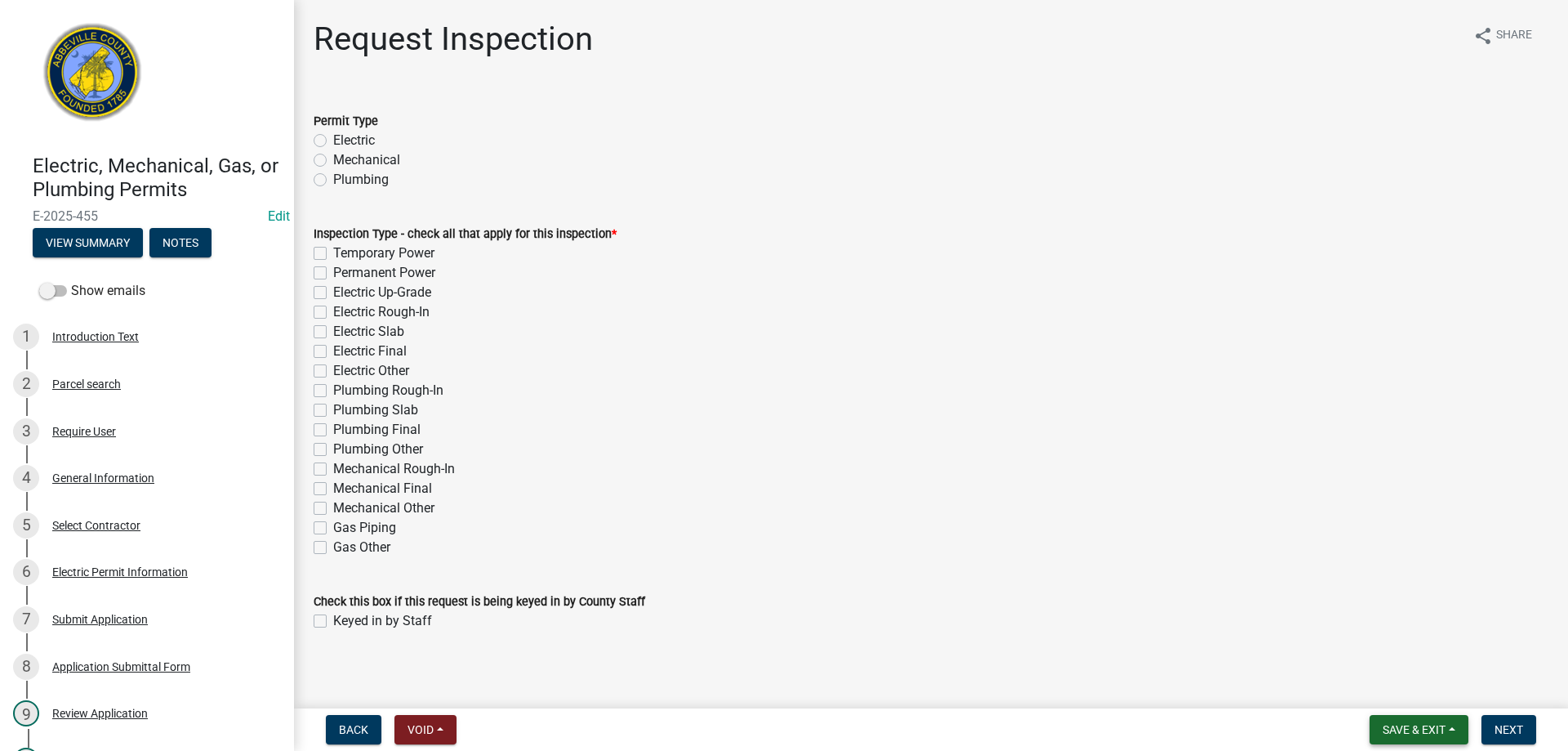
click at [1454, 736] on button "Save & Exit" at bounding box center [1419, 729] width 98 height 29
click at [1446, 696] on button "Save & Exit" at bounding box center [1403, 687] width 130 height 39
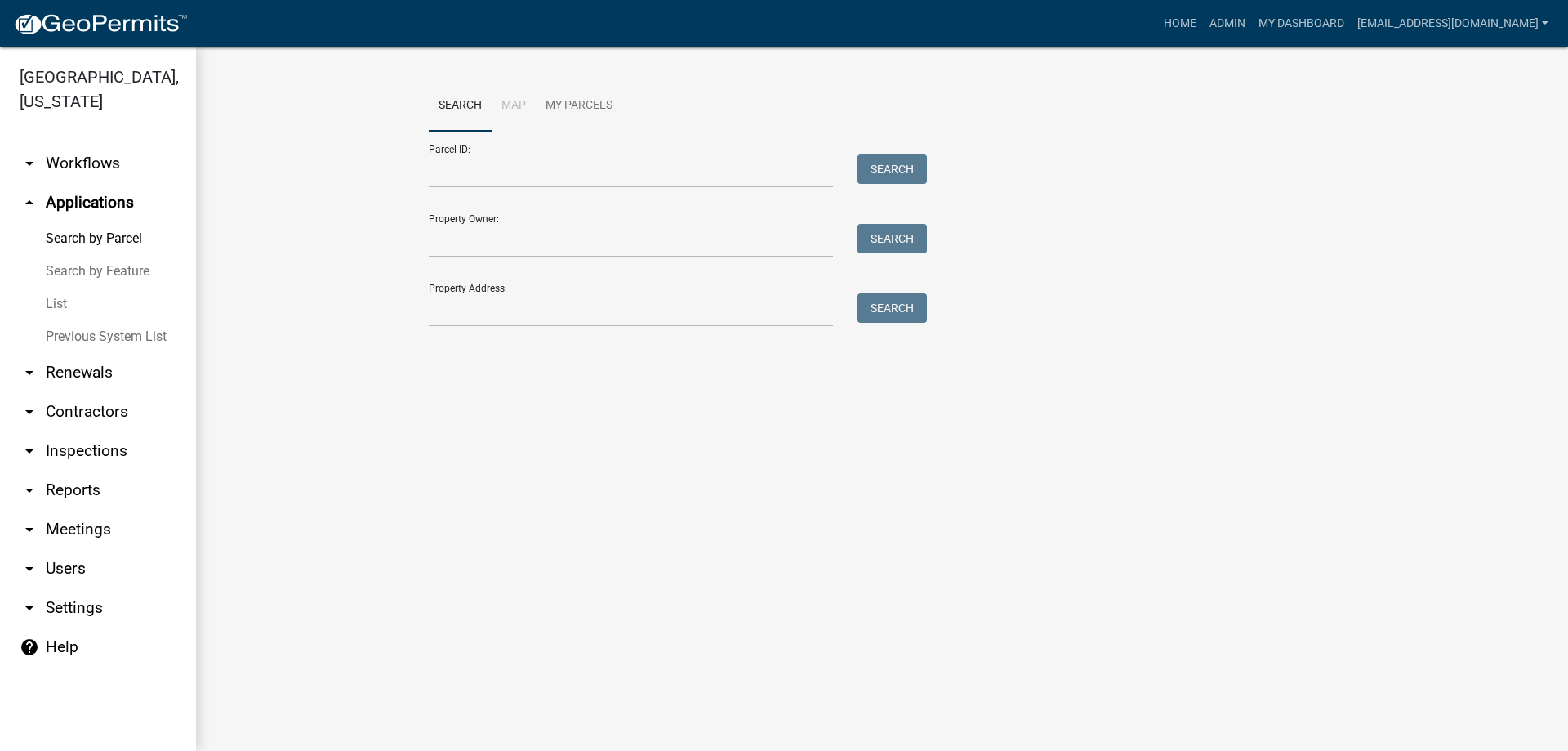
click at [54, 312] on link "List" at bounding box center [98, 304] width 196 height 33
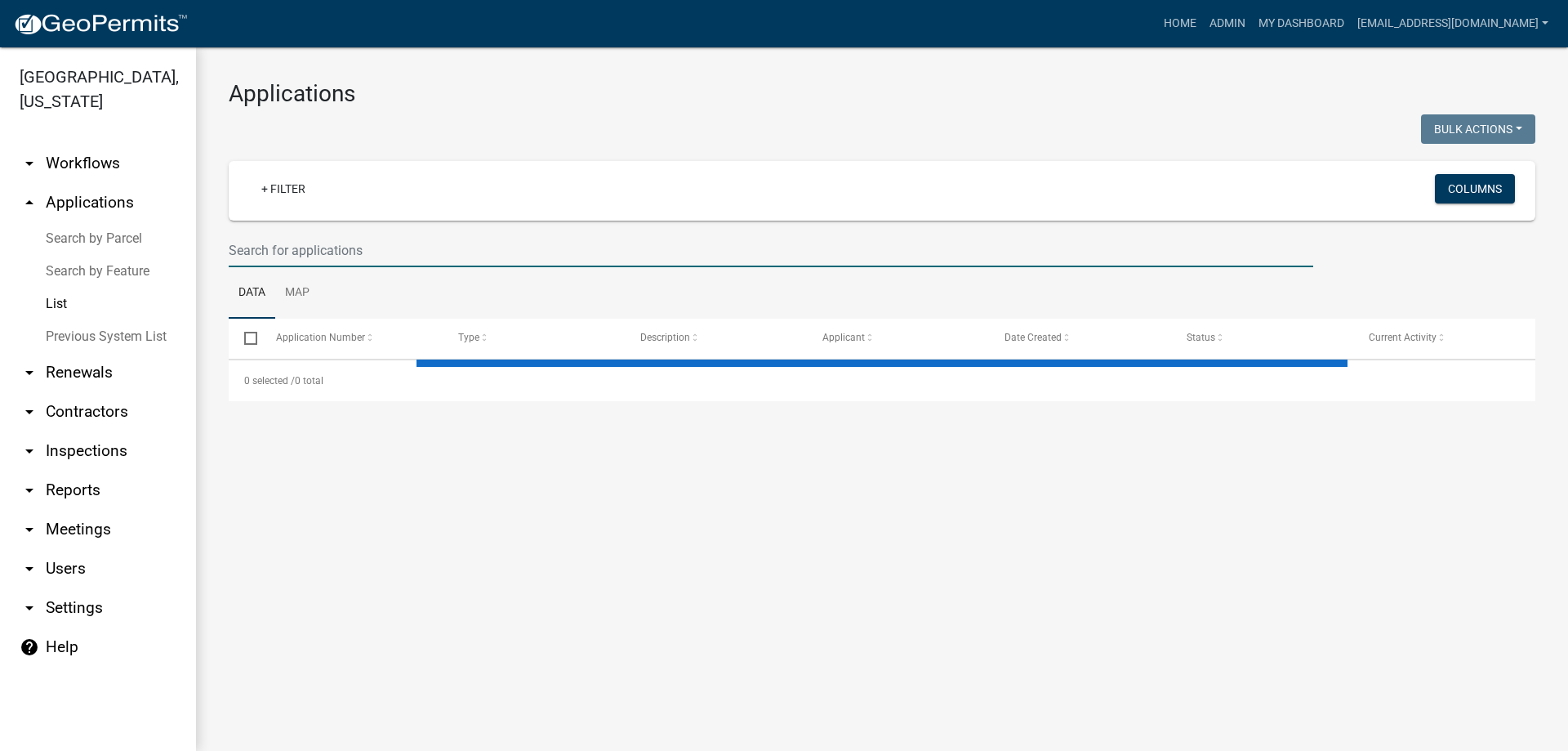
click at [282, 257] on input "text" at bounding box center [771, 250] width 1084 height 34
select select "3: 100"
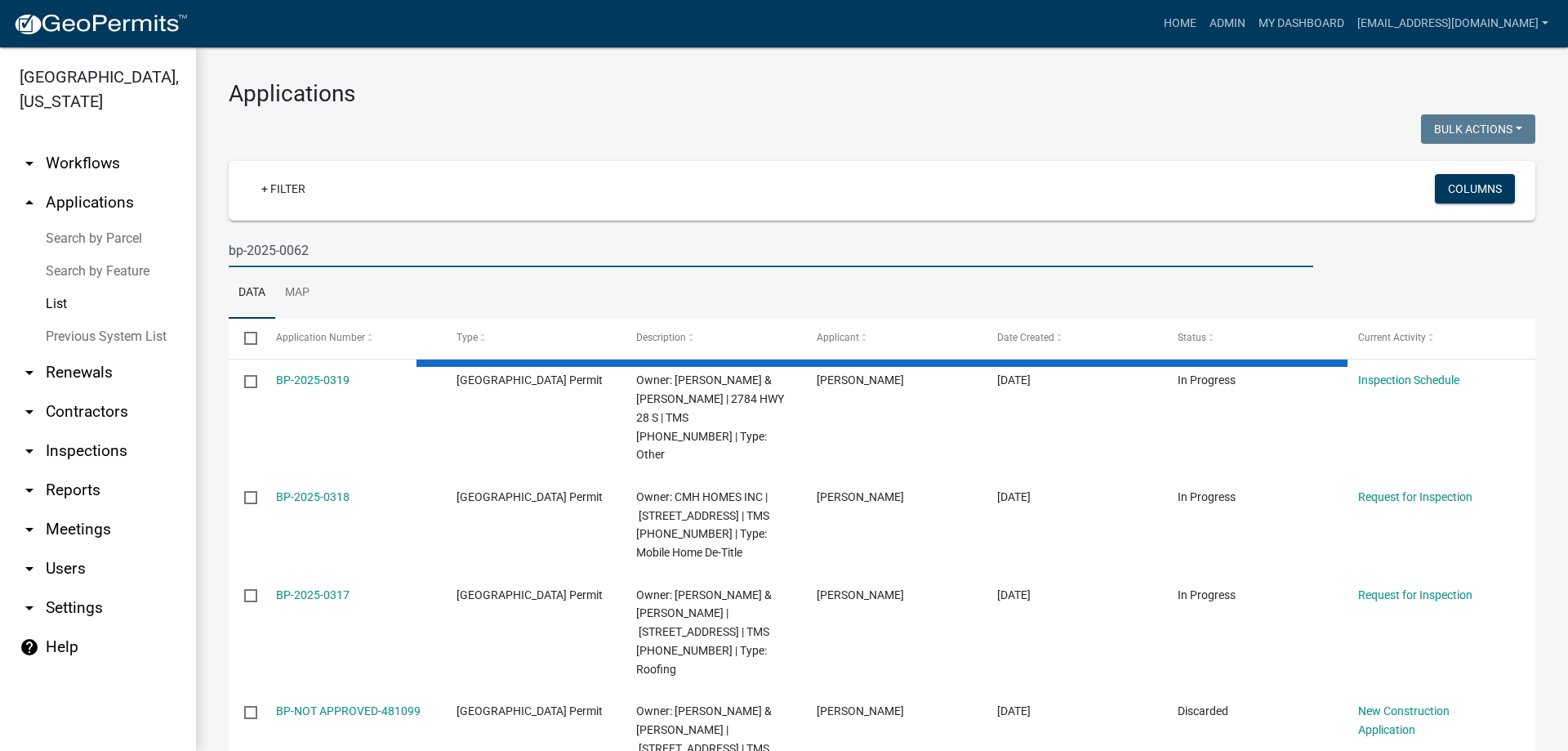
type input "bp-2025-0062"
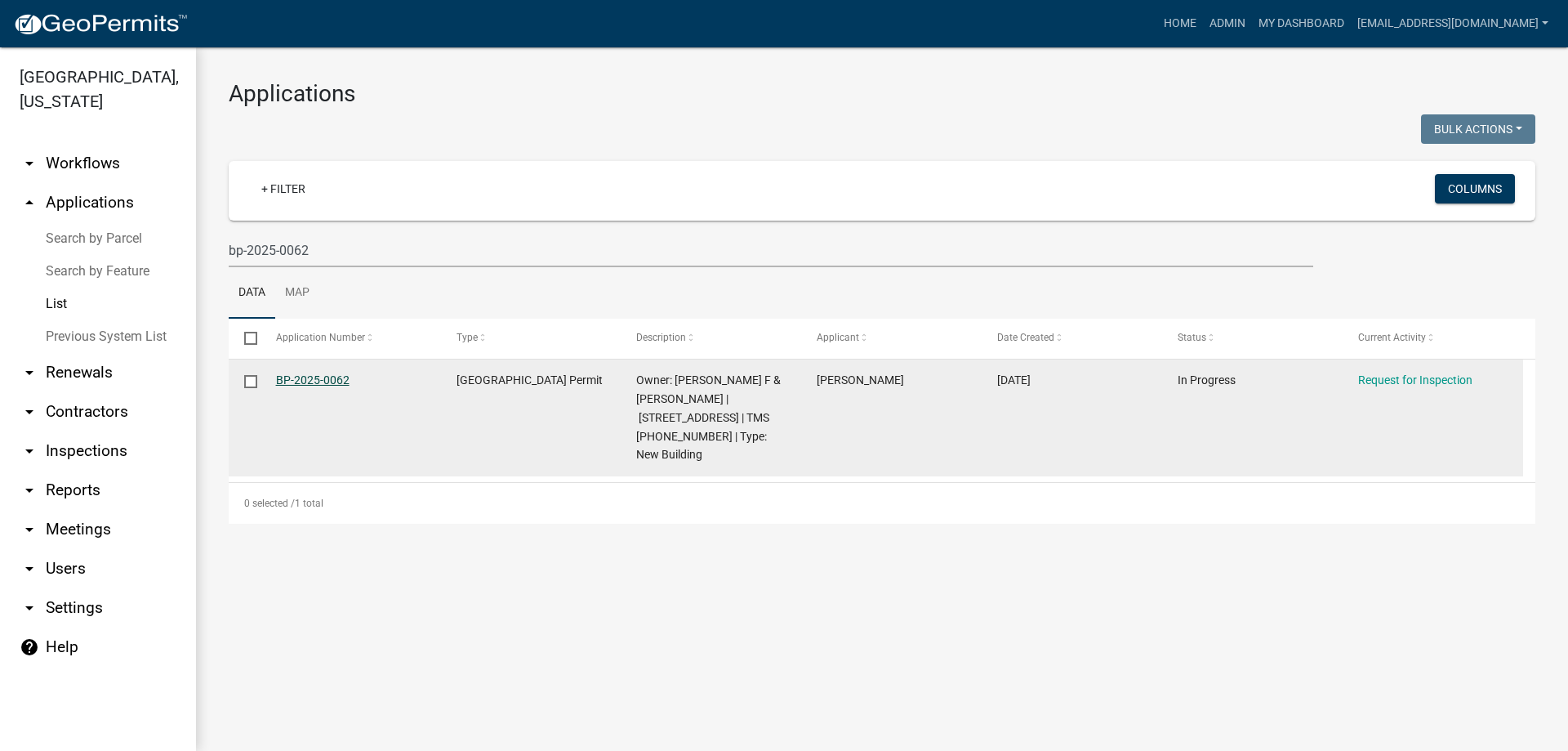
click at [285, 378] on link "BP-2025-0062" at bounding box center [312, 380] width 74 height 13
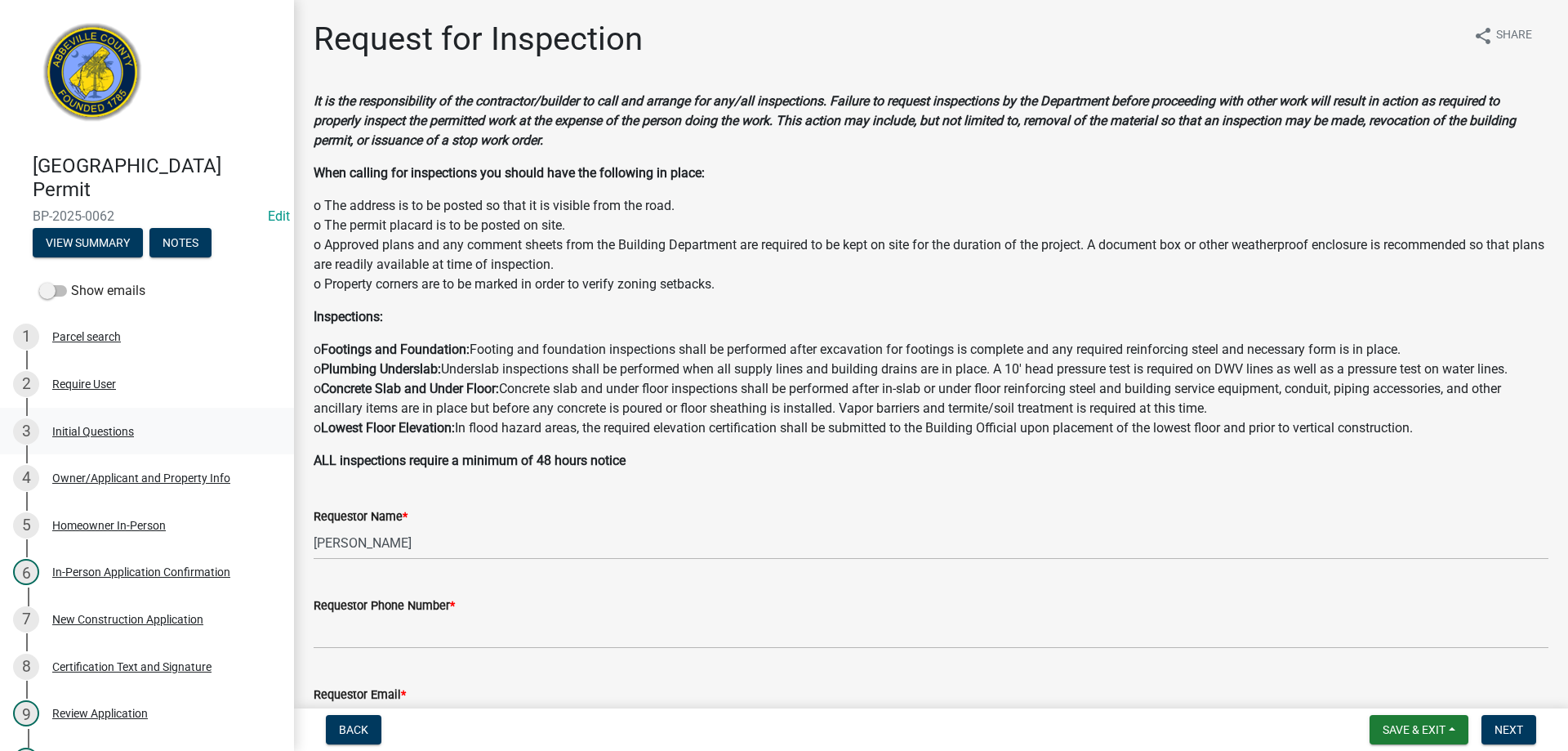
click at [116, 429] on div "Initial Questions" at bounding box center [93, 431] width 82 height 12
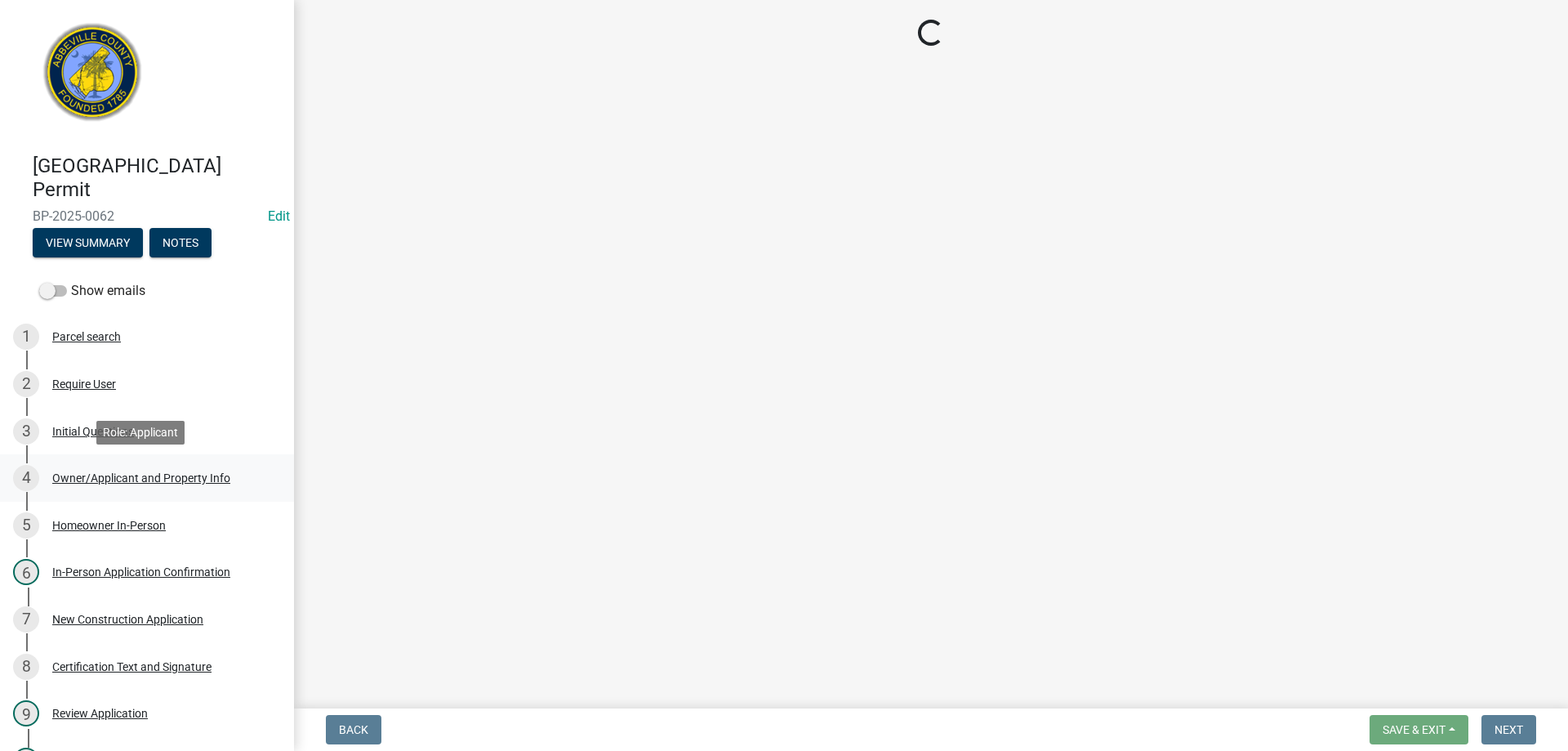
click at [117, 478] on div "Owner/Applicant and Property Info" at bounding box center [141, 478] width 178 height 12
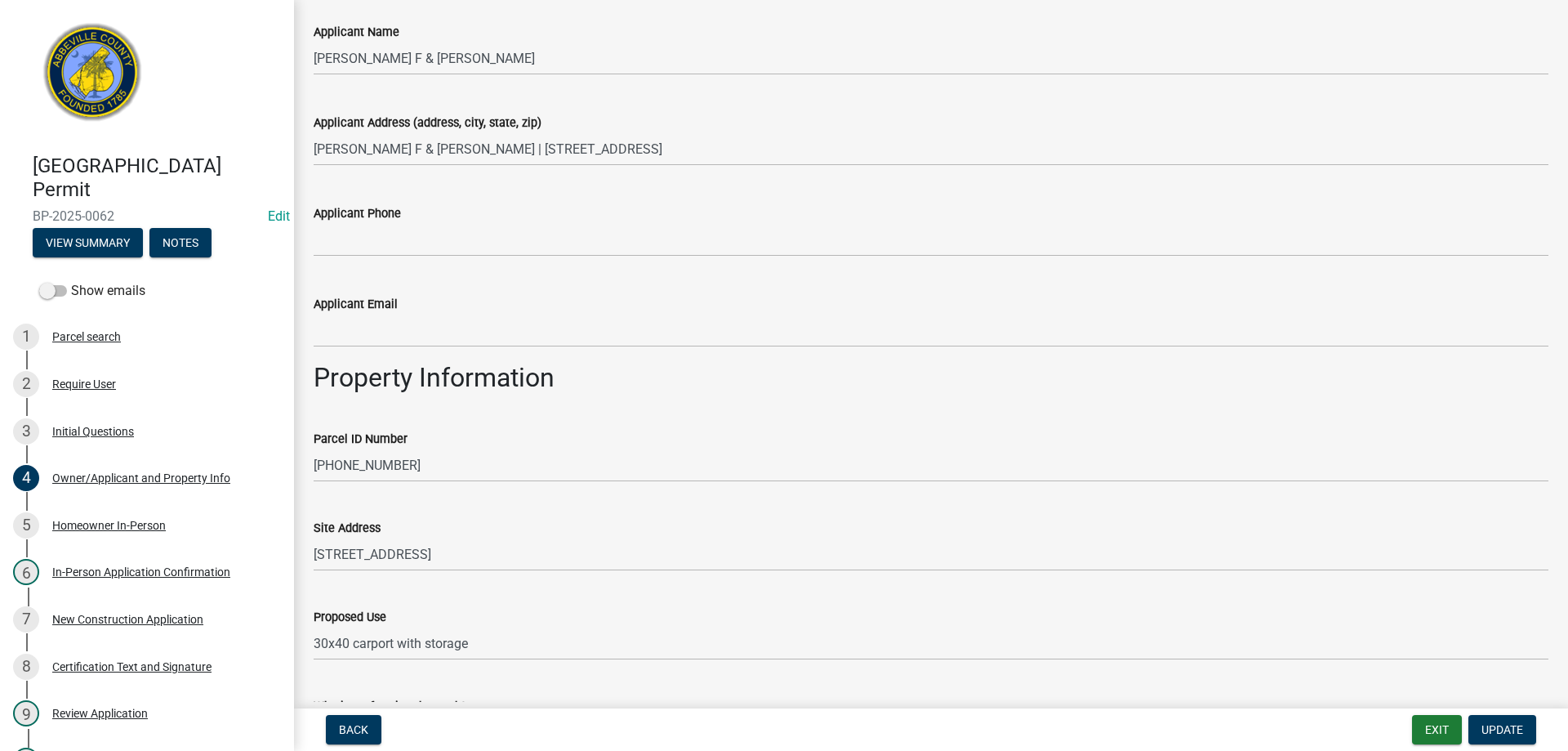
scroll to position [490, 0]
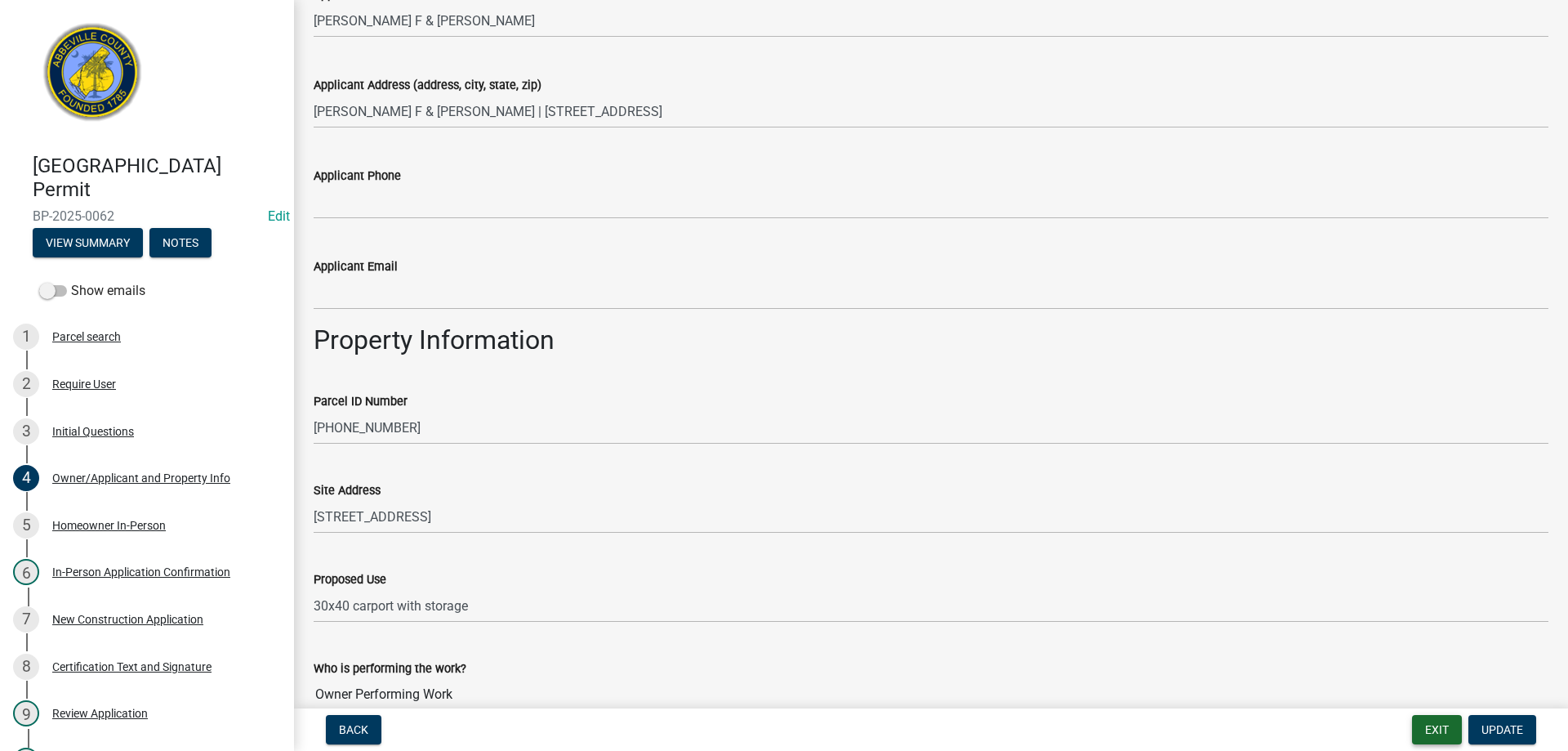
click at [1425, 723] on button "Exit" at bounding box center [1438, 729] width 50 height 29
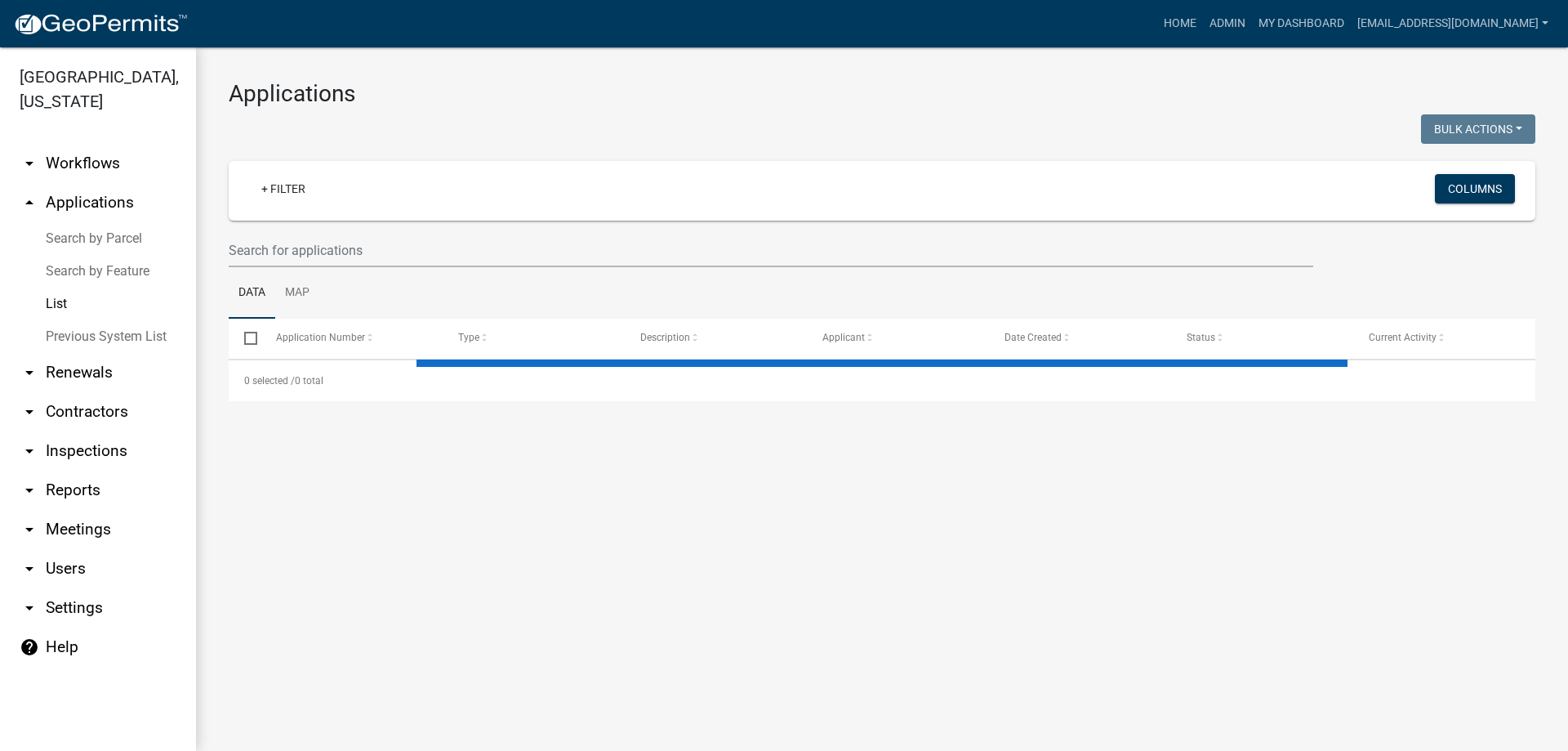
select select "3: 100"
